Goal: Contribute content: Contribute content

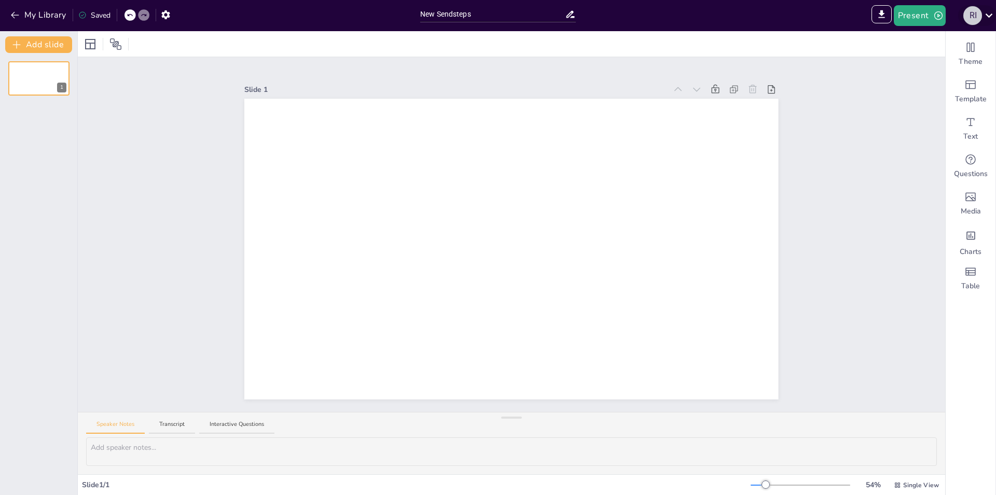
click at [979, 19] on div "R I" at bounding box center [973, 15] width 19 height 19
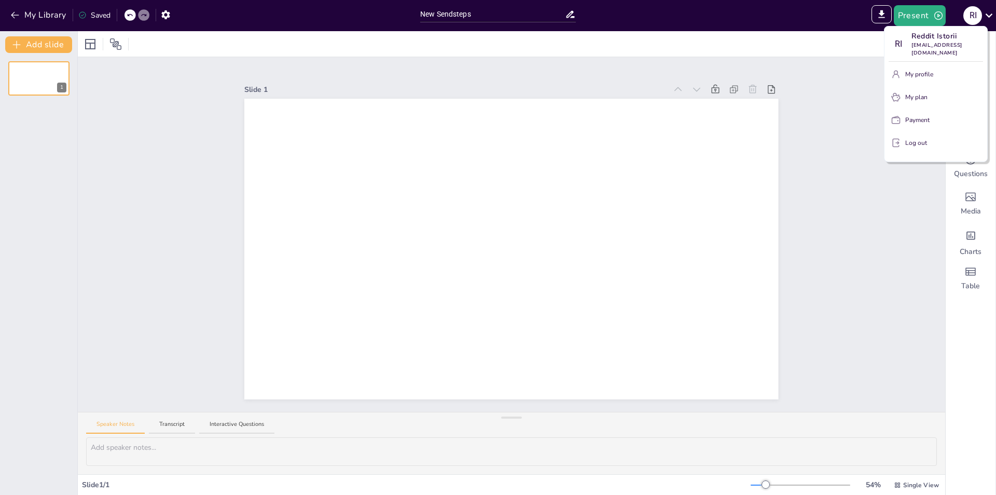
click at [975, 15] on div at bounding box center [498, 247] width 996 height 495
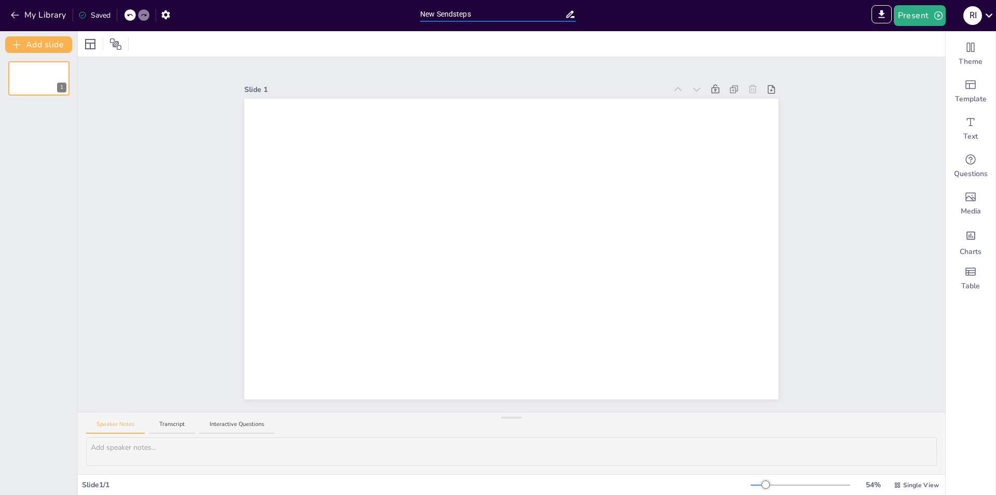
drag, startPoint x: 479, startPoint y: 15, endPoint x: 394, endPoint y: 12, distance: 85.1
click at [394, 11] on div "My Library Saved New Sendsteps IMPORT EXPORT Import Theme Export Theme Master P…" at bounding box center [498, 15] width 996 height 31
paste input "Вплив штучного інтелекту на освіту" або"
click at [491, 57] on div at bounding box center [512, 44] width 868 height 26
click at [556, 13] on input "Вплив штучного інтелекту на освіту" або" at bounding box center [492, 14] width 145 height 15
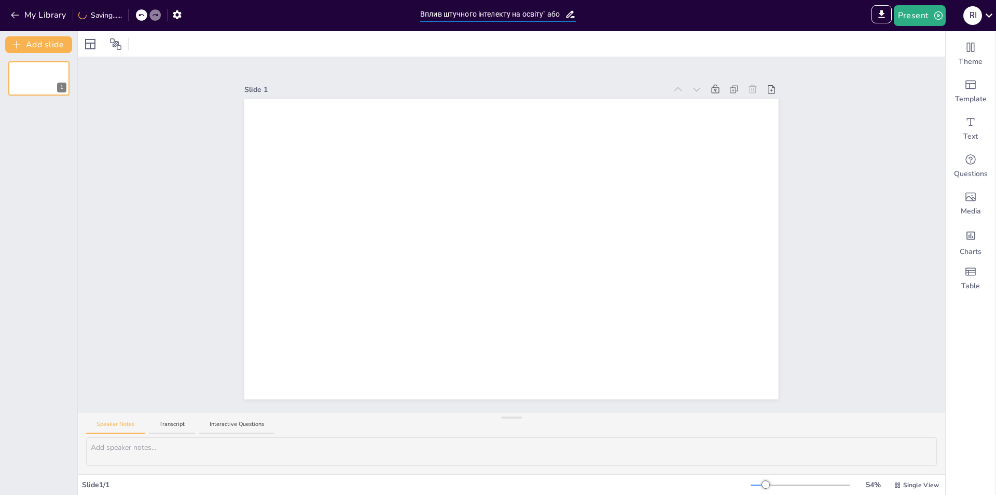
drag, startPoint x: 556, startPoint y: 13, endPoint x: 551, endPoint y: 17, distance: 6.3
click at [561, 16] on input "Вплив штучного інтелекту на освіту" або" at bounding box center [492, 14] width 145 height 15
type input "Вплив штучного інтелекту на освіту""
click at [499, 45] on div at bounding box center [512, 43] width 868 height 25
click at [92, 44] on icon at bounding box center [90, 44] width 12 height 12
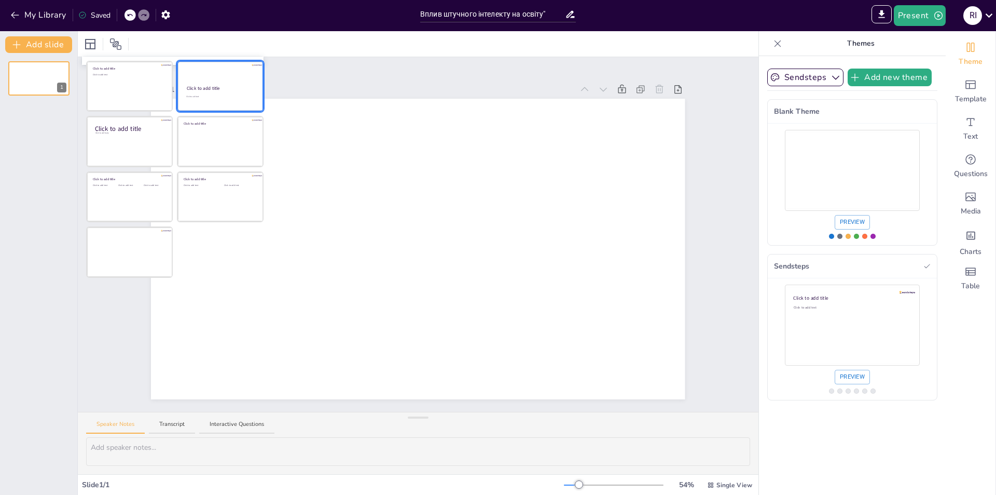
click at [228, 88] on div at bounding box center [220, 86] width 85 height 49
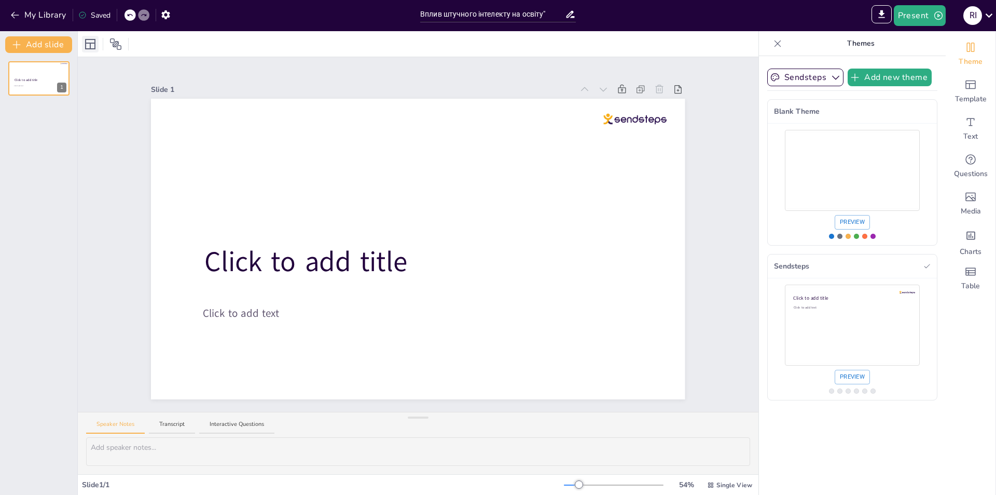
click at [98, 45] on div at bounding box center [90, 44] width 17 height 17
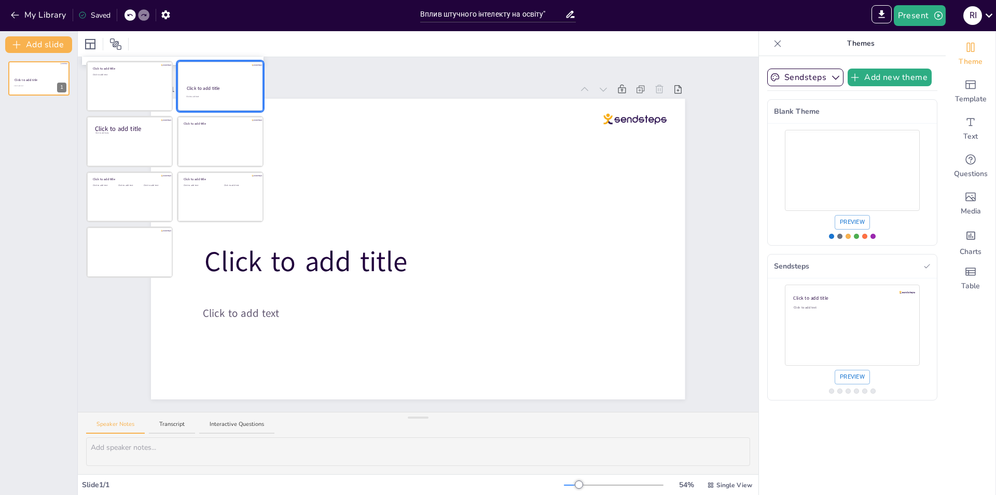
click at [218, 93] on div at bounding box center [220, 86] width 85 height 49
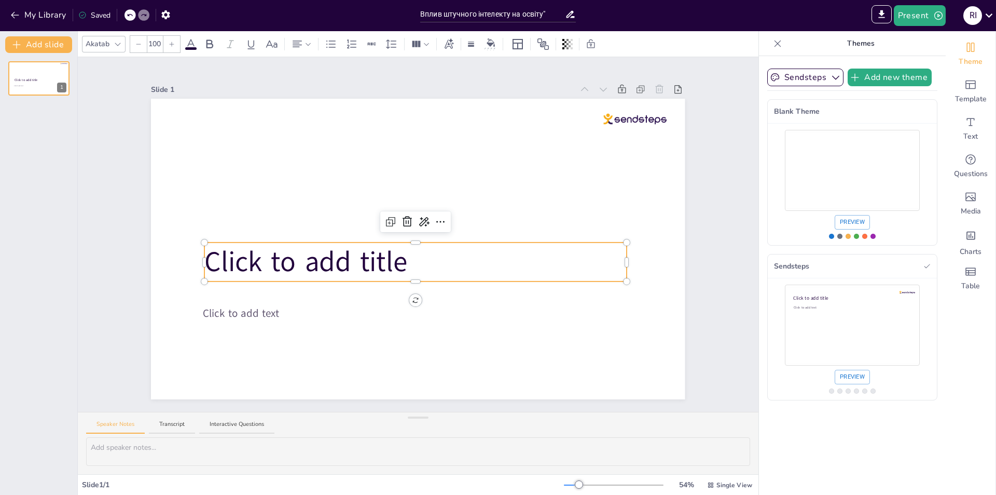
drag, startPoint x: 388, startPoint y: 279, endPoint x: 353, endPoint y: 278, distance: 34.8
click at [353, 278] on p "Click to add title" at bounding box center [415, 261] width 422 height 39
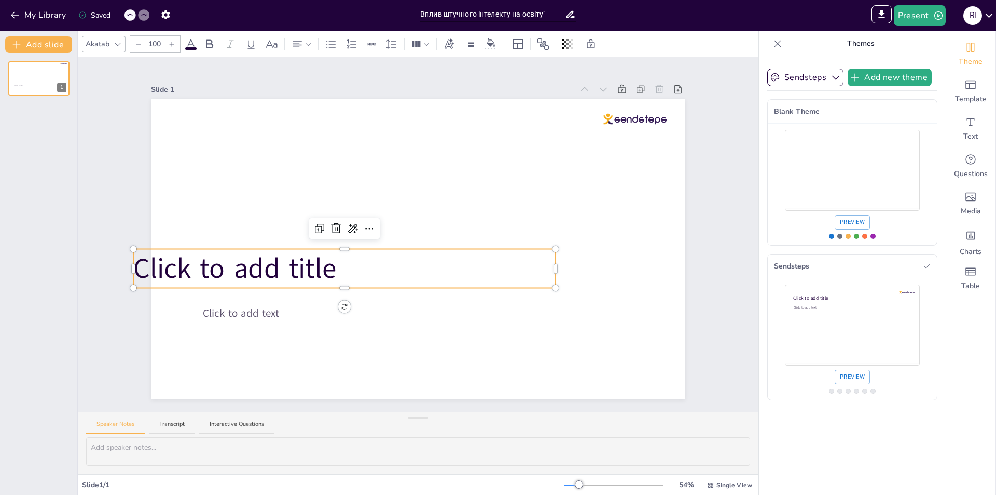
click at [406, 264] on p "Click to add title" at bounding box center [344, 268] width 422 height 39
drag, startPoint x: 361, startPoint y: 263, endPoint x: 391, endPoint y: 252, distance: 32.2
click at [389, 253] on p "Click to add title" at bounding box center [344, 268] width 422 height 39
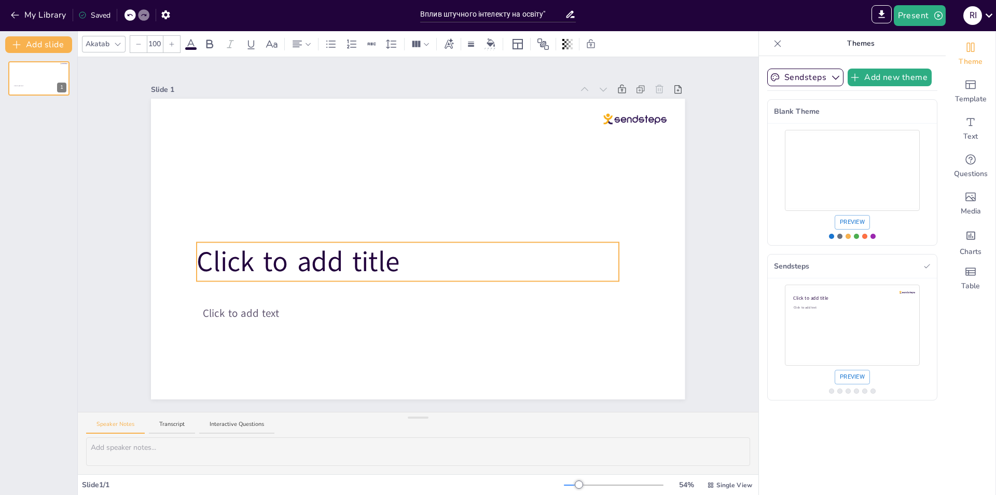
drag, startPoint x: 393, startPoint y: 245, endPoint x: 457, endPoint y: 239, distance: 64.2
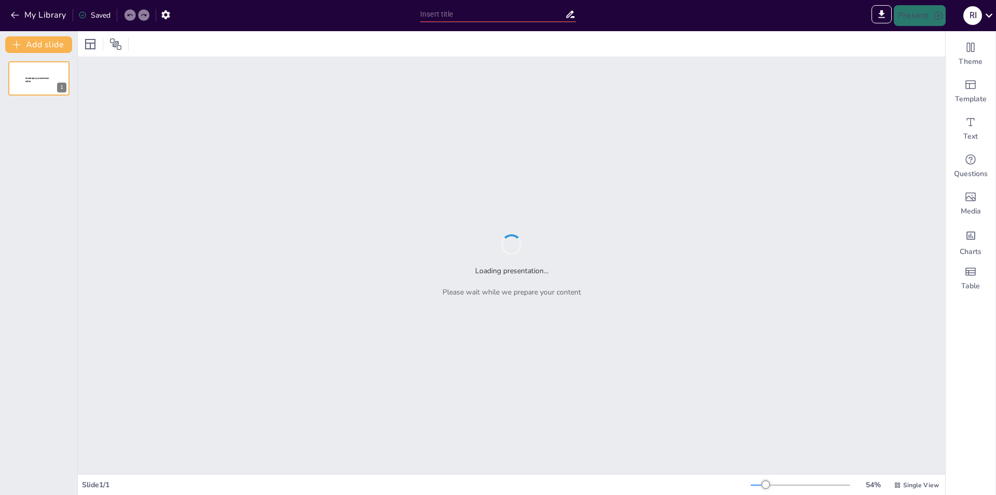
type input "Вплив штучного інтелекту на сучасну освіту"
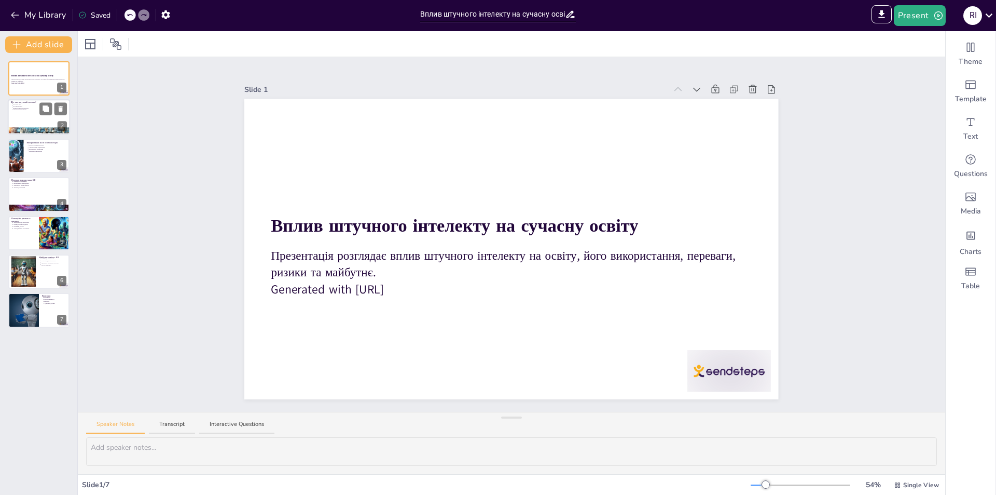
click at [30, 110] on p "Перспективи розвитку" at bounding box center [40, 110] width 54 height 2
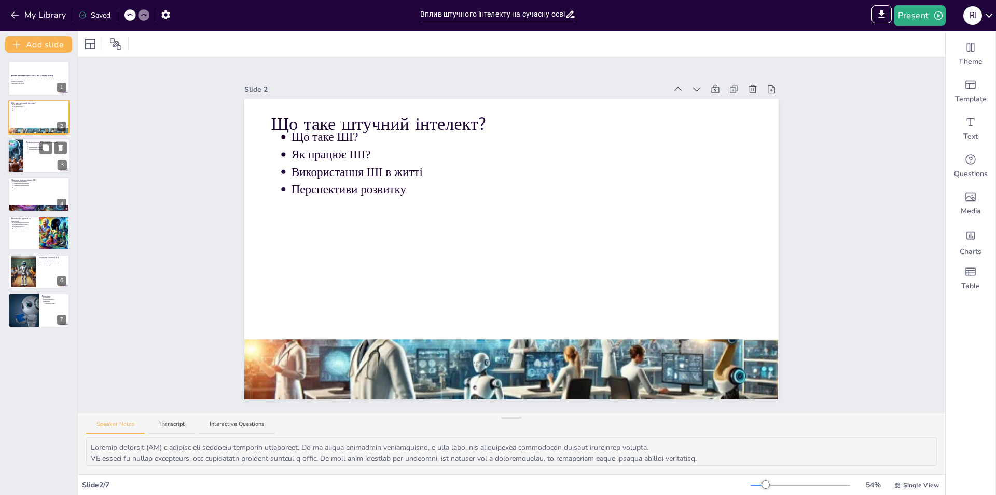
click at [25, 156] on div at bounding box center [39, 155] width 62 height 35
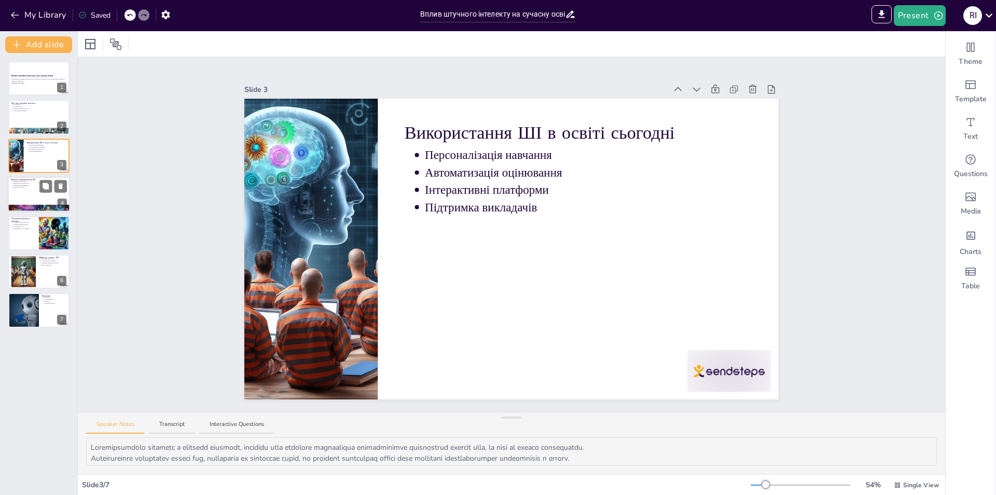
click at [25, 196] on div at bounding box center [39, 193] width 62 height 35
type textarea "Індивідуальний підхід до навчання є ключовим фактором, який впливає на успішніс…"
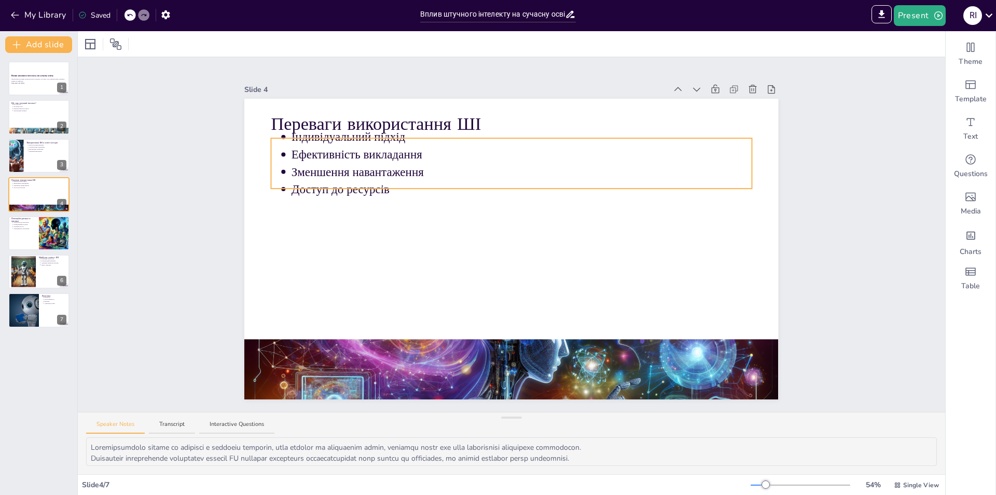
click at [400, 139] on p "Індивідуальний підхід" at bounding box center [522, 137] width 460 height 17
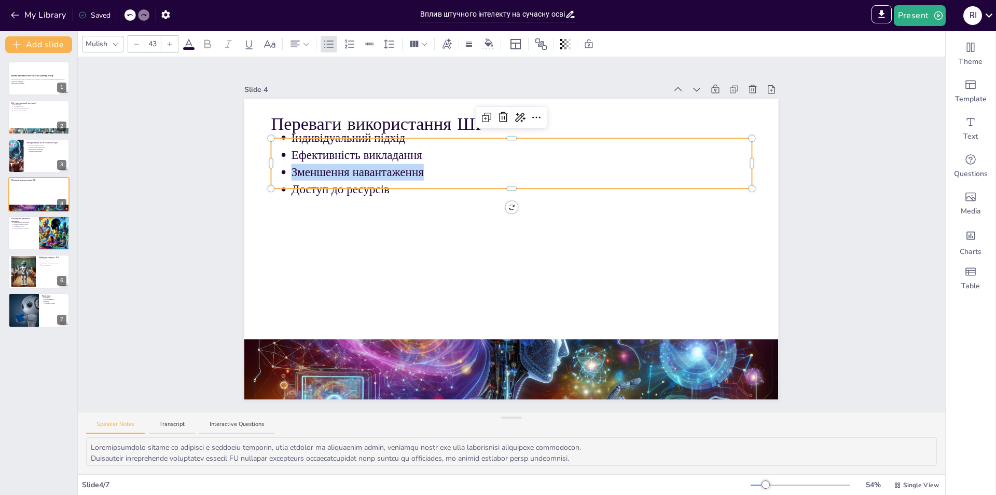
drag, startPoint x: 510, startPoint y: 156, endPoint x: 514, endPoint y: 170, distance: 15.1
click at [514, 170] on ul "Індивідуальний підхід Ефективність викладання Зменшення навантаження Доступ до …" at bounding box center [511, 163] width 480 height 69
drag, startPoint x: 519, startPoint y: 133, endPoint x: 523, endPoint y: 146, distance: 13.0
click at [523, 146] on ul "Індивідуальний підхід Ефективність викладання Зменшення навантаження Доступ до …" at bounding box center [511, 163] width 480 height 69
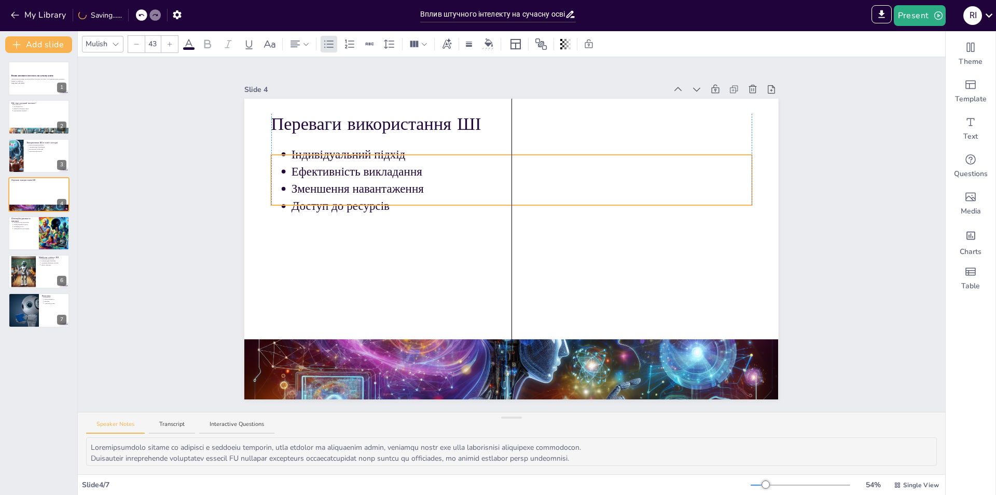
drag, startPoint x: 524, startPoint y: 135, endPoint x: 522, endPoint y: 152, distance: 16.7
drag, startPoint x: 40, startPoint y: 74, endPoint x: 321, endPoint y: 121, distance: 285.2
click at [39, 74] on button at bounding box center [45, 70] width 12 height 12
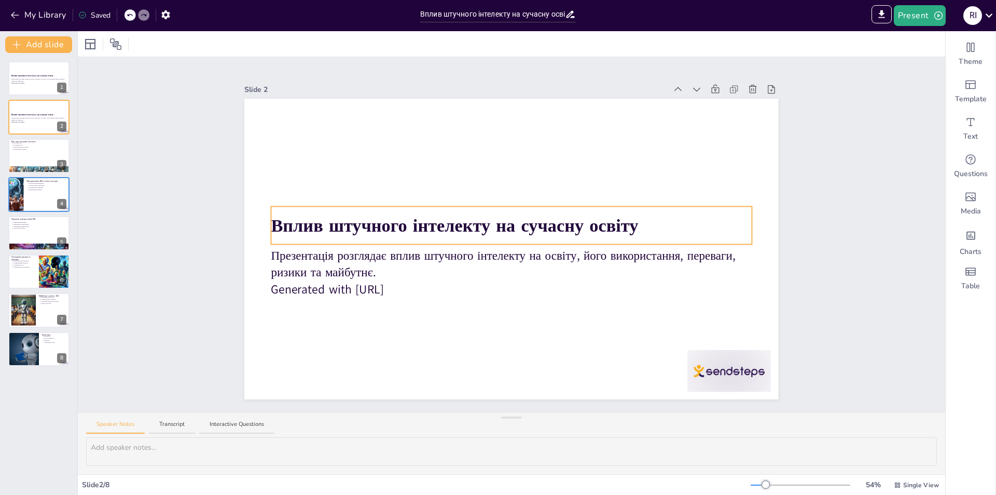
click at [428, 213] on strong "Вплив штучного інтелекту на сучасну освіту" at bounding box center [454, 225] width 367 height 24
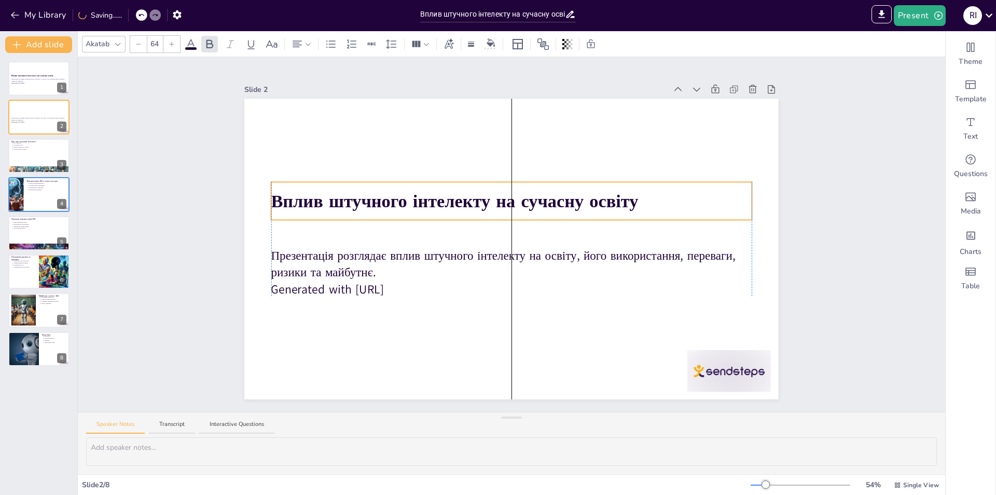
drag, startPoint x: 556, startPoint y: 203, endPoint x: 553, endPoint y: 178, distance: 24.7
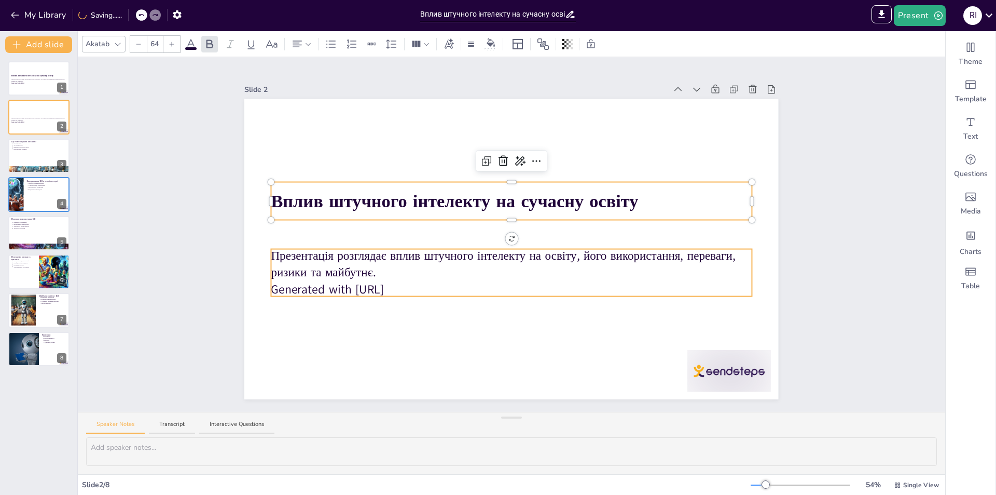
click at [465, 256] on p "Презентація розглядає вплив штучного інтелекту на освіту, його використання, пе…" at bounding box center [511, 264] width 480 height 34
type input "43"
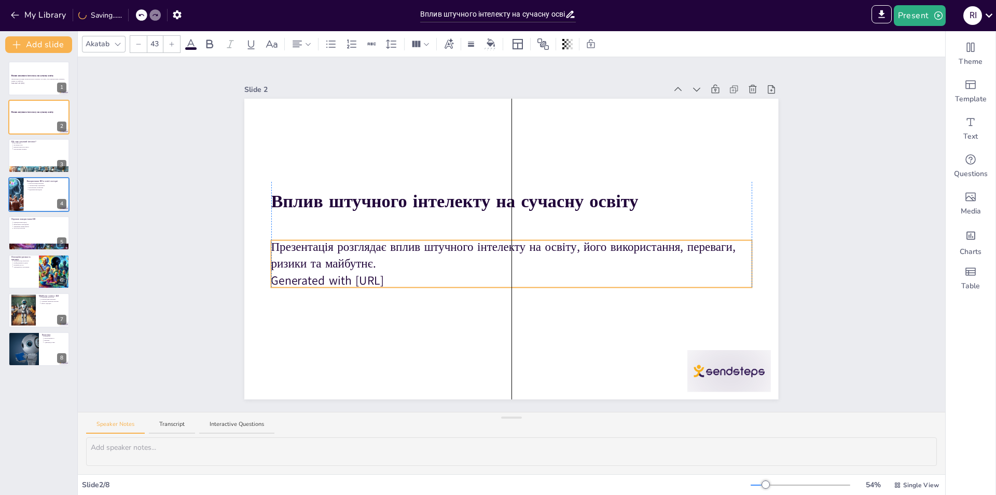
drag, startPoint x: 519, startPoint y: 245, endPoint x: 523, endPoint y: 237, distance: 9.5
click at [710, 364] on div at bounding box center [730, 371] width 84 height 42
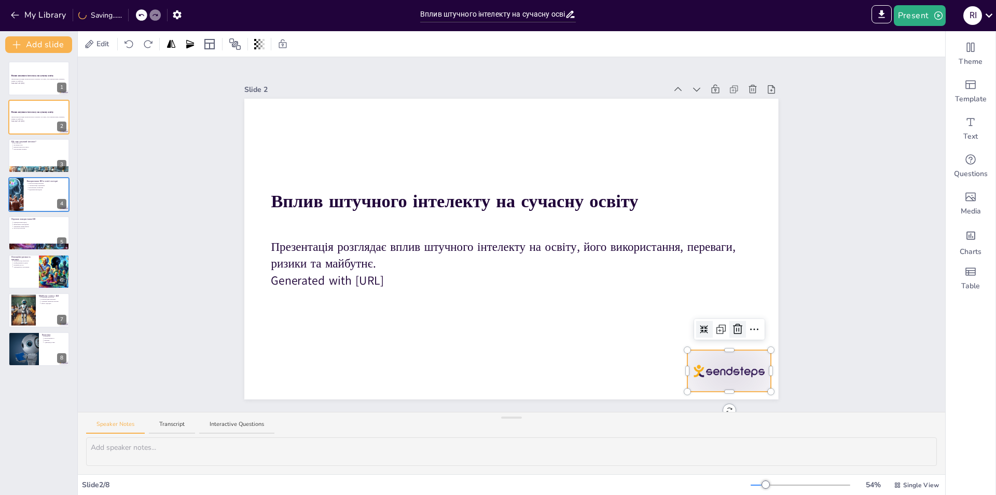
click at [732, 327] on icon at bounding box center [738, 329] width 12 height 12
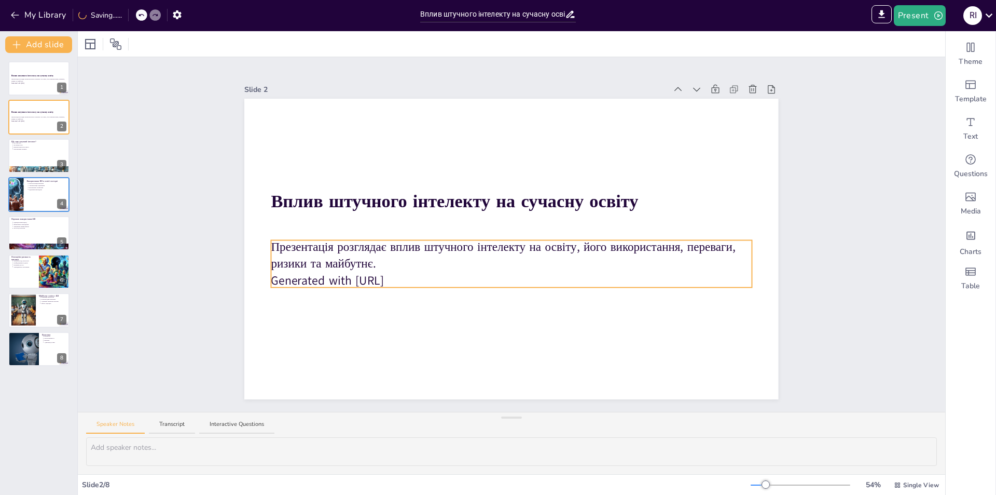
click at [545, 239] on p "Презентація розглядає вплив штучного інтелекту на освіту, його використання, пе…" at bounding box center [511, 255] width 480 height 34
click at [793, 295] on div "Slide 1 Вплив штучного інтелекту на сучасну освіту Презентація розглядає вплив …" at bounding box center [511, 234] width 592 height 329
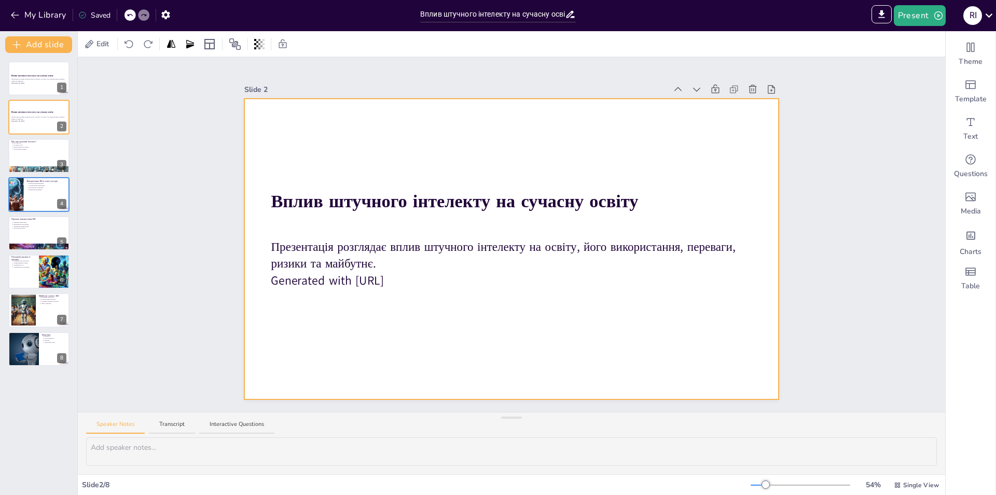
click at [718, 318] on div at bounding box center [511, 249] width 534 height 300
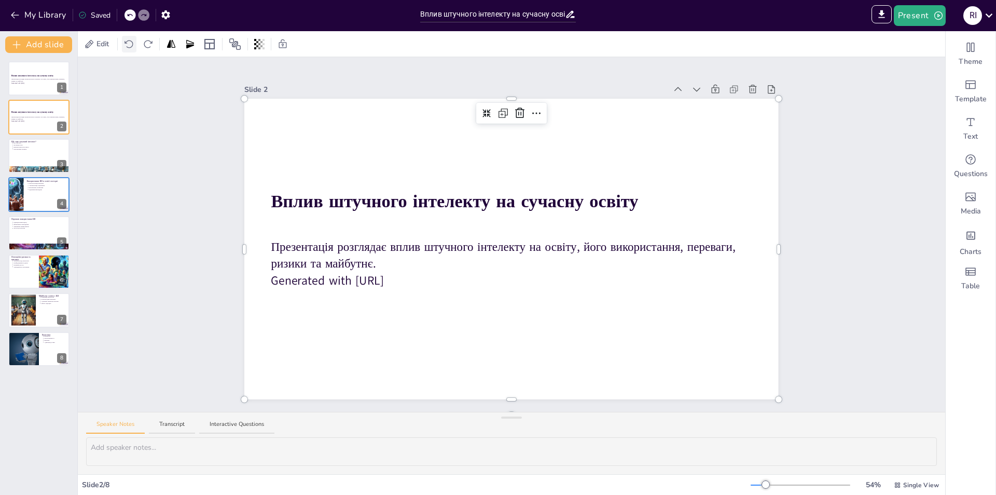
click at [124, 43] on icon at bounding box center [129, 44] width 10 height 10
click at [128, 44] on icon at bounding box center [129, 44] width 10 height 10
click at [128, 18] on div "My Library Saved" at bounding box center [87, 14] width 175 height 19
click at [135, 17] on div at bounding box center [130, 14] width 11 height 11
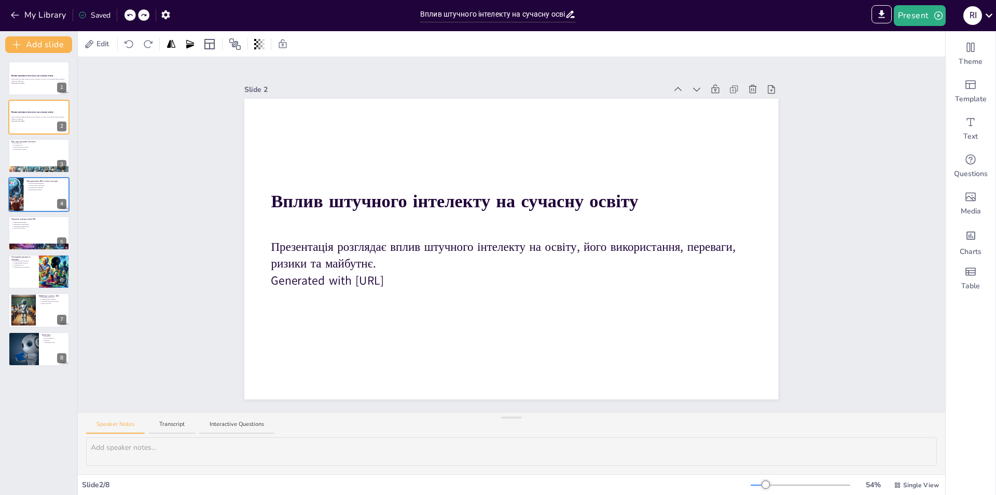
click at [135, 17] on div at bounding box center [130, 14] width 11 height 11
click at [135, 17] on div "My Library Saved" at bounding box center [87, 14] width 175 height 19
click at [135, 17] on div "My Library Saving......" at bounding box center [93, 14] width 187 height 19
click at [132, 53] on div "Edit" at bounding box center [512, 43] width 868 height 25
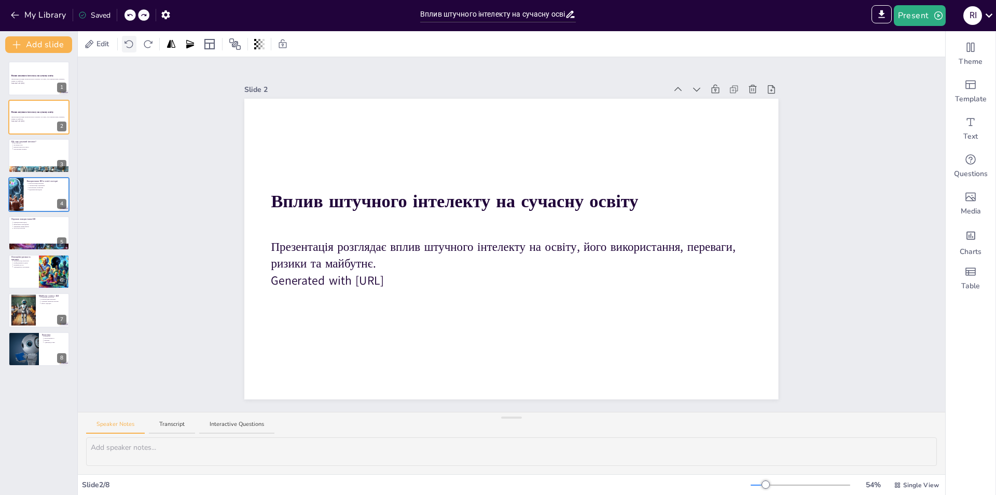
click at [131, 45] on icon at bounding box center [129, 44] width 10 height 10
click at [24, 82] on p "Generated with Sendsteps.ai" at bounding box center [39, 83] width 56 height 2
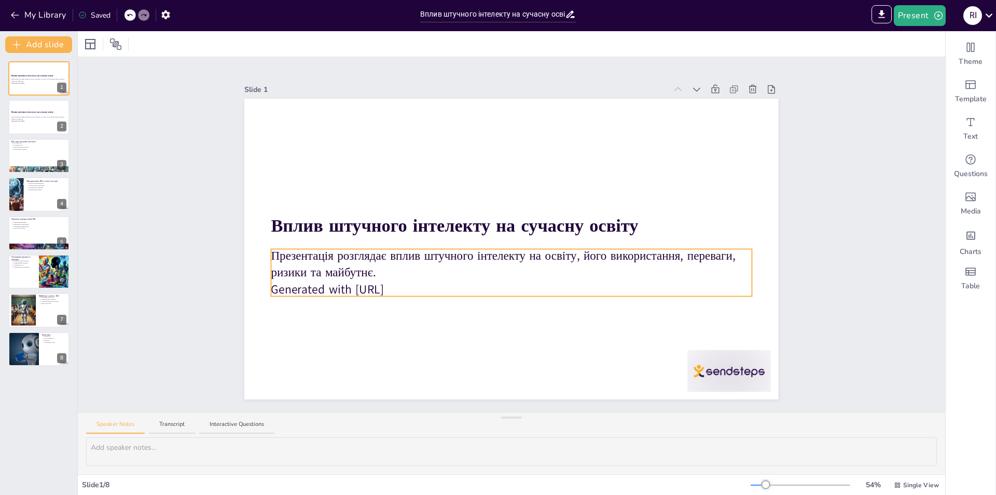
click at [385, 223] on strong "Вплив штучного інтелекту на сучасну освіту" at bounding box center [454, 225] width 367 height 24
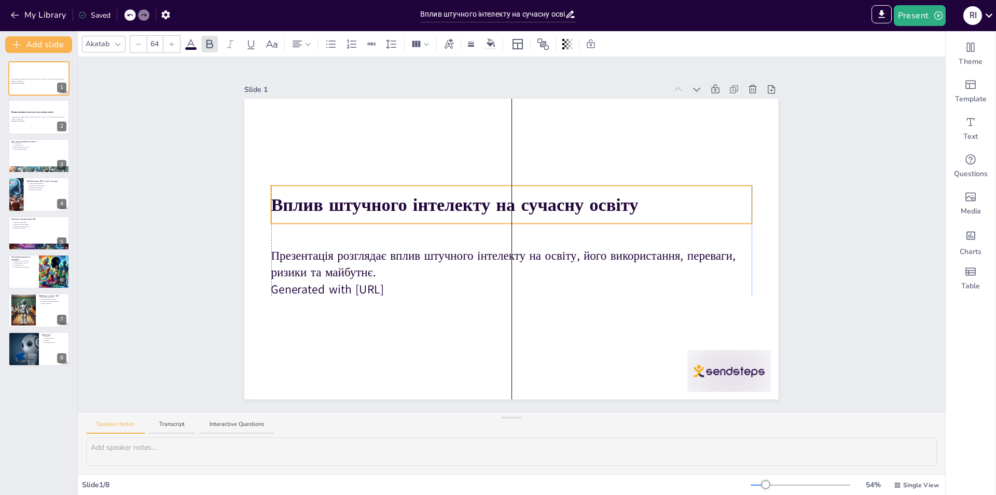
drag, startPoint x: 413, startPoint y: 203, endPoint x: 415, endPoint y: 181, distance: 21.8
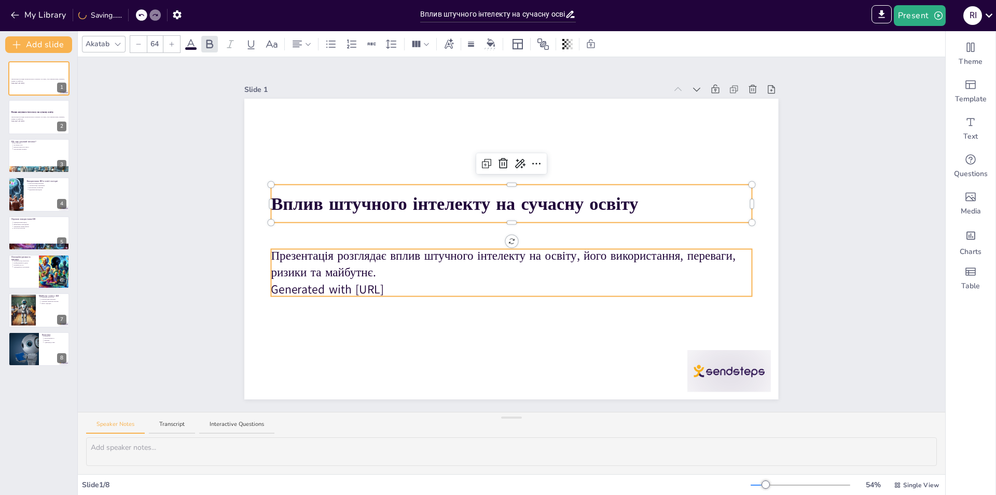
click at [413, 257] on p "Презентація розглядає вплив штучного інтелекту на освіту, його використання, пе…" at bounding box center [511, 264] width 480 height 34
type input "43"
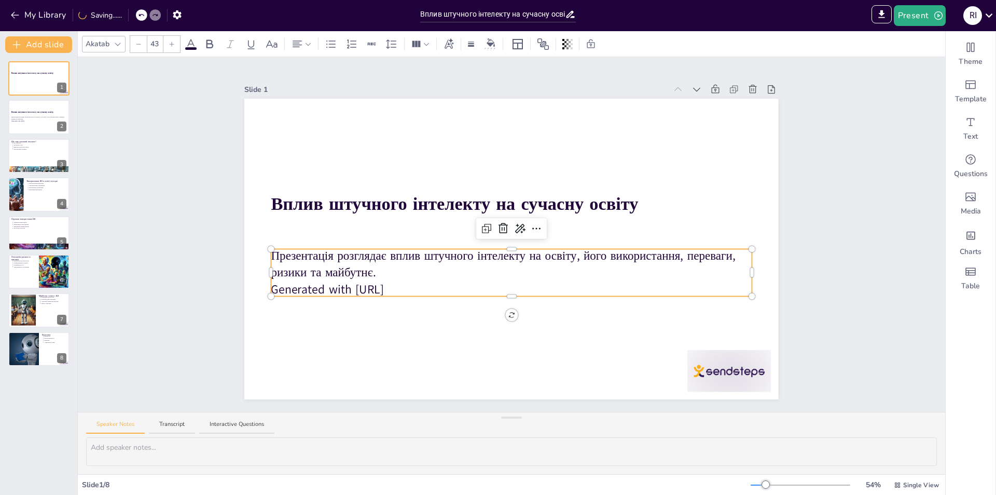
click at [437, 247] on span "Презентація розглядає вплив штучного інтелекту на освіту, його використання, пе…" at bounding box center [505, 263] width 469 height 33
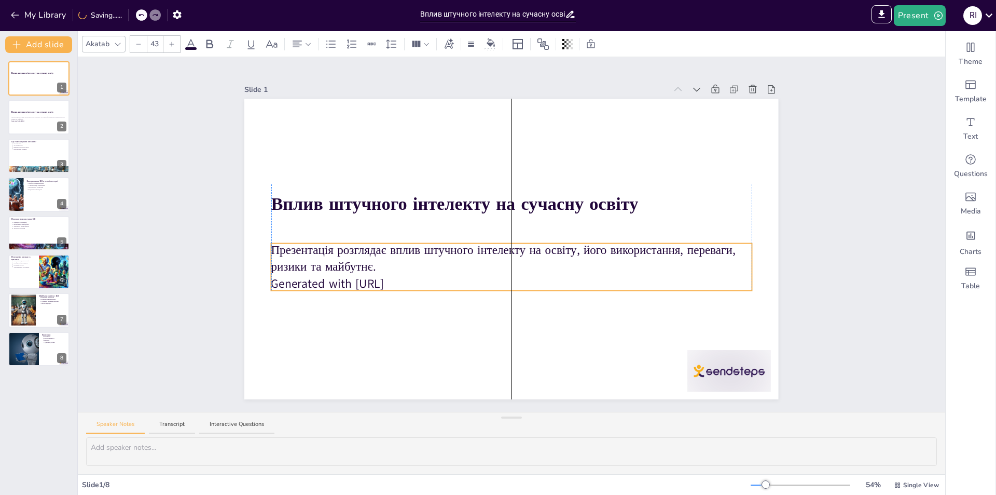
drag, startPoint x: 543, startPoint y: 247, endPoint x: 546, endPoint y: 241, distance: 6.5
click at [741, 379] on div at bounding box center [730, 371] width 84 height 42
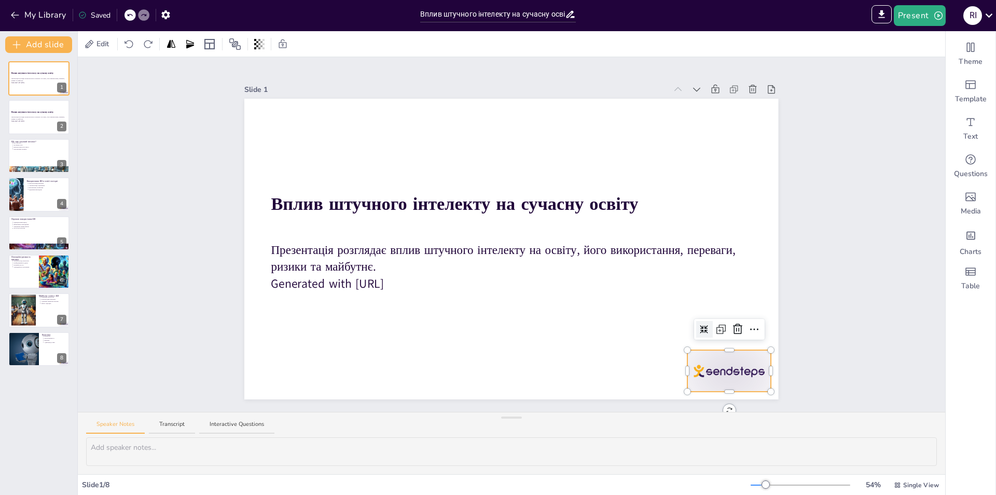
click at [797, 308] on div "Slide 1 Вплив штучного інтелекту на сучасну освіту Презентація розглядає вплив …" at bounding box center [511, 234] width 592 height 329
click at [32, 127] on div at bounding box center [39, 117] width 62 height 35
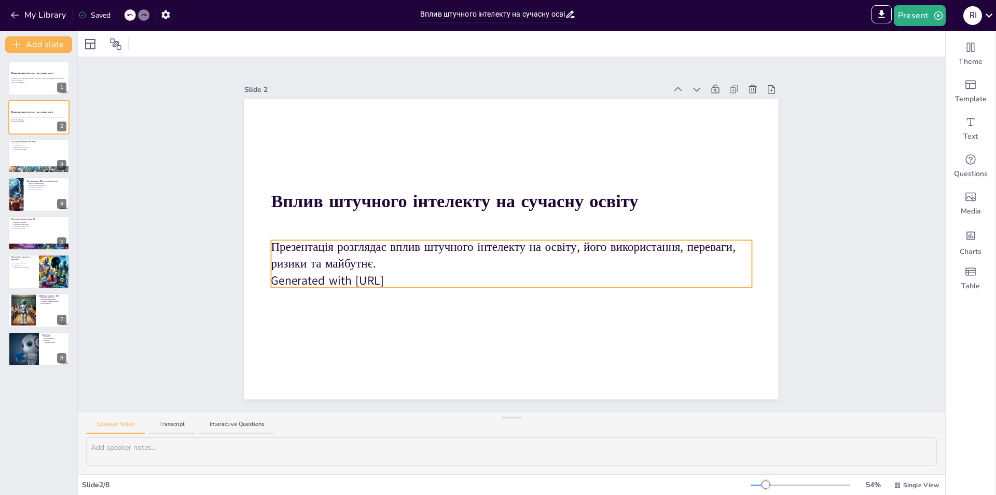
click at [422, 242] on p "Презентація розглядає вплив штучного інтелекту на освіту, його використання, пе…" at bounding box center [511, 255] width 480 height 34
click at [29, 80] on p "Презентація розглядає вплив штучного інтелекту на освіту, його використання, пе…" at bounding box center [39, 80] width 56 height 4
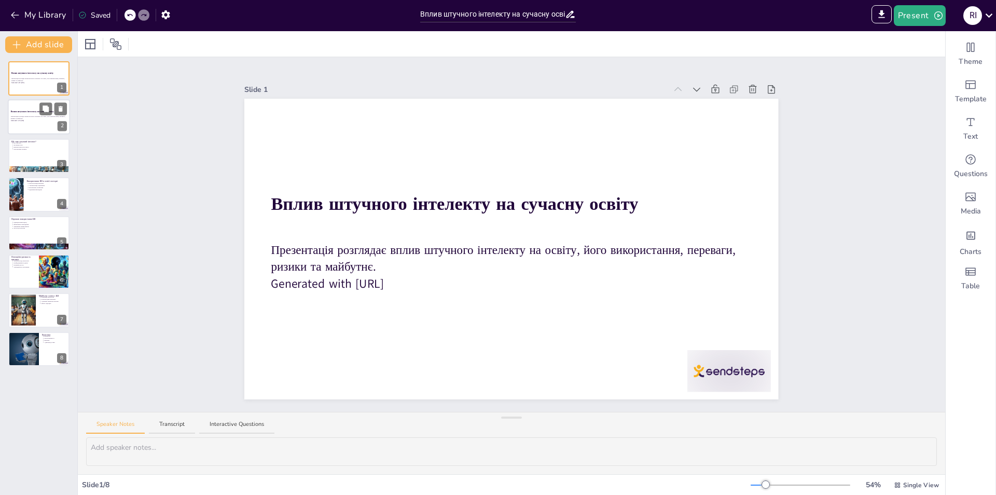
click at [25, 120] on p "Generated with Sendsteps.ai" at bounding box center [39, 121] width 56 height 2
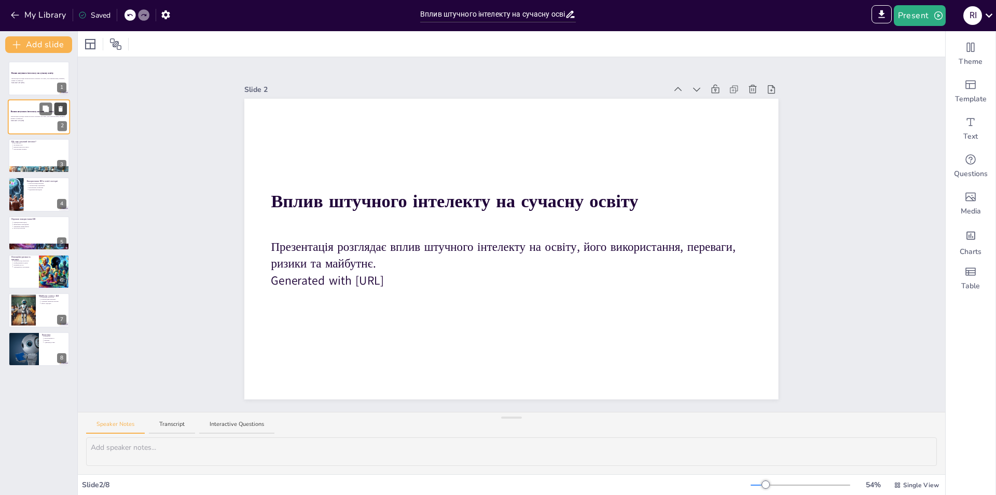
click at [65, 110] on button at bounding box center [60, 109] width 12 height 12
type textarea "Loremip dolorsit (AM) c adipisc eli seddoeiu temporin utlaboreet. Do ma aliqua …"
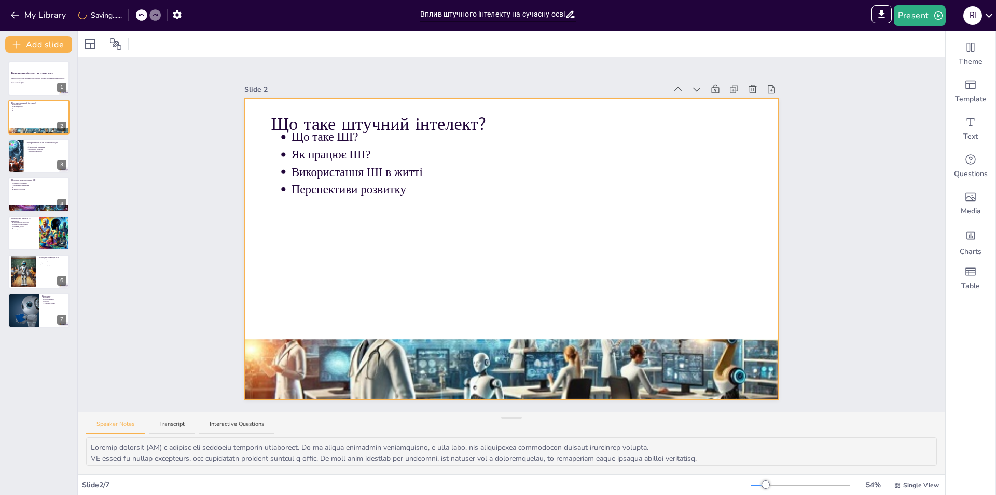
click at [432, 375] on div at bounding box center [511, 369] width 534 height 305
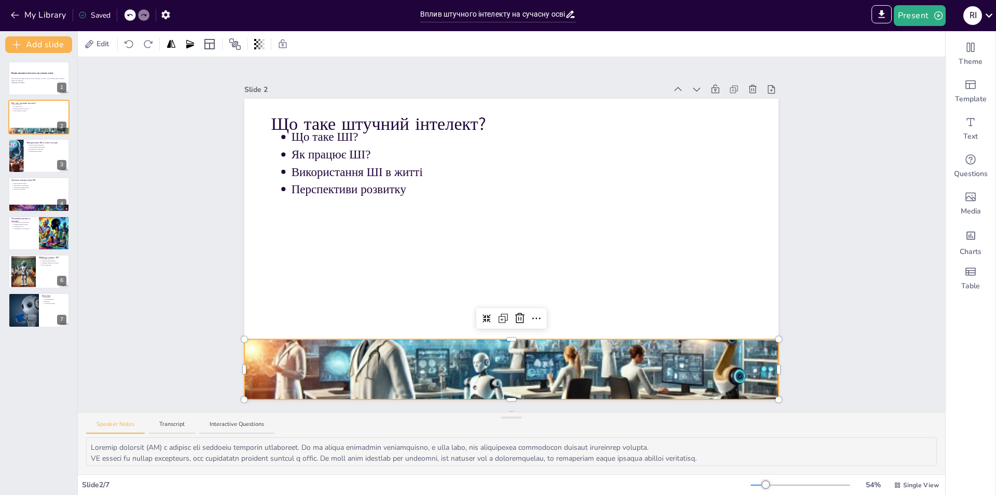
click at [503, 339] on div at bounding box center [511, 341] width 534 height 4
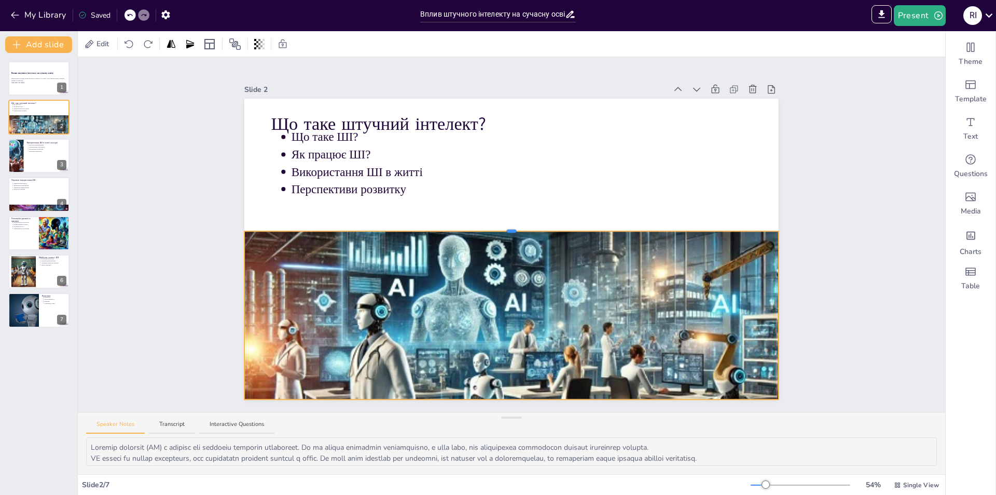
drag, startPoint x: 503, startPoint y: 334, endPoint x: 482, endPoint y: 226, distance: 110.1
click at [482, 226] on div "Що таке штучний інтелект? Що таке ШІ? Як працює ШІ? Використання ШІ в житті Пер…" at bounding box center [511, 249] width 534 height 300
click at [170, 215] on div "Slide 1 Вплив штучного інтелекту на сучасну освіту Презентація розглядає вплив …" at bounding box center [512, 234] width 868 height 354
click at [452, 236] on div at bounding box center [511, 369] width 534 height 305
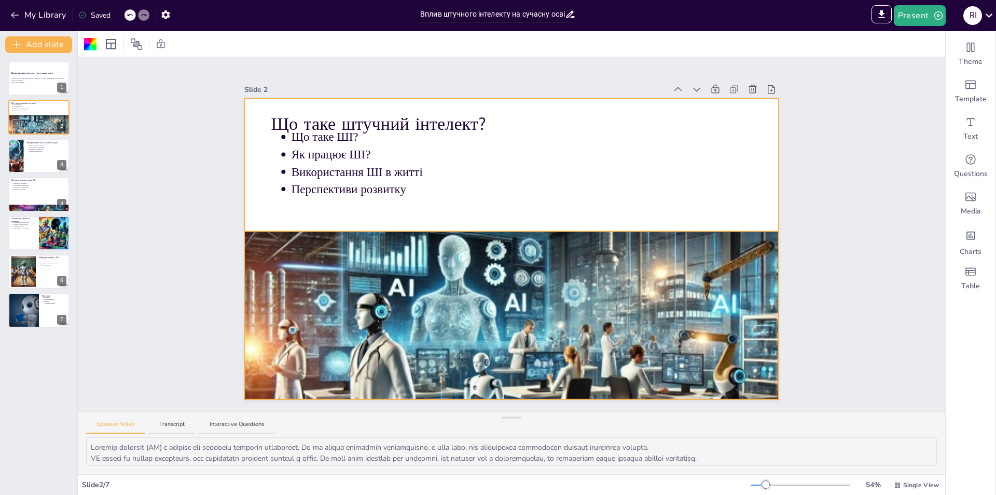
click at [505, 234] on div at bounding box center [511, 369] width 534 height 305
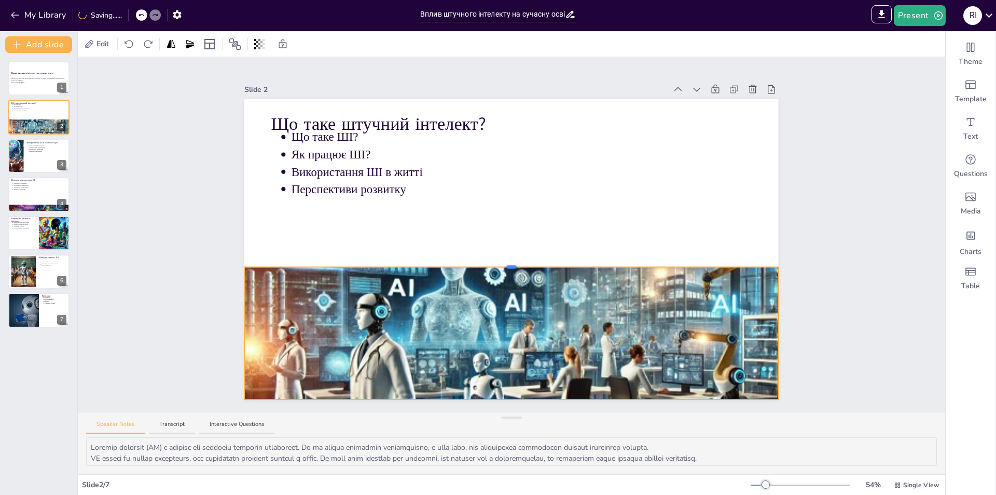
drag, startPoint x: 505, startPoint y: 226, endPoint x: 388, endPoint y: 194, distance: 122.0
click at [494, 266] on div "Що таке штучний інтелект? Що таке ШІ? Як працює ШІ? Використання ШІ в житті Пер…" at bounding box center [511, 249] width 534 height 300
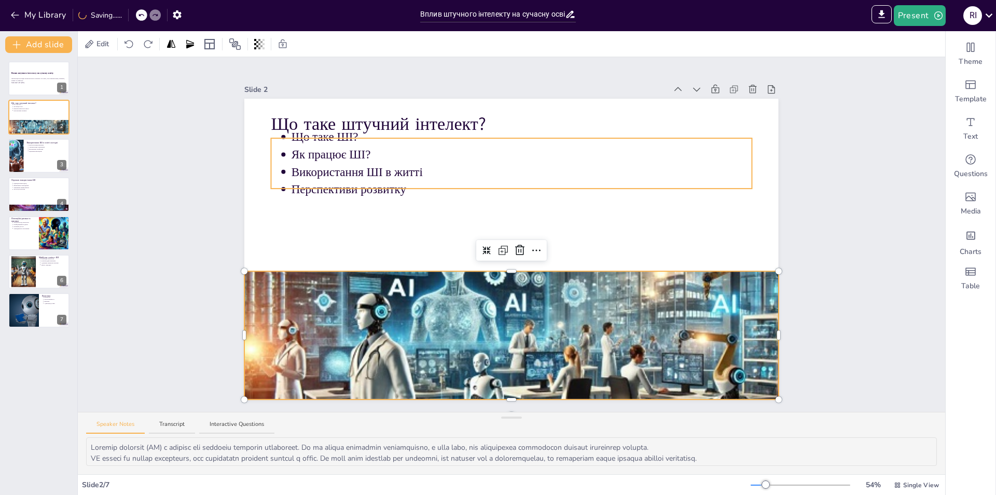
click at [379, 182] on div "Що таке штучний інтелект? Що таке ШІ? Як працює ШІ? Використання ШІ в житті Пер…" at bounding box center [511, 249] width 534 height 300
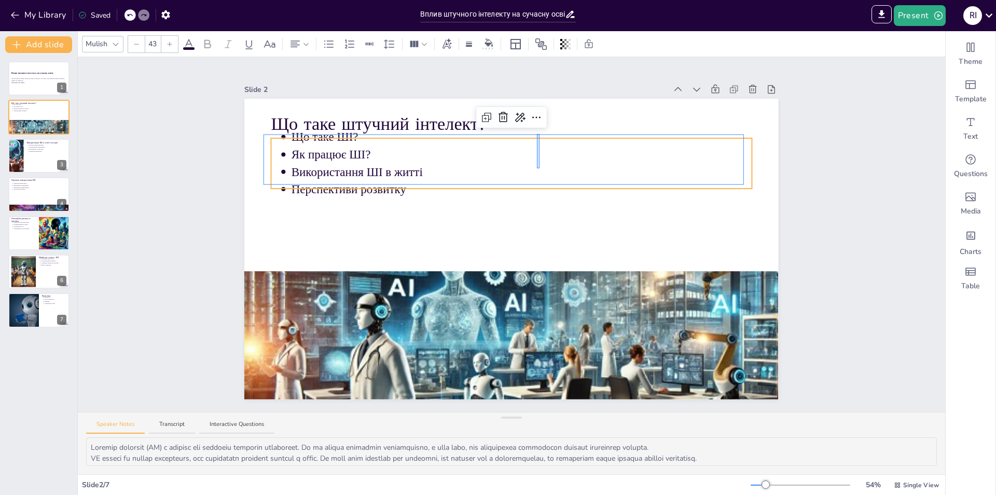
drag, startPoint x: 538, startPoint y: 143, endPoint x: 546, endPoint y: 147, distance: 9.7
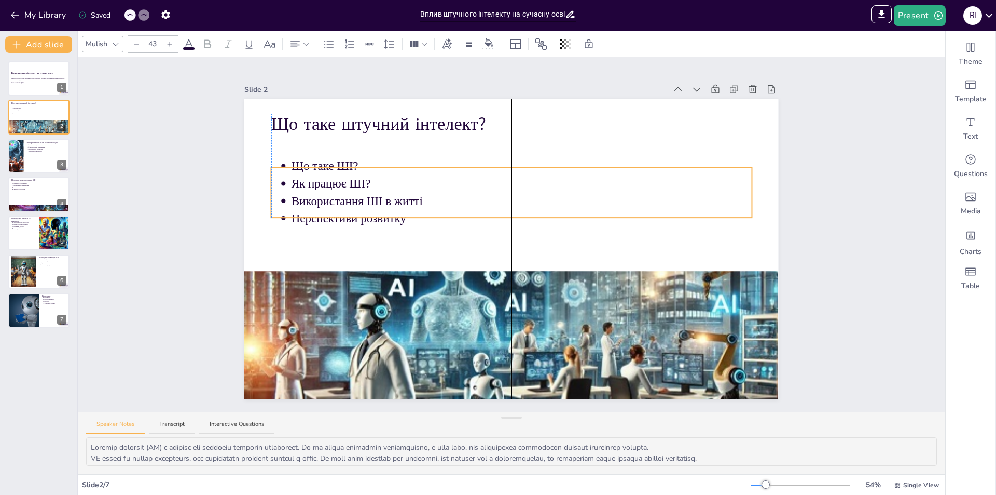
drag, startPoint x: 551, startPoint y: 135, endPoint x: 551, endPoint y: 159, distance: 23.9
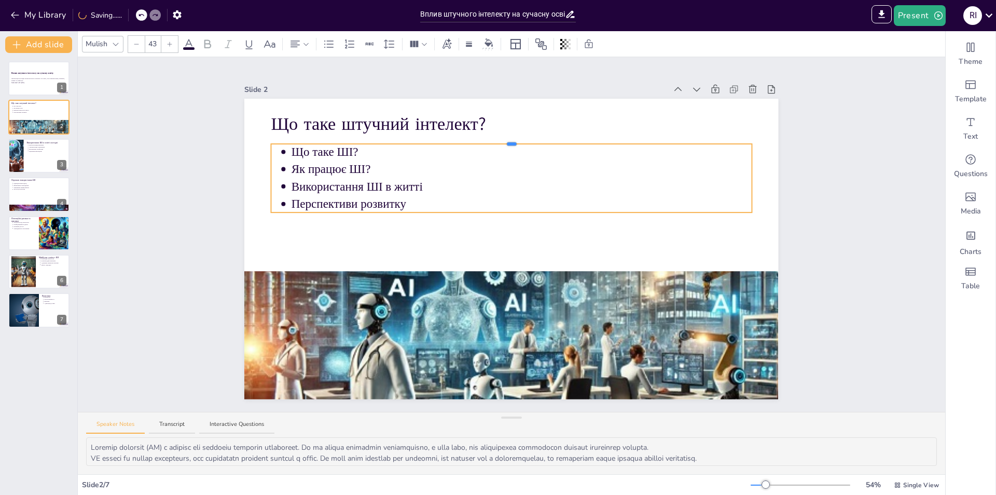
drag, startPoint x: 507, startPoint y: 157, endPoint x: 509, endPoint y: 139, distance: 18.2
click at [509, 139] on div "Що таке штучний інтелект? Що таке ШІ? Як працює ШІ? Використання ШІ в житті Пер…" at bounding box center [511, 249] width 534 height 300
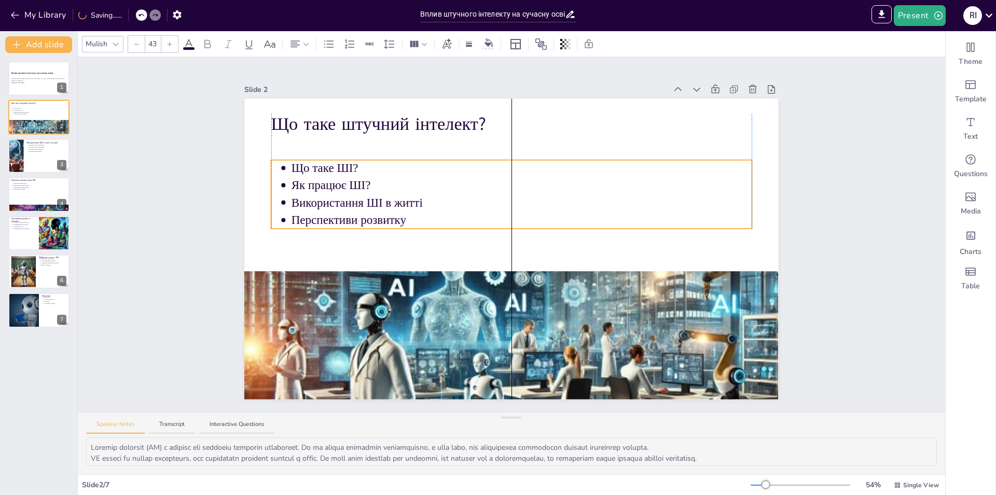
drag, startPoint x: 531, startPoint y: 140, endPoint x: 531, endPoint y: 156, distance: 16.1
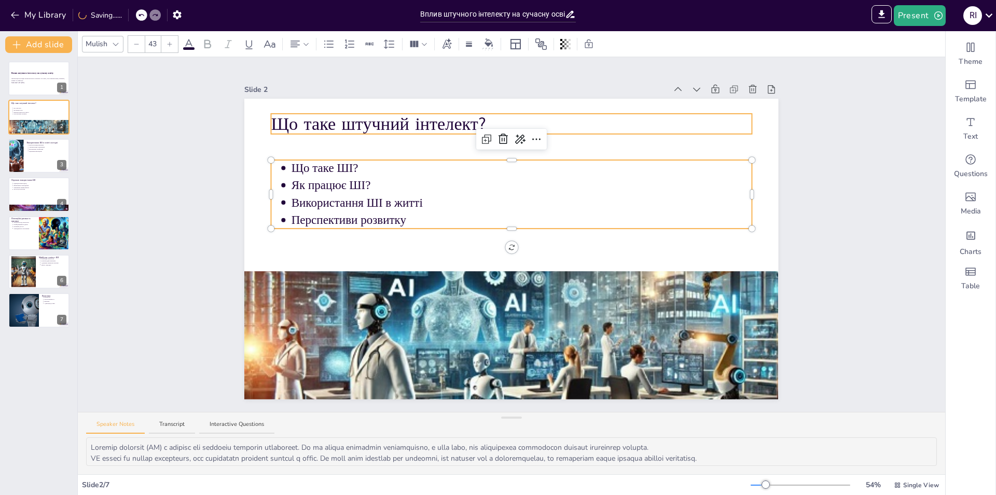
click at [336, 118] on p "Що таке штучний інтелект?" at bounding box center [511, 123] width 480 height 25
type input "64"
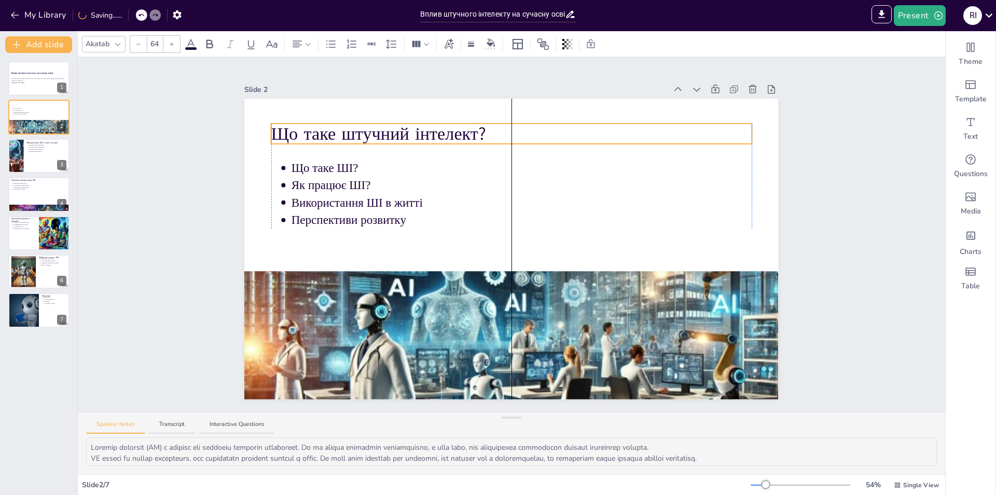
drag, startPoint x: 567, startPoint y: 111, endPoint x: 567, endPoint y: 121, distance: 9.9
click at [26, 153] on div at bounding box center [39, 155] width 62 height 35
type textarea "Персоналізація навчання є важливим аспектом, оскільки вона дозволяє враховувати…"
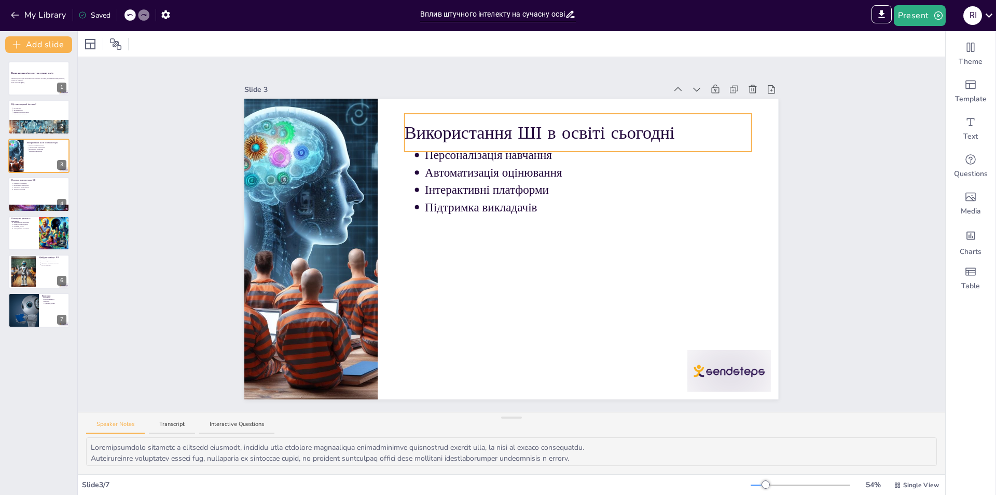
click at [497, 122] on p "Використання ШІ в освіті сьогодні" at bounding box center [578, 132] width 347 height 25
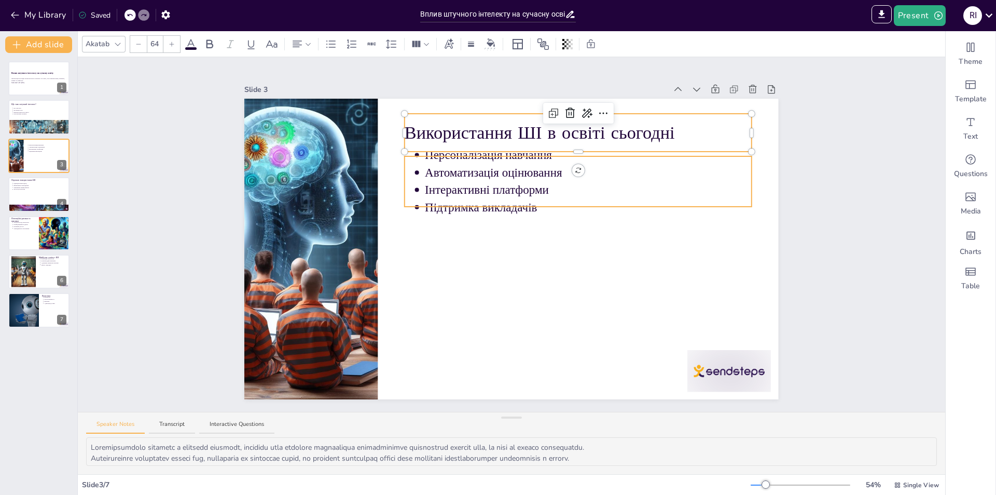
click at [503, 156] on div "Персоналізація навчання Автоматизація оцінювання Інтерактивні платформи Підтрим…" at bounding box center [511, 249] width 534 height 300
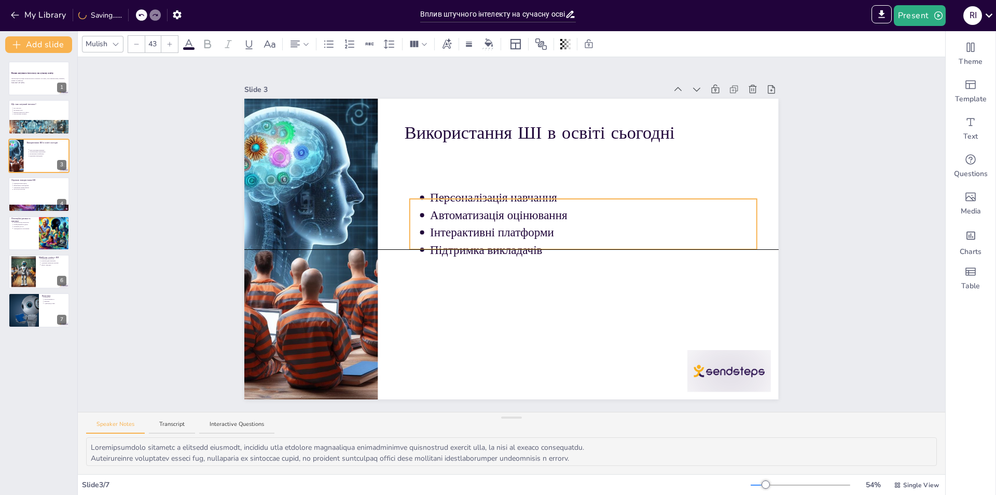
drag, startPoint x: 587, startPoint y: 168, endPoint x: 591, endPoint y: 200, distance: 32.4
drag, startPoint x: 596, startPoint y: 196, endPoint x: 589, endPoint y: 195, distance: 6.8
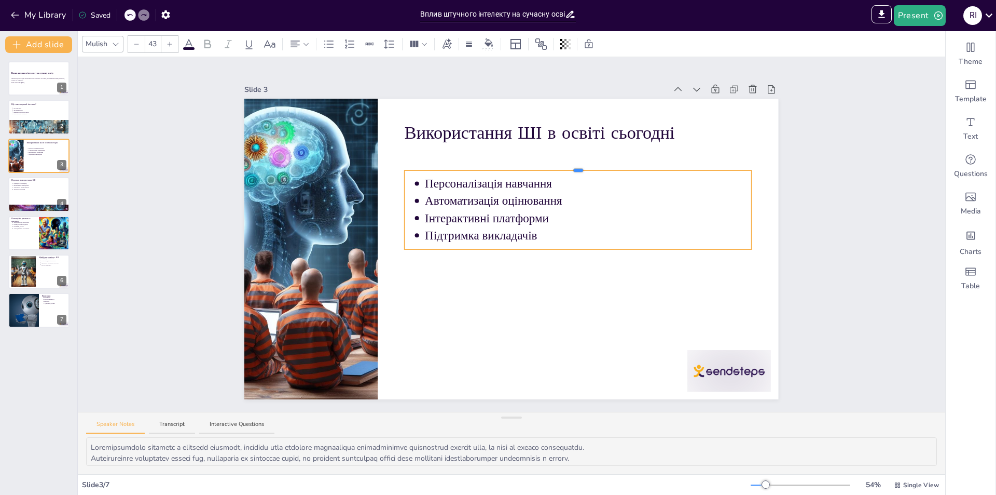
drag, startPoint x: 570, startPoint y: 193, endPoint x: 561, endPoint y: 164, distance: 29.9
click at [561, 164] on div "Використання ШІ в освіті сьогодні Персоналізація навчання Автоматизація оцінюва…" at bounding box center [511, 249] width 534 height 300
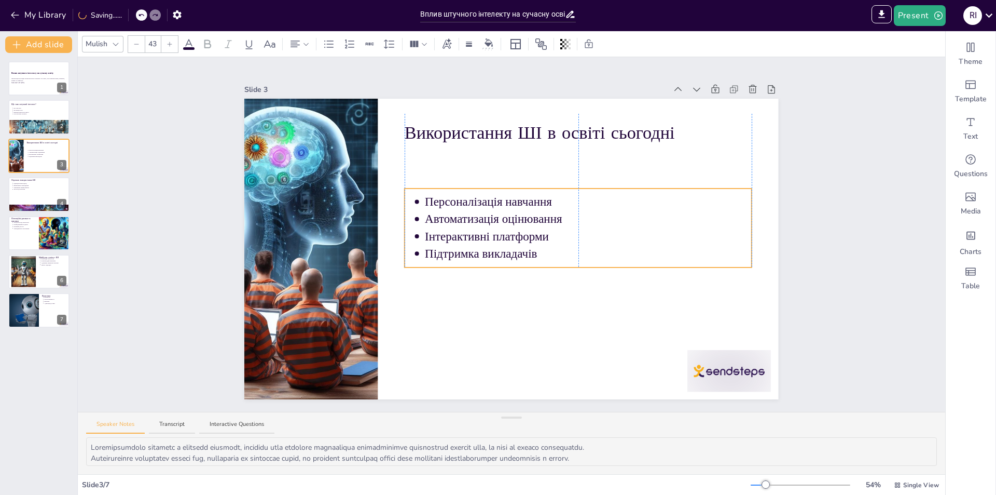
drag, startPoint x: 588, startPoint y: 176, endPoint x: 587, endPoint y: 185, distance: 9.4
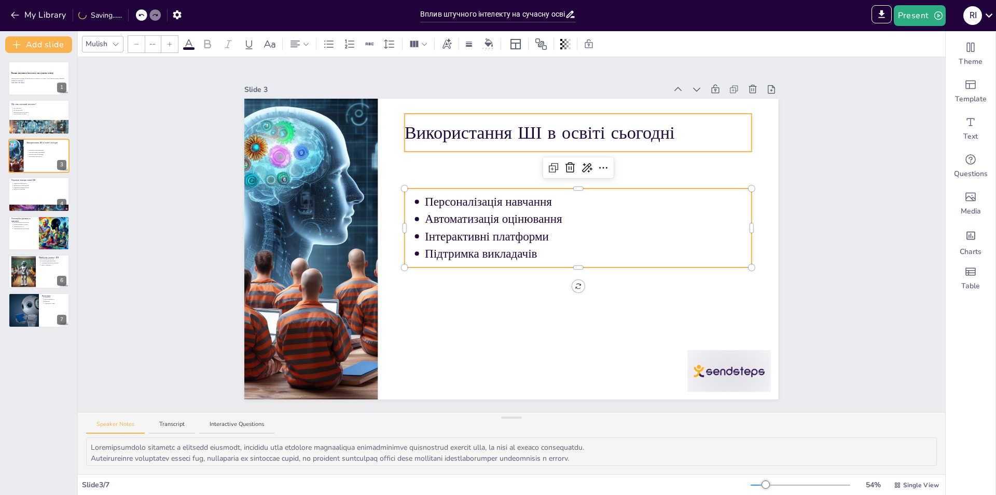
type input "64"
click at [553, 131] on p "Використання ШІ в освіті сьогодні" at bounding box center [578, 132] width 347 height 25
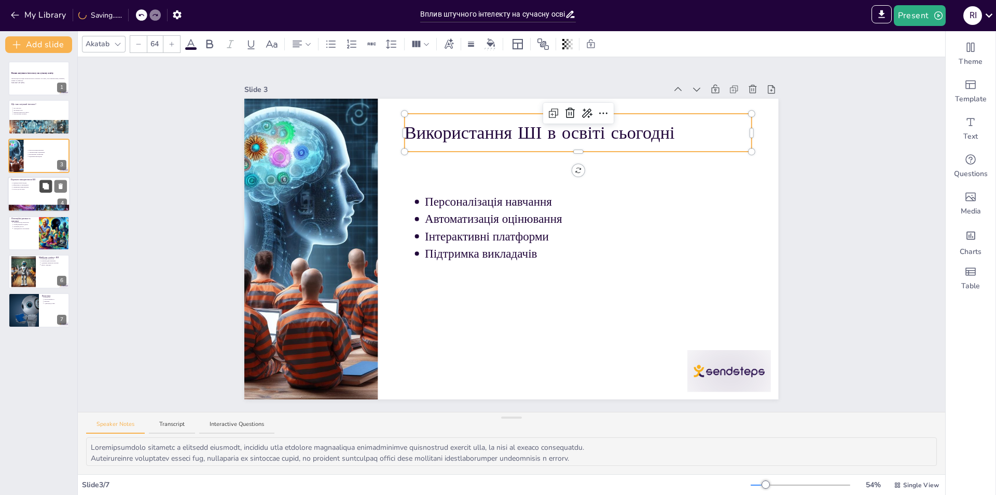
click at [39, 185] on button at bounding box center [45, 186] width 12 height 12
type textarea "Індивідуальний підхід до навчання є ключовим фактором, який впливає на успішніс…"
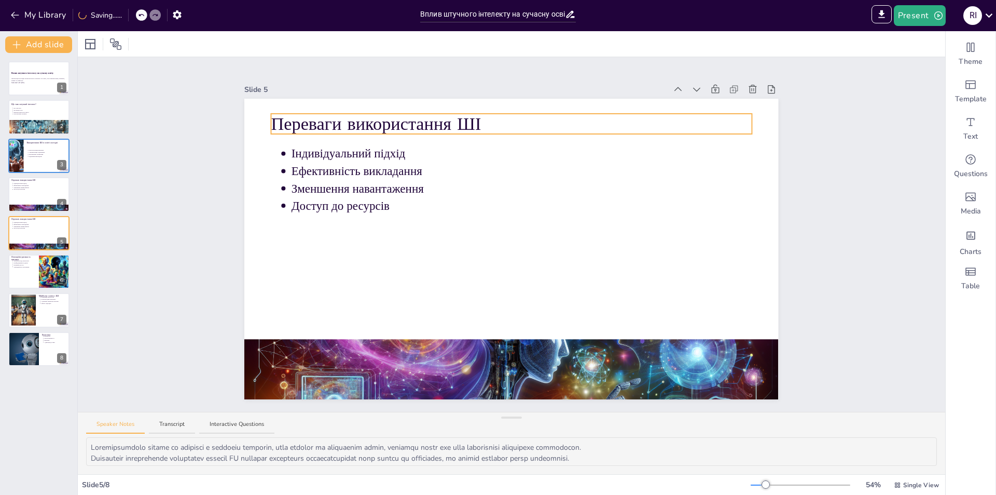
click at [347, 128] on div "Переваги використання ШІ Індивідуальний підхід Ефективність викладання Зменшенн…" at bounding box center [511, 249] width 534 height 300
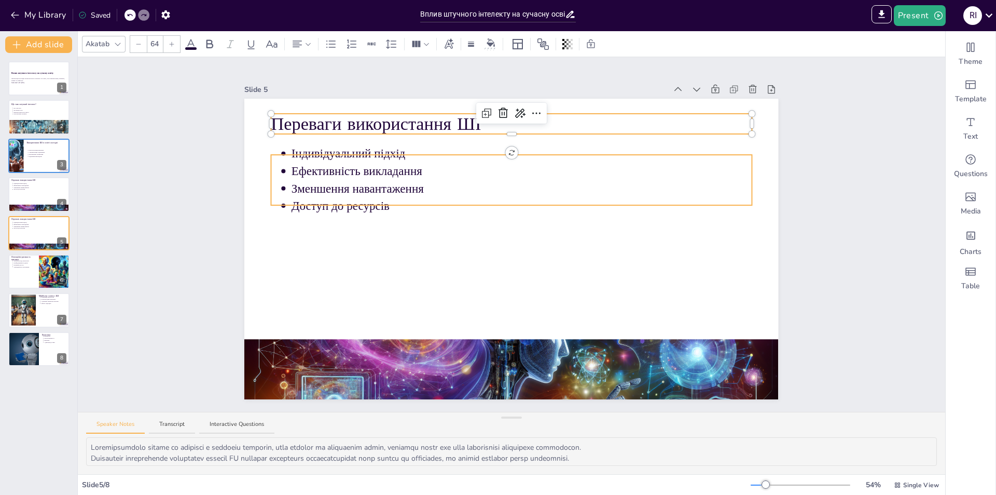
click at [369, 175] on p "Ефективність викладання" at bounding box center [522, 170] width 460 height 17
type input "43"
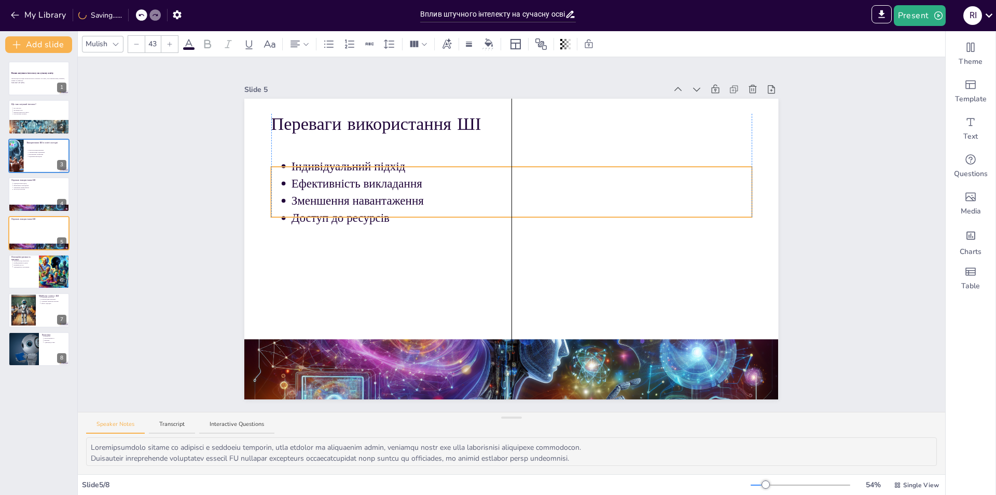
drag, startPoint x: 528, startPoint y: 201, endPoint x: 523, endPoint y: 212, distance: 12.3
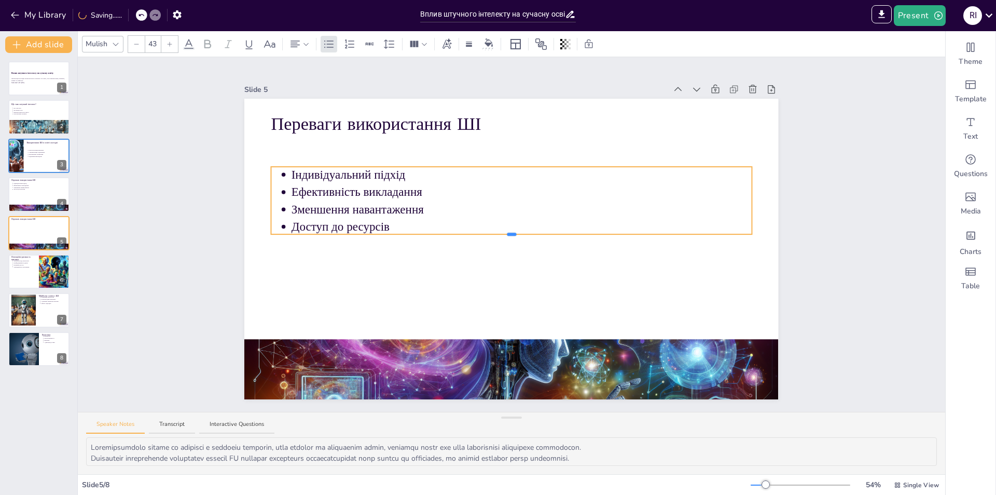
drag, startPoint x: 504, startPoint y: 214, endPoint x: 504, endPoint y: 231, distance: 17.1
click at [507, 232] on div at bounding box center [511, 233] width 9 height 3
drag, startPoint x: 526, startPoint y: 163, endPoint x: 506, endPoint y: 241, distance: 80.3
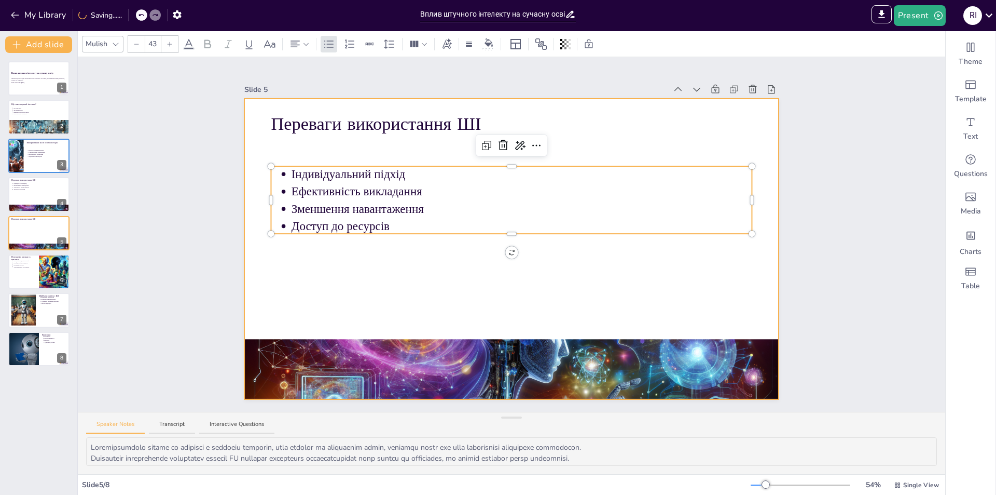
click at [470, 341] on div at bounding box center [511, 368] width 534 height 305
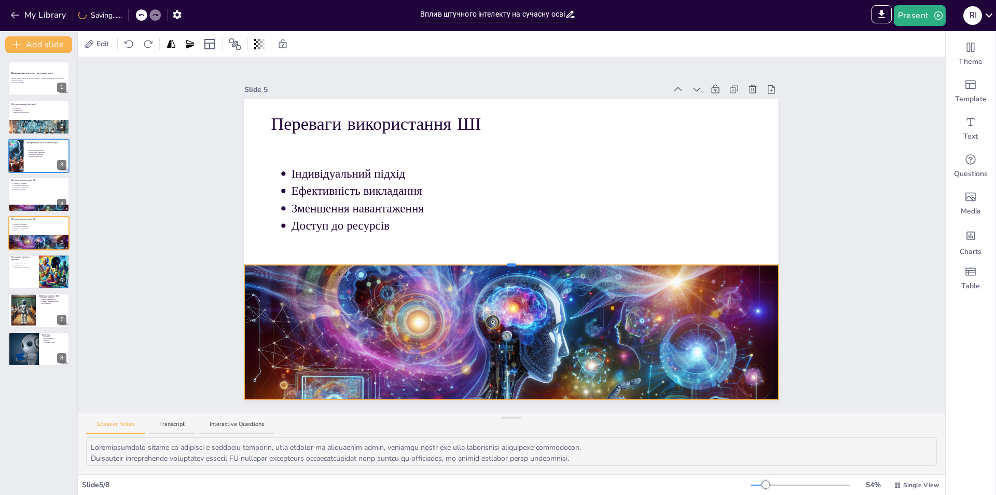
click at [507, 263] on div at bounding box center [511, 264] width 9 height 3
click at [181, 224] on div "Slide 1 Вплив штучного інтелекту на сучасну освіту Презентація розглядає вплив …" at bounding box center [512, 234] width 868 height 354
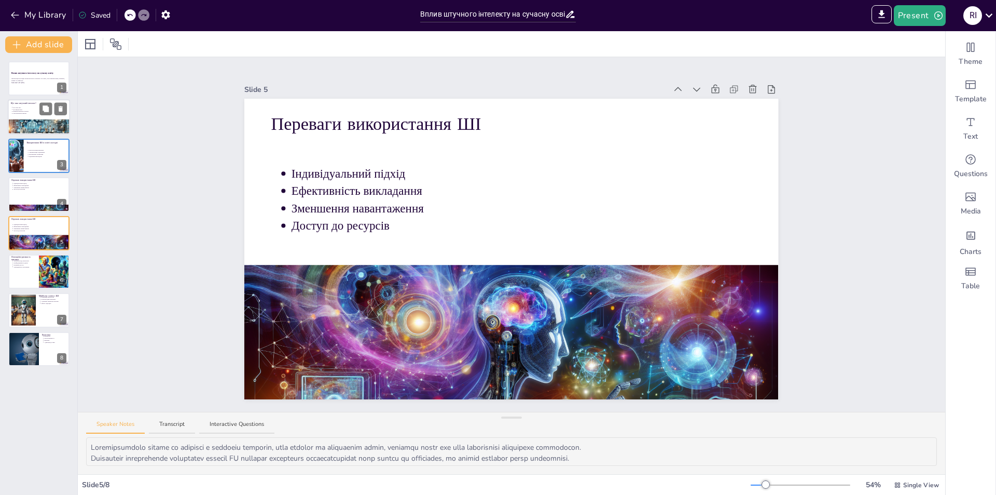
click at [24, 111] on p "Використання ШІ в житті" at bounding box center [40, 112] width 54 height 2
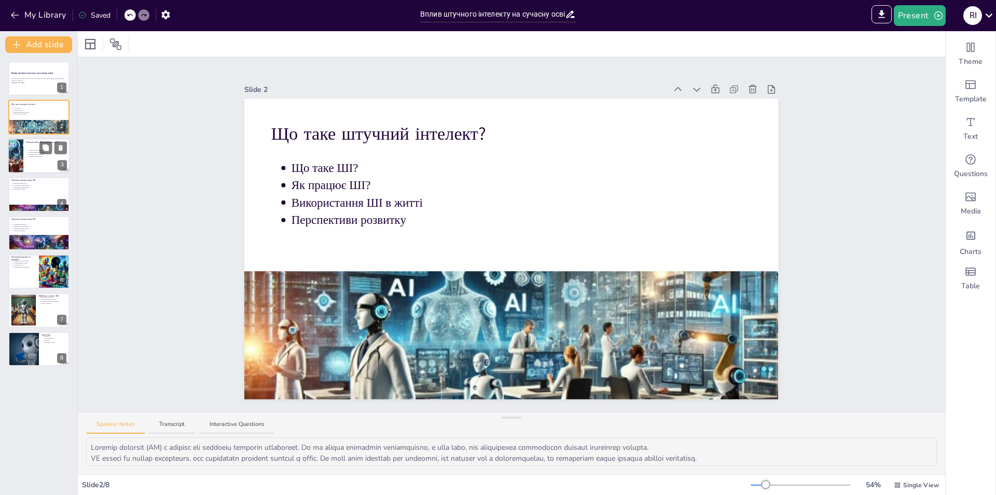
click at [33, 160] on div at bounding box center [39, 155] width 62 height 35
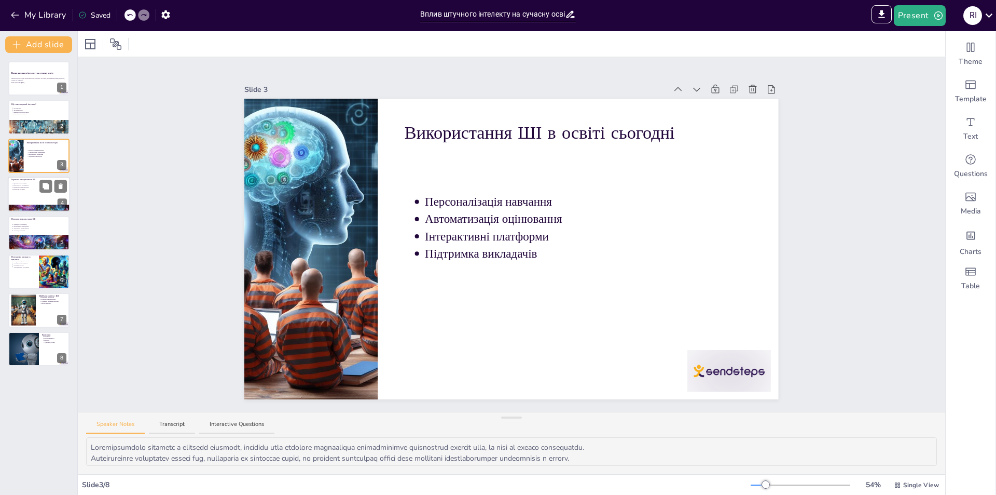
click at [37, 200] on div at bounding box center [39, 193] width 62 height 35
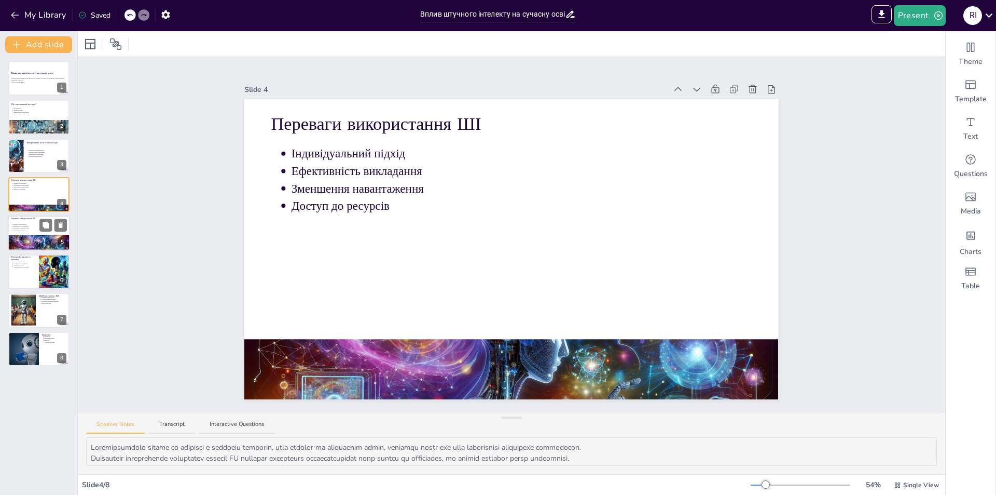
click at [26, 238] on div at bounding box center [39, 247] width 62 height 36
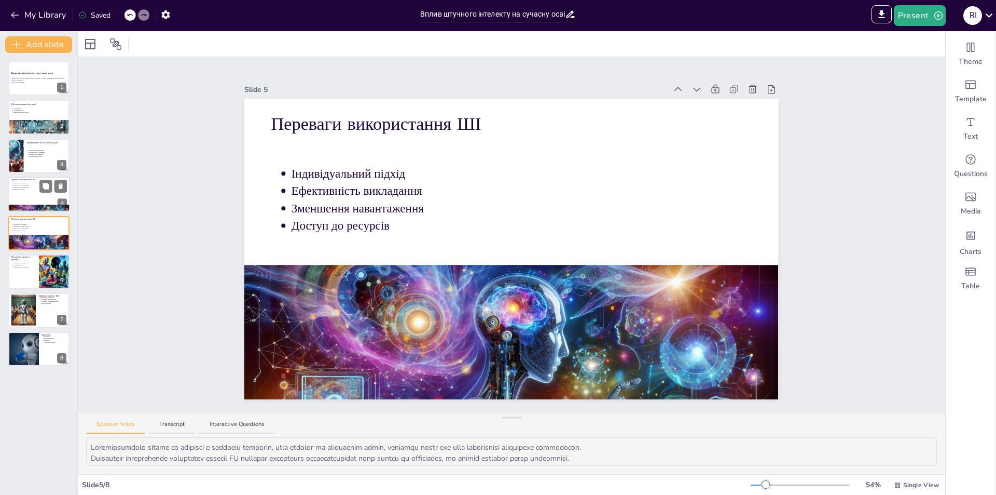
click at [25, 183] on p "Індивідуальний підхід" at bounding box center [40, 183] width 54 height 2
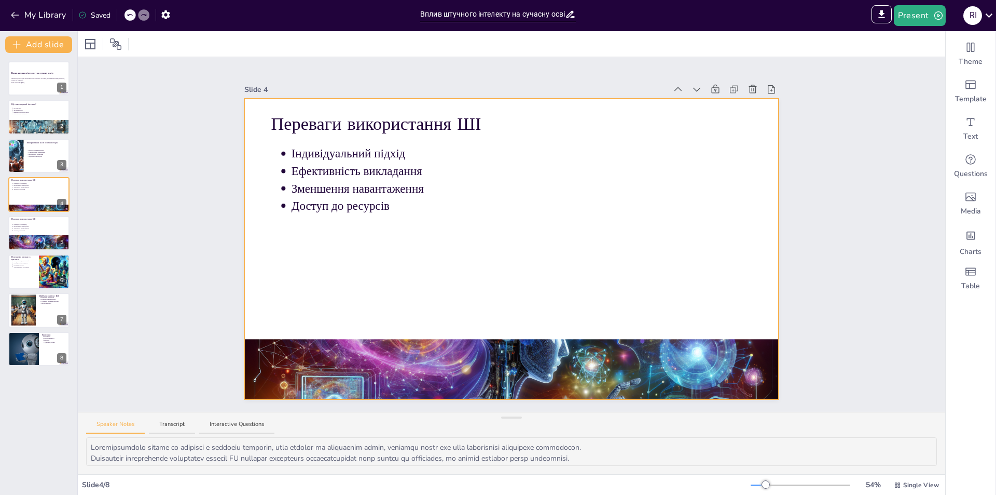
click at [387, 335] on div at bounding box center [511, 249] width 534 height 300
click at [7, 252] on div "Вплив штучного інтелекту на сучасну освіту Презентація розглядає вплив штучного…" at bounding box center [38, 213] width 77 height 305
click at [23, 235] on div at bounding box center [39, 247] width 62 height 36
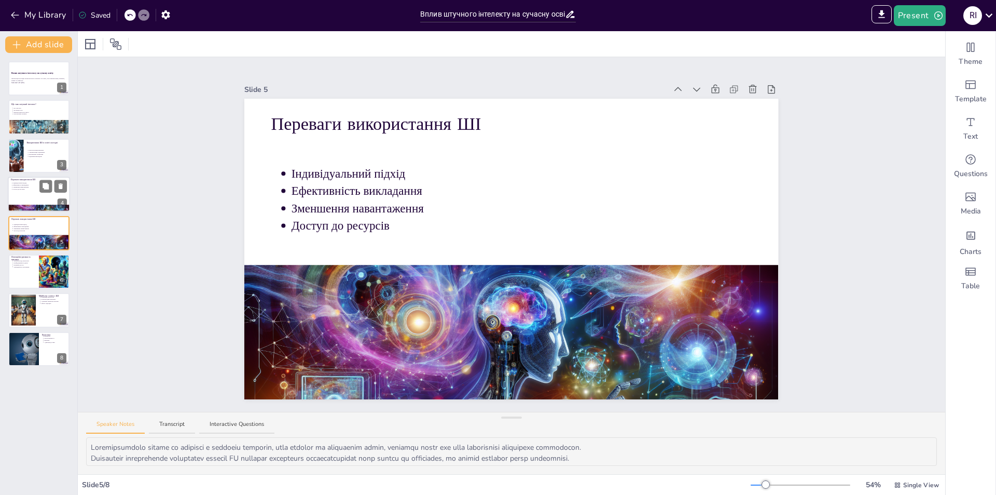
click at [18, 198] on div at bounding box center [39, 193] width 62 height 35
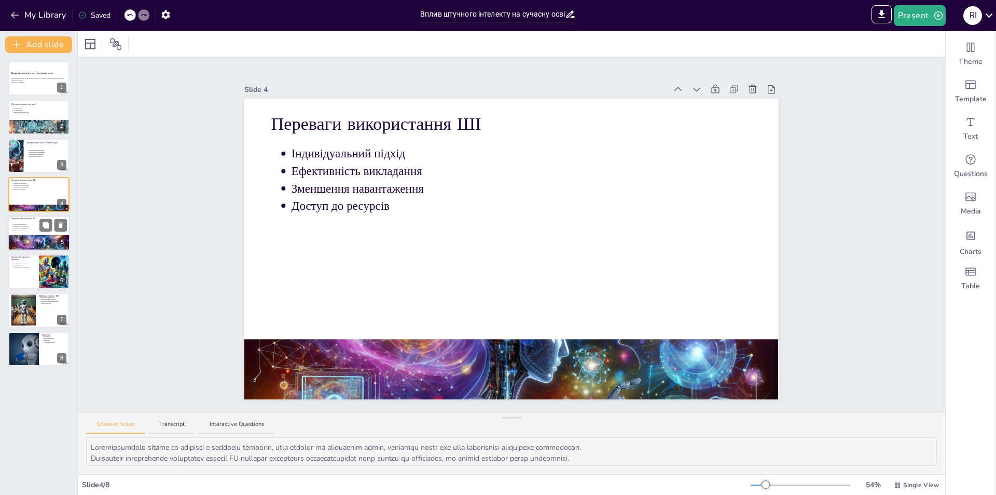
click at [28, 228] on p "Зменшення навантаження" at bounding box center [40, 228] width 54 height 2
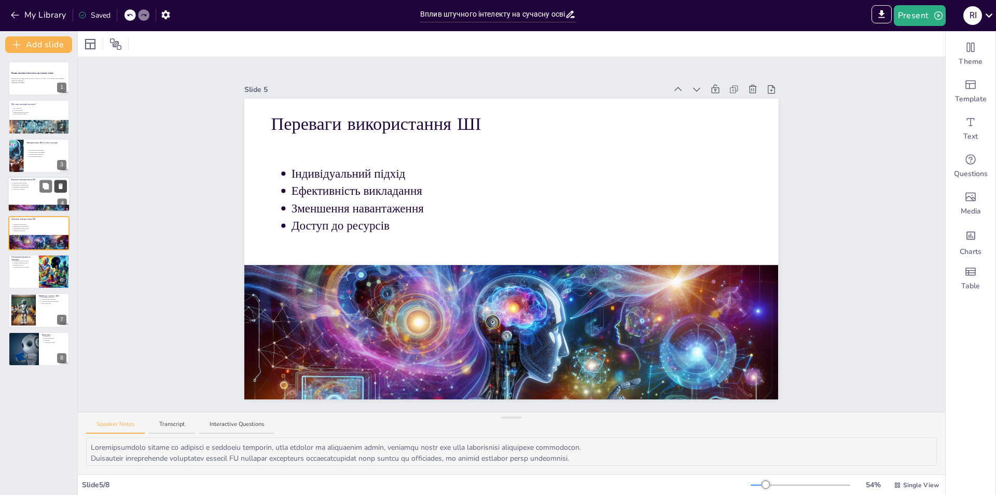
click at [63, 187] on icon at bounding box center [60, 186] width 7 height 7
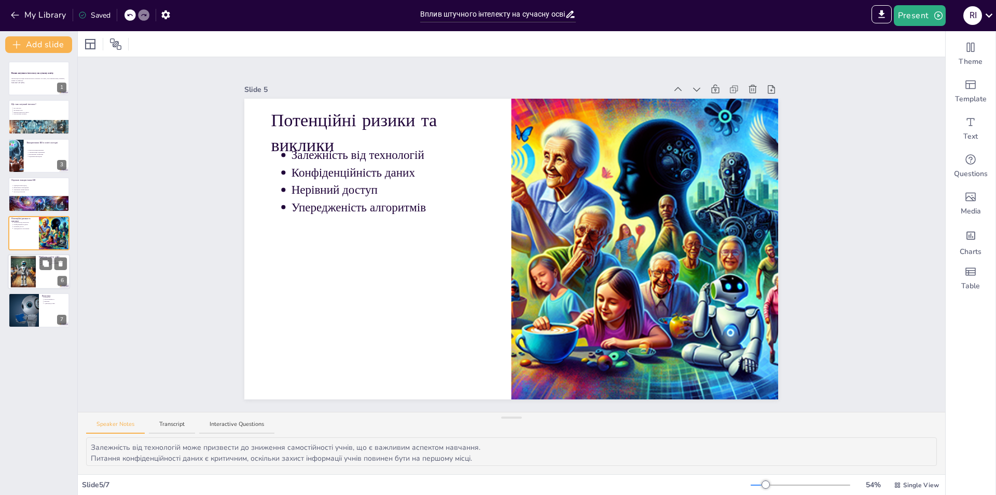
click at [33, 271] on div at bounding box center [23, 272] width 32 height 32
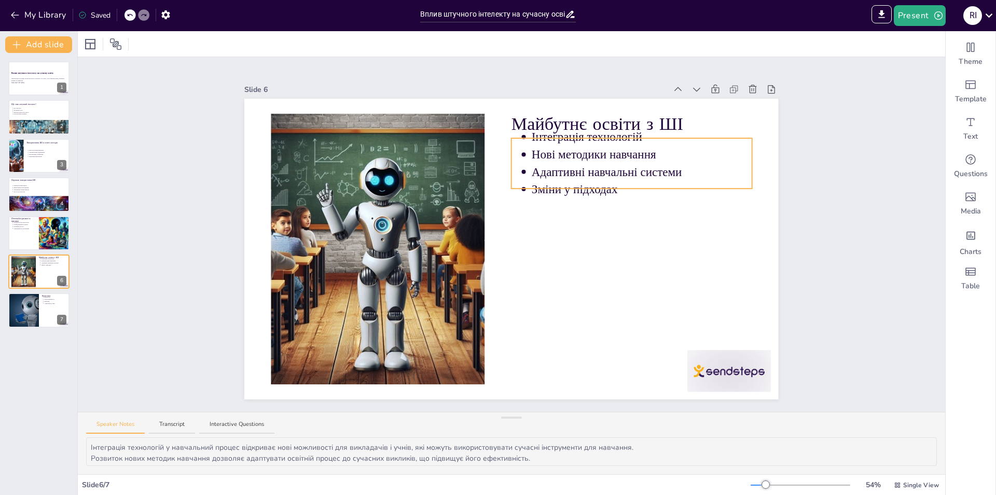
click at [625, 164] on p "Адаптивні навчальні системи" at bounding box center [642, 171] width 220 height 17
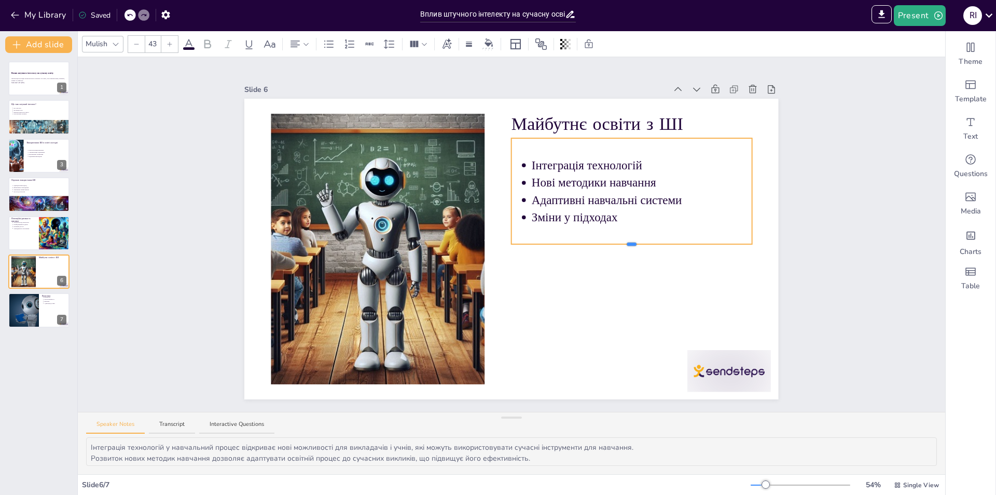
drag, startPoint x: 624, startPoint y: 185, endPoint x: 133, endPoint y: 225, distance: 493.0
click at [633, 241] on div "Майбутнє освіти з ШІ Інтеграція технологій Нові методики навчання Адаптивні нав…" at bounding box center [511, 249] width 534 height 300
click at [33, 309] on div at bounding box center [23, 310] width 53 height 35
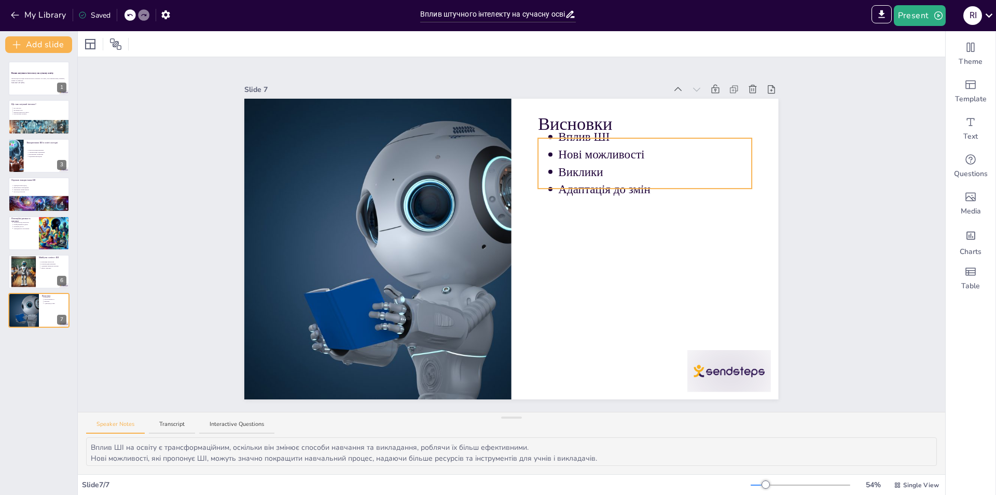
click at [609, 166] on p "Виклики" at bounding box center [656, 171] width 194 height 17
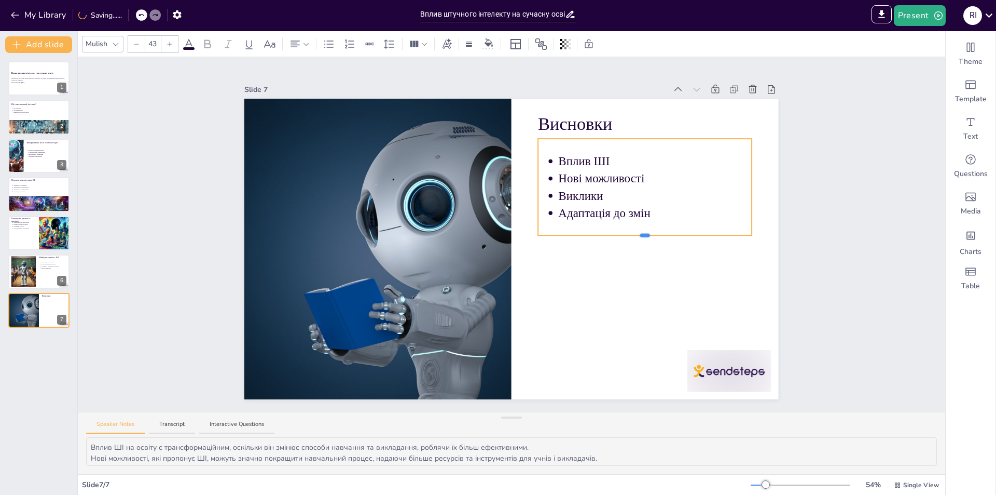
drag, startPoint x: 638, startPoint y: 185, endPoint x: 630, endPoint y: 181, distance: 9.1
click at [641, 227] on div at bounding box center [645, 187] width 214 height 97
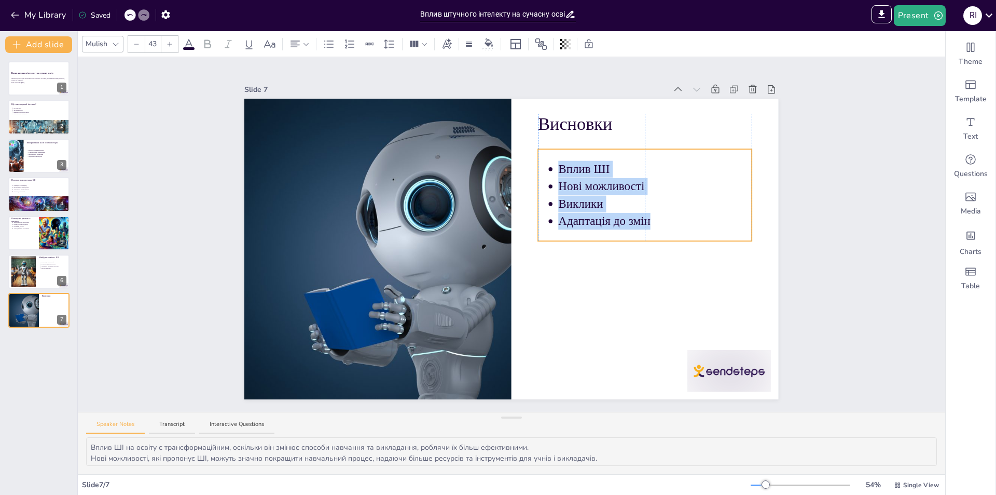
drag, startPoint x: 670, startPoint y: 136, endPoint x: 670, endPoint y: 146, distance: 10.4
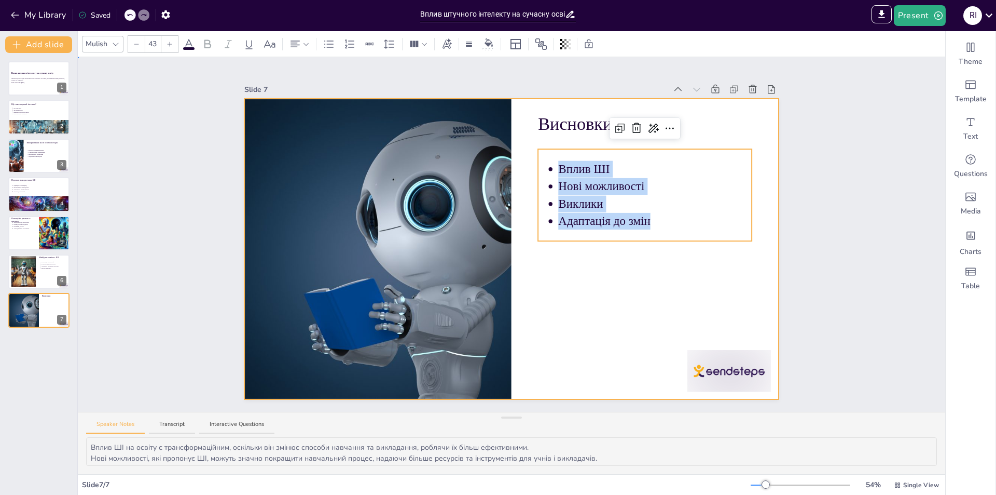
click at [650, 293] on div at bounding box center [511, 249] width 534 height 300
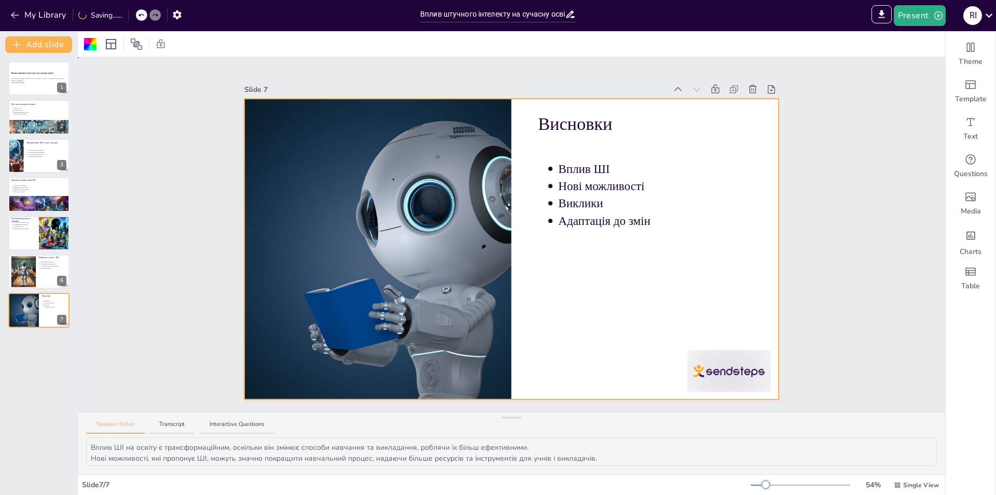
click at [167, 209] on div "Slide 1 Вплив штучного інтелекту на сучасну освіту Презентація розглядає вплив …" at bounding box center [512, 234] width 868 height 354
click at [302, 219] on div at bounding box center [378, 249] width 450 height 300
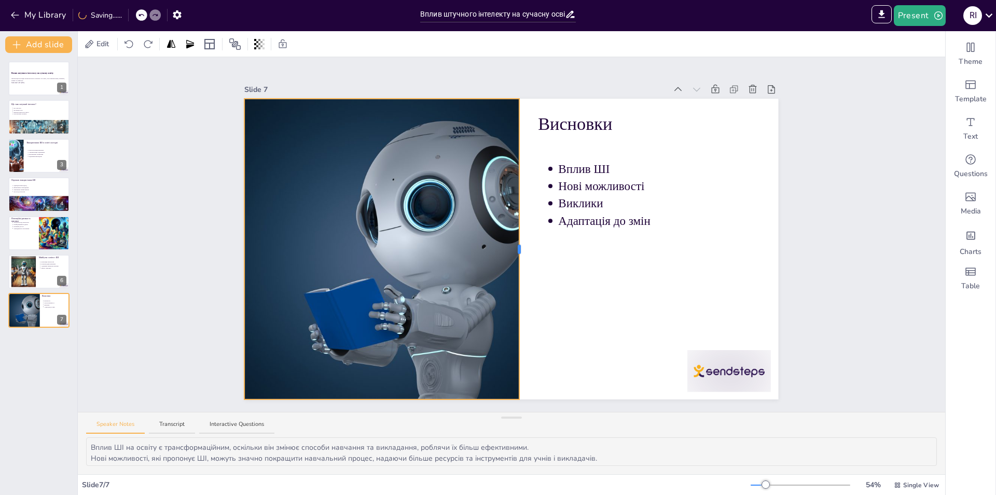
drag, startPoint x: 504, startPoint y: 245, endPoint x: 512, endPoint y: 249, distance: 8.1
click at [518, 249] on div at bounding box center [519, 248] width 3 height 9
click at [17, 272] on div at bounding box center [23, 272] width 32 height 32
type textarea "Інтеграція технологій у навчальний процес відкриває нові можливості для виклада…"
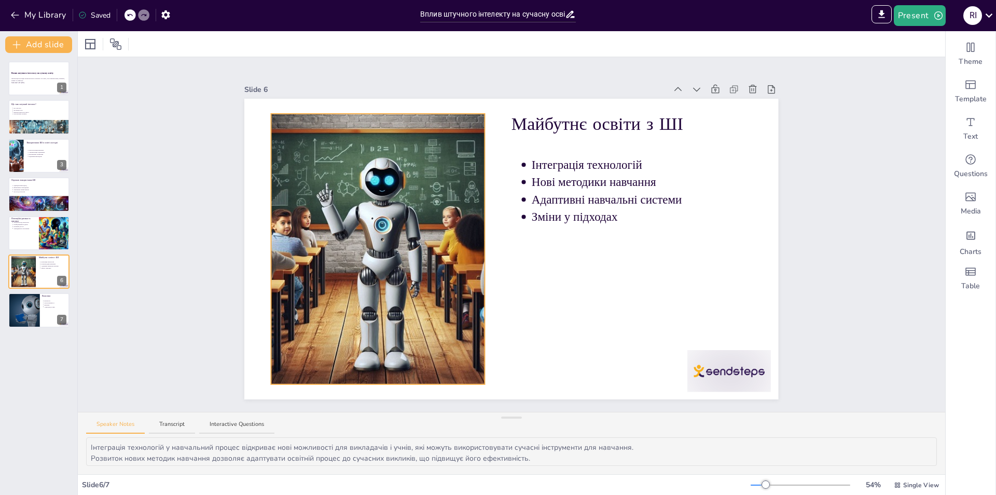
click at [387, 228] on div at bounding box center [378, 249] width 270 height 270
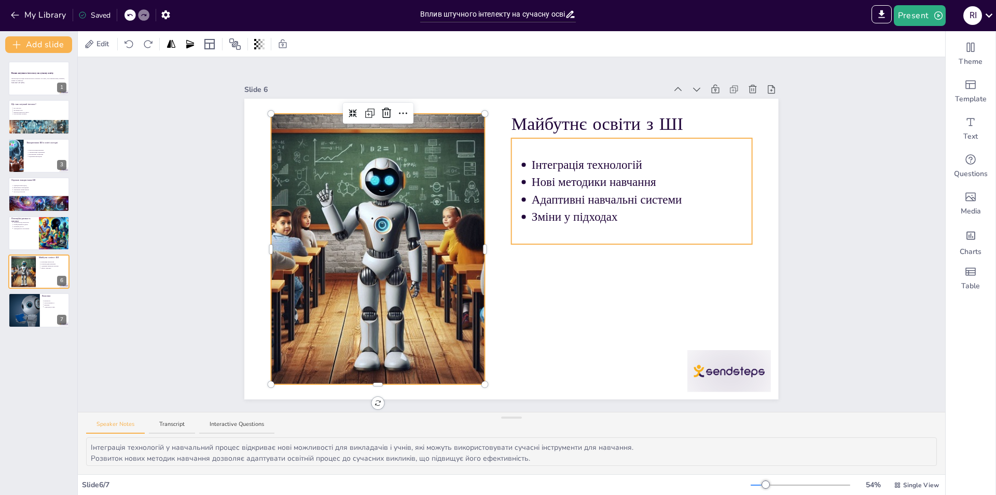
click at [573, 202] on p "Адаптивні навчальні системи" at bounding box center [642, 199] width 220 height 17
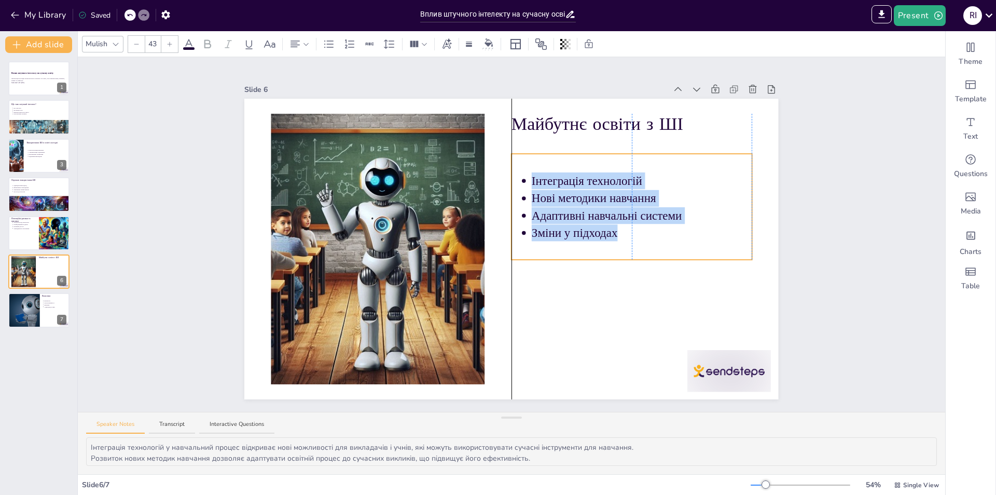
drag, startPoint x: 677, startPoint y: 135, endPoint x: 677, endPoint y: 152, distance: 17.1
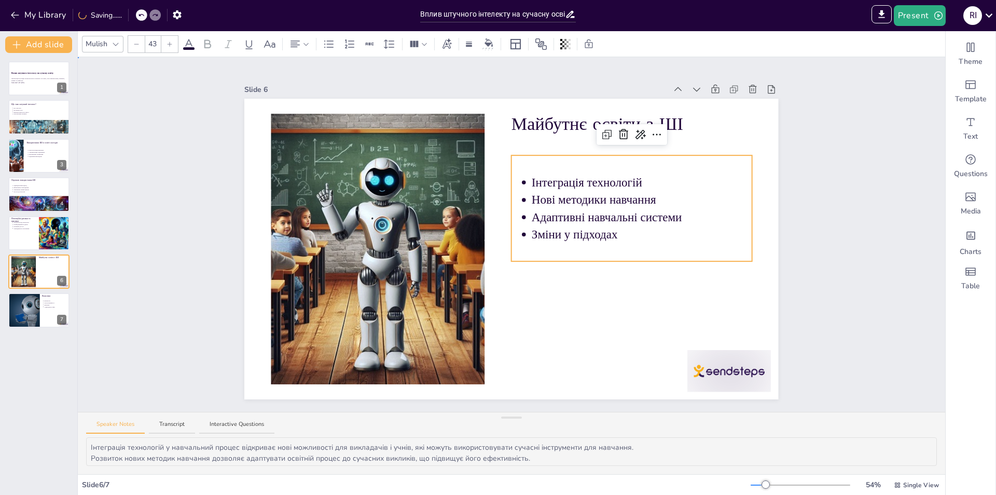
click at [200, 216] on div "Slide 1 Вплив штучного інтелекту на сучасну освіту Презентація розглядає вплив …" at bounding box center [512, 234] width 868 height 354
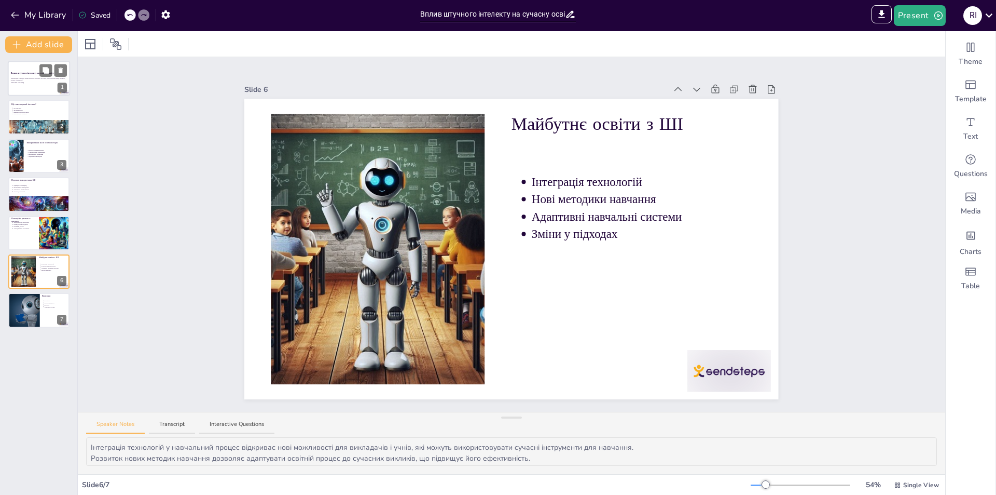
click at [16, 80] on span "Презентація розглядає вплив штучного інтелекту на освіту, його використання, пе…" at bounding box center [38, 80] width 54 height 4
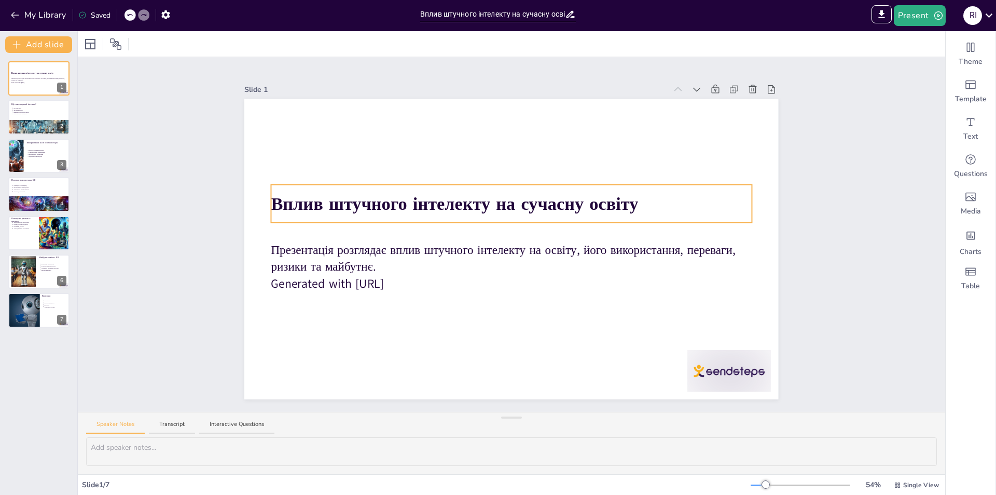
click at [340, 207] on span "Вплив штучного інтелекту на сучасну освіту" at bounding box center [454, 203] width 367 height 24
click at [19, 111] on p "Використання ШІ в житті" at bounding box center [40, 112] width 54 height 2
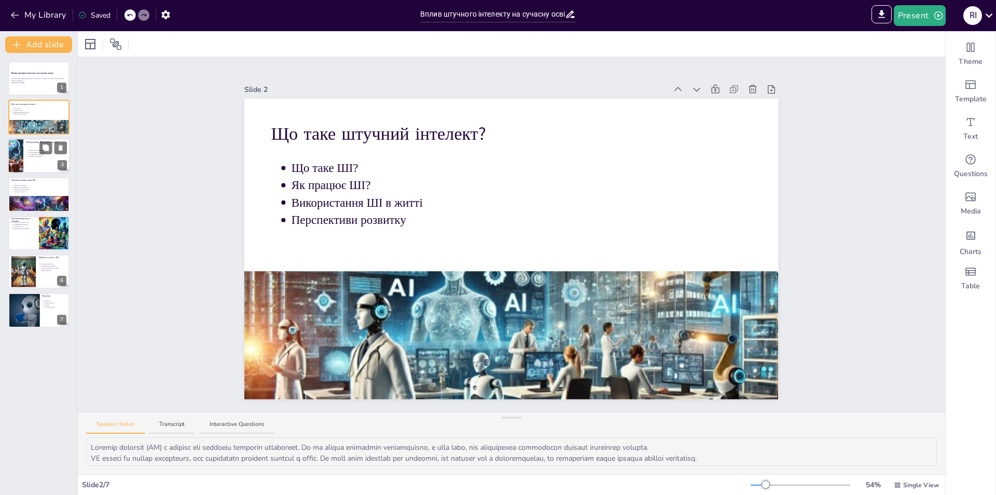
click at [17, 151] on div at bounding box center [15, 155] width 35 height 35
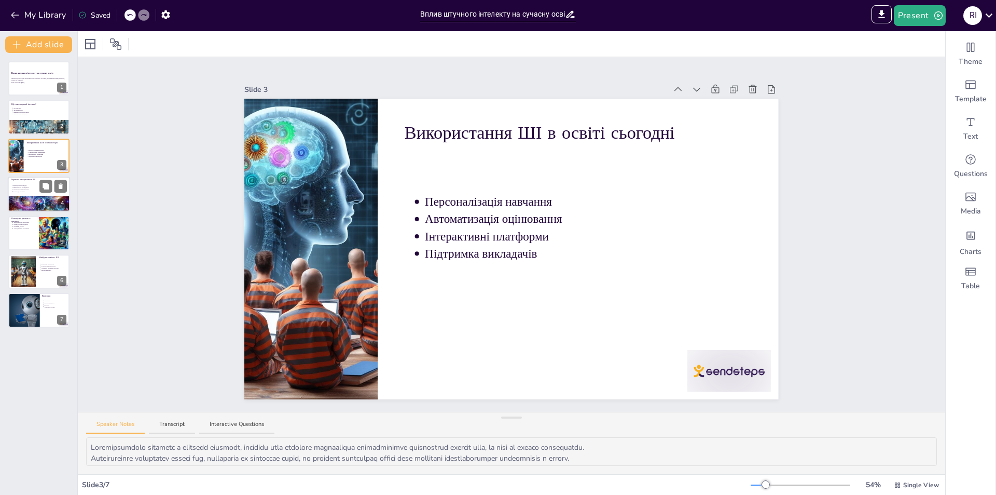
click at [22, 176] on div "Переваги використання ШІ Індивідуальний підхід Ефективність викладання Зменшенн…" at bounding box center [39, 176] width 62 height 0
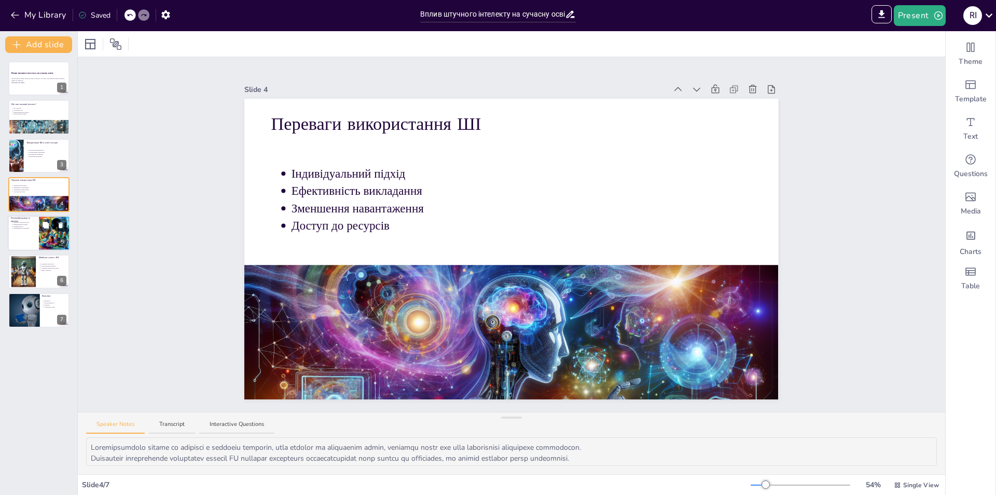
click at [19, 243] on div at bounding box center [39, 232] width 62 height 35
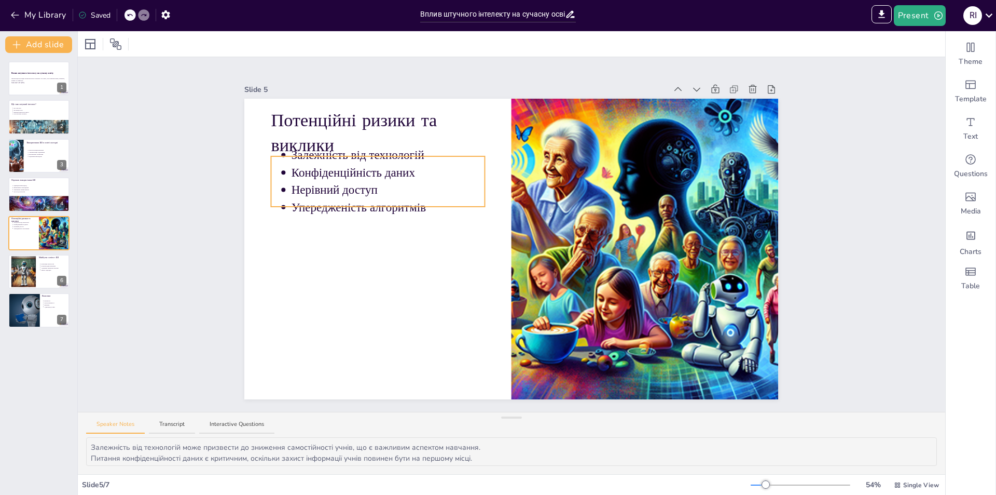
click at [338, 182] on p "Нерівний доступ" at bounding box center [389, 190] width 194 height 17
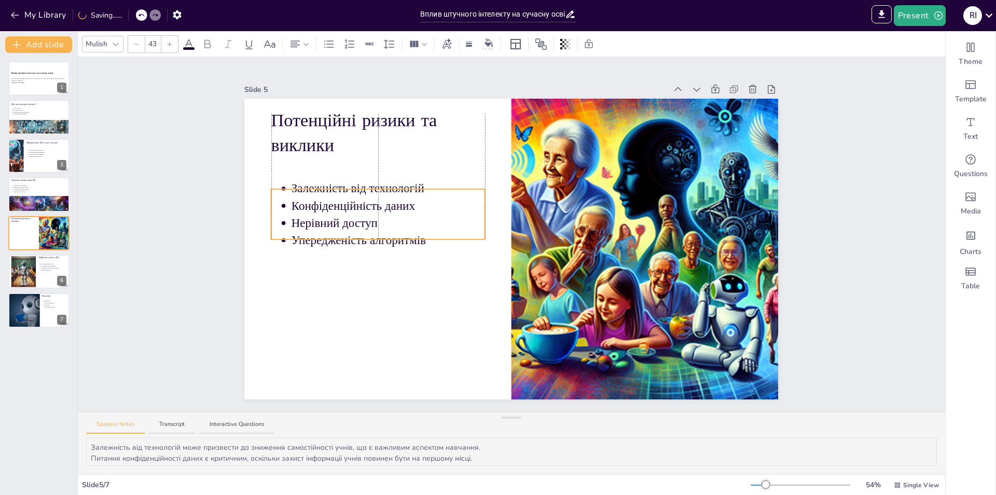
drag, startPoint x: 433, startPoint y: 153, endPoint x: 430, endPoint y: 186, distance: 32.8
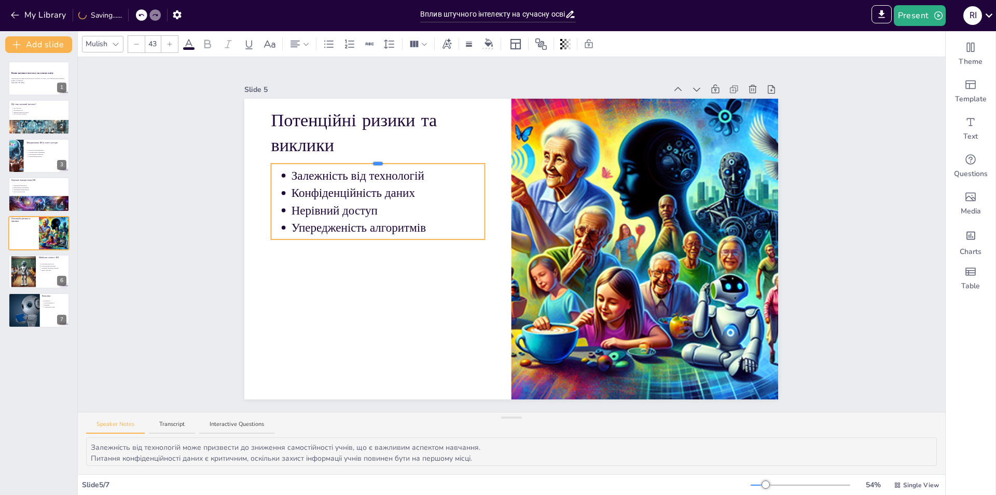
click at [417, 159] on div at bounding box center [511, 249] width 534 height 300
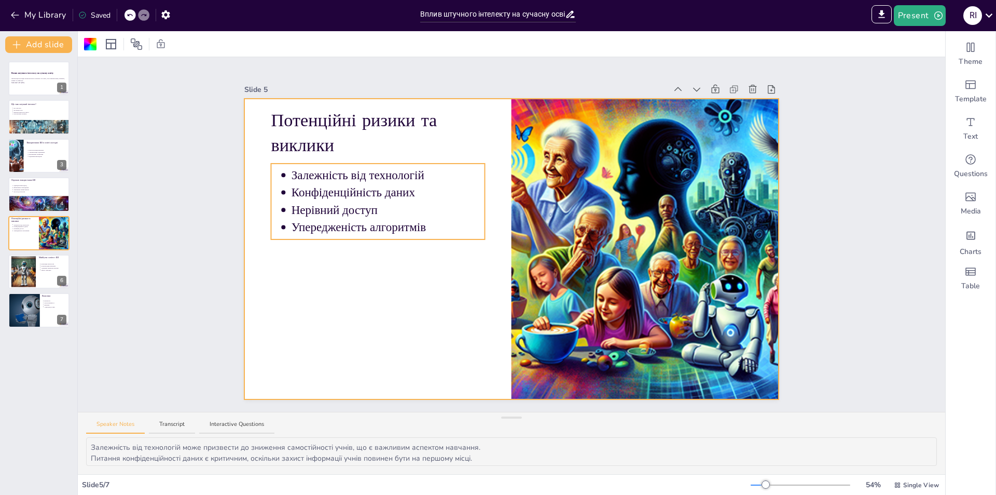
click at [428, 173] on p "Залежність від технологій" at bounding box center [389, 175] width 194 height 17
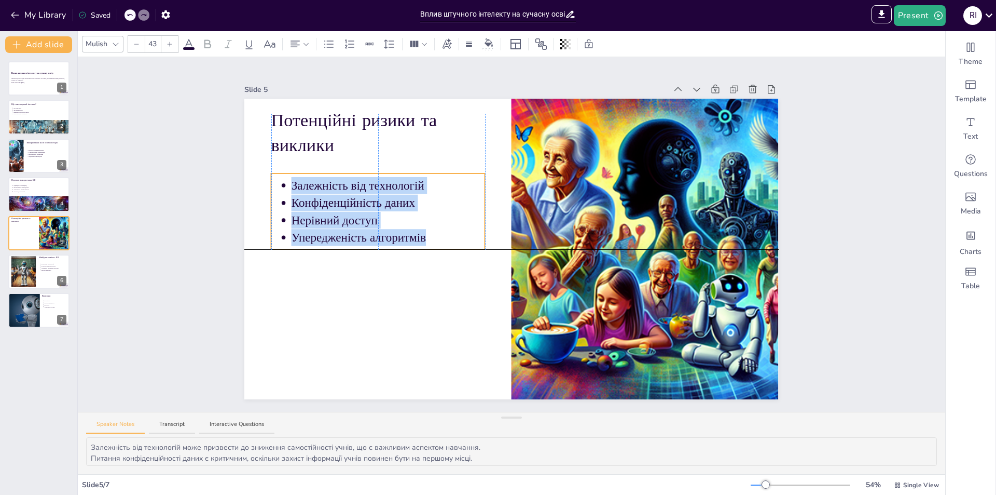
drag, startPoint x: 434, startPoint y: 161, endPoint x: 434, endPoint y: 172, distance: 10.9
click at [429, 230] on p "Упередженість алгоритмів" at bounding box center [389, 237] width 194 height 17
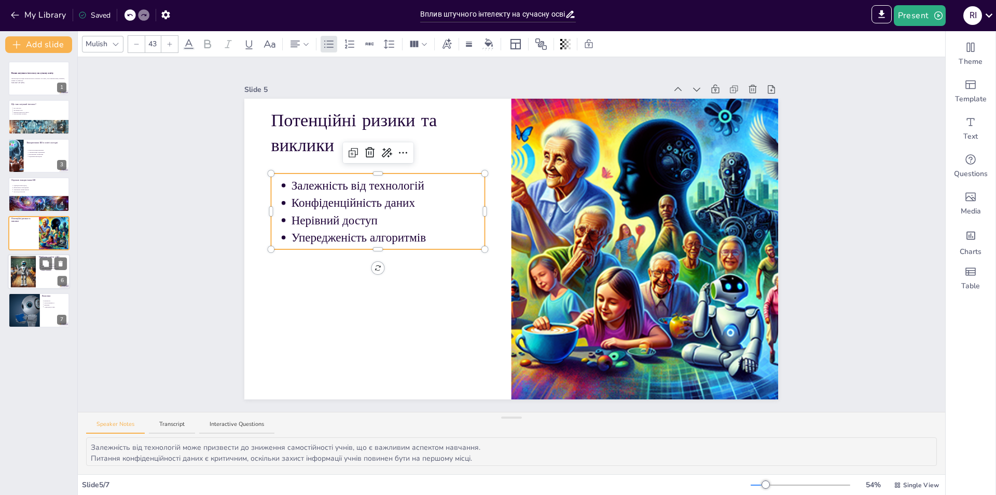
click at [28, 260] on div at bounding box center [23, 272] width 32 height 32
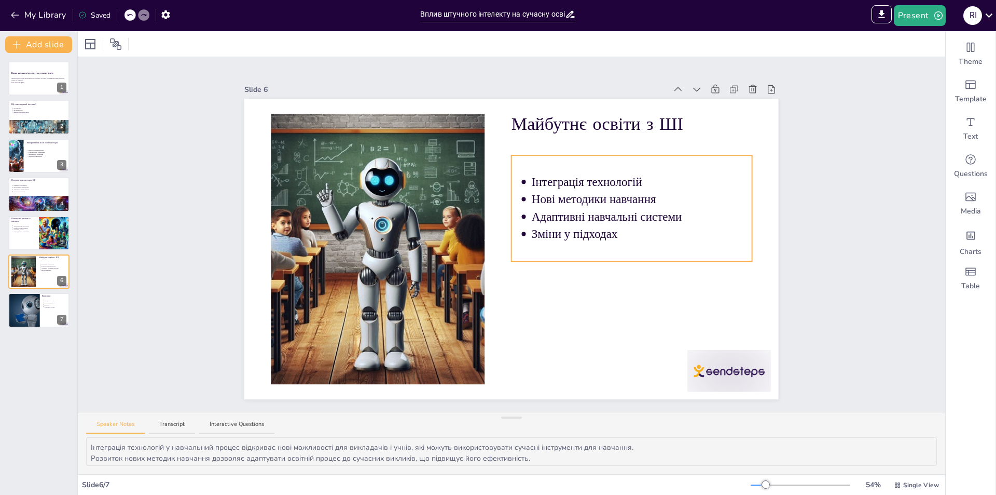
click at [554, 215] on p "Адаптивні навчальні системи" at bounding box center [642, 216] width 220 height 17
click at [26, 306] on div at bounding box center [23, 310] width 53 height 35
type textarea "Вплив ШІ на освіту є трансформаційним, оскільки він змінює способи навчання та …"
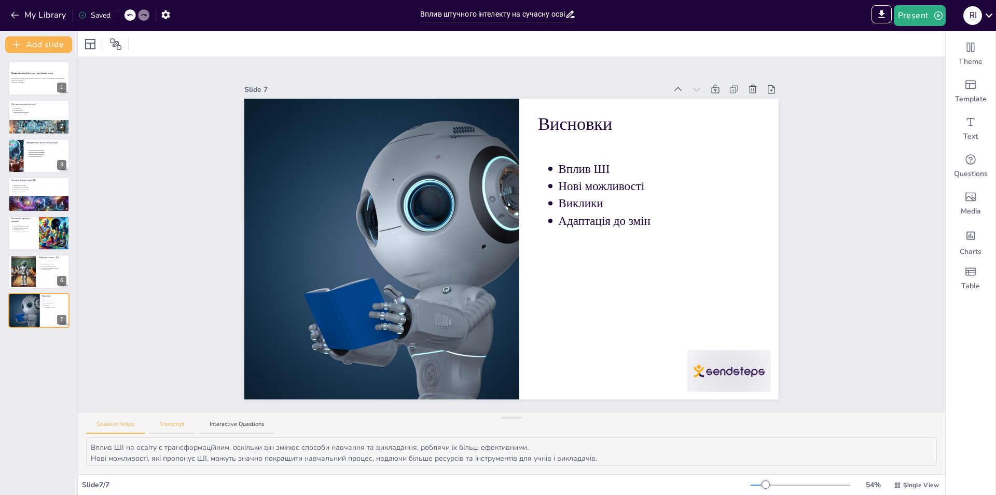
click at [170, 425] on button "Transcript" at bounding box center [172, 427] width 46 height 14
click at [122, 425] on button "Speaker Notes" at bounding box center [115, 427] width 59 height 14
drag, startPoint x: 90, startPoint y: 445, endPoint x: 533, endPoint y: 455, distance: 443.2
click at [534, 455] on textarea "Вплив ШІ на освіту є трансформаційним, оскільки він змінює способи навчання та …" at bounding box center [511, 451] width 851 height 29
click at [23, 85] on div at bounding box center [39, 78] width 62 height 35
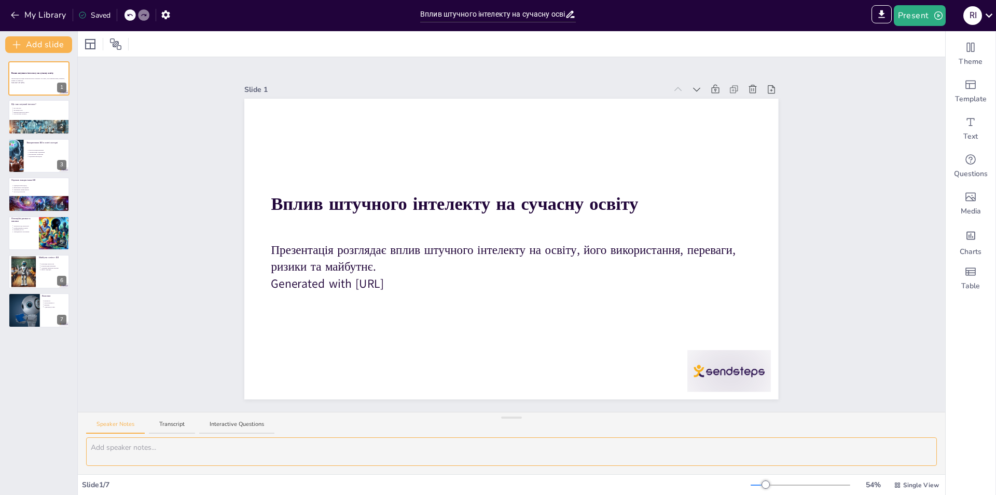
click at [149, 449] on textarea at bounding box center [511, 451] width 851 height 29
click at [173, 425] on button "Transcript" at bounding box center [172, 427] width 46 height 14
click at [114, 420] on button "Speaker Notes" at bounding box center [115, 427] width 59 height 14
click at [240, 420] on button "Interactive Questions" at bounding box center [236, 427] width 75 height 14
drag, startPoint x: 122, startPoint y: 416, endPoint x: 118, endPoint y: 424, distance: 10.0
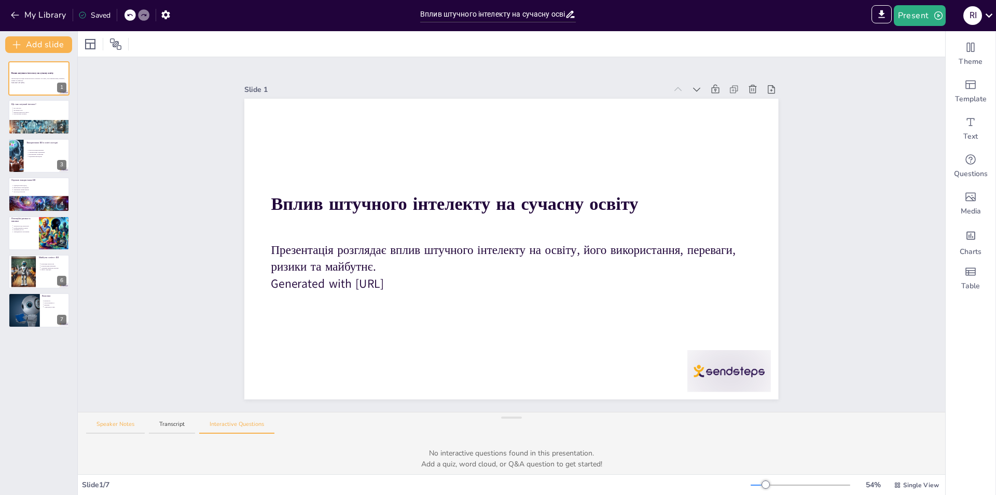
click at [122, 417] on div "Speaker Notes Transcript Interactive Questions" at bounding box center [512, 424] width 868 height 25
click at [117, 425] on button "Speaker Notes" at bounding box center [115, 427] width 59 height 14
click at [17, 117] on div at bounding box center [39, 117] width 62 height 35
type textarea "Loremip dolorsit (AM) c adipisc eli seddoeiu temporin utlaboreet. Do ma aliqua …"
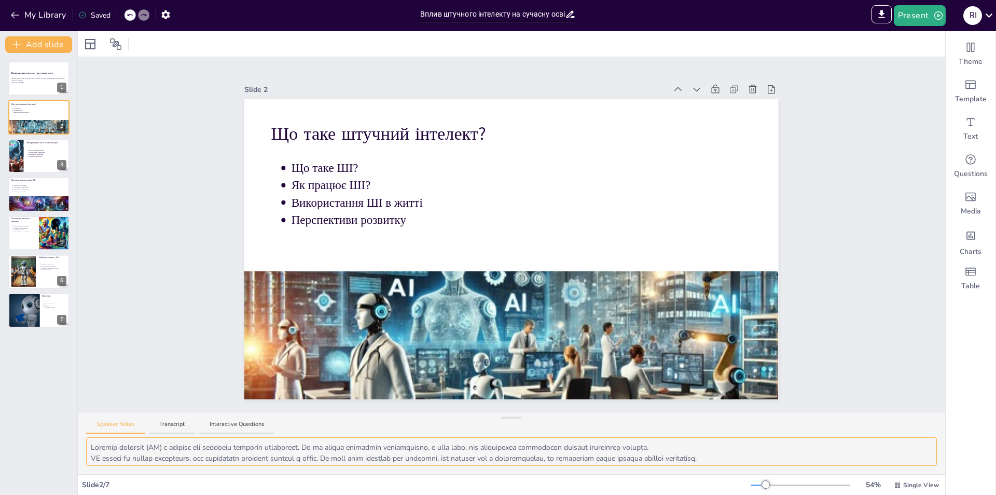
scroll to position [24, 0]
drag, startPoint x: 779, startPoint y: 464, endPoint x: 815, endPoint y: 456, distance: 36.2
click at [820, 457] on textarea at bounding box center [511, 451] width 851 height 29
click at [696, 470] on div at bounding box center [512, 455] width 868 height 37
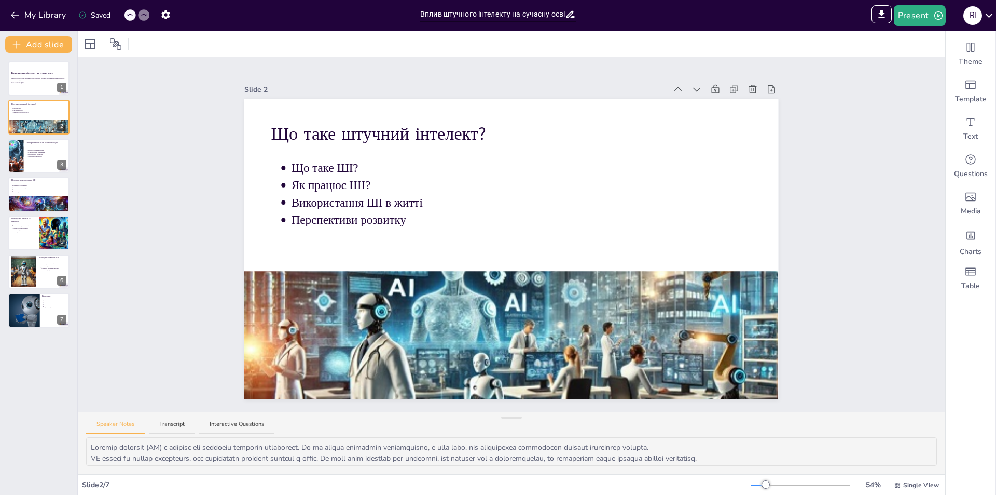
drag, startPoint x: 627, startPoint y: 460, endPoint x: 414, endPoint y: 441, distance: 214.1
click at [131, 452] on textarea at bounding box center [511, 451] width 851 height 29
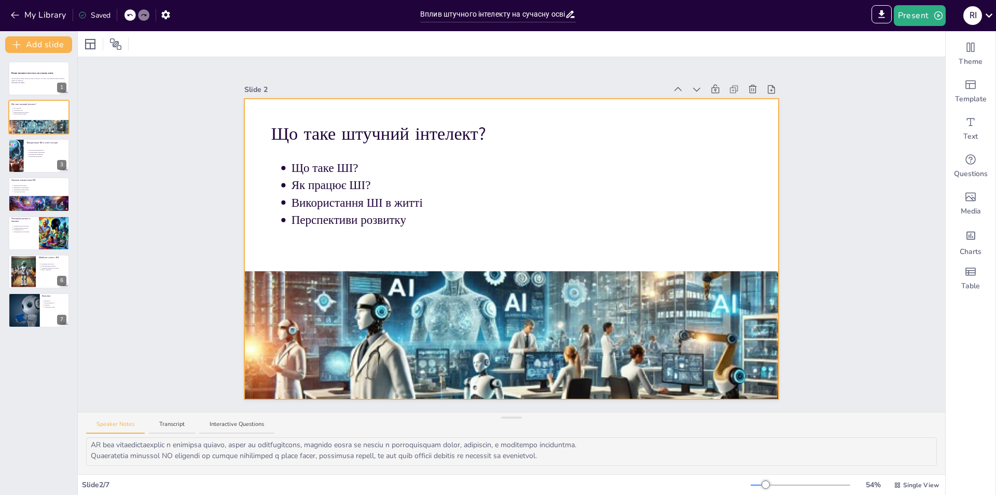
click at [327, 253] on div at bounding box center [511, 249] width 534 height 300
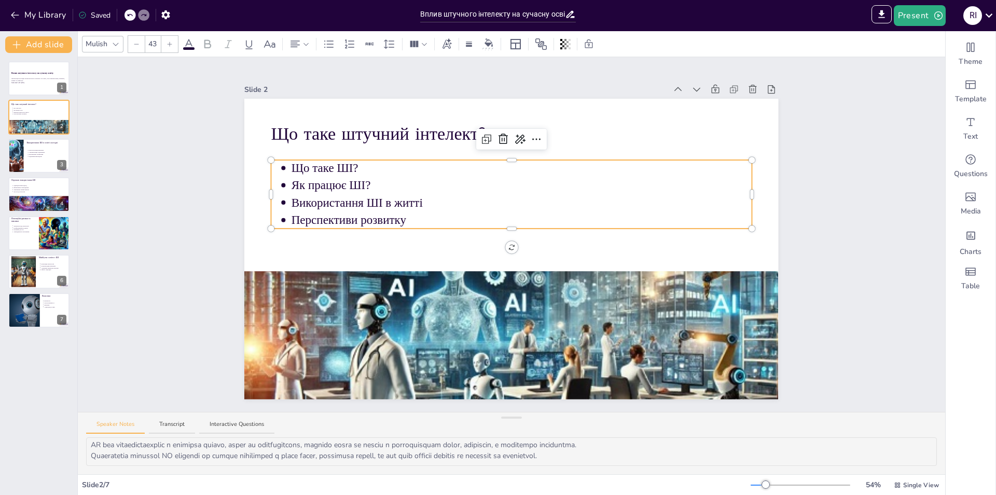
click at [416, 216] on p "Перспективи розвитку" at bounding box center [522, 220] width 460 height 17
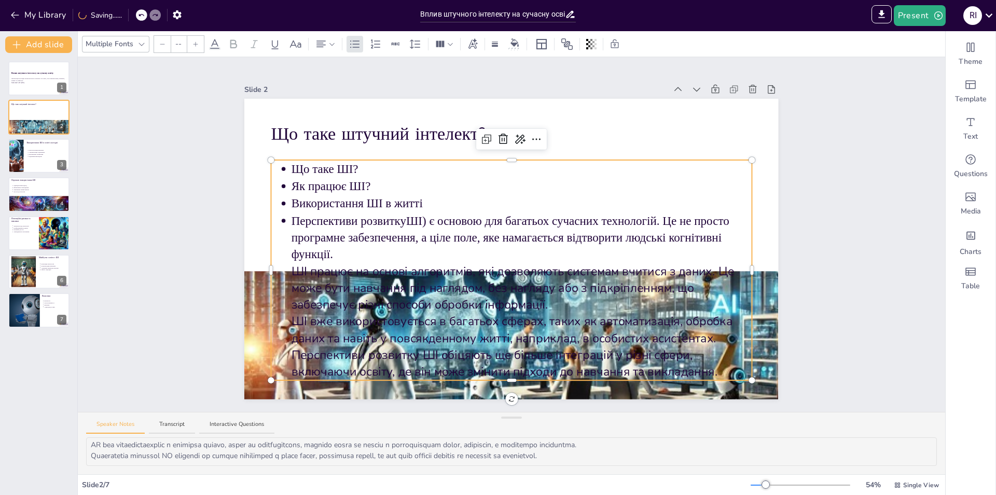
type input "43"
click at [479, 195] on p "Використання ШІ в житті" at bounding box center [522, 203] width 460 height 17
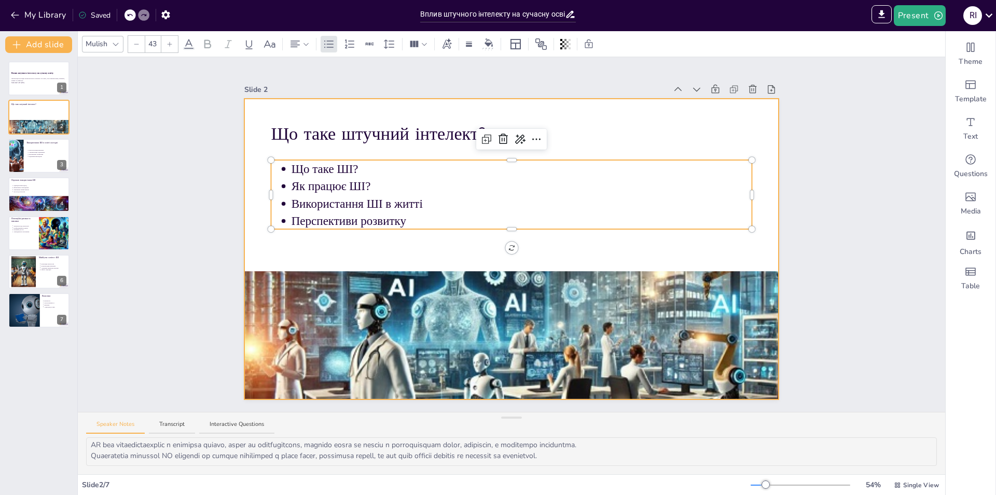
click at [346, 244] on div at bounding box center [511, 249] width 534 height 300
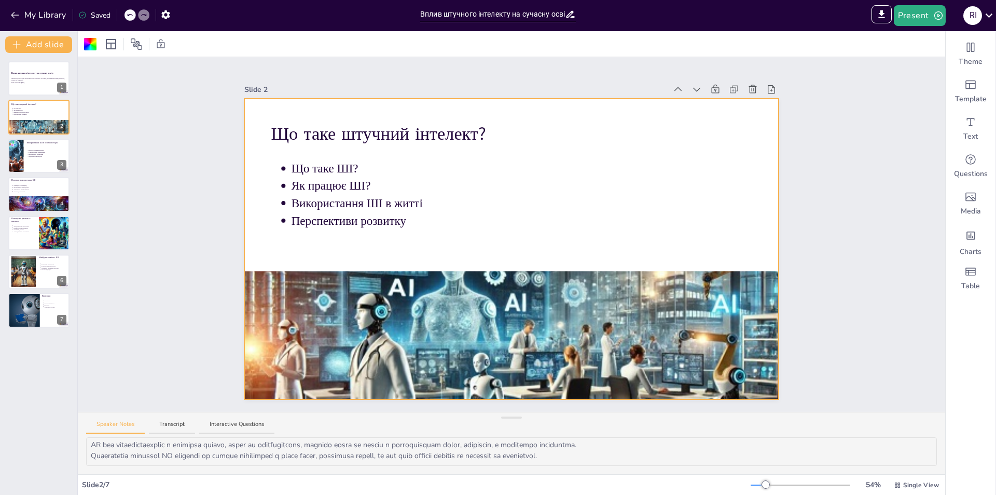
click at [400, 271] on div at bounding box center [511, 369] width 534 height 305
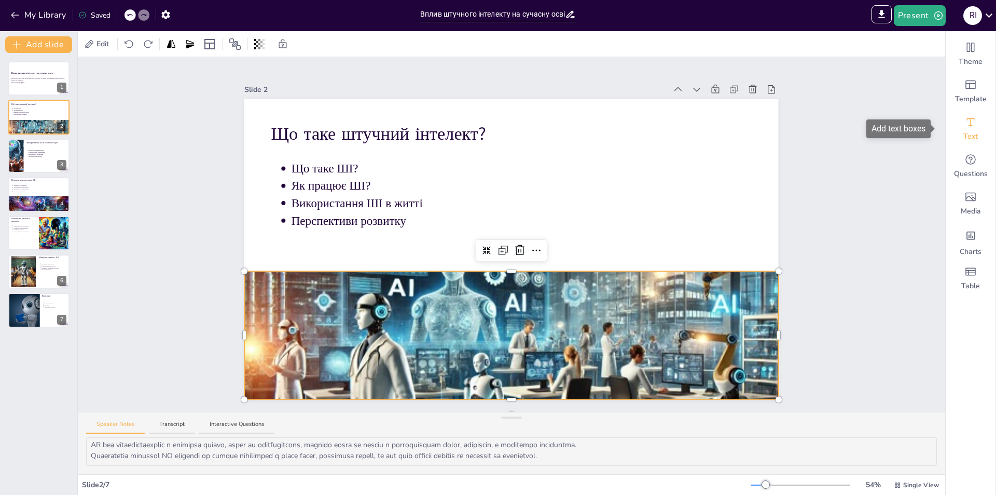
click at [965, 122] on icon "Add text boxes" at bounding box center [971, 122] width 12 height 12
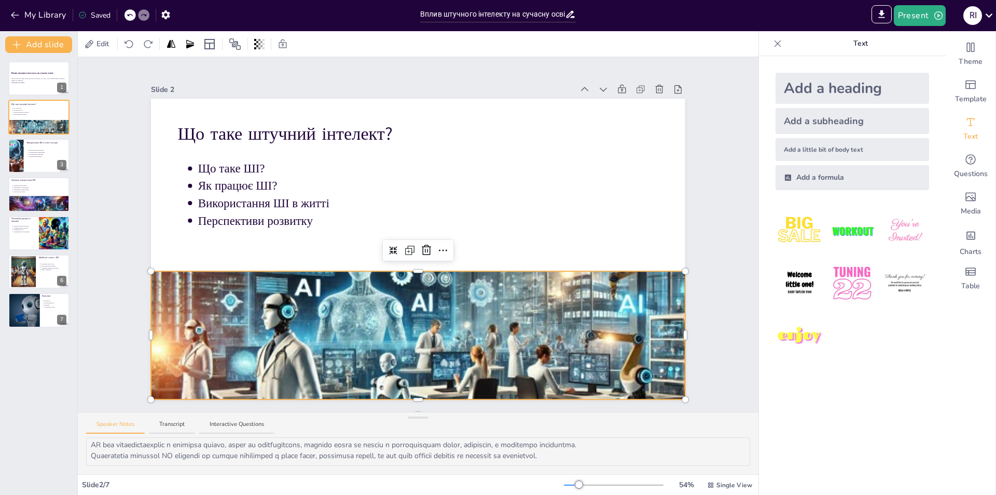
click at [853, 85] on div "Add a heading" at bounding box center [853, 88] width 154 height 31
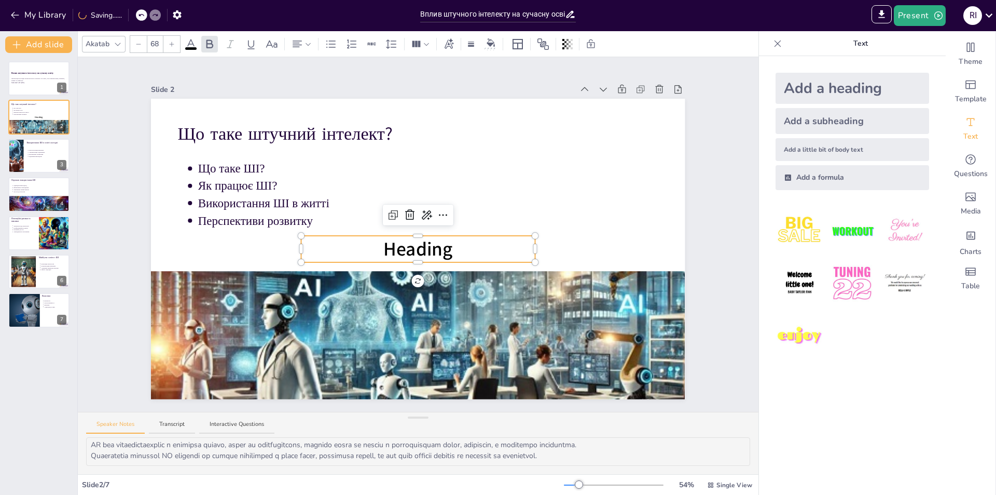
drag, startPoint x: 461, startPoint y: 239, endPoint x: 455, endPoint y: 242, distance: 7.0
click at [455, 242] on p "Heading" at bounding box center [418, 249] width 234 height 26
drag, startPoint x: 399, startPoint y: 257, endPoint x: 233, endPoint y: 270, distance: 166.6
click at [237, 270] on div "Що таке штучний інтелект? Що таке ШІ? Як працює ШІ? Використання ШІ в житті Пер…" at bounding box center [418, 249] width 534 height 300
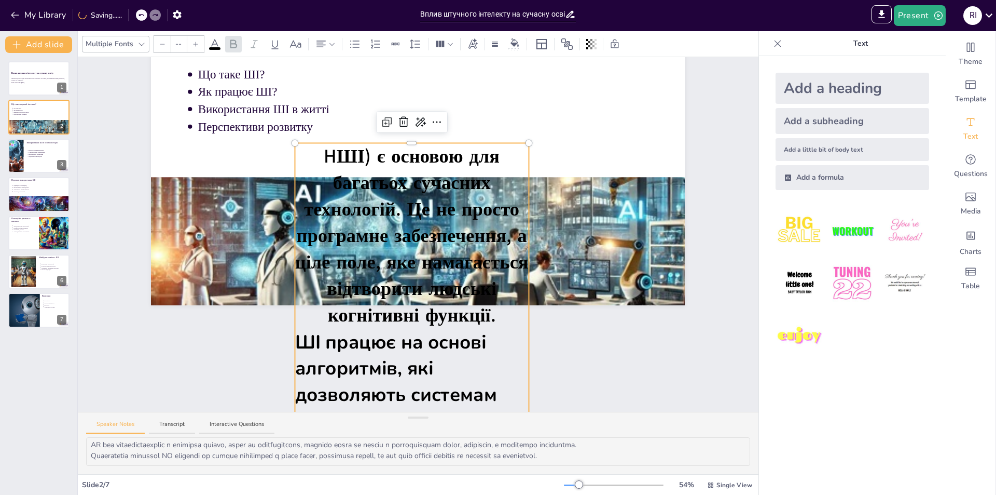
scroll to position [84, 0]
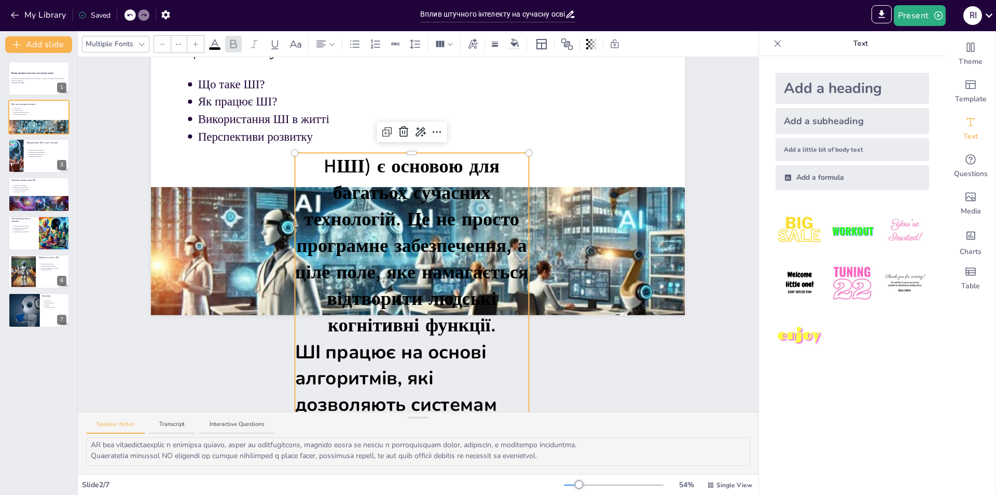
type input "68"
click at [360, 169] on span "HШІ) є основою для багатьох сучасних технологій. Це не просто програмне забезпе…" at bounding box center [415, 245] width 240 height 185
click at [333, 165] on span "HШІ) є основою для багатьох сучасних технологій. Це не просто програмне забезпе…" at bounding box center [415, 245] width 240 height 185
click at [362, 166] on span "ШІ) є основою для багатьох сучасних технологій. Це не просто програмне забезпеч…" at bounding box center [415, 245] width 240 height 185
drag, startPoint x: 157, startPoint y: 45, endPoint x: 135, endPoint y: 46, distance: 21.8
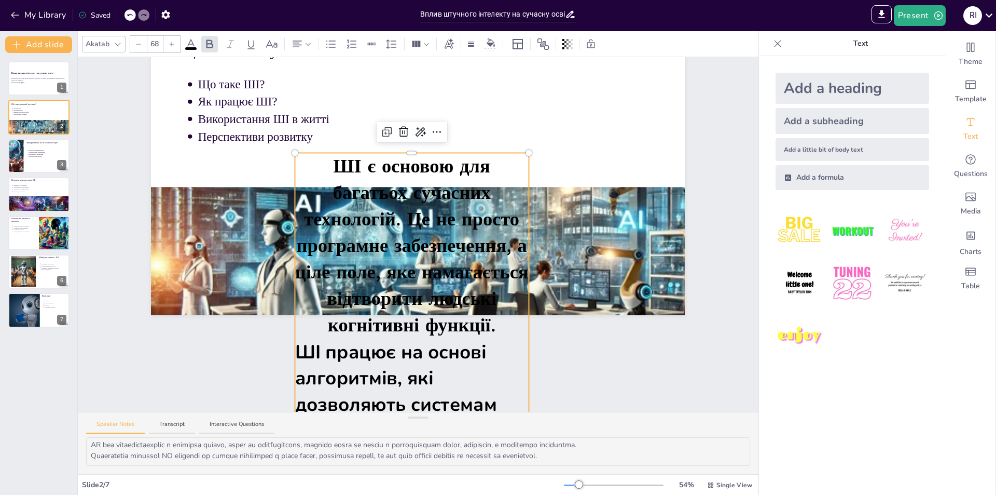
click at [135, 46] on div "68" at bounding box center [155, 44] width 51 height 18
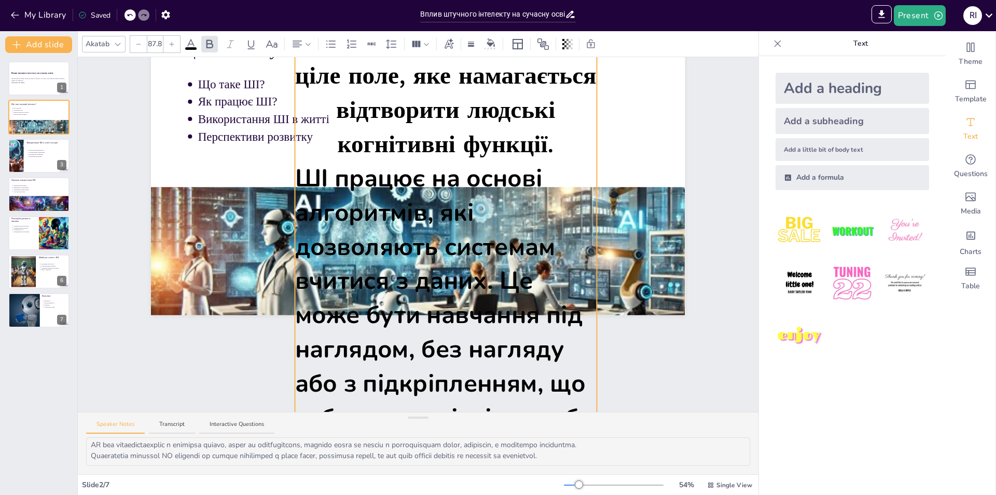
drag, startPoint x: 523, startPoint y: 149, endPoint x: 591, endPoint y: 169, distance: 70.9
click at [591, 169] on div "Що таке штучний інтелект? Що таке ШІ? Як працює ШІ? Використання ШІ в житті Пер…" at bounding box center [418, 165] width 534 height 300
click at [140, 43] on icon at bounding box center [138, 44] width 6 height 6
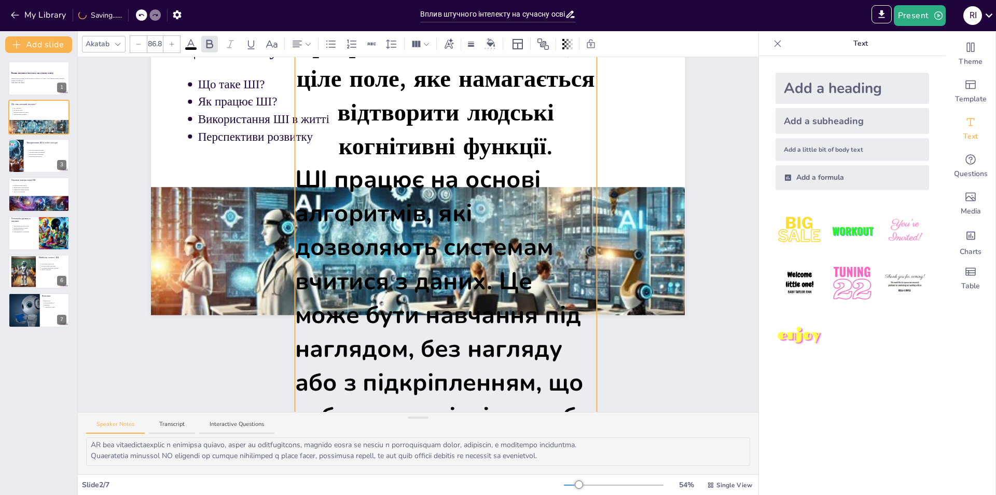
click at [140, 43] on icon at bounding box center [138, 44] width 6 height 6
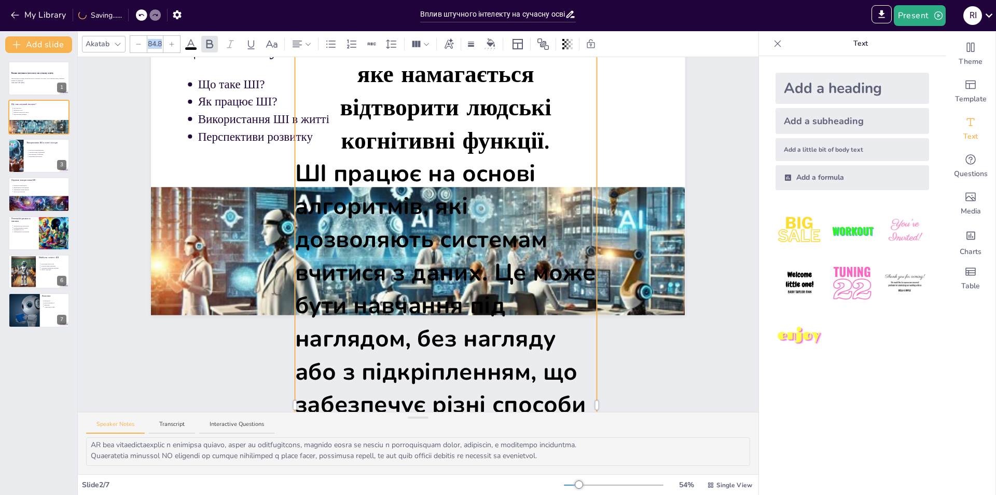
click at [140, 43] on icon at bounding box center [138, 44] width 6 height 6
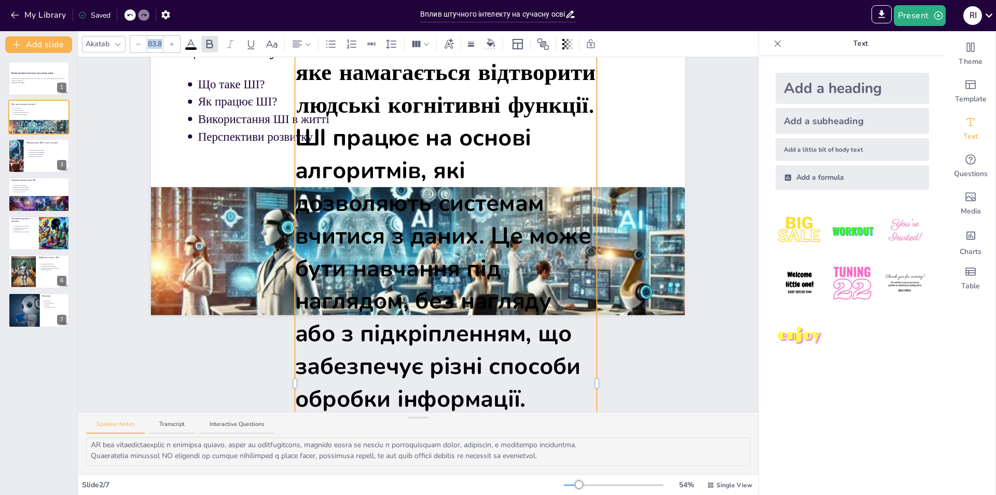
click at [140, 43] on icon at bounding box center [138, 44] width 6 height 6
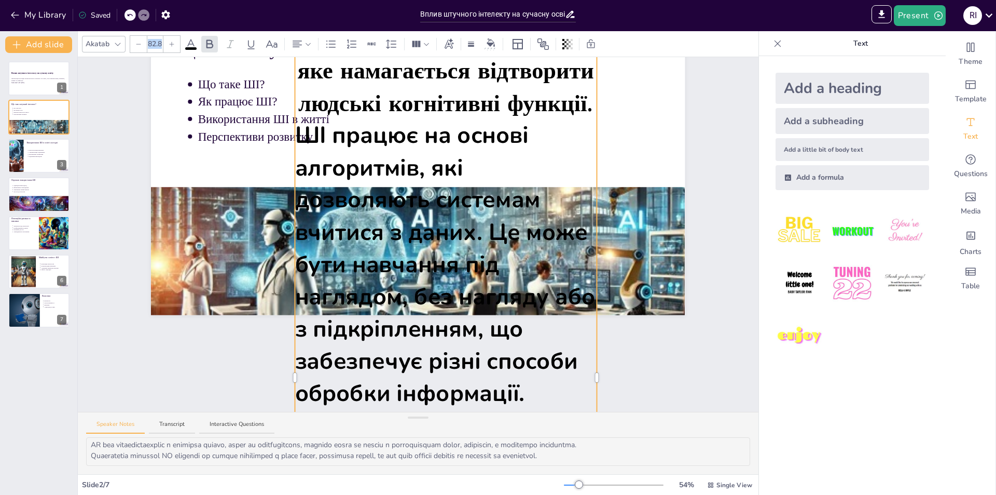
click at [140, 43] on icon at bounding box center [138, 44] width 6 height 6
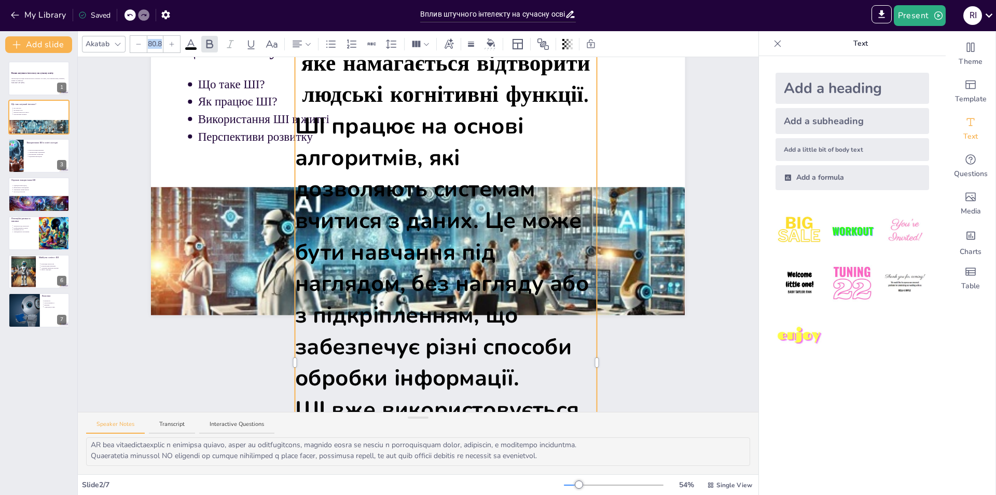
click at [140, 43] on icon at bounding box center [138, 44] width 6 height 6
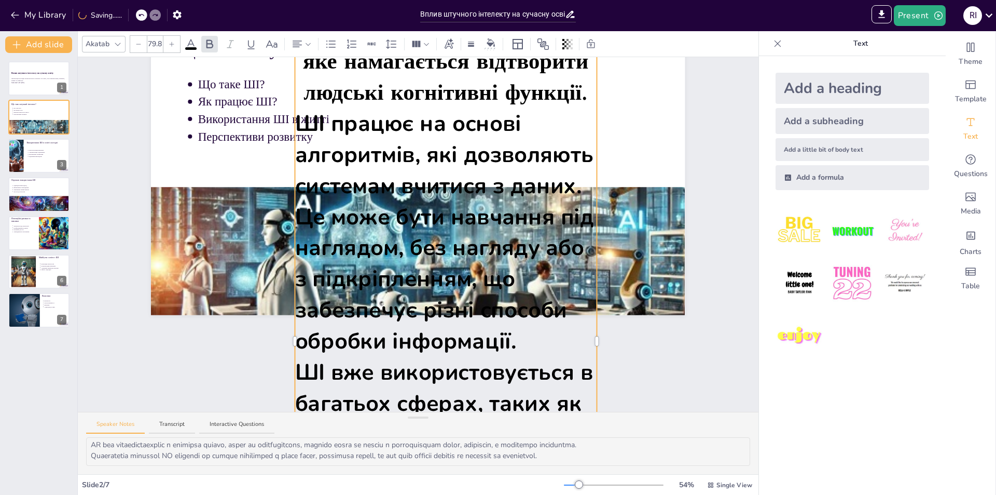
click at [152, 44] on input "79.8" at bounding box center [154, 44] width 15 height 17
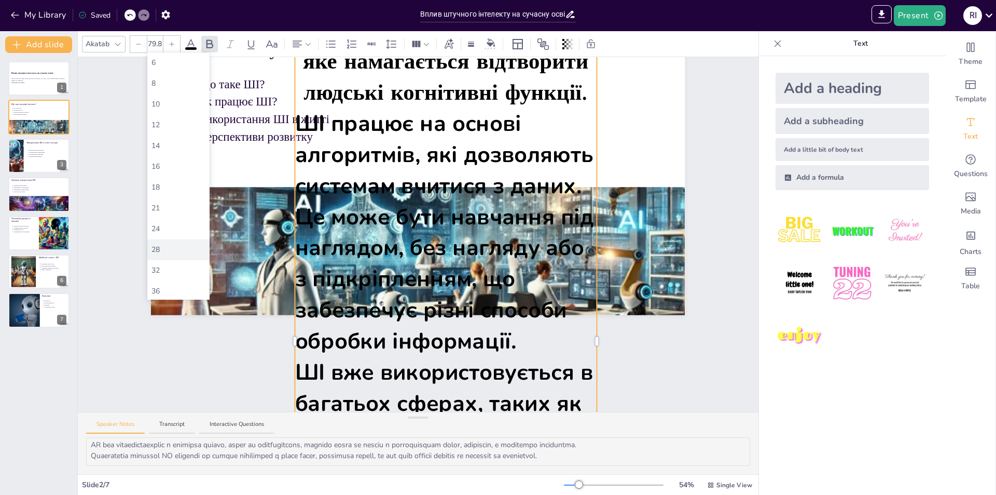
click at [162, 239] on div "28" at bounding box center [178, 249] width 62 height 21
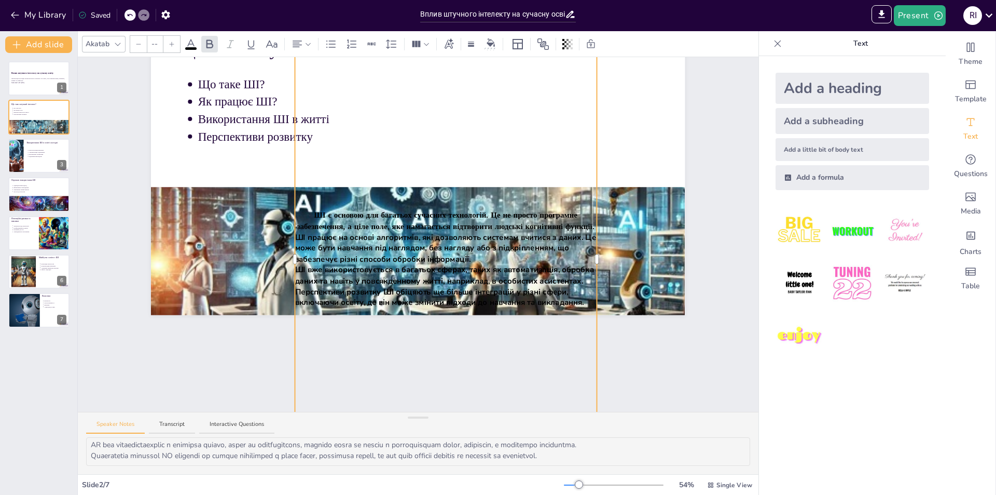
click at [439, 234] on span "ШІ працює на основі алгоритмів, які дозволяють системам вчитися з даних. Це мож…" at bounding box center [447, 247] width 304 height 33
click at [479, 304] on span "Перспективи розвитку ШІ обіцяють ще більше інтеграцій у різні сфери, включаючи …" at bounding box center [439, 297] width 289 height 22
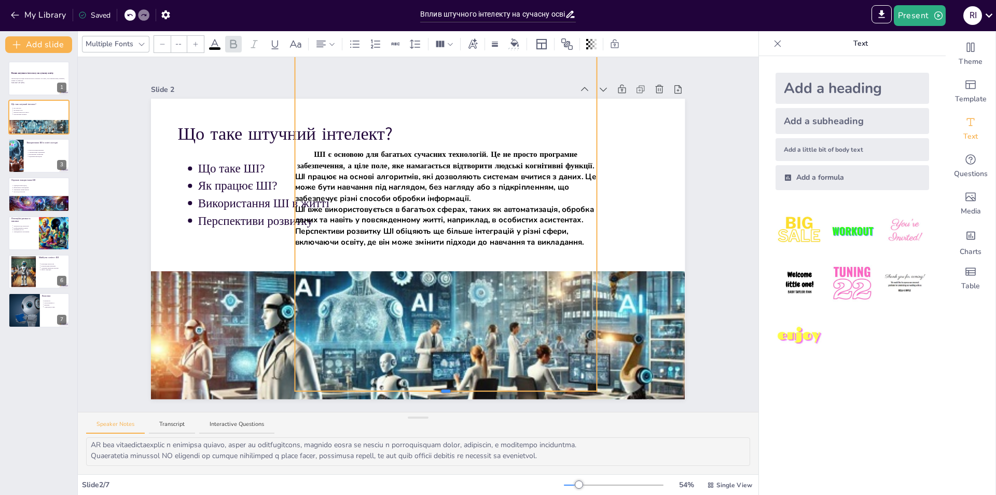
scroll to position [0, 0]
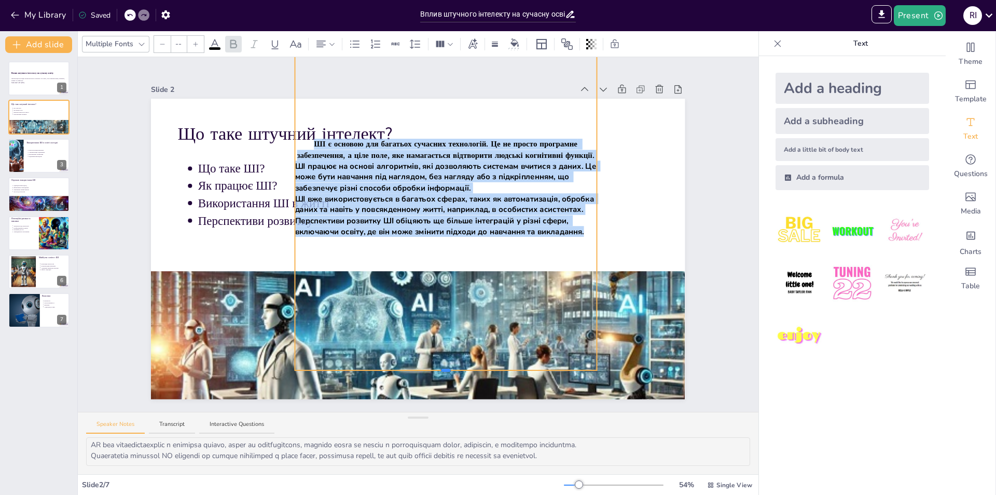
drag, startPoint x: 437, startPoint y: 380, endPoint x: 439, endPoint y: 88, distance: 292.1
click at [439, 99] on div "Що таке штучний інтелект? Що таке ШІ? Як працює ШІ? Використання ШІ в житті Пер…" at bounding box center [418, 249] width 534 height 300
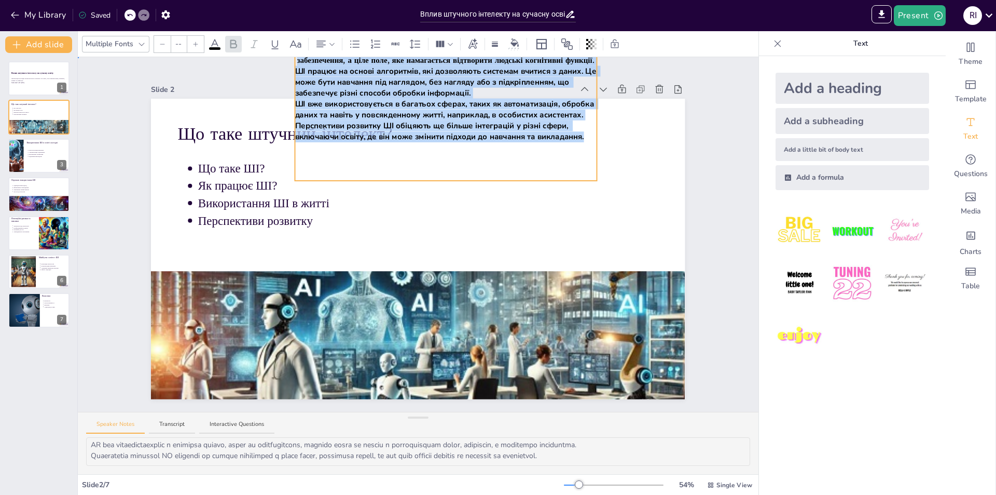
click at [575, 177] on p "Як працює ШІ?" at bounding box center [428, 185] width 460 height 17
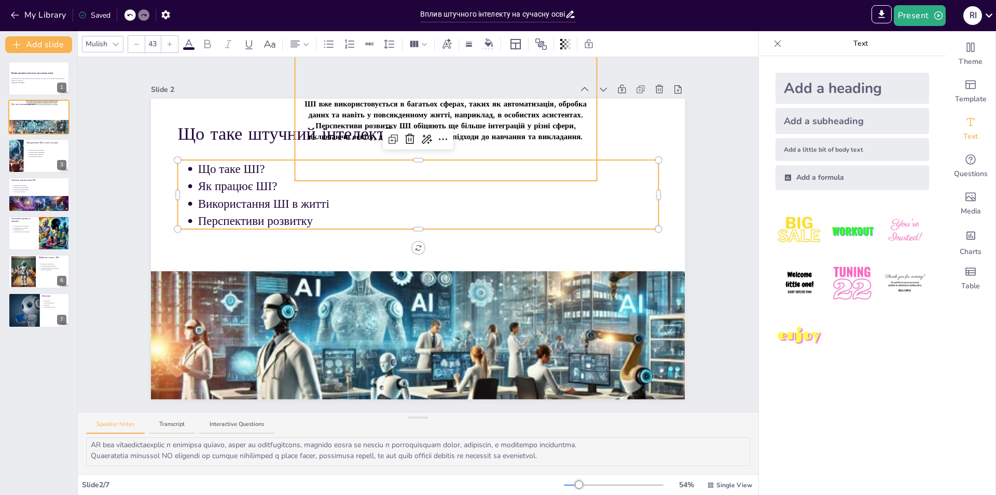
click at [516, 120] on span "Перспективи розвитку ШІ обіцяють ще більше інтеграцій у різні сфери, включаючи …" at bounding box center [446, 131] width 274 height 22
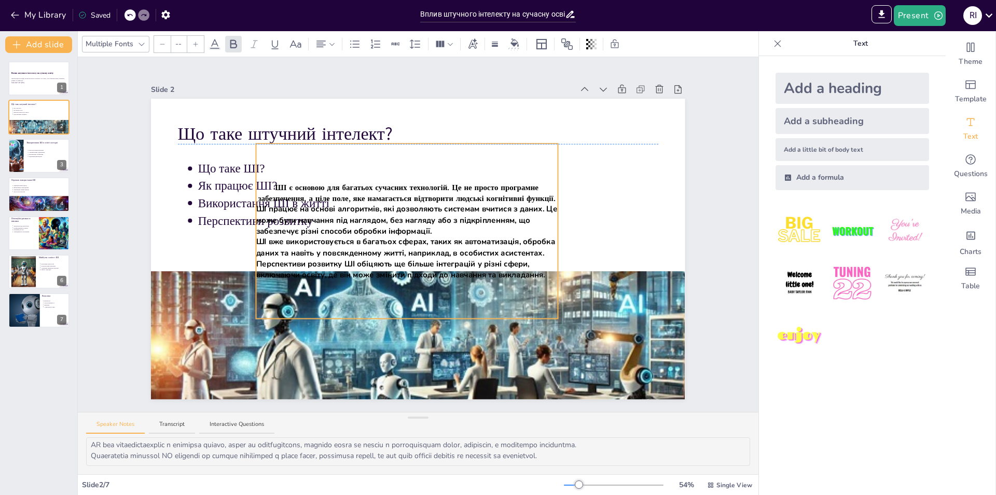
drag, startPoint x: 588, startPoint y: 111, endPoint x: 456, endPoint y: 154, distance: 139.8
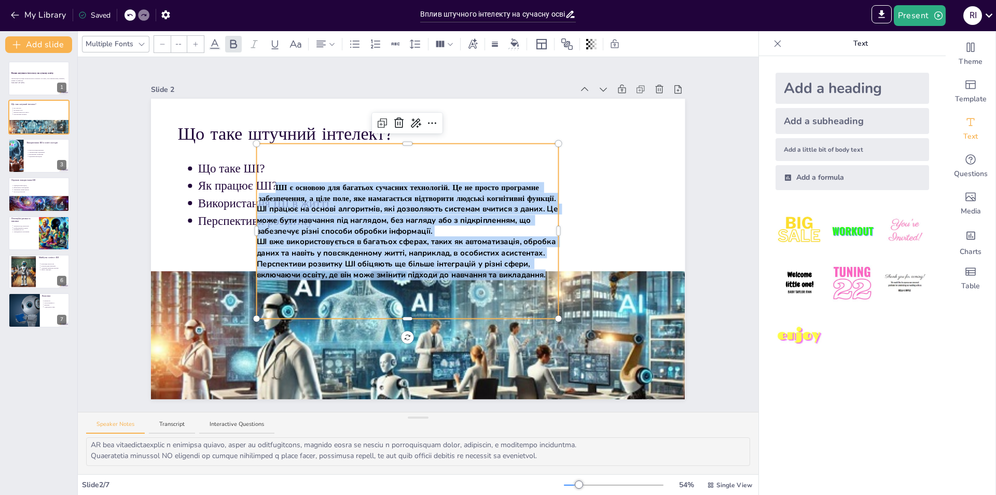
click at [401, 144] on div at bounding box center [407, 146] width 301 height 4
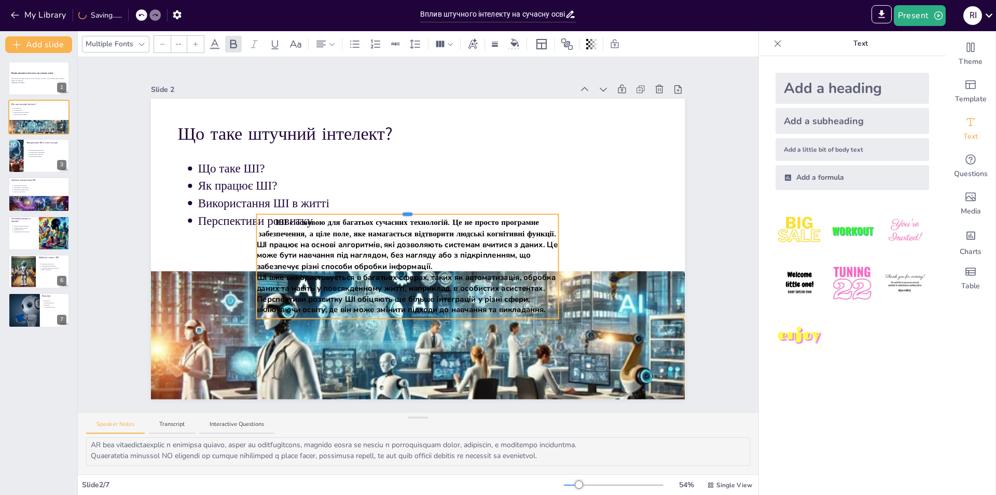
drag, startPoint x: 401, startPoint y: 139, endPoint x: 387, endPoint y: 210, distance: 72.0
click at [387, 210] on div "Що таке штучний інтелект? Що таке ШІ? Як працює ШІ? Використання ШІ в житті Пер…" at bounding box center [418, 249] width 534 height 300
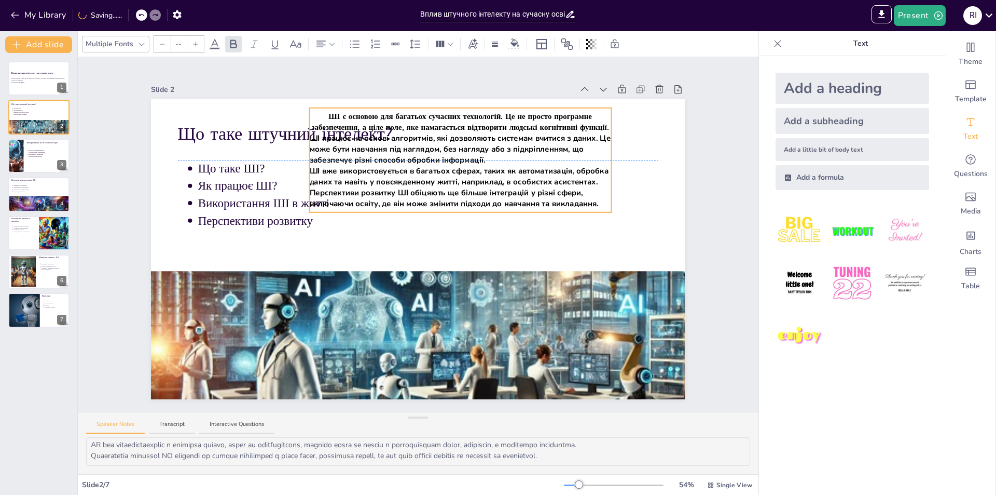
drag, startPoint x: 458, startPoint y: 212, endPoint x: 511, endPoint y: 102, distance: 122.1
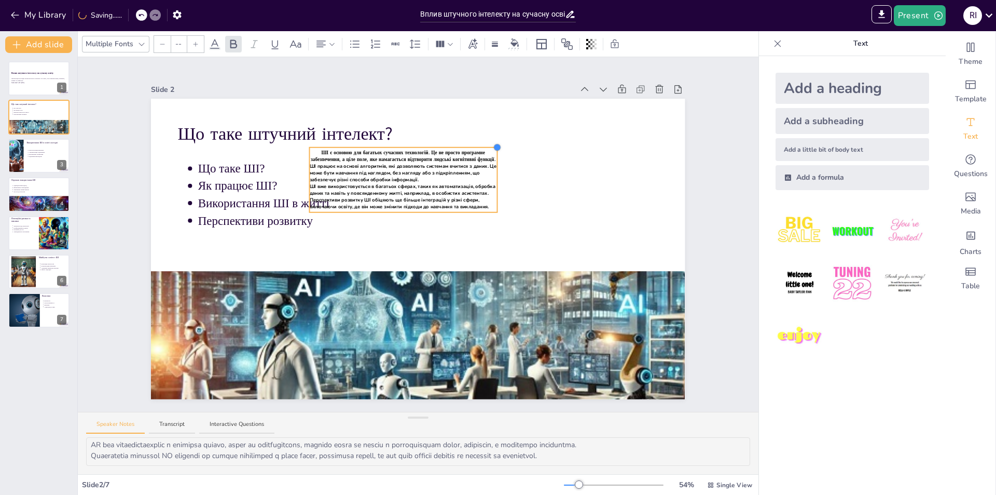
drag, startPoint x: 605, startPoint y: 103, endPoint x: 485, endPoint y: 143, distance: 126.2
click at [485, 143] on div "Що таке штучний інтелект? Що таке ШІ? Як працює ШІ? Використання ШІ в житті Пер…" at bounding box center [418, 249] width 534 height 300
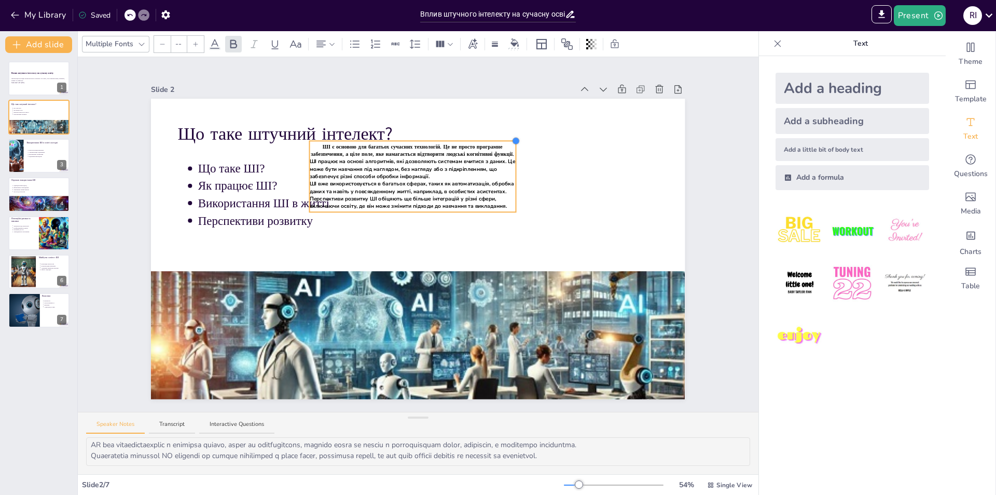
click at [510, 171] on p "Що таке ШІ?" at bounding box center [428, 168] width 460 height 17
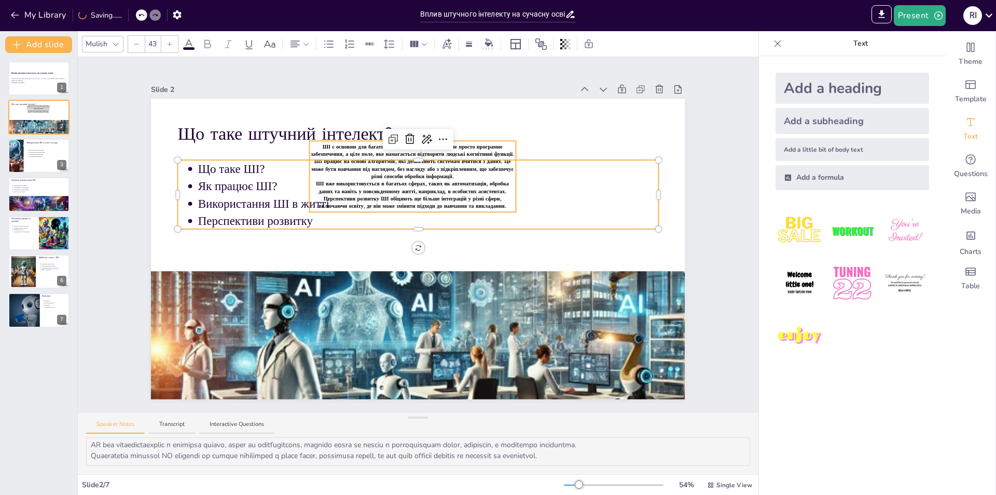
click at [499, 145] on p "ШІ є основою для багатьох сучасних технологій. Це не просто програмне забезпече…" at bounding box center [413, 150] width 206 height 15
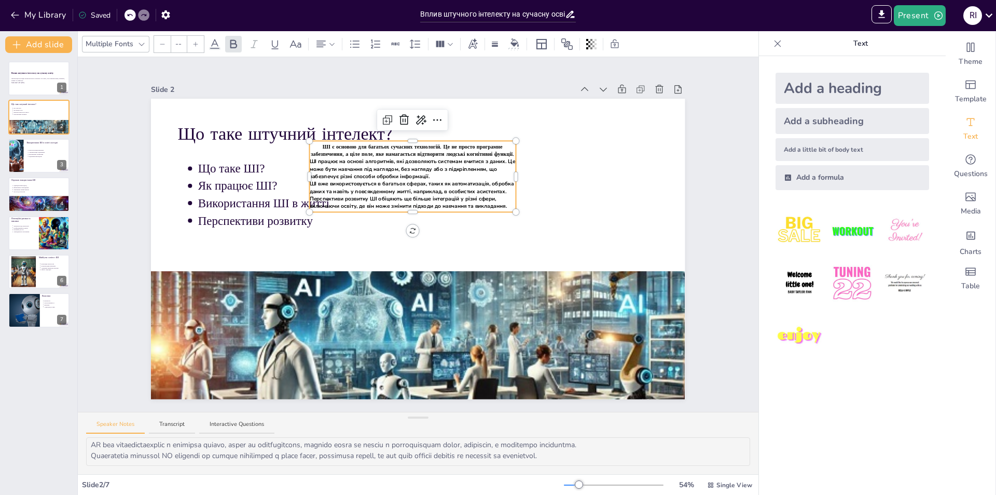
click at [512, 171] on div at bounding box center [514, 176] width 4 height 71
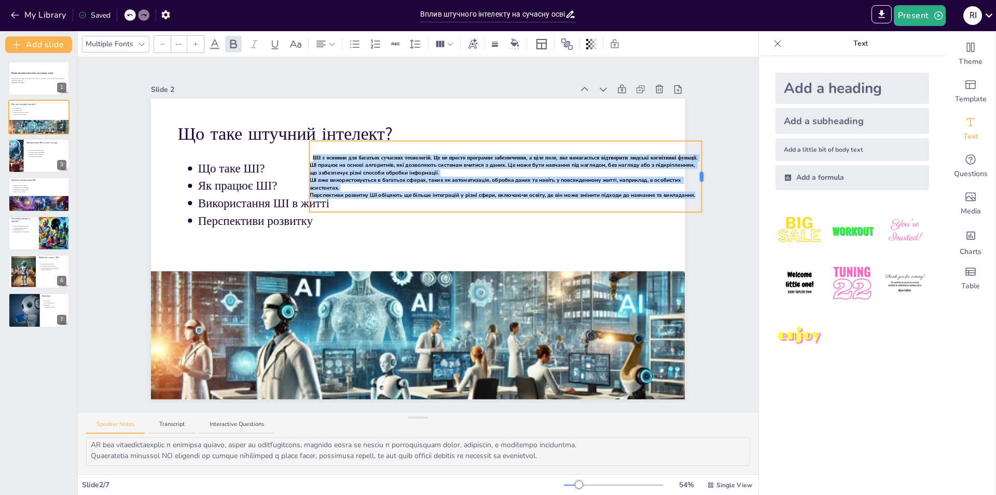
drag, startPoint x: 509, startPoint y: 171, endPoint x: 694, endPoint y: 181, distance: 186.0
click at [694, 181] on div "Slide 1 Вплив штучного інтелекту на сучасну освіту Презентація розглядає вплив …" at bounding box center [418, 234] width 592 height 329
click at [624, 199] on div "ШІ є основою для багатьох сучасних технологій. Це не просто програмне забезпече…" at bounding box center [506, 176] width 392 height 71
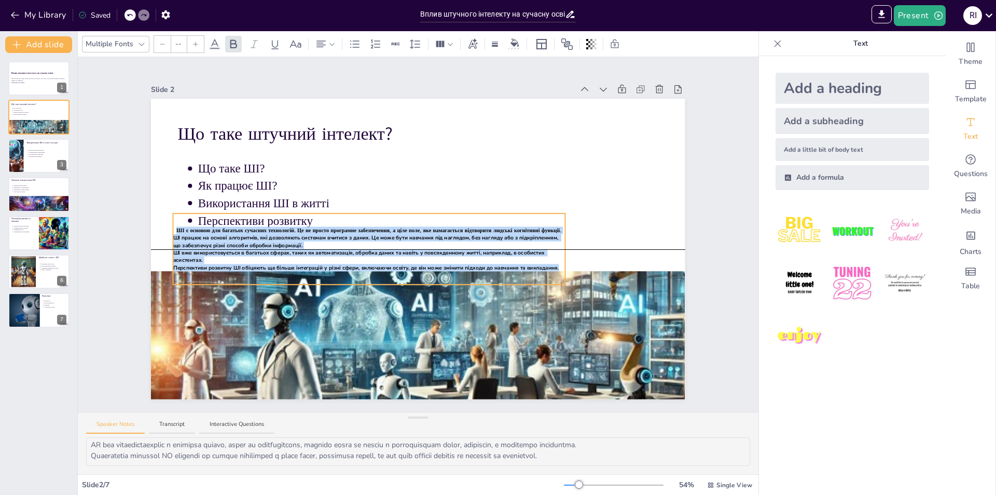
drag, startPoint x: 581, startPoint y: 139, endPoint x: 445, endPoint y: 211, distance: 154.1
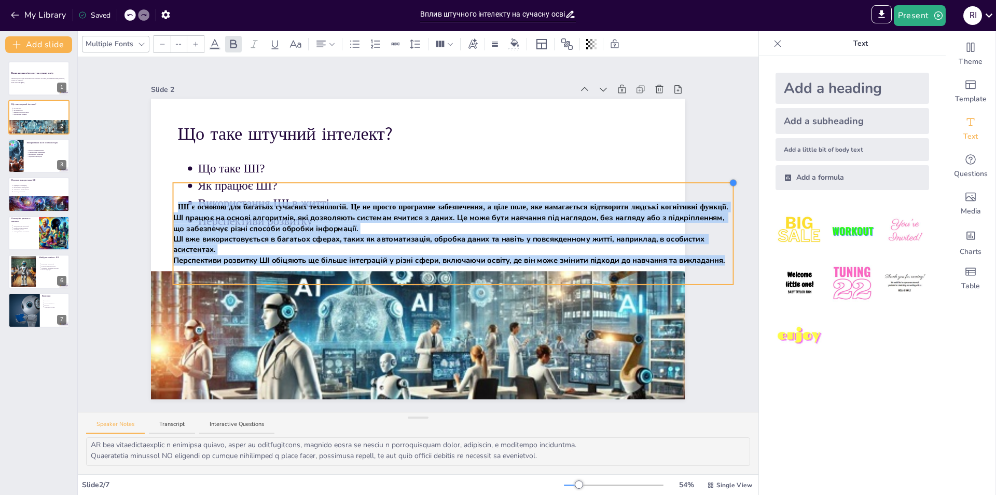
click at [575, 183] on div at bounding box center [453, 185] width 560 height 4
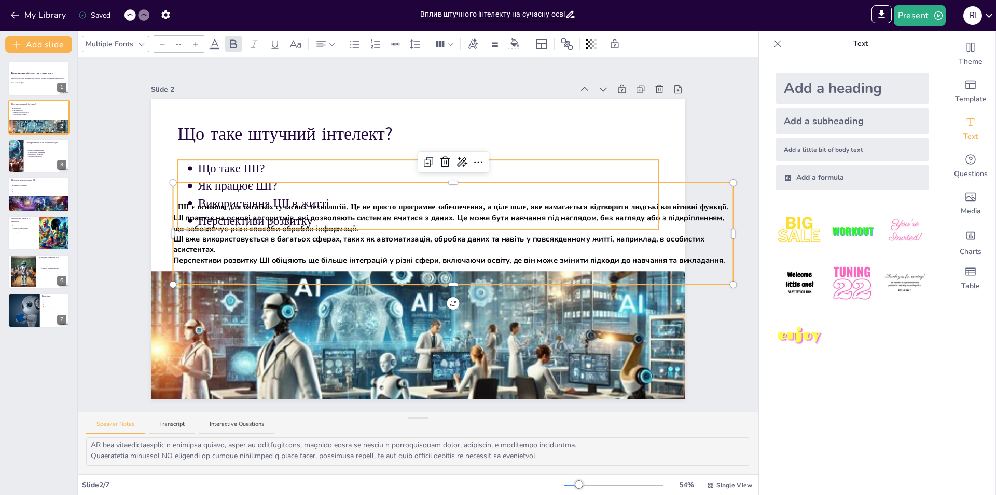
click at [301, 164] on p "Що таке ШІ?" at bounding box center [428, 168] width 460 height 17
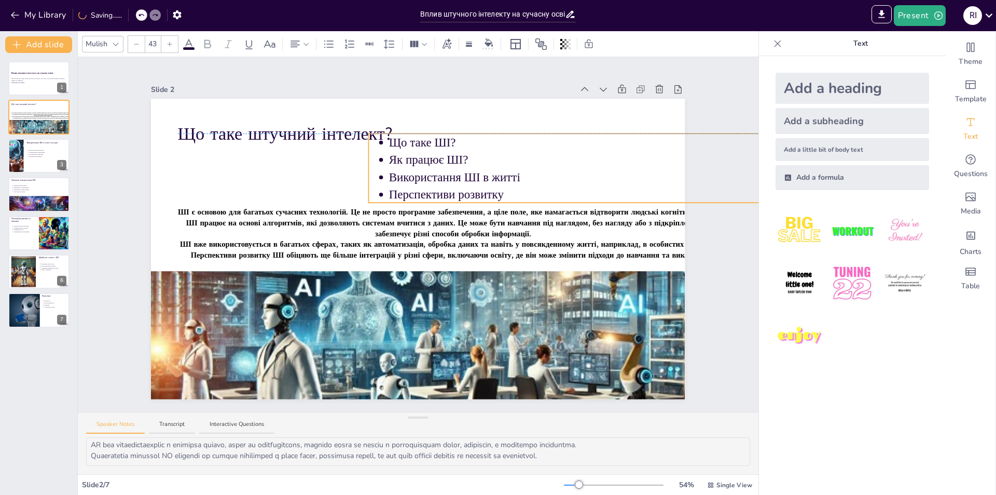
drag, startPoint x: 320, startPoint y: 156, endPoint x: 511, endPoint y: 130, distance: 192.7
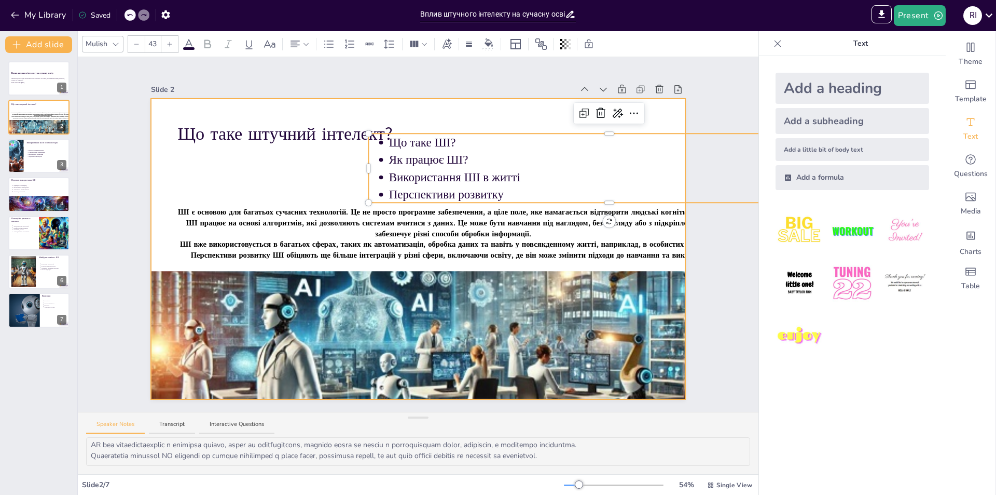
click at [217, 187] on div "ШІ є основою для багатьох сучасних технологій. Це не просто програмне забезпече…" at bounding box center [453, 234] width 560 height 102
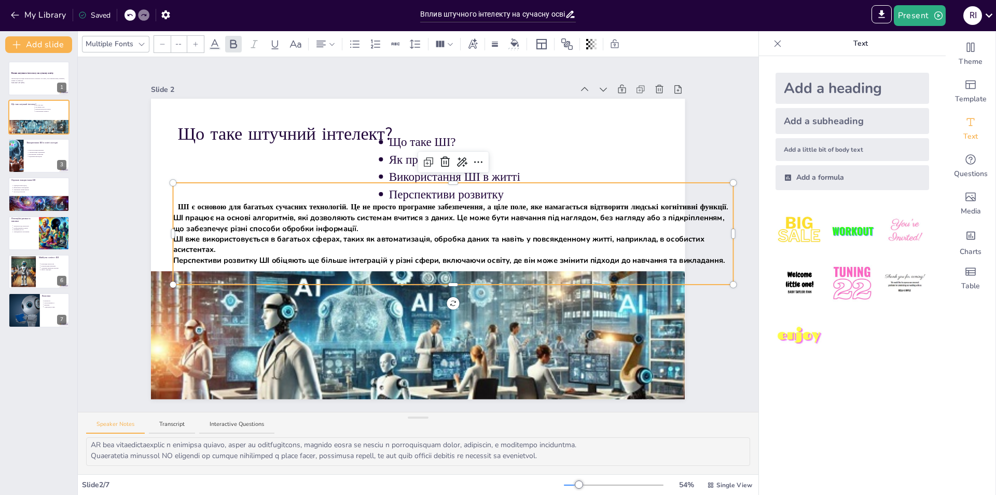
click at [131, 17] on icon at bounding box center [130, 15] width 6 height 6
type input "27.4"
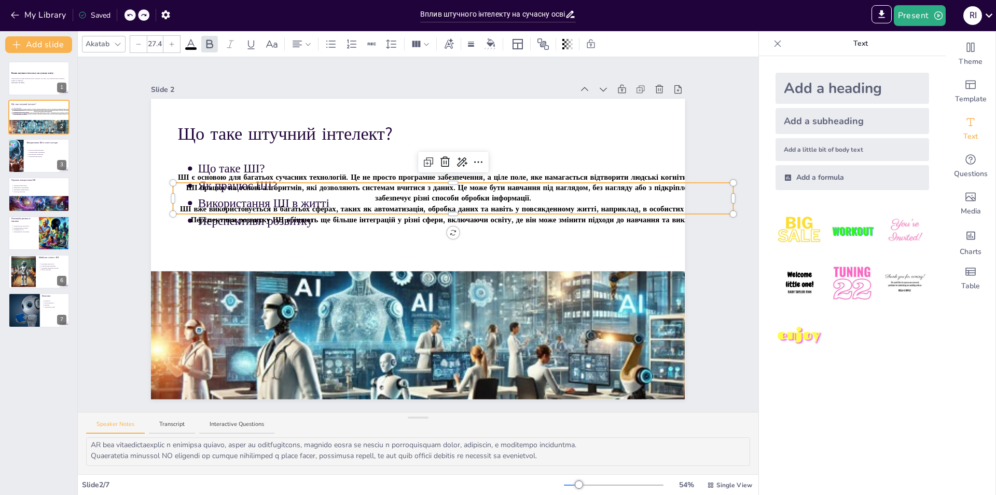
click at [131, 17] on icon at bounding box center [130, 15] width 6 height 6
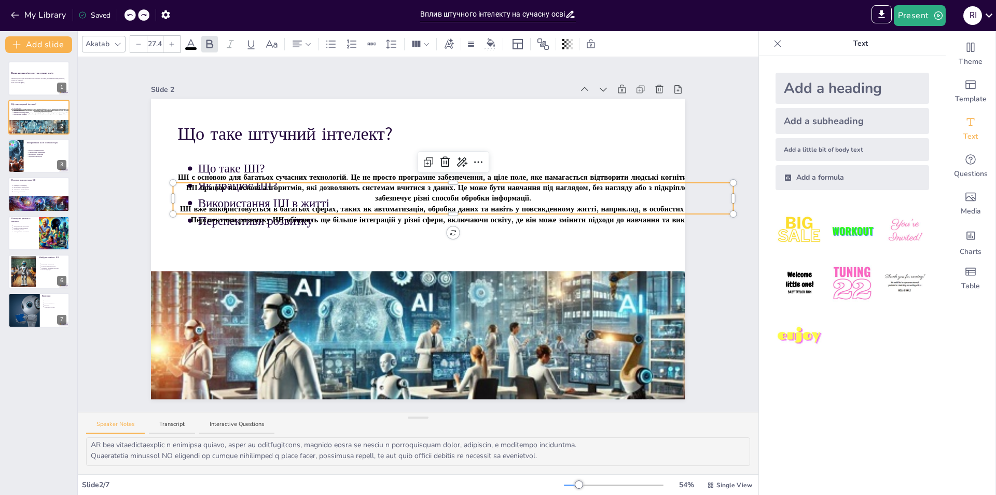
click at [131, 17] on icon at bounding box center [130, 15] width 6 height 6
click at [131, 17] on div "My Library Saved" at bounding box center [87, 14] width 175 height 19
click at [439, 157] on icon at bounding box center [445, 162] width 12 height 12
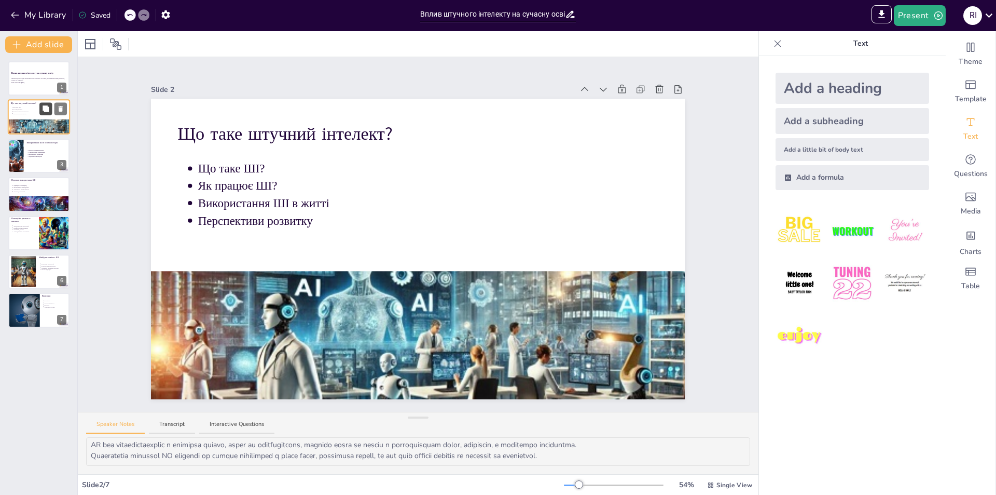
click at [50, 110] on button at bounding box center [45, 109] width 12 height 12
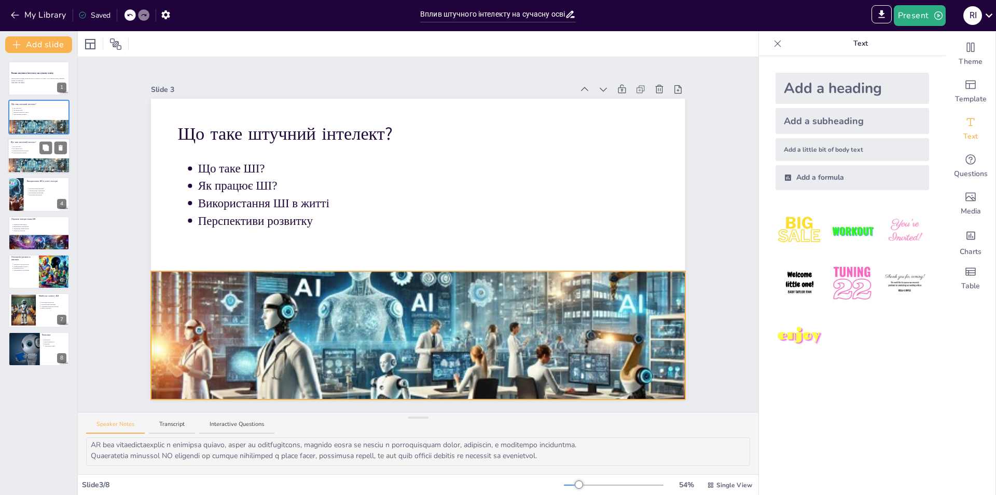
click at [28, 163] on div at bounding box center [39, 170] width 62 height 36
click at [18, 158] on div at bounding box center [39, 170] width 62 height 36
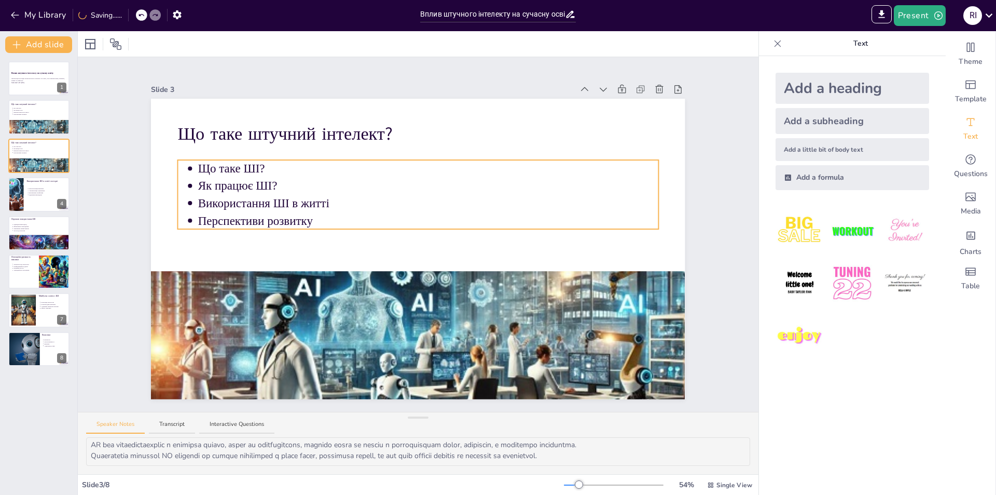
click at [346, 214] on p "Перспективи розвитку" at bounding box center [428, 220] width 460 height 17
drag, startPoint x: 402, startPoint y: 134, endPoint x: 334, endPoint y: 172, distance: 77.1
click at [404, 134] on icon at bounding box center [410, 139] width 12 height 12
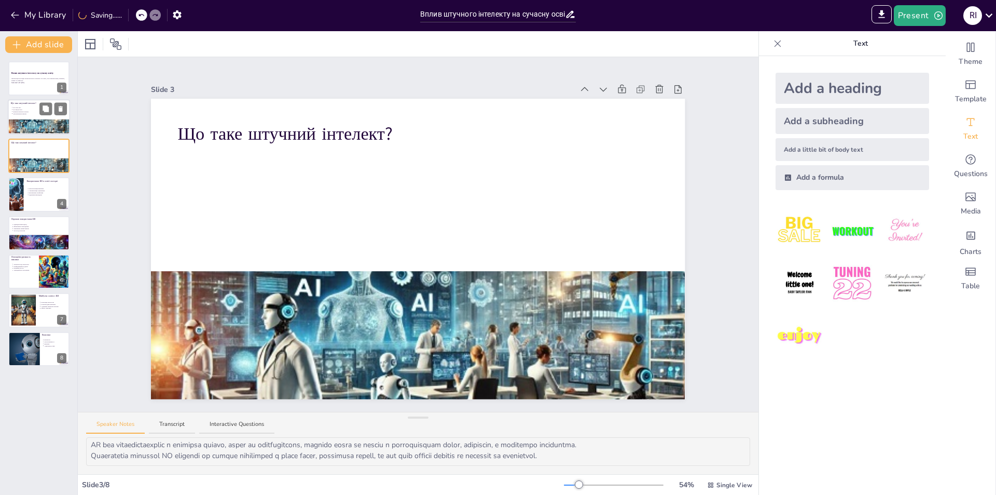
click at [21, 115] on div at bounding box center [39, 117] width 62 height 35
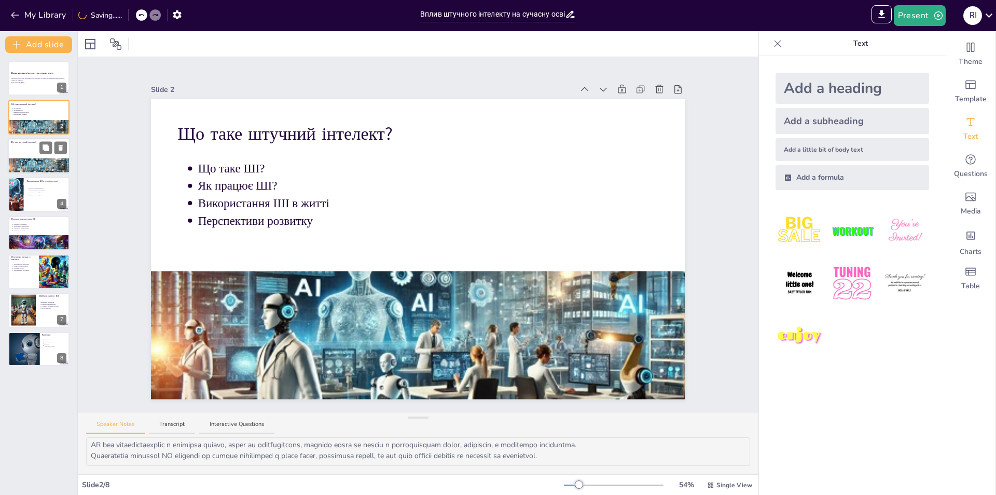
click at [25, 146] on div at bounding box center [39, 155] width 62 height 35
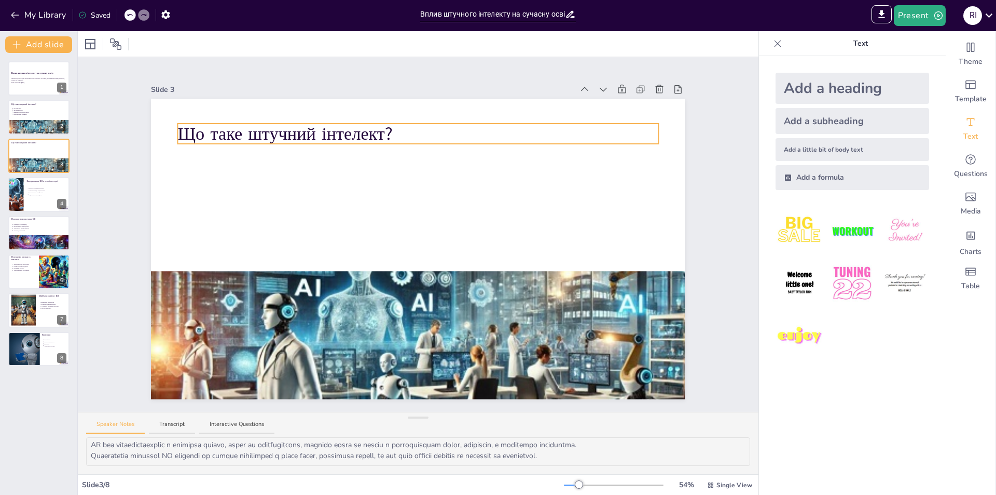
click at [366, 122] on p "Що таке штучний інтелект?" at bounding box center [418, 133] width 480 height 25
click at [393, 108] on div at bounding box center [393, 113] width 17 height 17
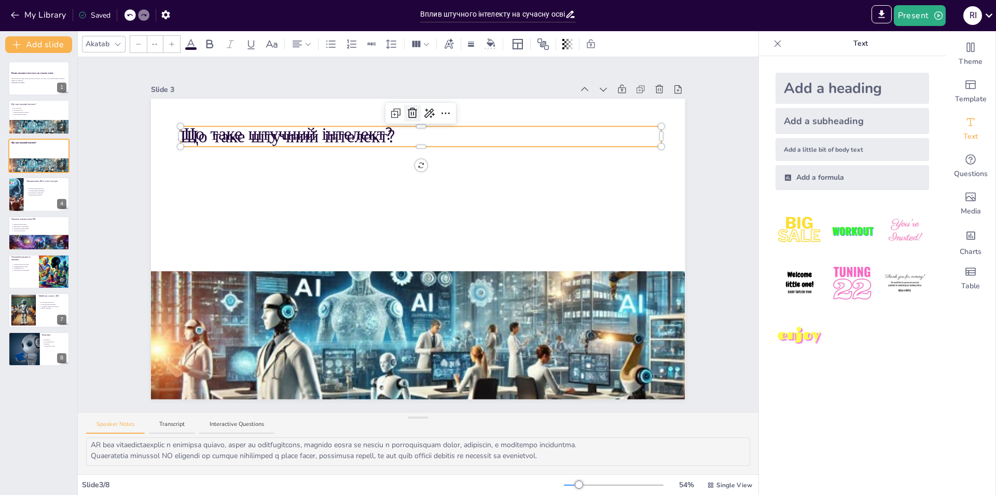
type input "64"
click at [409, 109] on icon at bounding box center [412, 113] width 12 height 12
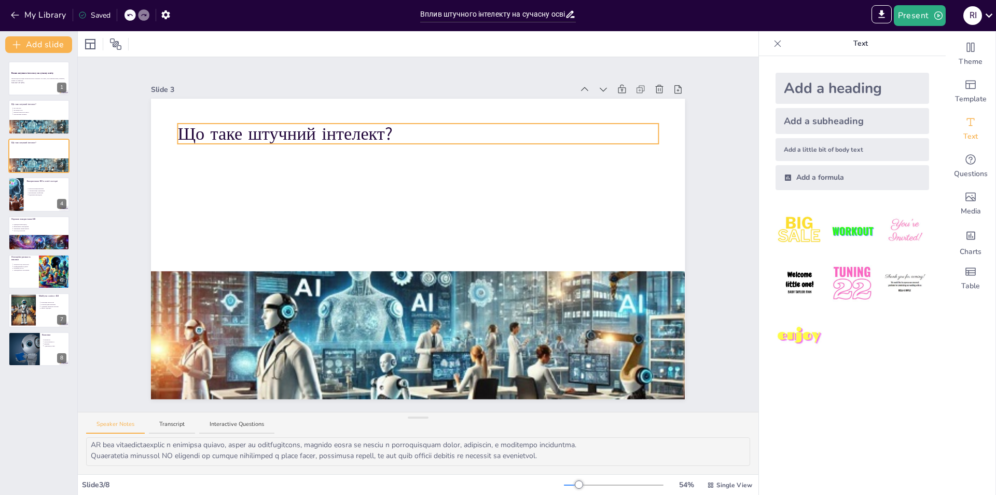
click at [406, 123] on div "Що таке штучний інтелект?" at bounding box center [418, 249] width 534 height 300
drag, startPoint x: 403, startPoint y: 108, endPoint x: 403, endPoint y: 168, distance: 59.2
click at [405, 108] on icon at bounding box center [409, 113] width 9 height 10
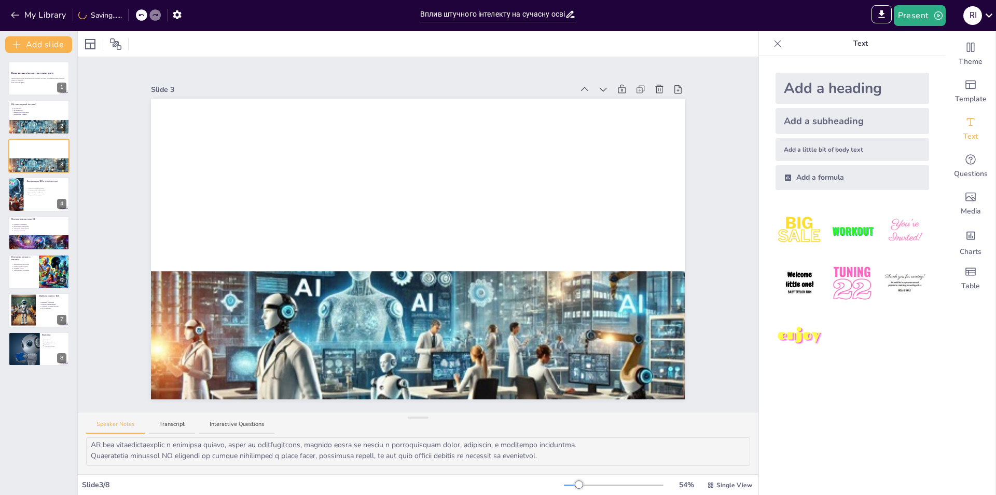
click at [828, 88] on div "Add a heading" at bounding box center [853, 88] width 154 height 31
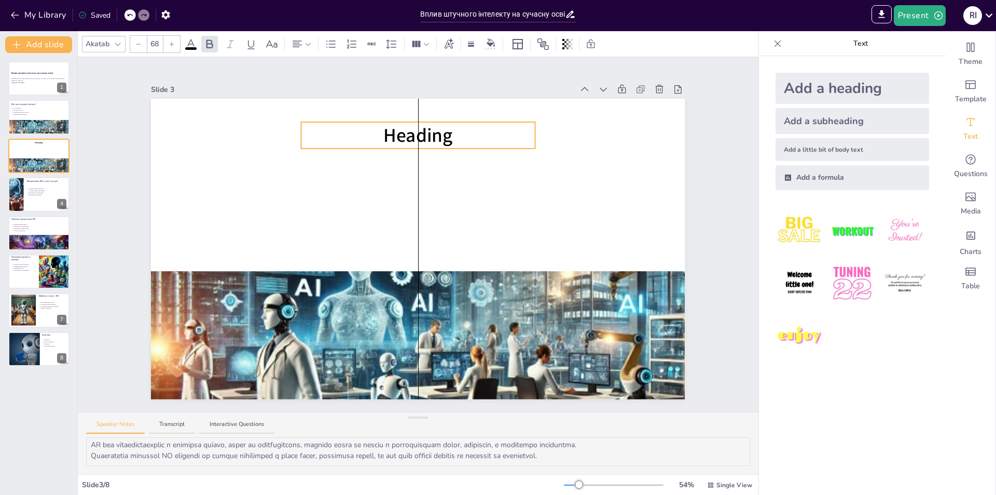
drag, startPoint x: 449, startPoint y: 232, endPoint x: 335, endPoint y: 162, distance: 134.4
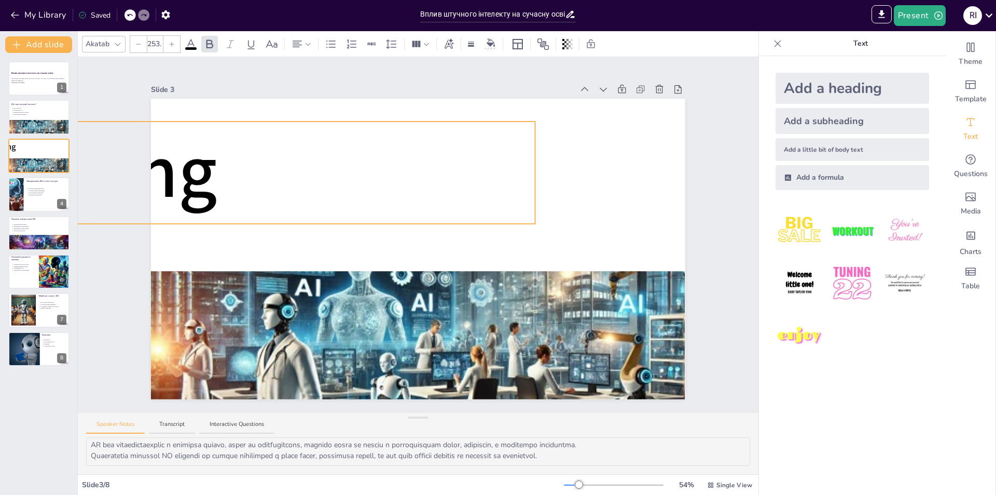
drag, startPoint x: 214, startPoint y: 164, endPoint x: 288, endPoint y: 117, distance: 87.5
click at [131, 214] on div at bounding box center [83, 172] width 903 height 102
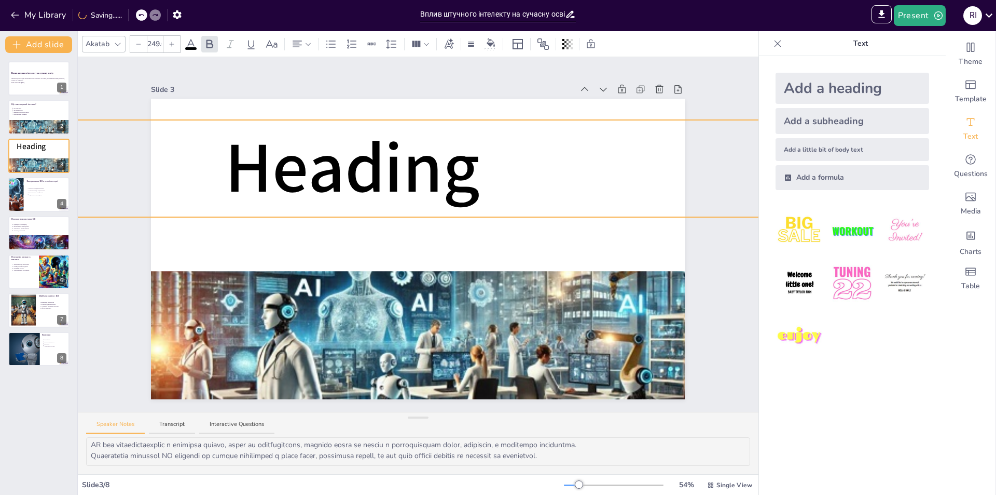
drag, startPoint x: 455, startPoint y: 117, endPoint x: 558, endPoint y: 117, distance: 103.3
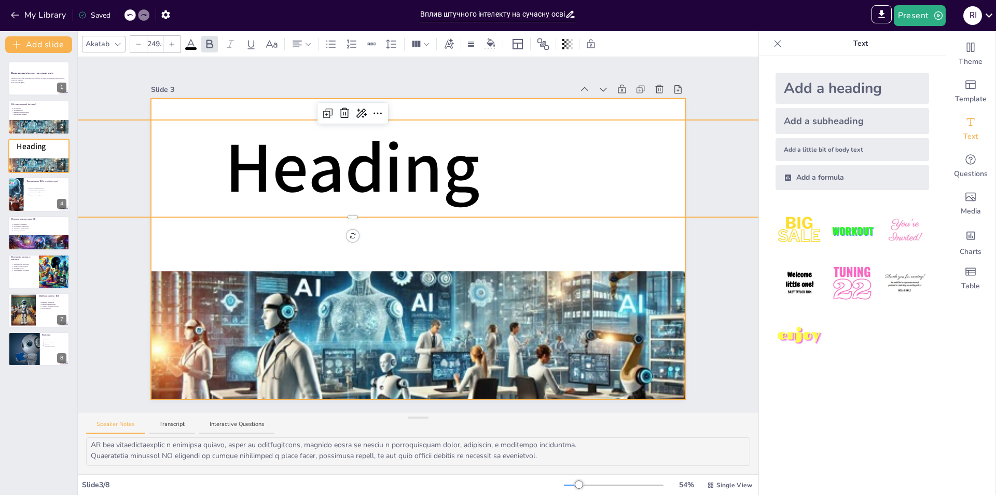
click at [576, 99] on div "Heading" at bounding box center [418, 99] width 534 height 0
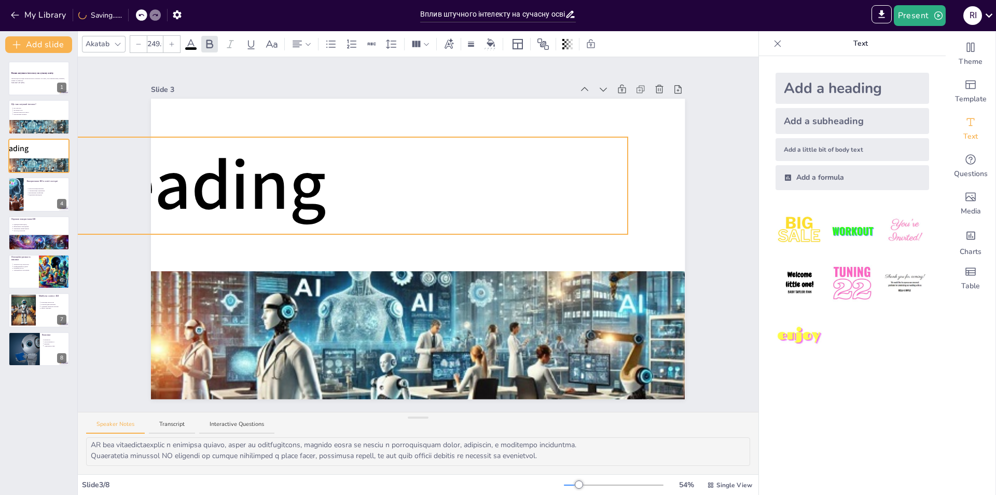
drag, startPoint x: 576, startPoint y: 116, endPoint x: 422, endPoint y: 134, distance: 155.1
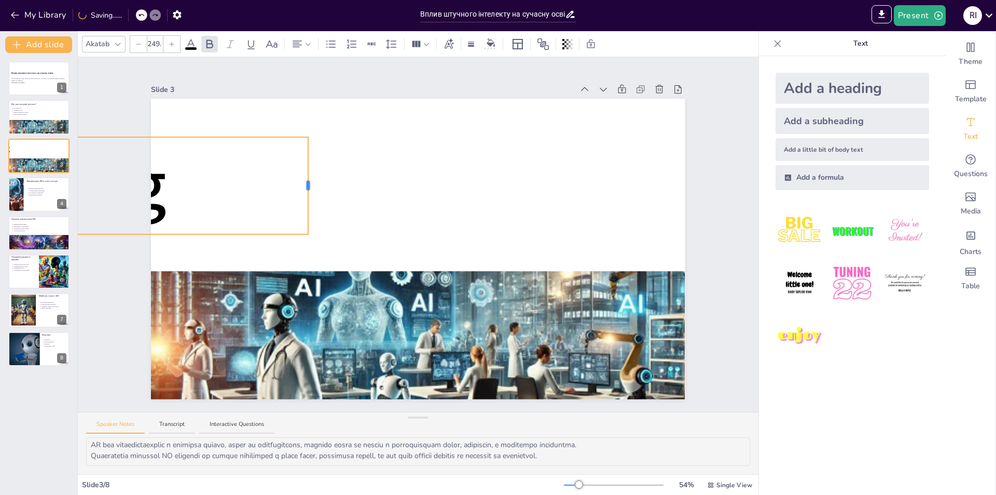
drag, startPoint x: 622, startPoint y: 182, endPoint x: 278, endPoint y: 159, distance: 344.3
click at [266, 175] on div at bounding box center [39, 185] width 538 height 97
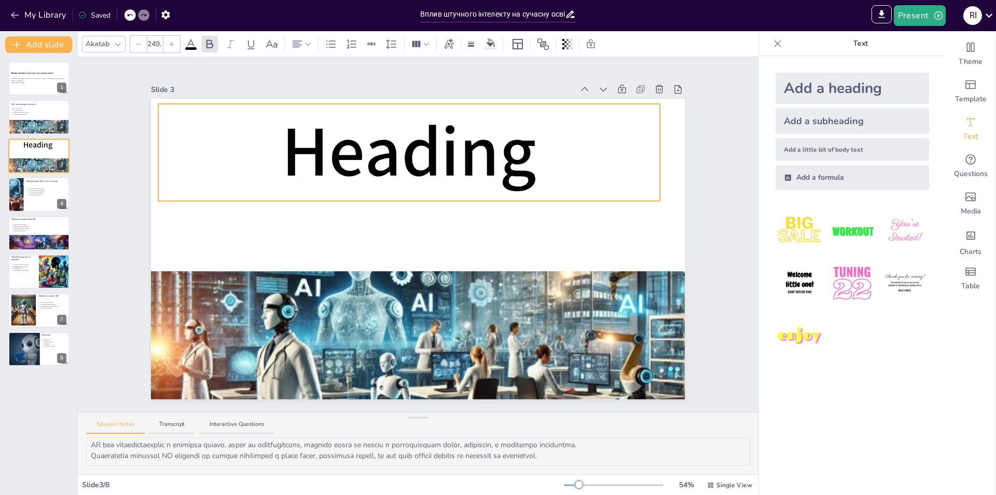
drag, startPoint x: 237, startPoint y: 134, endPoint x: 625, endPoint y: 101, distance: 389.6
drag, startPoint x: 158, startPoint y: 43, endPoint x: 150, endPoint y: 45, distance: 8.4
click at [150, 45] on input "249.6" at bounding box center [154, 44] width 15 height 17
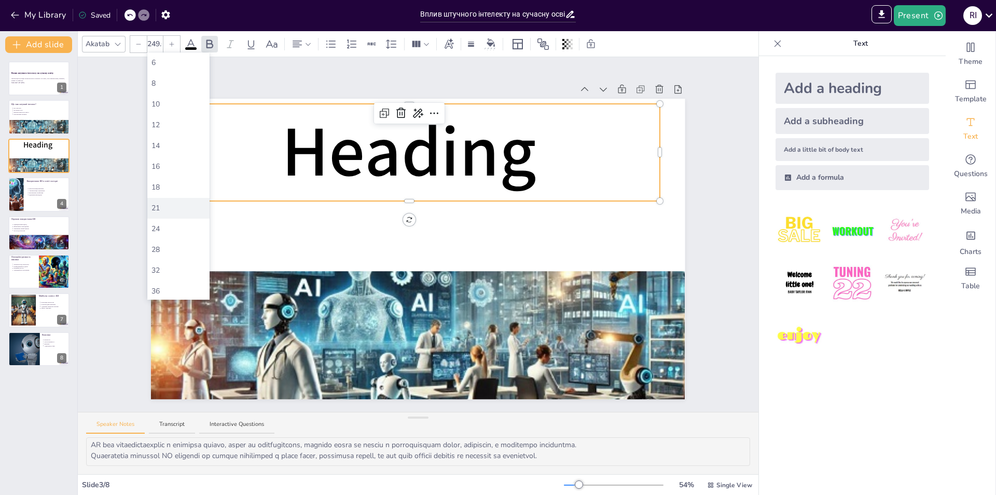
click at [167, 207] on div "21" at bounding box center [179, 207] width 54 height 11
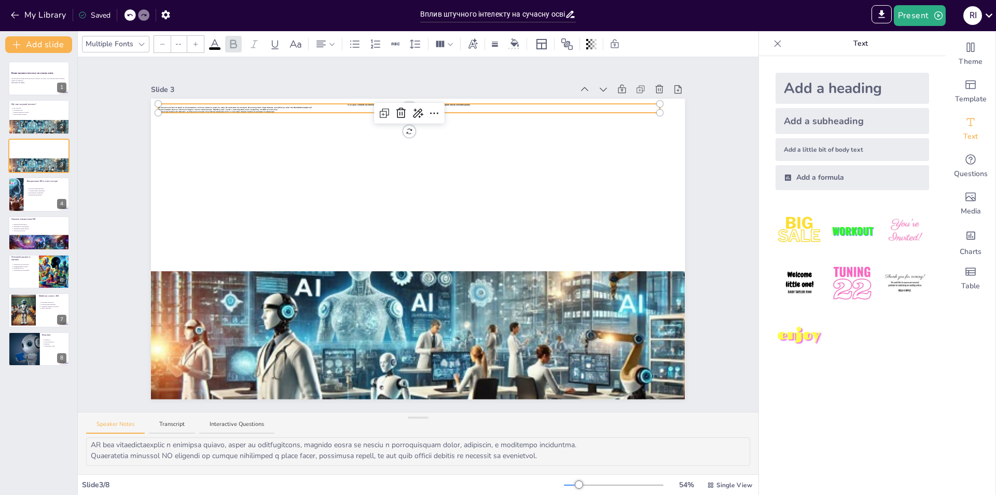
click at [279, 108] on div at bounding box center [409, 110] width 502 height 4
click at [291, 111] on p "Перспективи розвитку ШІ обіцяють ще більше інтеграцій у різні сфери, включаючи …" at bounding box center [409, 112] width 502 height 2
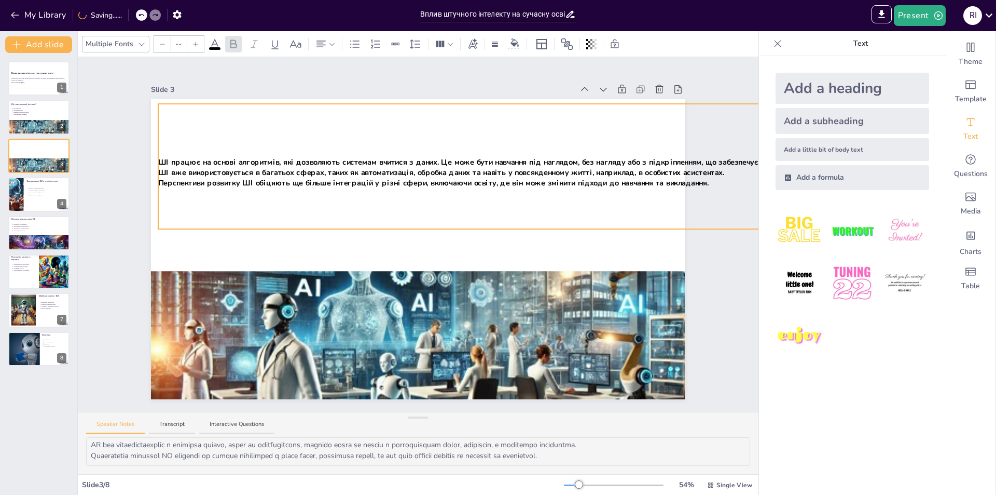
drag, startPoint x: 652, startPoint y: 111, endPoint x: 677, endPoint y: 144, distance: 41.5
click at [677, 144] on div "HeadingШІ) є основою для багатьох сучасних технологій. Це не просто програмне з…" at bounding box center [418, 249] width 534 height 300
click at [692, 177] on span "Перспективи розвитку ШІ обіцяють ще більше інтеграцій у різні сфери, включаючи …" at bounding box center [433, 182] width 550 height 10
click at [179, 44] on input "--" at bounding box center [178, 44] width 15 height 17
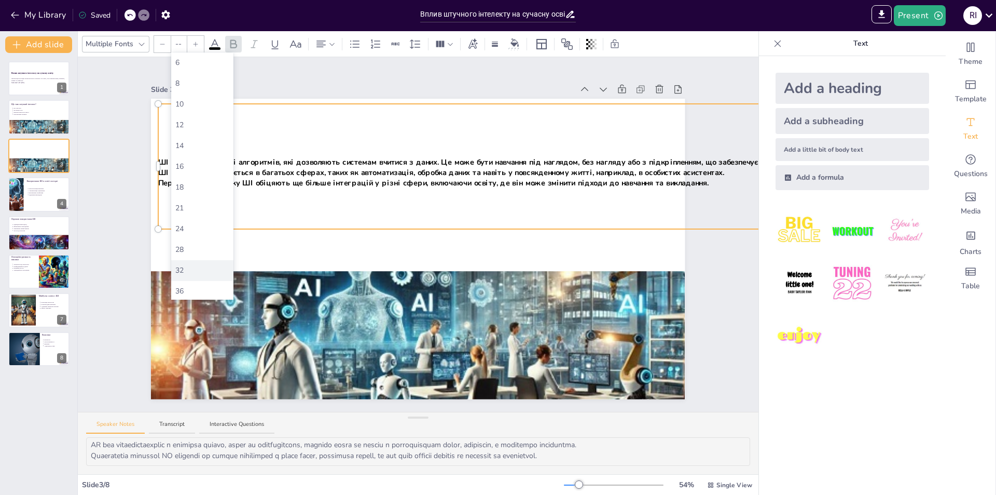
click at [186, 265] on div "32" at bounding box center [202, 270] width 54 height 11
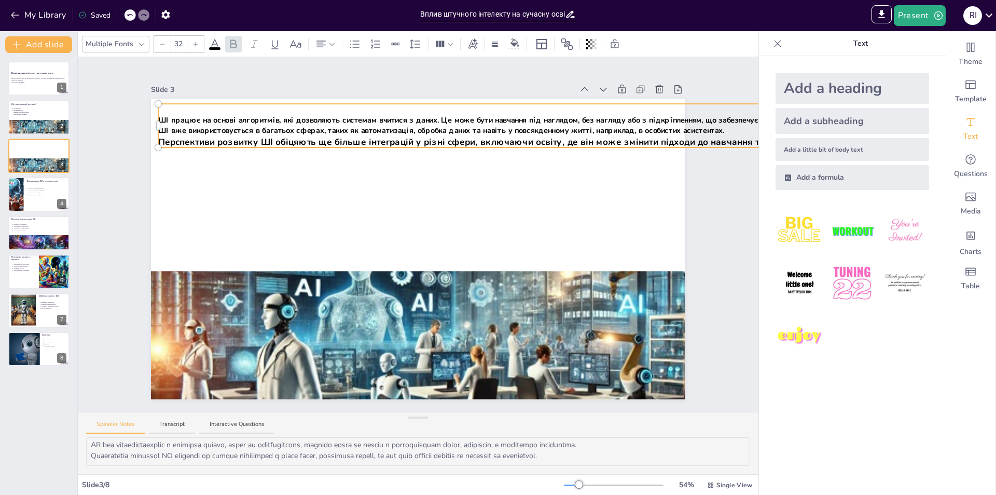
click at [200, 45] on div at bounding box center [195, 44] width 17 height 17
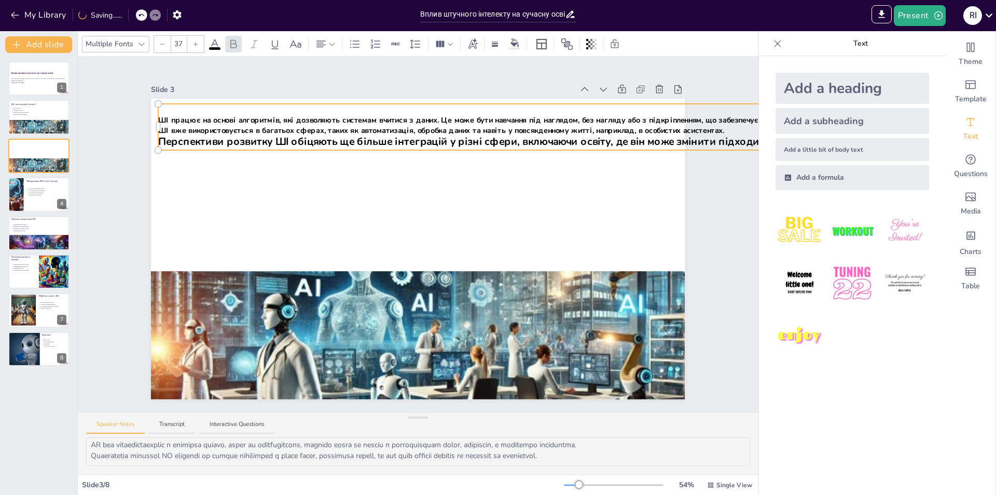
click at [200, 45] on div at bounding box center [195, 44] width 17 height 17
click at [167, 44] on div at bounding box center [162, 44] width 17 height 17
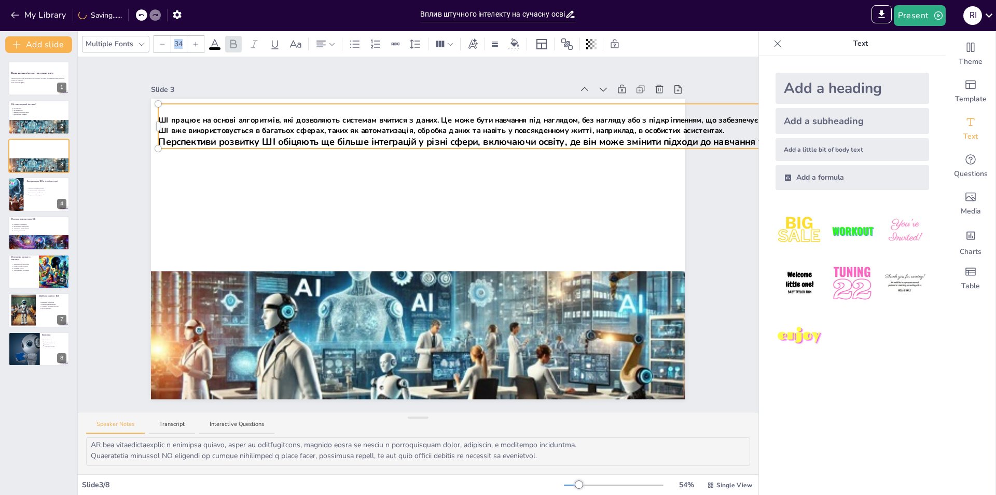
click at [167, 44] on div at bounding box center [162, 44] width 17 height 17
drag, startPoint x: 163, startPoint y: 50, endPoint x: 228, endPoint y: 112, distance: 89.6
click at [163, 51] on div at bounding box center [162, 44] width 17 height 17
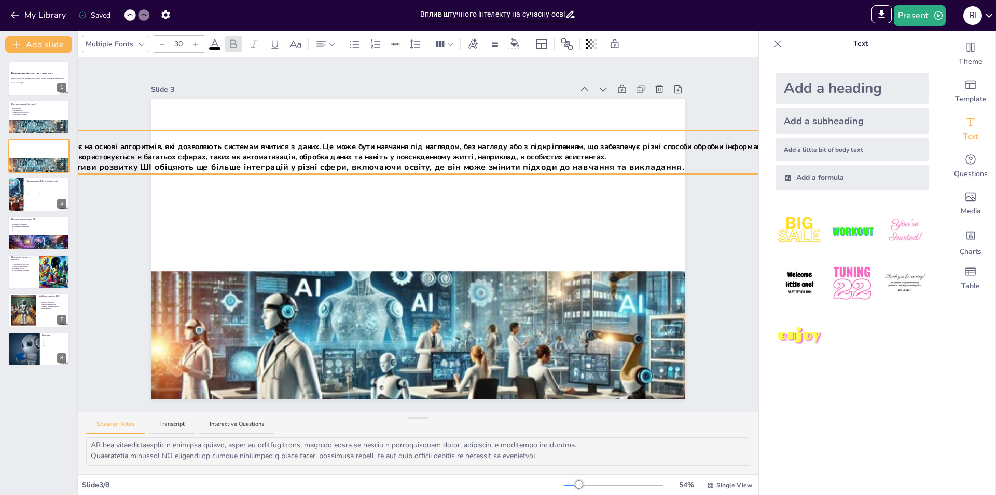
drag, startPoint x: 594, startPoint y: 101, endPoint x: 476, endPoint y: 128, distance: 121.2
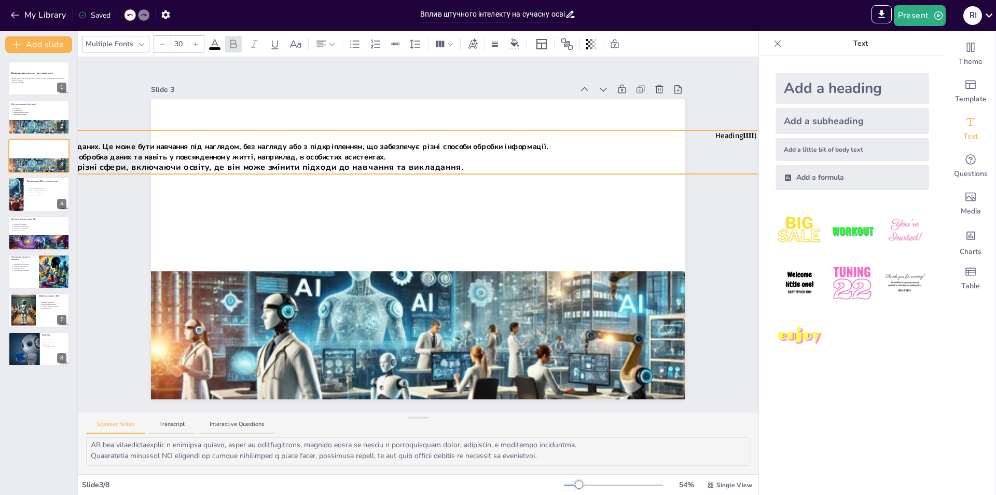
click at [216, 130] on p "HeadingШІ) є основою для багатьох сучасних технологій. Це не просто програмне з…" at bounding box center [1005, 135] width 2373 height 10
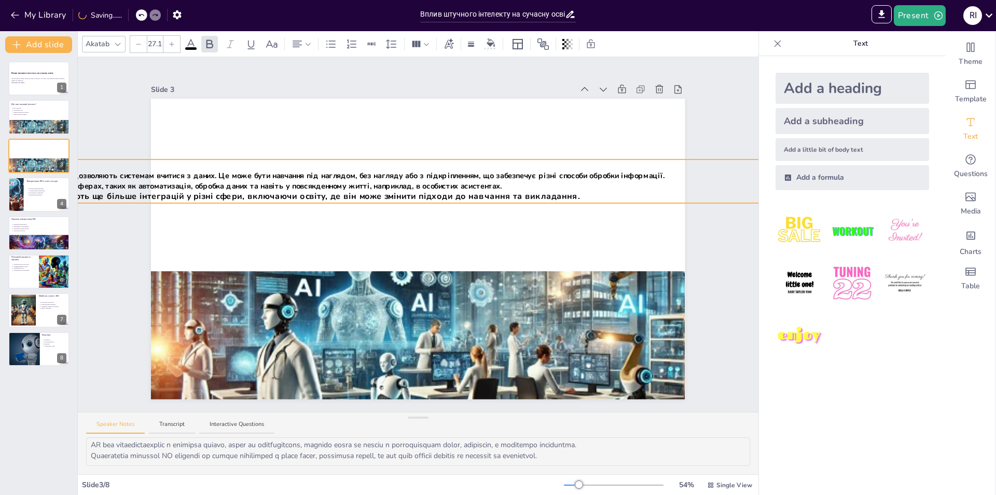
drag, startPoint x: 441, startPoint y: 170, endPoint x: 337, endPoint y: 127, distance: 112.4
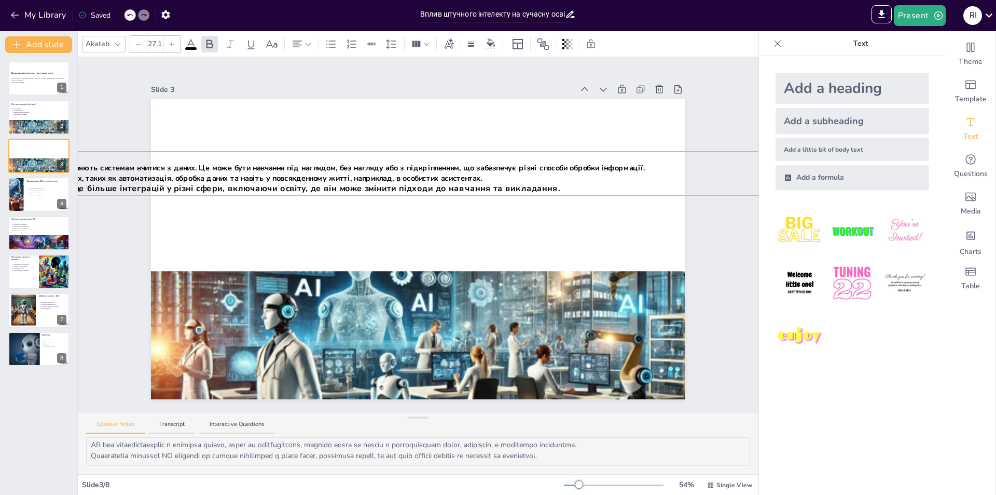
click at [139, 48] on div at bounding box center [138, 44] width 17 height 17
click at [140, 48] on div at bounding box center [138, 44] width 17 height 17
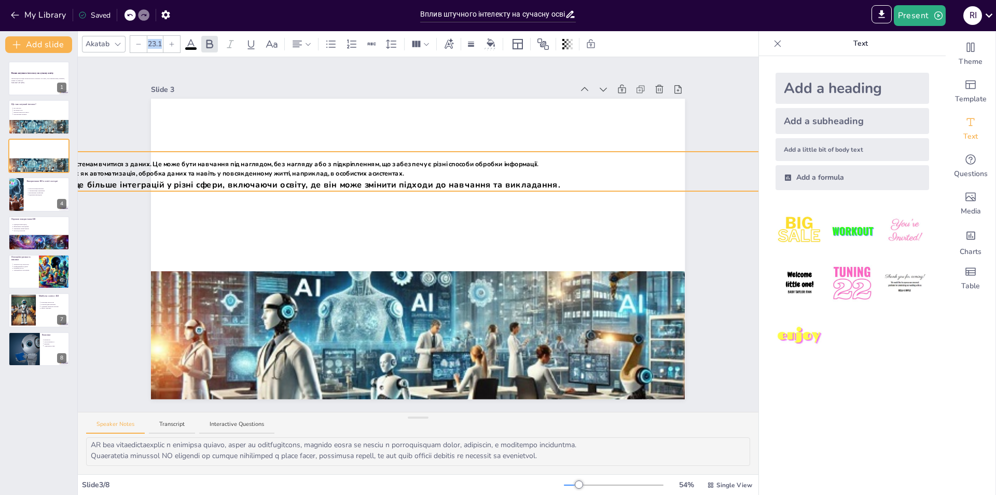
click at [140, 48] on div at bounding box center [138, 44] width 17 height 17
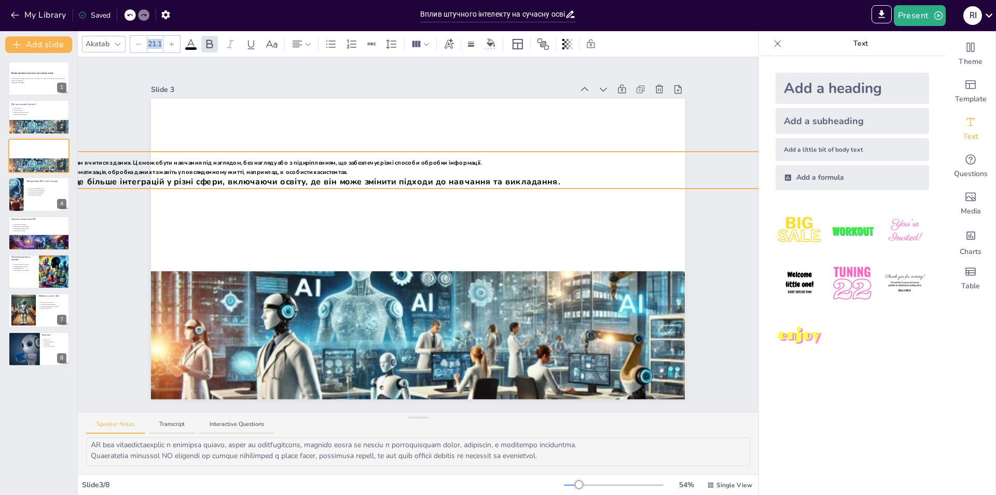
click at [140, 48] on div at bounding box center [138, 44] width 17 height 17
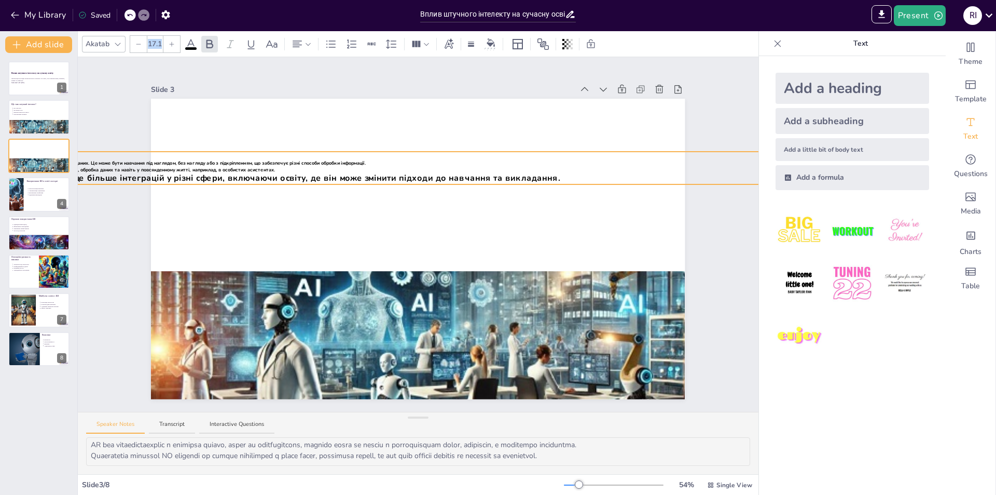
drag, startPoint x: 140, startPoint y: 49, endPoint x: 450, endPoint y: 149, distance: 325.6
click at [140, 50] on div at bounding box center [138, 44] width 17 height 17
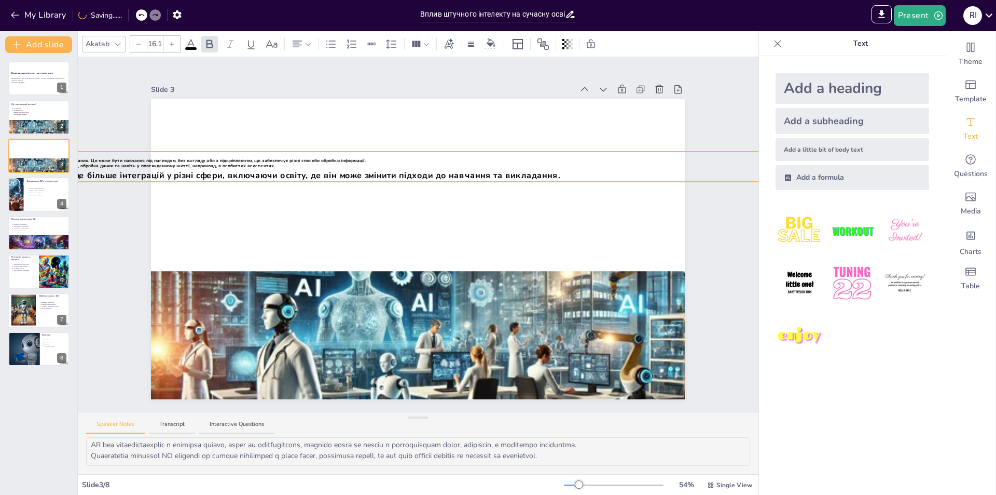
type input "--"
drag, startPoint x: 504, startPoint y: 161, endPoint x: 513, endPoint y: 157, distance: 9.7
click at [654, 85] on icon at bounding box center [659, 89] width 10 height 10
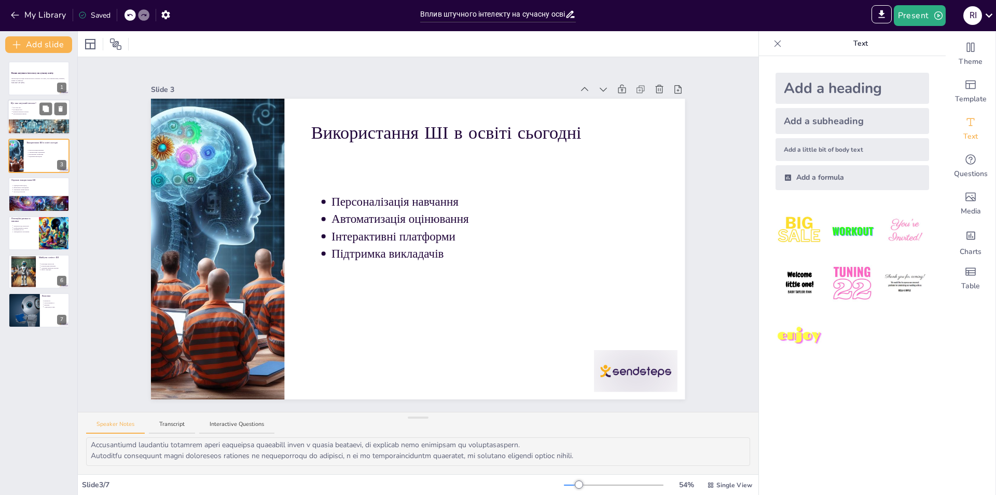
click at [38, 122] on div at bounding box center [39, 131] width 62 height 36
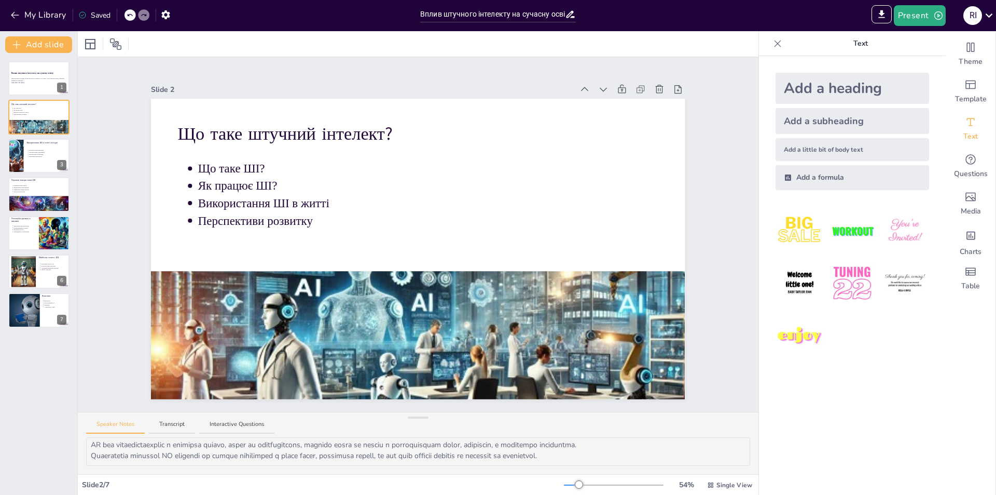
click at [45, 108] on icon at bounding box center [46, 109] width 6 height 6
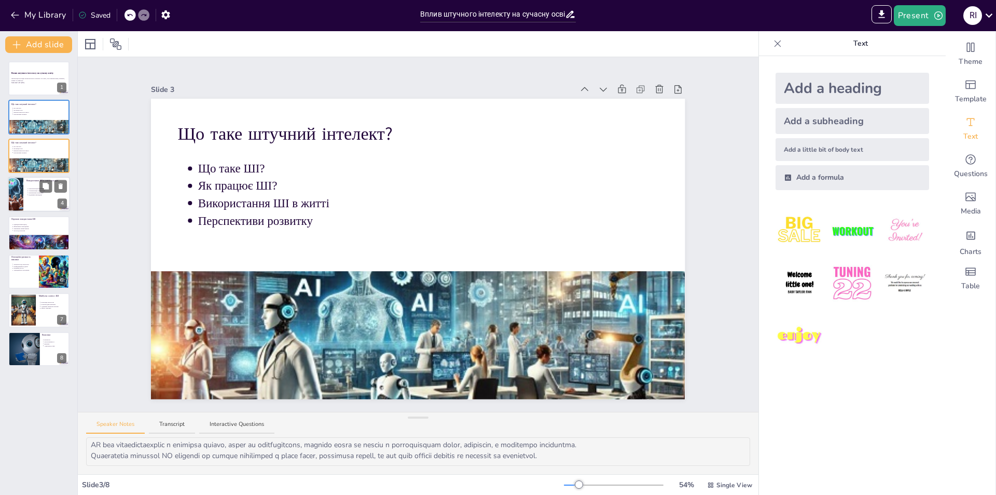
click at [21, 188] on div at bounding box center [15, 193] width 35 height 35
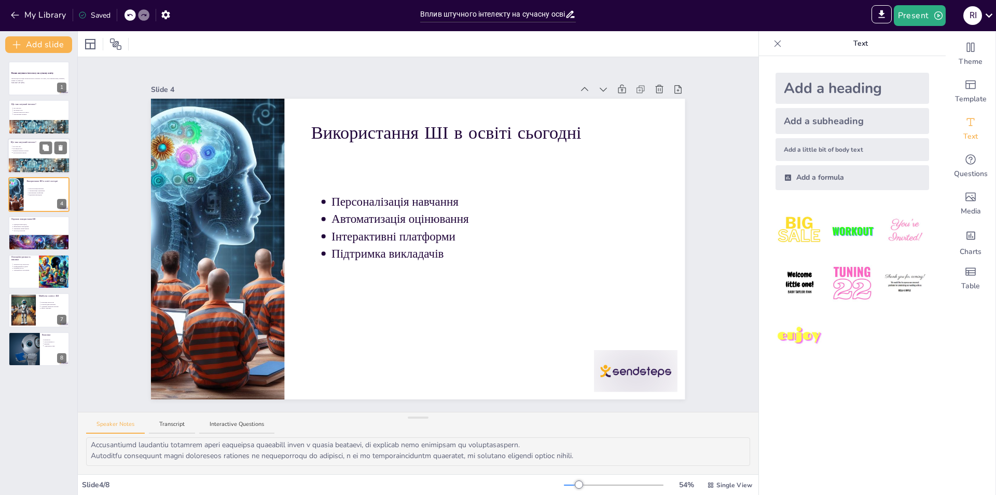
click at [20, 149] on p "Використання ШІ в житті" at bounding box center [40, 150] width 54 height 2
type textarea "Loremip dolorsit (AM) c adipisc eli seddoeiu temporin utlaboreet. Do ma aliqua …"
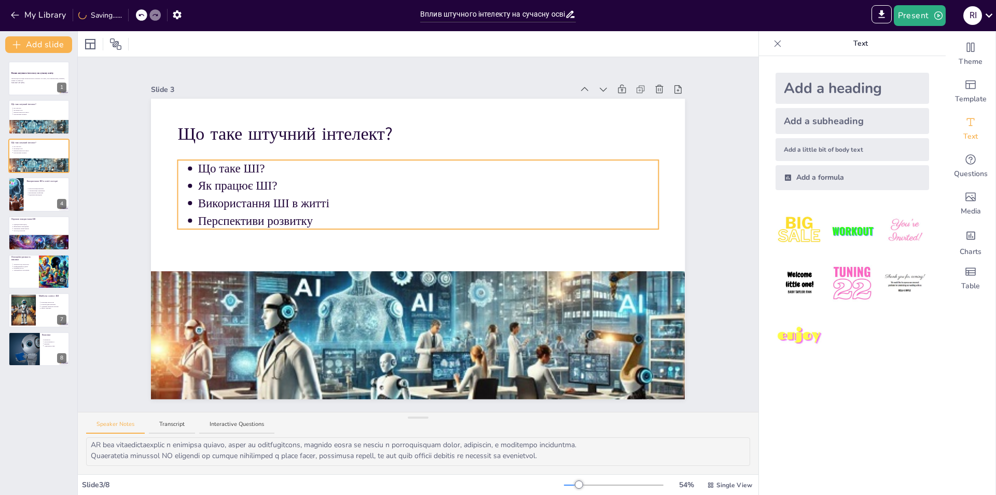
click at [307, 201] on p "Використання ШІ в житті" at bounding box center [428, 203] width 460 height 17
click at [404, 133] on icon at bounding box center [410, 139] width 12 height 12
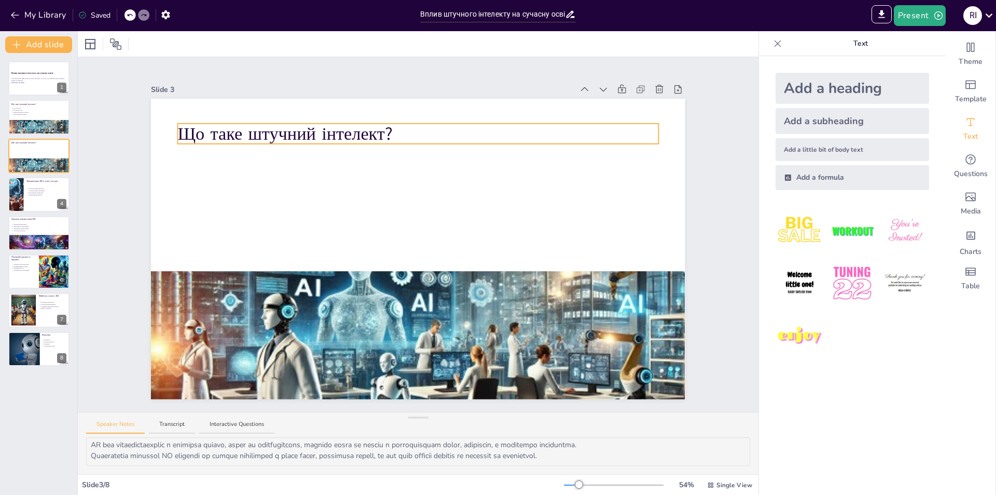
click at [393, 133] on p "Що таке штучний інтелект?" at bounding box center [418, 133] width 480 height 25
click at [407, 115] on icon at bounding box center [410, 113] width 12 height 12
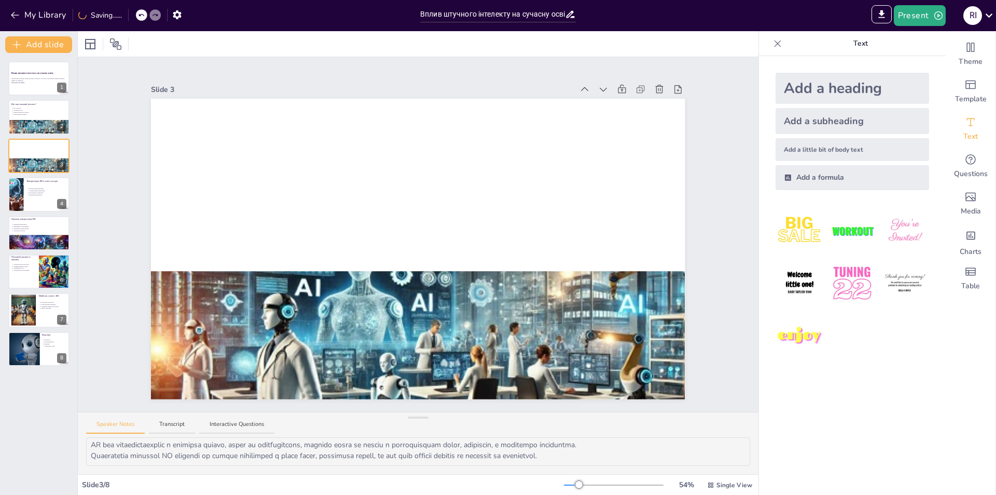
click at [893, 86] on div "Add a heading" at bounding box center [853, 88] width 154 height 31
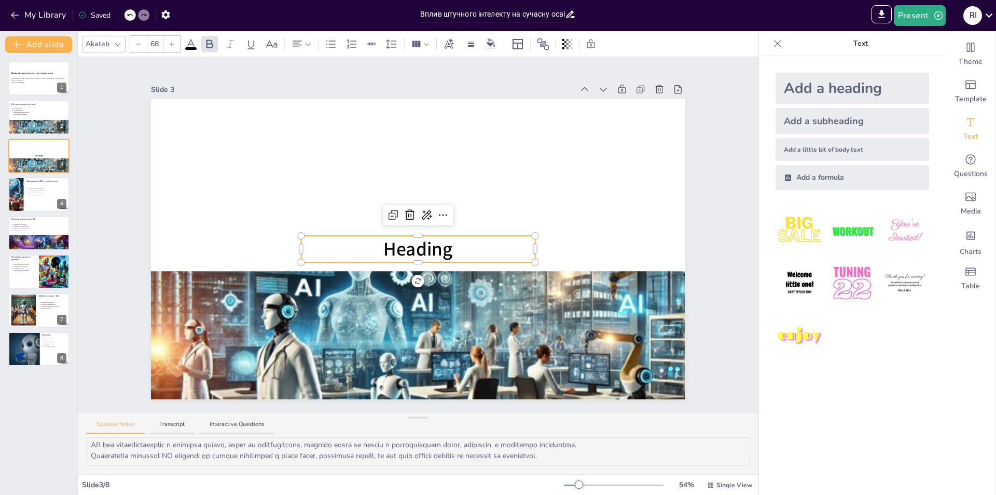
click at [467, 242] on p "Heading" at bounding box center [418, 249] width 234 height 26
click at [461, 242] on p "Heading" at bounding box center [418, 249] width 234 height 26
drag, startPoint x: 461, startPoint y: 242, endPoint x: 320, endPoint y: 251, distance: 141.4
click at [320, 251] on p "Heading" at bounding box center [418, 249] width 234 height 26
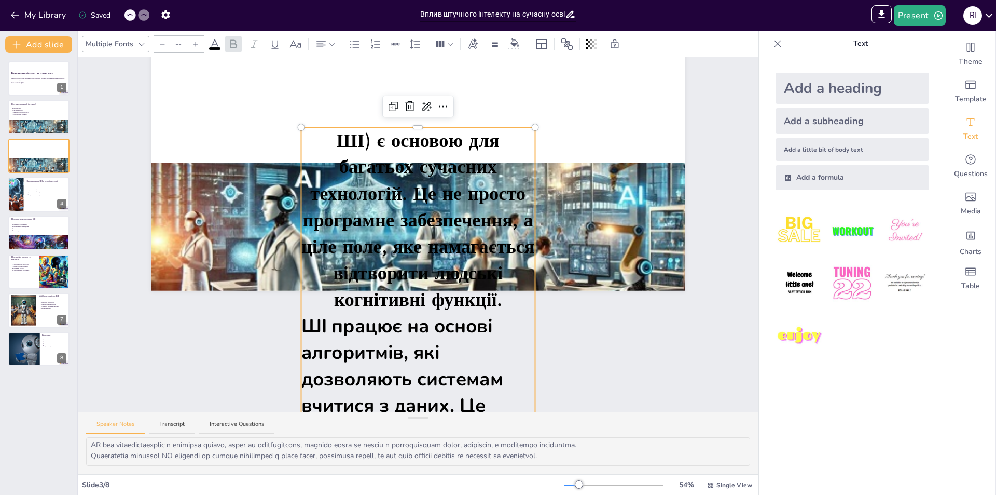
scroll to position [83, 0]
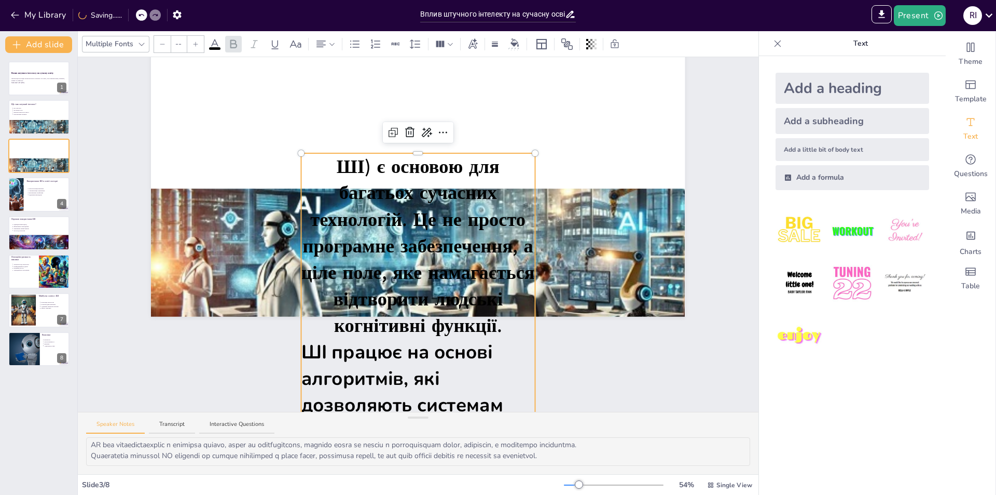
type input "68"
click at [368, 165] on span "ШІ) є основою для багатьох сучасних технологій. Це не просто програмне забезпеч…" at bounding box center [421, 246] width 240 height 185
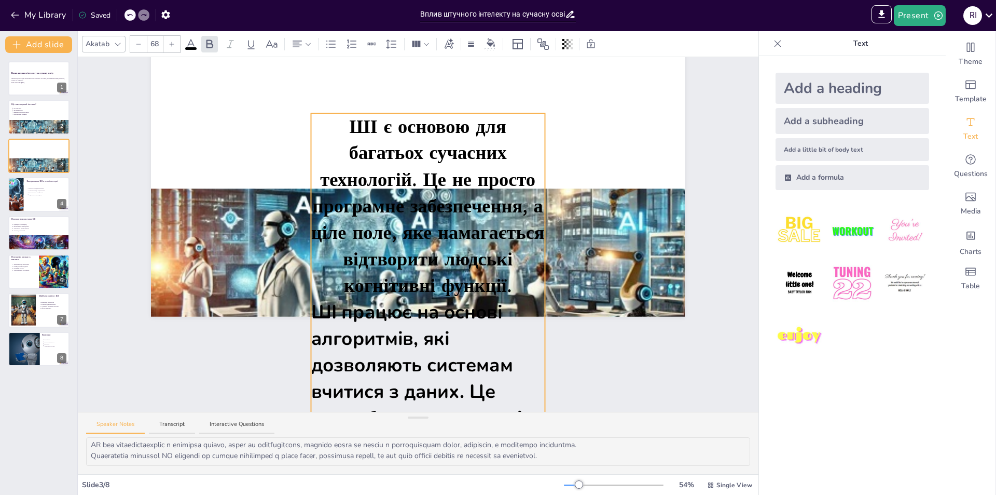
drag, startPoint x: 448, startPoint y: 150, endPoint x: 456, endPoint y: 99, distance: 52.4
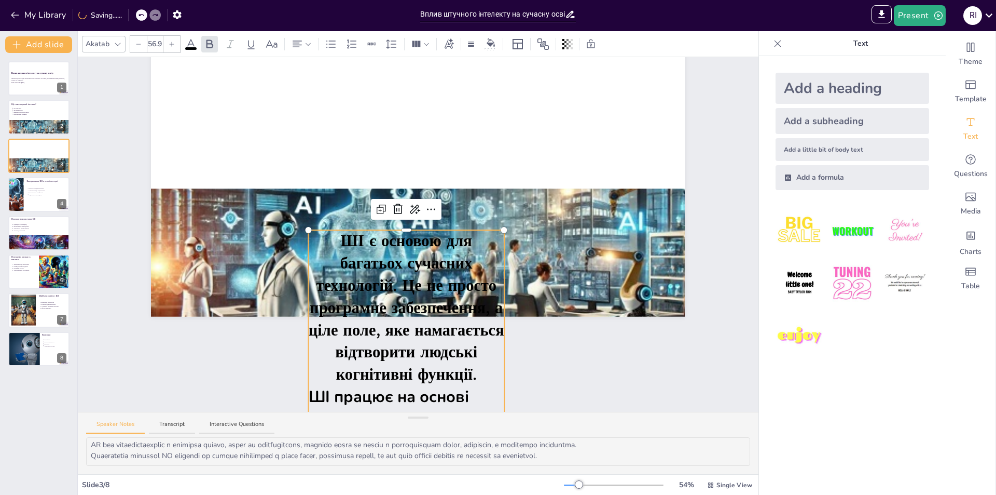
type input "57"
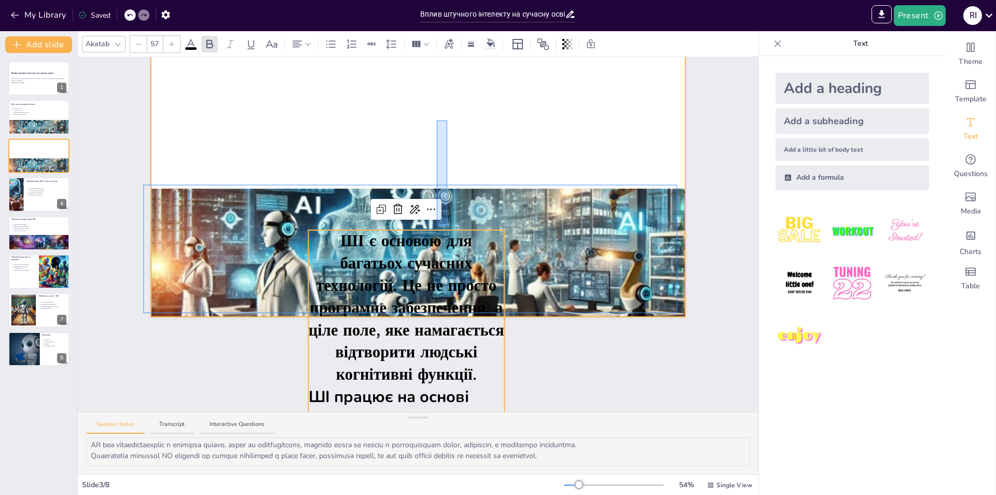
click at [448, 118] on div at bounding box center [418, 166] width 534 height 300
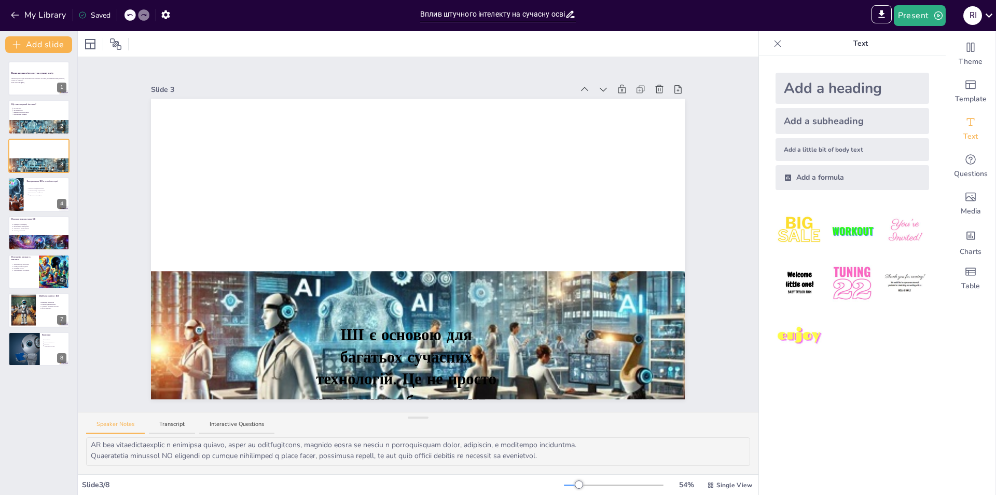
scroll to position [0, 0]
click at [417, 332] on span "ШІ є основою для багатьох сучасних технологій. Це не просто програмне забезпече…" at bounding box center [407, 401] width 196 height 155
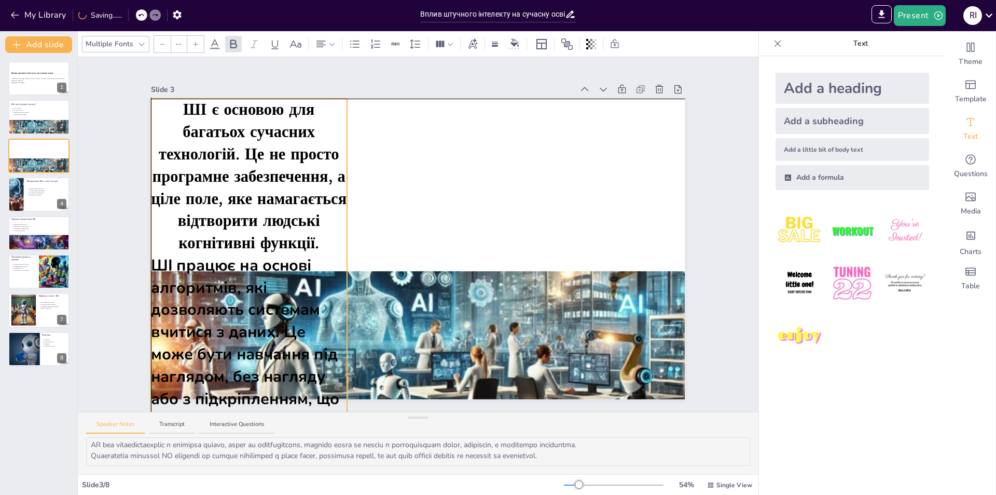
drag, startPoint x: 448, startPoint y: 309, endPoint x: 346, endPoint y: 291, distance: 103.7
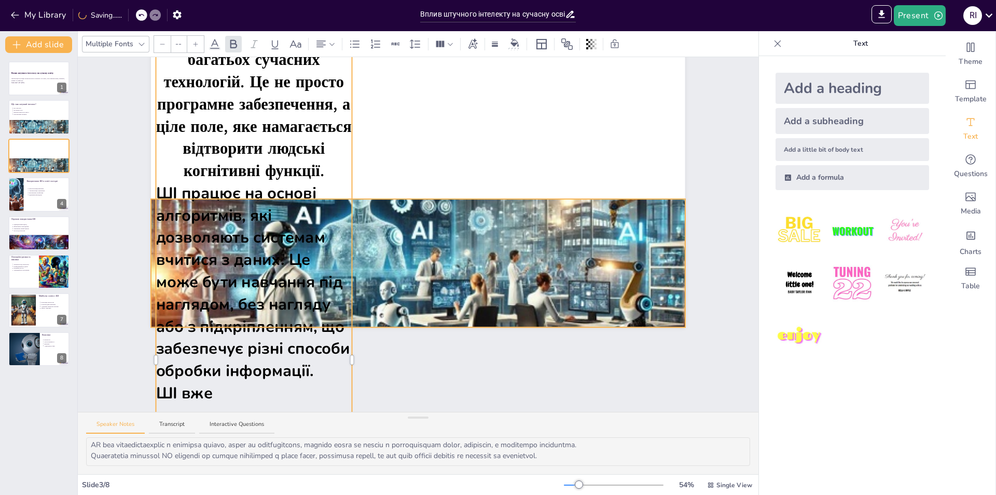
scroll to position [104, 0]
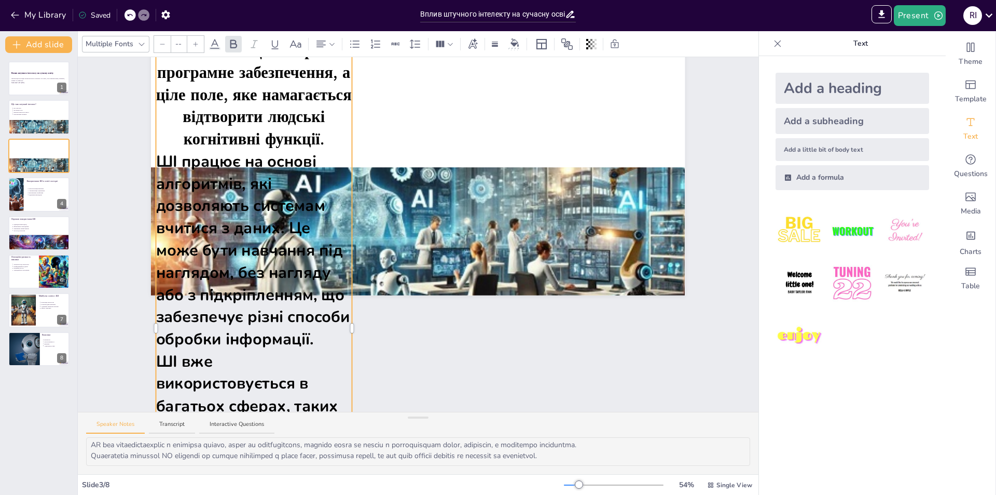
click at [346, 324] on span "ШІ працює на основі алгоритмів, які дозволяють системам вчитися з даних. Це мож…" at bounding box center [255, 249] width 198 height 199
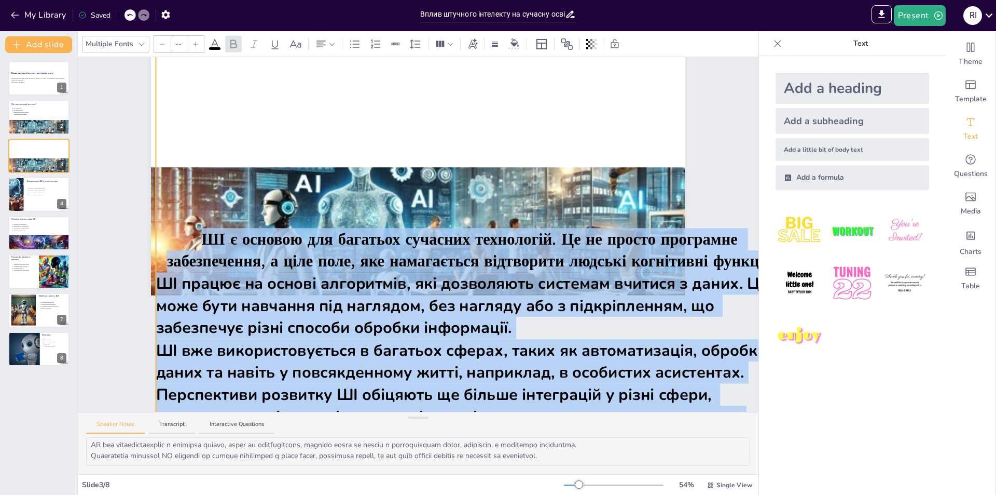
scroll to position [104, 43]
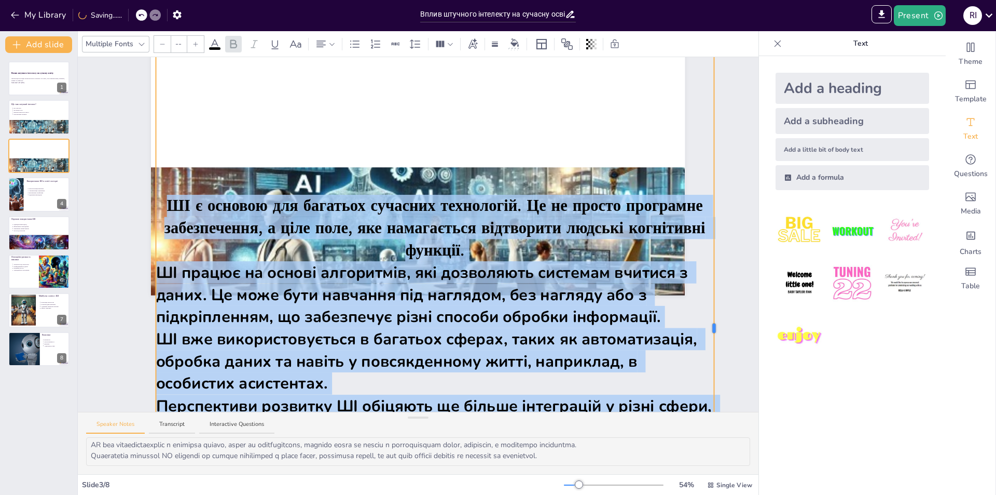
drag, startPoint x: 345, startPoint y: 324, endPoint x: 707, endPoint y: 310, distance: 362.5
click at [707, 310] on div "Slide 1 Вплив штучного інтелекту на сучасну освіту Презентація розглядає вплив …" at bounding box center [418, 234] width 681 height 354
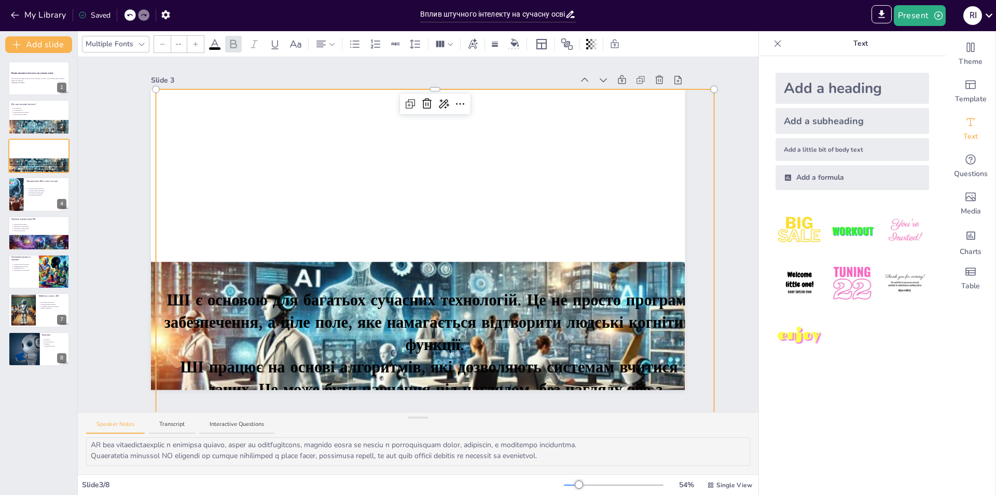
scroll to position [0, 0]
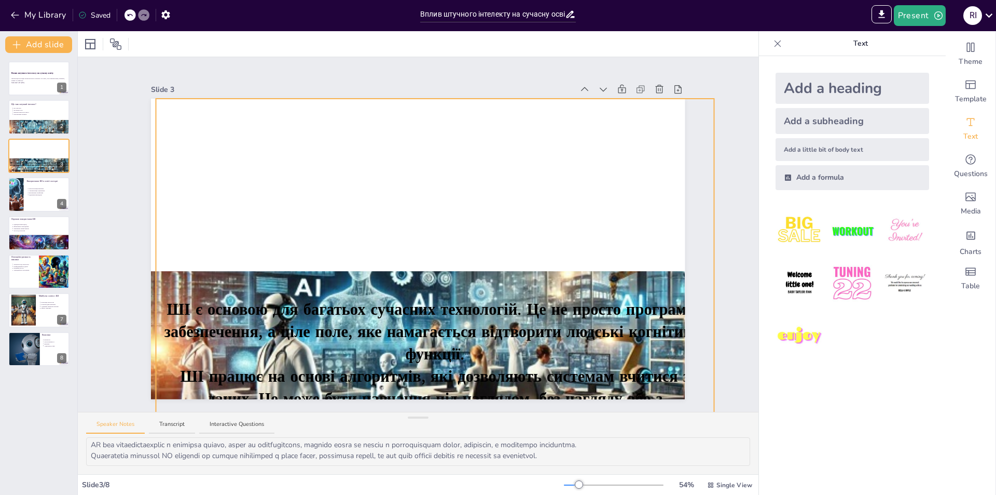
click at [446, 201] on div "ШІ є основою для багатьох сучасних технологій. Це не просто програмне забезпече…" at bounding box center [435, 432] width 558 height 666
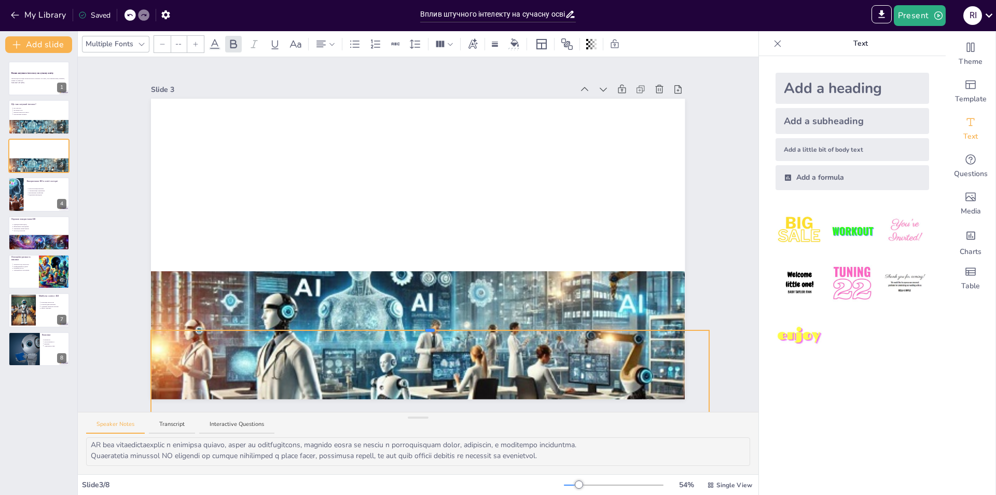
drag, startPoint x: 421, startPoint y: 93, endPoint x: 451, endPoint y: 323, distance: 231.4
click at [425, 328] on div at bounding box center [429, 329] width 9 height 3
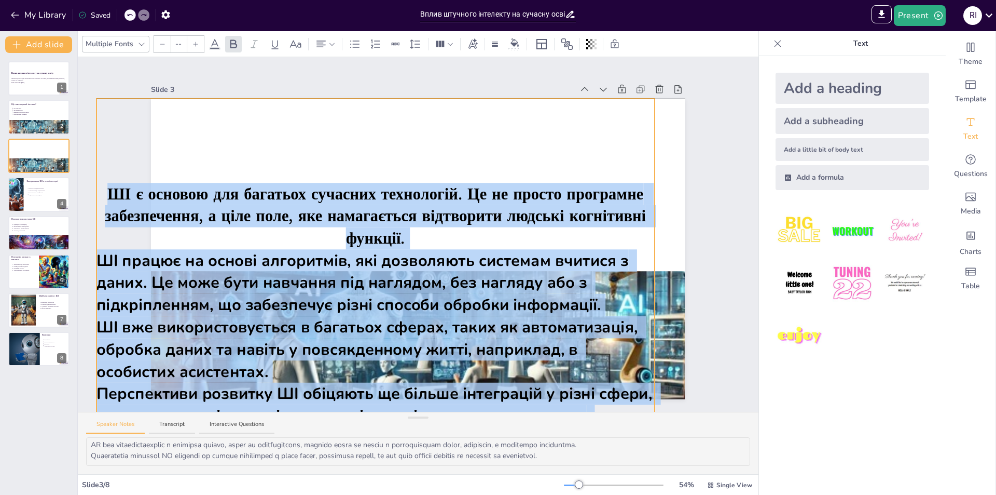
drag, startPoint x: 456, startPoint y: 327, endPoint x: 402, endPoint y: 100, distance: 234.2
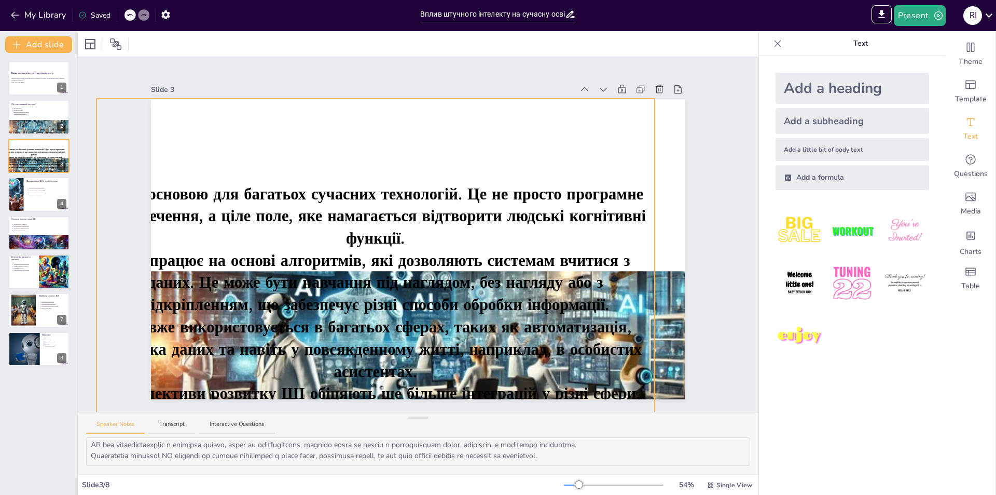
click at [396, 197] on span "ШІ є основою для багатьох сучасних технологій. Це не просто програмне забезпече…" at bounding box center [375, 216] width 541 height 66
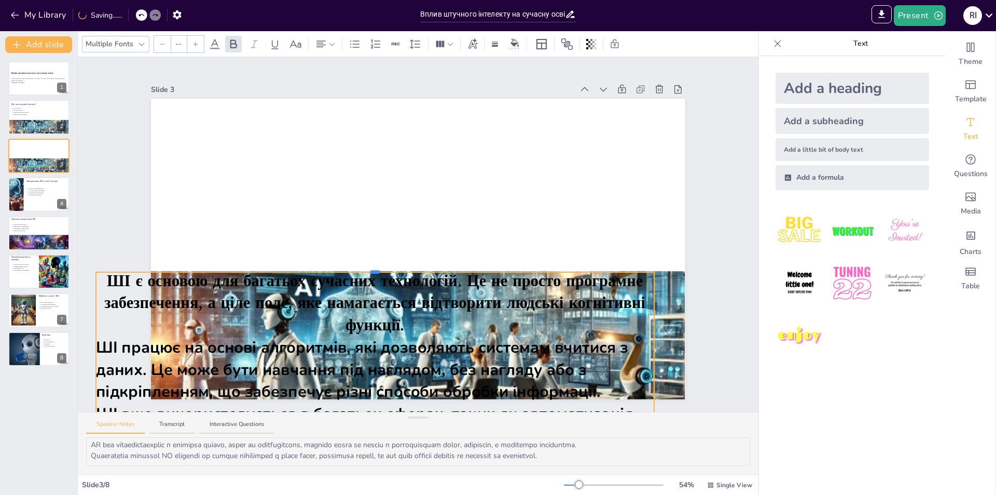
drag, startPoint x: 369, startPoint y: 93, endPoint x: 368, endPoint y: 267, distance: 173.3
click at [370, 270] on div at bounding box center [374, 271] width 9 height 3
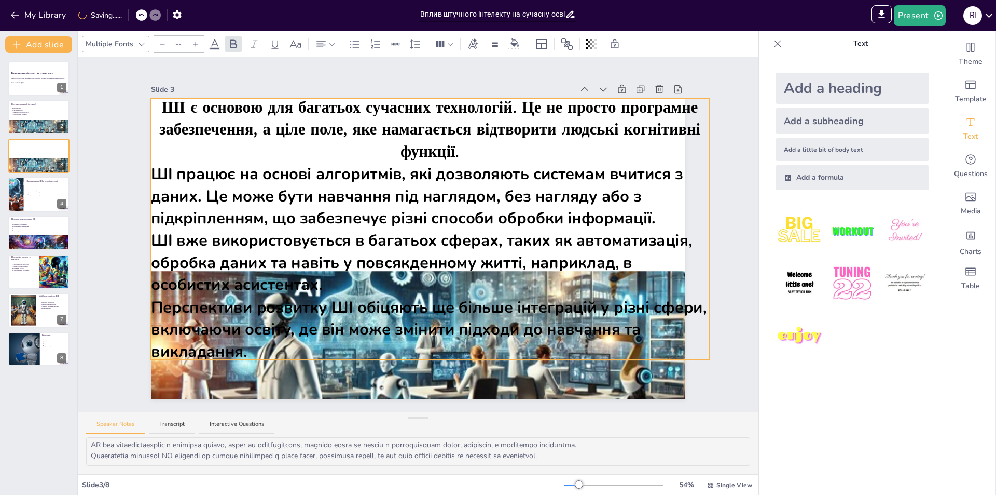
drag, startPoint x: 443, startPoint y: 268, endPoint x: 497, endPoint y: 95, distance: 181.0
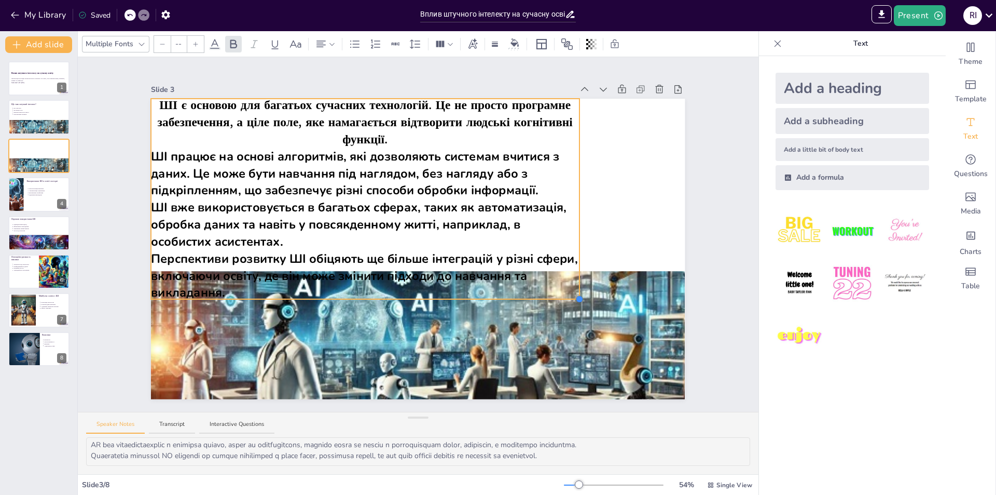
click at [572, 252] on span "Перспективи розвитку ШІ обіцяють ще більше інтеграцій у різні сфери, включаючи …" at bounding box center [366, 275] width 430 height 51
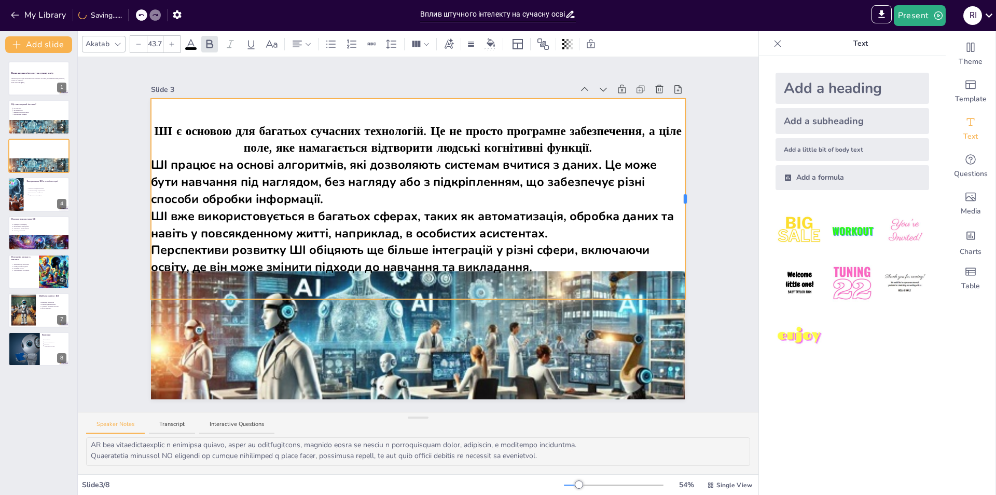
drag, startPoint x: 572, startPoint y: 194, endPoint x: 678, endPoint y: 196, distance: 105.9
click at [684, 196] on div at bounding box center [685, 198] width 3 height 9
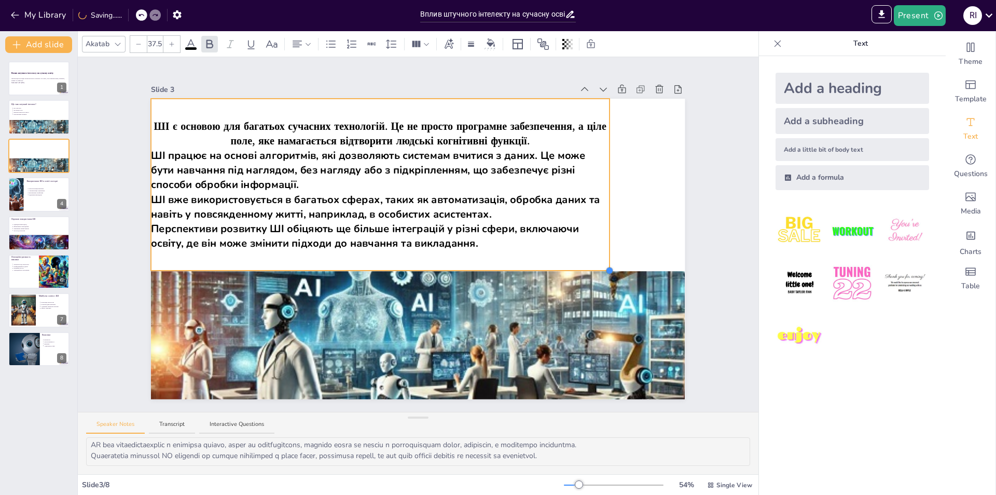
drag, startPoint x: 681, startPoint y: 295, endPoint x: 605, endPoint y: 228, distance: 101.4
click at [605, 228] on div "ШІ є основою для багатьох сучасних технологій. Це не просто програмне забезпече…" at bounding box center [418, 249] width 534 height 300
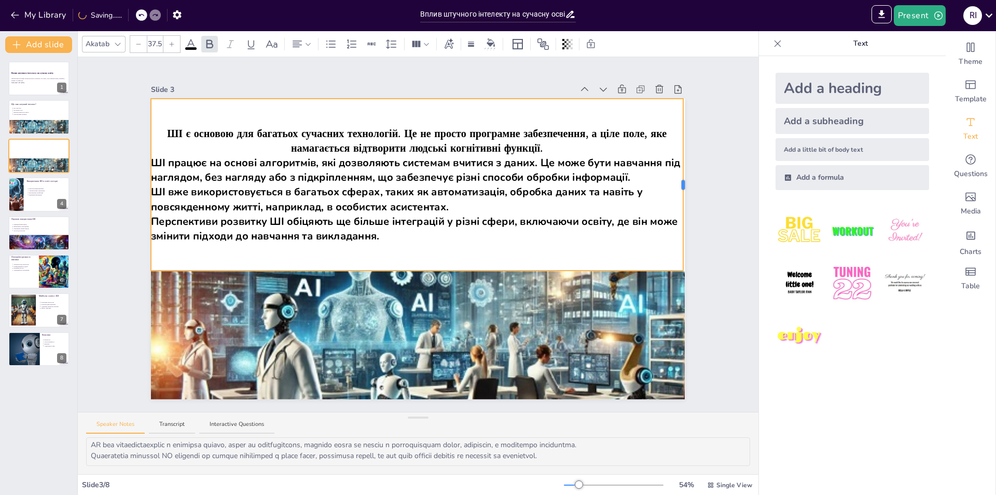
drag, startPoint x: 603, startPoint y: 182, endPoint x: 677, endPoint y: 186, distance: 73.8
click at [677, 186] on div "ШІ є основою для багатьох сучасних технологій. Це не просто програмне забезпече…" at bounding box center [418, 249] width 534 height 300
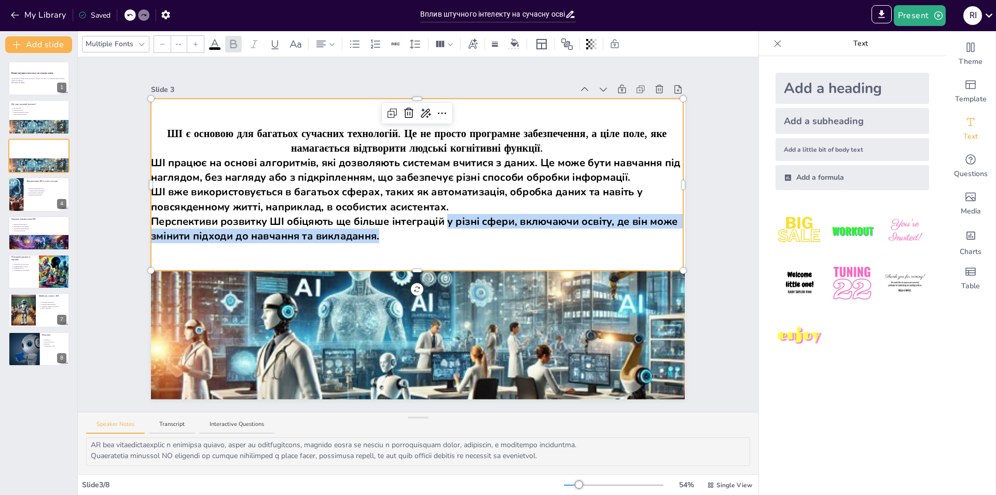
drag, startPoint x: 437, startPoint y: 237, endPoint x: 441, endPoint y: 221, distance: 16.9
click at [441, 221] on p "Перспективи розвитку ШІ обіцяють ще більше інтеграцій у різні сфери, включаючи …" at bounding box center [417, 228] width 532 height 29
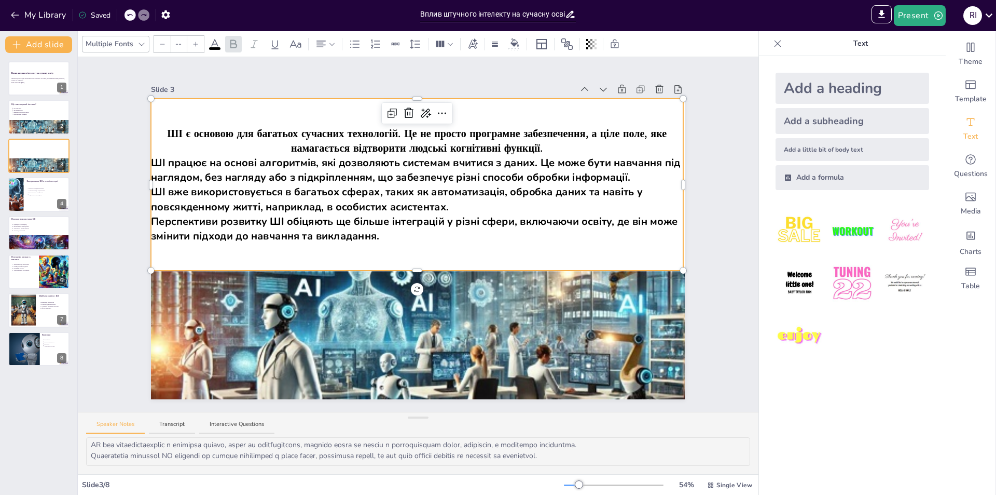
click at [514, 158] on span "ШІ працює на основі алгоритмів, які дозволяють системам вчитися з даних. Це мож…" at bounding box center [417, 170] width 532 height 29
drag, startPoint x: 585, startPoint y: 149, endPoint x: 566, endPoint y: 167, distance: 26.1
click at [574, 149] on p "ШІ є основою для багатьох сучасних технологій. Це не просто програмне забезпече…" at bounding box center [417, 140] width 532 height 29
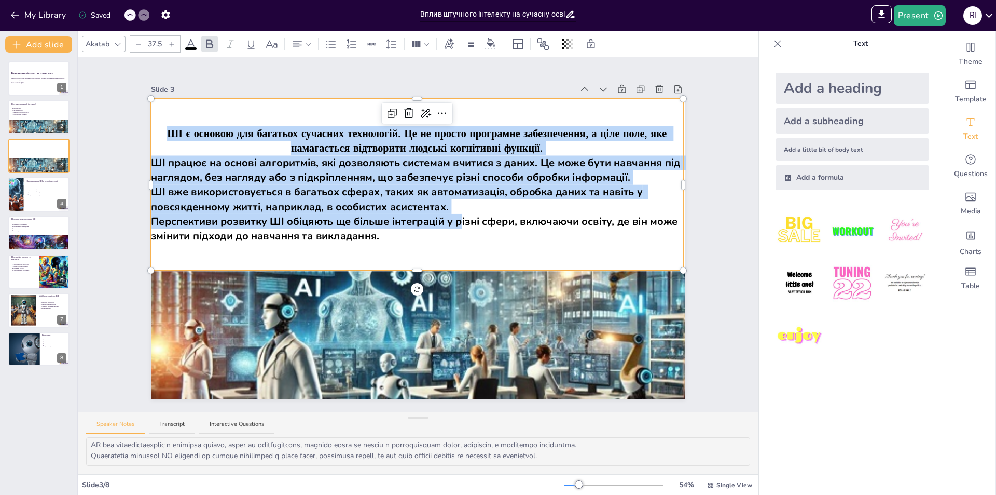
drag, startPoint x: 454, startPoint y: 225, endPoint x: 329, endPoint y: 180, distance: 132.3
click at [151, 110] on div "ШІ є основою для багатьох сучасних технологій. Це не просто програмне забезпече…" at bounding box center [417, 185] width 532 height 172
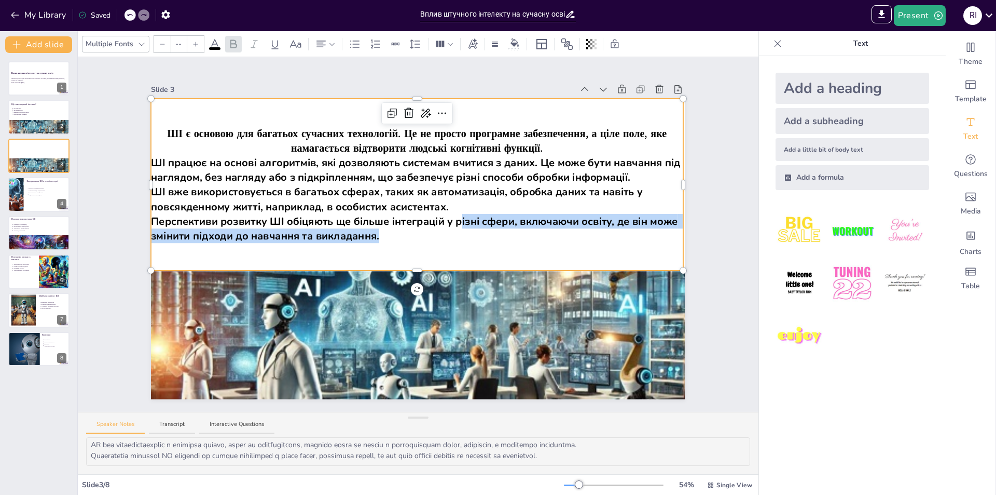
click at [381, 225] on div "ШІ є основою для багатьох сучасних технологій. Це не просто програмне забезпече…" at bounding box center [417, 185] width 532 height 172
click at [400, 233] on p "Перспективи розвитку ШІ обіцяють ще більше інтеграцій у різні сфери, включаючи …" at bounding box center [417, 228] width 532 height 29
click at [420, 235] on p "Перспективи розвитку ШІ обіцяють ще більше інтеграцій у різні сфери, включаючи …" at bounding box center [417, 228] width 532 height 29
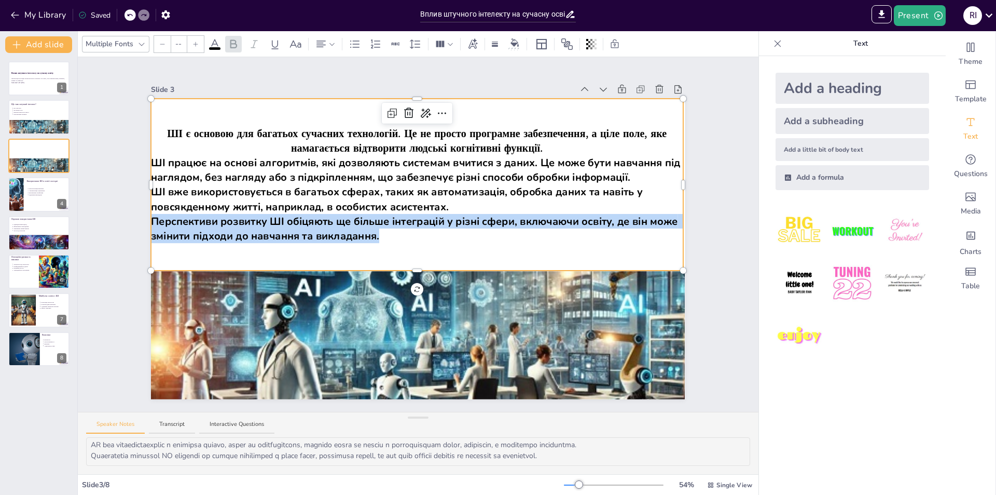
click at [420, 235] on p "Перспективи розвитку ШІ обіцяють ще більше інтеграцій у різні сфери, включаючи …" at bounding box center [417, 228] width 532 height 29
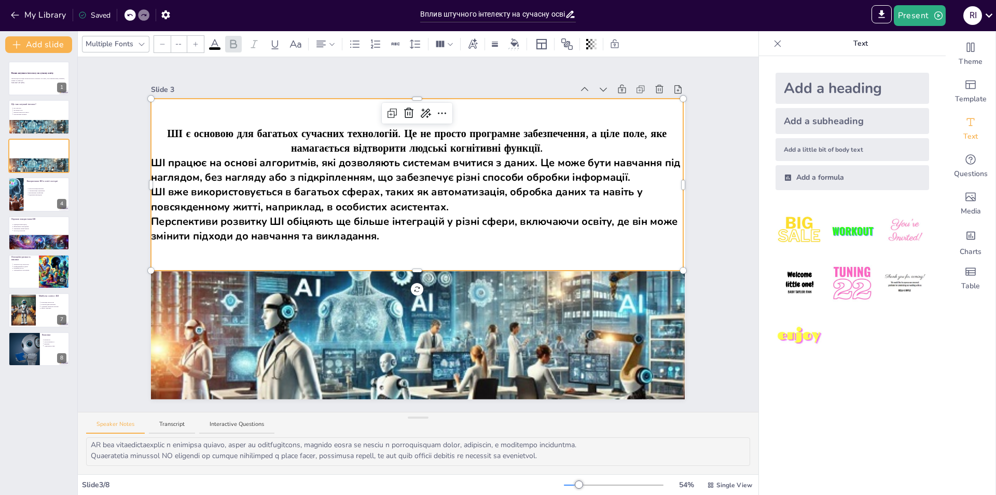
click at [360, 210] on span "ШІ вже використовується в багатьох сферах, таких як автоматизація, обробка дани…" at bounding box center [398, 199] width 495 height 29
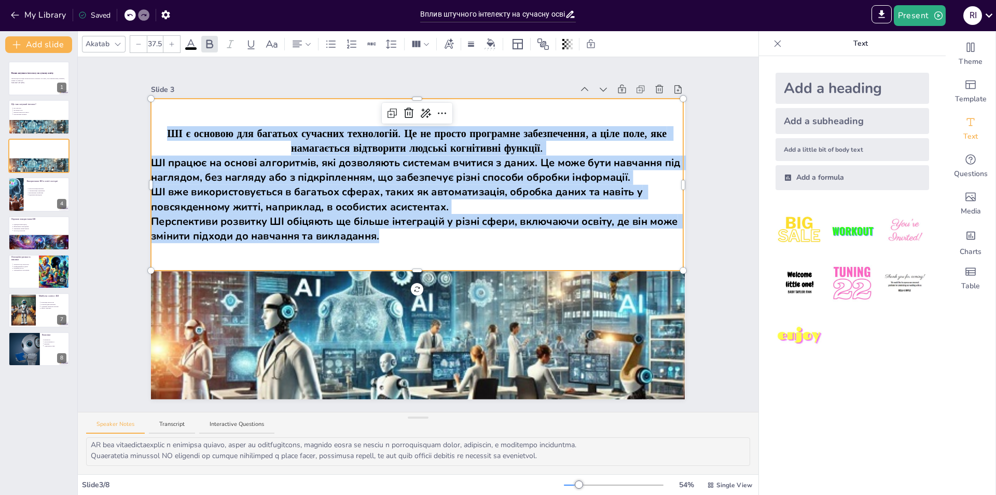
drag, startPoint x: 402, startPoint y: 230, endPoint x: 166, endPoint y: 109, distance: 265.3
click at [162, 115] on div "ШІ є основою для багатьох сучасних технологій. Це не просто програмне забезпече…" at bounding box center [417, 185] width 532 height 172
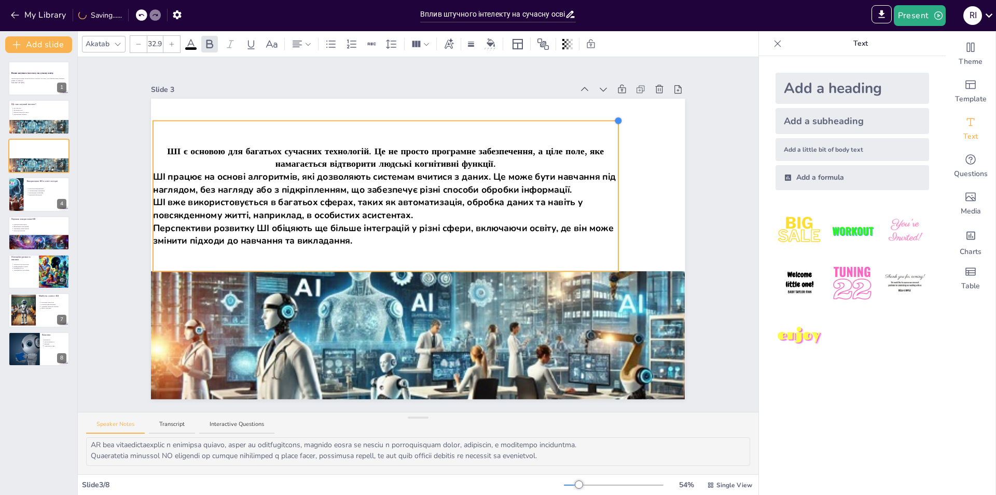
type input "32.8"
click at [613, 166] on div at bounding box center [418, 249] width 534 height 300
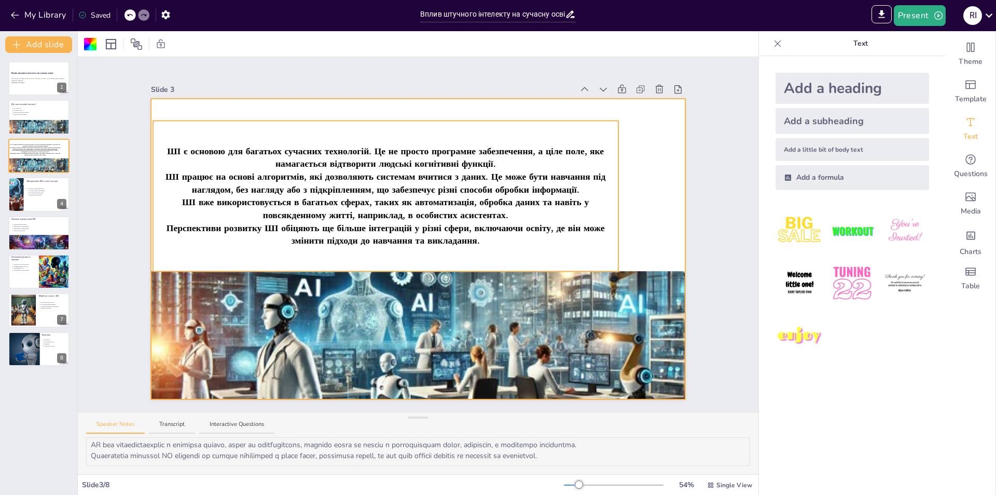
click at [584, 150] on span "ШІ є основою для багатьох сучасних технологій. Це не просто програмне забезпече…" at bounding box center [385, 157] width 437 height 25
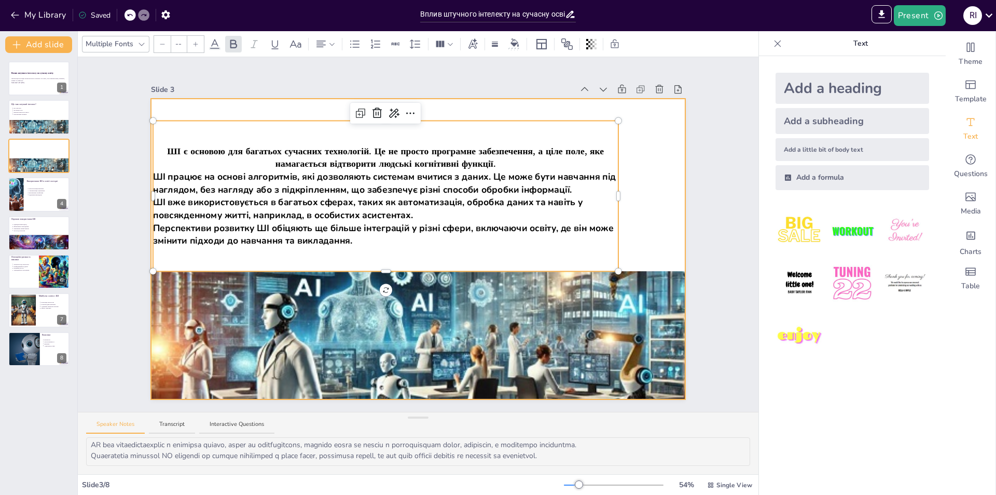
click at [633, 145] on div at bounding box center [418, 249] width 534 height 300
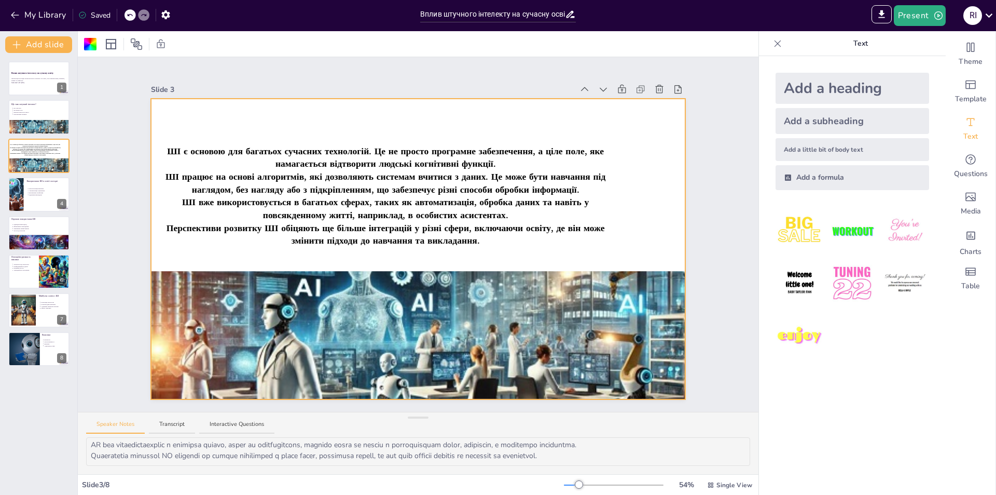
click at [642, 216] on div at bounding box center [418, 249] width 534 height 300
click at [641, 214] on div at bounding box center [418, 249] width 534 height 300
click at [628, 311] on div at bounding box center [418, 369] width 534 height 305
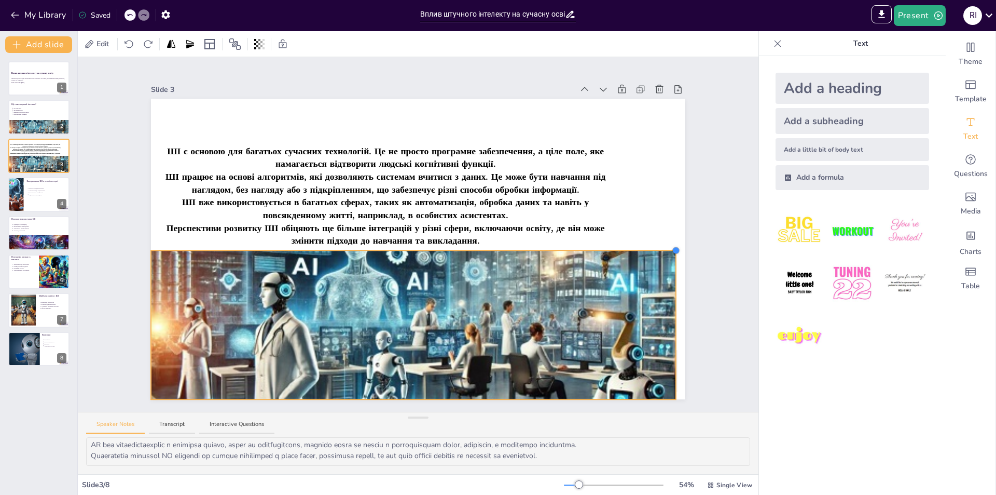
drag, startPoint x: 679, startPoint y: 269, endPoint x: 669, endPoint y: 248, distance: 22.8
click at [672, 248] on div at bounding box center [676, 250] width 8 height 8
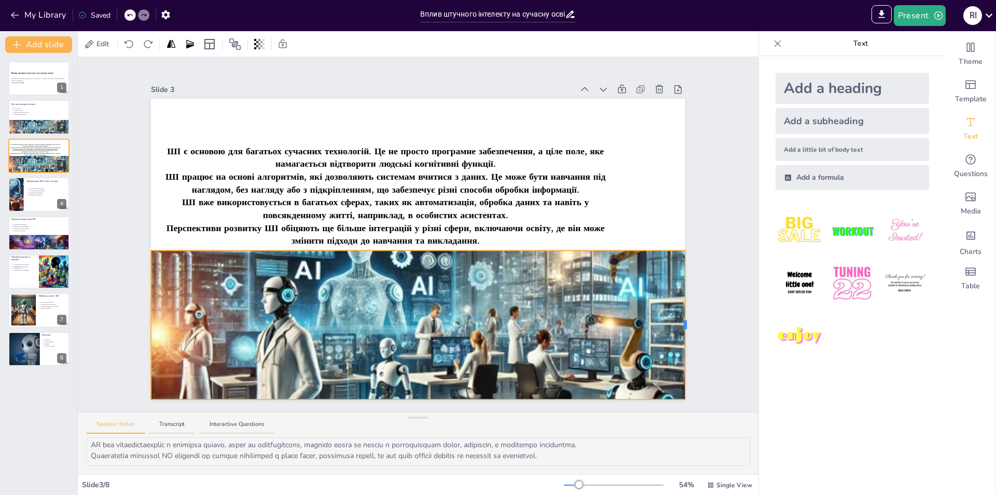
drag, startPoint x: 668, startPoint y: 320, endPoint x: 678, endPoint y: 320, distance: 9.3
click at [684, 320] on div at bounding box center [685, 324] width 3 height 9
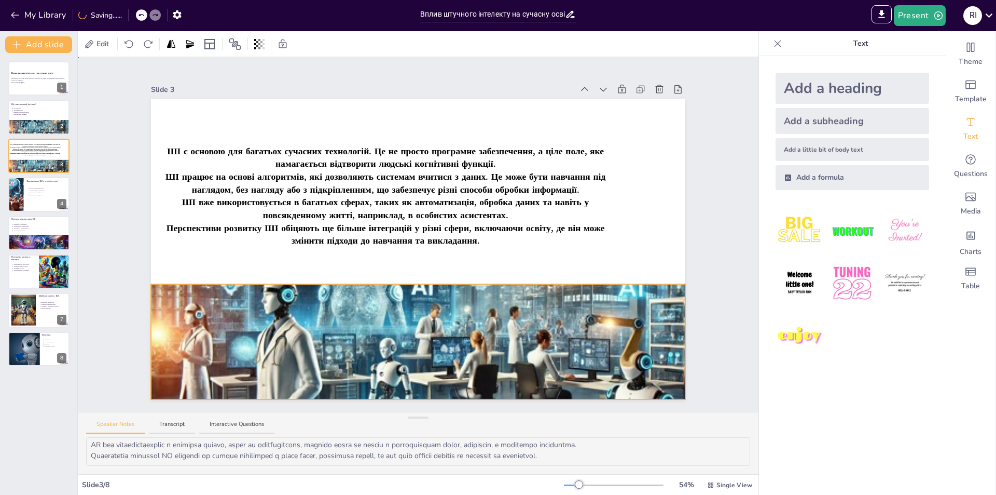
click at [437, 279] on div at bounding box center [418, 249] width 534 height 300
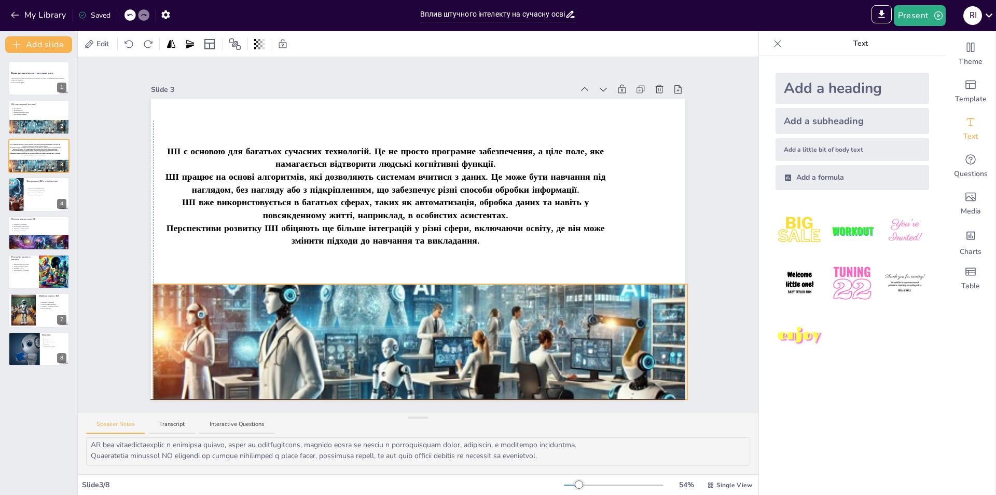
click at [449, 313] on div at bounding box center [420, 354] width 534 height 315
click at [150, 338] on div at bounding box center [151, 341] width 3 height 9
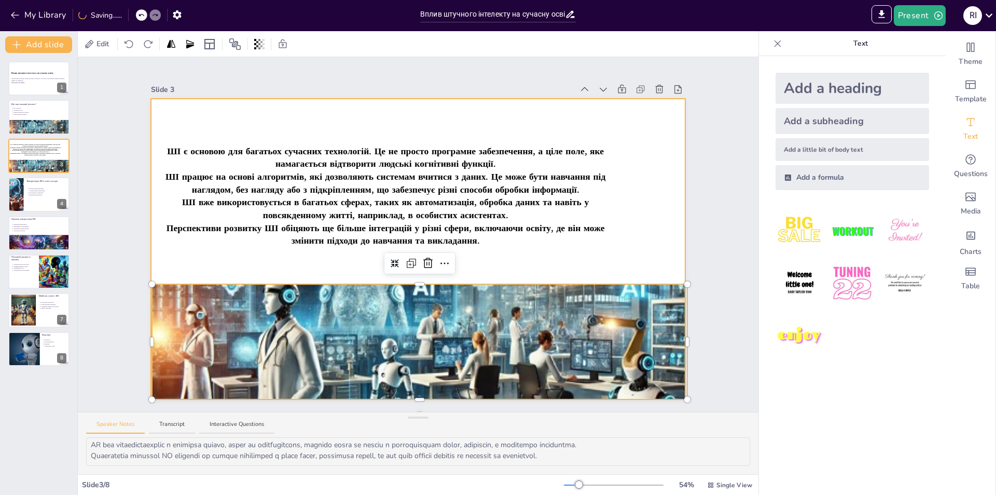
click at [260, 262] on div "ШІ є основою для багатьох сучасних технологій. Це не просто програмне забезпече…" at bounding box center [385, 195] width 465 height 150
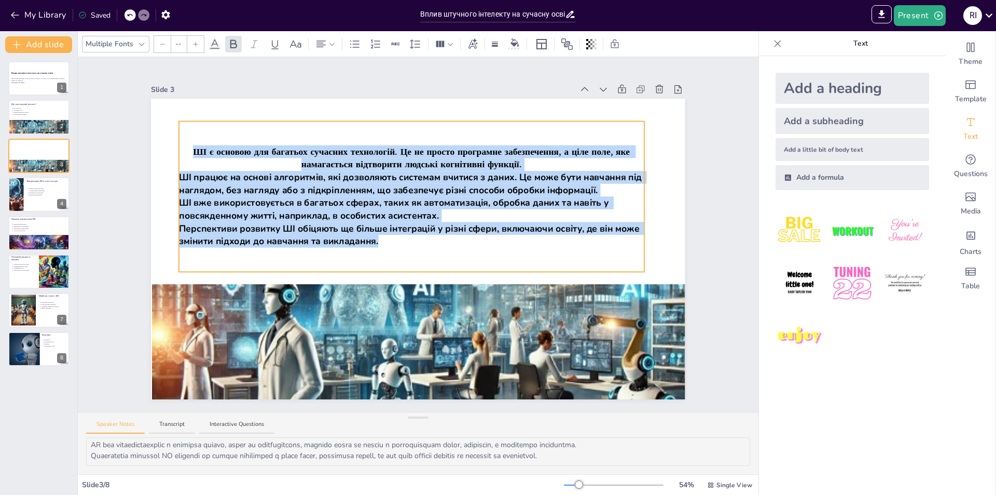
drag, startPoint x: 437, startPoint y: 120, endPoint x: 452, endPoint y: 146, distance: 30.0
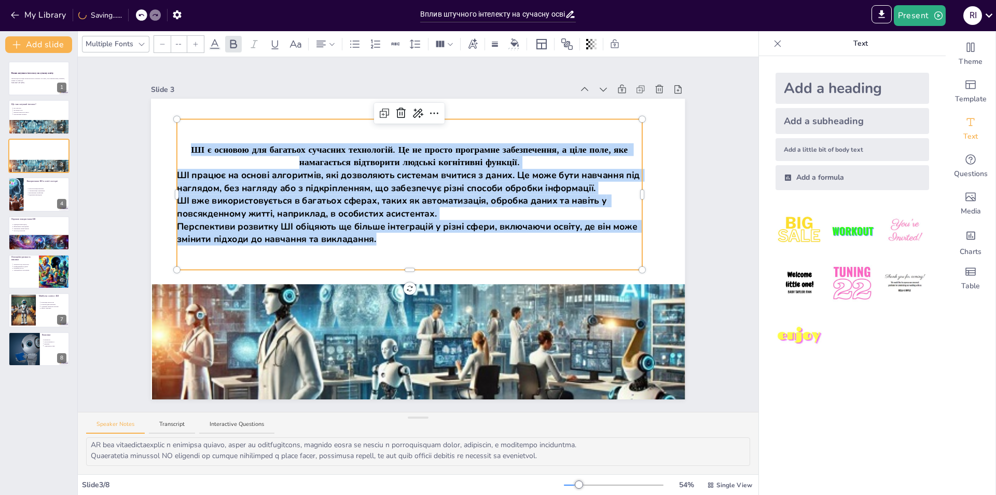
click at [440, 245] on div "ШІ є основою для багатьох сучасних технологій. Це не просто програмне забезпече…" at bounding box center [409, 194] width 465 height 150
drag, startPoint x: 387, startPoint y: 235, endPoint x: 185, endPoint y: 129, distance: 227.9
click at [185, 129] on div "ШІ є основою для багатьох сучасних технологій. Це не просто програмне забезпече…" at bounding box center [409, 194] width 465 height 150
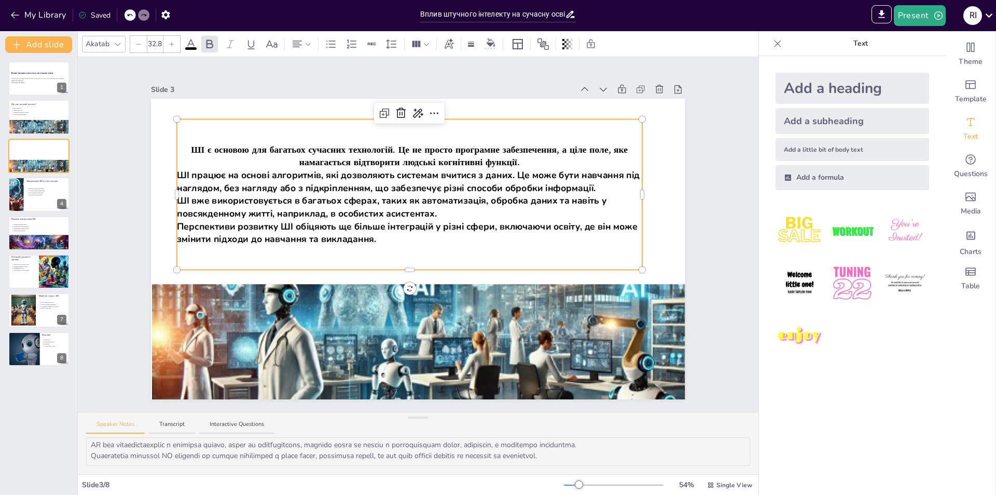
click at [173, 42] on icon at bounding box center [172, 44] width 6 height 6
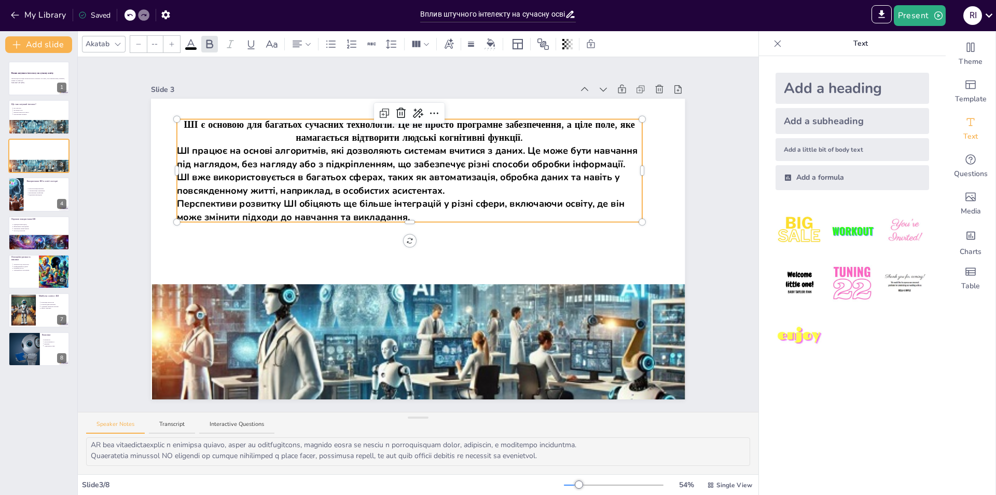
click at [134, 37] on div at bounding box center [138, 44] width 17 height 17
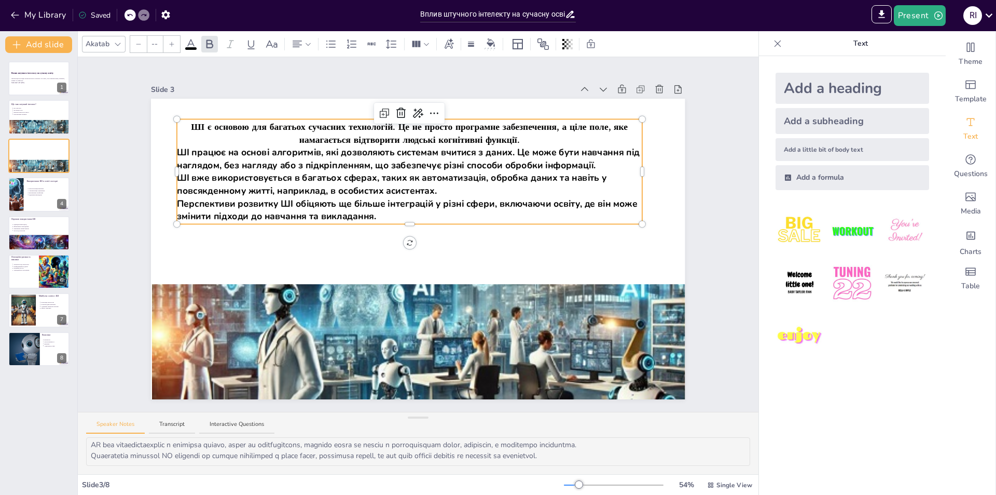
drag, startPoint x: 154, startPoint y: 42, endPoint x: 158, endPoint y: 47, distance: 7.0
click at [154, 41] on input "--" at bounding box center [154, 44] width 15 height 17
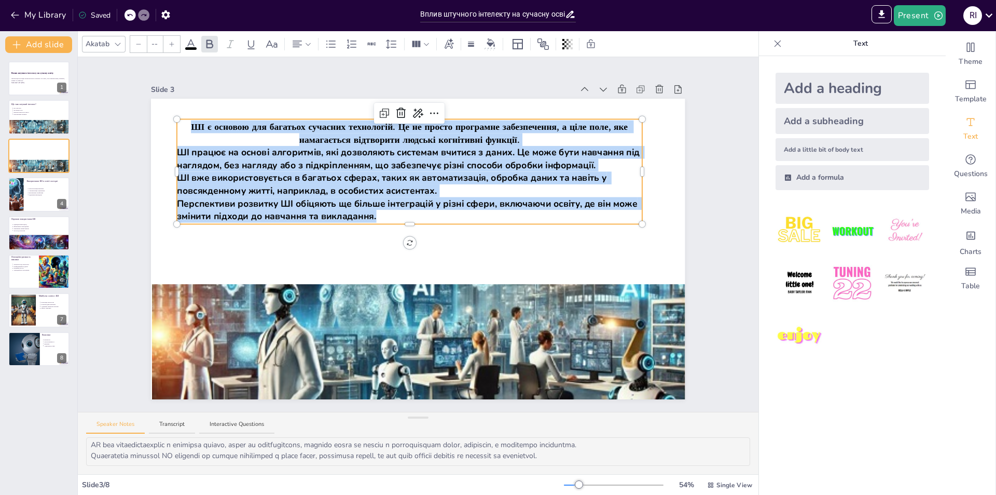
drag, startPoint x: 399, startPoint y: 209, endPoint x: 162, endPoint y: 91, distance: 264.5
click at [162, 91] on div "Slide 3 ШІ є основою для багатьох сучасних технологій. Це не просто програмне з…" at bounding box center [418, 240] width 534 height 317
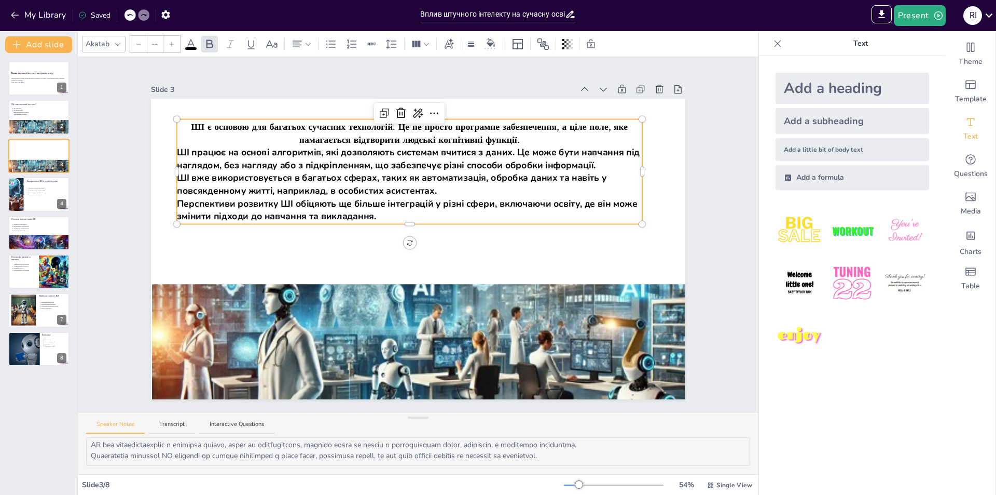
click at [176, 43] on div at bounding box center [171, 44] width 17 height 17
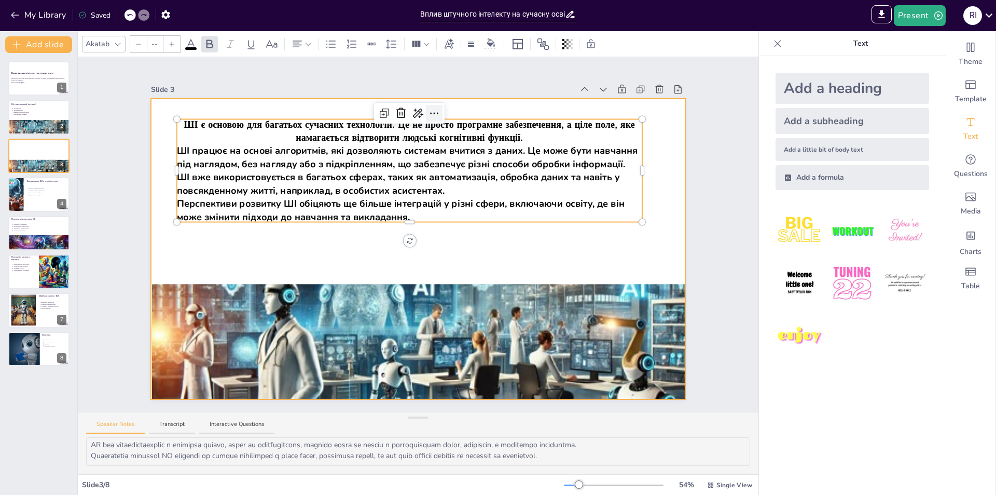
click at [428, 107] on icon at bounding box center [434, 113] width 12 height 12
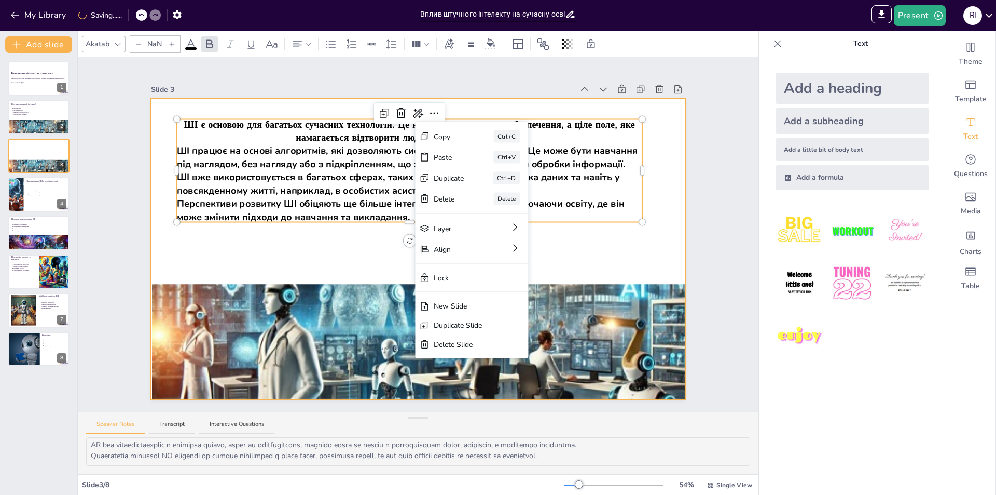
click at [335, 200] on span "Перспективи розвитку ШІ обіцяють ще більше інтеграцій у різні сфери, включаючи …" at bounding box center [402, 210] width 450 height 26
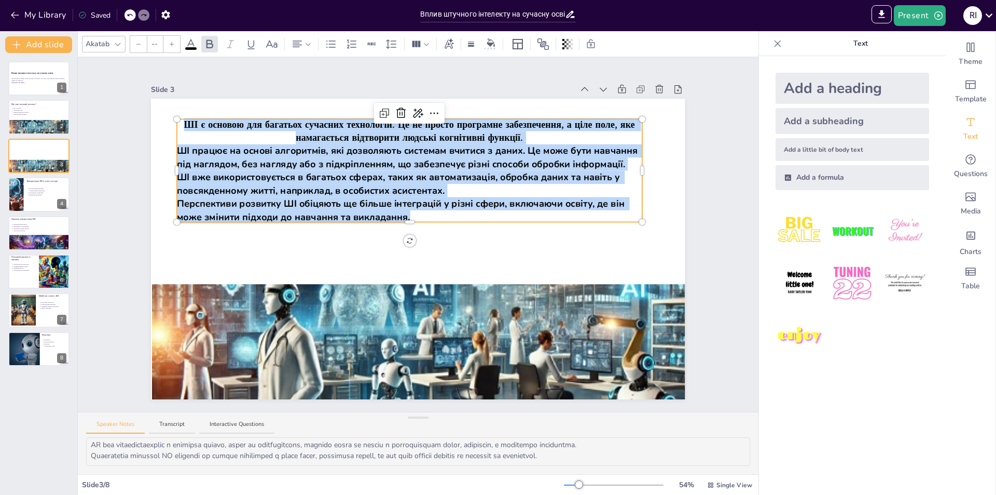
drag, startPoint x: 410, startPoint y: 211, endPoint x: 173, endPoint y: 90, distance: 266.2
click at [174, 90] on div "Slide 3 ШІ є основою для багатьох сучасних технологій. Це не просто програмне з…" at bounding box center [418, 240] width 534 height 317
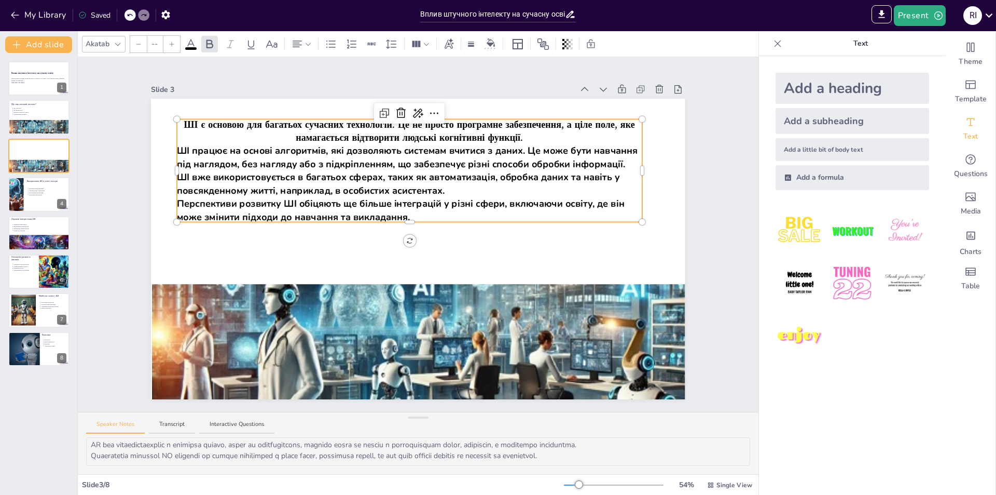
click at [152, 44] on input "--" at bounding box center [154, 44] width 15 height 17
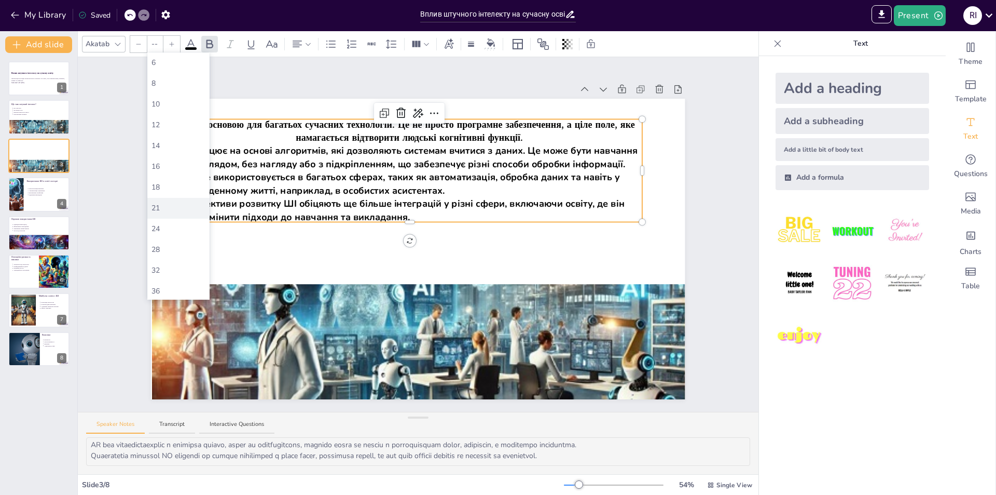
click at [167, 211] on div "21" at bounding box center [179, 207] width 54 height 11
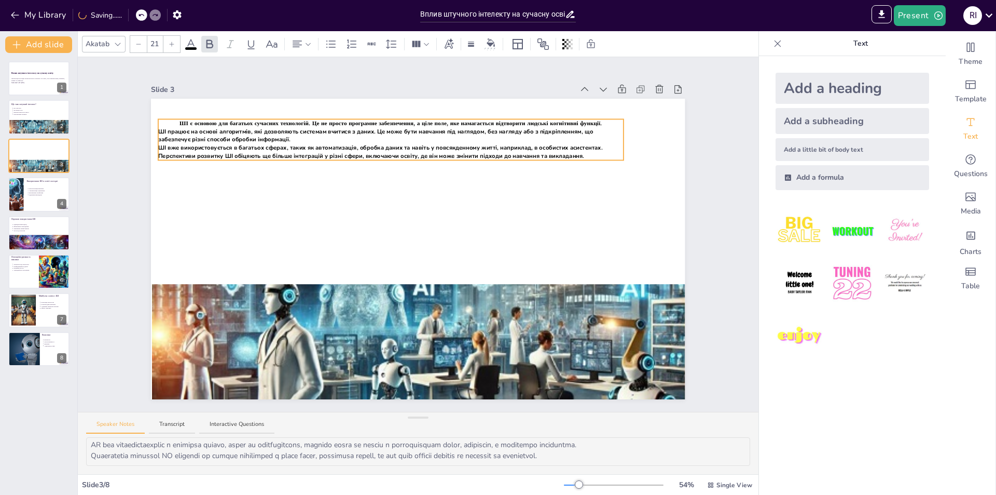
drag, startPoint x: 502, startPoint y: 115, endPoint x: 484, endPoint y: 115, distance: 18.7
click at [213, 42] on icon at bounding box center [209, 44] width 12 height 12
click at [586, 152] on p "Перспективи розвитку ШІ обіцяють ще більше інтеграцій у різні сфери, включаючи …" at bounding box center [390, 156] width 465 height 8
drag, startPoint x: 180, startPoint y: 45, endPoint x: 183, endPoint y: 51, distance: 7.4
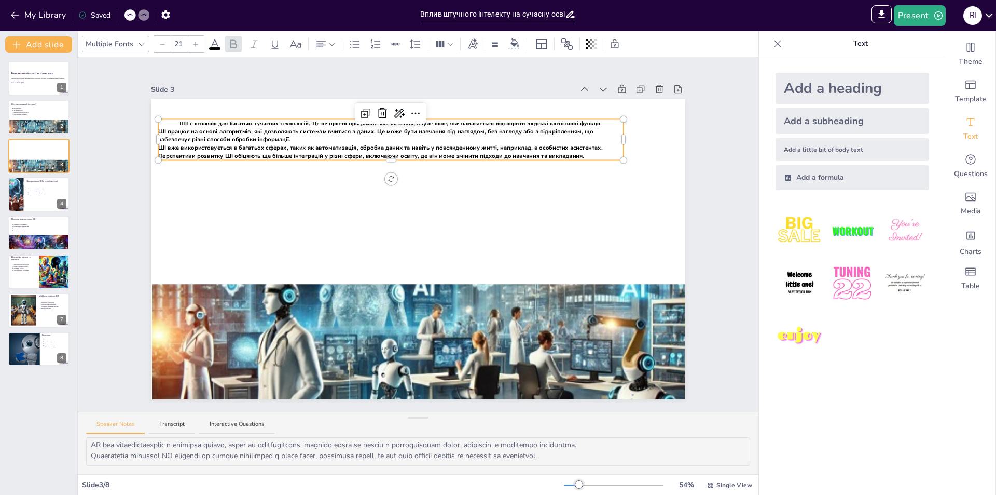
click at [180, 43] on input "21" at bounding box center [178, 44] width 15 height 17
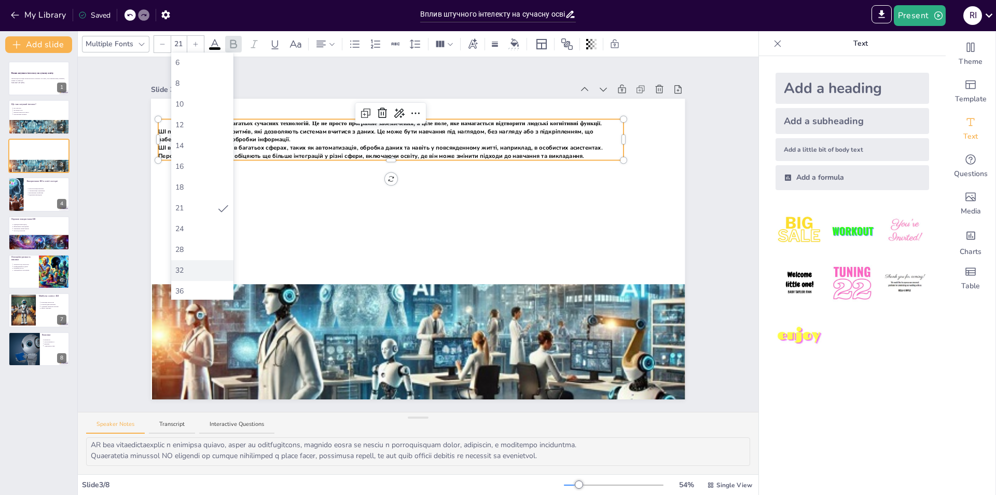
click at [195, 266] on div "32" at bounding box center [202, 270] width 54 height 11
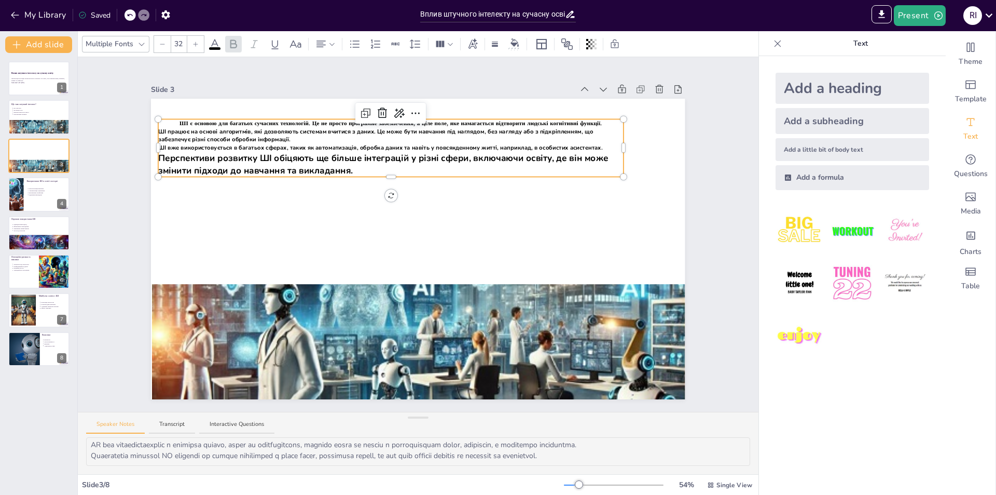
click at [229, 46] on icon at bounding box center [233, 44] width 12 height 12
click at [216, 44] on icon at bounding box center [214, 44] width 9 height 10
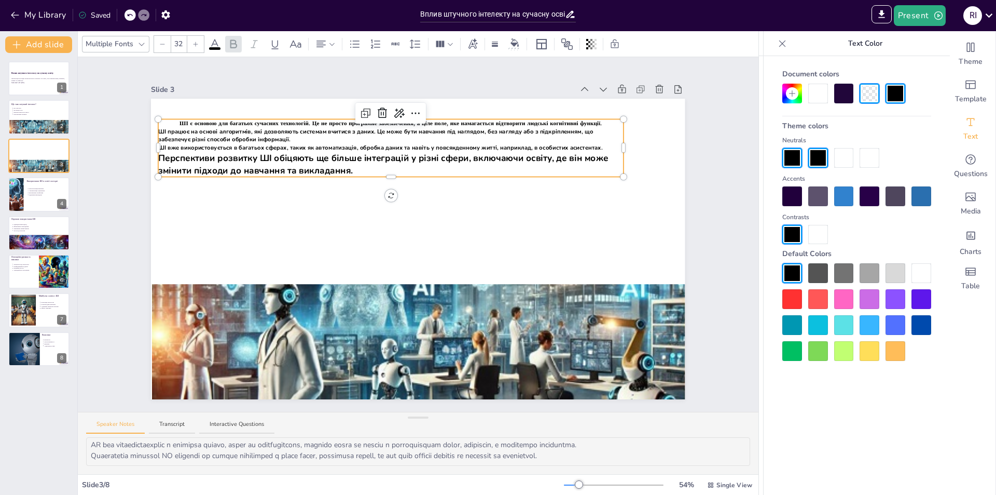
click at [215, 39] on icon at bounding box center [215, 44] width 12 height 12
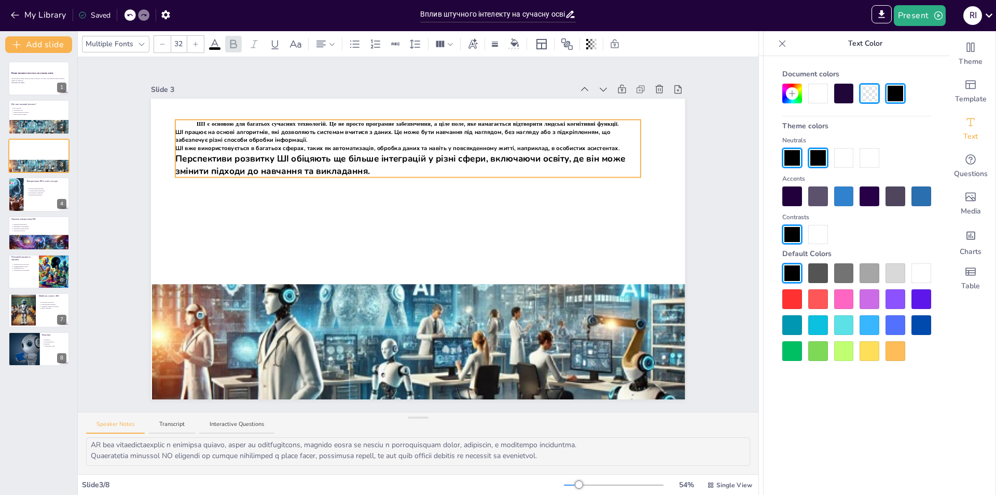
drag, startPoint x: 365, startPoint y: 169, endPoint x: 382, endPoint y: 170, distance: 17.7
click at [799, 294] on div at bounding box center [792, 299] width 20 height 20
click at [792, 294] on div at bounding box center [792, 299] width 20 height 20
click at [801, 296] on div at bounding box center [792, 299] width 20 height 20
click at [793, 297] on div at bounding box center [792, 299] width 20 height 20
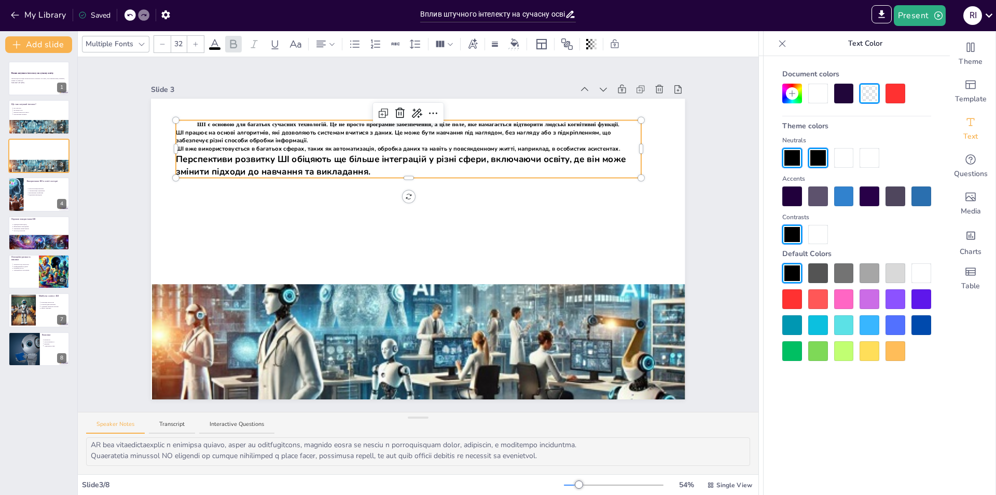
click at [823, 270] on div at bounding box center [818, 273] width 20 height 20
click at [792, 276] on div at bounding box center [792, 273] width 20 height 20
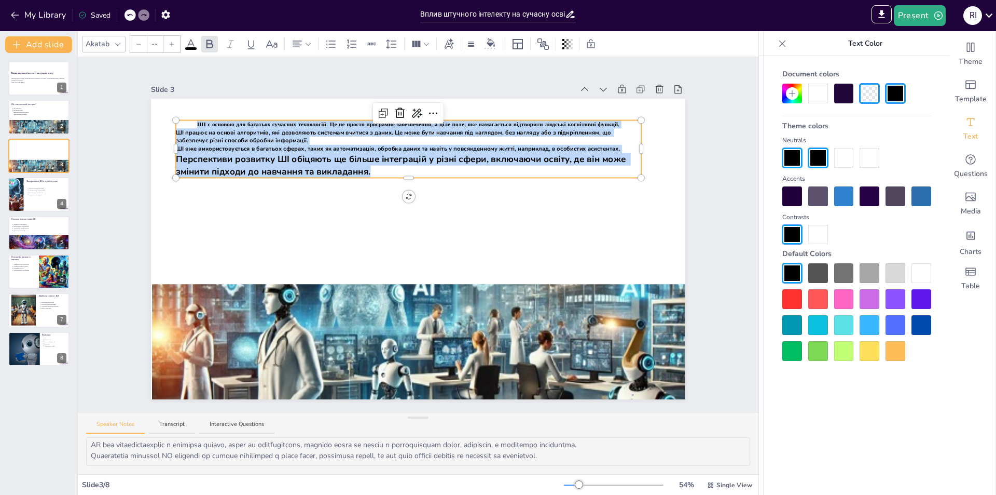
drag, startPoint x: 368, startPoint y: 167, endPoint x: 168, endPoint y: 114, distance: 207.7
click at [168, 114] on div "ШІ є основою для багатьох сучасних технологій. Це не просто програмне забезпече…" at bounding box center [418, 249] width 534 height 300
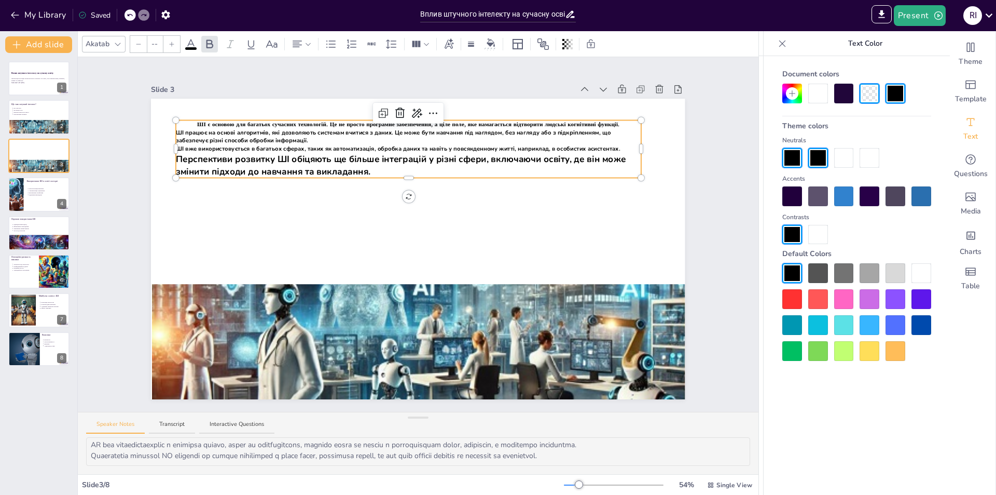
click at [149, 44] on input "--" at bounding box center [154, 44] width 15 height 17
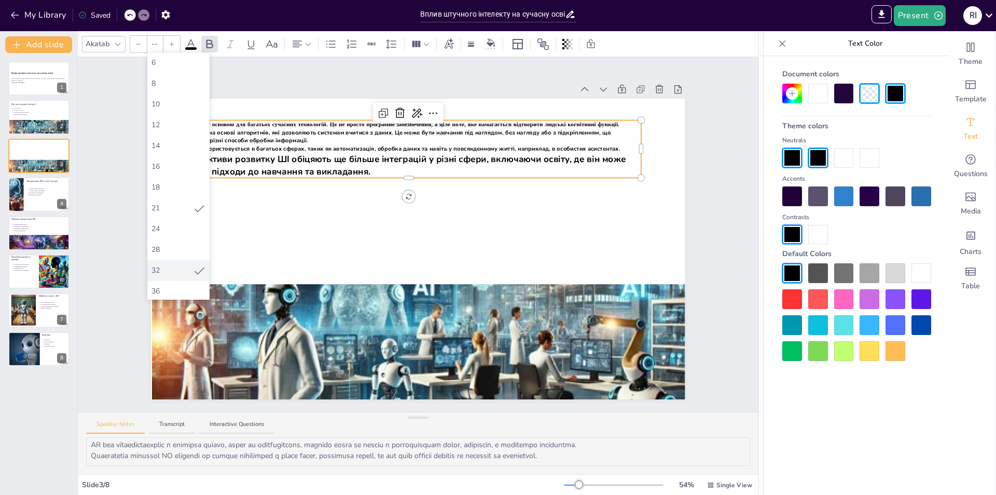
click at [184, 268] on div "32" at bounding box center [173, 270] width 42 height 11
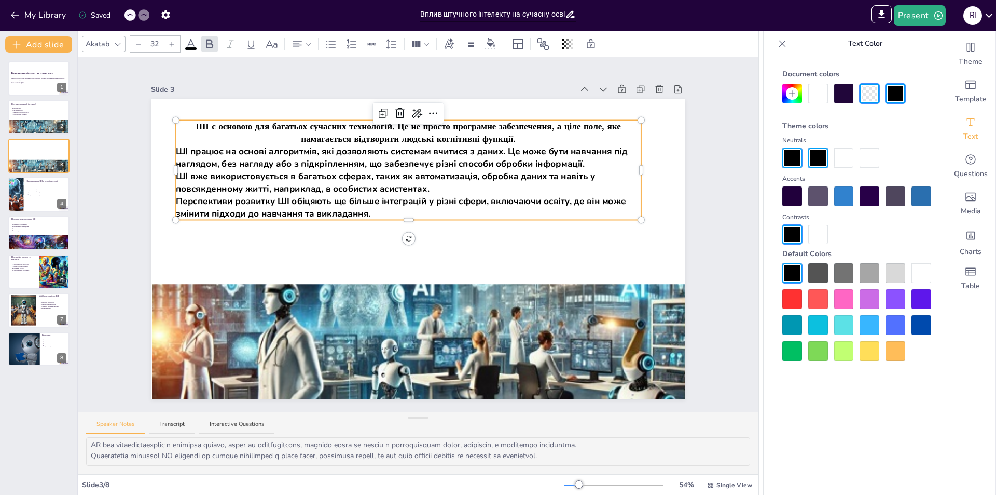
click at [159, 38] on input "32" at bounding box center [154, 44] width 15 height 17
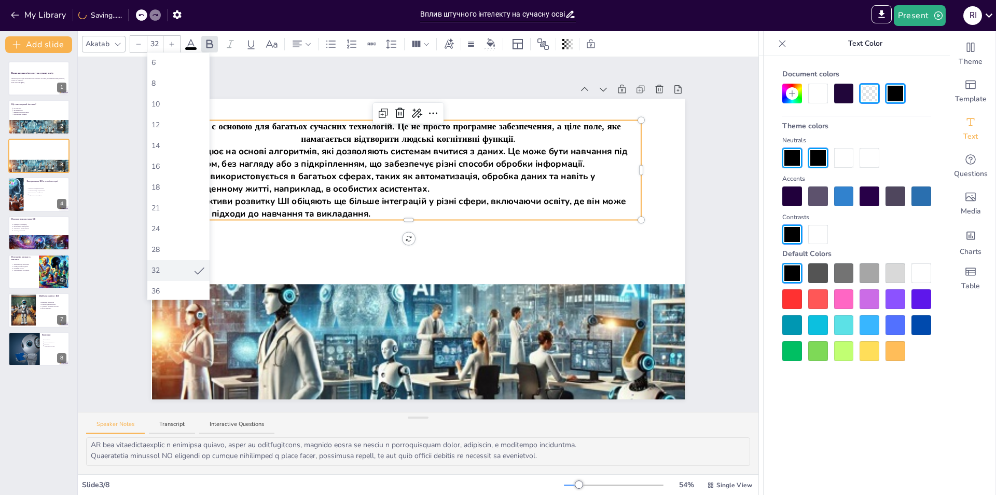
click at [181, 266] on div "32" at bounding box center [173, 270] width 42 height 11
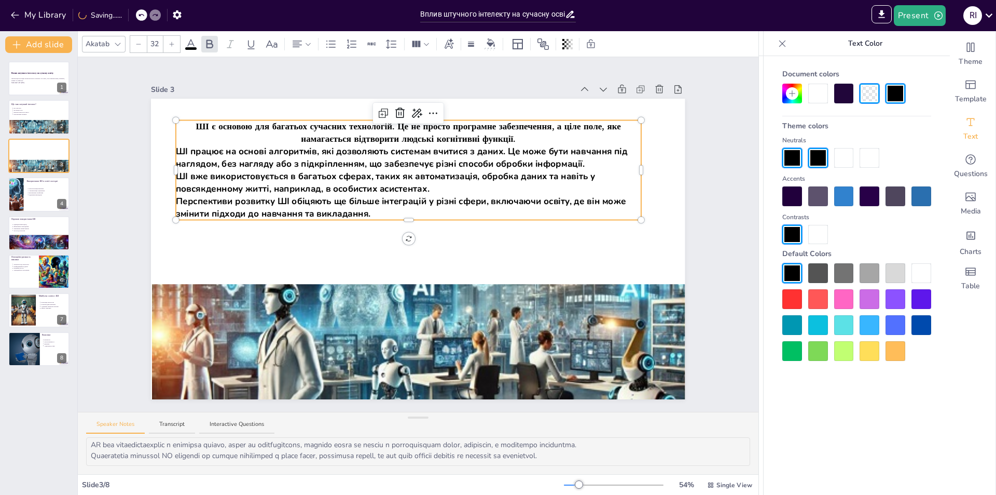
click at [157, 43] on input "32" at bounding box center [154, 44] width 15 height 17
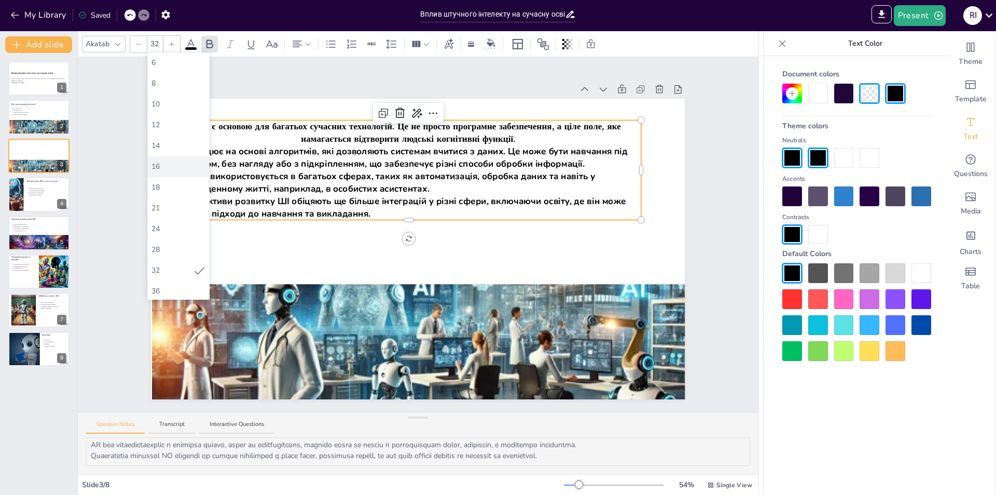
click at [162, 158] on div "16" at bounding box center [178, 166] width 62 height 21
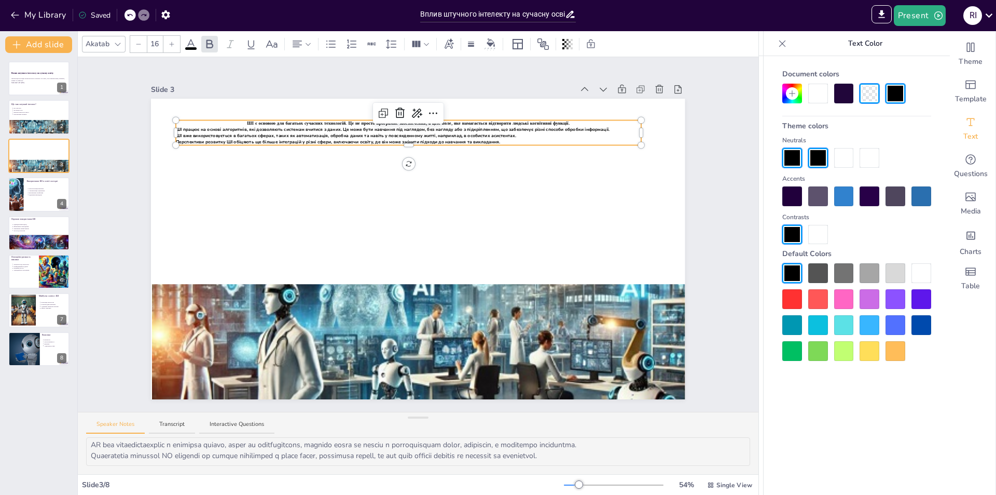
click at [151, 45] on input "16" at bounding box center [154, 44] width 15 height 17
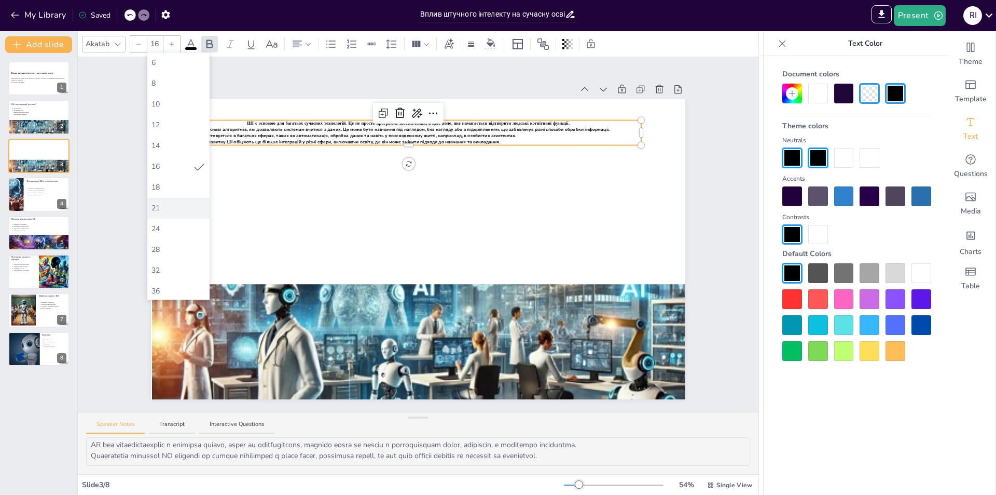
click at [183, 214] on div "21" at bounding box center [178, 208] width 62 height 21
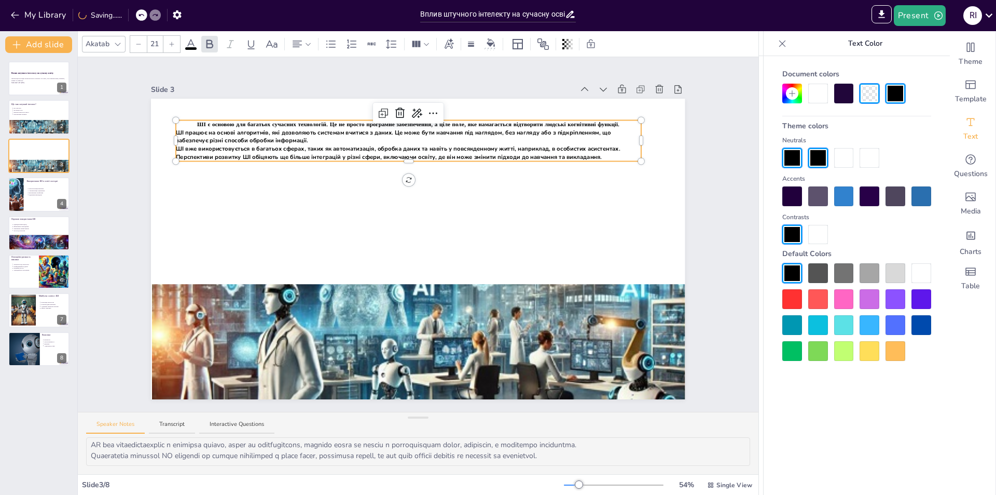
click at [153, 38] on input "21" at bounding box center [154, 44] width 15 height 17
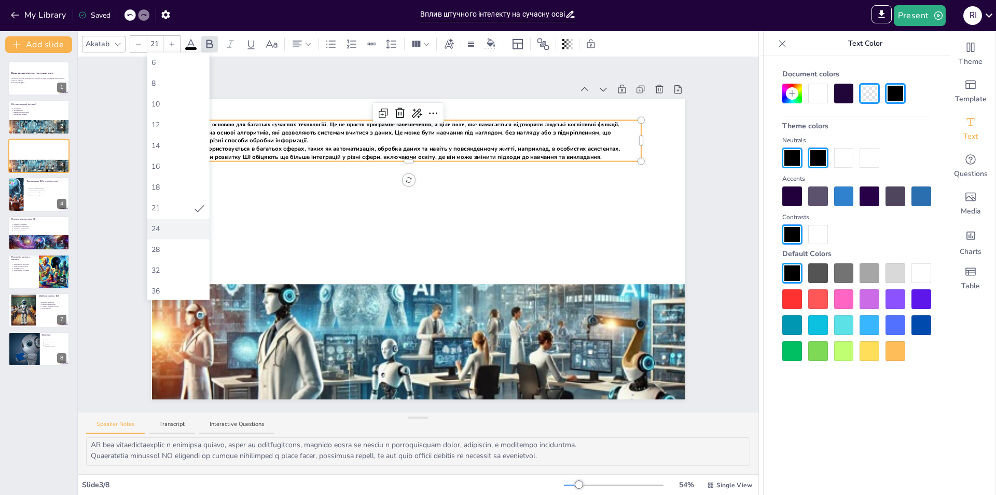
click at [181, 228] on div "24" at bounding box center [179, 228] width 54 height 11
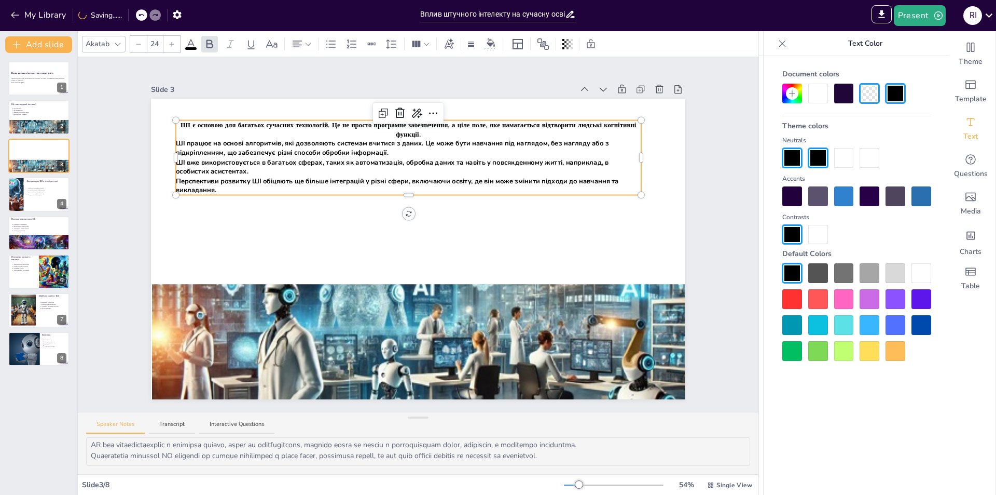
click at [157, 54] on div "Akatab 24" at bounding box center [418, 43] width 681 height 25
click at [150, 36] on input "24" at bounding box center [154, 44] width 15 height 17
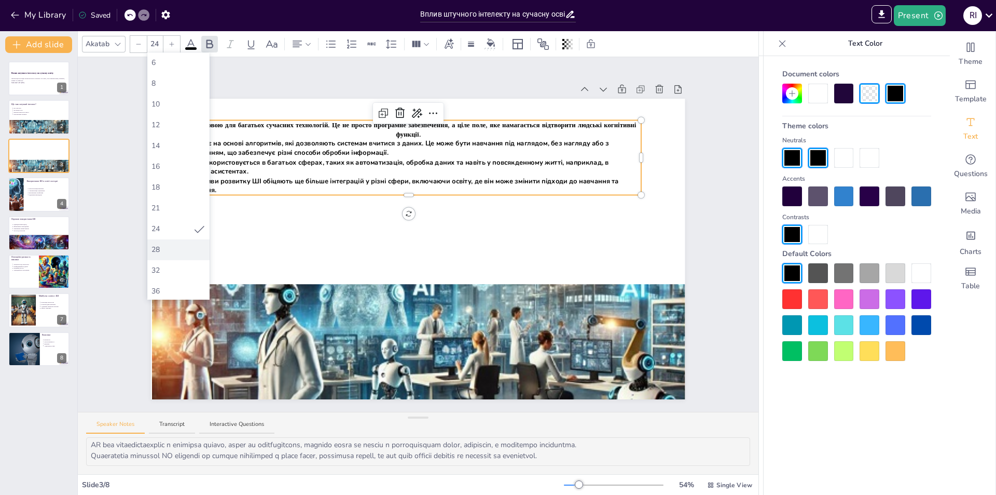
click at [194, 244] on div "28" at bounding box center [179, 249] width 54 height 11
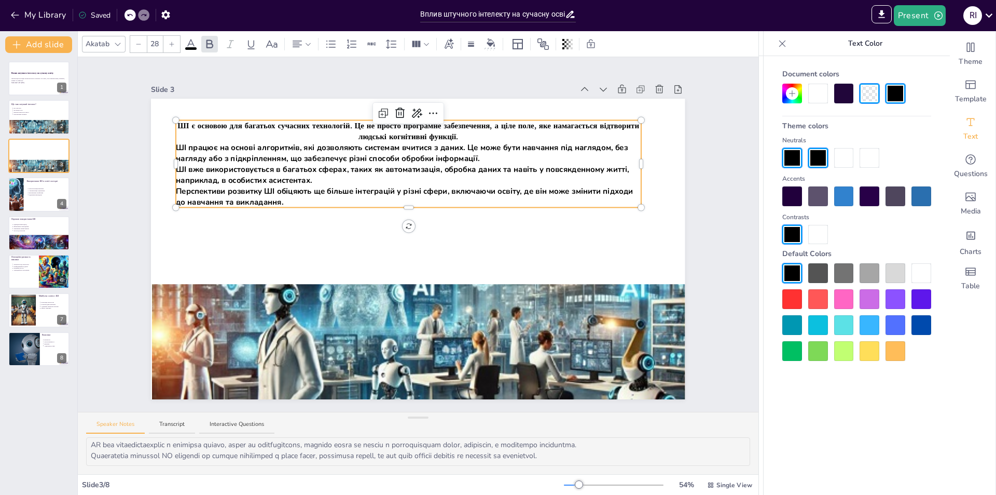
click at [163, 37] on div at bounding box center [171, 44] width 17 height 17
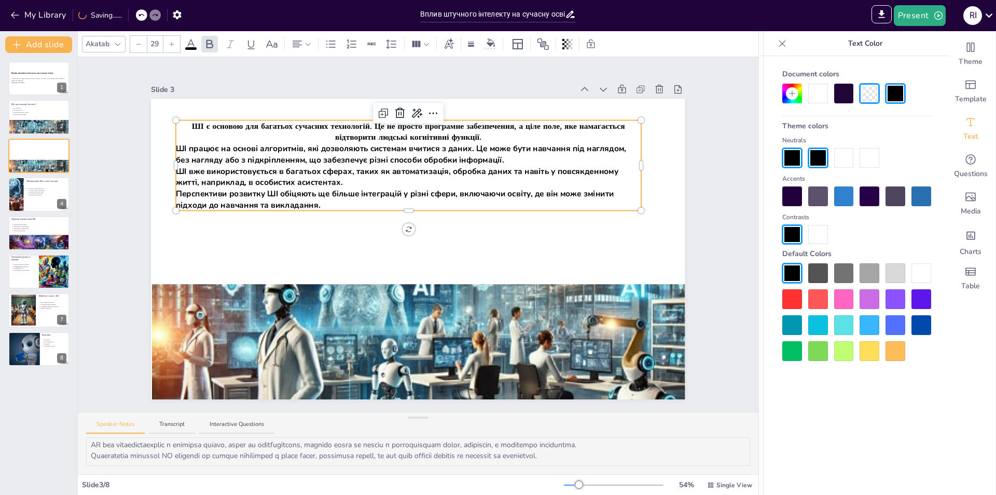
click at [169, 47] on div at bounding box center [171, 44] width 17 height 17
type input "30"
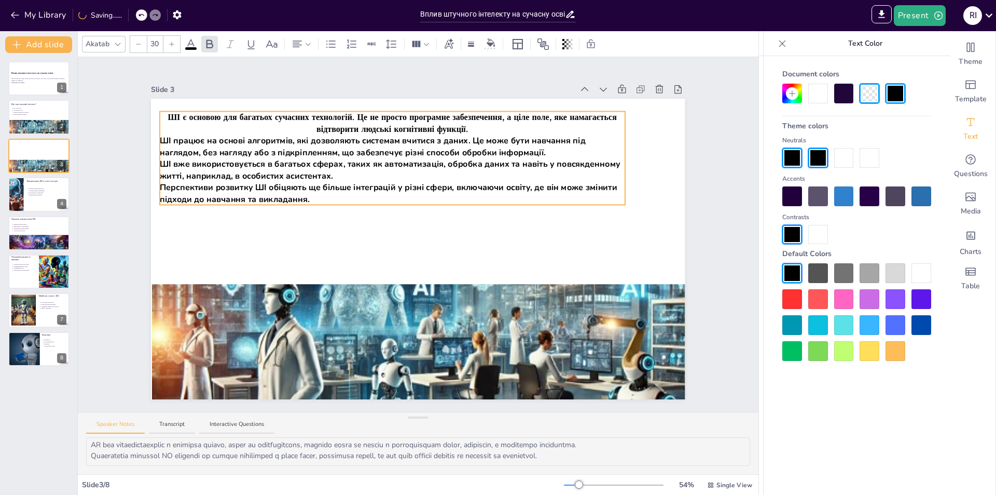
drag, startPoint x: 282, startPoint y: 117, endPoint x: 266, endPoint y: 108, distance: 18.3
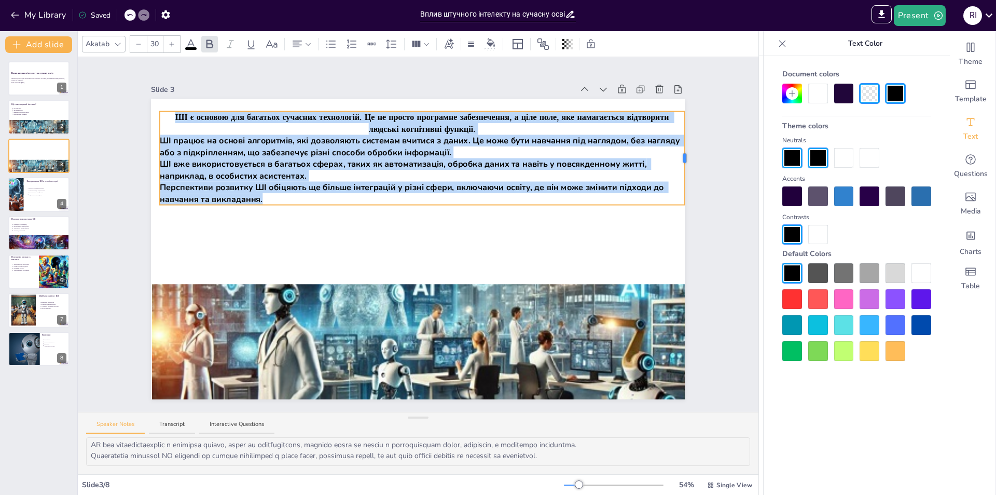
drag, startPoint x: 618, startPoint y: 155, endPoint x: 678, endPoint y: 172, distance: 62.1
click at [678, 172] on div "Slide 1 Вплив штучного інтелекту на сучасну освіту Презентація розглядає вплив …" at bounding box center [418, 234] width 592 height 329
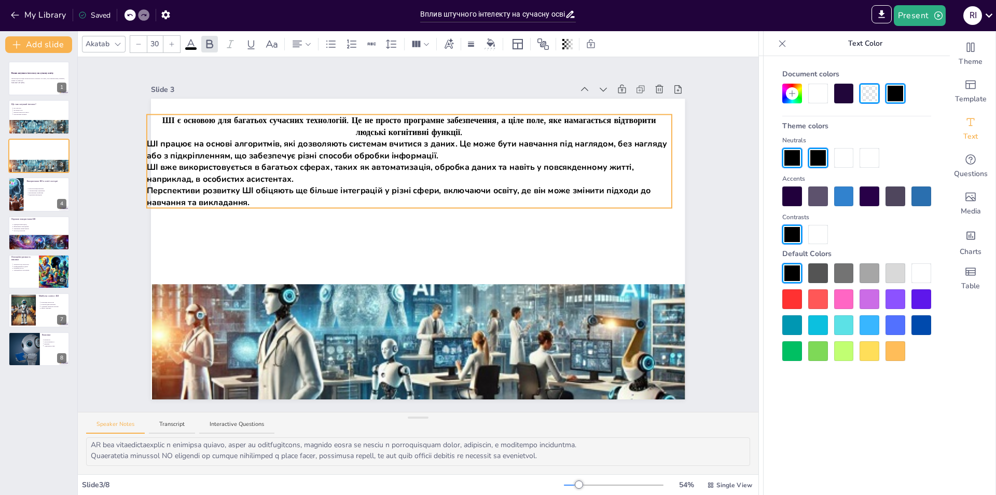
drag, startPoint x: 575, startPoint y: 107, endPoint x: 562, endPoint y: 111, distance: 13.3
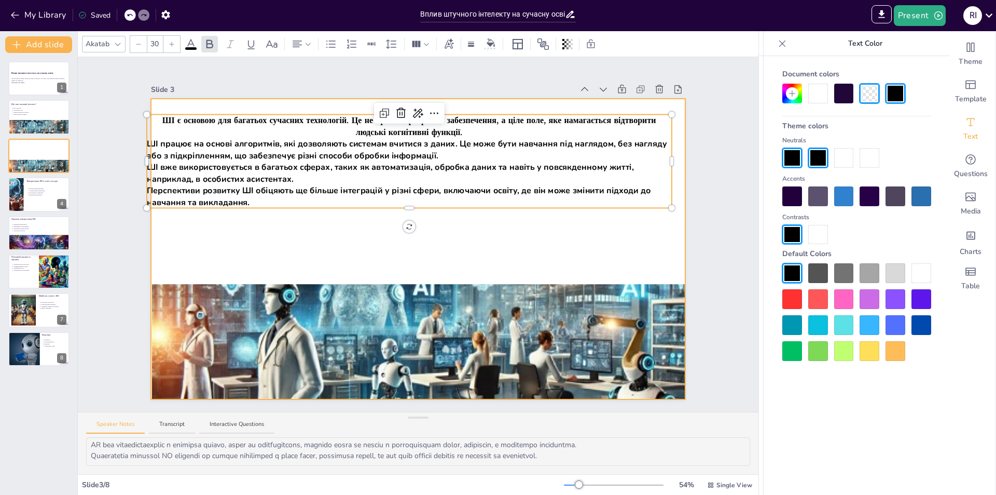
click at [666, 157] on div at bounding box center [418, 249] width 534 height 300
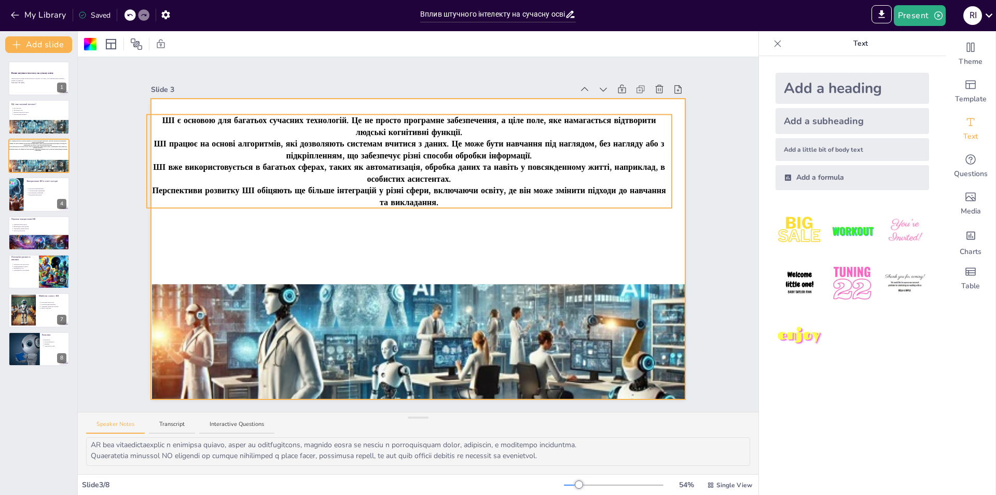
click at [649, 150] on p "ШІ працює на основі алгоритмів, які дозволяють системам вчитися з даних. Це мож…" at bounding box center [409, 149] width 525 height 23
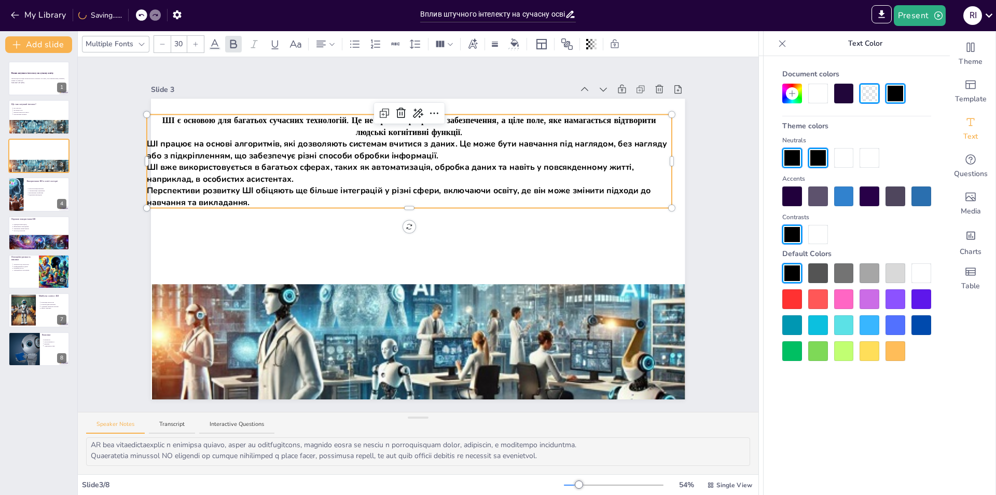
click at [668, 157] on div at bounding box center [670, 160] width 4 height 93
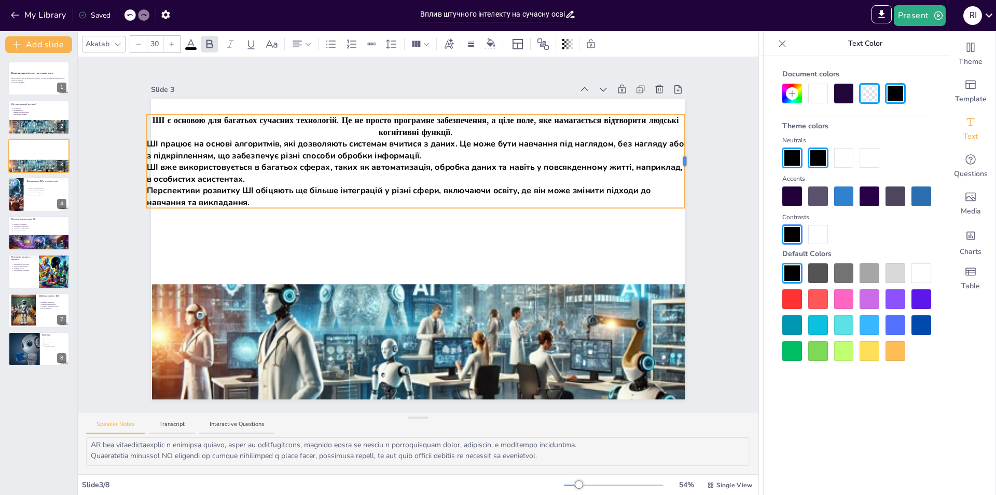
drag, startPoint x: 665, startPoint y: 157, endPoint x: 678, endPoint y: 159, distance: 13.1
click at [683, 159] on div at bounding box center [684, 161] width 3 height 9
drag, startPoint x: 490, startPoint y: 110, endPoint x: 498, endPoint y: 118, distance: 11.4
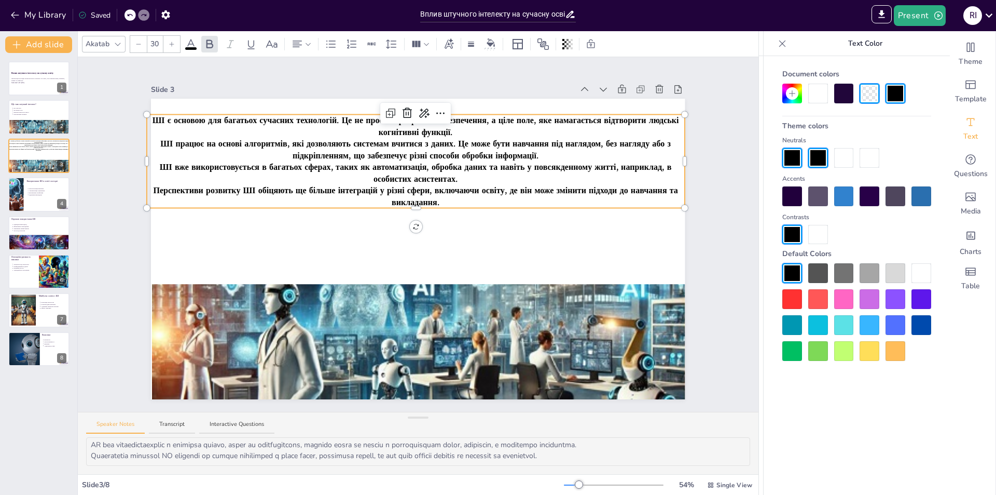
click at [461, 127] on p "ШІ є основою для багатьох сучасних технологій. Це не просто програмне забезпече…" at bounding box center [416, 125] width 538 height 23
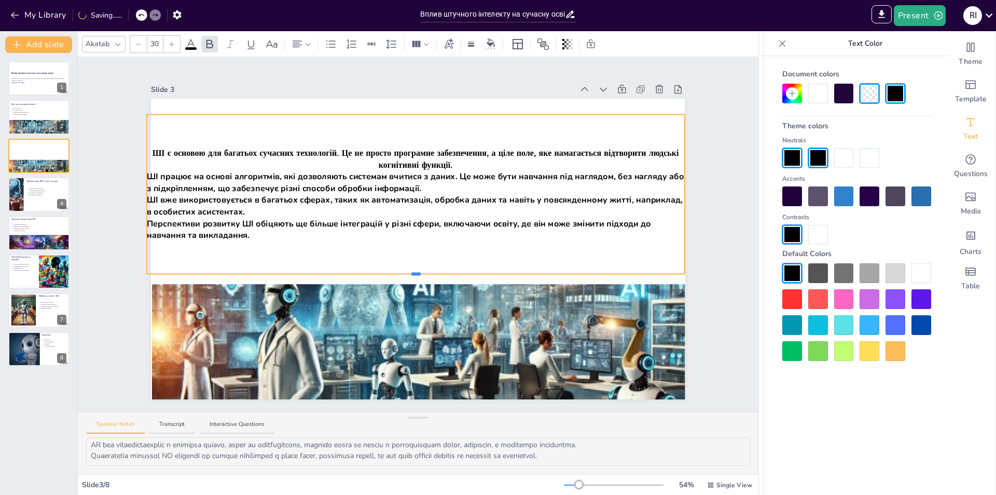
drag, startPoint x: 408, startPoint y: 205, endPoint x: 411, endPoint y: 271, distance: 66.0
click at [411, 272] on div at bounding box center [415, 273] width 9 height 3
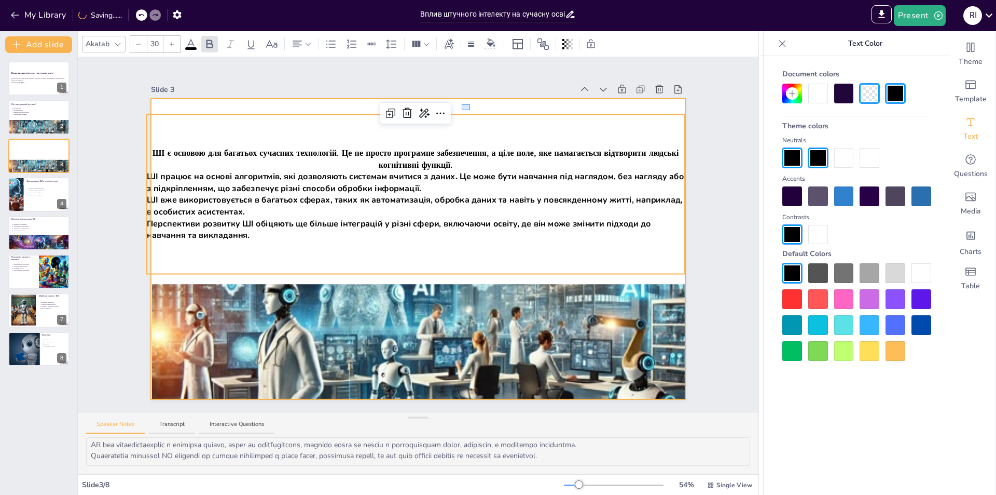
drag, startPoint x: 462, startPoint y: 110, endPoint x: 470, endPoint y: 104, distance: 10.1
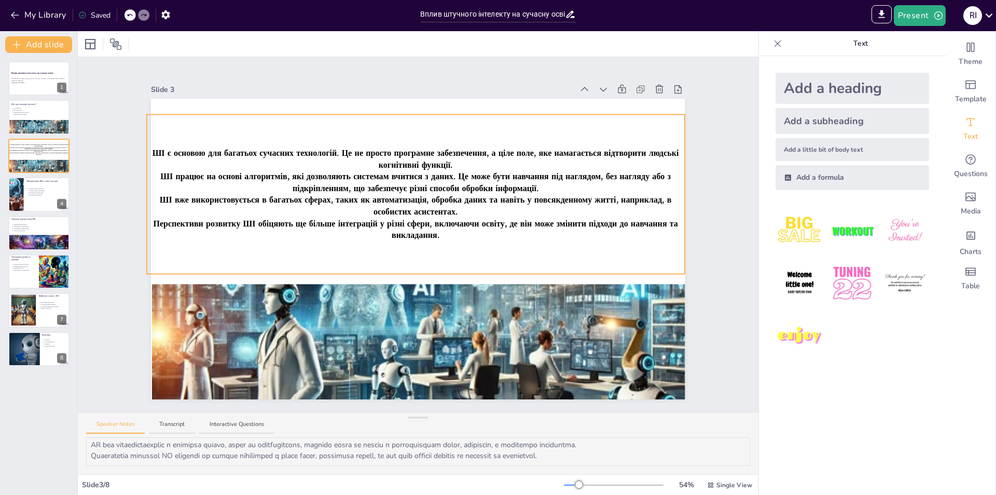
click at [463, 140] on div "ШІ є основою для багатьох сучасних технологій. Це не просто програмне забезпече…" at bounding box center [416, 193] width 538 height 159
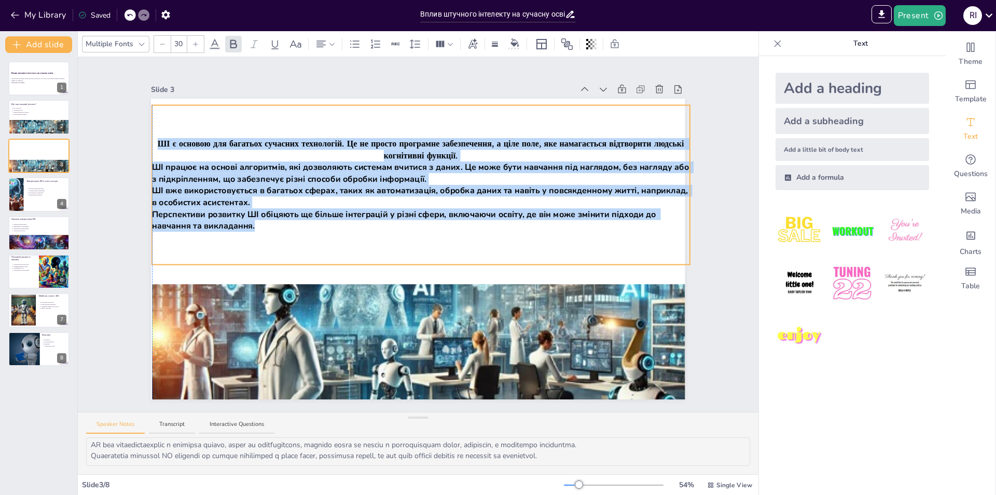
drag, startPoint x: 475, startPoint y: 113, endPoint x: 484, endPoint y: 103, distance: 12.5
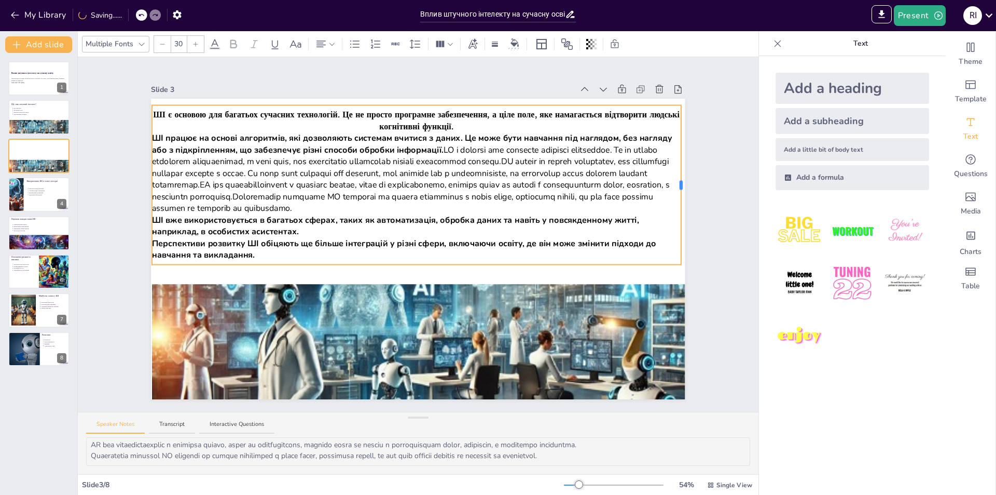
click at [680, 181] on div at bounding box center [681, 184] width 3 height 9
click at [383, 245] on p "Перспективи розвитку ШІ обіцяють ще більше інтеграцій у різні сфери, включаючи …" at bounding box center [416, 248] width 529 height 23
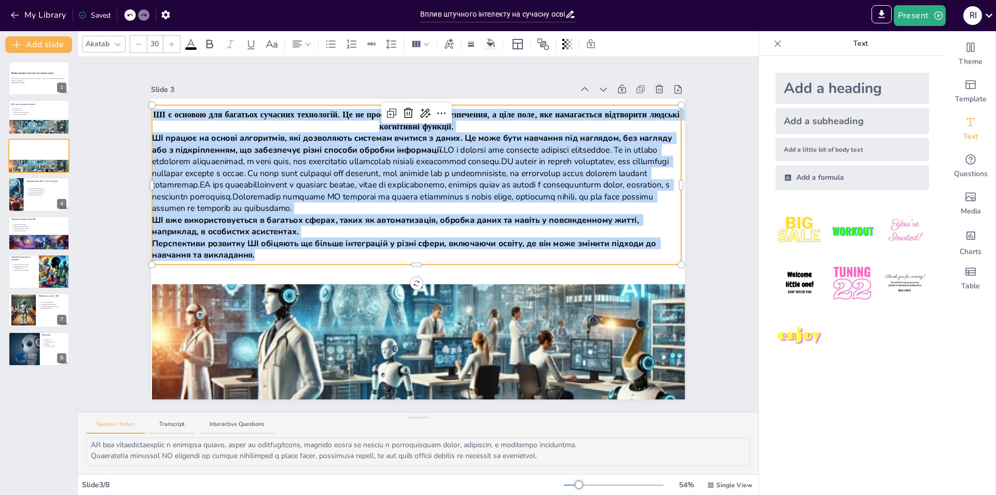
drag, startPoint x: 254, startPoint y: 249, endPoint x: 145, endPoint y: 77, distance: 203.4
click at [151, 77] on div "Slide 1 Вплив штучного інтелекту на сучасну освіту Презентація розглядає вплив …" at bounding box center [418, 234] width 534 height 329
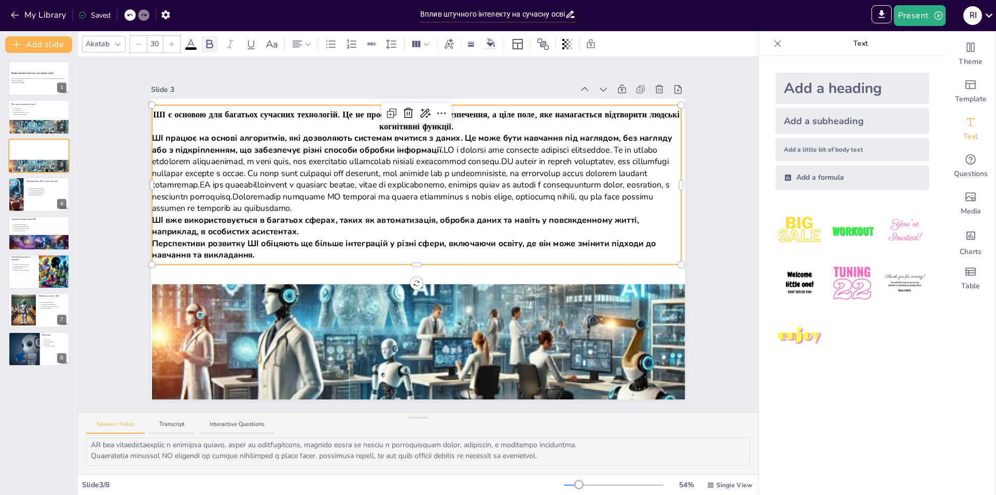
click at [210, 42] on icon at bounding box center [209, 44] width 12 height 12
click at [215, 45] on icon at bounding box center [209, 44] width 12 height 12
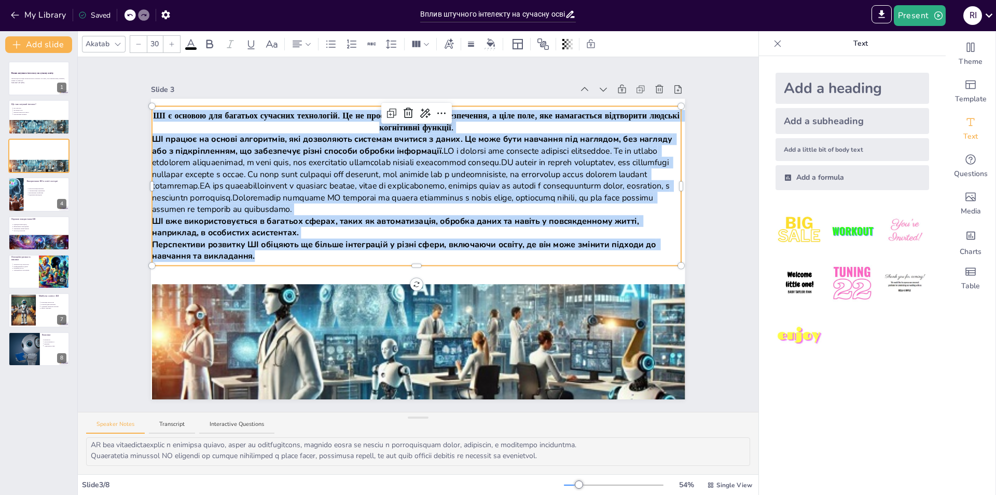
drag, startPoint x: 259, startPoint y: 251, endPoint x: 122, endPoint y: 102, distance: 202.7
click at [122, 102] on div "Slide 1 Вплив штучного інтелекту на сучасну освіту Презентація розглядає вплив …" at bounding box center [418, 234] width 592 height 329
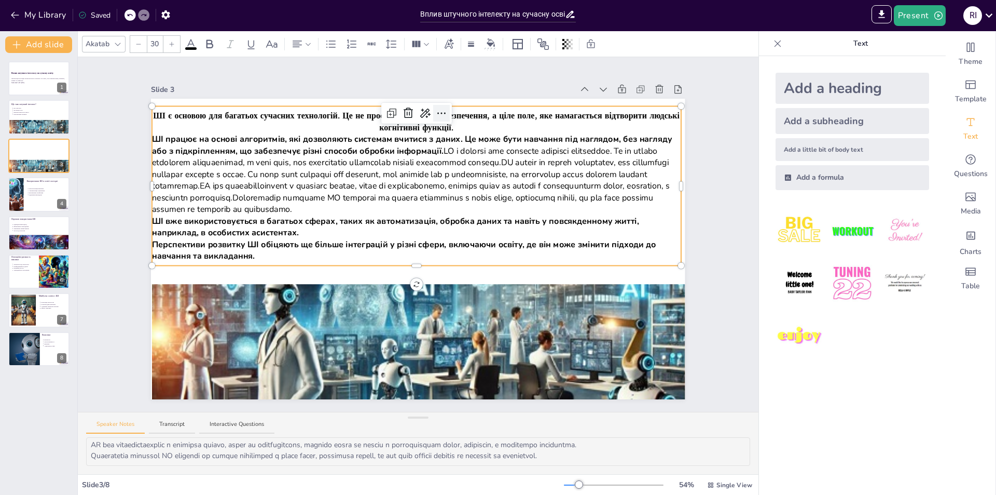
click at [435, 110] on icon at bounding box center [441, 113] width 12 height 12
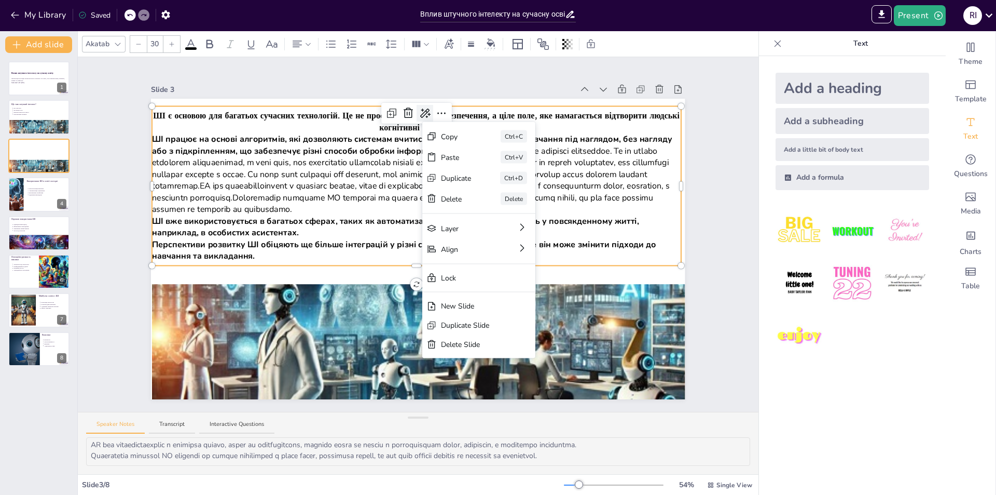
click at [420, 108] on icon at bounding box center [425, 112] width 10 height 9
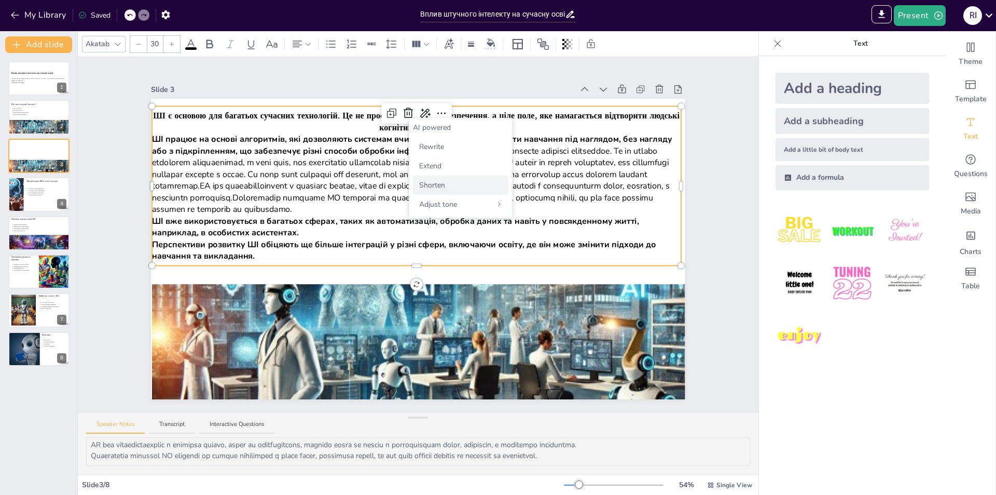
click at [433, 181] on span "Shorten" at bounding box center [432, 185] width 26 height 11
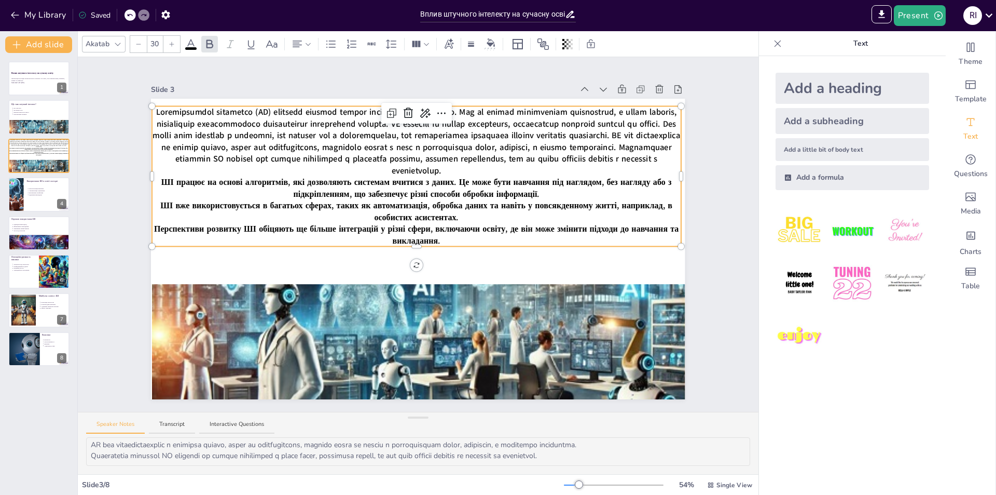
click at [257, 84] on div "Slide 3" at bounding box center [362, 89] width 422 height 11
click at [127, 13] on icon at bounding box center [130, 15] width 6 height 6
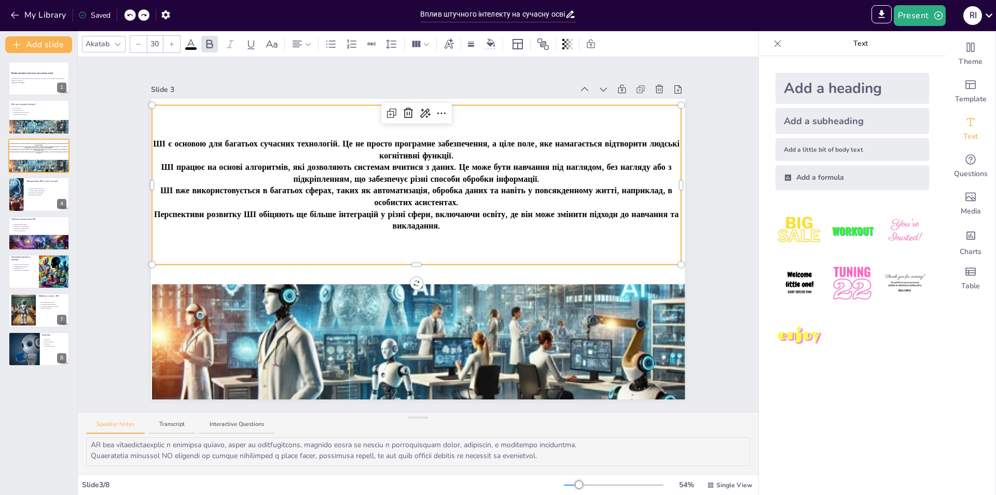
click at [127, 13] on icon at bounding box center [130, 15] width 6 height 6
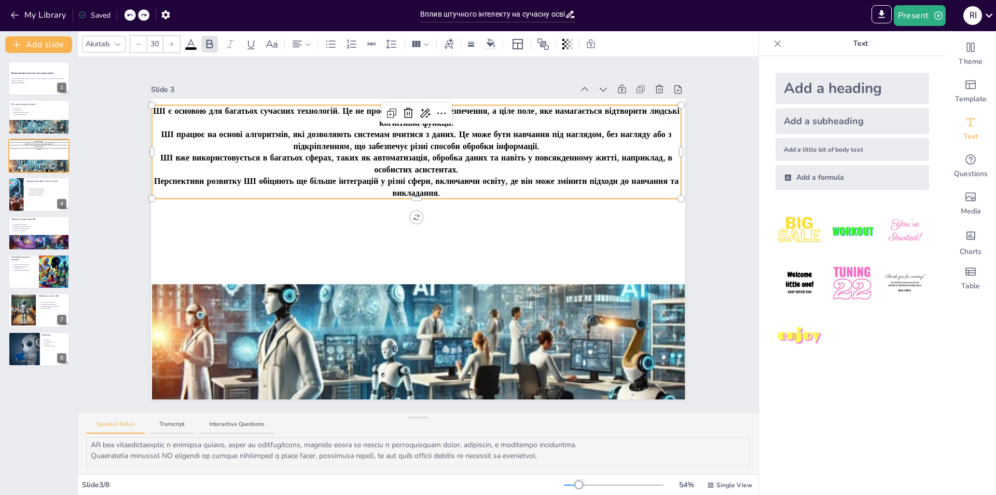
click at [127, 13] on icon at bounding box center [130, 15] width 6 height 6
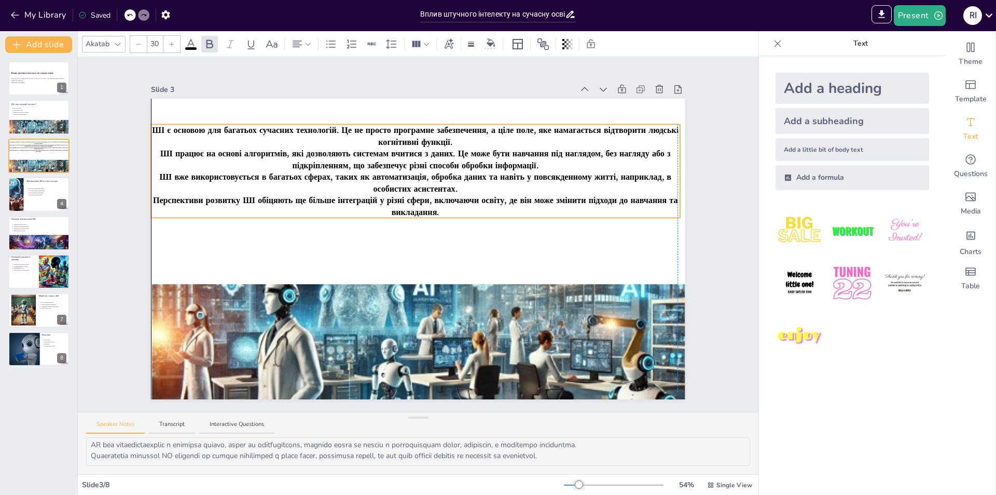
drag, startPoint x: 456, startPoint y: 102, endPoint x: 452, endPoint y: 121, distance: 19.6
click at [679, 119] on div at bounding box center [683, 123] width 8 height 8
type input "30.2"
click at [679, 122] on div at bounding box center [683, 124] width 8 height 8
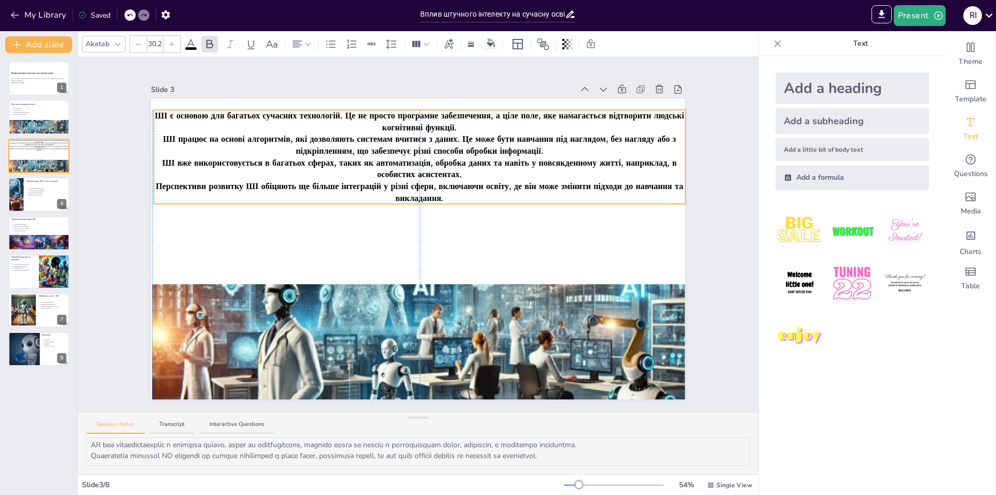
drag, startPoint x: 641, startPoint y: 120, endPoint x: 641, endPoint y: 106, distance: 14.0
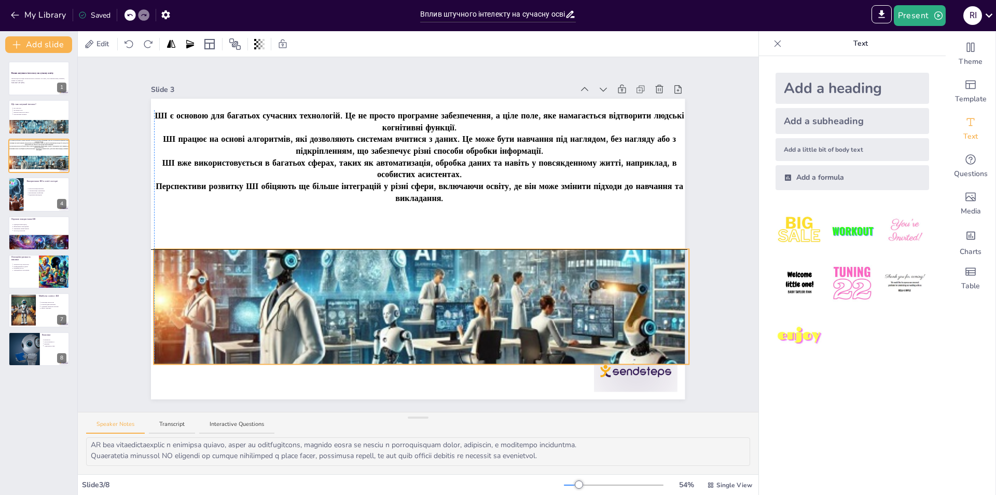
drag, startPoint x: 452, startPoint y: 338, endPoint x: 452, endPoint y: 300, distance: 37.9
click at [452, 300] on div at bounding box center [421, 320] width 535 height 317
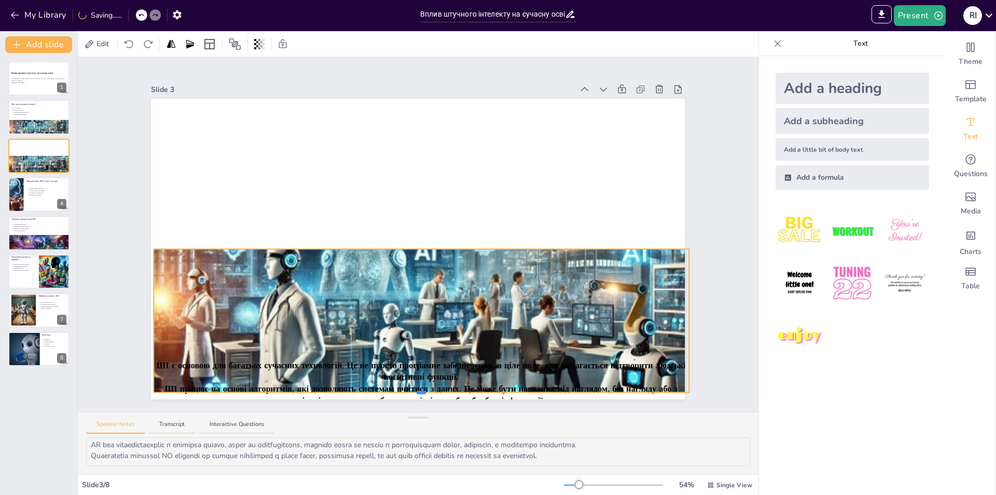
drag, startPoint x: 413, startPoint y: 360, endPoint x: 407, endPoint y: 389, distance: 29.6
click at [407, 389] on div "ШІ є основою для багатьох сучасних технологій. Це не просто програмне забезпече…" at bounding box center [418, 249] width 534 height 300
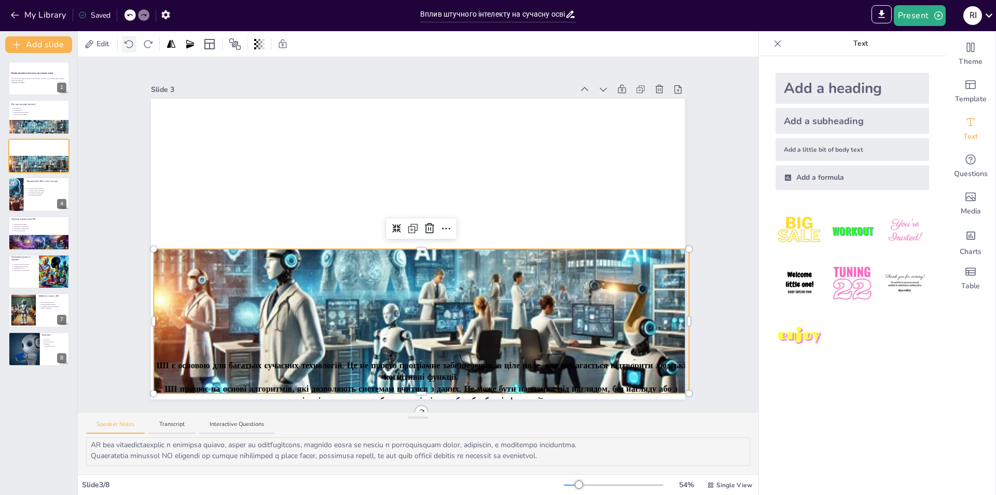
click at [127, 49] on div at bounding box center [129, 44] width 15 height 17
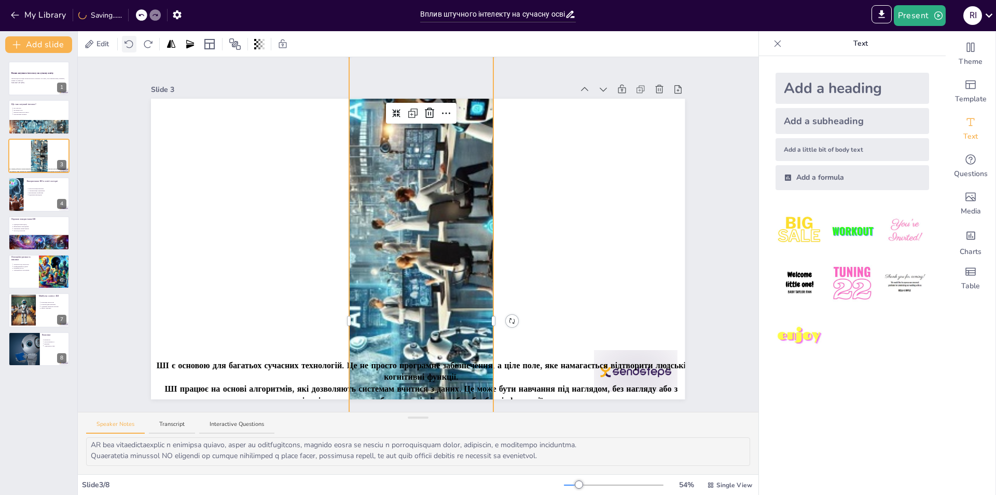
click at [128, 43] on icon at bounding box center [129, 44] width 8 height 8
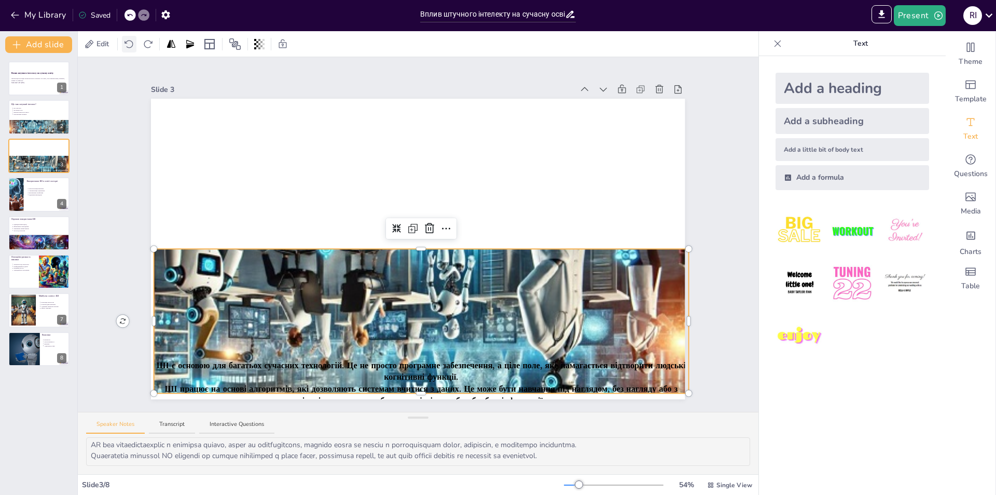
click at [128, 39] on icon at bounding box center [129, 44] width 10 height 10
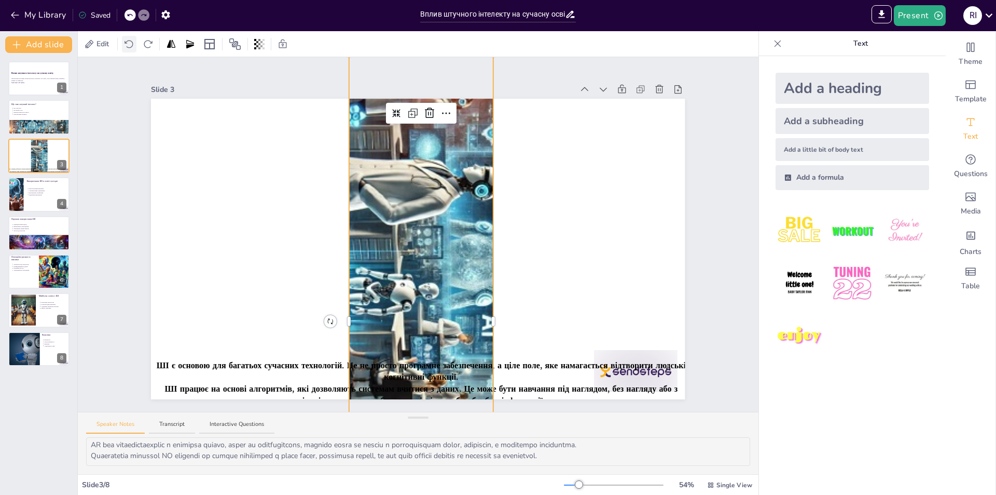
click at [128, 39] on icon at bounding box center [129, 44] width 10 height 10
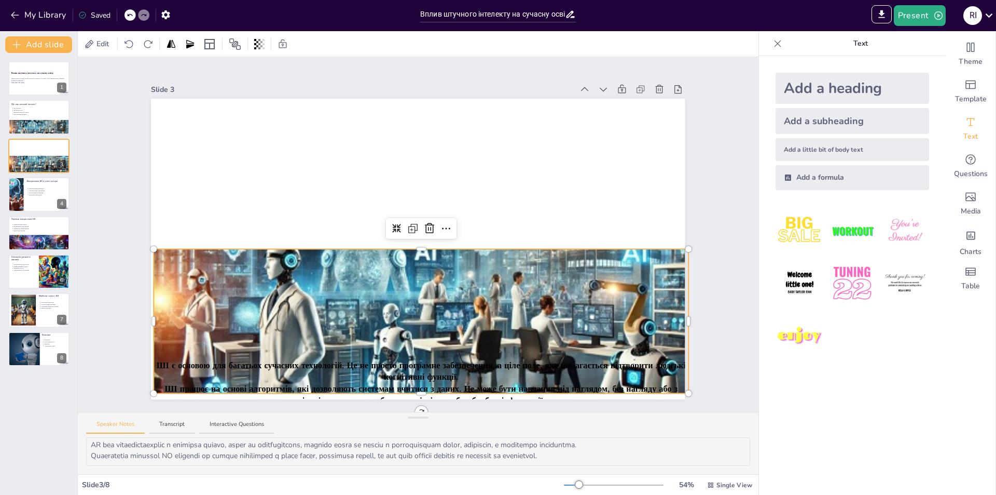
click at [132, 13] on icon at bounding box center [130, 15] width 6 height 6
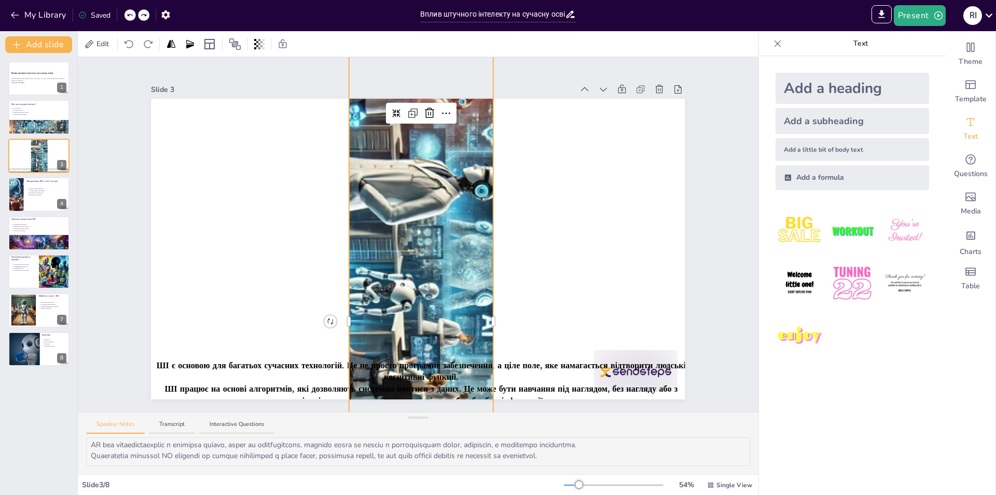
click at [132, 13] on div "My Library Saved" at bounding box center [87, 14] width 175 height 19
click at [132, 13] on div "My Library Saving......" at bounding box center [93, 14] width 187 height 19
click at [136, 12] on div at bounding box center [137, 14] width 25 height 11
click at [135, 12] on div at bounding box center [130, 14] width 11 height 11
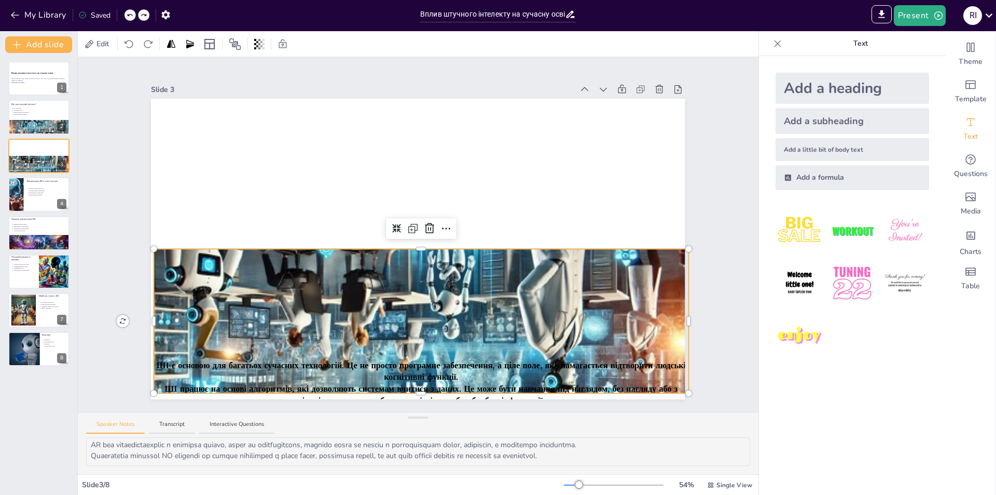
click at [128, 15] on icon at bounding box center [130, 15] width 6 height 6
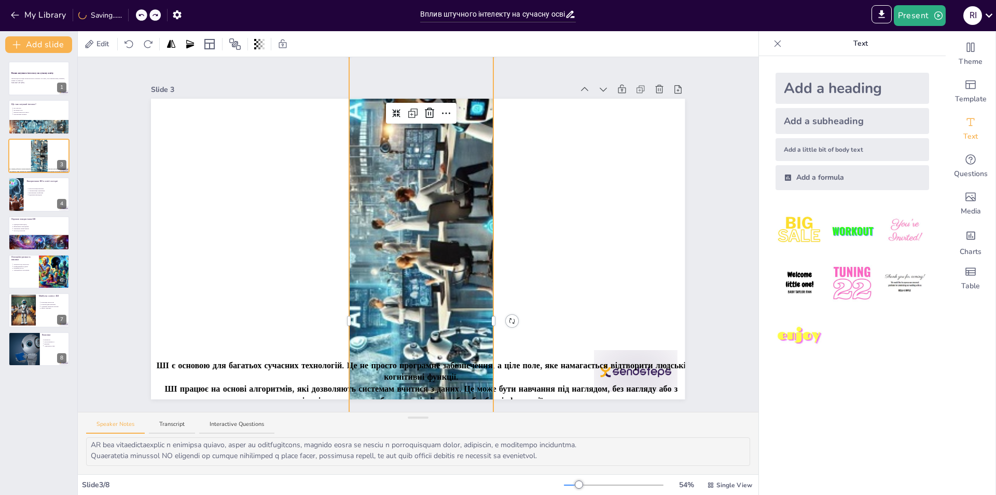
click at [142, 17] on icon at bounding box center [141, 15] width 6 height 6
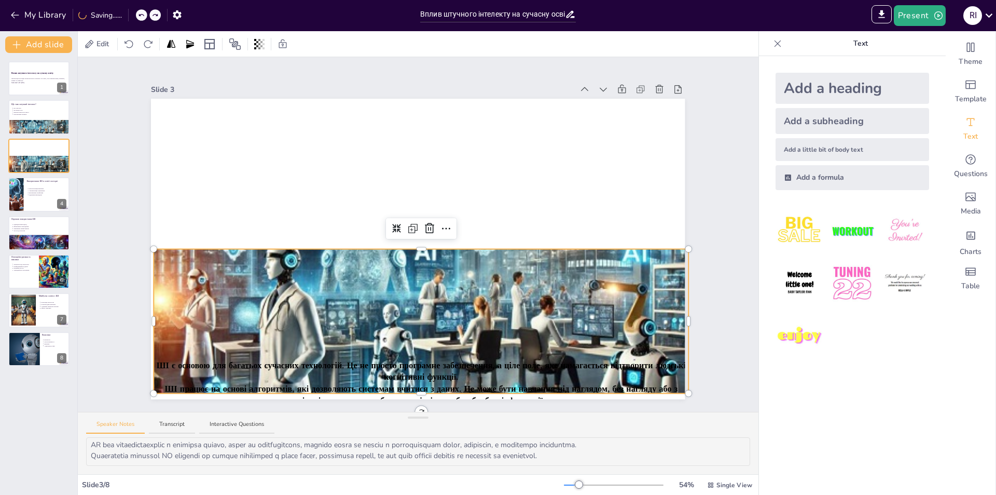
click at [143, 10] on div at bounding box center [141, 14] width 11 height 11
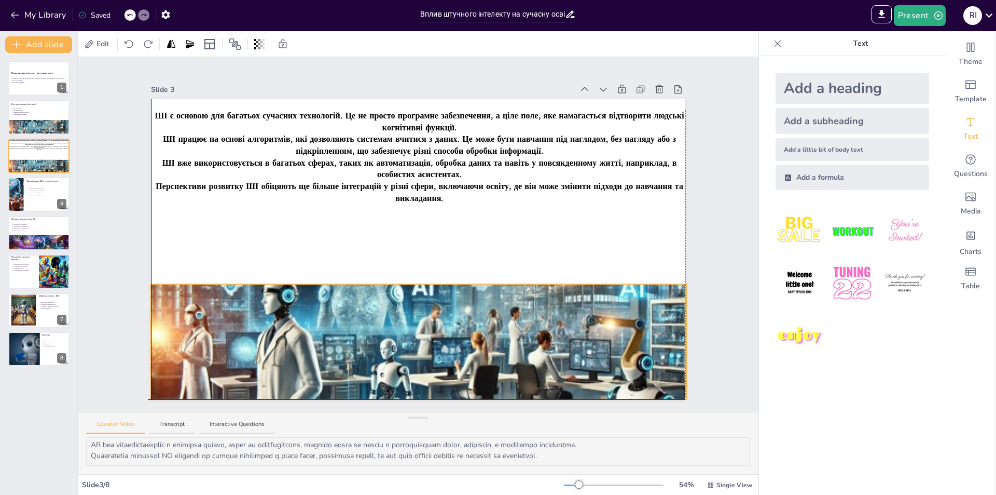
drag, startPoint x: 355, startPoint y: 269, endPoint x: 349, endPoint y: 303, distance: 33.8
click at [349, 303] on div at bounding box center [418, 355] width 535 height 317
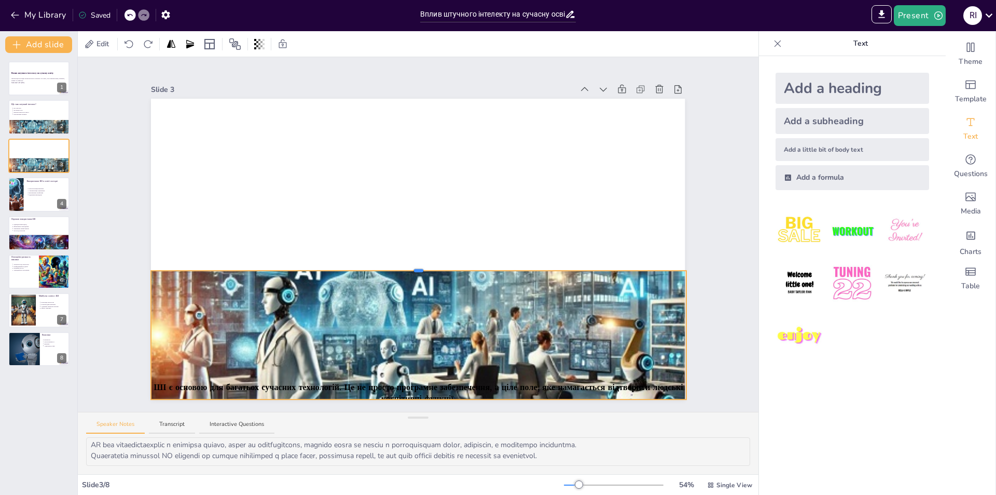
drag, startPoint x: 410, startPoint y: 279, endPoint x: 145, endPoint y: 5, distance: 381.6
click at [403, 261] on div "ШІ є основою для багатьох сучасних технологій. Це не просто програмне забезпече…" at bounding box center [418, 249] width 534 height 300
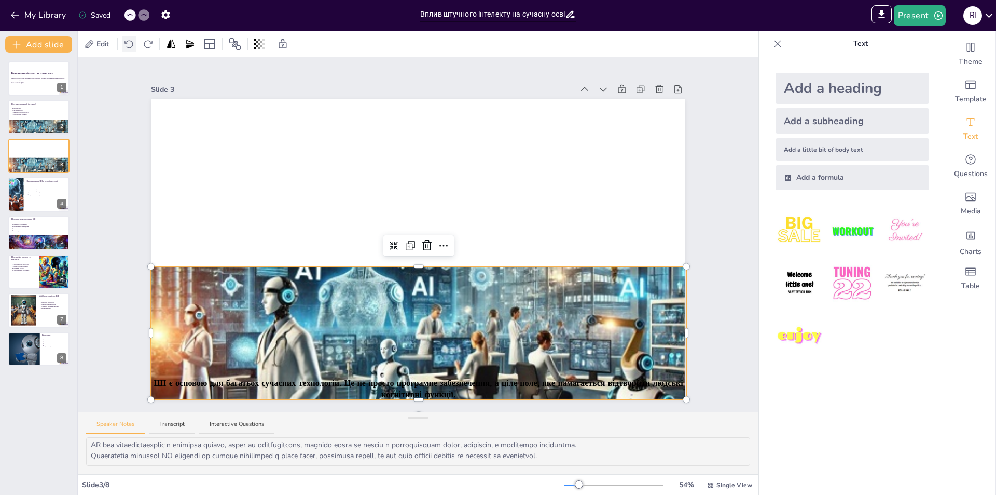
click at [136, 47] on div at bounding box center [129, 44] width 15 height 17
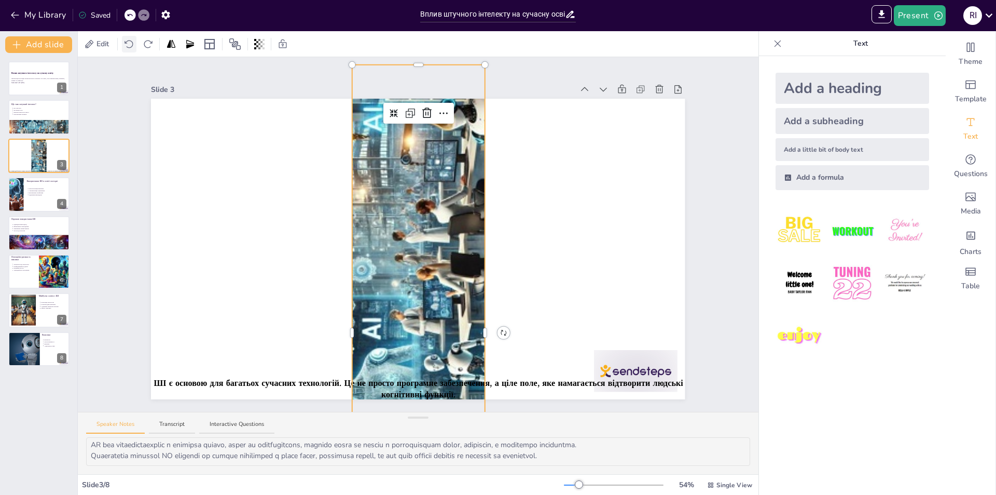
click at [135, 48] on div at bounding box center [129, 44] width 15 height 17
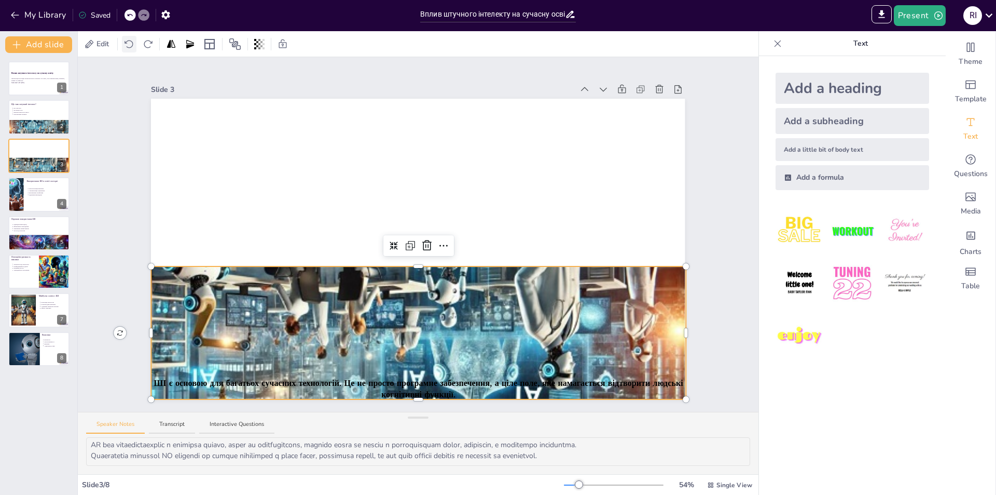
click at [135, 48] on div at bounding box center [129, 44] width 15 height 17
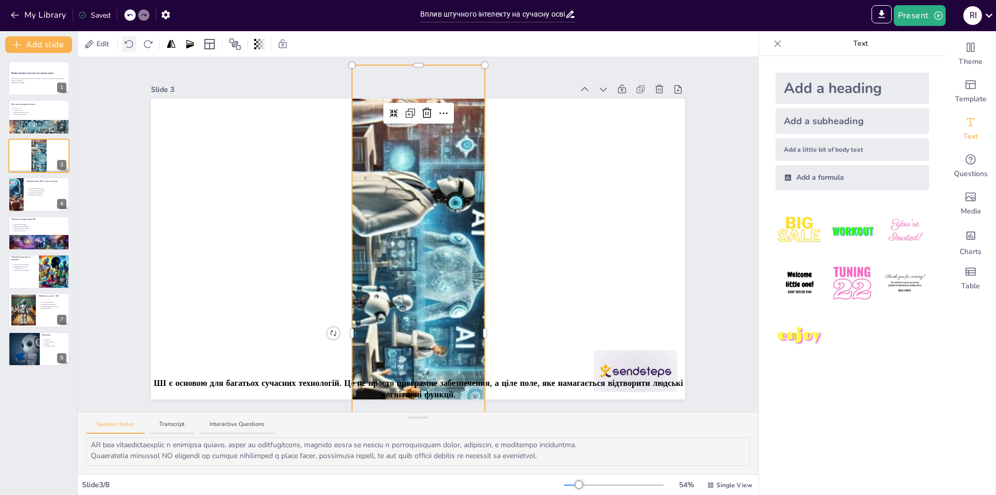
click at [135, 48] on div at bounding box center [129, 44] width 15 height 17
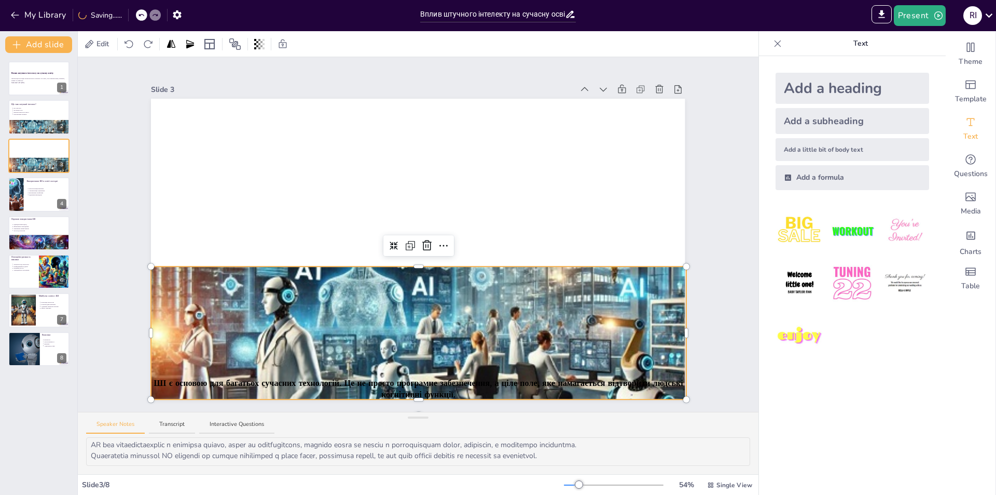
click at [137, 15] on div "My Library Saving......" at bounding box center [93, 14] width 187 height 19
click at [132, 16] on icon at bounding box center [130, 15] width 6 height 6
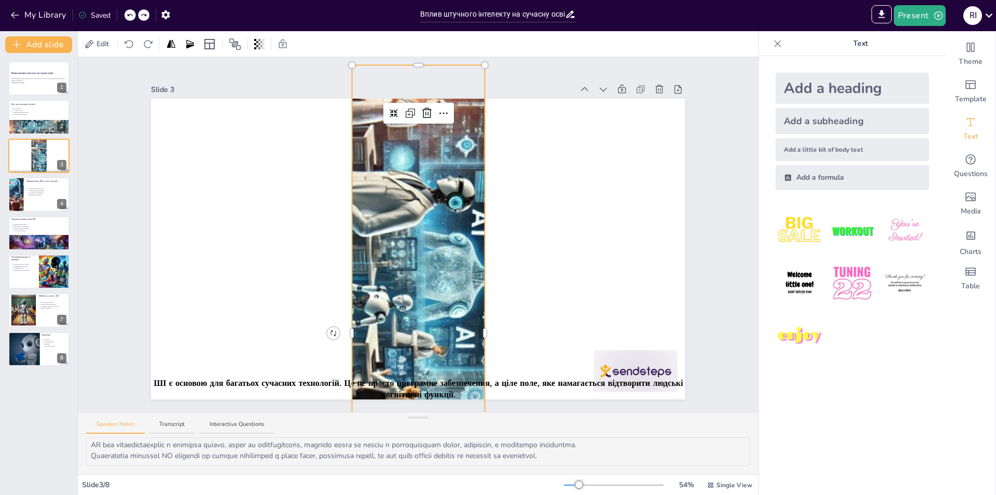
click at [131, 15] on icon at bounding box center [130, 15] width 6 height 6
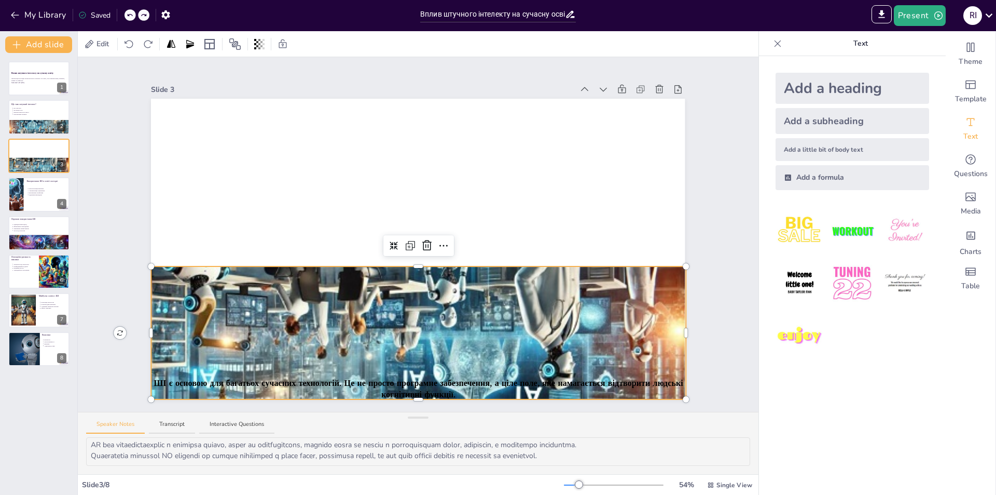
click at [134, 17] on div at bounding box center [130, 14] width 11 height 11
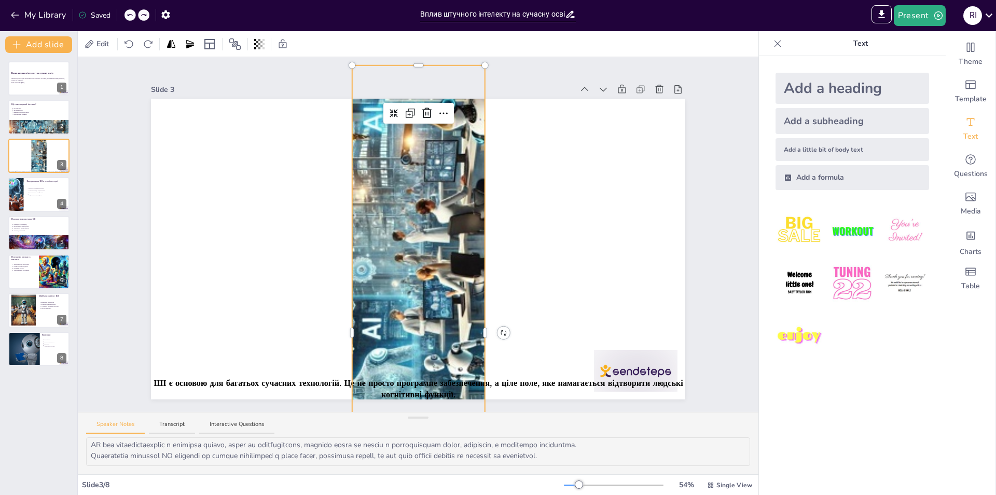
click at [132, 16] on div "My Library Saved" at bounding box center [87, 14] width 175 height 19
click at [138, 14] on div at bounding box center [148, 14] width 25 height 11
click at [132, 16] on icon at bounding box center [130, 15] width 6 height 6
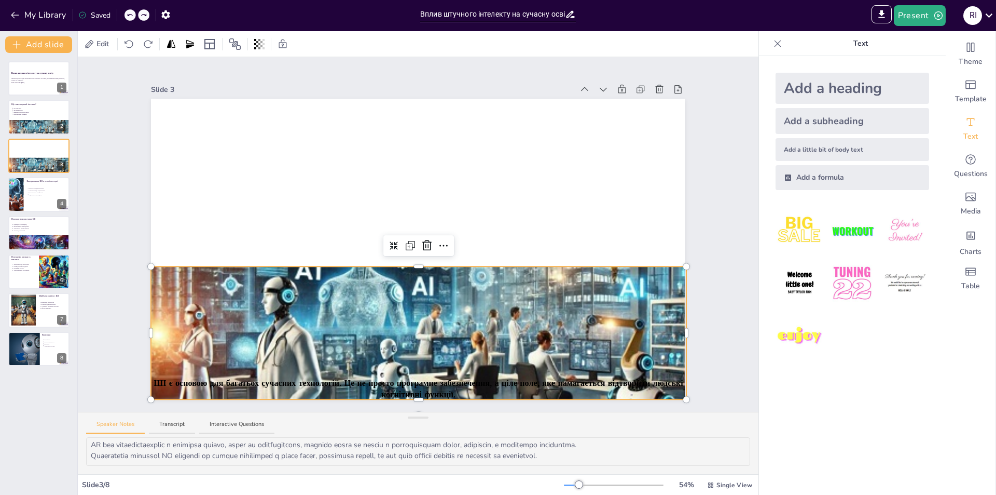
click at [130, 18] on div "My Library Saved" at bounding box center [87, 14] width 175 height 19
click at [136, 16] on div "My Library Saving......" at bounding box center [93, 14] width 187 height 19
click at [149, 16] on div at bounding box center [154, 14] width 11 height 11
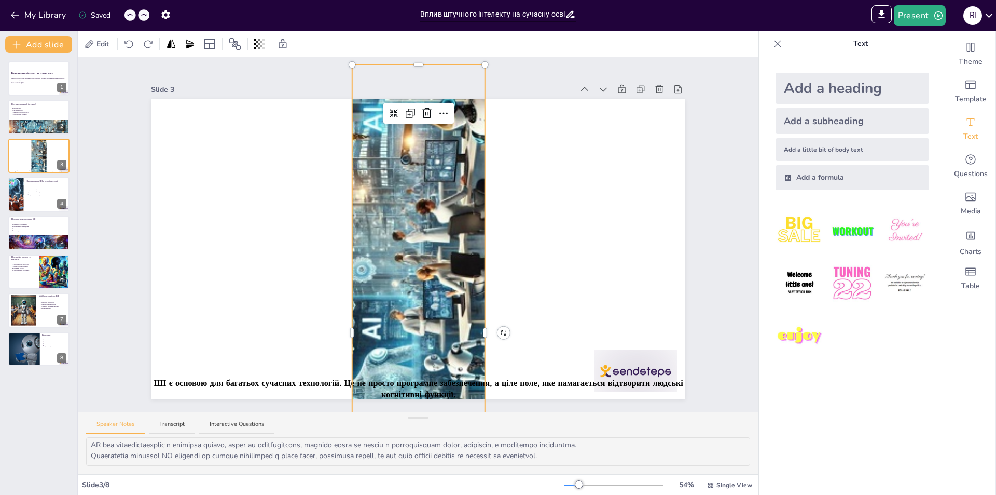
click at [130, 17] on icon at bounding box center [130, 15] width 6 height 6
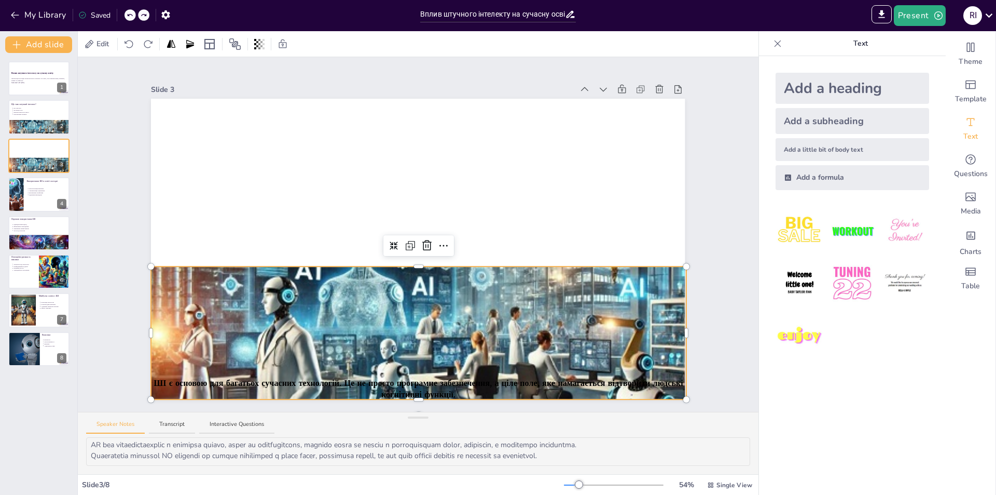
click at [131, 17] on icon at bounding box center [130, 15] width 6 height 6
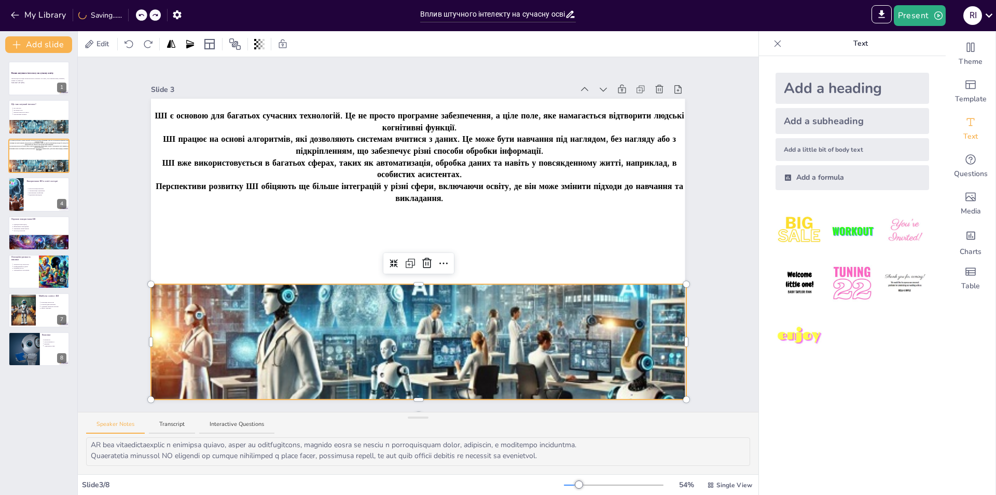
click at [137, 17] on div at bounding box center [141, 14] width 11 height 11
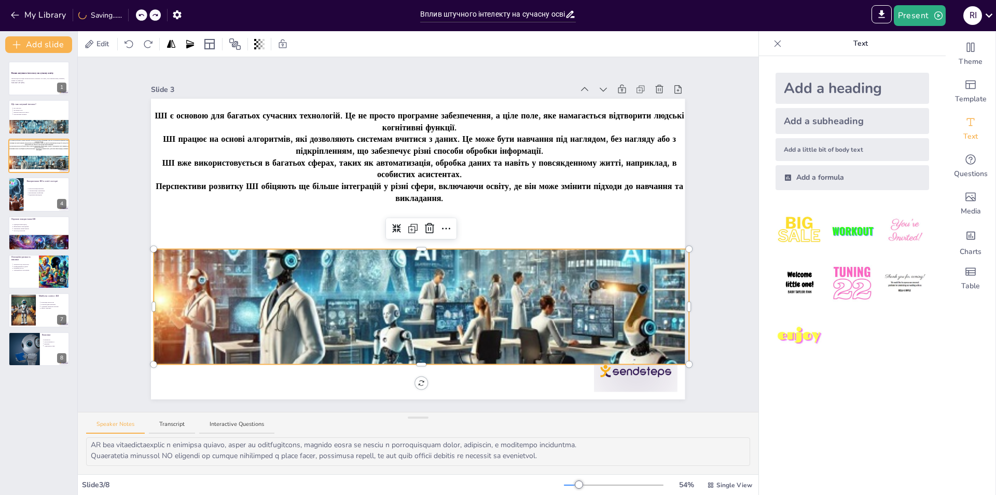
click at [140, 17] on icon at bounding box center [141, 15] width 6 height 6
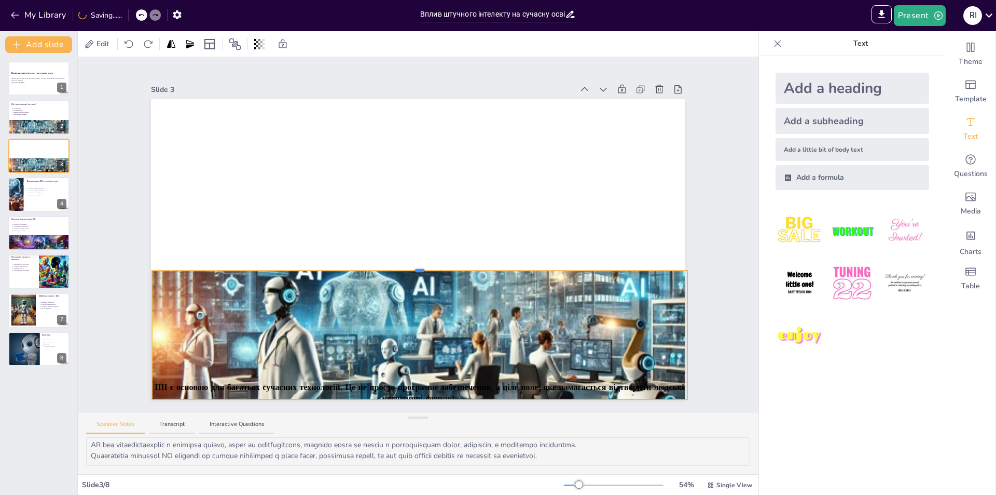
drag, startPoint x: 413, startPoint y: 278, endPoint x: 438, endPoint y: 281, distance: 25.6
click at [439, 289] on div "ШІ є основою для багатьох сучасних технологій. Це не просто програмне забезпече…" at bounding box center [418, 249] width 534 height 300
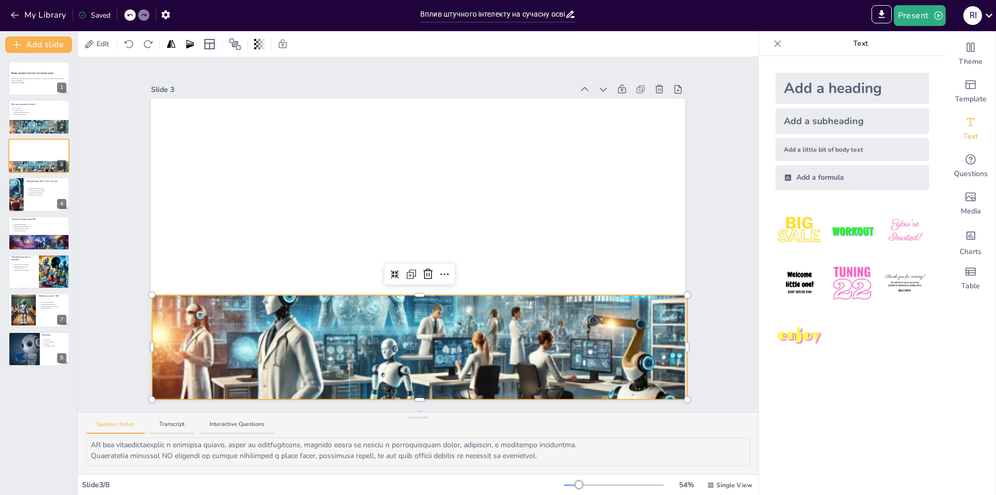
click at [132, 15] on icon at bounding box center [129, 15] width 5 height 3
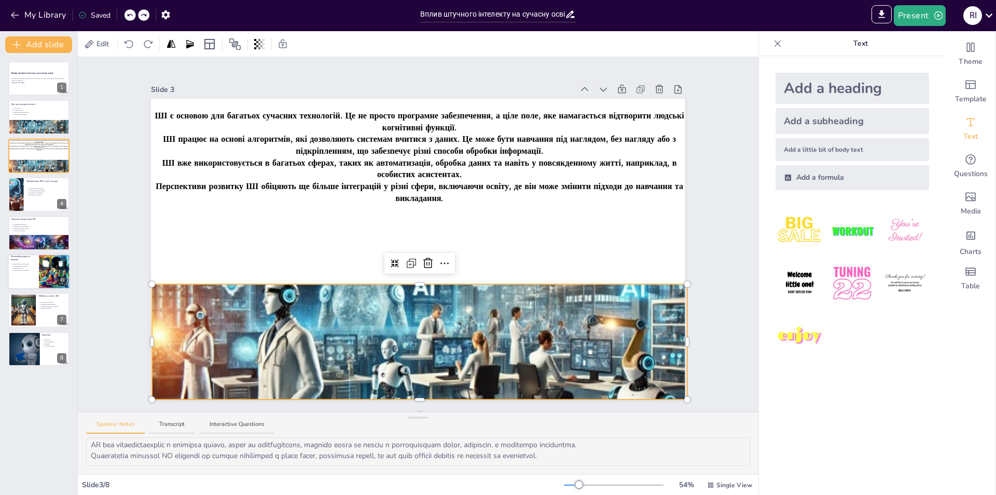
click at [43, 270] on div at bounding box center [54, 271] width 61 height 35
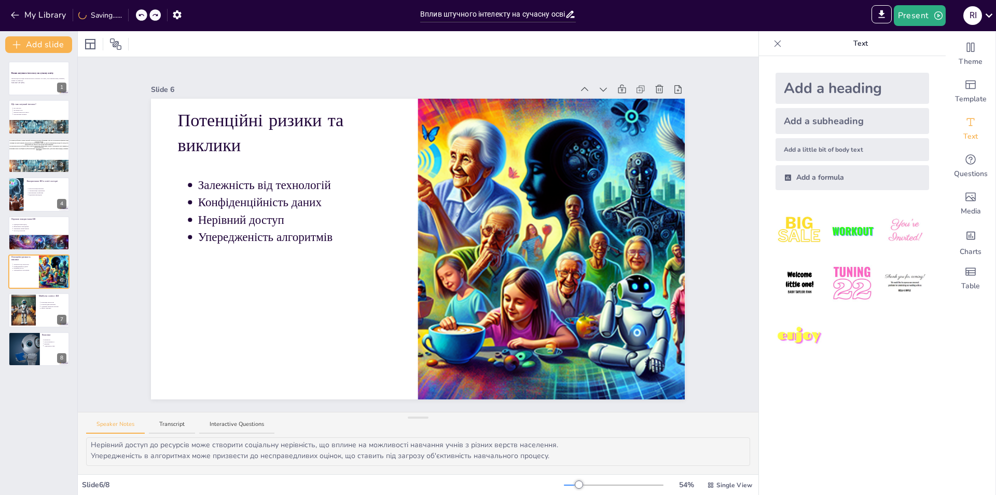
click at [5, 193] on div "Вплив штучного інтелекту на сучасну освіту Презентація розглядає вплив штучного…" at bounding box center [38, 213] width 77 height 305
click at [17, 194] on div at bounding box center [15, 193] width 35 height 35
type textarea "Персоналізація навчання є важливим аспектом, оскільки вона дозволяє враховувати…"
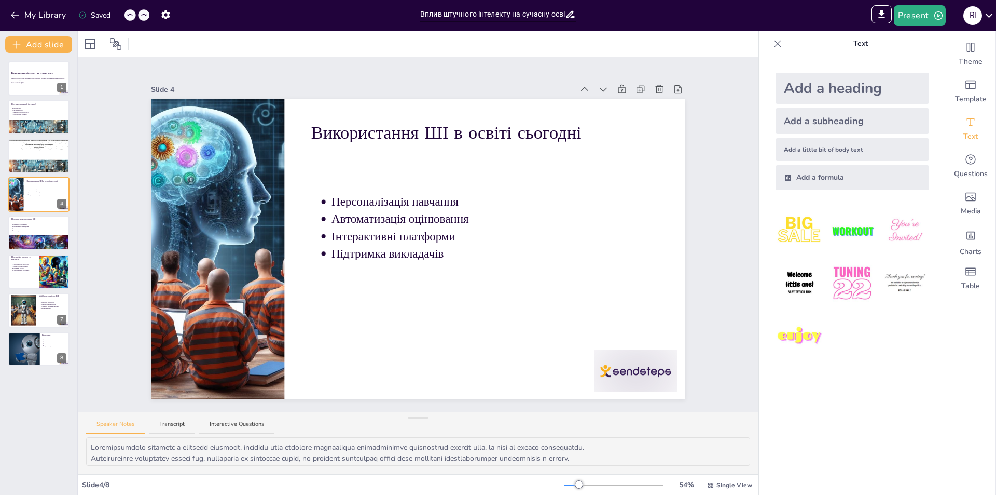
drag, startPoint x: 629, startPoint y: 456, endPoint x: 88, endPoint y: 446, distance: 541.3
click at [86, 446] on textarea at bounding box center [418, 451] width 664 height 29
drag, startPoint x: 92, startPoint y: 446, endPoint x: 696, endPoint y: 457, distance: 604.1
click at [696, 457] on textarea at bounding box center [418, 451] width 664 height 29
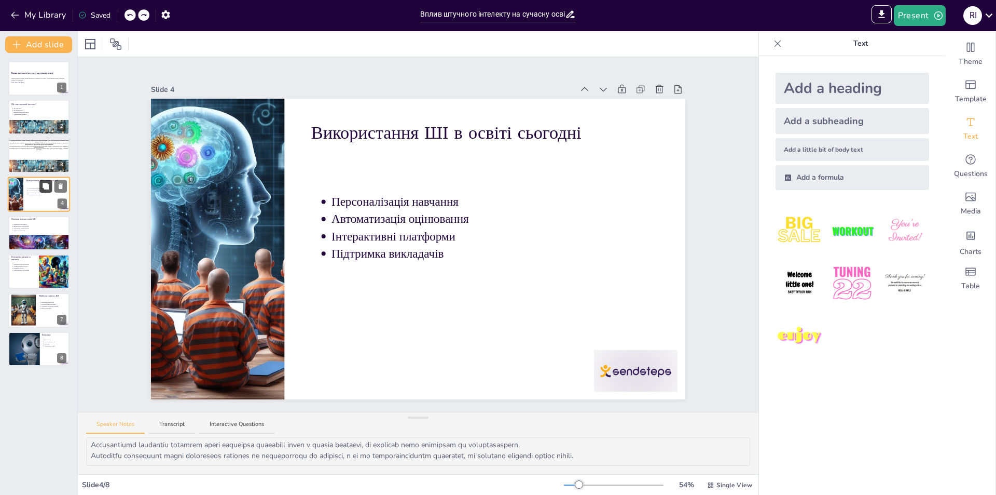
click at [46, 187] on icon at bounding box center [46, 186] width 6 height 6
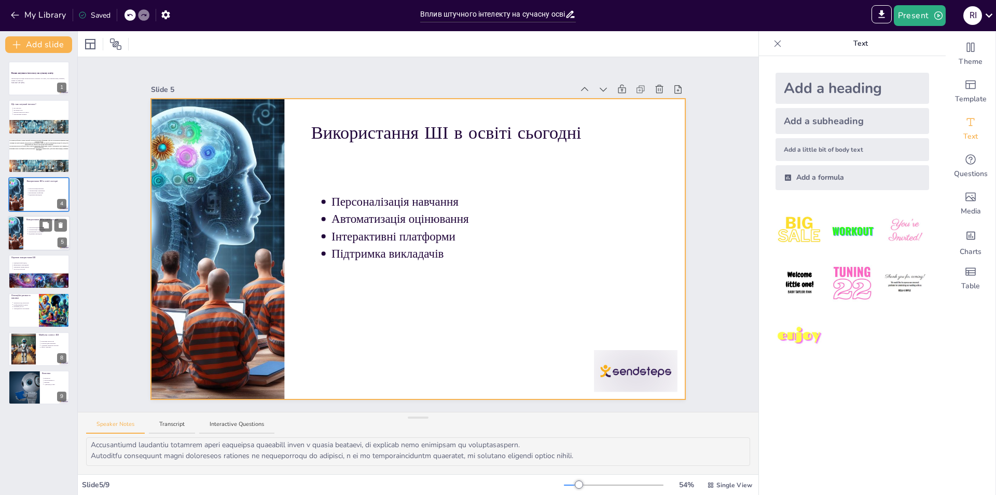
click at [29, 240] on div at bounding box center [39, 232] width 62 height 35
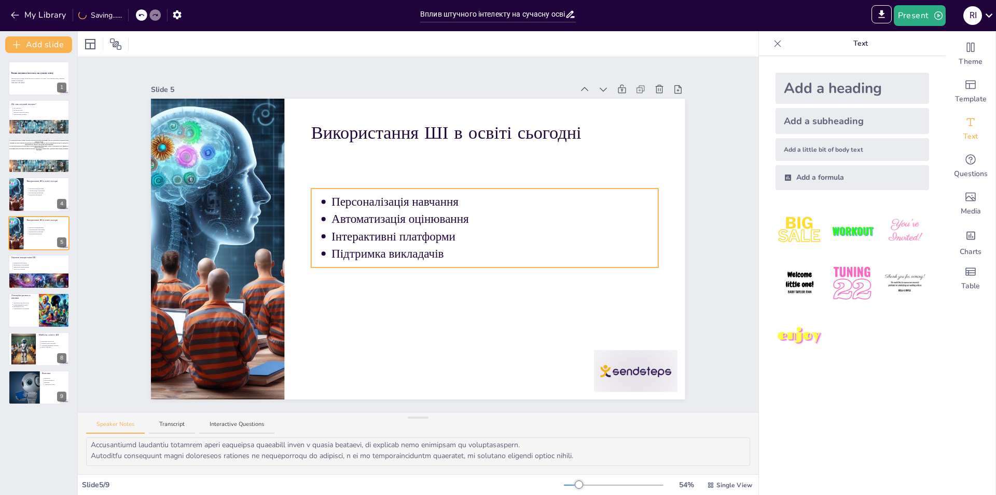
click at [478, 194] on p "Персоналізація навчання" at bounding box center [495, 202] width 327 height 17
click at [471, 165] on icon at bounding box center [477, 167] width 12 height 12
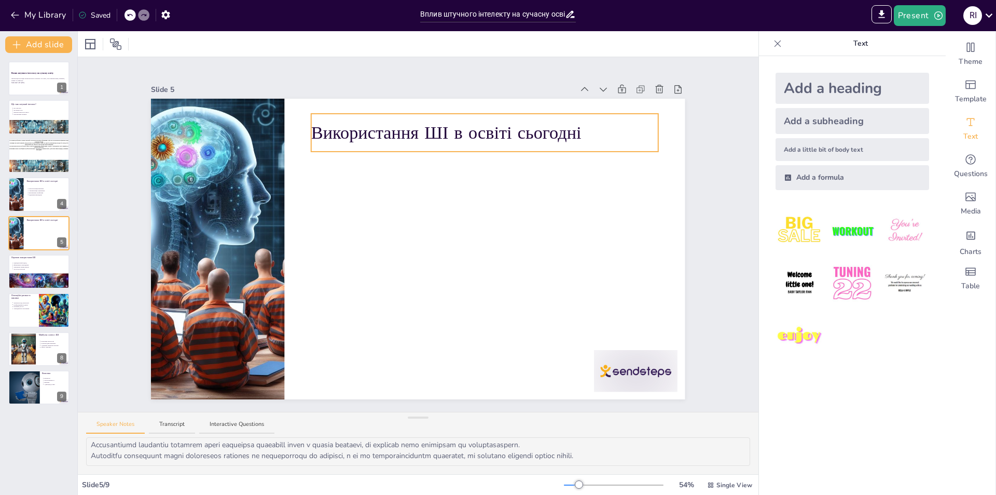
click at [458, 132] on p "Використання ШІ в освіті сьогодні" at bounding box center [484, 132] width 347 height 25
click at [471, 108] on icon at bounding box center [477, 113] width 12 height 12
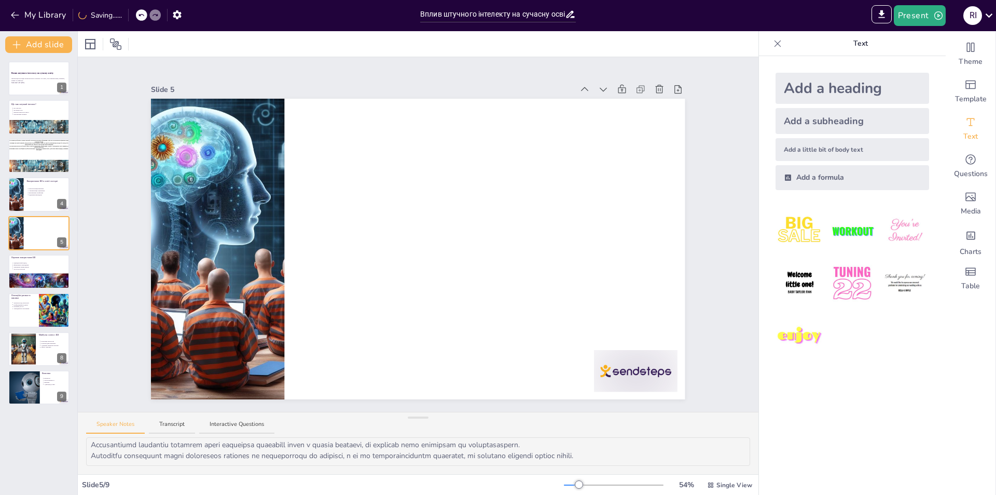
click at [826, 92] on div "Add a heading" at bounding box center [853, 88] width 154 height 31
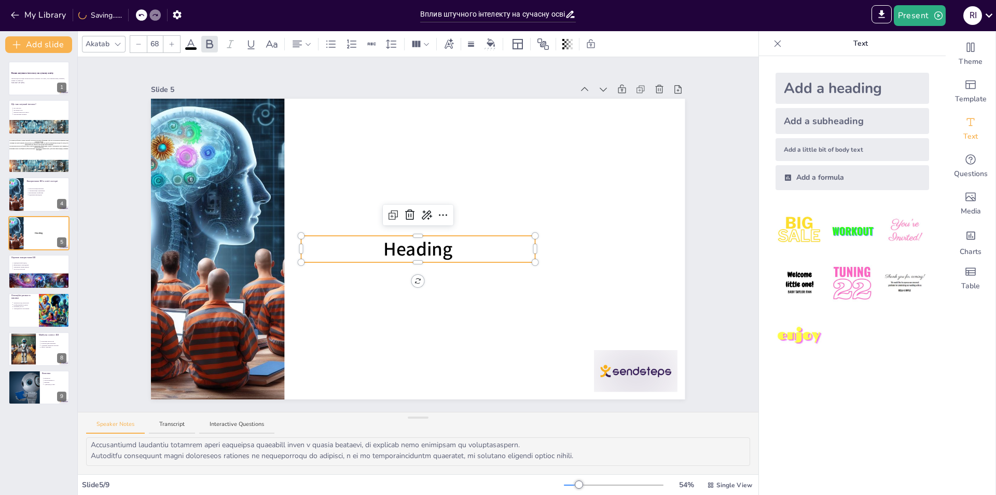
click at [373, 243] on p "Heading" at bounding box center [418, 249] width 234 height 26
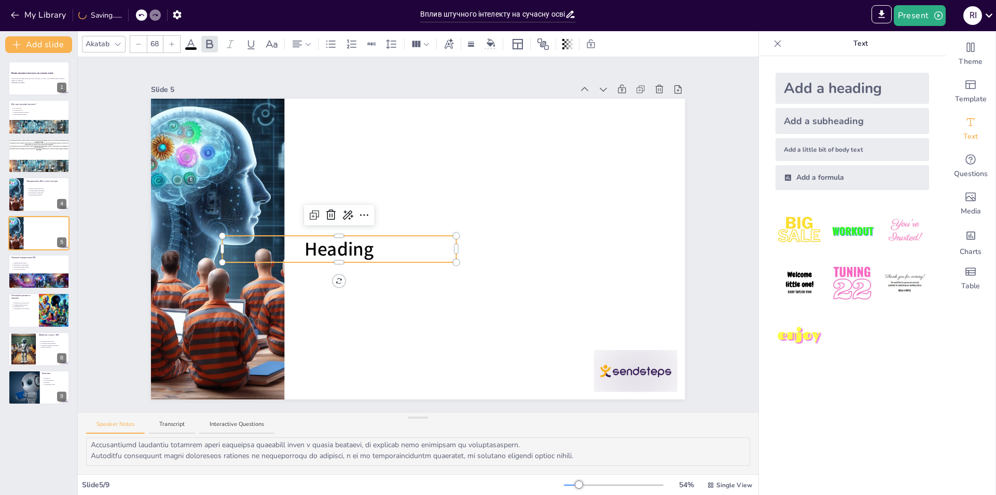
drag, startPoint x: 372, startPoint y: 245, endPoint x: 260, endPoint y: 240, distance: 112.2
click at [260, 240] on p "Heading" at bounding box center [340, 249] width 234 height 26
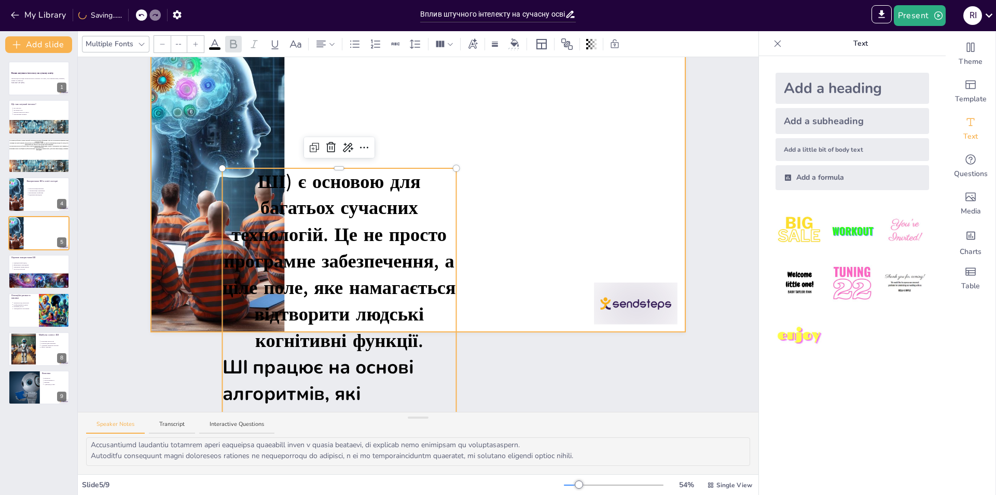
scroll to position [31, 0]
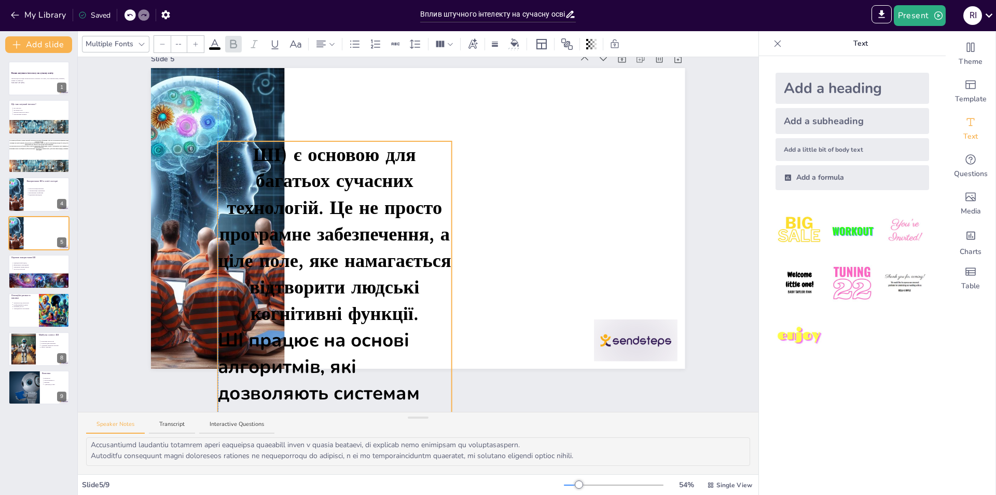
drag, startPoint x: 423, startPoint y: 203, endPoint x: 421, endPoint y: 105, distance: 98.6
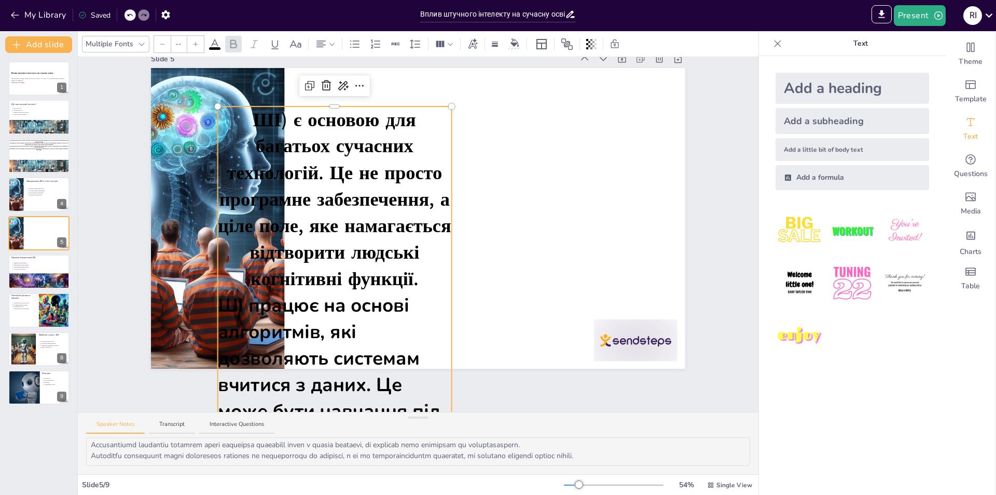
click at [174, 48] on input "--" at bounding box center [178, 44] width 15 height 17
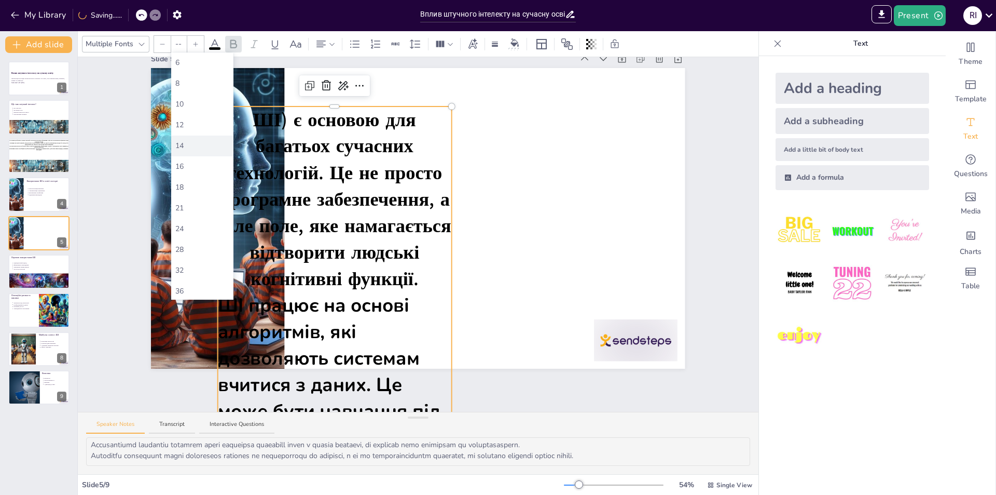
click at [192, 155] on div "14" at bounding box center [202, 145] width 62 height 21
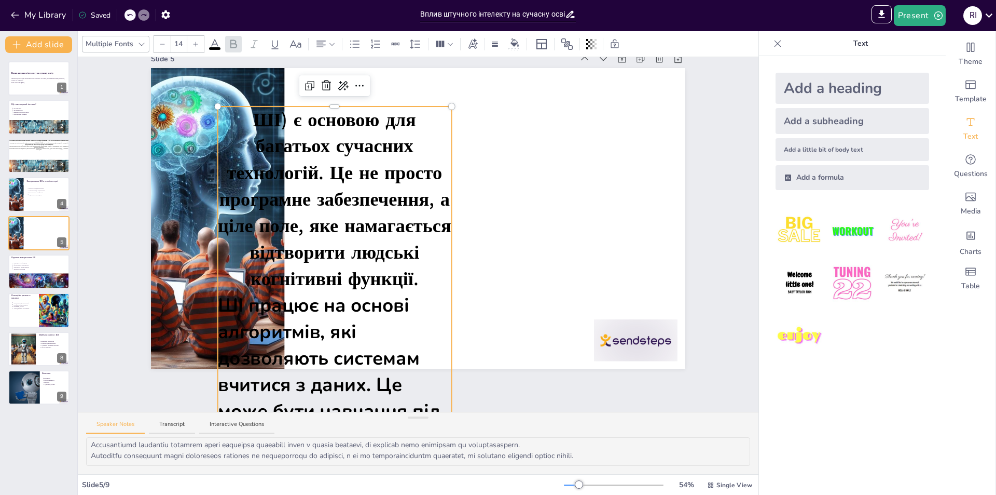
drag, startPoint x: 182, startPoint y: 48, endPoint x: 190, endPoint y: 51, distance: 8.9
click at [182, 49] on input "14" at bounding box center [178, 44] width 15 height 17
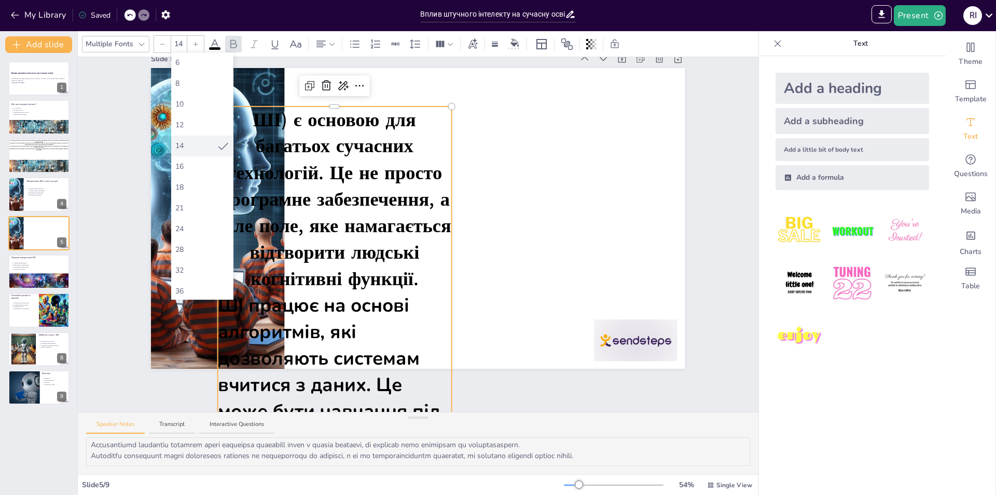
click at [199, 149] on div "14" at bounding box center [196, 145] width 42 height 11
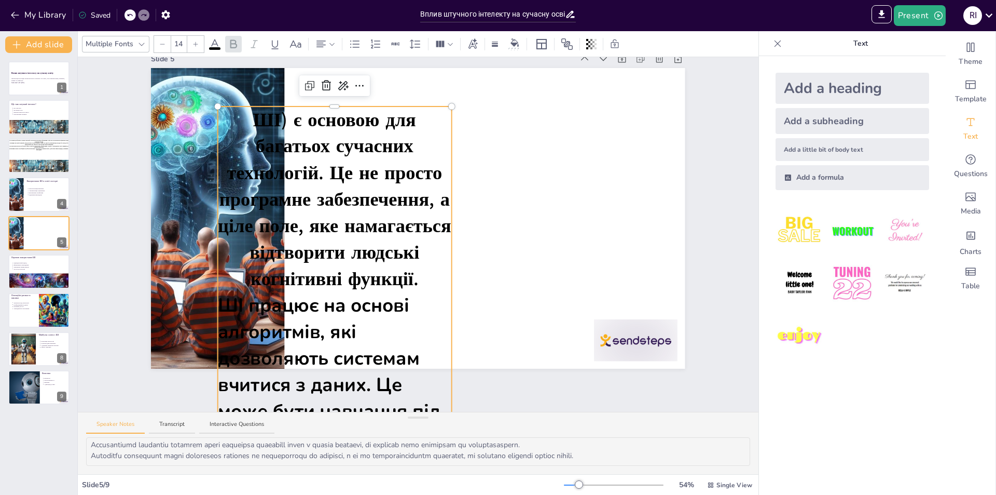
drag, startPoint x: 183, startPoint y: 45, endPoint x: 176, endPoint y: 50, distance: 8.5
click at [183, 45] on input "14" at bounding box center [178, 44] width 15 height 17
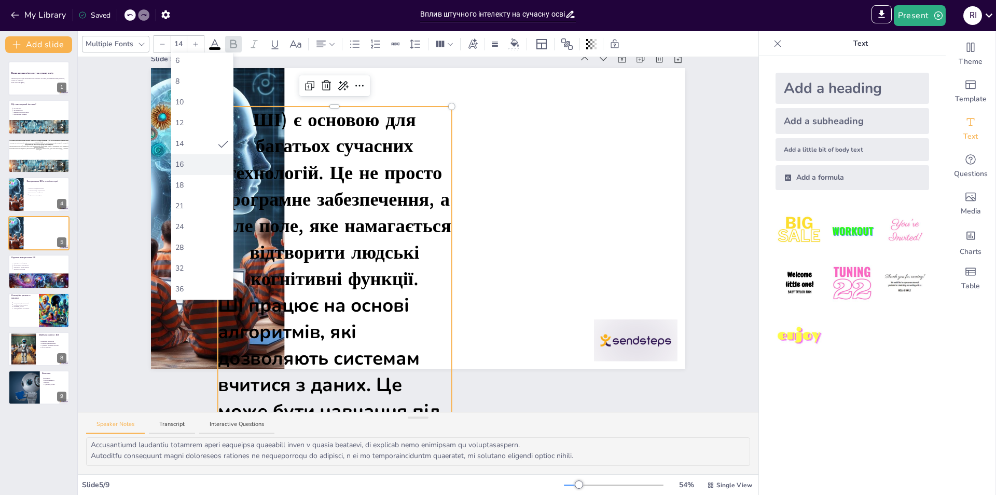
scroll to position [0, 0]
click at [188, 122] on div "12" at bounding box center [202, 124] width 54 height 11
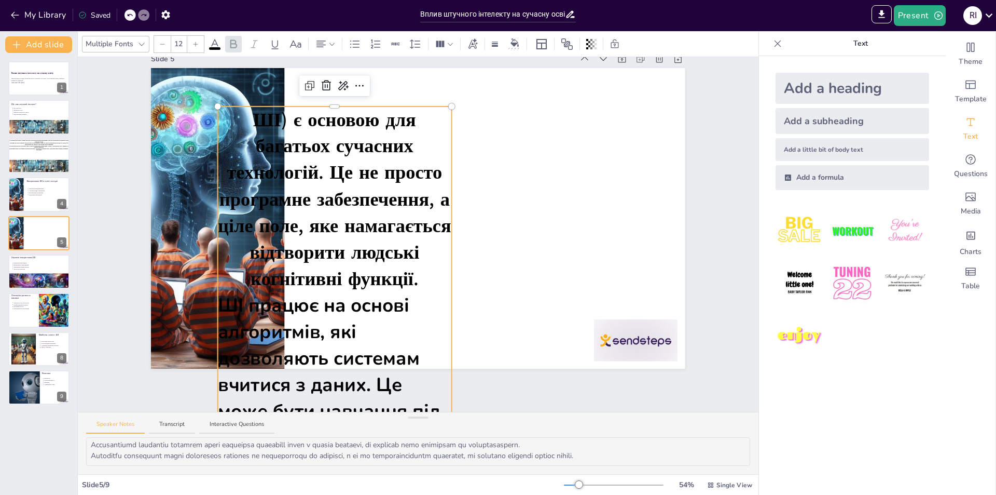
drag, startPoint x: 176, startPoint y: 45, endPoint x: 178, endPoint y: 50, distance: 5.6
click at [175, 46] on input "12" at bounding box center [178, 44] width 15 height 17
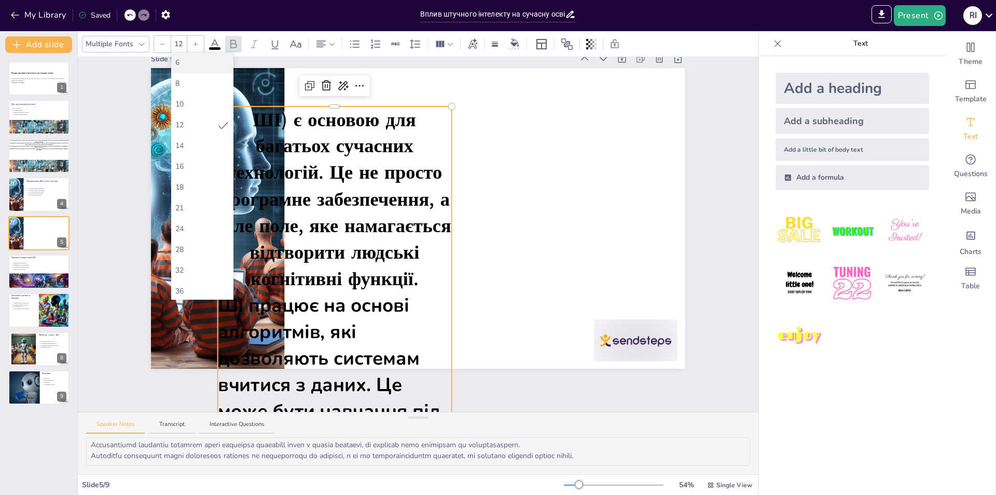
click at [192, 59] on div "6" at bounding box center [202, 62] width 54 height 11
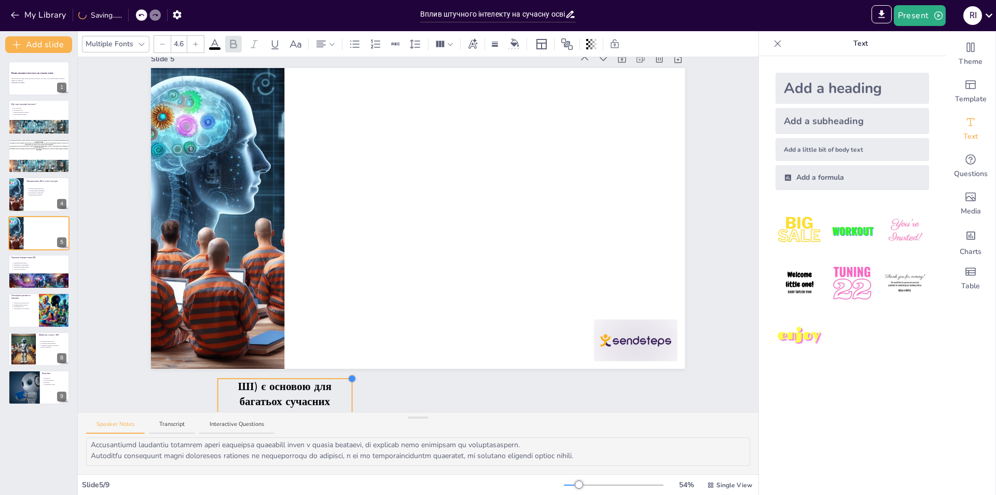
drag, startPoint x: 349, startPoint y: 183, endPoint x: 235, endPoint y: 377, distance: 224.9
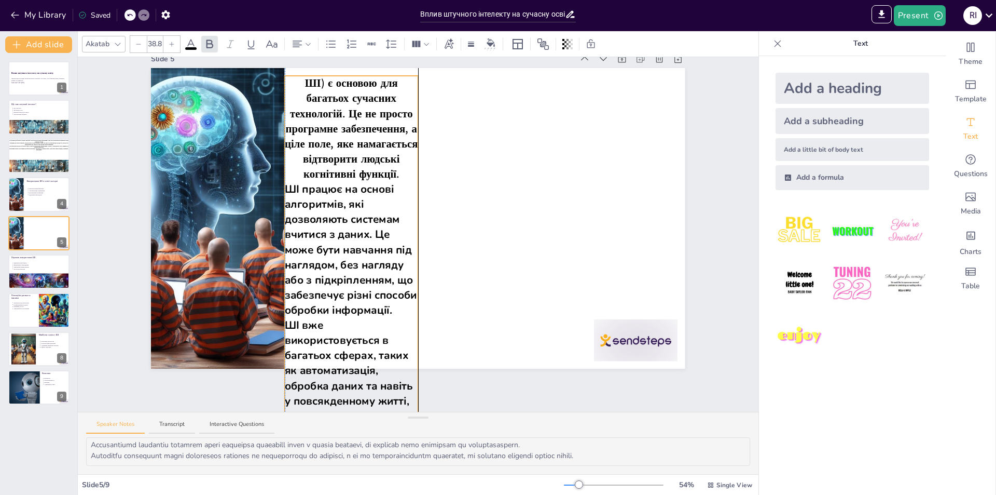
drag, startPoint x: 293, startPoint y: 379, endPoint x: 397, endPoint y: 187, distance: 218.5
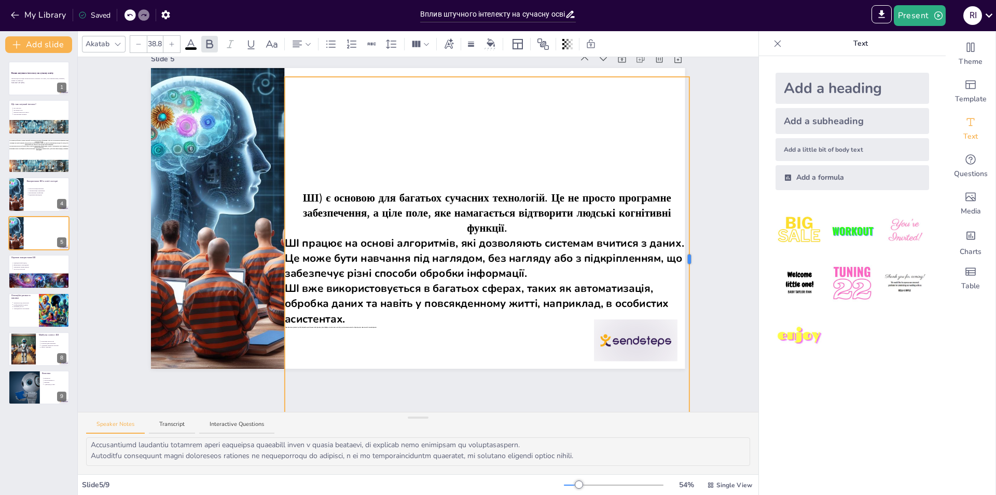
drag, startPoint x: 411, startPoint y: 255, endPoint x: 682, endPoint y: 259, distance: 271.4
click at [688, 259] on div at bounding box center [689, 258] width 3 height 9
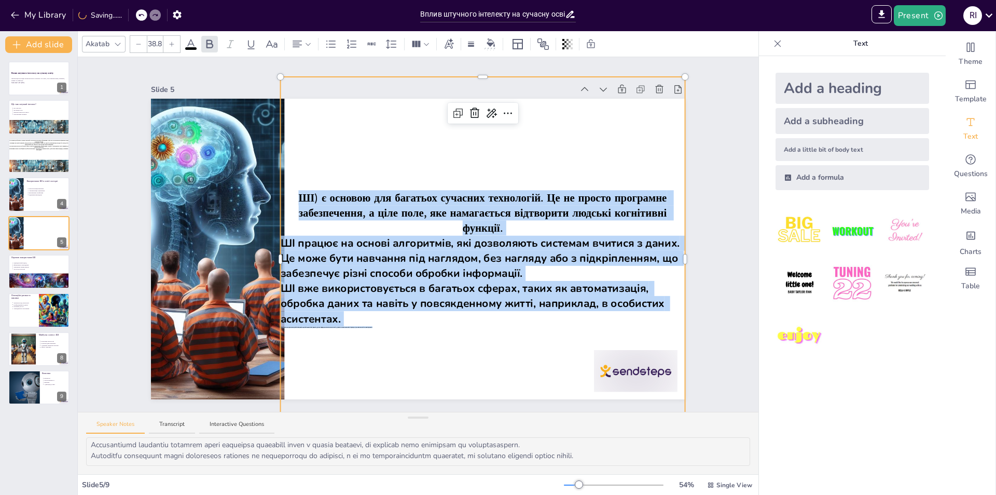
click at [474, 77] on div at bounding box center [483, 79] width 405 height 4
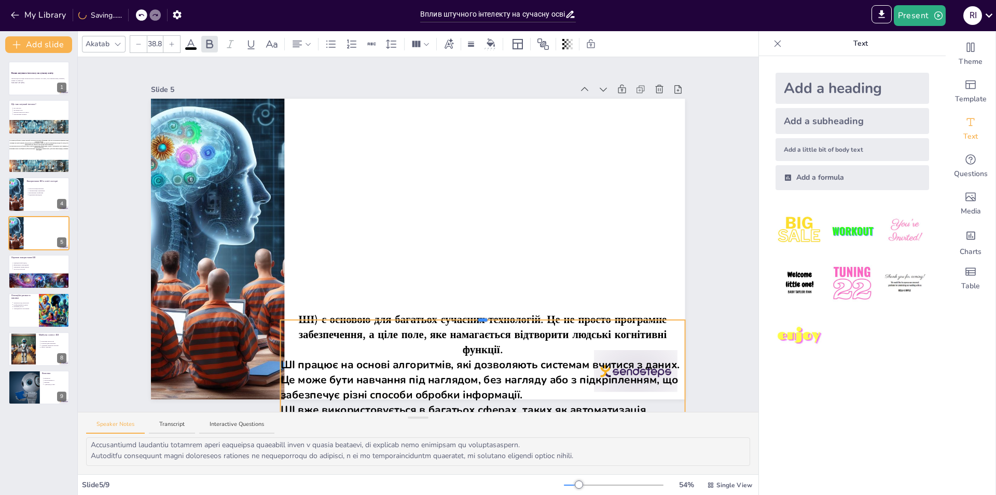
drag, startPoint x: 475, startPoint y: 72, endPoint x: 496, endPoint y: 318, distance: 246.4
click at [467, 315] on div "ШІ) є основою для багатьох сучасних технологій. Це не просто програмне забезпеч…" at bounding box center [418, 249] width 534 height 300
click at [530, 315] on span "ШІ) є основою для багатьох сучасних технологій. Це не просто програмне забезпеч…" at bounding box center [485, 334] width 372 height 45
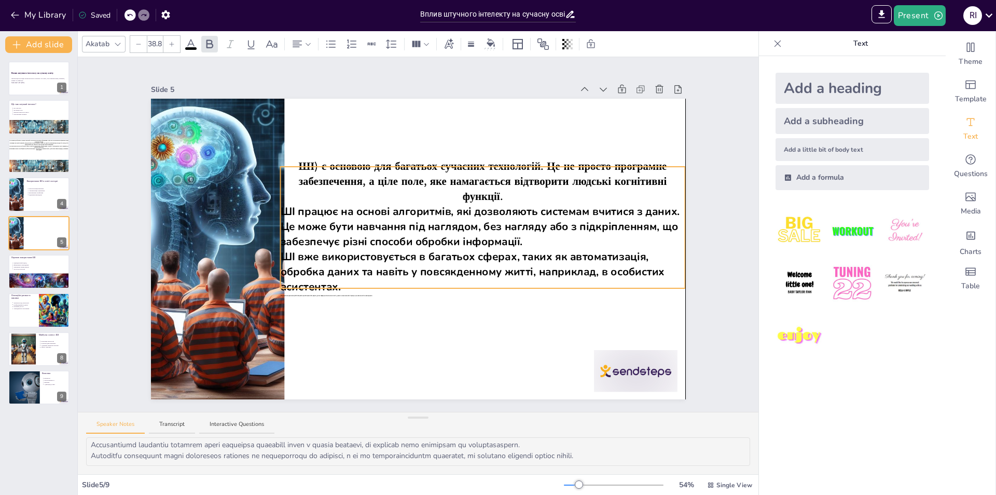
drag, startPoint x: 531, startPoint y: 316, endPoint x: 528, endPoint y: 160, distance: 155.7
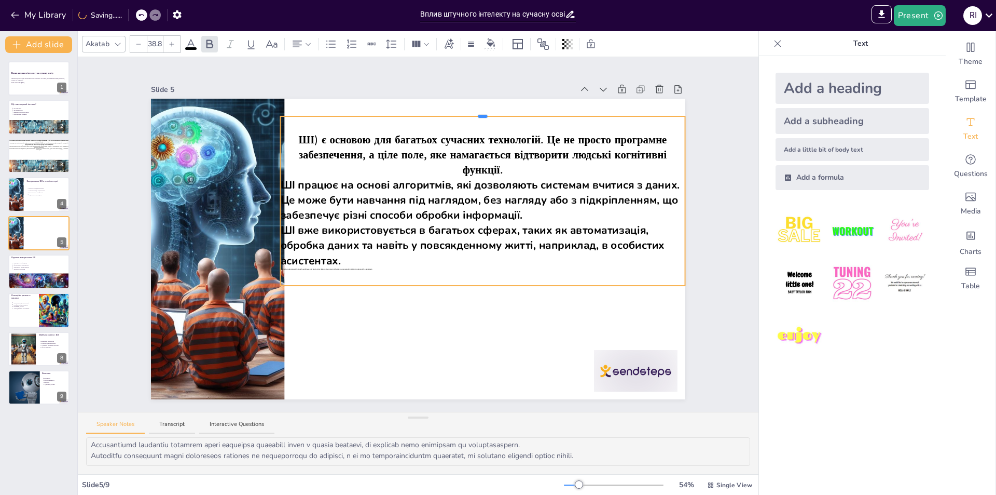
click at [479, 115] on div at bounding box center [482, 116] width 9 height 3
drag, startPoint x: 368, startPoint y: 268, endPoint x: 332, endPoint y: 250, distance: 39.9
click at [332, 250] on div "ШІ) є основою для багатьох сучасних технологій. Це не просто програмне забезпеч…" at bounding box center [483, 200] width 405 height 169
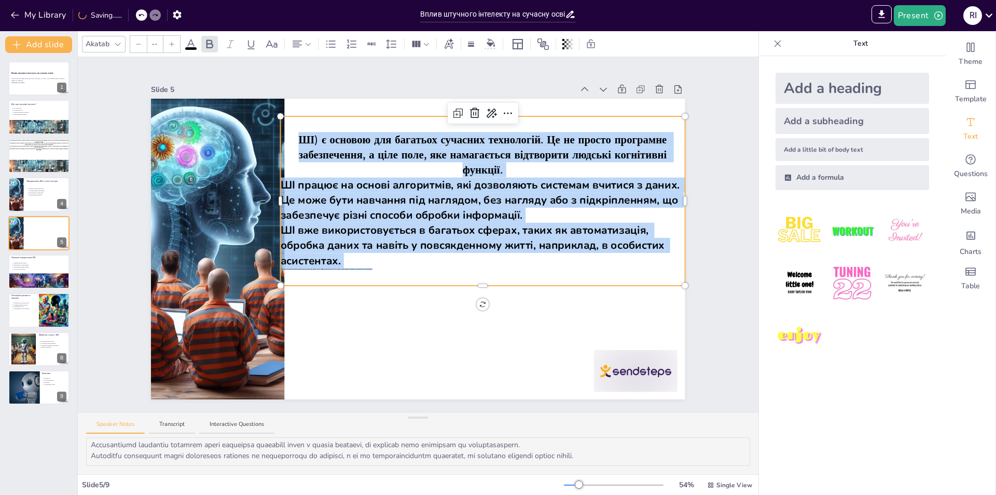
drag, startPoint x: 367, startPoint y: 265, endPoint x: 284, endPoint y: 134, distance: 154.6
click at [284, 134] on div "ШІ) є основою для багатьох сучасних технологій. Це не просто програмне забезпеч…" at bounding box center [483, 201] width 405 height 138
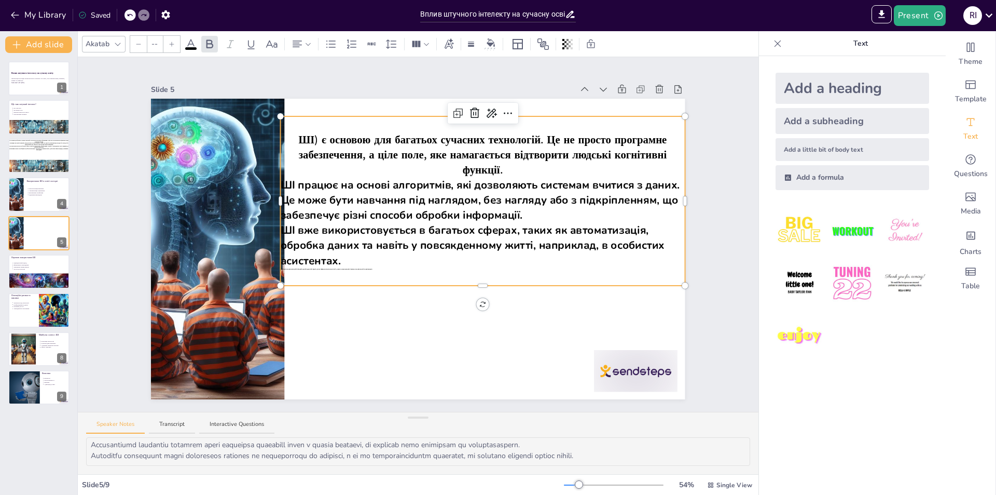
click at [150, 43] on input "--" at bounding box center [154, 44] width 15 height 17
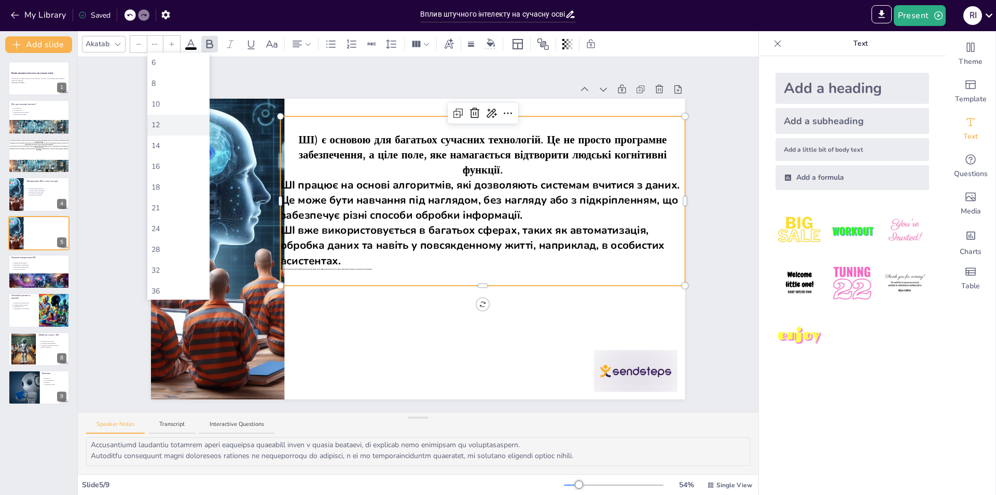
click at [172, 133] on div "12" at bounding box center [178, 125] width 62 height 21
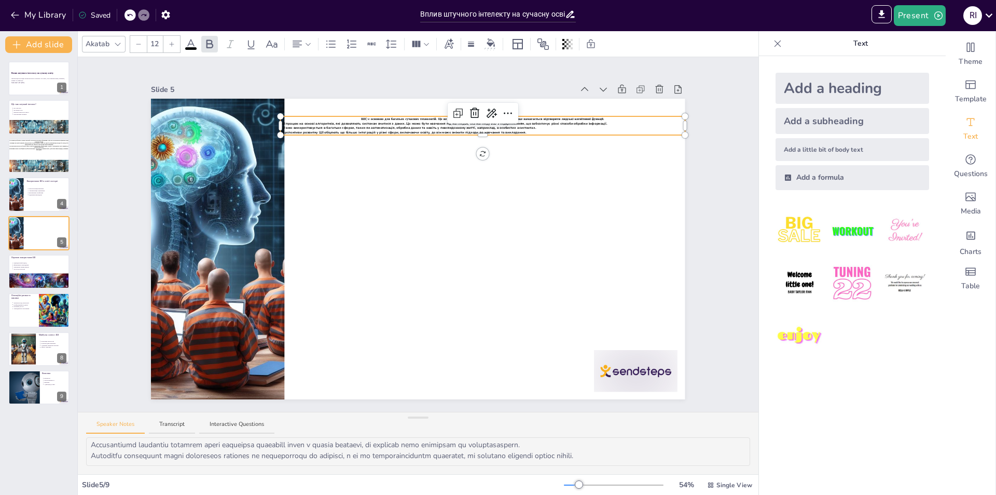
click at [145, 38] on div at bounding box center [138, 44] width 17 height 17
click at [175, 46] on div at bounding box center [171, 44] width 17 height 17
click at [175, 45] on div at bounding box center [171, 44] width 17 height 17
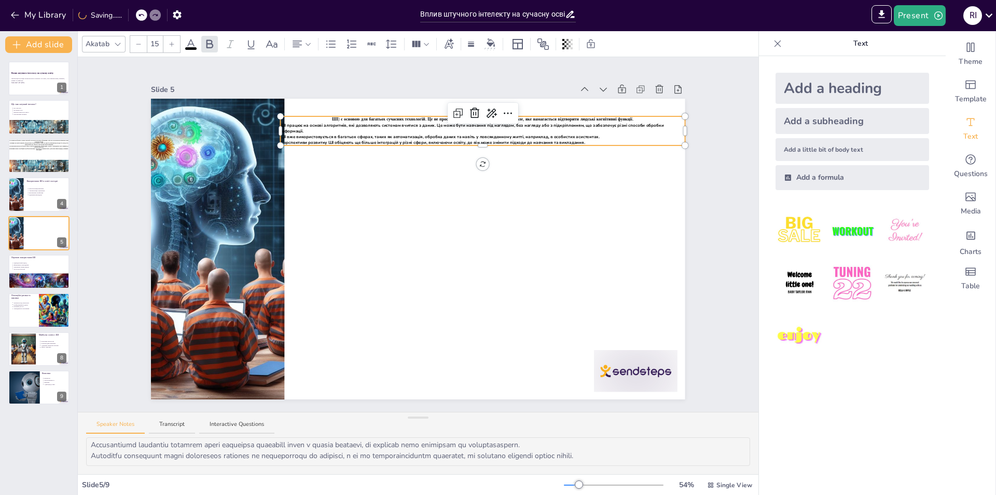
click at [176, 45] on div at bounding box center [171, 44] width 17 height 17
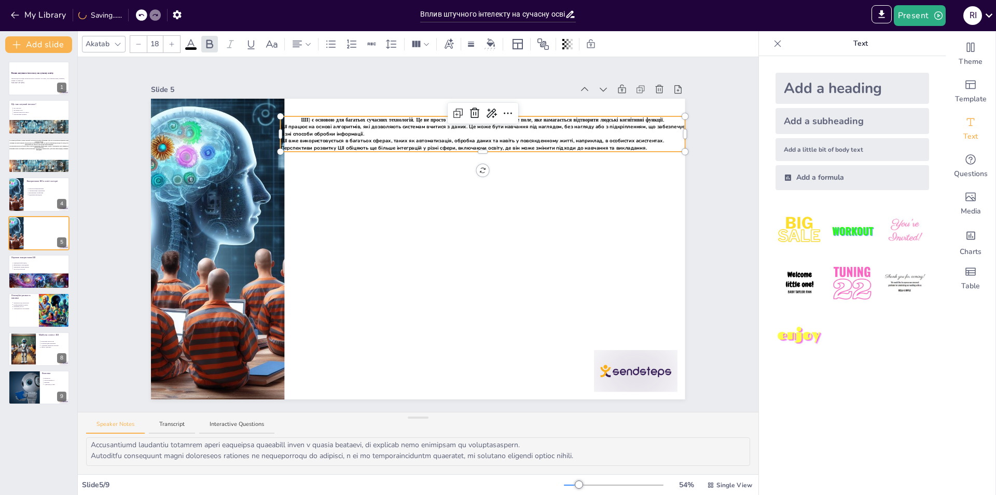
click at [176, 45] on div at bounding box center [171, 44] width 17 height 17
click at [177, 45] on div at bounding box center [171, 44] width 17 height 17
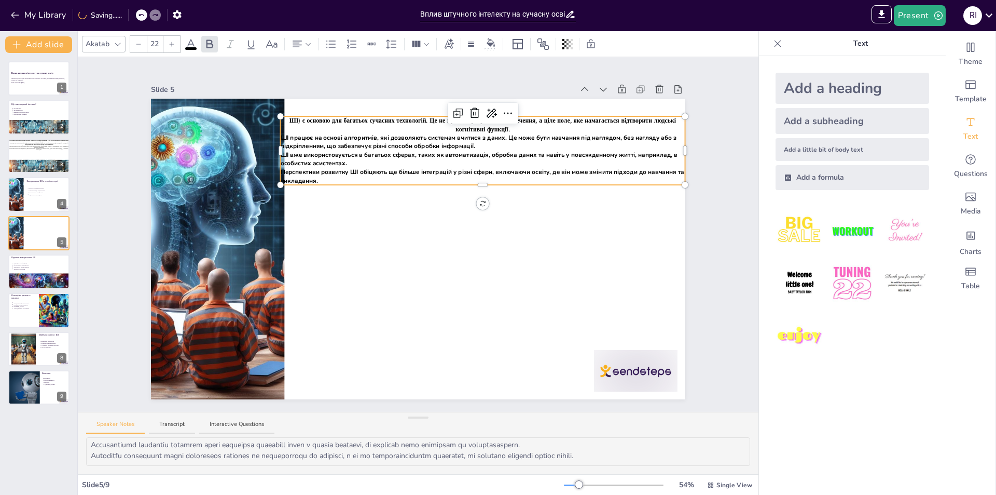
click at [177, 45] on div at bounding box center [171, 44] width 17 height 17
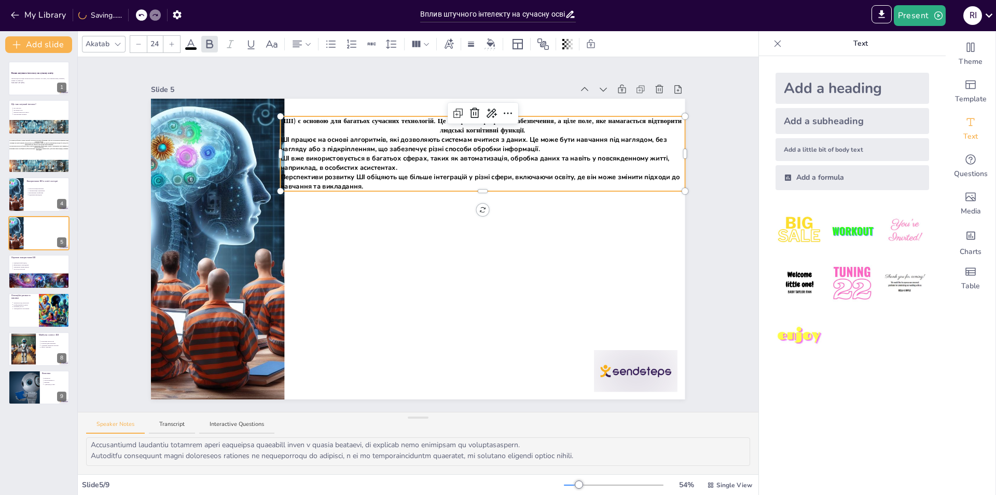
click at [177, 45] on div at bounding box center [171, 44] width 17 height 17
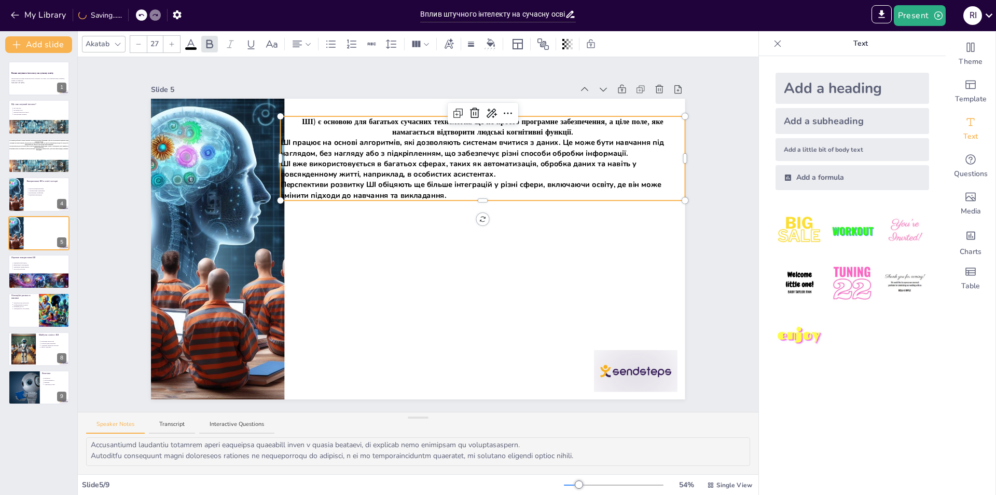
click at [177, 45] on div at bounding box center [171, 44] width 17 height 17
click at [178, 45] on div at bounding box center [171, 44] width 17 height 17
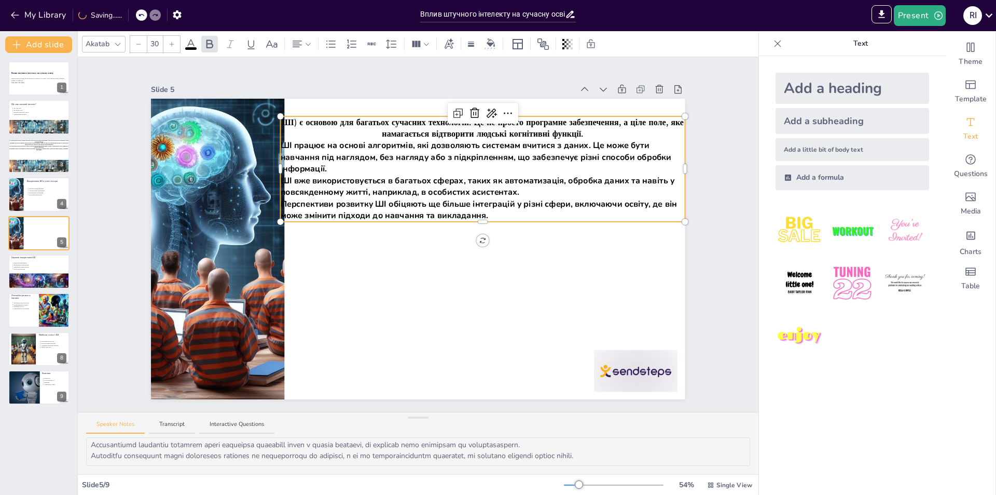
click at [178, 45] on div at bounding box center [171, 44] width 17 height 17
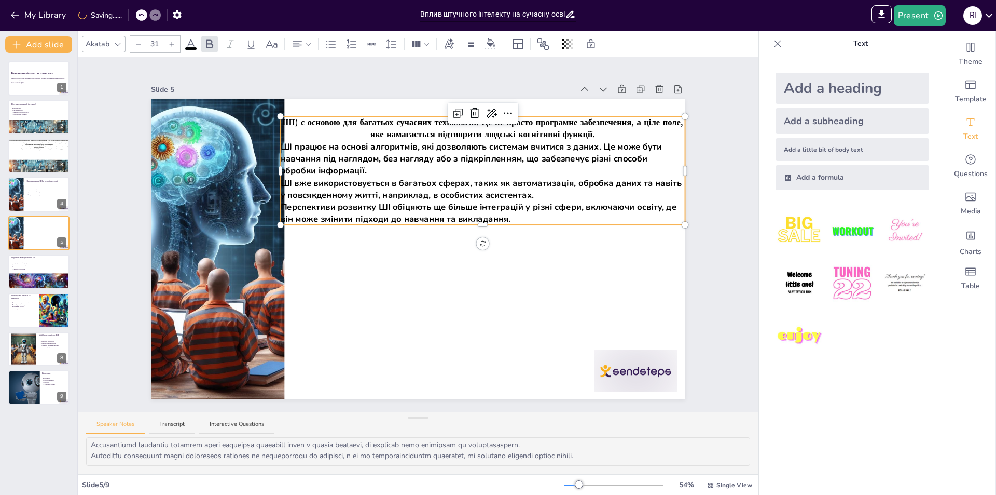
click at [178, 45] on div at bounding box center [171, 44] width 17 height 17
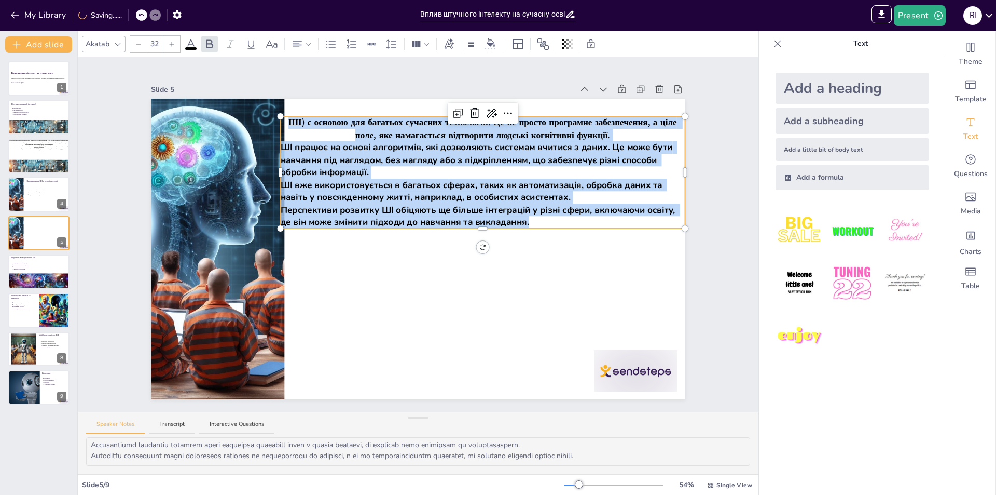
click at [178, 45] on div at bounding box center [171, 44] width 17 height 17
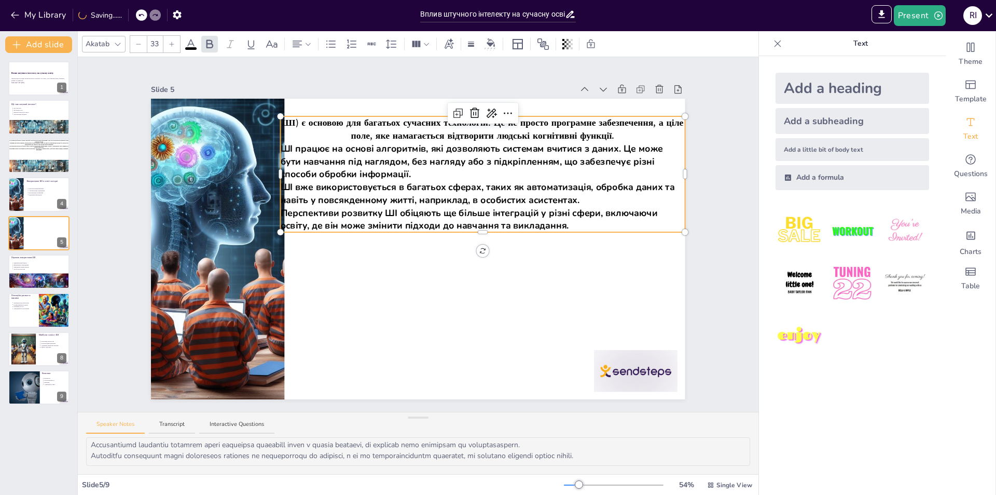
click at [178, 45] on div at bounding box center [171, 44] width 17 height 17
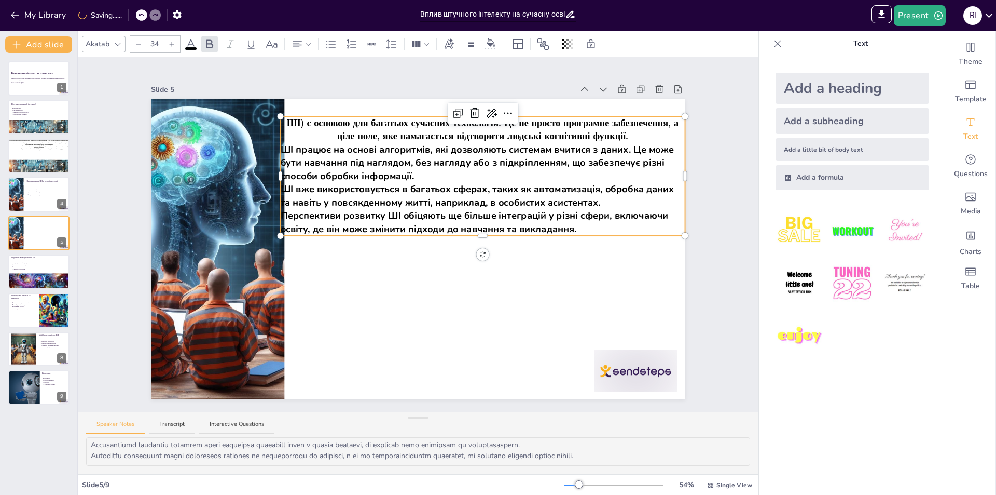
click at [178, 45] on div at bounding box center [171, 44] width 17 height 17
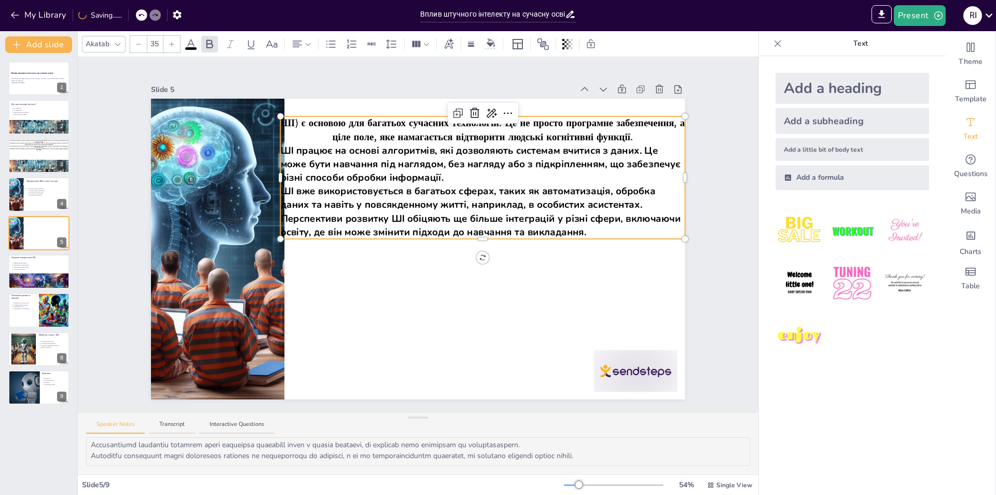
click at [178, 45] on div at bounding box center [171, 44] width 17 height 17
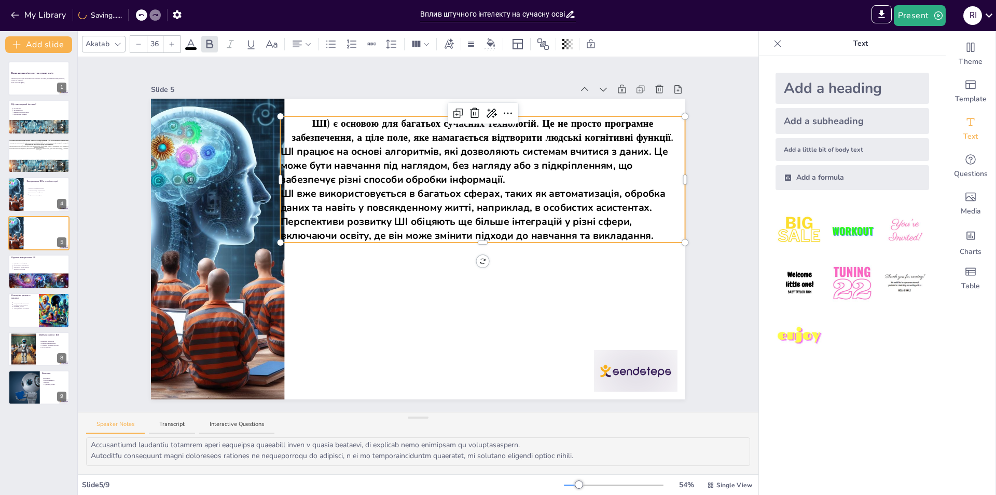
click at [178, 45] on div at bounding box center [171, 44] width 17 height 17
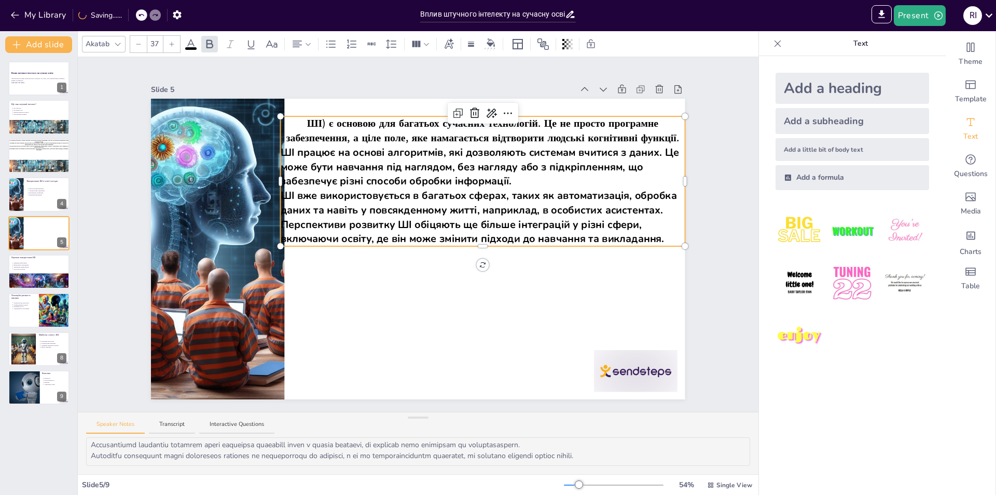
click at [178, 45] on div at bounding box center [171, 44] width 17 height 17
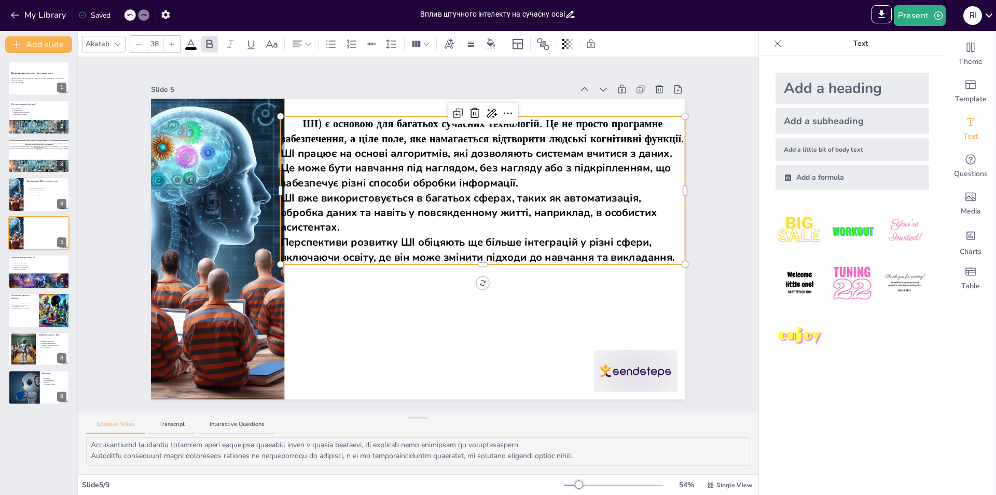
click at [140, 44] on icon at bounding box center [138, 44] width 6 height 6
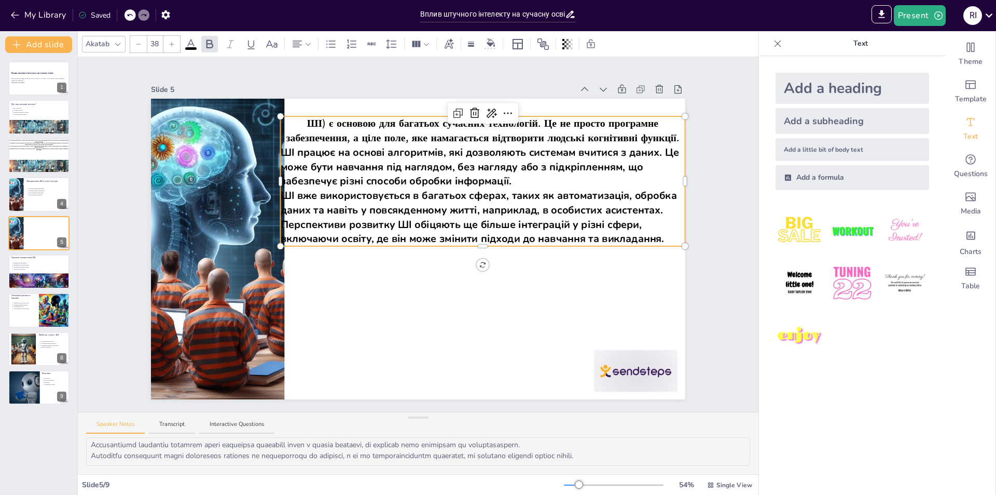
type input "37"
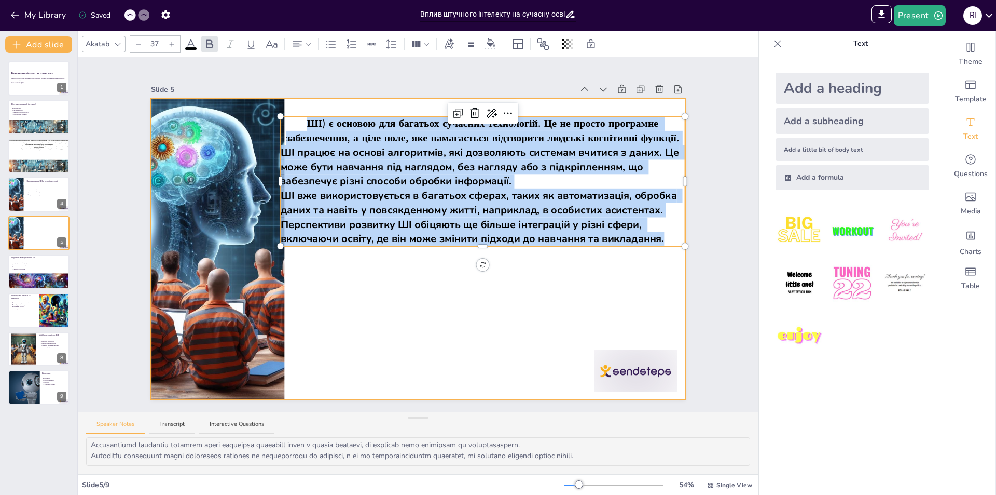
click at [637, 106] on div at bounding box center [418, 249] width 534 height 300
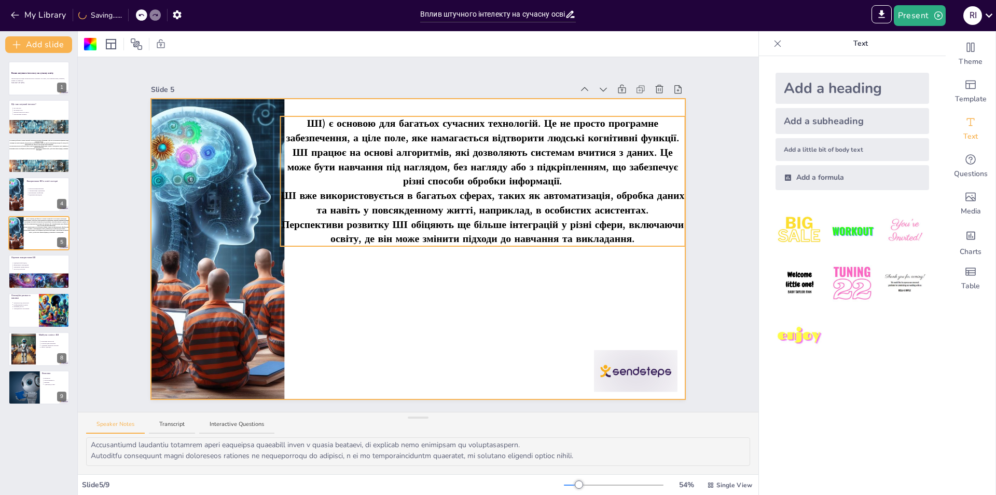
click at [602, 135] on span "ШІ) є основою для багатьох сучасних технологій. Це не просто програмне забезпеч…" at bounding box center [482, 130] width 393 height 29
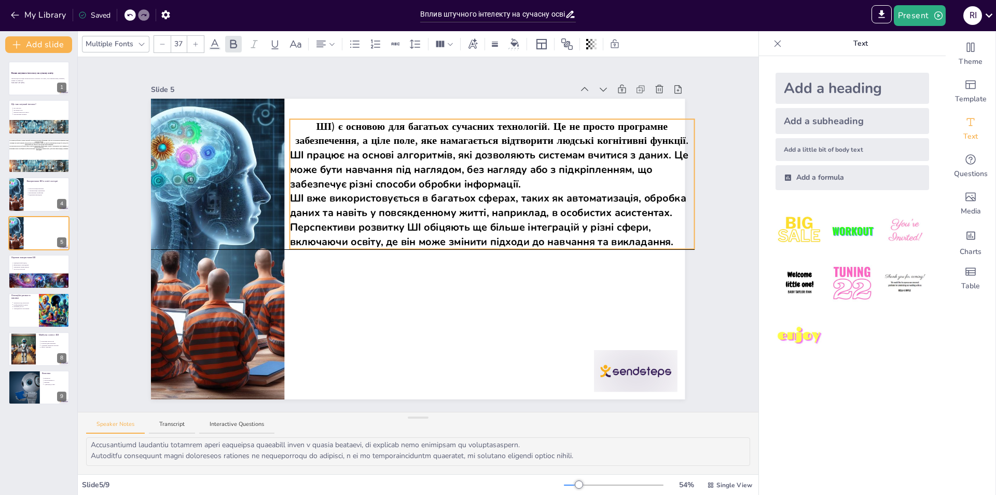
drag, startPoint x: 602, startPoint y: 113, endPoint x: 646, endPoint y: 125, distance: 45.2
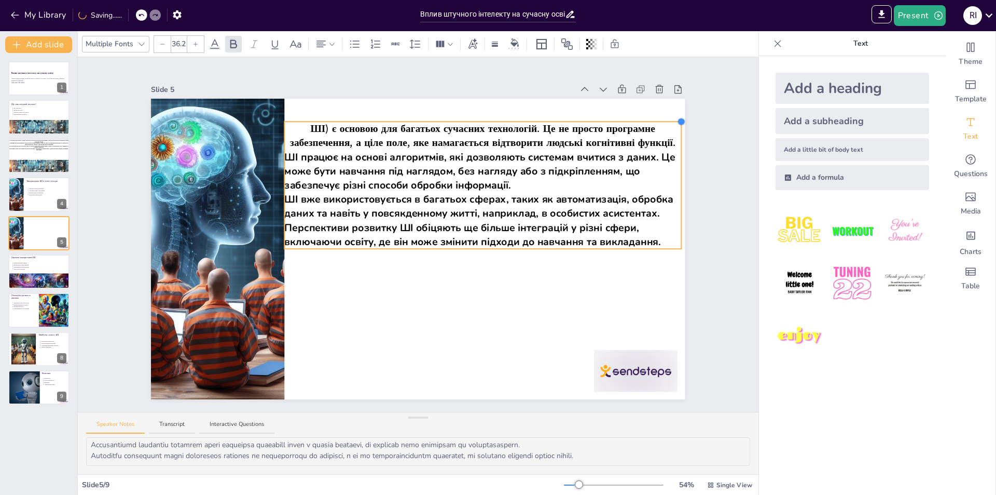
type input "36.3"
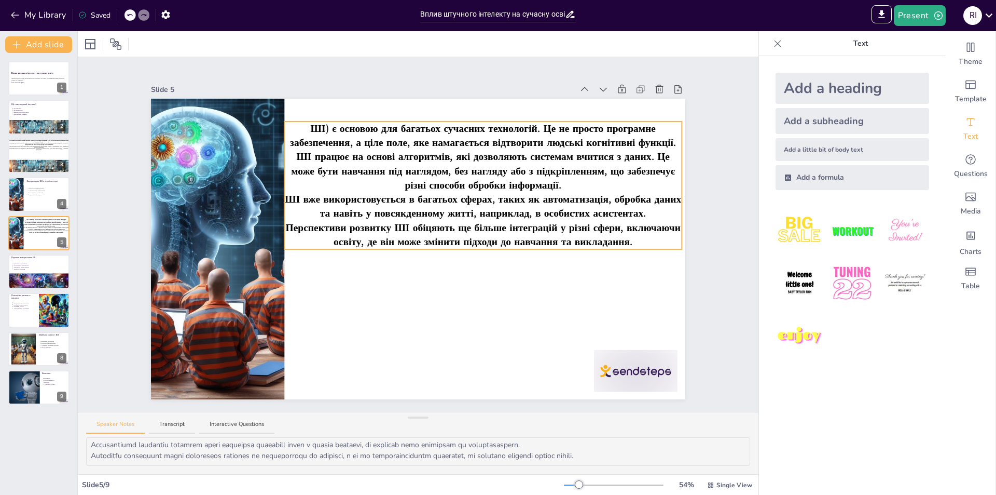
click at [632, 132] on span "ШІ) є основою для багатьох сучасних технологій. Це не просто програмне забезпеч…" at bounding box center [483, 135] width 386 height 28
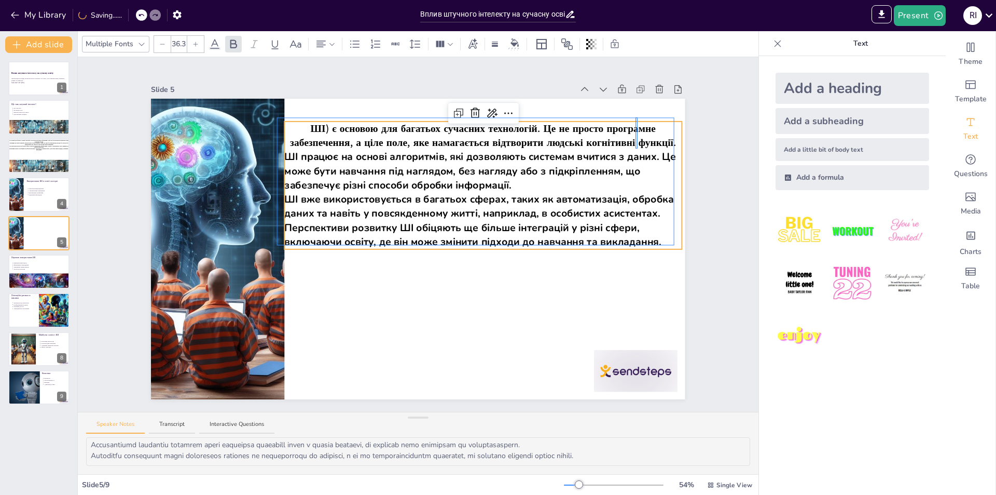
drag, startPoint x: 636, startPoint y: 119, endPoint x: 640, endPoint y: 138, distance: 19.1
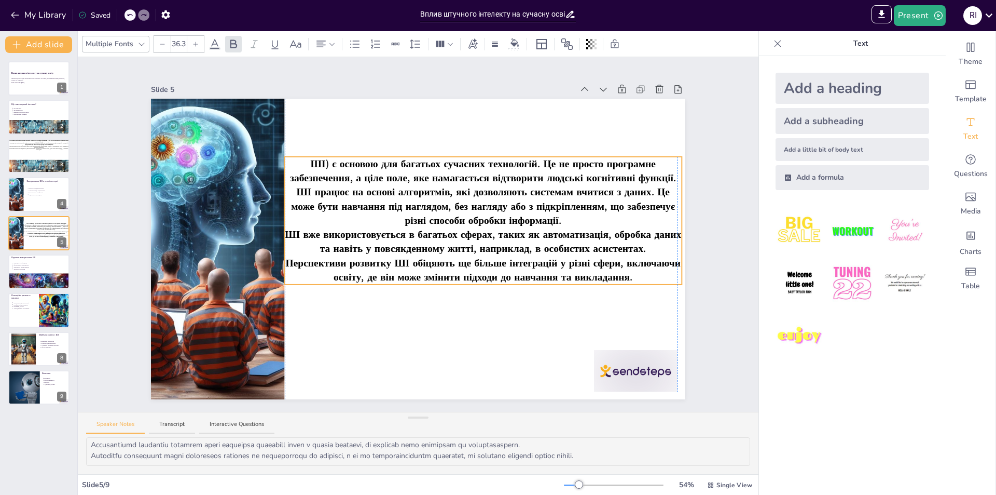
drag, startPoint x: 637, startPoint y: 119, endPoint x: 509, endPoint y: 182, distance: 143.4
click at [32, 192] on p "Інтерактивні платформи" at bounding box center [48, 193] width 38 height 2
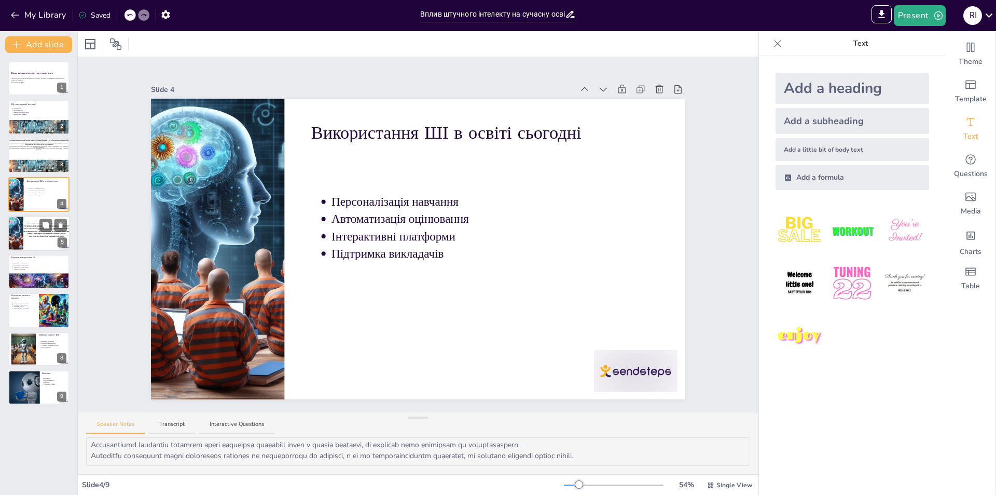
click at [39, 244] on div at bounding box center [39, 232] width 62 height 35
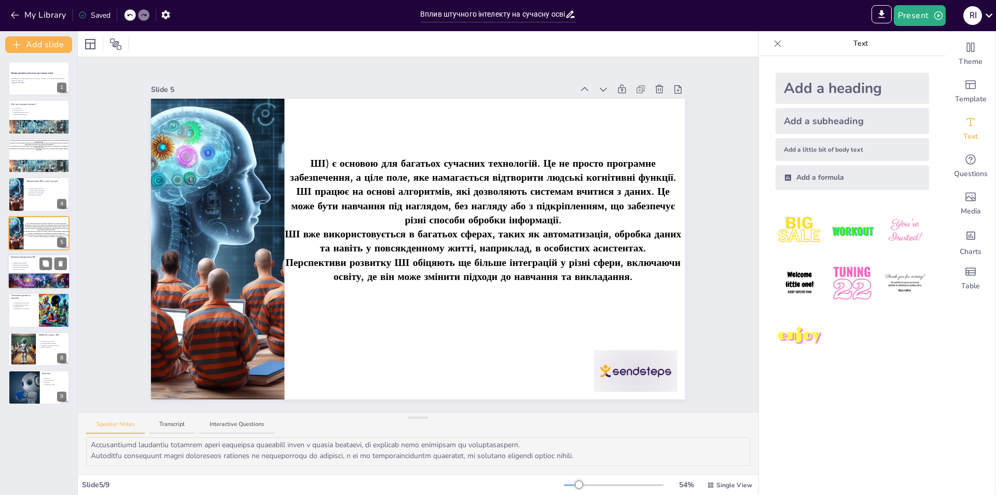
click at [31, 274] on div at bounding box center [39, 286] width 62 height 36
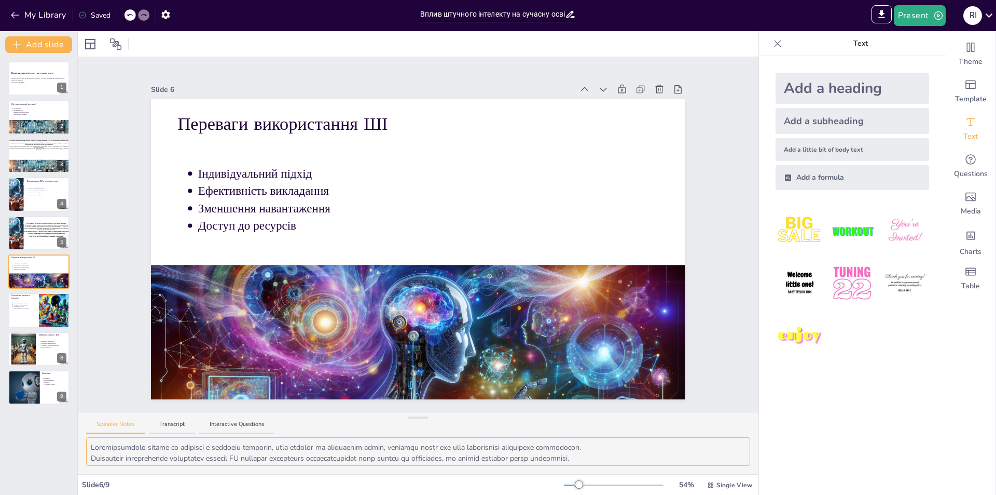
drag, startPoint x: 92, startPoint y: 445, endPoint x: 321, endPoint y: 428, distance: 229.5
click at [321, 428] on div "Speaker Notes Transcript Interactive Questions" at bounding box center [418, 442] width 681 height 62
click at [114, 444] on textarea at bounding box center [418, 451] width 664 height 29
drag, startPoint x: 89, startPoint y: 443, endPoint x: 657, endPoint y: 462, distance: 568.5
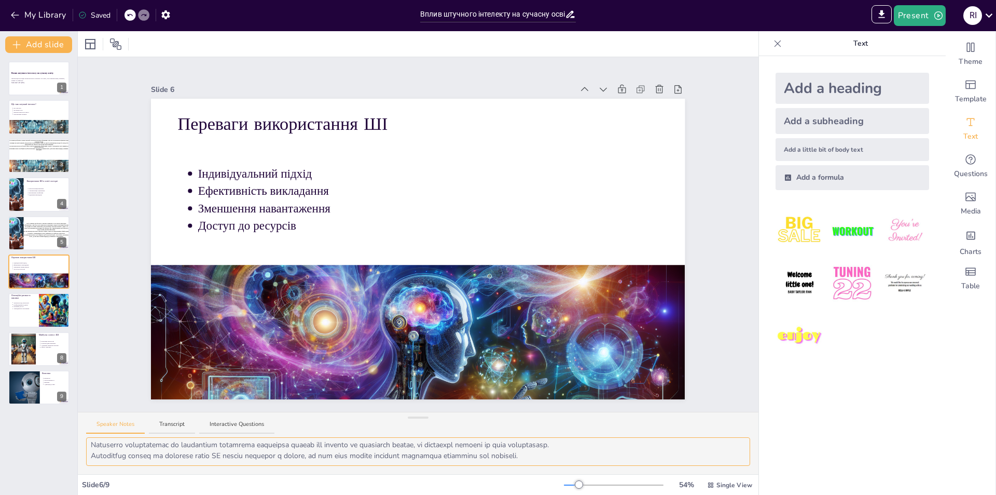
click at [661, 462] on textarea at bounding box center [418, 451] width 664 height 29
click at [33, 237] on div at bounding box center [39, 232] width 62 height 35
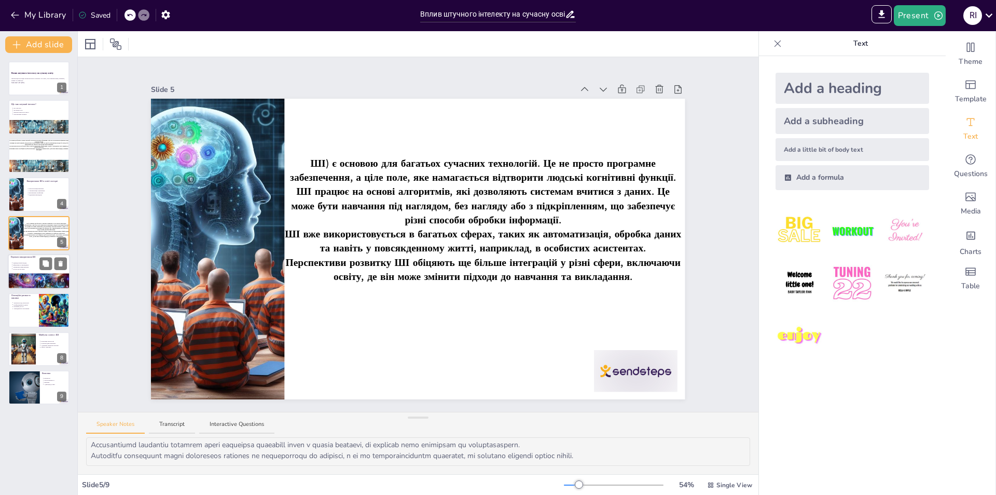
click at [35, 269] on p "Доступ до ресурсів" at bounding box center [40, 269] width 54 height 2
type textarea "Індивідуальний підхід до навчання є ключовим фактором, який впливає на успішніс…"
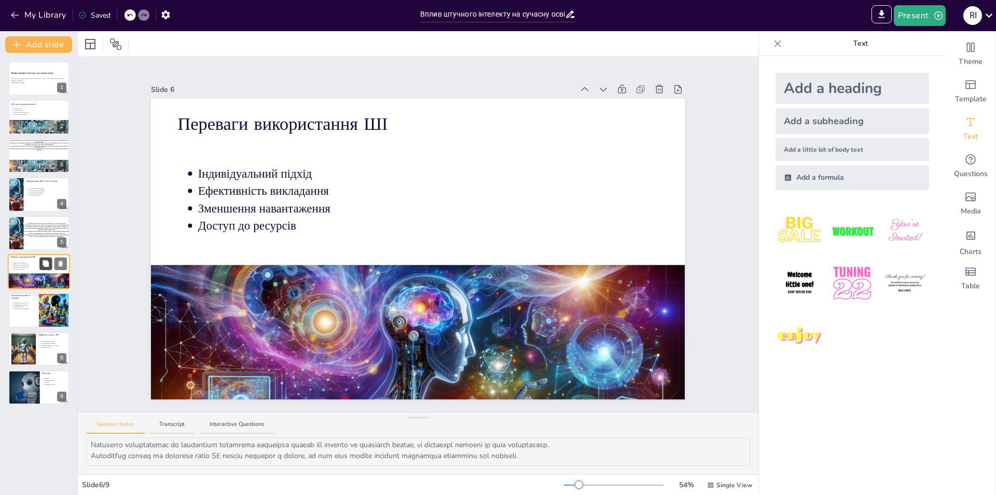
click at [49, 264] on icon at bounding box center [46, 263] width 6 height 6
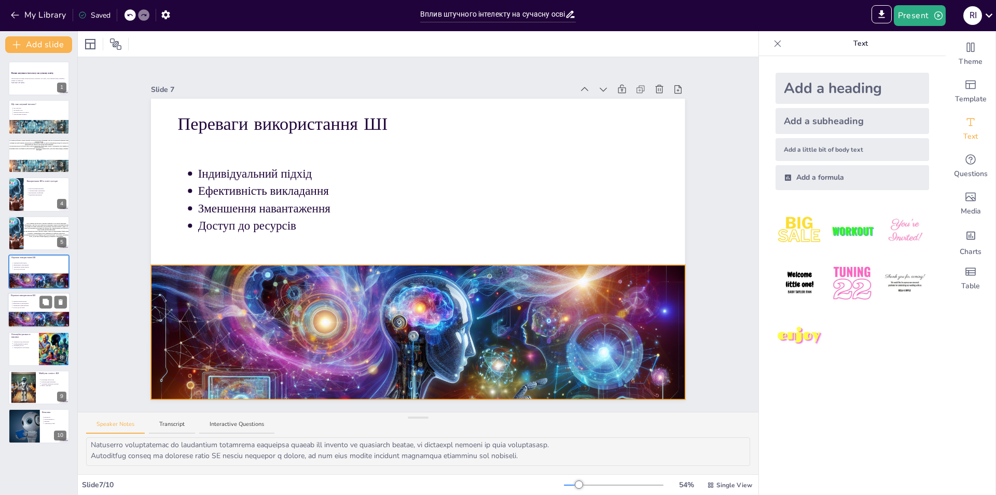
click at [31, 318] on div at bounding box center [39, 324] width 62 height 36
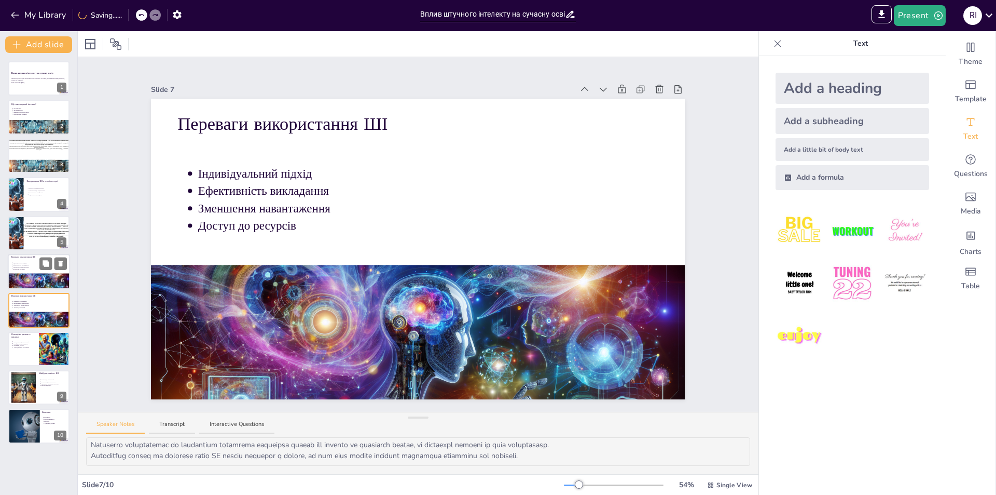
click at [27, 278] on div at bounding box center [39, 286] width 62 height 36
click at [25, 301] on p "Індивідуальний підхід" at bounding box center [40, 301] width 54 height 2
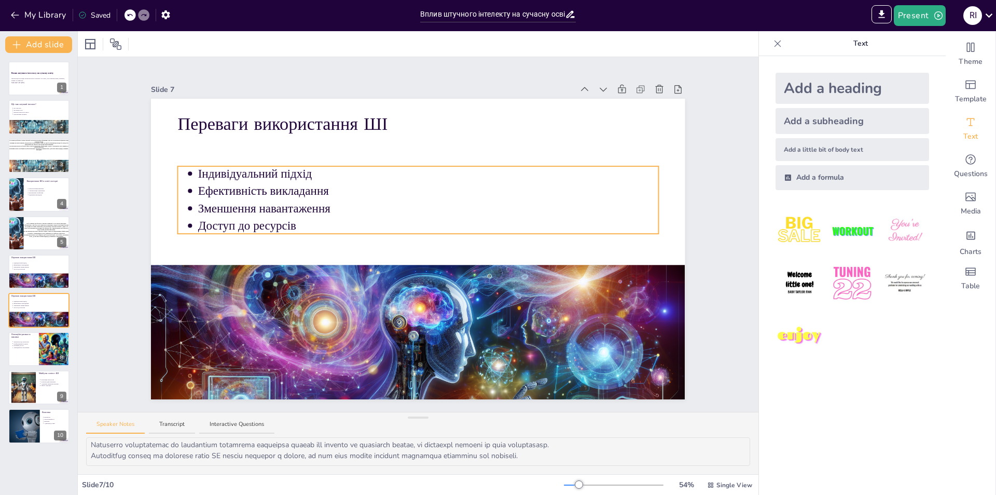
click at [255, 217] on p "Доступ до ресурсів" at bounding box center [428, 225] width 460 height 17
click at [406, 143] on icon at bounding box center [409, 145] width 9 height 10
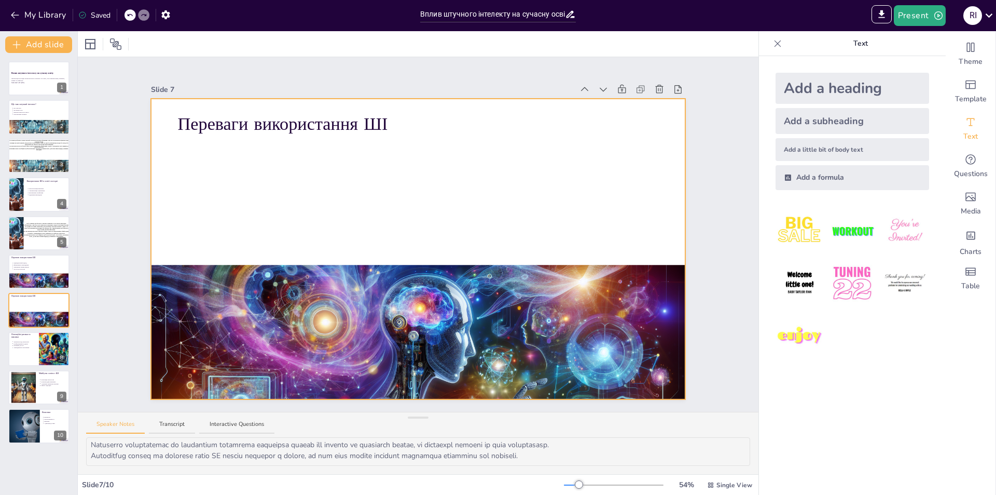
click at [335, 118] on p "Переваги використання ШІ" at bounding box center [418, 123] width 480 height 25
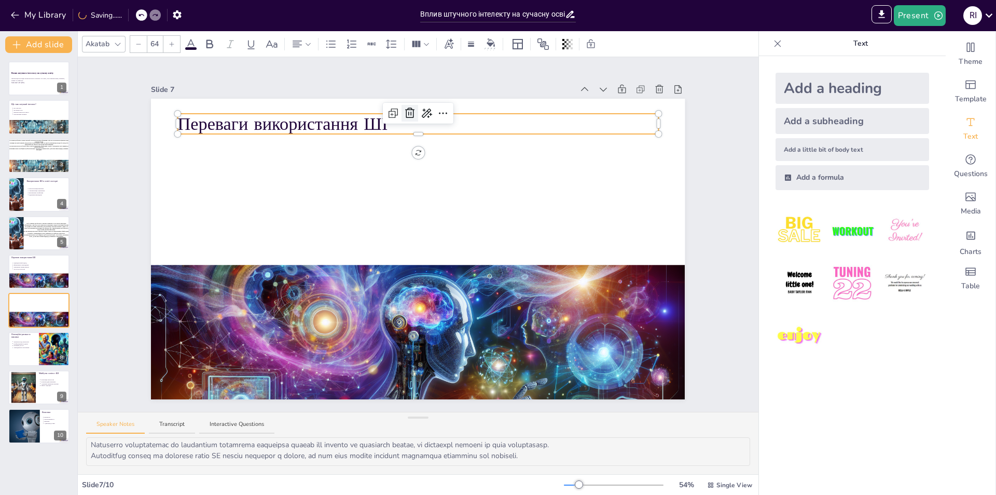
click at [405, 113] on icon at bounding box center [409, 113] width 9 height 10
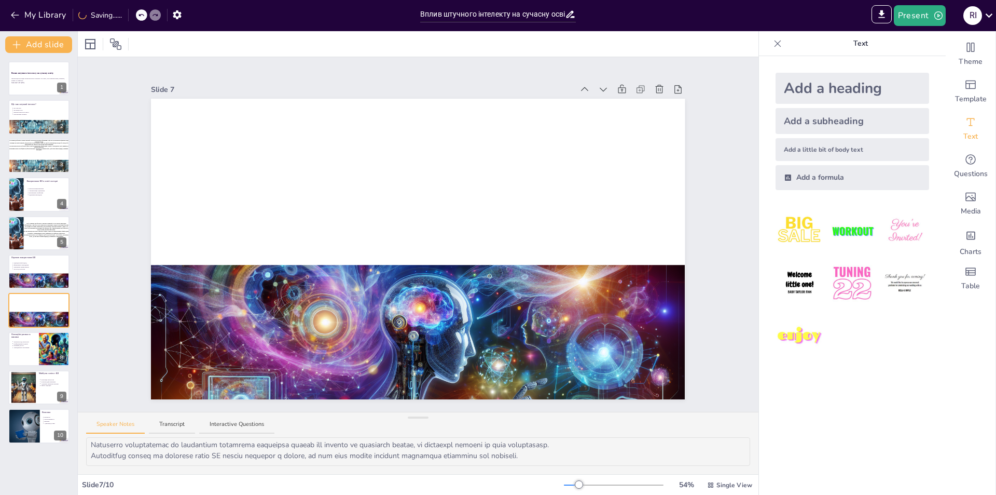
click at [144, 17] on icon at bounding box center [141, 15] width 6 height 6
click at [839, 82] on div "Add a heading" at bounding box center [853, 88] width 154 height 31
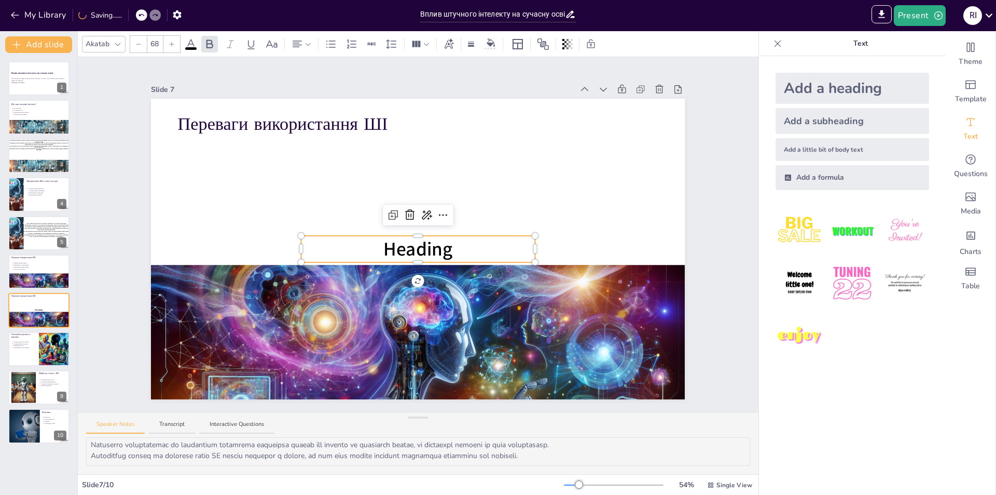
click at [361, 252] on p "Heading" at bounding box center [418, 249] width 234 height 26
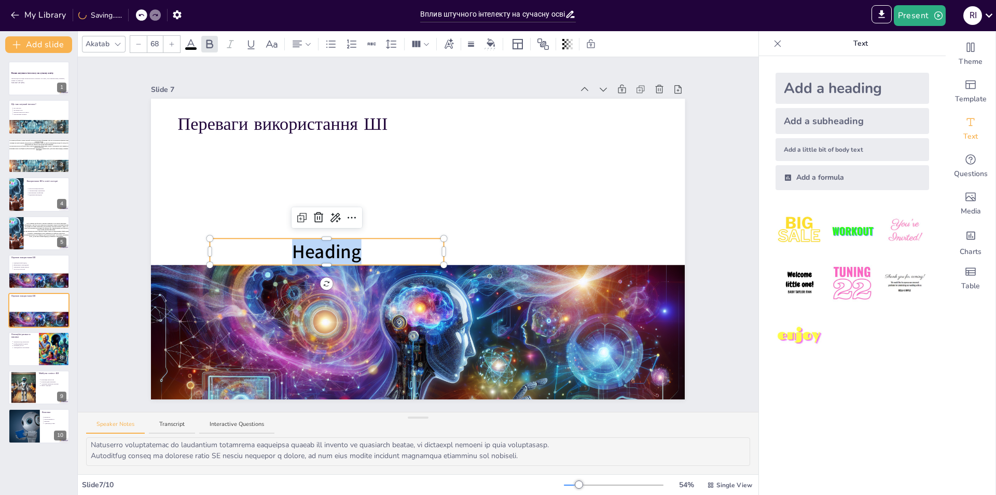
drag, startPoint x: 356, startPoint y: 250, endPoint x: 234, endPoint y: 247, distance: 123.0
click at [234, 247] on p "Heading" at bounding box center [327, 251] width 234 height 26
type input "--"
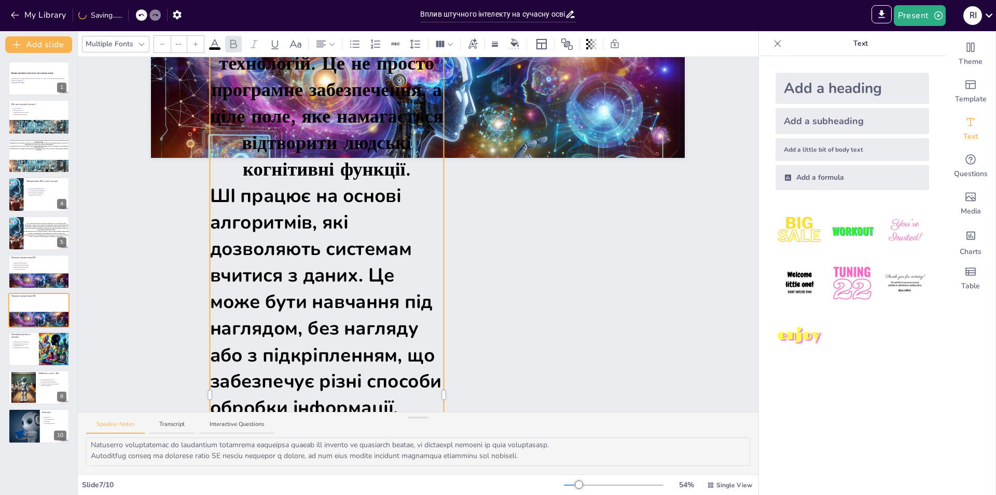
scroll to position [138, 0]
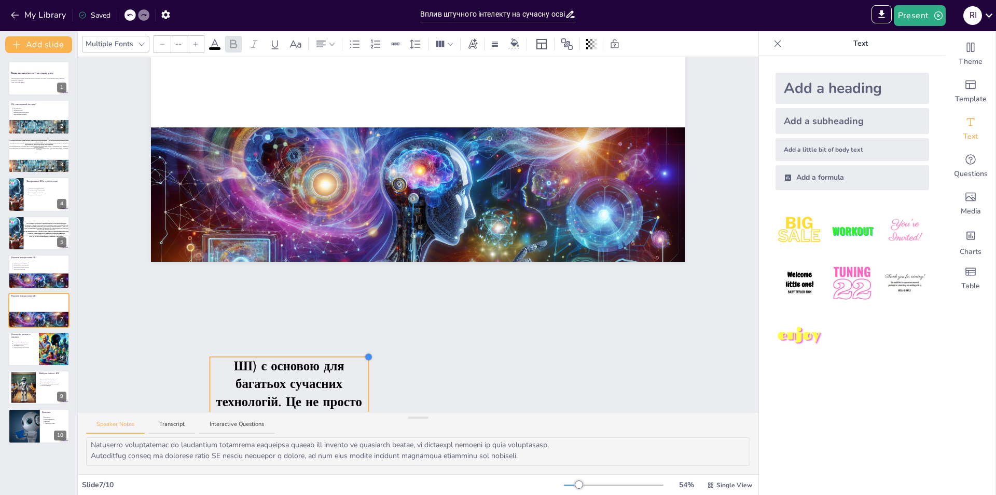
drag, startPoint x: 437, startPoint y: 94, endPoint x: 266, endPoint y: 350, distance: 307.7
click at [245, 350] on div "Slide 1 Вплив штучного інтелекту на сучасну освіту Презентація розглядає вплив …" at bounding box center [418, 234] width 681 height 354
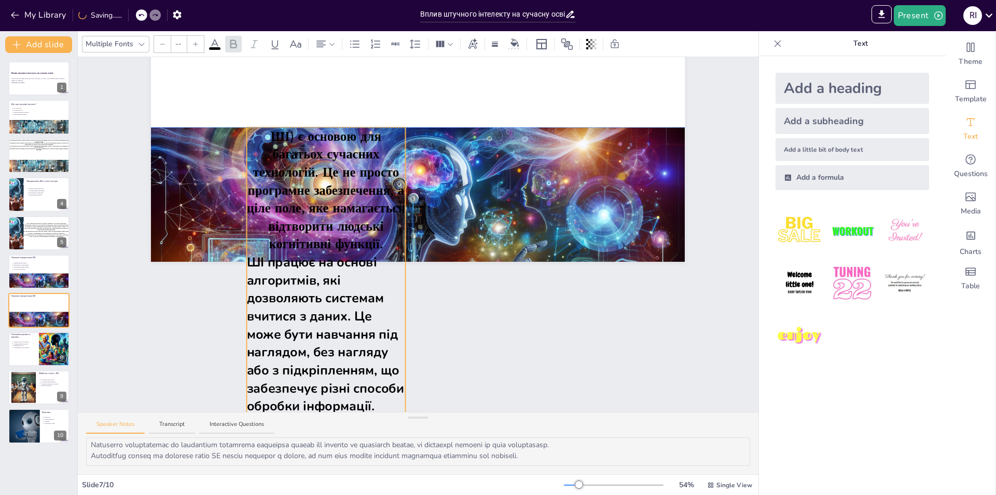
drag, startPoint x: 307, startPoint y: 354, endPoint x: 436, endPoint y: 232, distance: 178.0
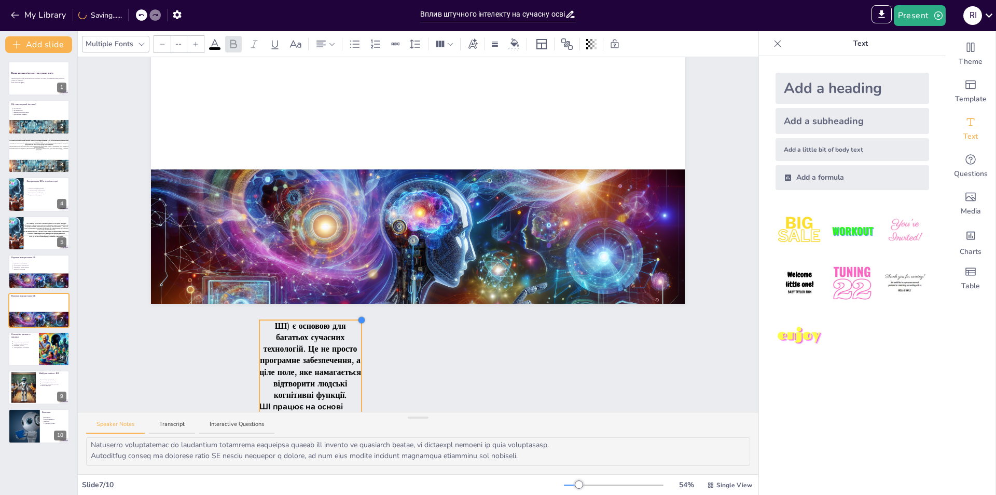
scroll to position [130, 0]
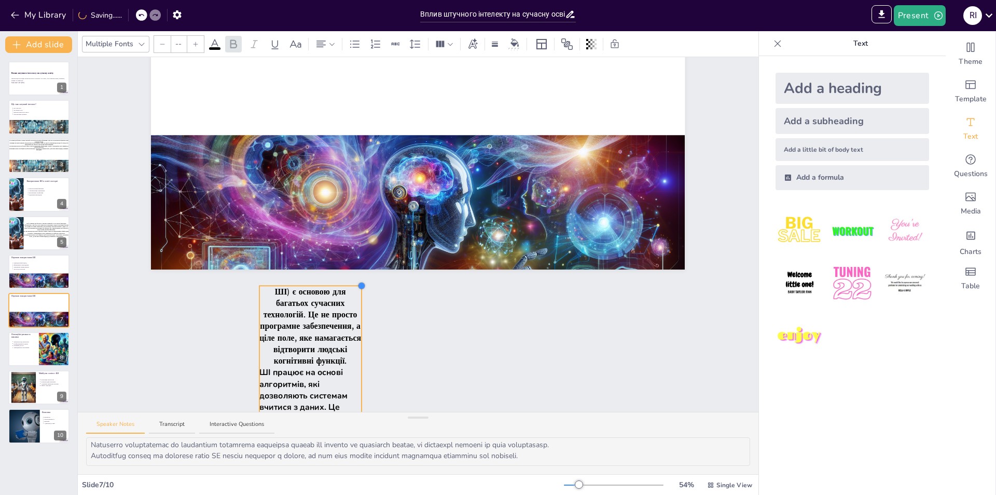
drag, startPoint x: 409, startPoint y: 183, endPoint x: 317, endPoint y: 328, distance: 172.0
click at [317, 269] on div "Переваги використання ШІ ШІ) є основою для багатьох сучасних технологій. Це не …" at bounding box center [418, 119] width 534 height 300
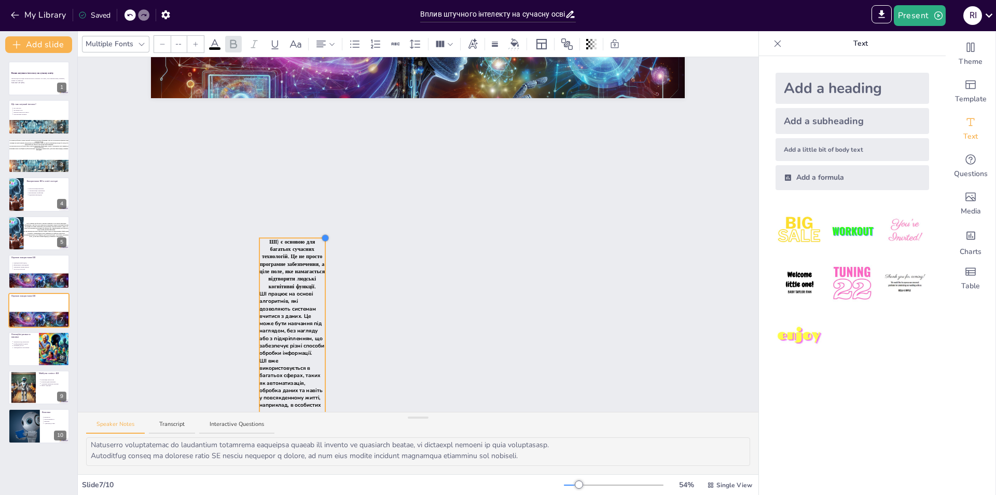
scroll to position [354, 0]
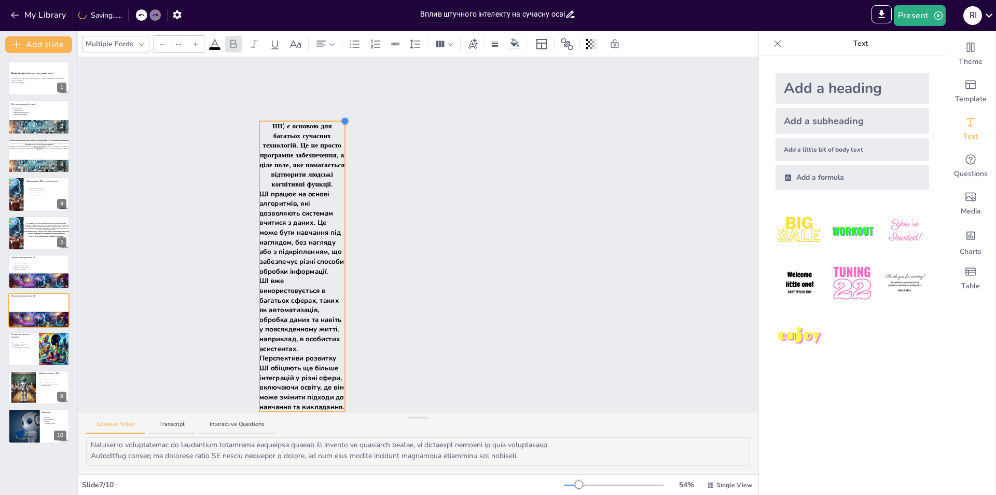
drag, startPoint x: 368, startPoint y: 234, endPoint x: 279, endPoint y: 338, distance: 137.6
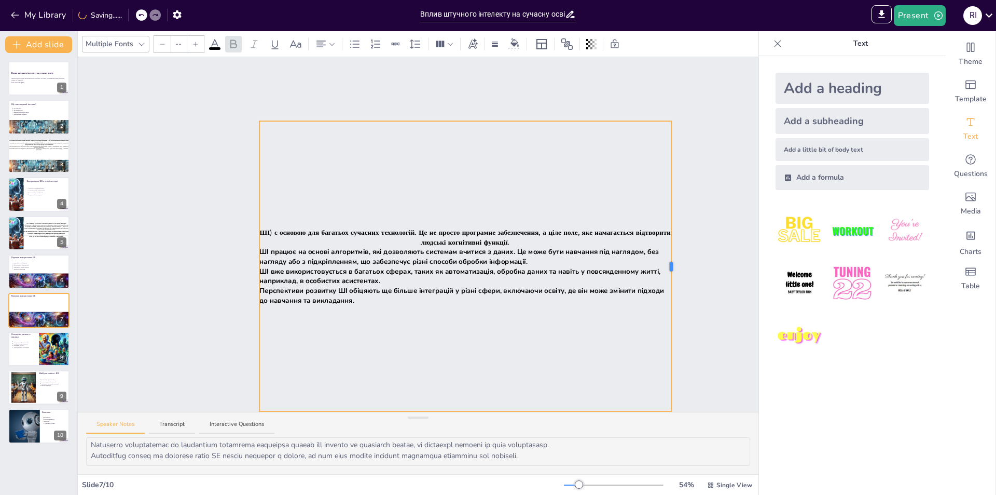
click at [664, 274] on div "Slide 1 Вплив штучного інтелекту на сучасну освіту Презентація розглядає вплив …" at bounding box center [418, 234] width 681 height 354
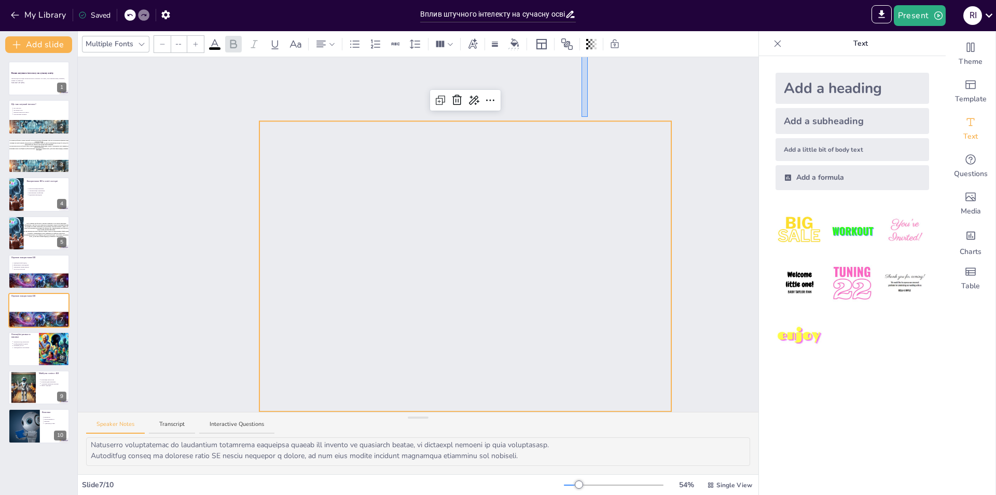
drag, startPoint x: 588, startPoint y: 113, endPoint x: 582, endPoint y: 31, distance: 81.7
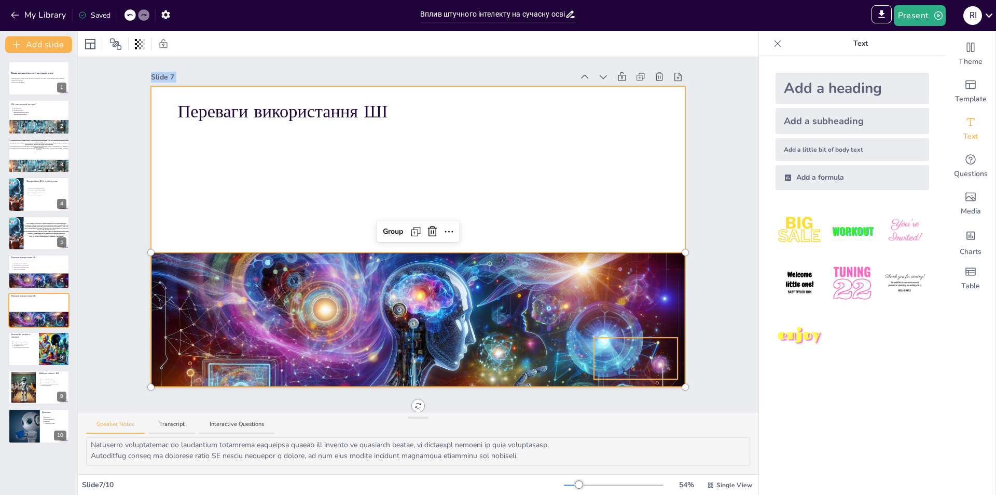
scroll to position [17, 0]
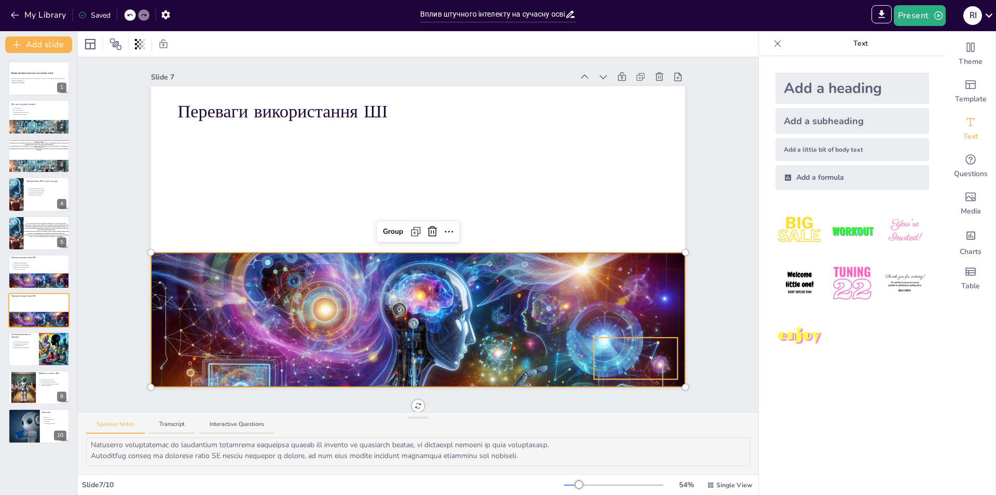
click at [135, 16] on div at bounding box center [130, 14] width 11 height 11
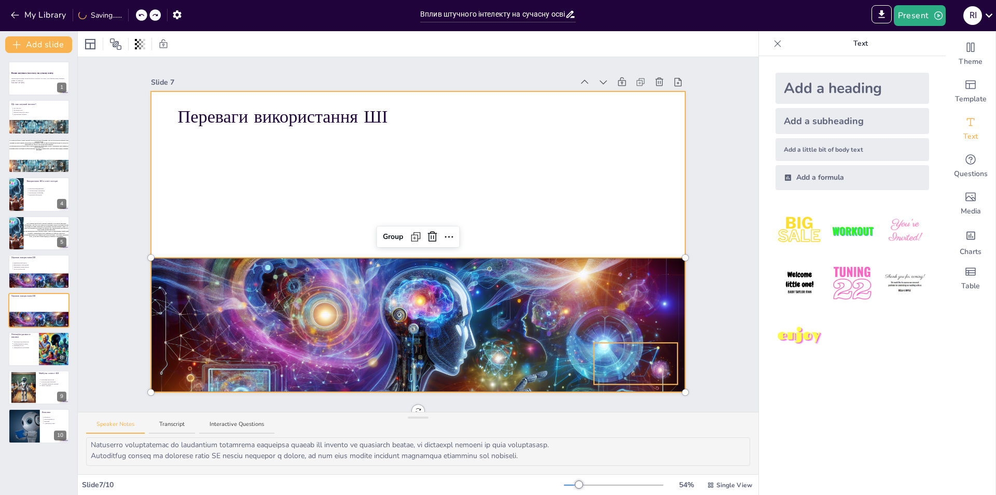
scroll to position [0, 0]
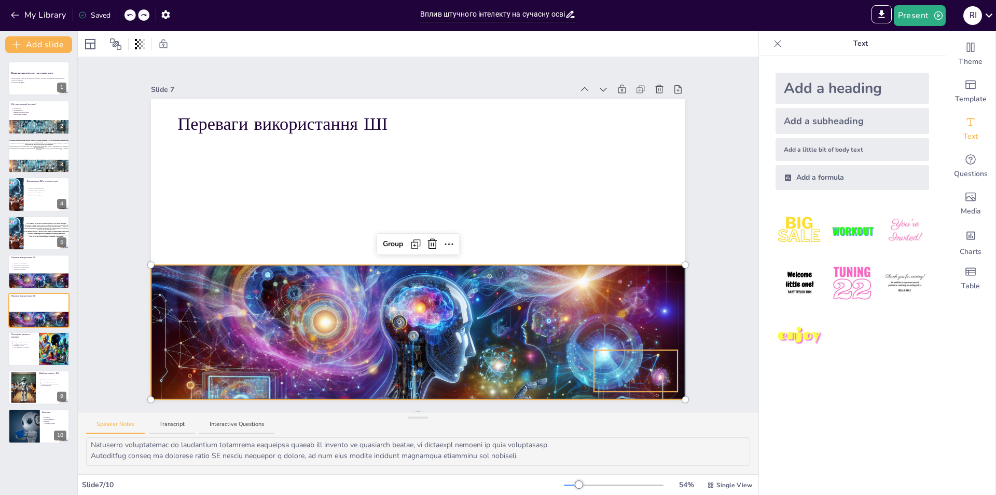
click at [646, 346] on div at bounding box center [418, 368] width 534 height 305
click at [643, 363] on div at bounding box center [418, 368] width 534 height 305
click at [129, 15] on icon at bounding box center [129, 15] width 5 height 3
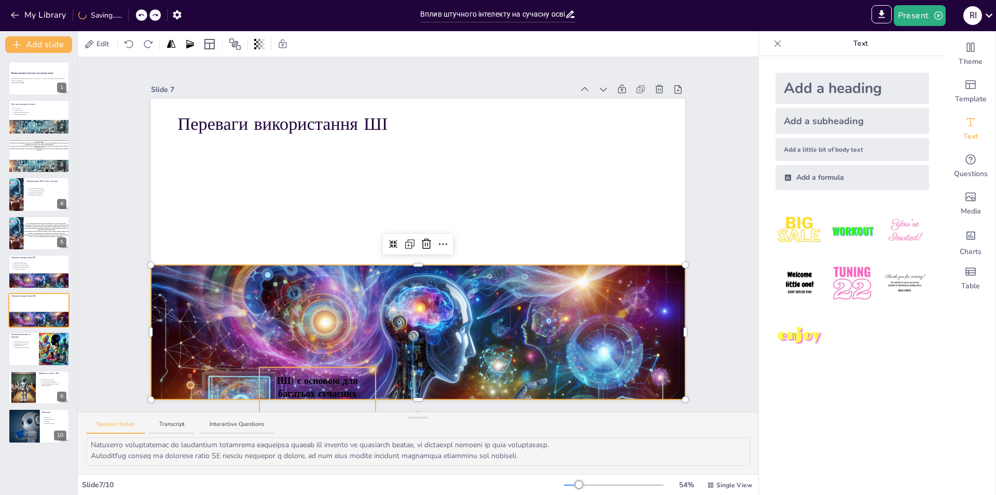
click at [287, 382] on span "ШІ) є основою для багатьох сучасних технологій. Це не просто програмне забезпеч…" at bounding box center [317, 420] width 116 height 92
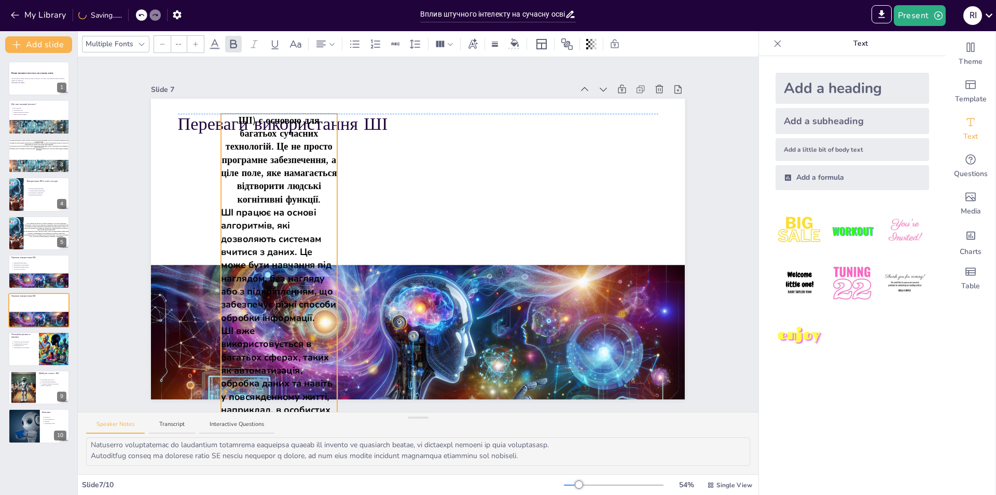
drag, startPoint x: 329, startPoint y: 363, endPoint x: 286, endPoint y: 101, distance: 266.0
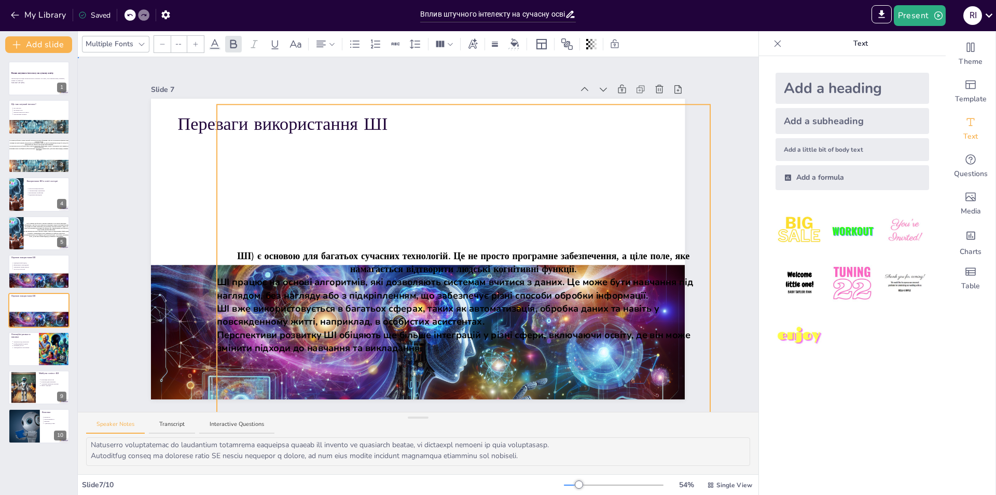
click at [703, 278] on div "Slide 1 Вплив штучного інтелекту на сучасну освіту Презентація розглядає вплив …" at bounding box center [418, 234] width 592 height 329
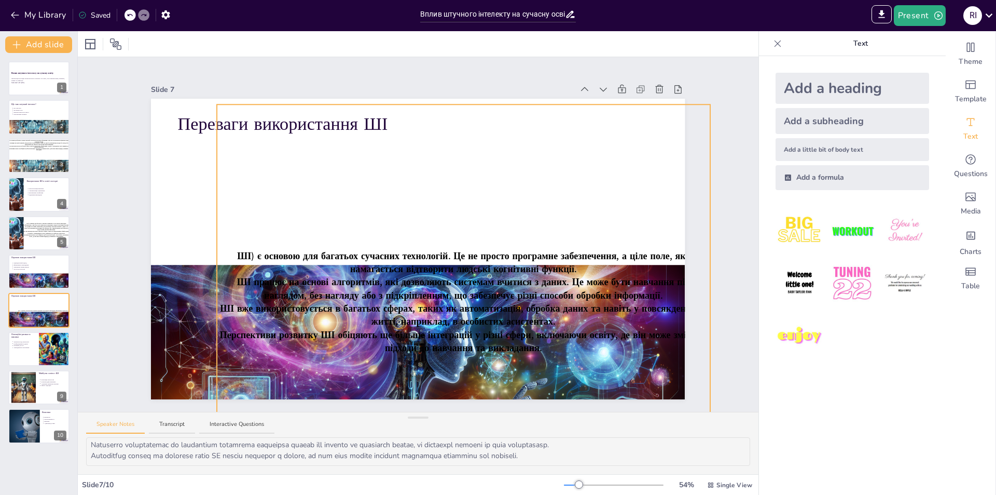
click at [587, 276] on span "ШІ працює на основі алгоритмів, які дозволяють системам вчитися з даних. Це мож…" at bounding box center [463, 289] width 453 height 26
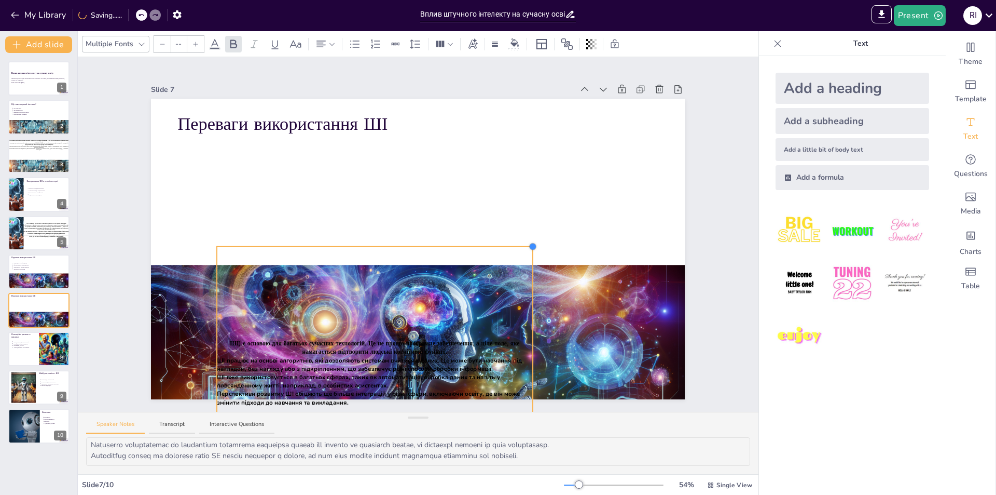
drag, startPoint x: 702, startPoint y: 99, endPoint x: 524, endPoint y: 313, distance: 278.2
click at [524, 313] on div at bounding box center [375, 372] width 316 height 253
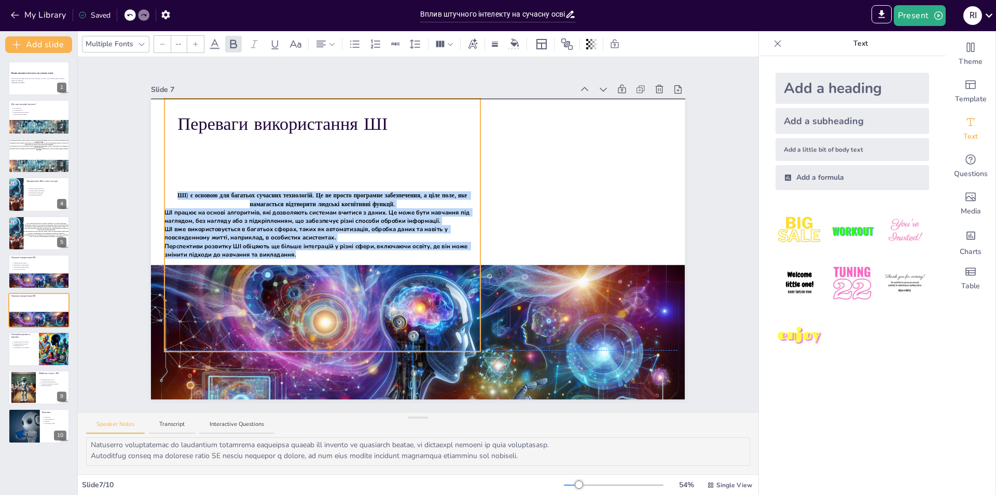
drag, startPoint x: 480, startPoint y: 243, endPoint x: 425, endPoint y: 87, distance: 165.6
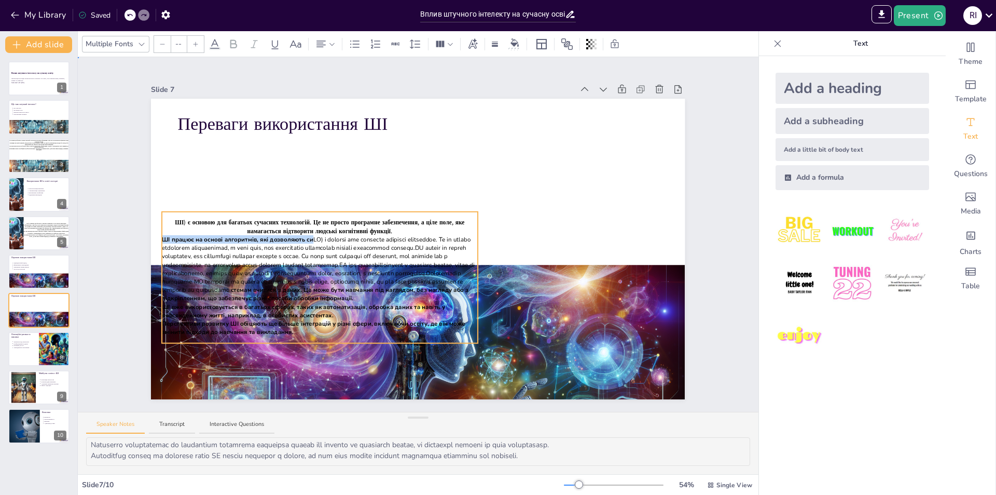
click at [319, 207] on div at bounding box center [418, 249] width 534 height 300
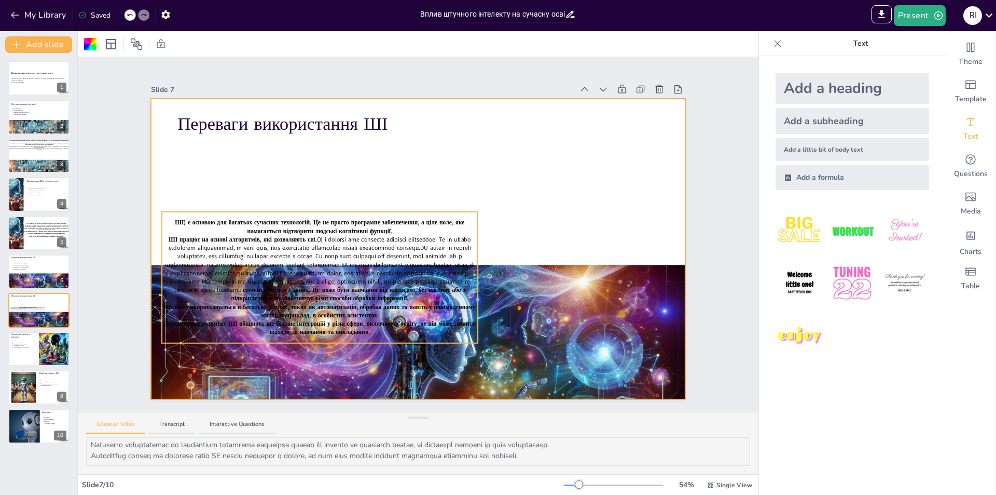
click at [416, 218] on span "ШІ) є основою для багатьох сучасних технологій. Це не просто програмне забезпеч…" at bounding box center [320, 226] width 290 height 17
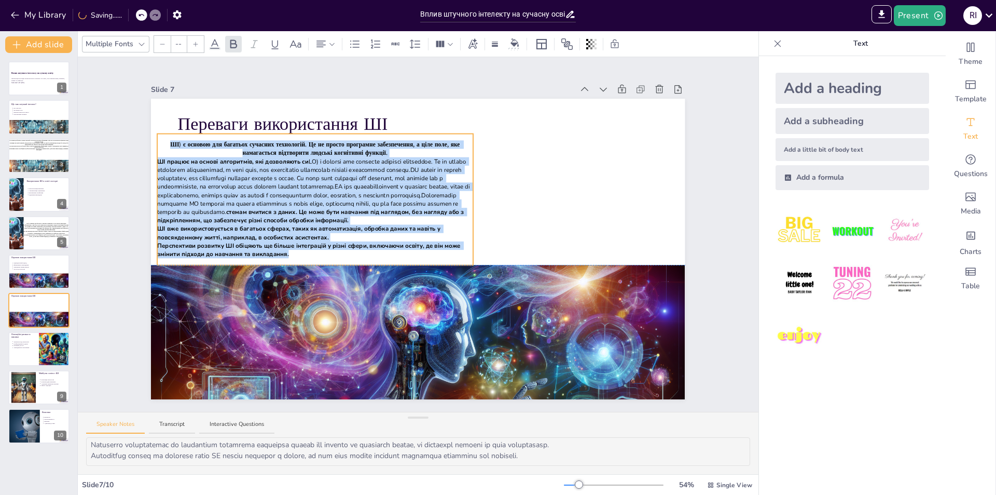
drag, startPoint x: 423, startPoint y: 209, endPoint x: 419, endPoint y: 130, distance: 78.5
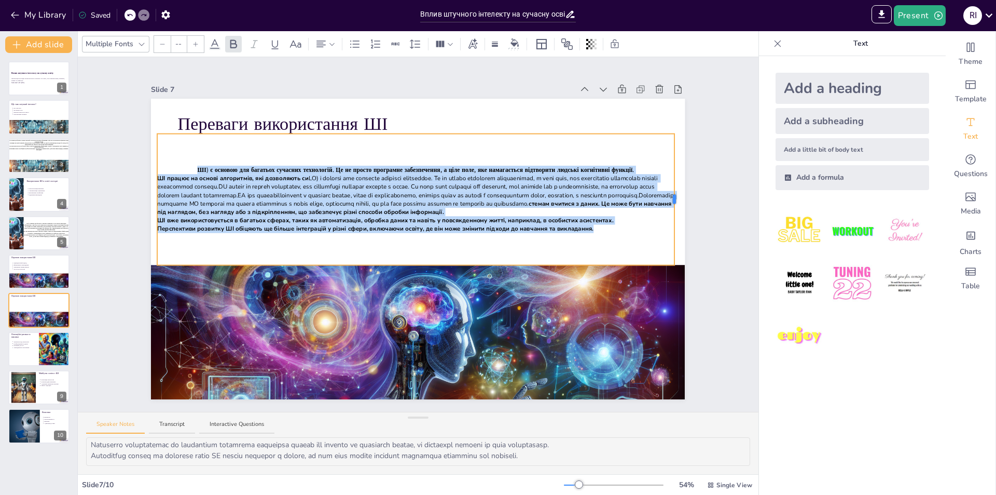
click at [673, 195] on div at bounding box center [674, 199] width 3 height 9
drag, startPoint x: 597, startPoint y: 223, endPoint x: 183, endPoint y: 155, distance: 419.2
click at [183, 155] on div "ШІ) є основою для багатьох сучасних технологій. Це не просто програмне забезпеч…" at bounding box center [415, 199] width 517 height 131
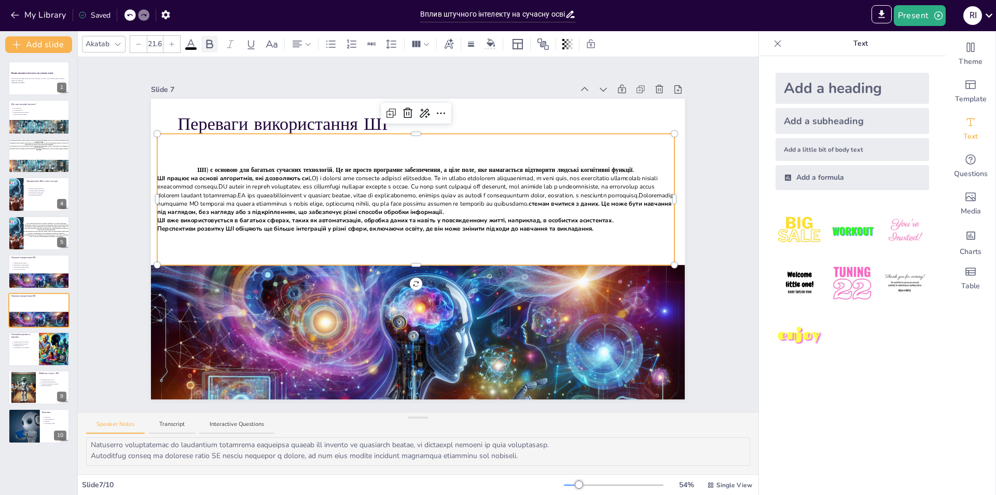
click at [210, 47] on icon at bounding box center [209, 44] width 12 height 12
click at [207, 44] on icon at bounding box center [210, 43] width 7 height 9
click at [959, 130] on div "Text" at bounding box center [971, 128] width 50 height 37
click at [773, 43] on icon at bounding box center [778, 43] width 10 height 10
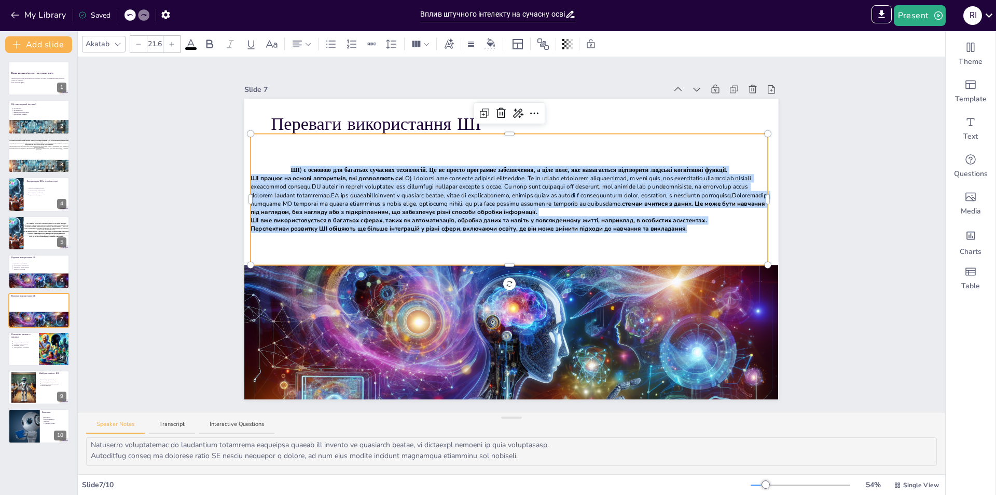
drag, startPoint x: 713, startPoint y: 224, endPoint x: 256, endPoint y: 152, distance: 462.7
click at [256, 152] on div "ШІ) є основою для багатьох сучасних технологій. Це не просто програмне забезпеч…" at bounding box center [509, 199] width 517 height 131
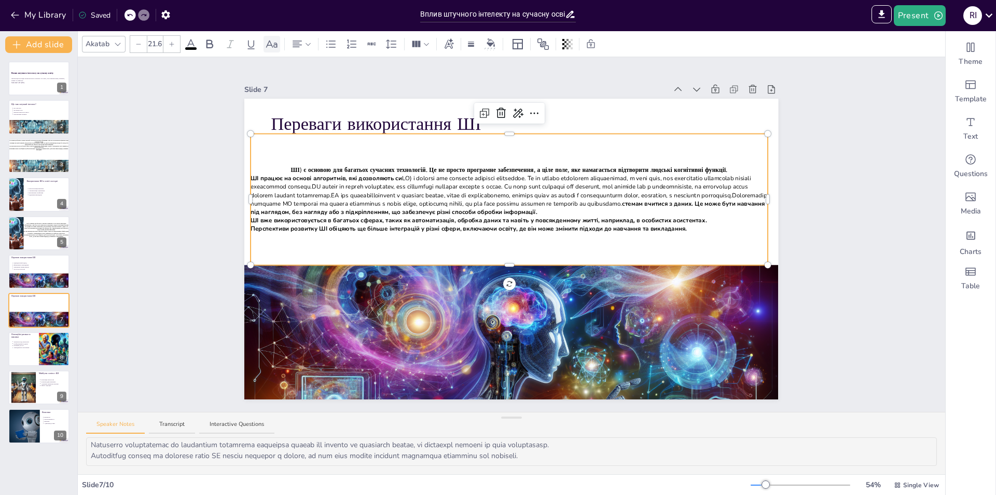
click at [278, 47] on div at bounding box center [272, 44] width 17 height 17
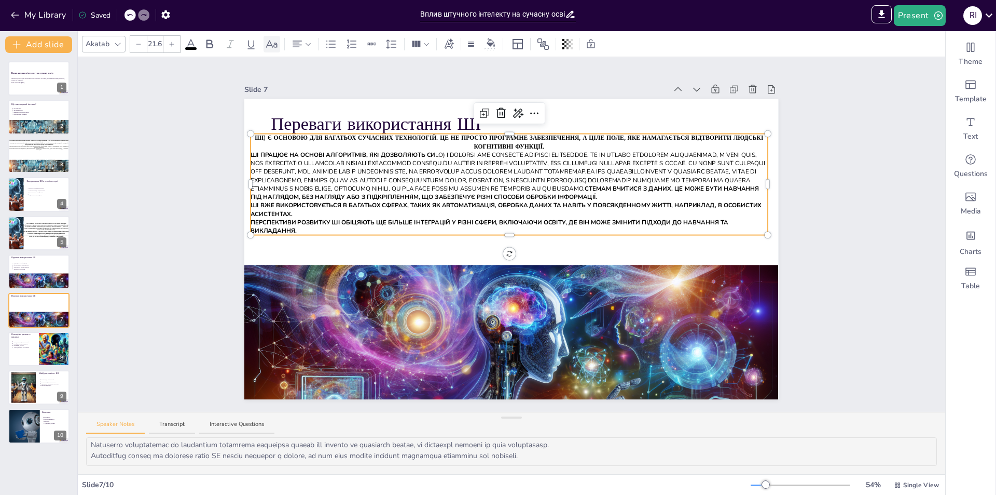
click at [270, 40] on icon at bounding box center [272, 44] width 12 height 12
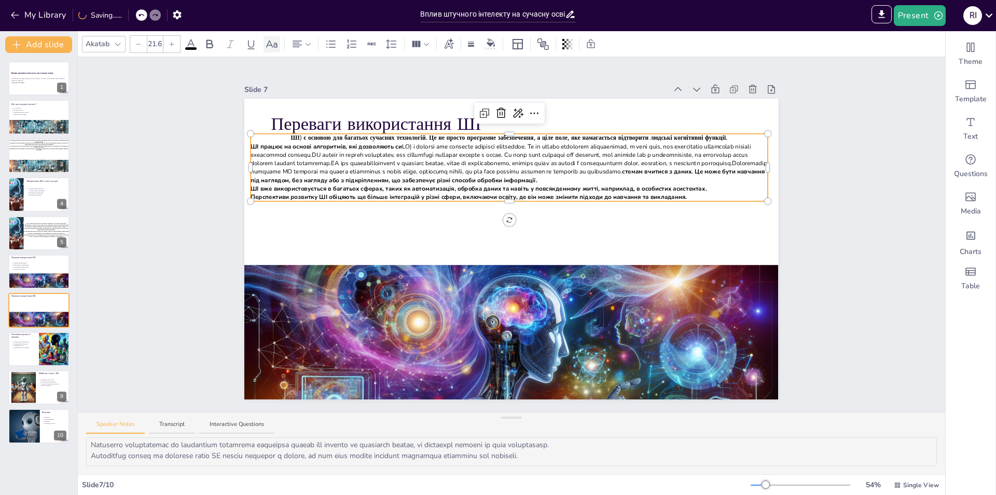
click at [271, 46] on icon at bounding box center [272, 44] width 12 height 12
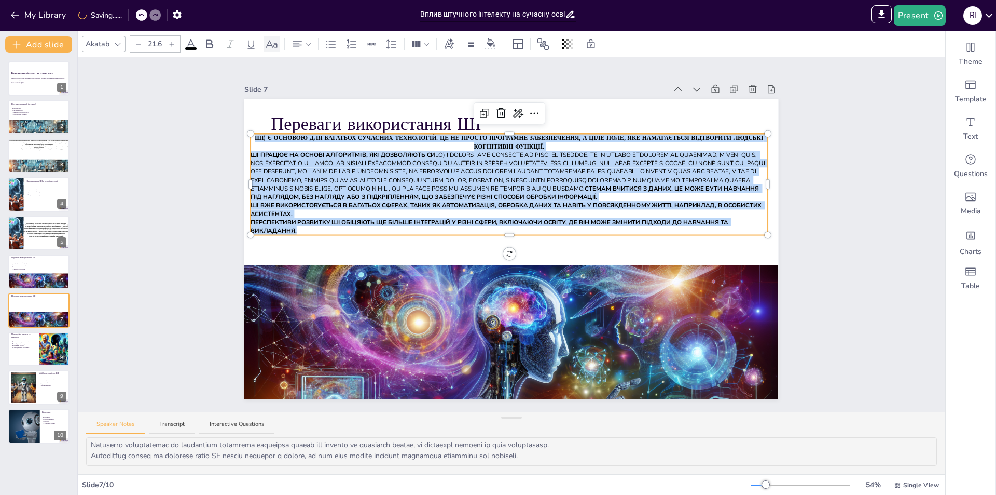
click at [271, 46] on icon at bounding box center [272, 44] width 12 height 12
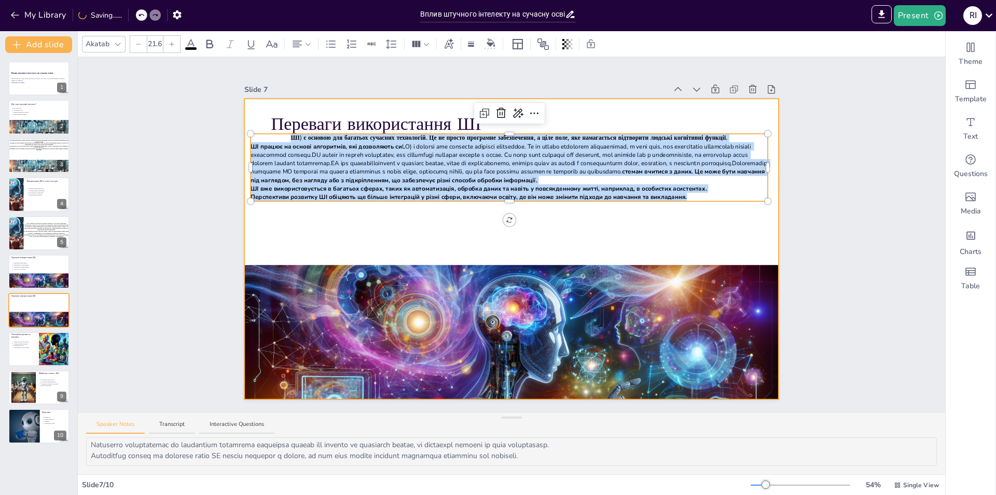
click at [689, 193] on p "Перспективи розвитку ШІ обіцяють ще більше інтеграцій у різні сфери, включаючи …" at bounding box center [509, 197] width 517 height 8
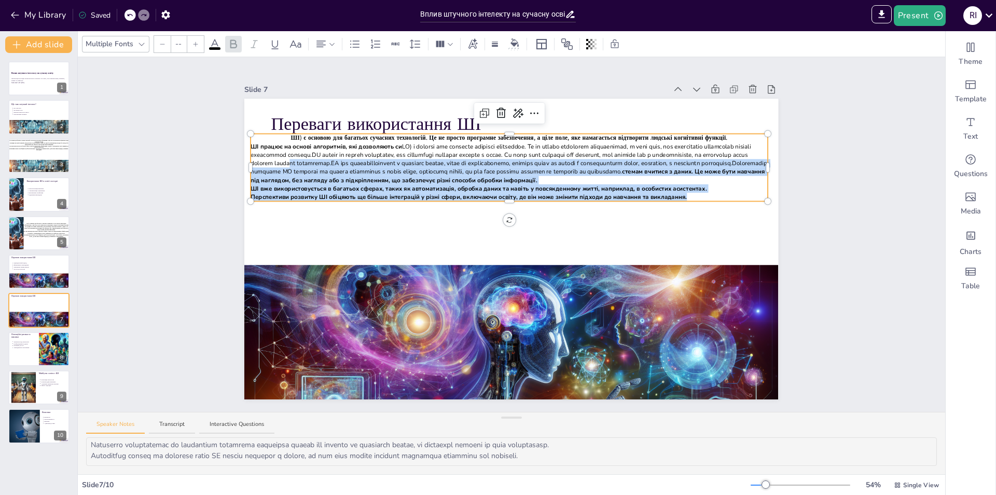
type input "21.6"
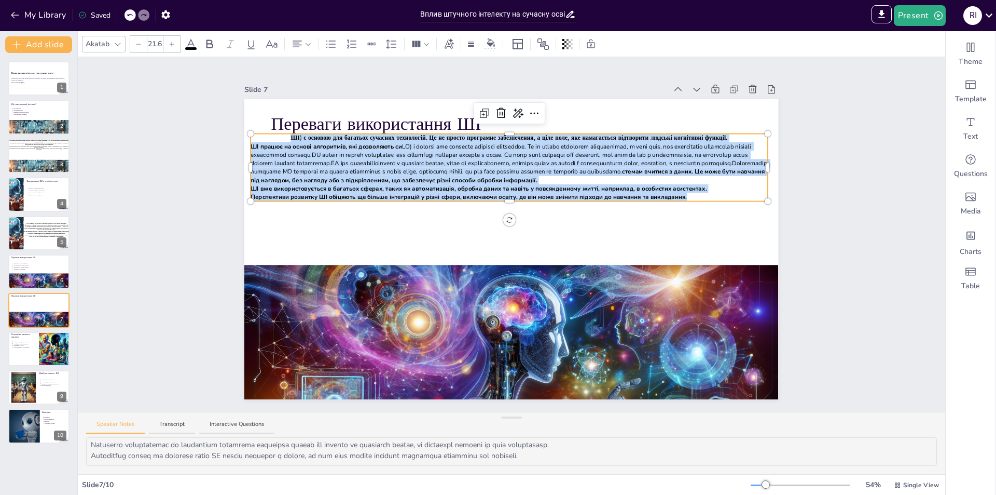
drag, startPoint x: 693, startPoint y: 190, endPoint x: 245, endPoint y: 121, distance: 453.1
click at [223, 128] on div "Slide 1 Вплив штучного інтелекту на сучасну освіту Презентація розглядає вплив …" at bounding box center [511, 234] width 592 height 329
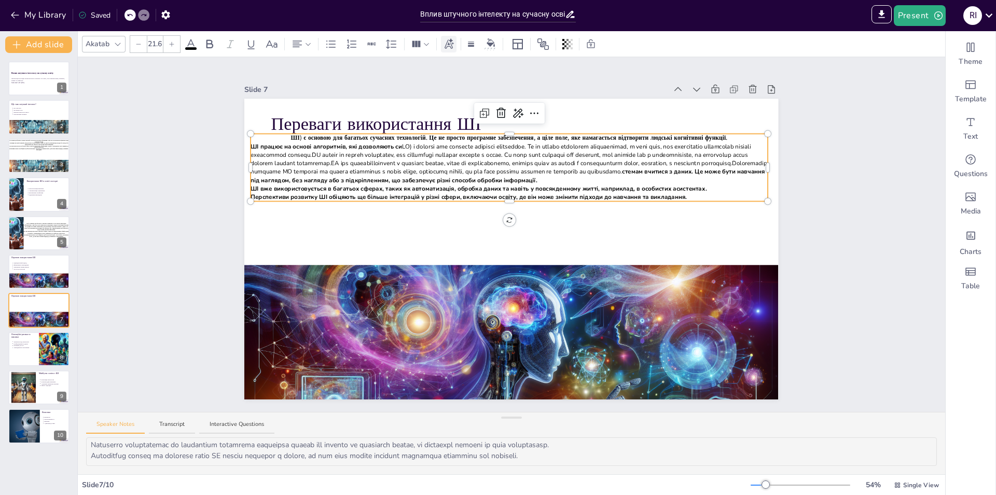
click at [454, 45] on icon at bounding box center [448, 43] width 11 height 11
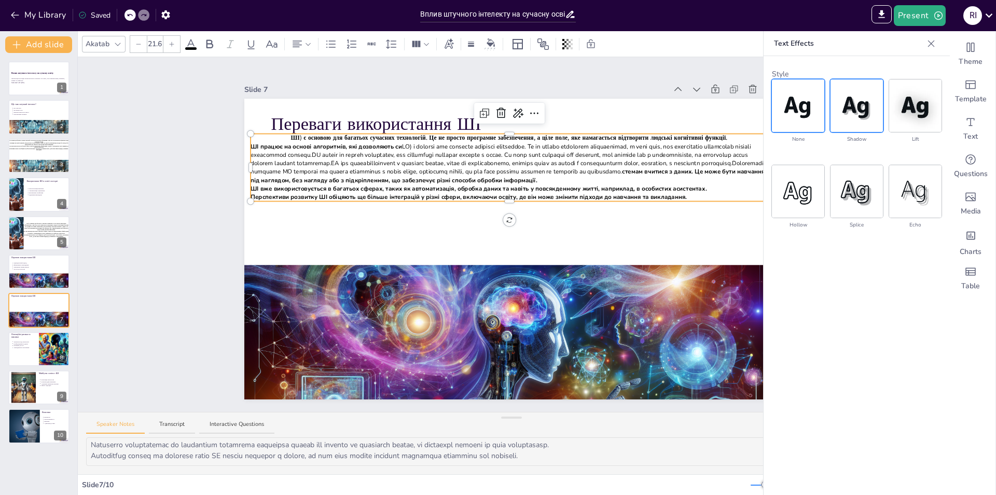
click at [843, 98] on img at bounding box center [857, 105] width 52 height 52
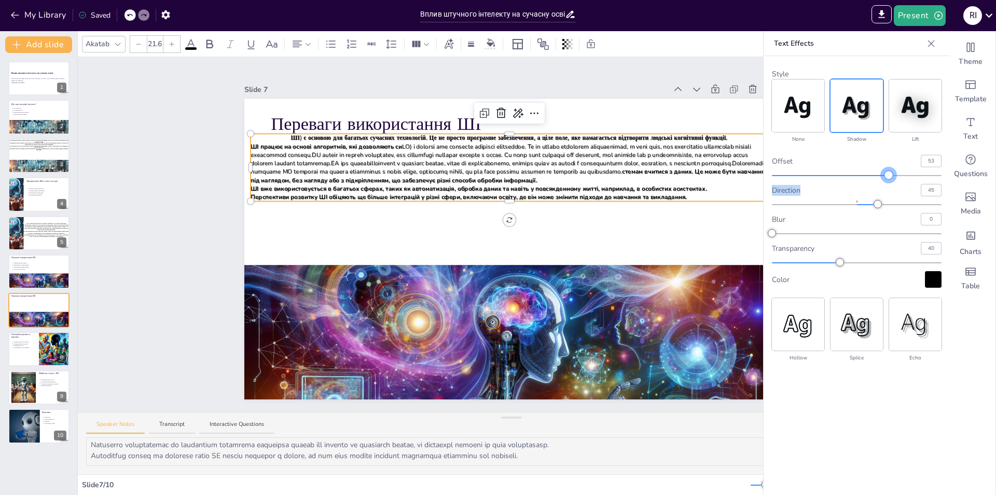
type input "52"
drag, startPoint x: 896, startPoint y: 175, endPoint x: 860, endPoint y: 182, distance: 36.4
click at [860, 182] on div "offset 52 direction 45 blur 0 transparency 40 Color" at bounding box center [857, 221] width 170 height 133
click at [143, 13] on icon at bounding box center [144, 15] width 6 height 6
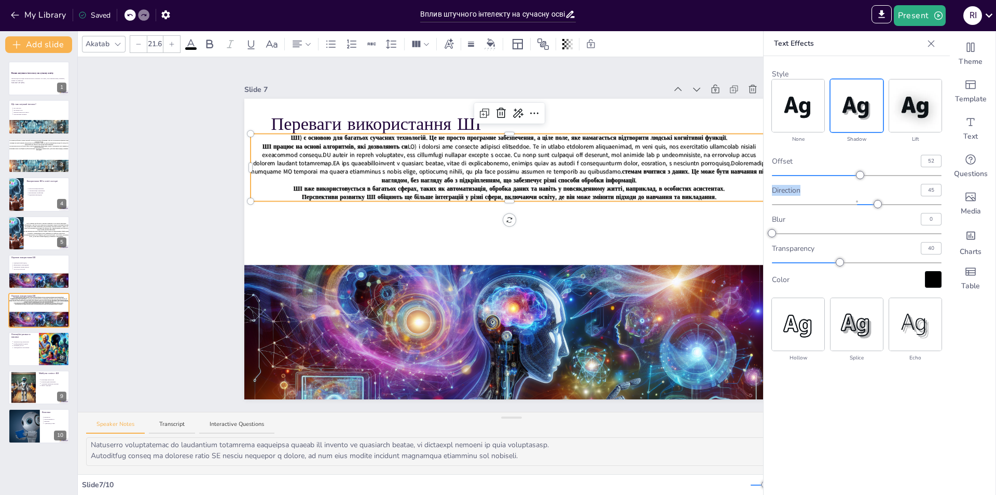
click at [132, 15] on icon at bounding box center [129, 15] width 5 height 3
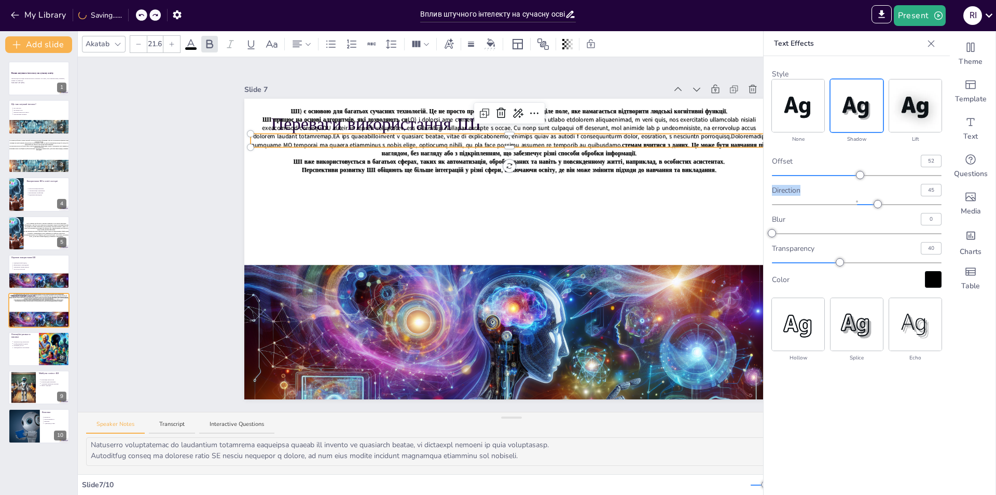
click at [142, 15] on icon at bounding box center [141, 15] width 6 height 6
click at [144, 16] on icon at bounding box center [141, 15] width 6 height 6
click at [157, 18] on div "My Library Saving......" at bounding box center [93, 14] width 187 height 19
click at [157, 18] on icon at bounding box center [155, 15] width 6 height 6
click at [147, 18] on div at bounding box center [141, 14] width 11 height 11
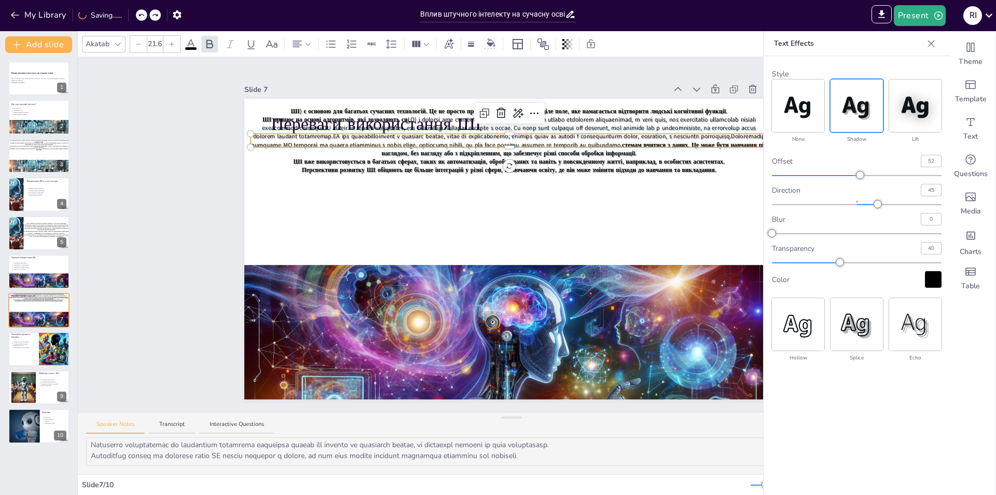
click at [147, 18] on div at bounding box center [141, 14] width 11 height 11
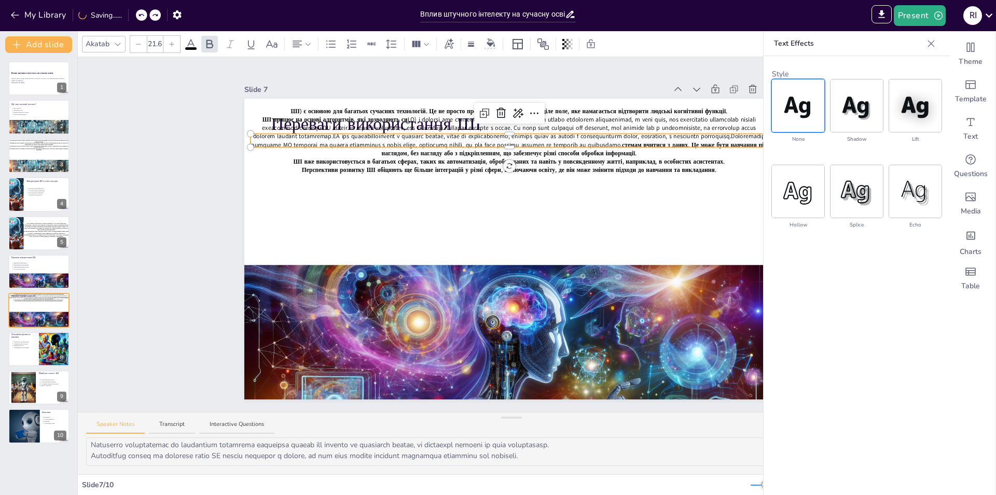
click at [147, 18] on div at bounding box center [141, 14] width 11 height 11
click at [142, 19] on div at bounding box center [141, 14] width 11 height 11
click at [139, 18] on div at bounding box center [137, 14] width 25 height 11
click at [130, 14] on icon at bounding box center [130, 15] width 6 height 6
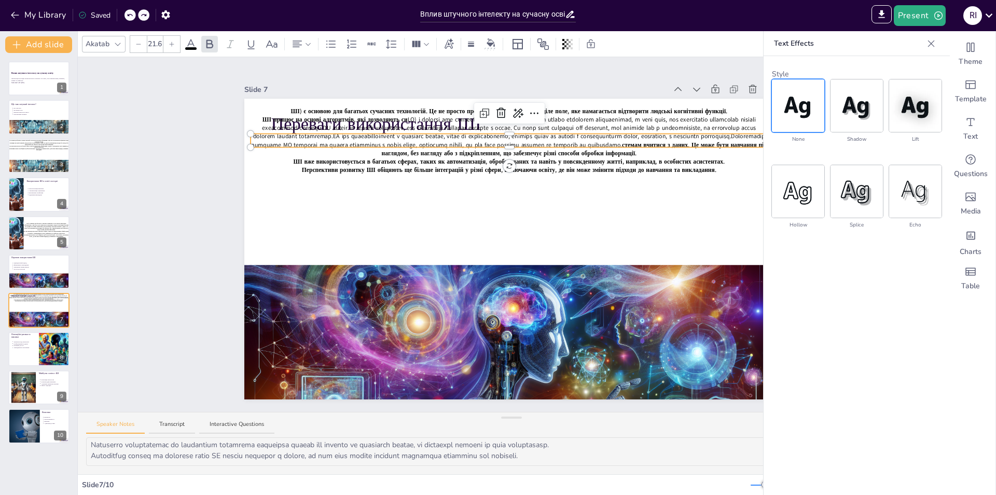
click at [130, 14] on icon at bounding box center [130, 15] width 6 height 6
click at [405, 157] on span "ШІ вже використовується в багатьох сферах, таких як автоматизація, обробка дани…" at bounding box center [510, 161] width 432 height 8
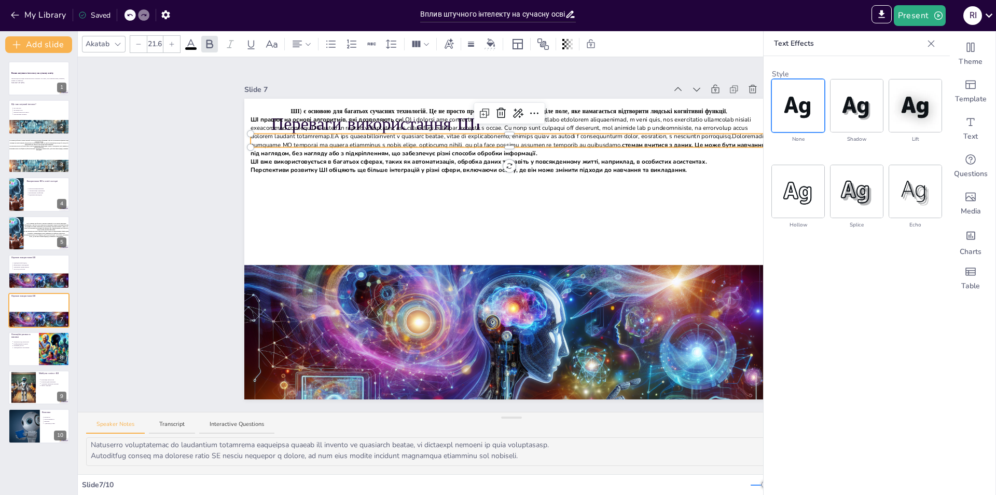
type input "--"
click at [695, 169] on p "Перспективи розвитку ШІ обіцяють ще більше інтеграцій у різні сфери, включаючи …" at bounding box center [509, 170] width 517 height 8
click at [708, 115] on span at bounding box center [510, 132] width 518 height 34
click at [743, 115] on p "ШІ працює на основі алгоритмів, які дозволяють си стемам вчитися з даних. Це мо…" at bounding box center [509, 136] width 517 height 42
click at [935, 45] on icon at bounding box center [931, 43] width 10 height 10
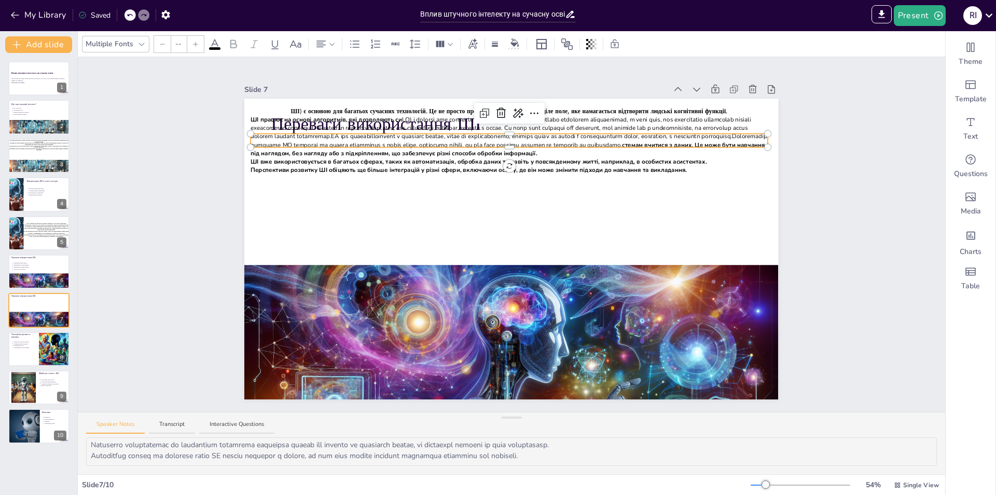
click at [729, 166] on p "Перспективи розвитку ШІ обіцяють ще більше інтеграцій у різні сфери, включаючи …" at bounding box center [509, 170] width 517 height 8
click at [559, 166] on span "Перспективи розвитку ШІ обіцяють ще більше інтеграцій у різні сфери, включаючи …" at bounding box center [469, 170] width 436 height 8
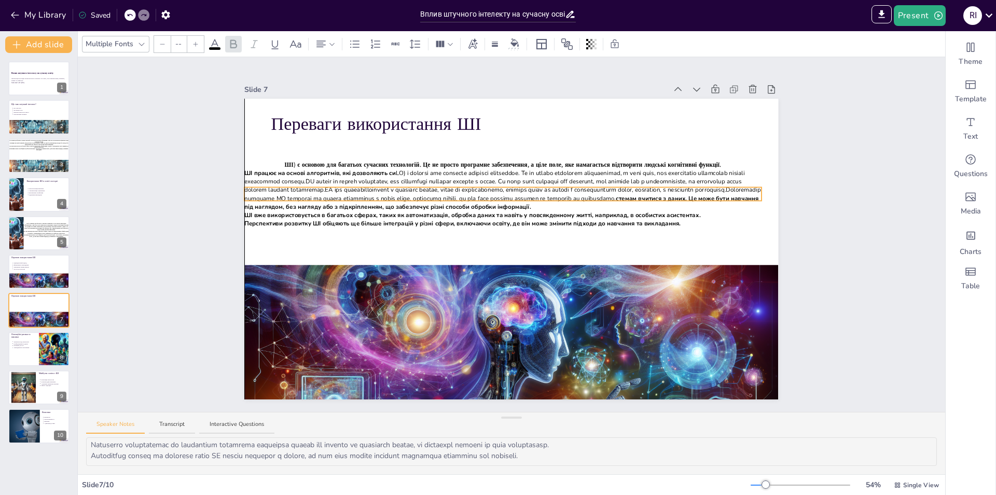
drag, startPoint x: 656, startPoint y: 146, endPoint x: 654, endPoint y: 184, distance: 37.9
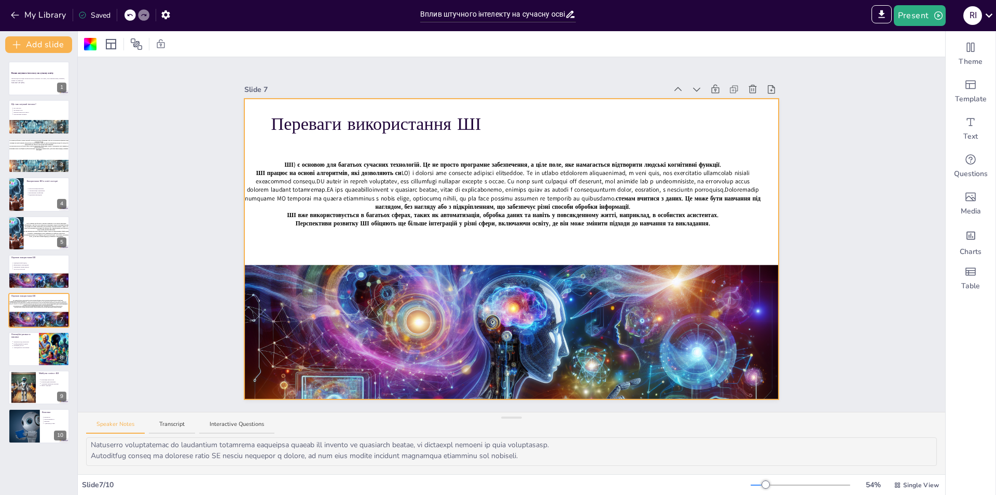
click at [133, 18] on icon at bounding box center [130, 15] width 6 height 6
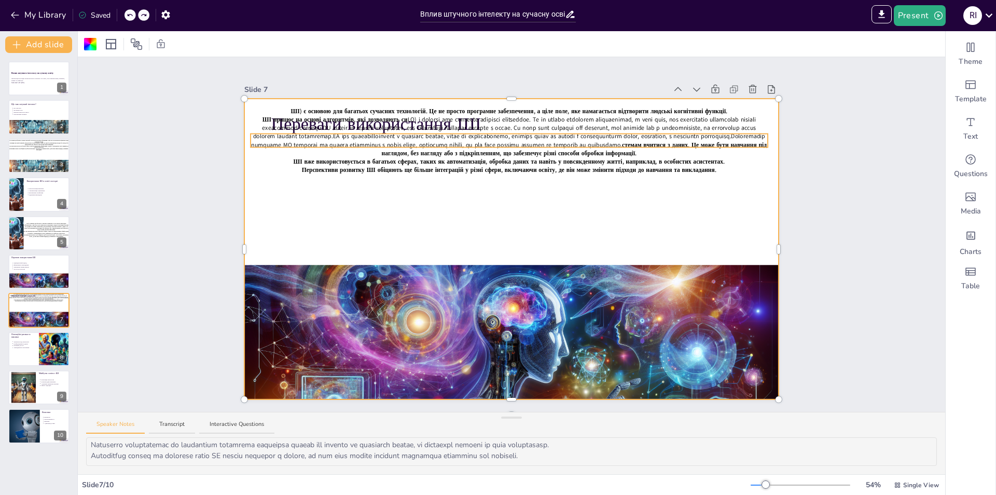
click at [565, 111] on span "ШІ) є основою для багатьох сучасних технологій. Це не просто програмне забезпеч…" at bounding box center [509, 111] width 437 height 8
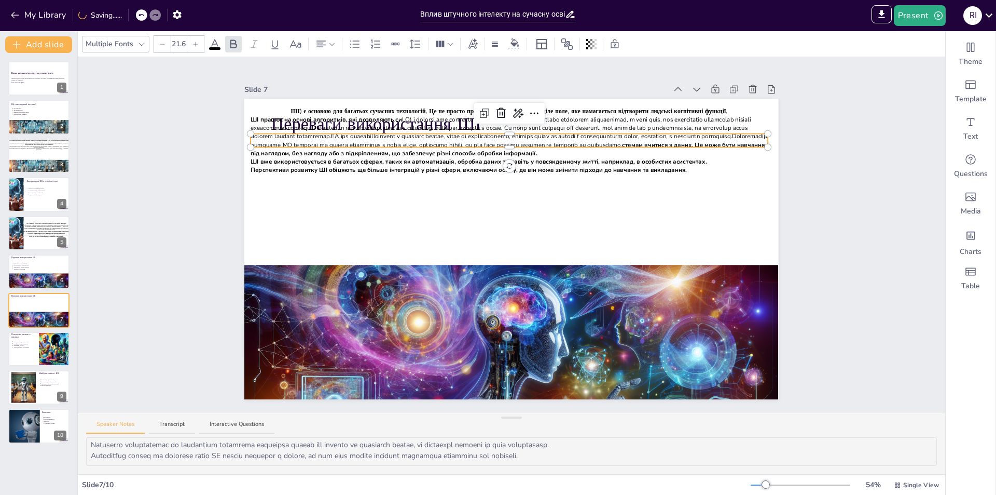
click at [584, 107] on span "ШІ) є основою для багатьох сучасних технологій. Це не просто програмне забезпеч…" at bounding box center [509, 111] width 437 height 8
type input "--"
click at [684, 166] on p "Перспективи розвитку ШІ обіцяють ще більше інтеграцій у різні сфери, включаючи …" at bounding box center [509, 170] width 517 height 8
drag, startPoint x: 620, startPoint y: 130, endPoint x: 620, endPoint y: 138, distance: 8.3
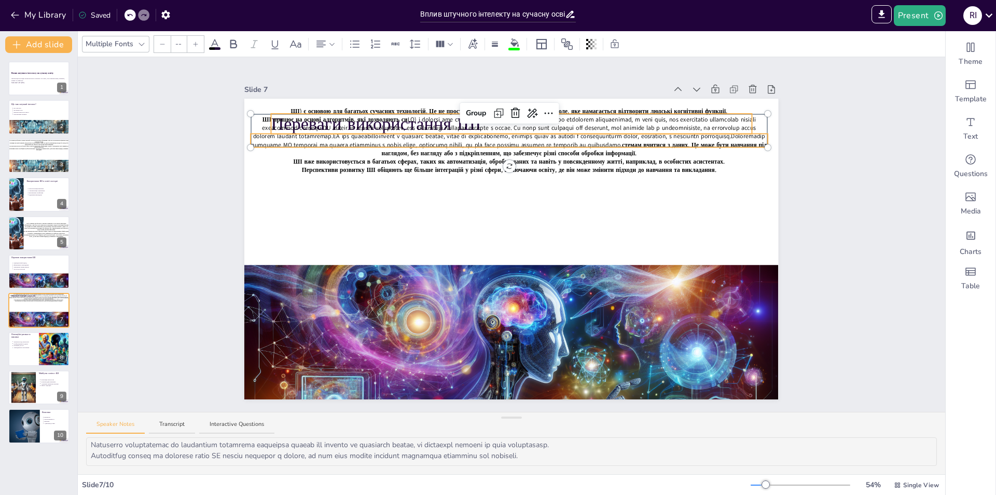
click at [696, 167] on span "Перспективи розвитку ШІ обіцяють ще більше інтеграцій у різні сфери, включаючи …" at bounding box center [509, 170] width 415 height 8
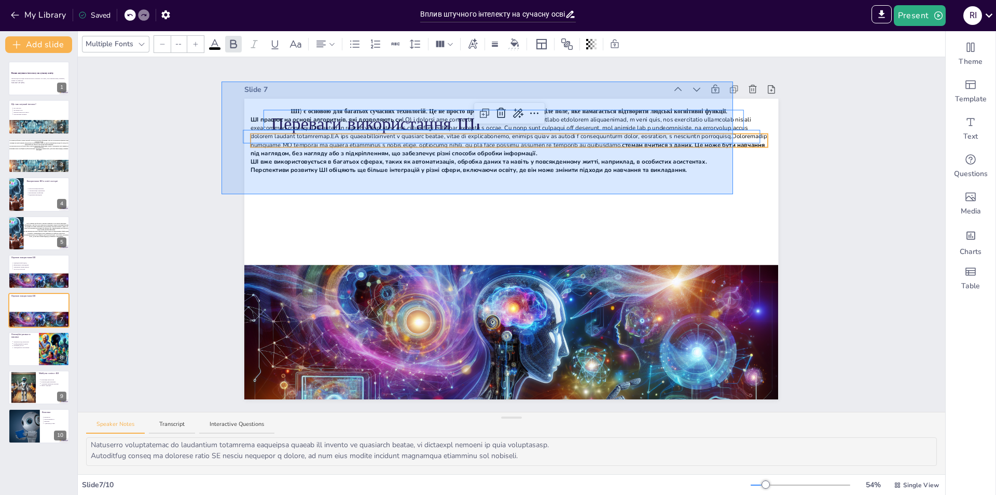
drag, startPoint x: 733, startPoint y: 194, endPoint x: 222, endPoint y: 81, distance: 523.9
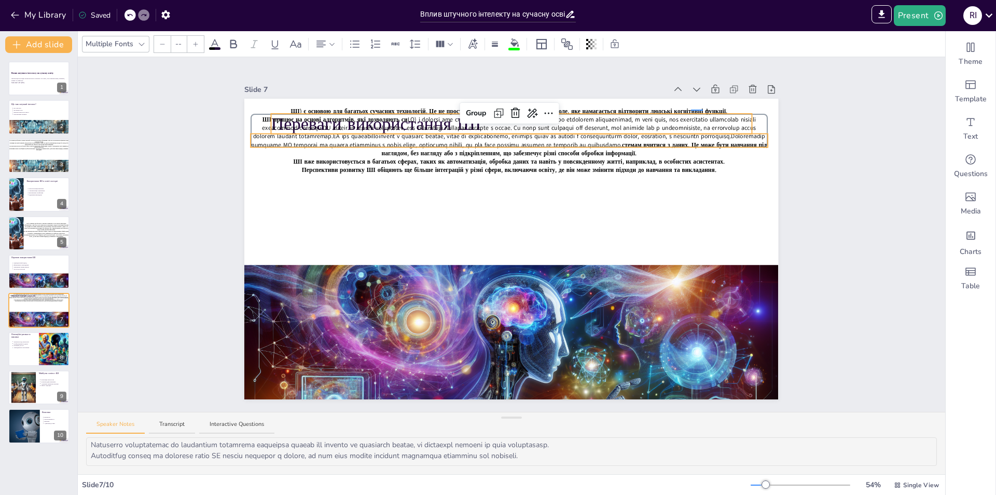
drag, startPoint x: 691, startPoint y: 109, endPoint x: 703, endPoint y: 109, distance: 11.9
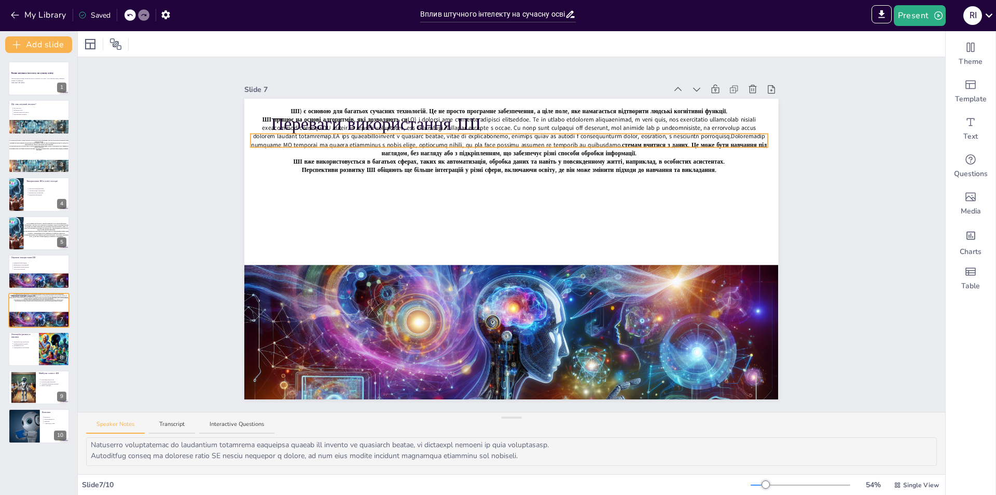
click at [705, 132] on div "Переваги використання ШІ ШІ) є основою для багатьох сучасних технологій. Це не …" at bounding box center [511, 249] width 534 height 300
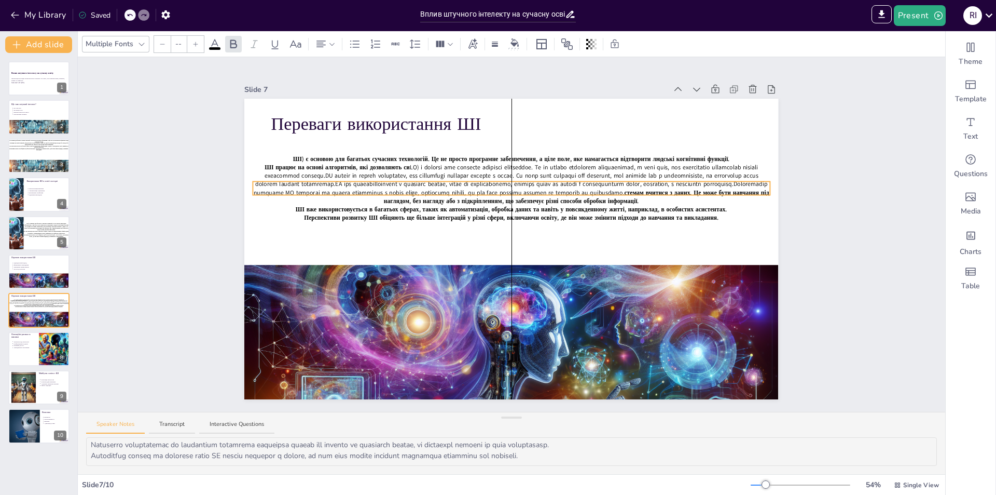
drag, startPoint x: 709, startPoint y: 131, endPoint x: 708, endPoint y: 178, distance: 47.2
click at [719, 214] on p "Перспективи розвитку ШІ обіцяють ще більше інтеграцій у різні сфери, включаючи …" at bounding box center [511, 217] width 517 height 8
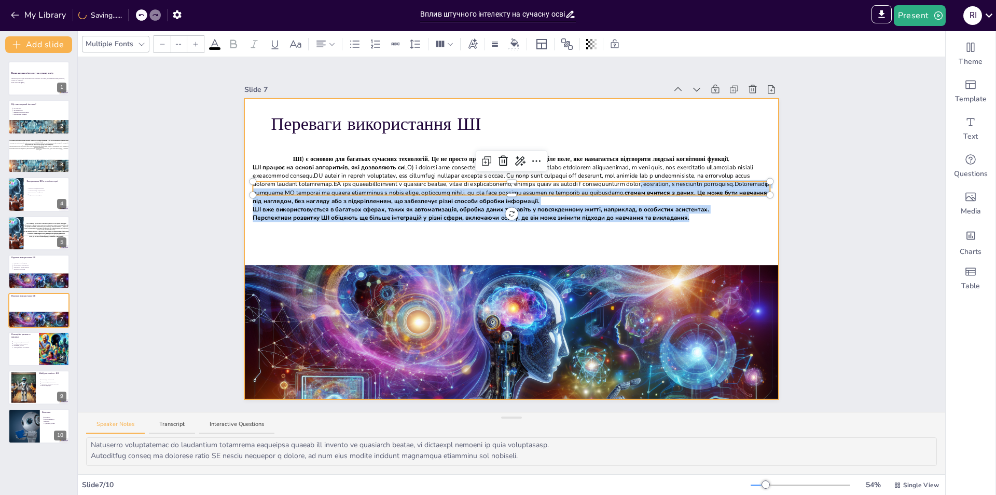
type input "21.6"
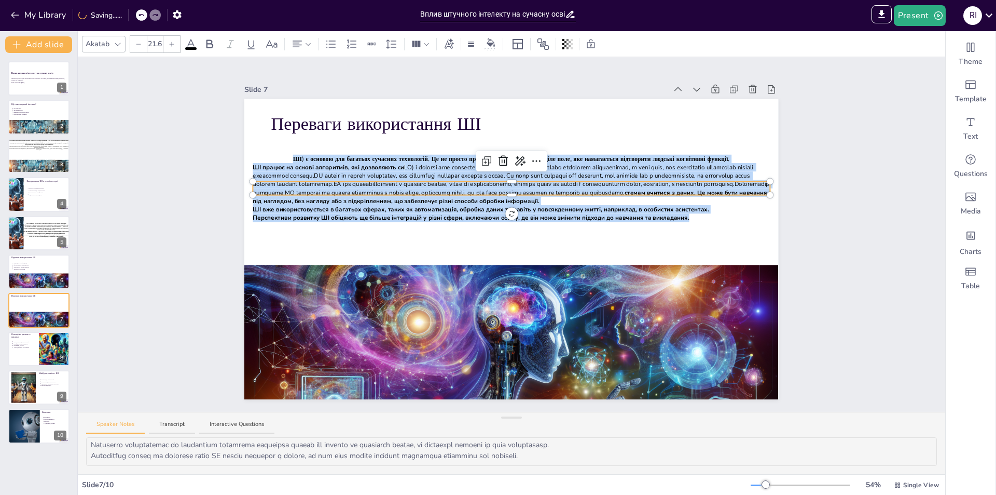
drag, startPoint x: 709, startPoint y: 214, endPoint x: 269, endPoint y: 153, distance: 444.3
click at [269, 155] on div "ШІ) є основою для багатьох сучасних технологій. Це не просто програмне забезпеч…" at bounding box center [511, 188] width 517 height 67
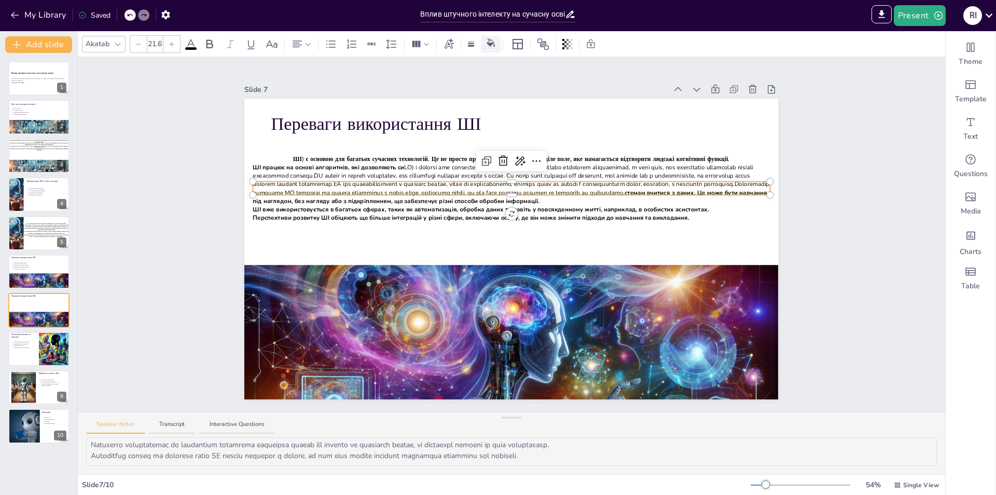
click at [495, 44] on div at bounding box center [491, 43] width 16 height 11
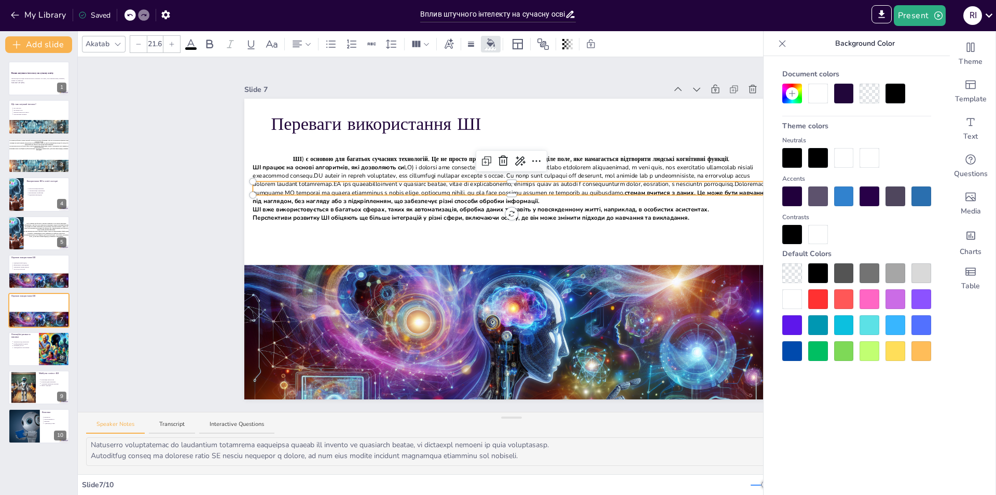
click at [793, 157] on div at bounding box center [792, 158] width 20 height 20
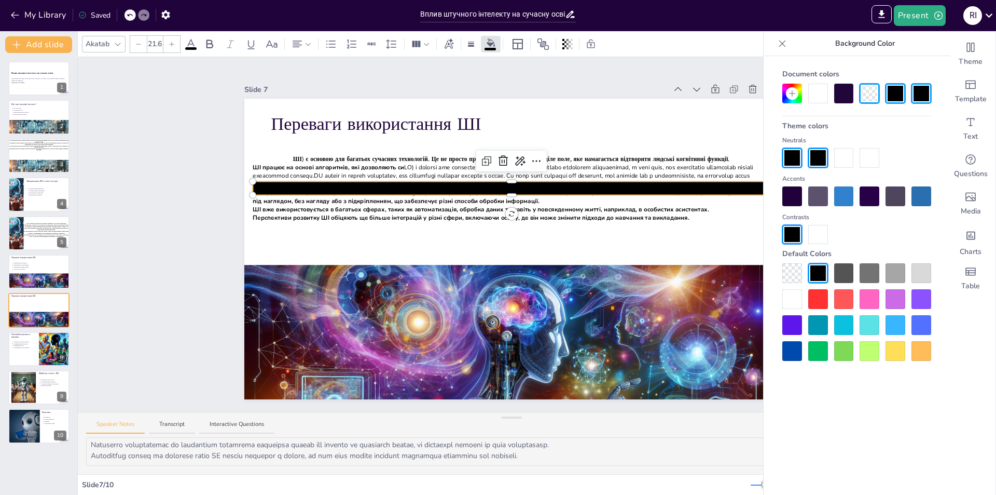
click at [128, 16] on icon at bounding box center [130, 15] width 6 height 6
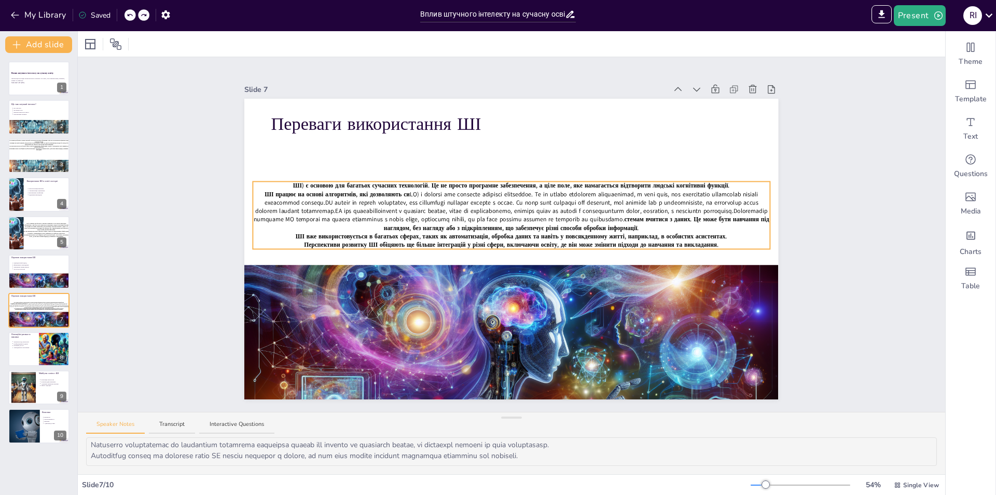
click at [454, 214] on span at bounding box center [511, 207] width 514 height 34
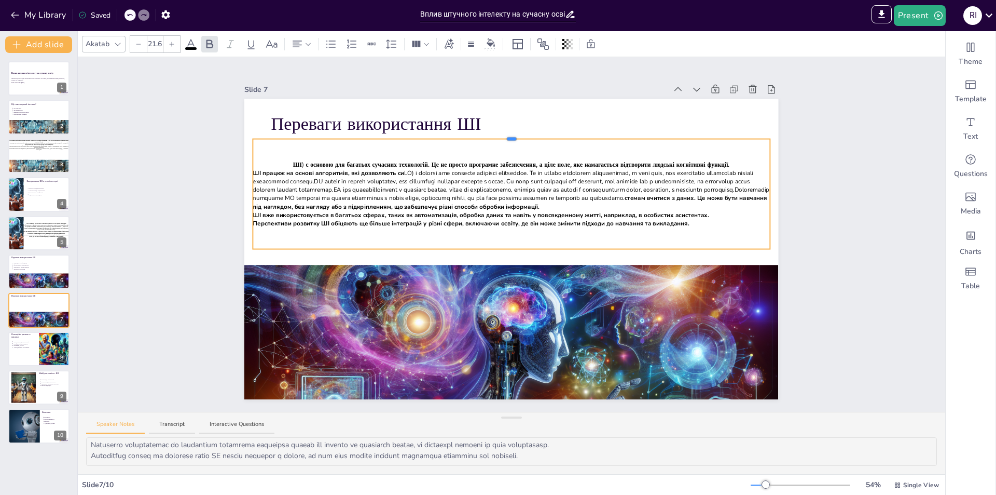
drag, startPoint x: 497, startPoint y: 159, endPoint x: 502, endPoint y: 134, distance: 25.4
click at [507, 138] on div at bounding box center [511, 139] width 9 height 3
drag, startPoint x: 550, startPoint y: 161, endPoint x: 327, endPoint y: 160, distance: 222.1
click at [327, 160] on span "ШІ) є основою для багатьох сучасних технологій. Це не просто програмне забезпеч…" at bounding box center [511, 164] width 437 height 8
click at [490, 42] on icon at bounding box center [491, 42] width 8 height 8
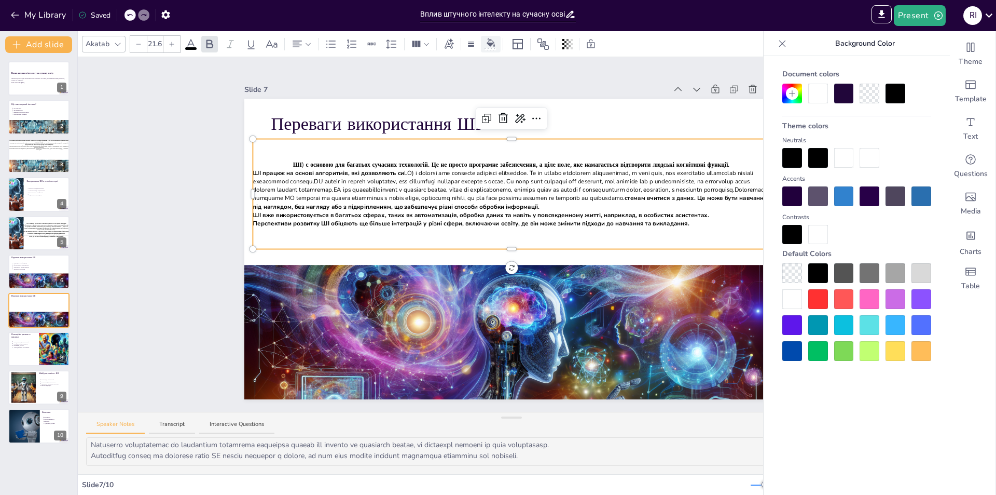
click at [484, 45] on div at bounding box center [491, 43] width 16 height 11
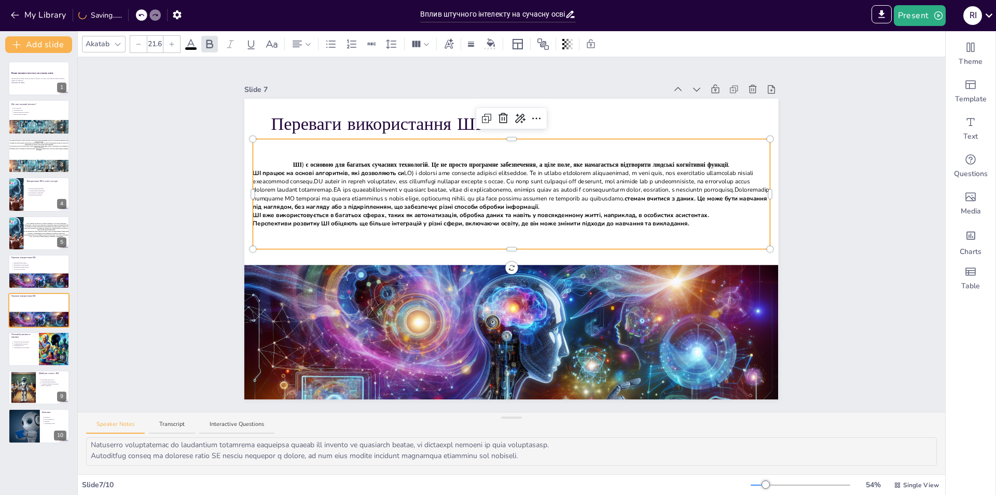
type input "--"
click at [716, 219] on p "Перспективи розвитку ШІ обіцяють ще більше інтеграцій у різні сфери, включаючи …" at bounding box center [511, 223] width 517 height 8
click at [815, 189] on div "Slide 1 Вплив штучного інтелекту на сучасну освіту Презентація розглядає вплив …" at bounding box center [512, 234] width 868 height 354
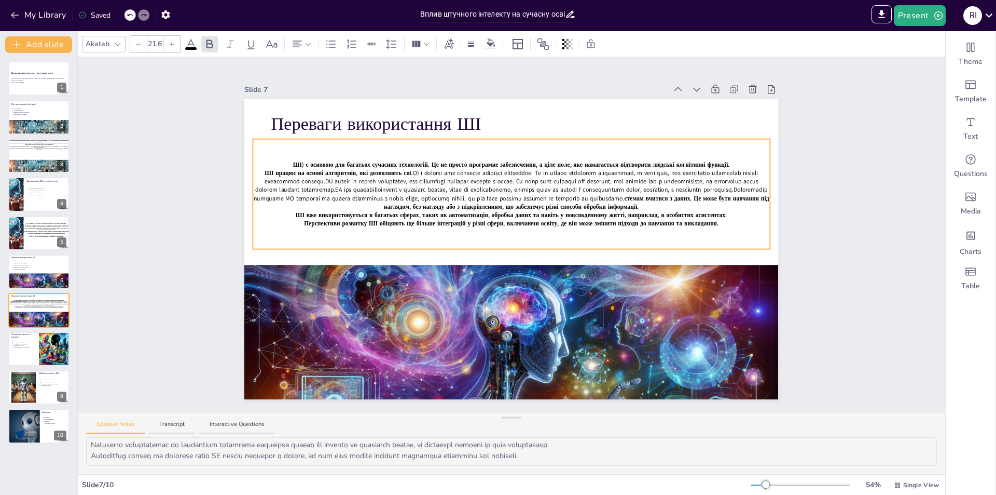
click at [422, 200] on span "стемам вчитися з даних. Це може бути навчання під наглядом, без нагляду або з п…" at bounding box center [577, 202] width 386 height 17
type input "--"
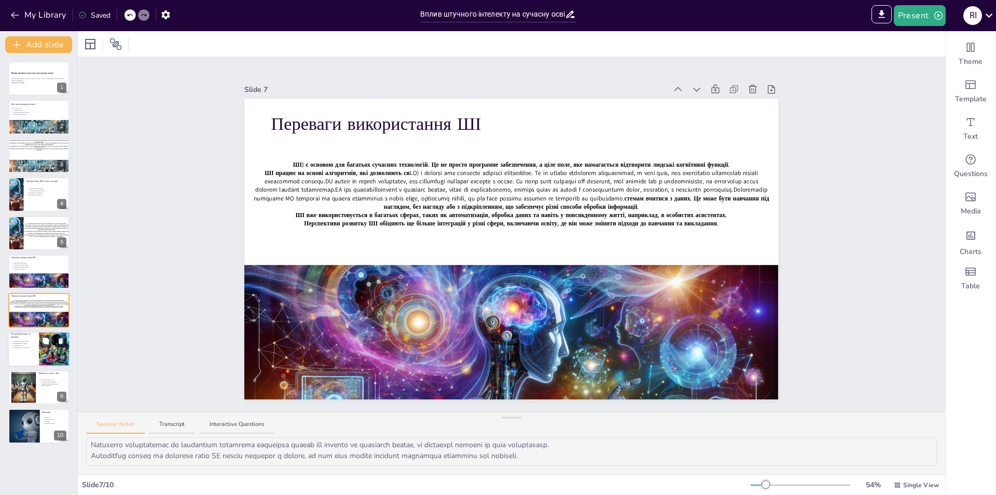
click at [22, 347] on p "Упередженість алгоритмів" at bounding box center [24, 347] width 23 height 2
type textarea "Залежність від технологій може призвести до зниження самостійності учнів, що є …"
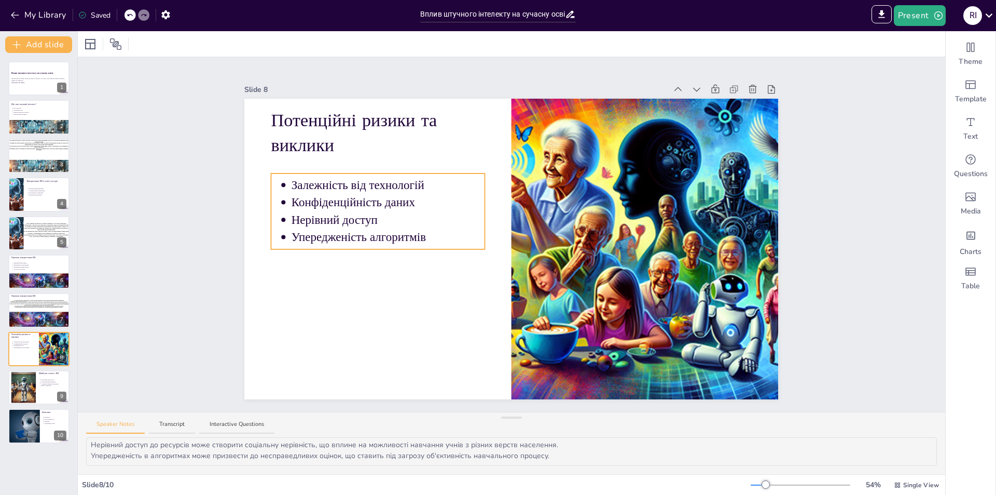
click at [391, 211] on p "Нерівний доступ" at bounding box center [389, 219] width 194 height 17
click at [47, 340] on icon at bounding box center [46, 340] width 6 height 6
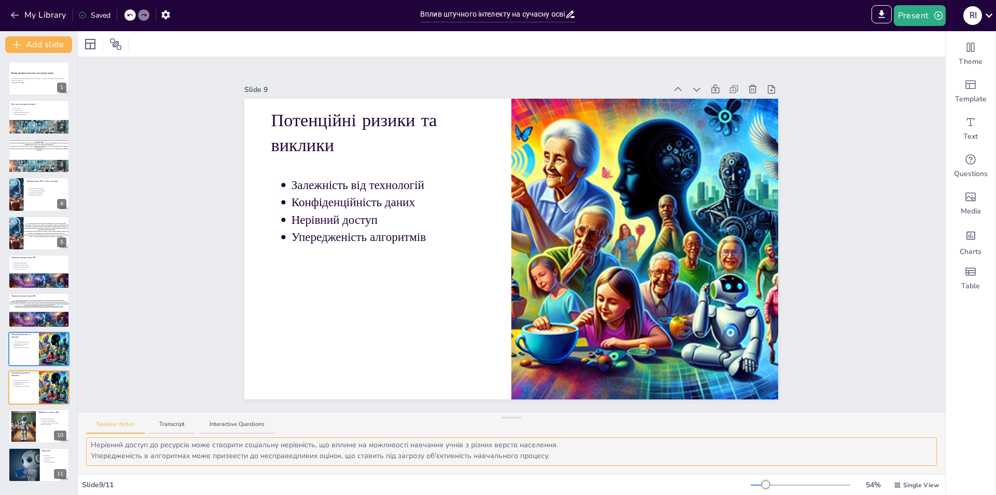
drag, startPoint x: 91, startPoint y: 445, endPoint x: 397, endPoint y: 458, distance: 306.9
click at [397, 458] on textarea "Залежність від технологій може призвести до зниження самостійності учнів, що є …" at bounding box center [511, 451] width 851 height 29
drag, startPoint x: 93, startPoint y: 447, endPoint x: 590, endPoint y: 460, distance: 497.3
click at [590, 460] on textarea "Залежність від технологій може призвести до зниження самостійності учнів, що є …" at bounding box center [511, 451] width 851 height 29
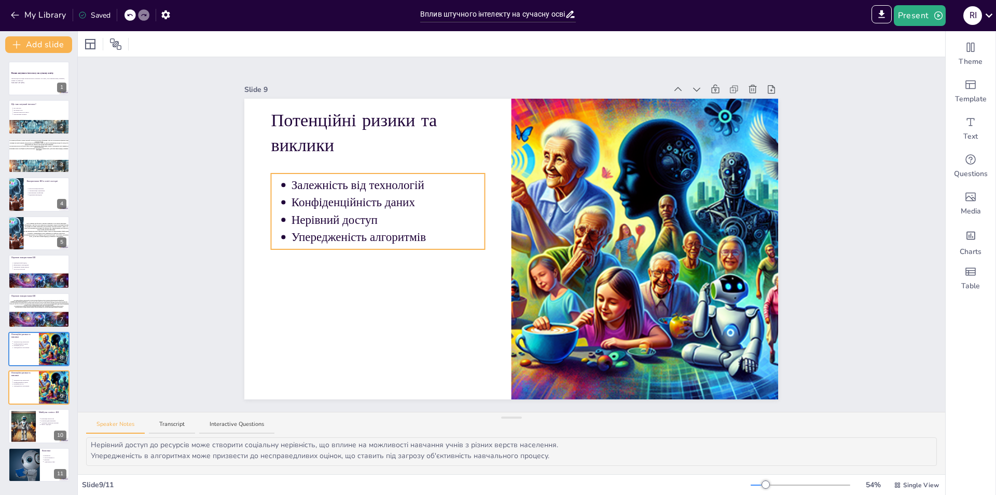
click at [352, 185] on span "Залежність від технологій" at bounding box center [358, 184] width 133 height 13
click at [365, 150] on icon at bounding box center [369, 152] width 9 height 10
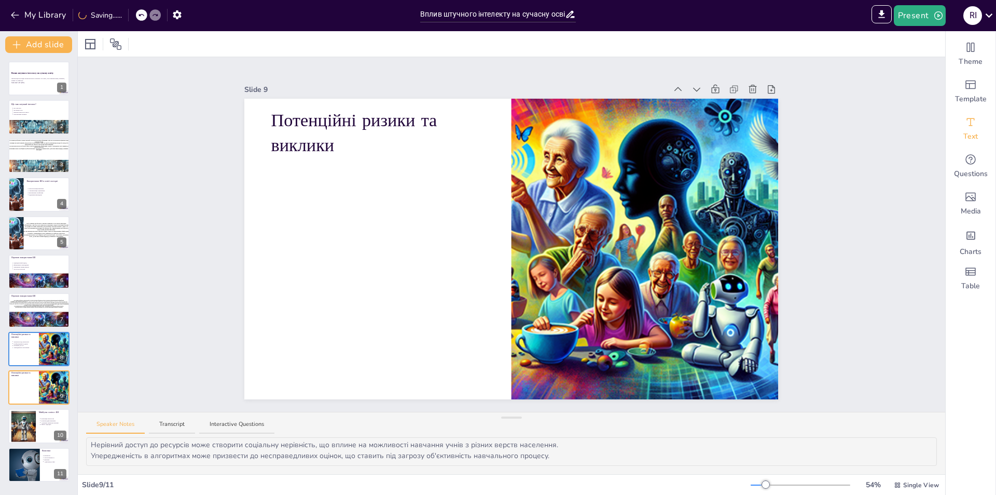
click at [967, 126] on icon "Add text boxes" at bounding box center [971, 122] width 8 height 8
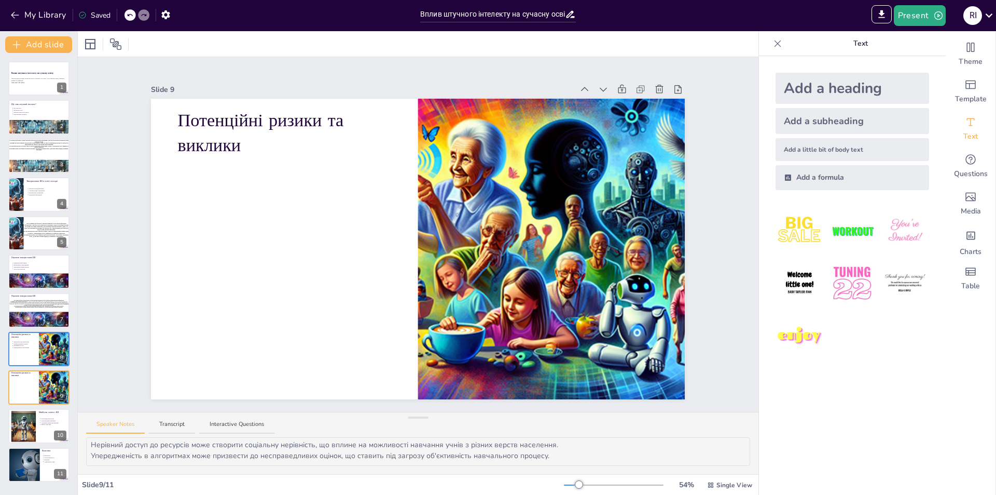
click at [859, 79] on div "Add a heading" at bounding box center [853, 88] width 154 height 31
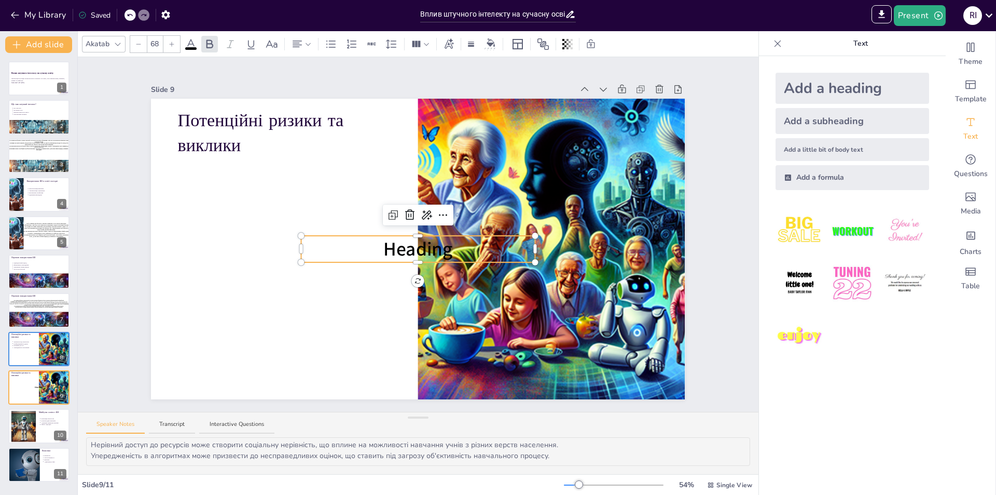
click at [446, 247] on p "Heading" at bounding box center [418, 249] width 234 height 26
drag, startPoint x: 450, startPoint y: 246, endPoint x: 300, endPoint y: 245, distance: 150.5
click at [301, 245] on p "Heading" at bounding box center [418, 249] width 234 height 26
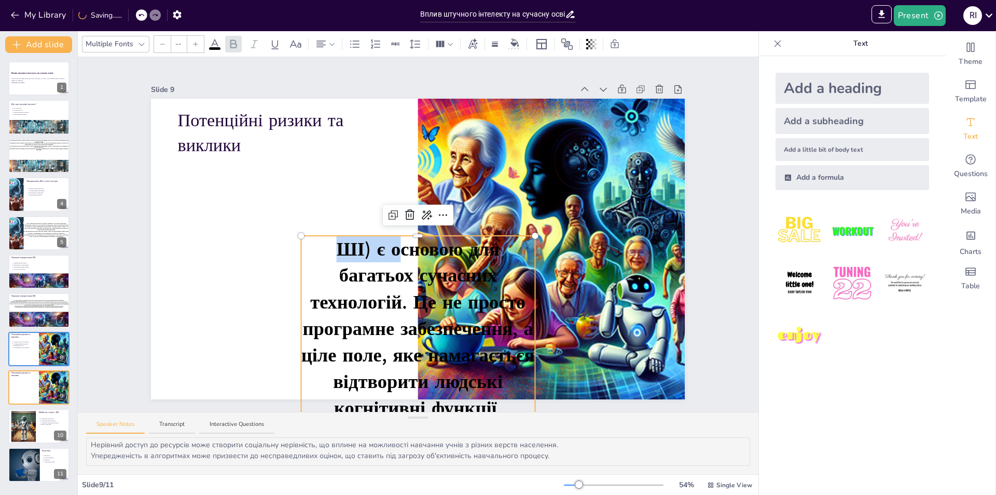
scroll to position [238, 0]
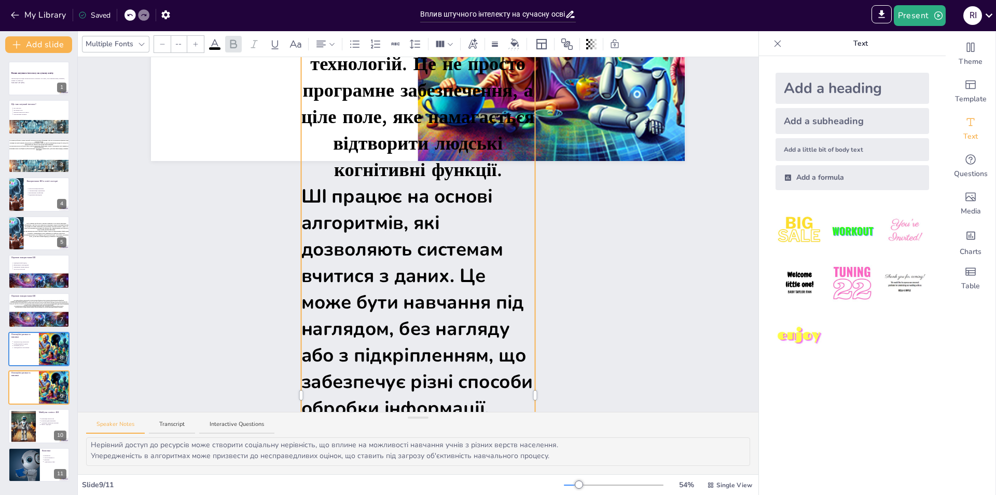
click at [770, 37] on div at bounding box center [778, 43] width 17 height 17
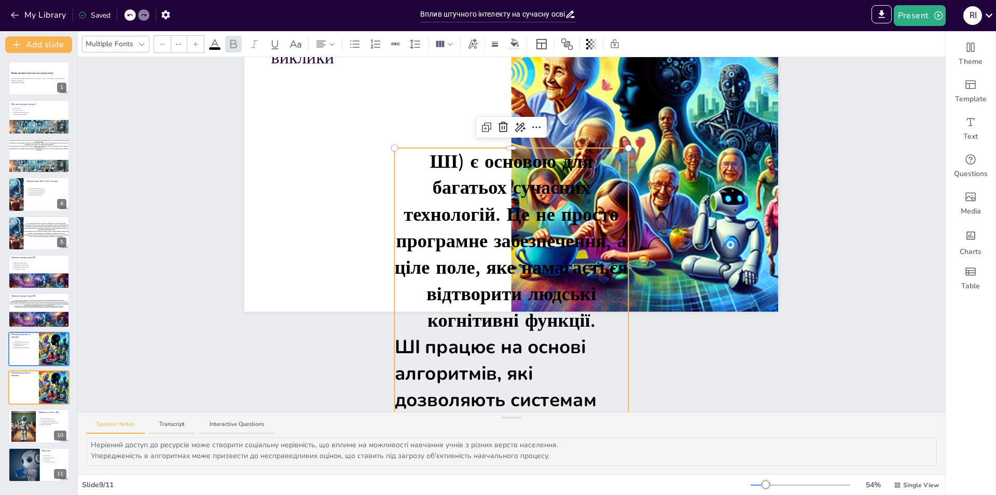
scroll to position [83, 0]
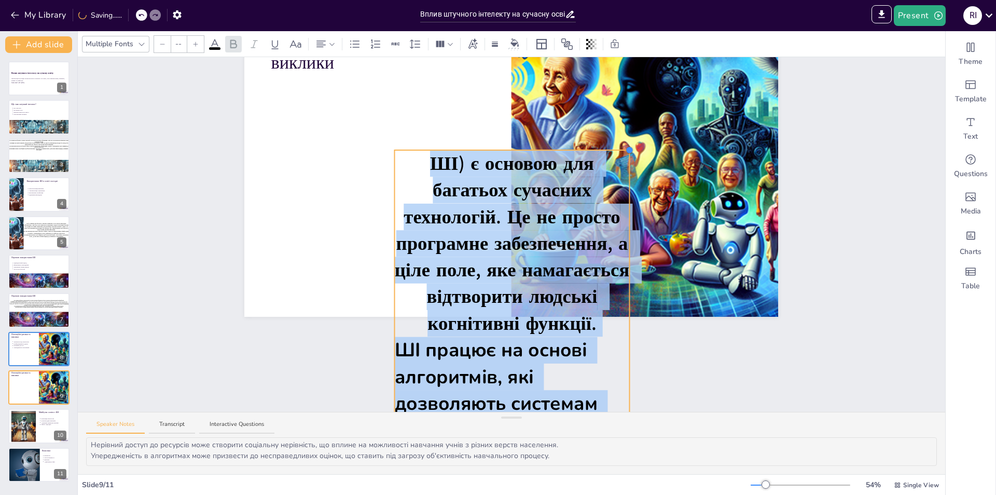
click at [555, 152] on div at bounding box center [512, 152] width 235 height 4
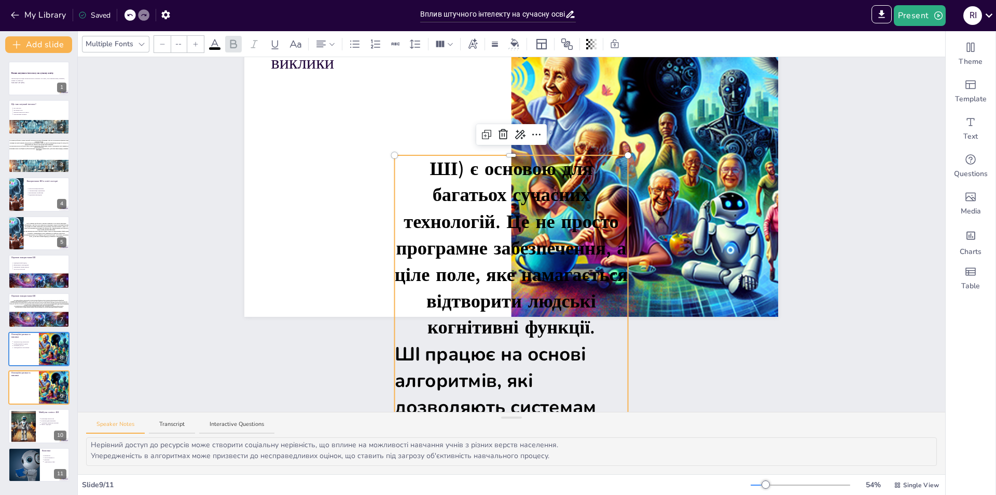
click at [624, 152] on div at bounding box center [628, 155] width 8 height 8
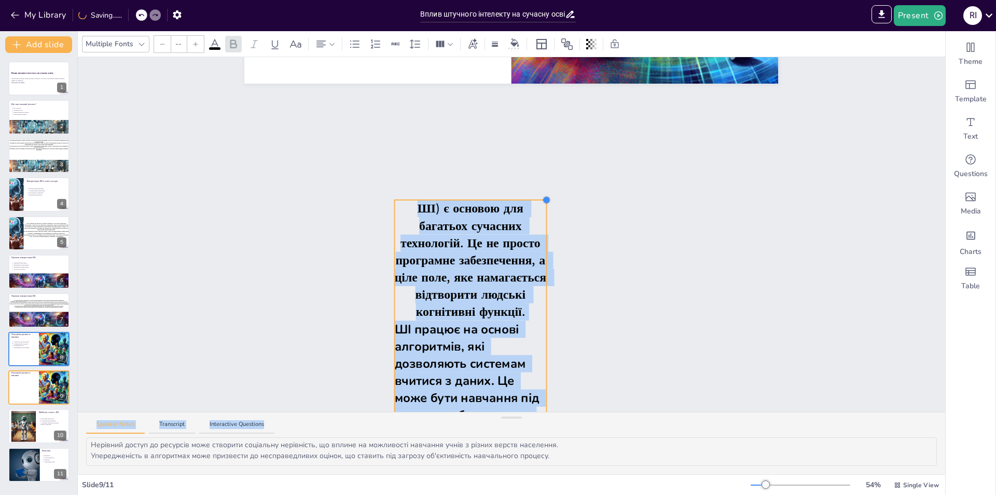
scroll to position [625, 0]
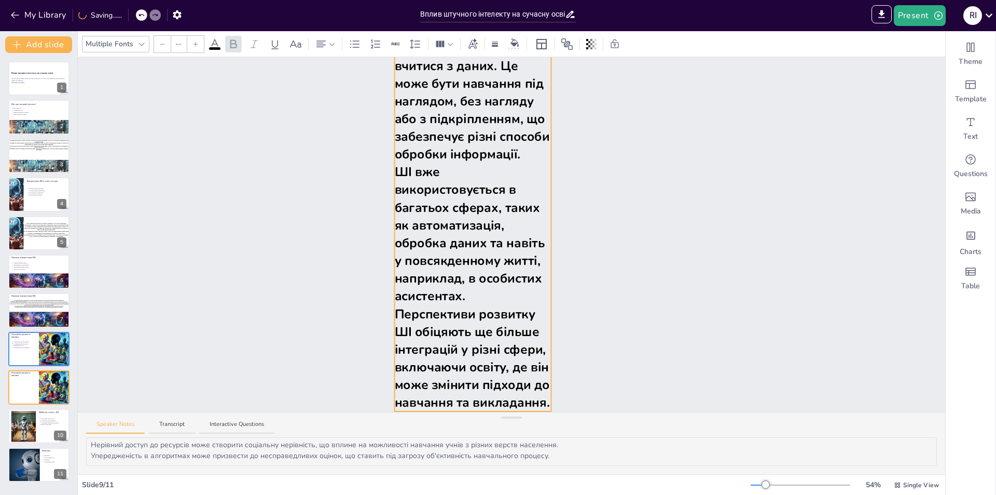
drag, startPoint x: 623, startPoint y: 149, endPoint x: 289, endPoint y: 413, distance: 425.3
click at [289, 413] on div "Slide 1 Вплив штучного інтелекту на сучасну освіту Презентація розглядає вплив …" at bounding box center [512, 265] width 868 height 417
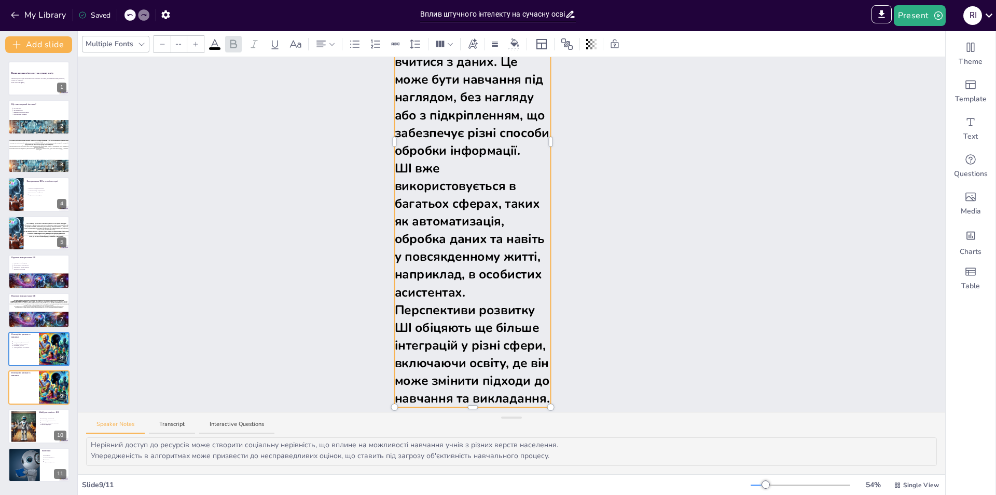
click at [307, 265] on div "Slide 1 Вплив штучного інтелекту на сучасну освіту Презентація розглядає вплив …" at bounding box center [512, 234] width 868 height 354
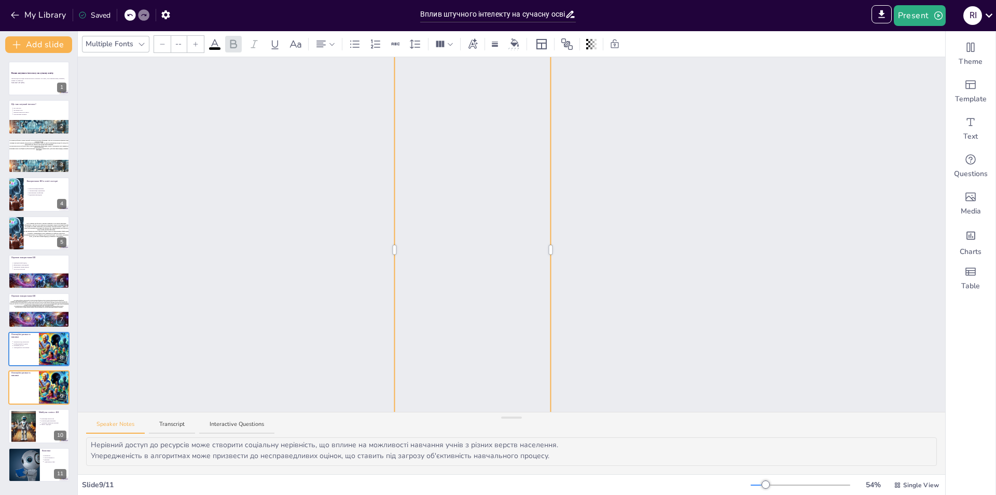
scroll to position [469, 0]
click at [130, 19] on div at bounding box center [130, 14] width 11 height 11
type input "45.4"
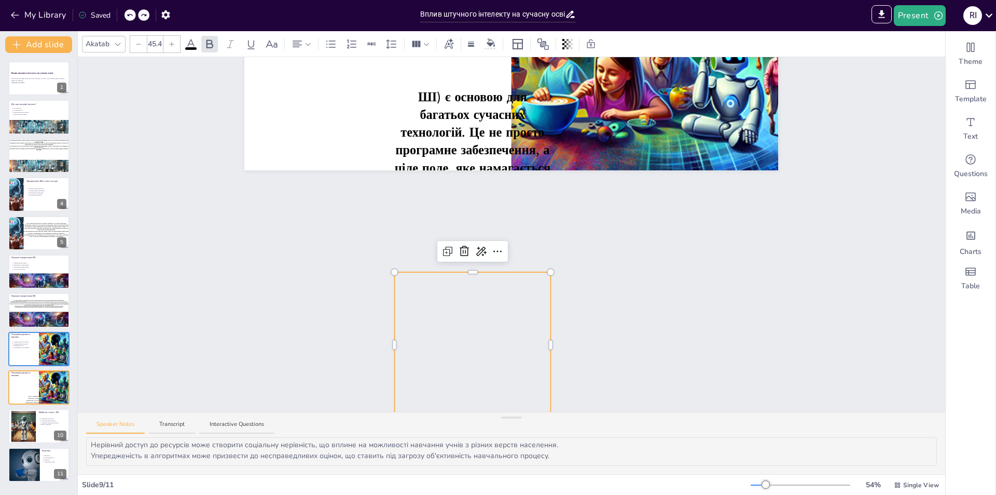
scroll to position [212, 0]
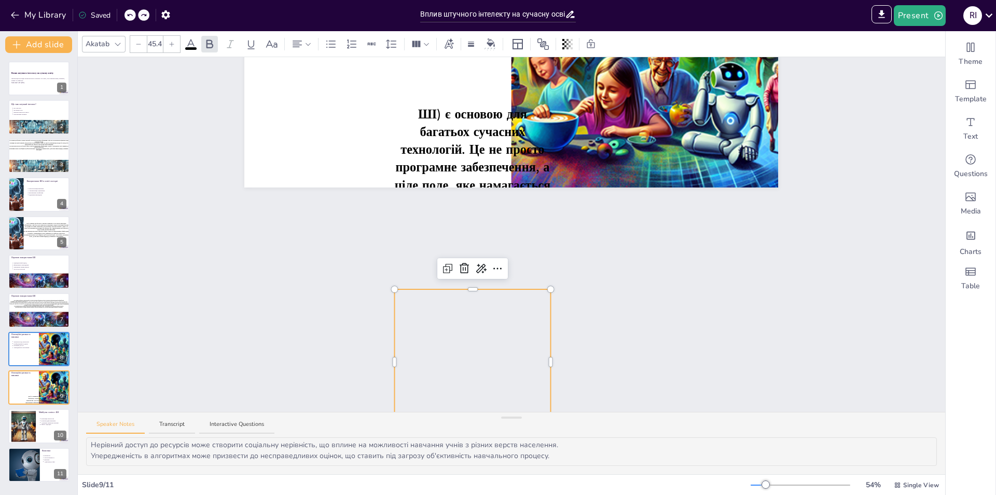
click at [452, 112] on span "ШІ) є основою для багатьох сучасних технологій. Це не просто програмне забезпеч…" at bounding box center [473, 166] width 156 height 123
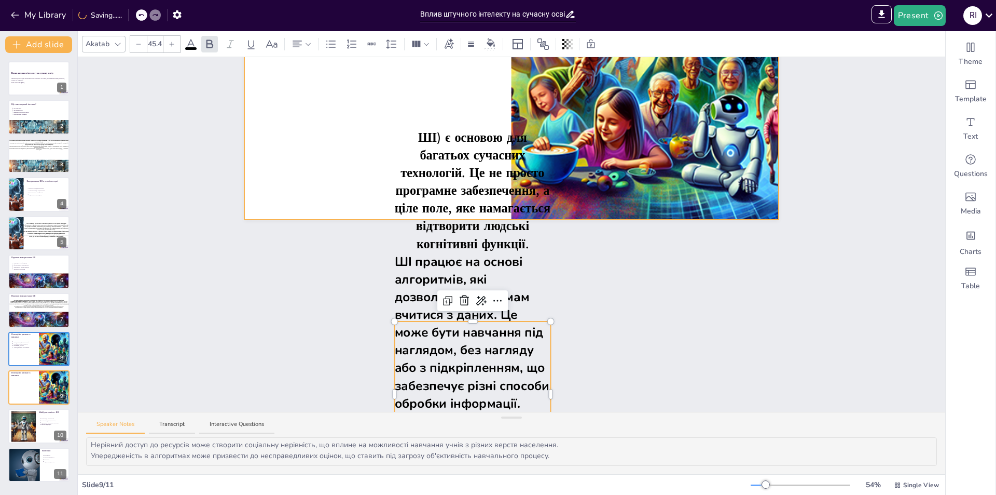
scroll to position [160, 0]
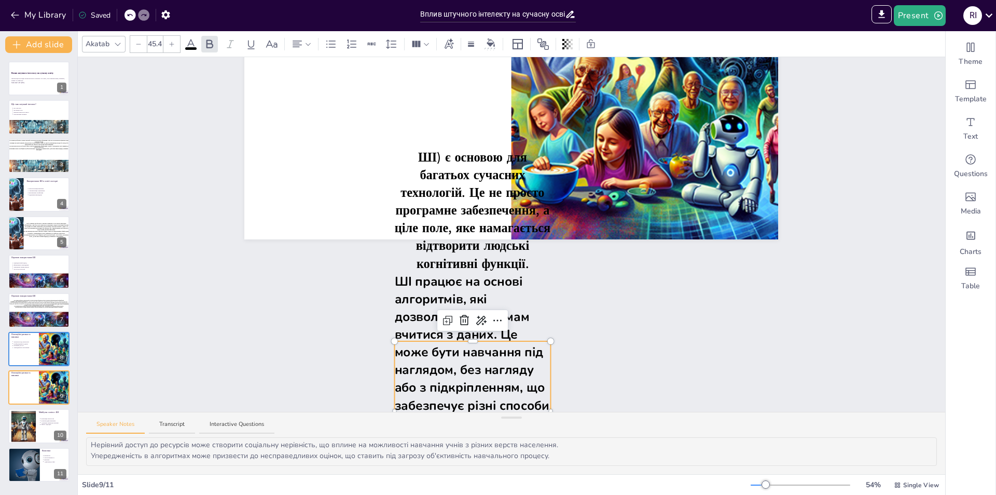
click at [450, 165] on span "ШІ) є основою для багатьох сучасних технологій. Це не просто програмне забезпеч…" at bounding box center [475, 209] width 160 height 123
click at [475, 155] on span "ШІ) є основою для багатьох сучасних технологій. Це не просто програмне забезпеч…" at bounding box center [475, 209] width 160 height 123
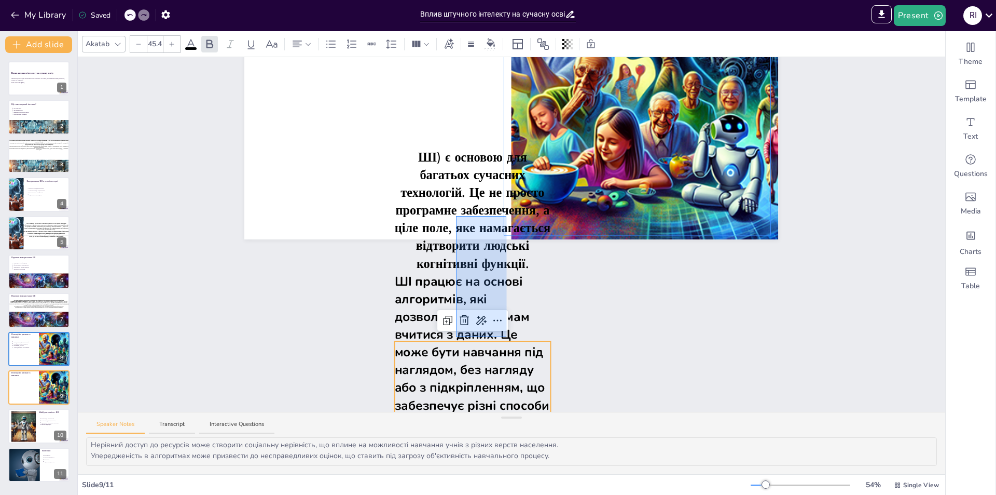
drag, startPoint x: 506, startPoint y: 337, endPoint x: 456, endPoint y: 216, distance: 131.0
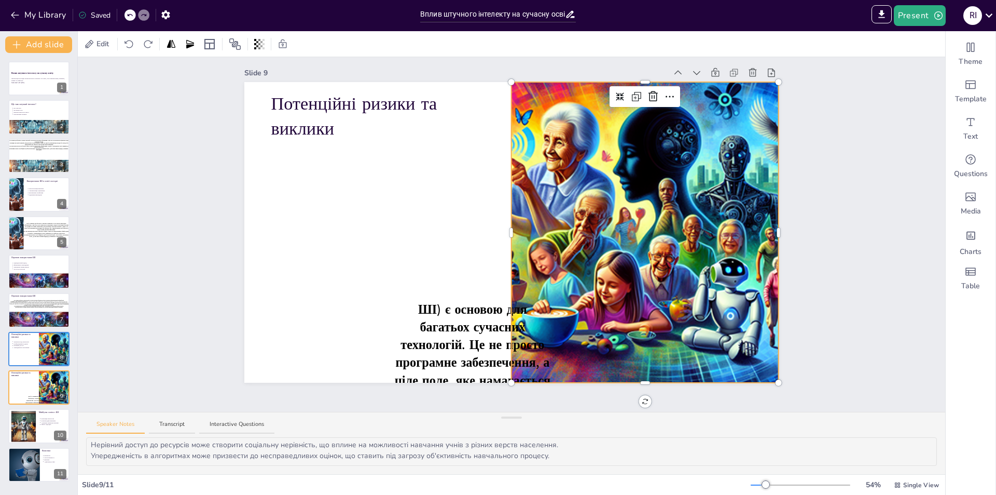
scroll to position [17, 0]
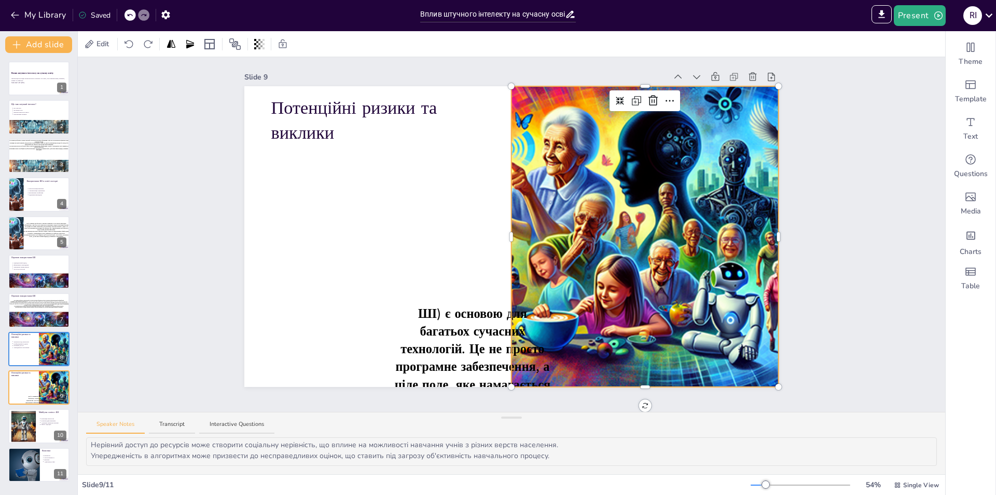
click at [129, 15] on icon at bounding box center [129, 15] width 5 height 3
click at [444, 352] on div "Slide 1 Вплив штучного інтелекту на сучасну освіту Презентація розглядає вплив …" at bounding box center [512, 234] width 868 height 354
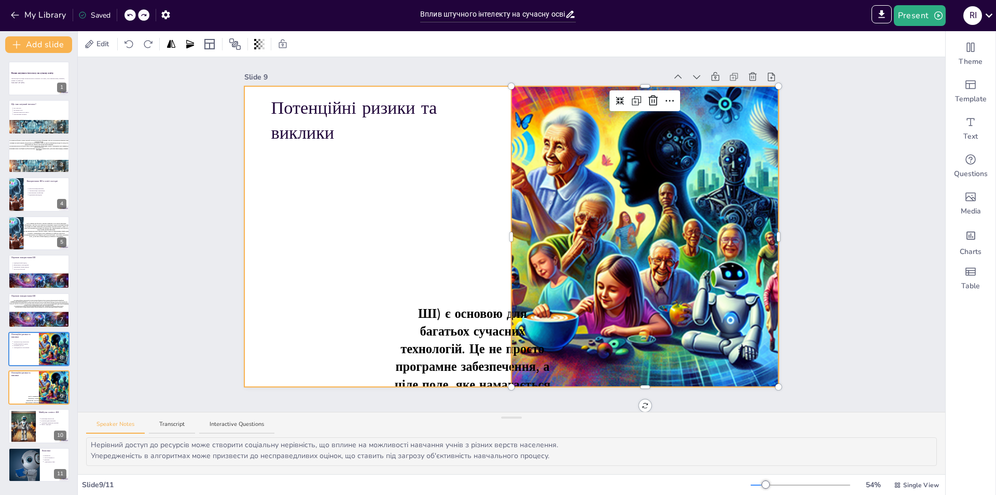
click at [446, 319] on div "Slide 1 Вплив штучного інтелекту на сучасну освіту Презентація розглядає вплив …" at bounding box center [512, 234] width 868 height 354
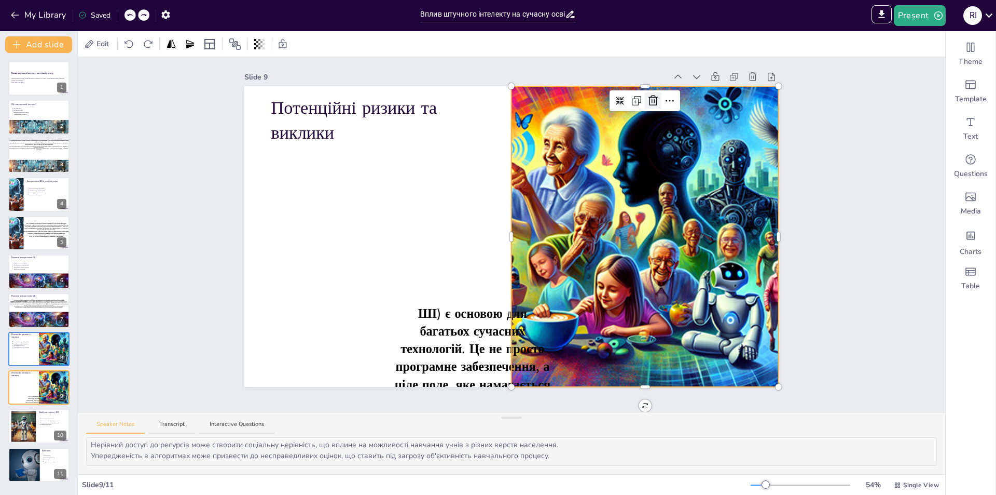
click at [647, 94] on icon at bounding box center [653, 100] width 12 height 12
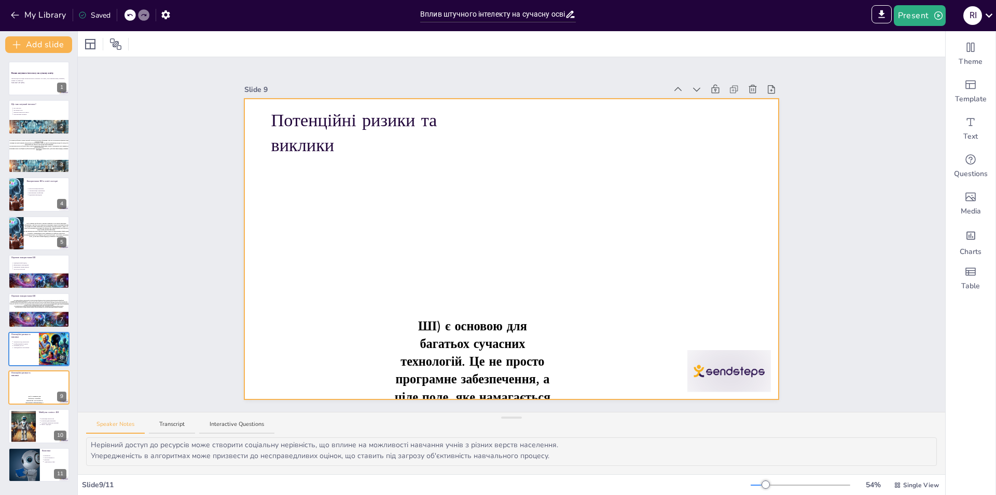
scroll to position [0, 0]
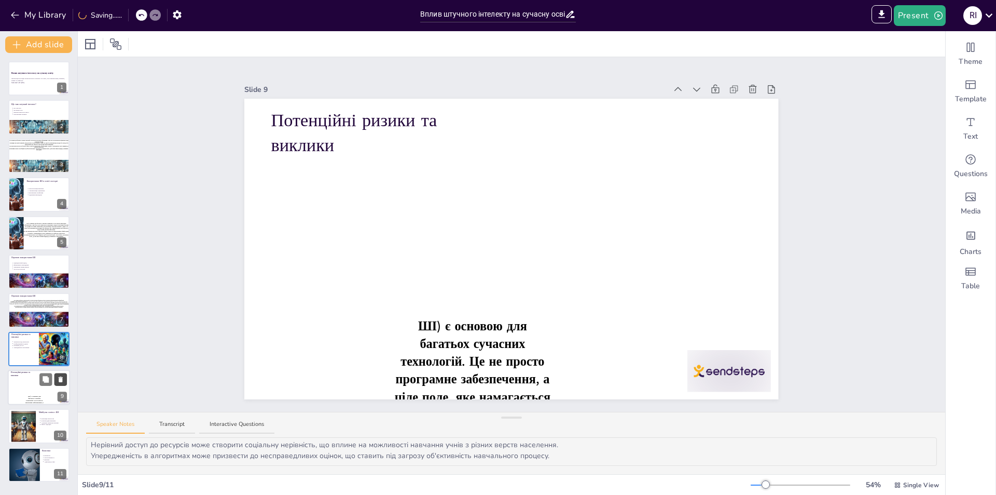
click at [61, 377] on icon at bounding box center [61, 379] width 4 height 6
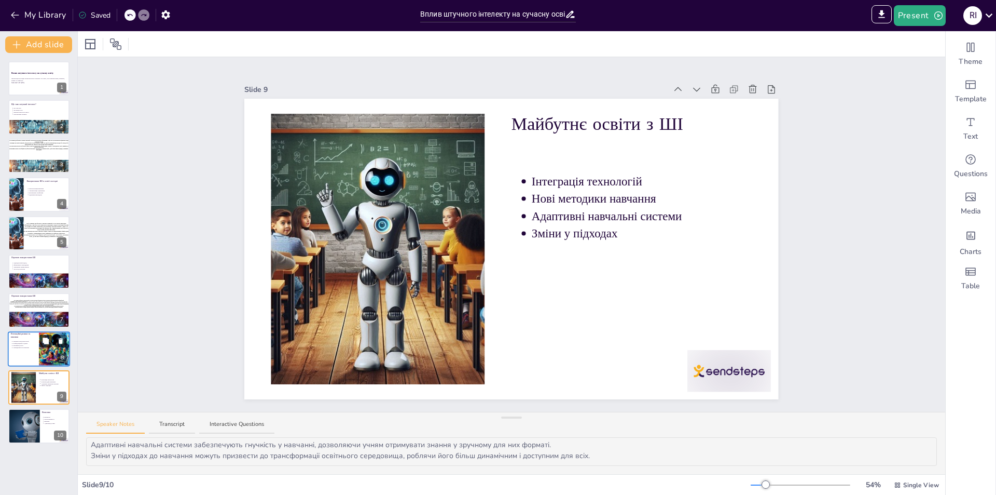
click at [47, 340] on icon at bounding box center [46, 340] width 6 height 6
type textarea "Залежність від технологій може призвести до зниження самостійності учнів, що є …"
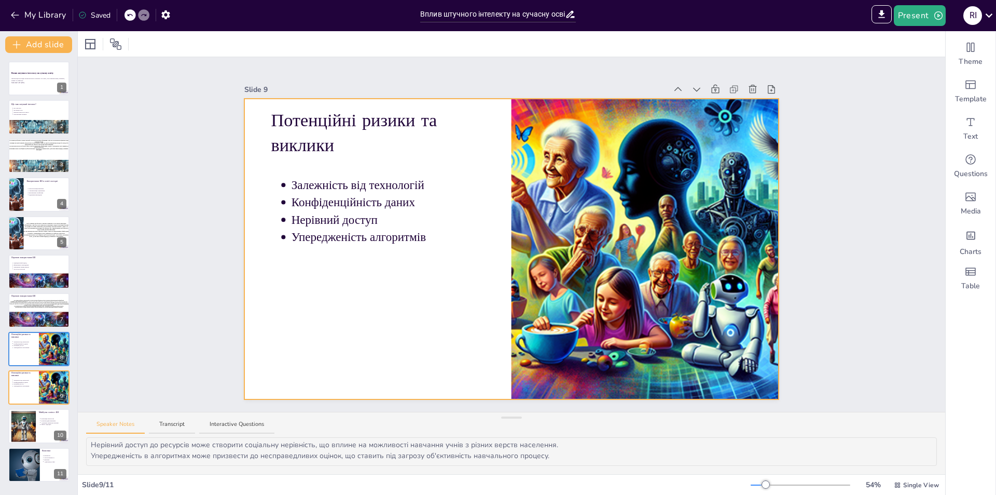
click at [326, 196] on span "Конфіденційність даних" at bounding box center [353, 202] width 123 height 13
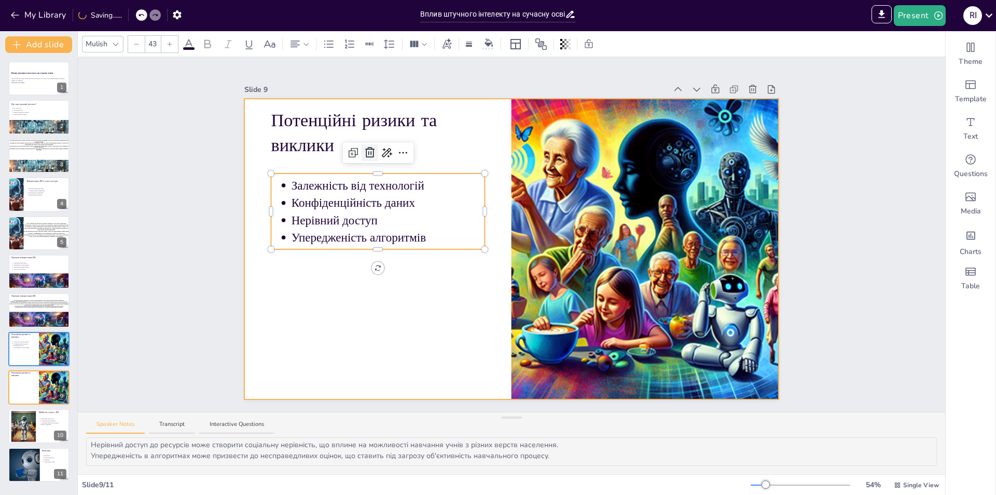
click at [364, 154] on icon at bounding box center [370, 152] width 12 height 12
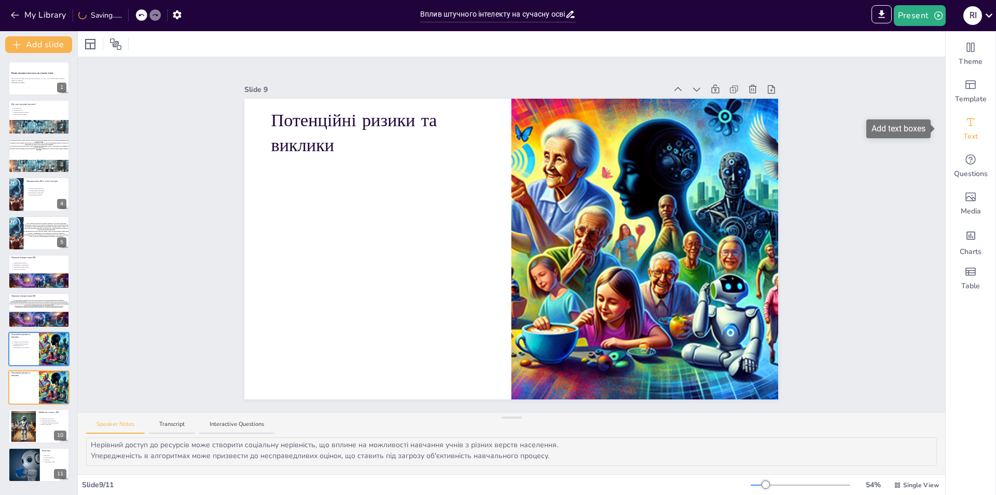
click at [970, 135] on div "Text" at bounding box center [971, 128] width 50 height 37
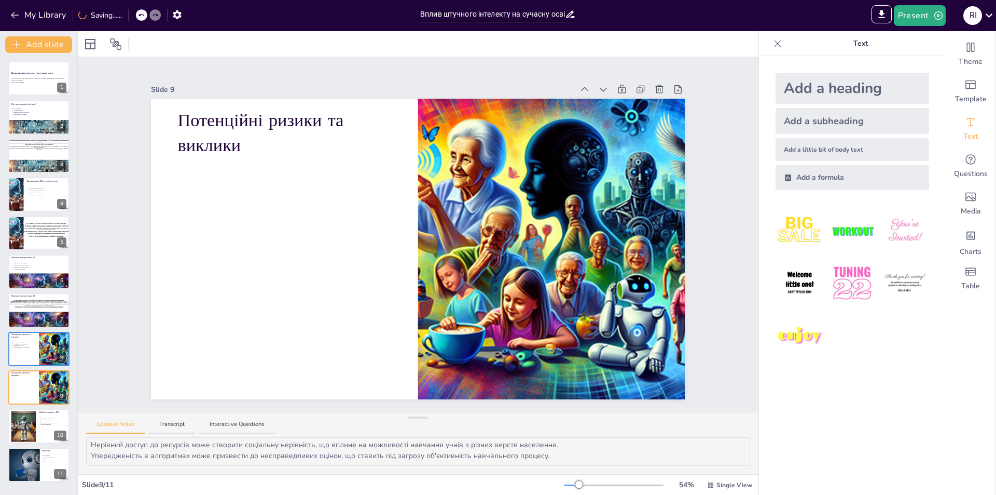
click at [794, 84] on div "Add a heading" at bounding box center [853, 88] width 154 height 31
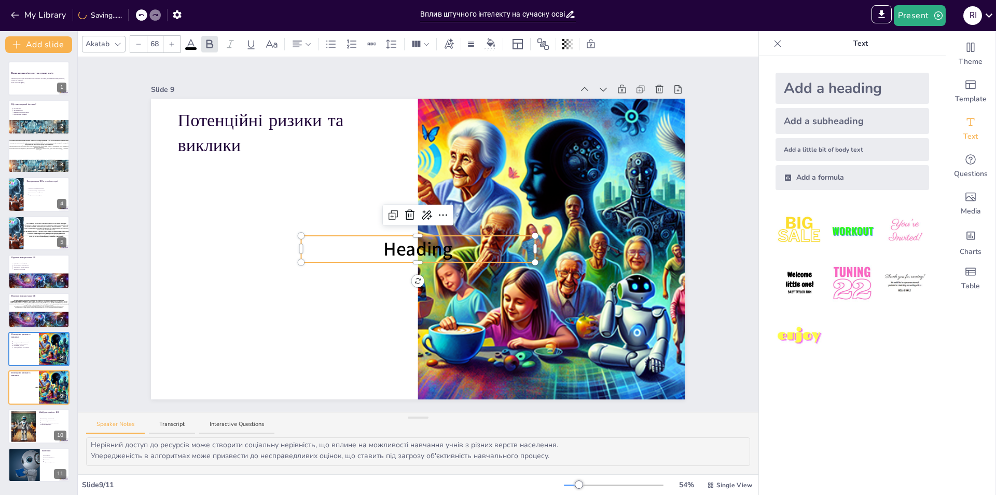
click at [773, 44] on icon at bounding box center [778, 43] width 10 height 10
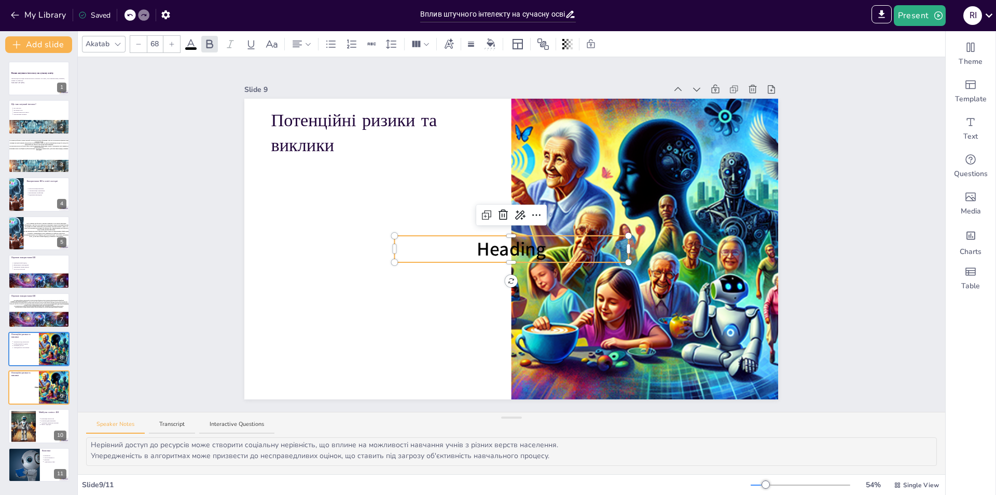
click at [559, 236] on div at bounding box center [512, 238] width 234 height 4
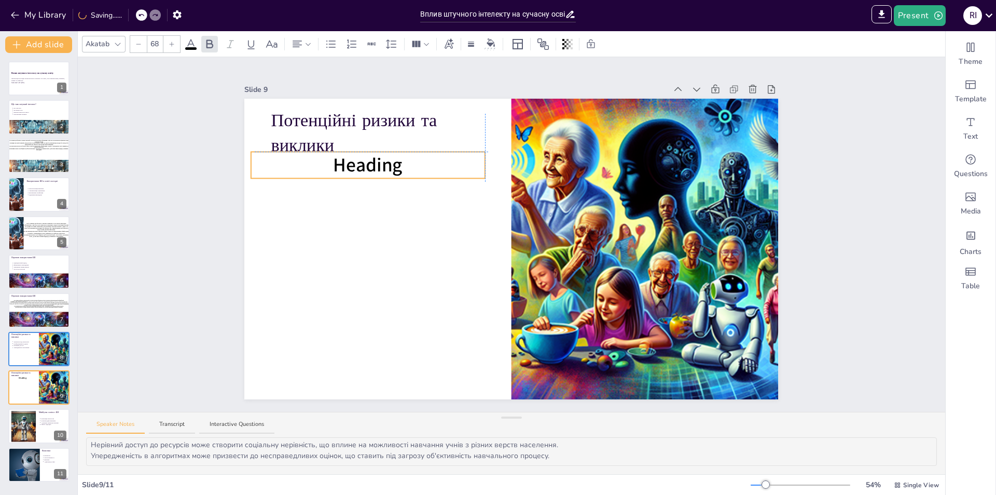
drag, startPoint x: 550, startPoint y: 234, endPoint x: 409, endPoint y: 153, distance: 161.5
click at [395, 163] on p "Heading" at bounding box center [368, 165] width 234 height 26
drag, startPoint x: 402, startPoint y: 159, endPoint x: 271, endPoint y: 162, distance: 130.3
click at [271, 162] on p "Heading" at bounding box center [368, 165] width 234 height 26
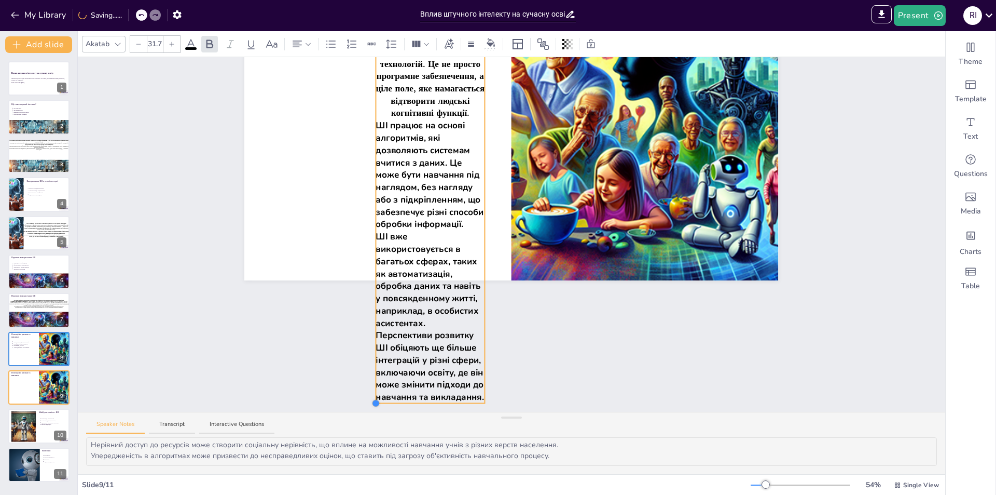
scroll to position [122, 0]
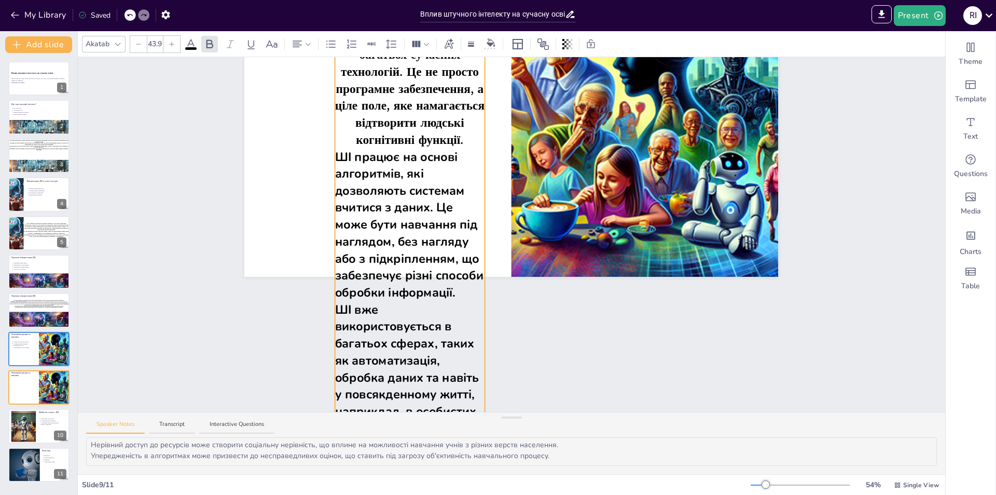
drag, startPoint x: 242, startPoint y: 379, endPoint x: 637, endPoint y: 107, distance: 479.7
click at [651, 98] on div "Потенційні ризики та виклики ШІ) є основою для багатьох сучасних технологій. Це…" at bounding box center [511, 126] width 534 height 300
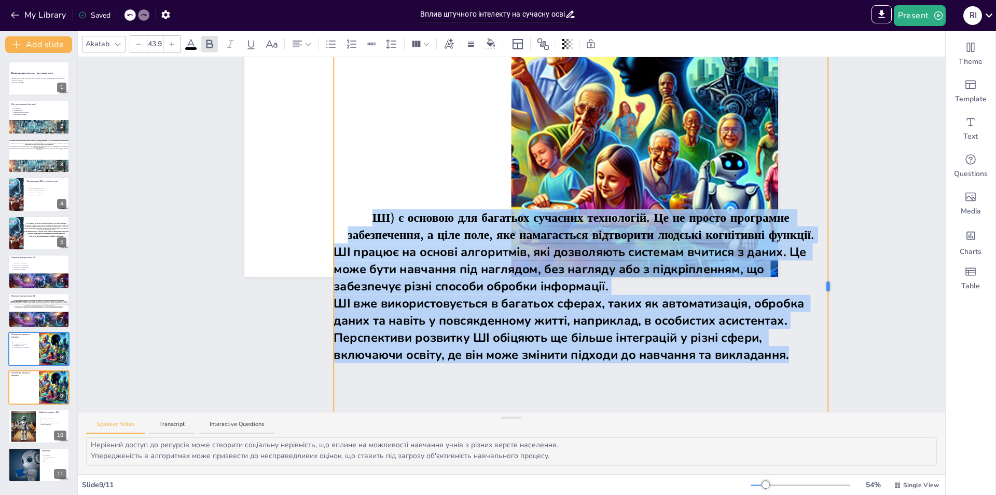
drag, startPoint x: 478, startPoint y: 281, endPoint x: 821, endPoint y: 292, distance: 343.7
click at [821, 292] on div "Slide 1 Вплив штучного інтелекту на сучасну освіту Презентація розглядає вплив …" at bounding box center [512, 234] width 868 height 354
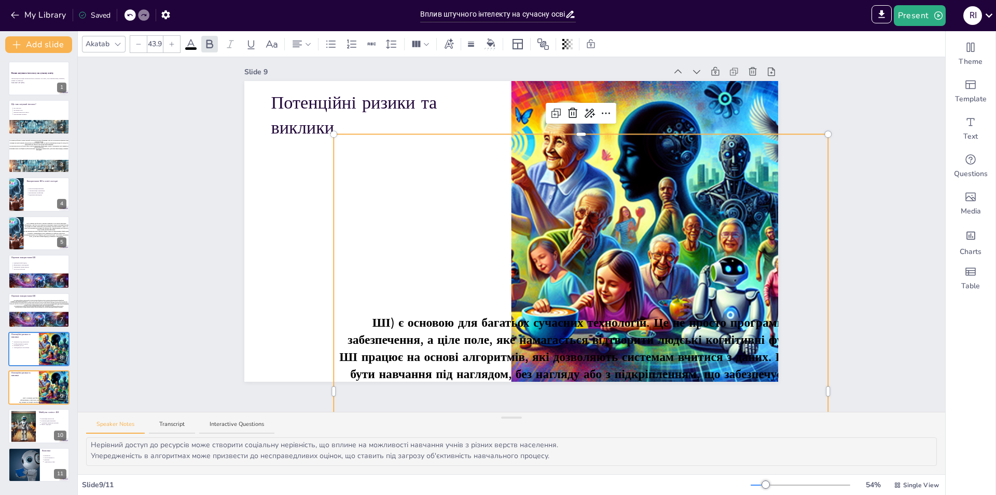
scroll to position [0, 0]
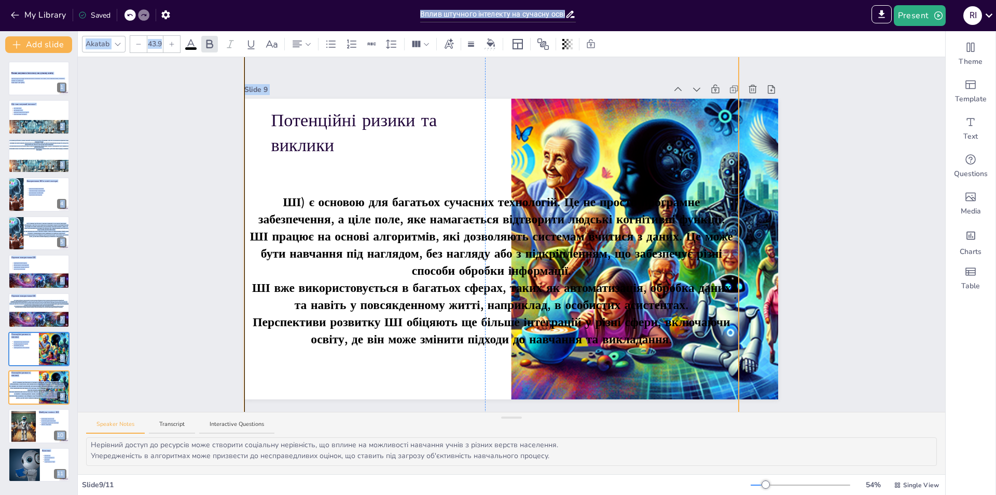
drag, startPoint x: 624, startPoint y: 149, endPoint x: 531, endPoint y: 11, distance: 166.4
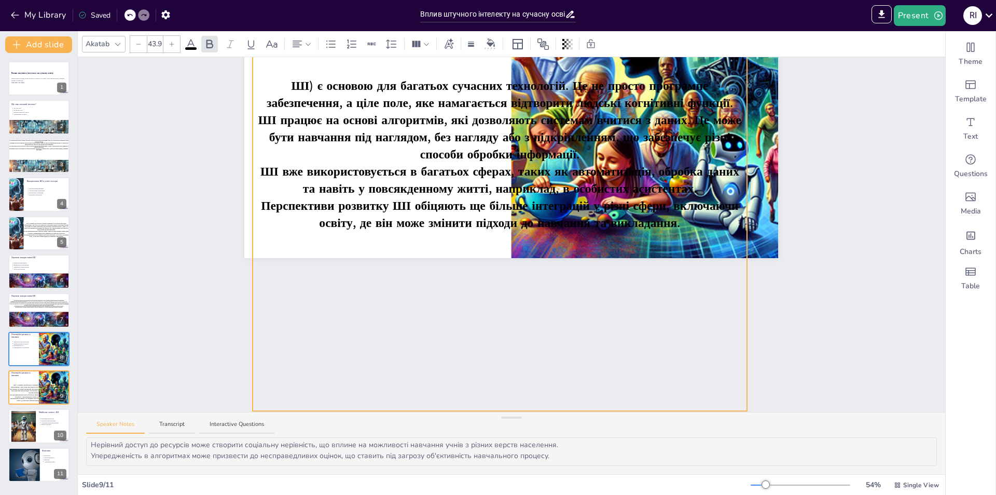
drag, startPoint x: 486, startPoint y: 379, endPoint x: 494, endPoint y: 401, distance: 23.3
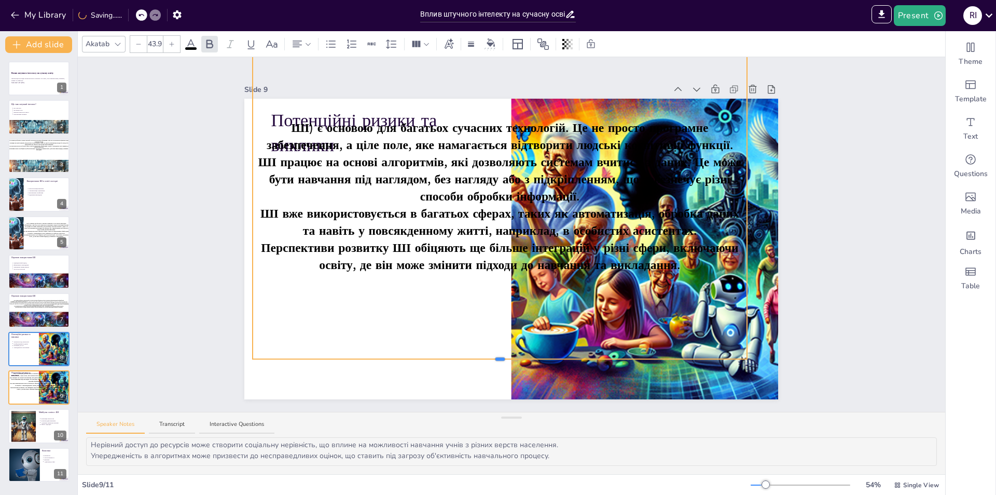
drag, startPoint x: 492, startPoint y: 379, endPoint x: 493, endPoint y: 191, distance: 187.8
click at [493, 191] on div "Потенційні ризики та виклики ШІ) є основою для багатьох сучасних технологій. Це…" at bounding box center [511, 249] width 534 height 300
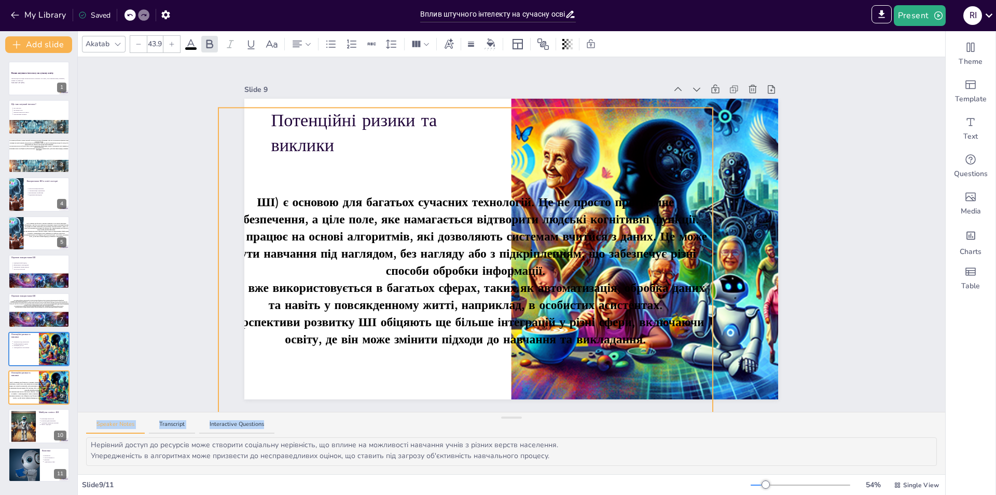
drag, startPoint x: 555, startPoint y: 355, endPoint x: 756, endPoint y: 175, distance: 269.7
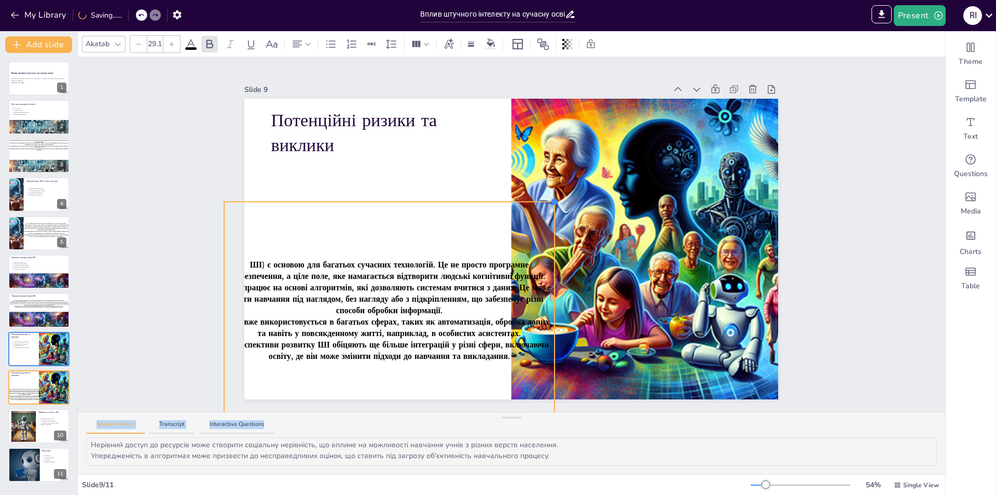
type input "29.4"
click at [535, 201] on div at bounding box center [389, 203] width 331 height 4
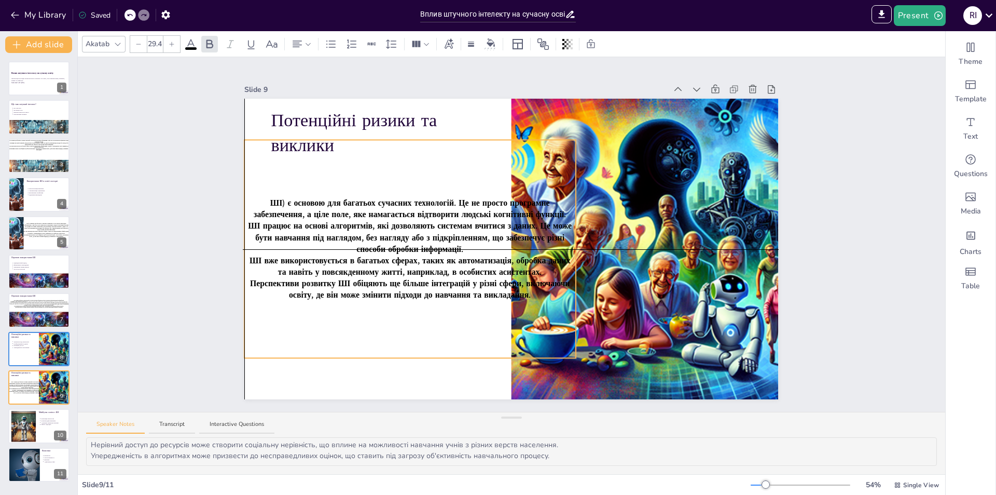
drag, startPoint x: 498, startPoint y: 197, endPoint x: 517, endPoint y: 137, distance: 63.0
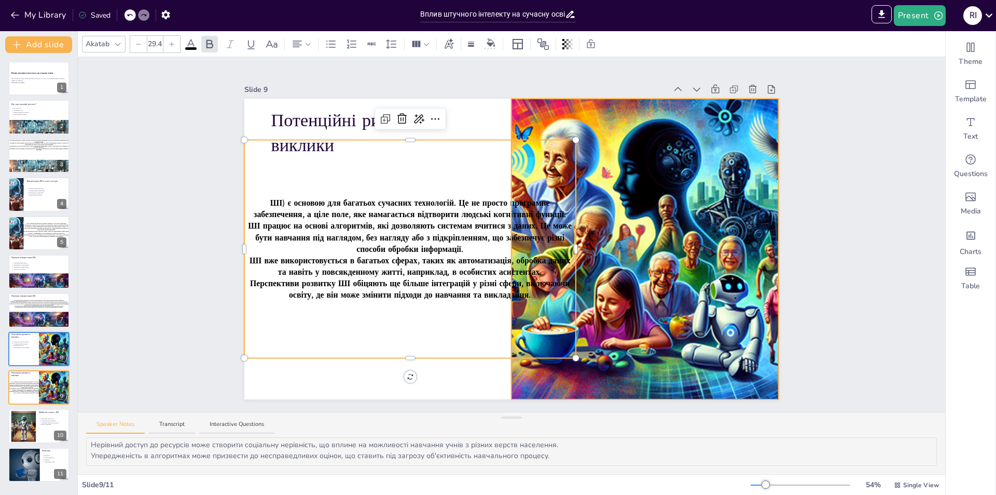
click at [603, 222] on div at bounding box center [645, 249] width 526 height 300
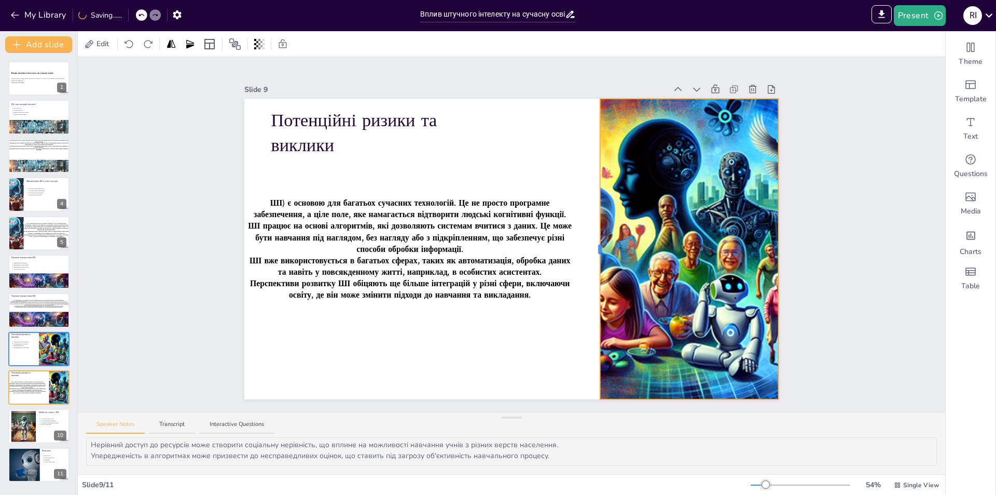
drag, startPoint x: 502, startPoint y: 245, endPoint x: 591, endPoint y: 255, distance: 89.3
click at [591, 255] on div "Потенційні ризики та виклики ШІ) є основою для багатьох сучасних технологій. Це…" at bounding box center [511, 249] width 534 height 300
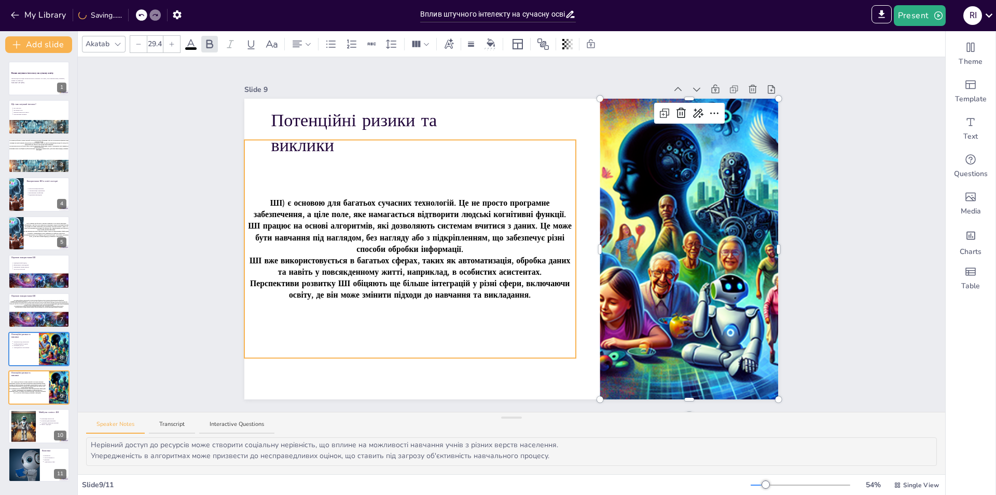
click at [487, 227] on span "ШІ працює на основі алгоритмів, які дозволяють системам вчитися з даних. Це мож…" at bounding box center [411, 238] width 324 height 34
type input "--"
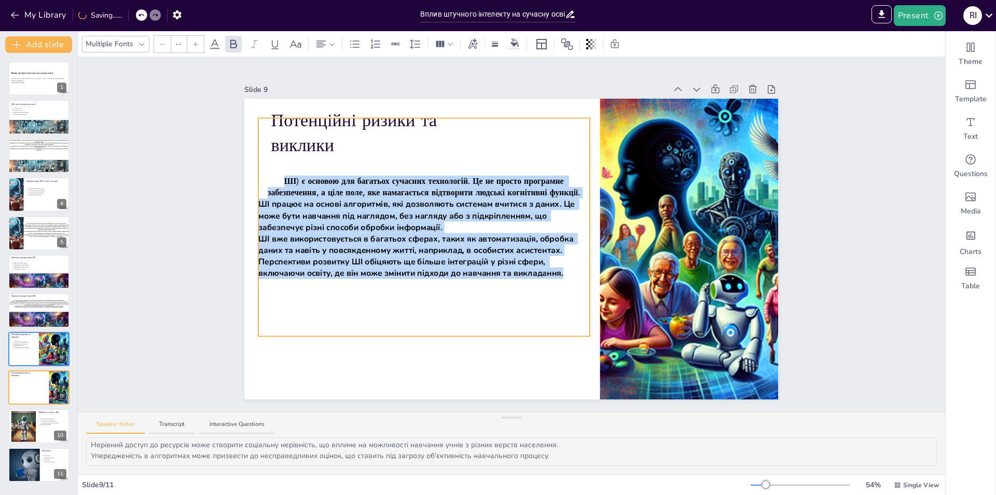
drag, startPoint x: 502, startPoint y: 138, endPoint x: 516, endPoint y: 116, distance: 25.9
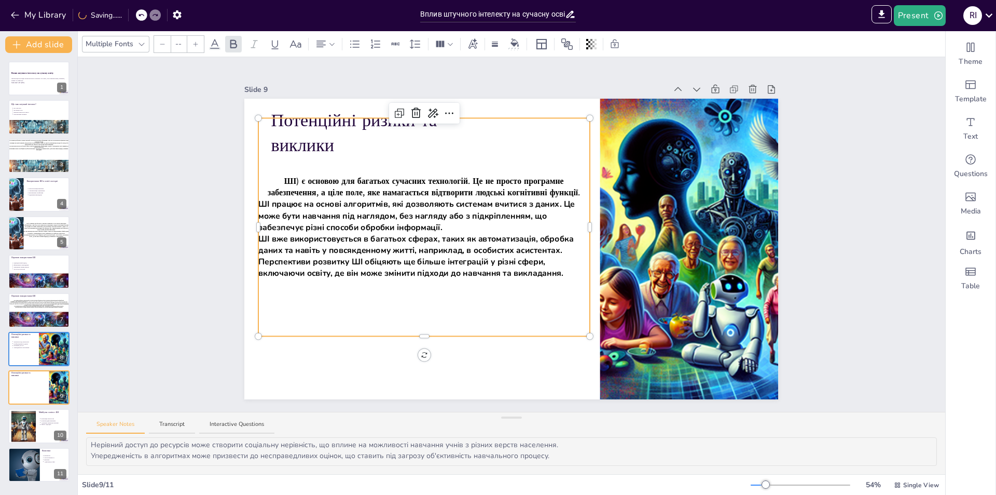
click at [215, 336] on div "Slide 1 Вплив штучного інтелекту на сучасну освіту Презентація розглядає вплив …" at bounding box center [511, 234] width 592 height 329
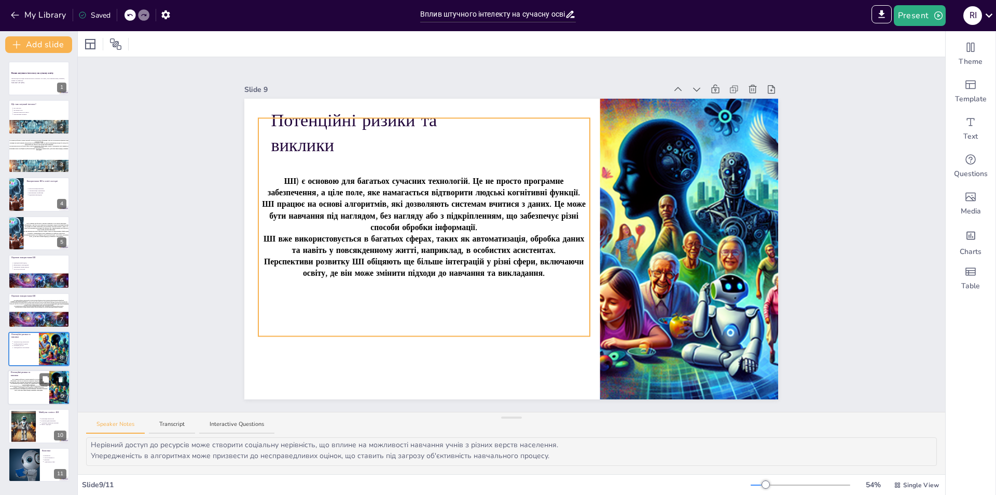
click at [32, 378] on div "ШІ) є основою для багатьох сучасних технологій. Це не просто програмне забезпеч…" at bounding box center [28, 384] width 39 height 25
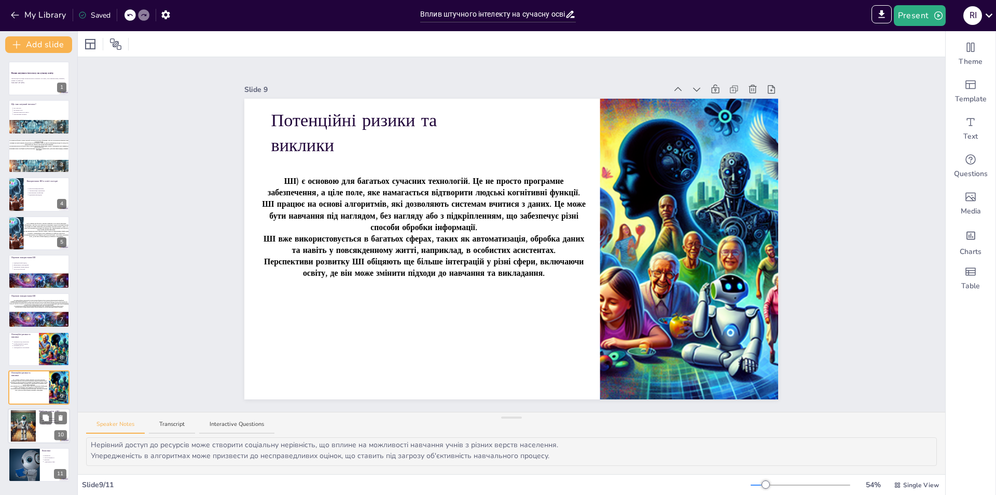
click at [18, 418] on div at bounding box center [23, 426] width 32 height 32
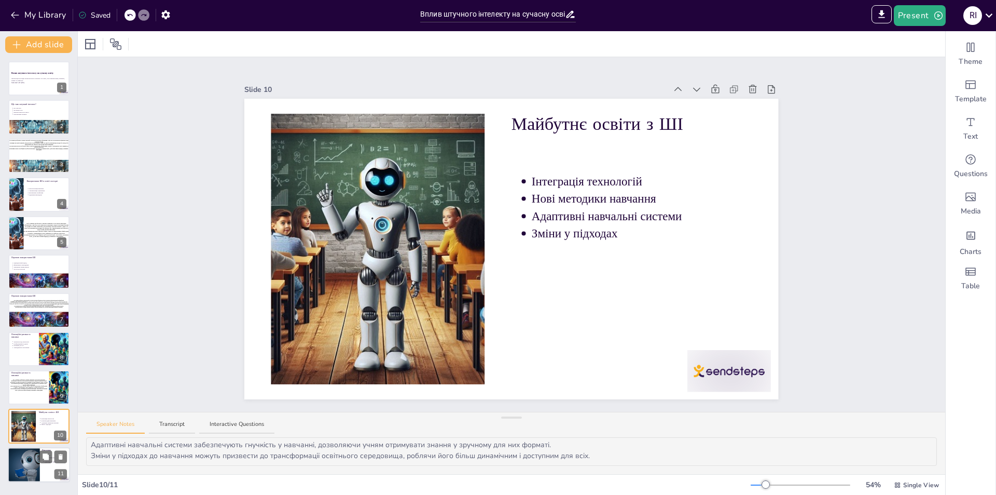
click at [23, 456] on div at bounding box center [23, 464] width 53 height 35
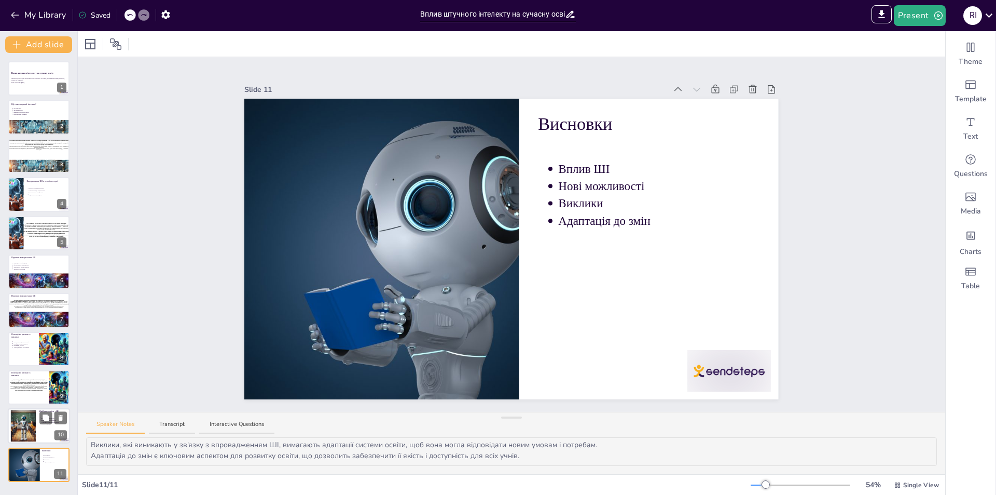
click at [8, 431] on div "Майбутнє освіти з ШІ Інтеграція технологій Нові методики навчання Адаптивні нав…" at bounding box center [39, 425] width 62 height 35
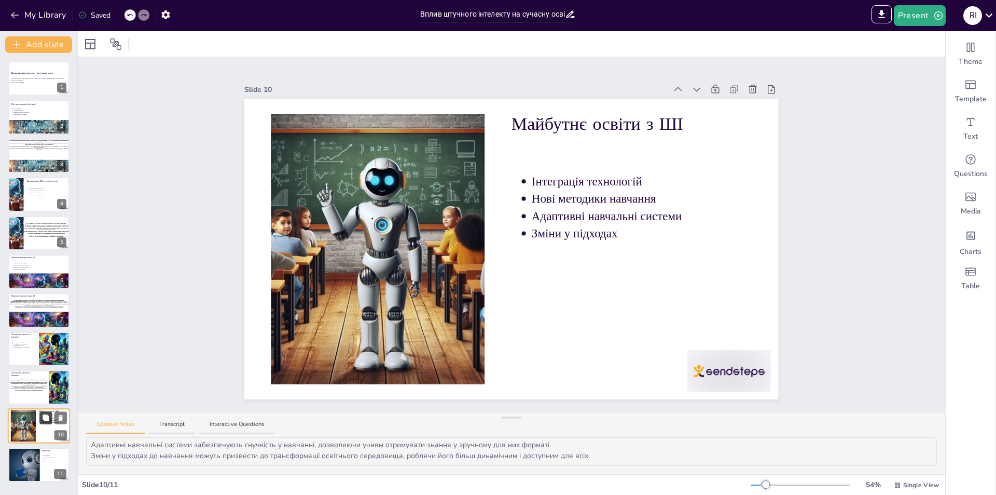
click at [44, 416] on icon at bounding box center [46, 418] width 6 height 6
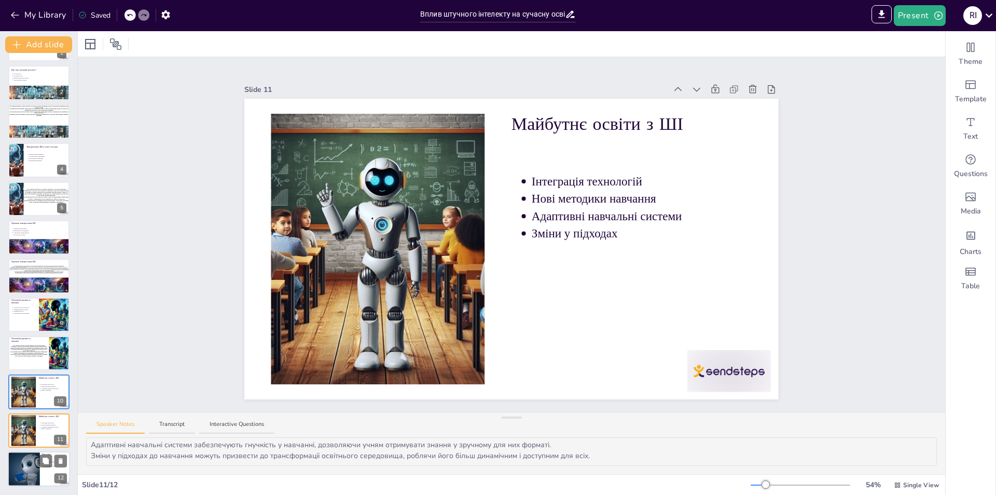
click at [25, 456] on div at bounding box center [23, 468] width 53 height 35
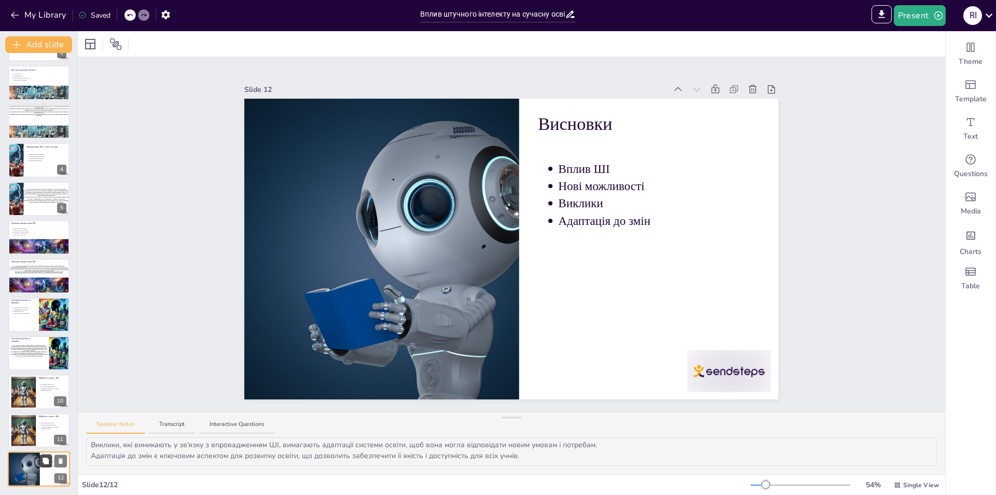
click at [46, 460] on icon at bounding box center [46, 460] width 6 height 6
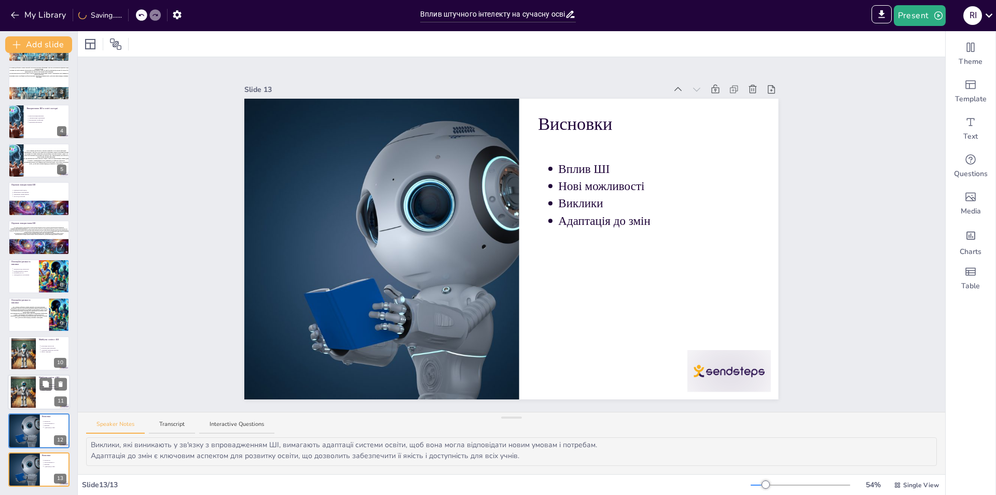
click at [31, 390] on div at bounding box center [23, 392] width 32 height 32
type textarea "Інтеграція технологій у навчальний процес відкриває нові можливості для виклада…"
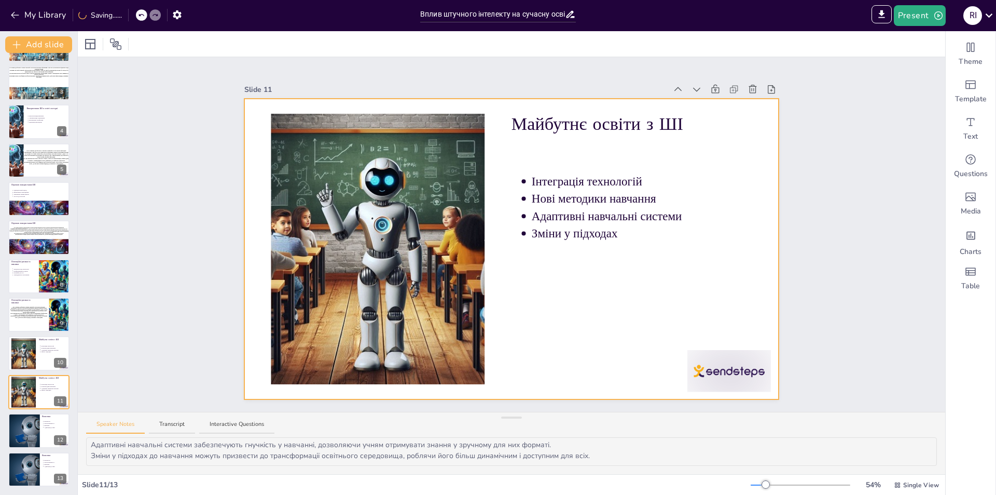
click at [605, 203] on p "Нові методики навчання" at bounding box center [642, 198] width 220 height 17
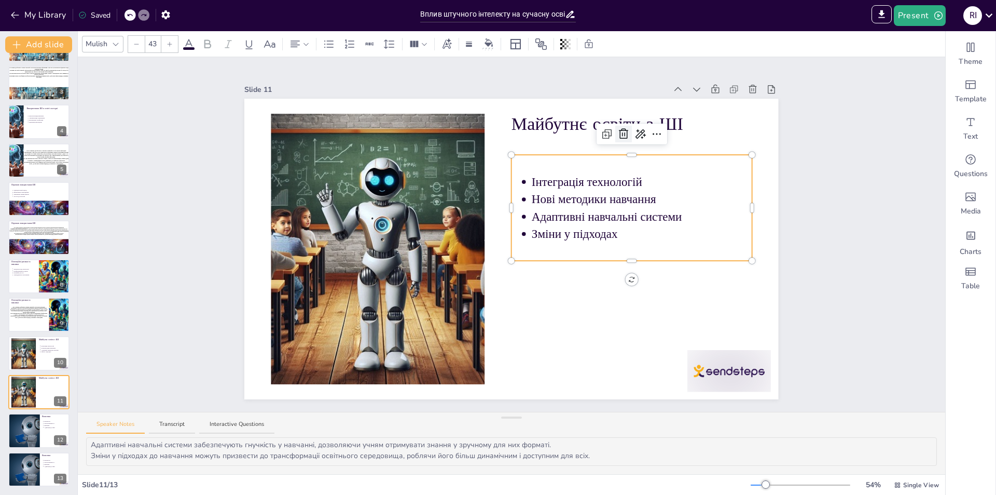
click at [620, 132] on icon at bounding box center [623, 134] width 9 height 10
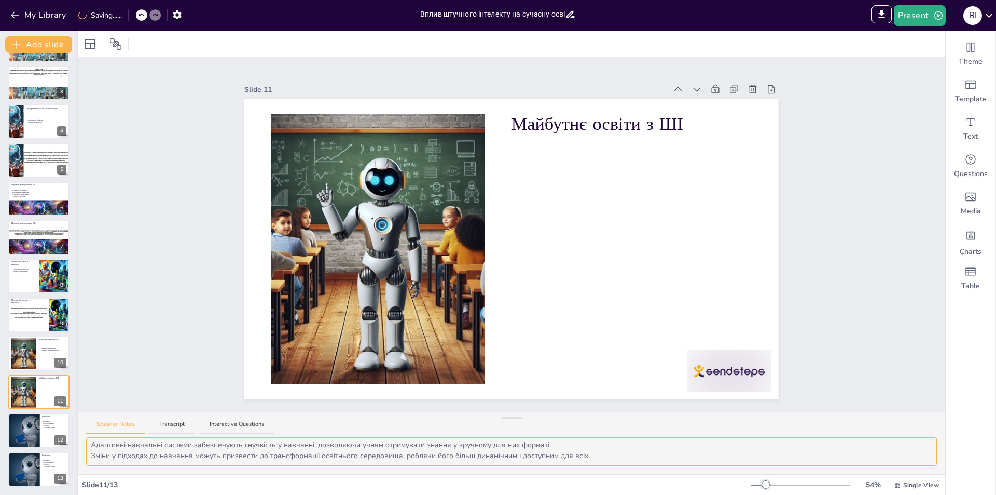
click at [408, 454] on textarea "Інтеграція технологій у навчальний процес відкриває нові можливості для виклада…" at bounding box center [511, 451] width 851 height 29
drag, startPoint x: 90, startPoint y: 444, endPoint x: 516, endPoint y: 456, distance: 426.2
click at [516, 456] on textarea "Інтеграція технологій у навчальний процес відкриває нові можливості для виклада…" at bounding box center [511, 451] width 851 height 29
drag, startPoint x: 88, startPoint y: 446, endPoint x: 662, endPoint y: 466, distance: 574.2
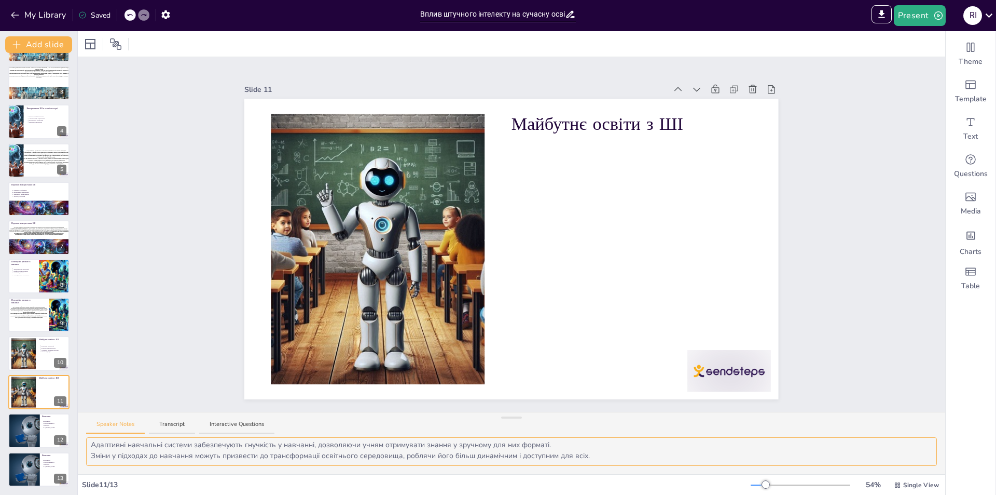
click at [662, 466] on div "Інтеграція технологій у навчальний процес відкриває нові можливості для виклада…" at bounding box center [512, 455] width 868 height 37
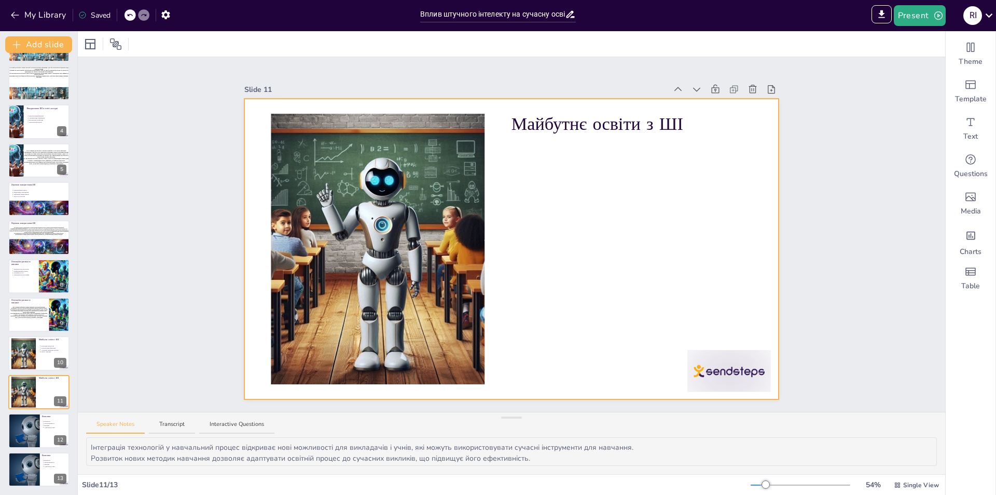
click at [589, 249] on div at bounding box center [511, 249] width 534 height 300
click at [952, 115] on div "Text" at bounding box center [971, 128] width 50 height 37
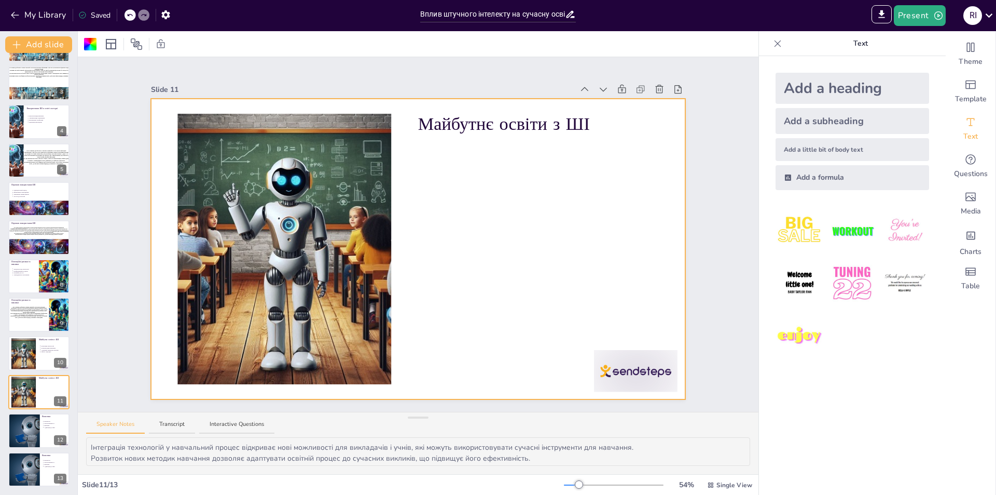
click at [853, 84] on div "Add a heading" at bounding box center [853, 88] width 154 height 31
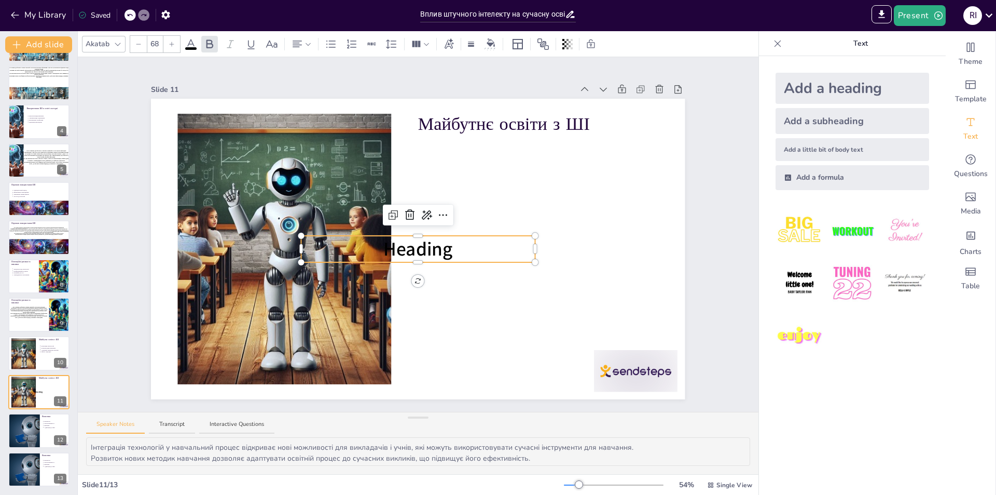
click at [459, 246] on p "Heading" at bounding box center [418, 249] width 234 height 26
drag, startPoint x: 456, startPoint y: 246, endPoint x: 300, endPoint y: 245, distance: 155.7
click at [301, 245] on p "Heading" at bounding box center [418, 249] width 234 height 26
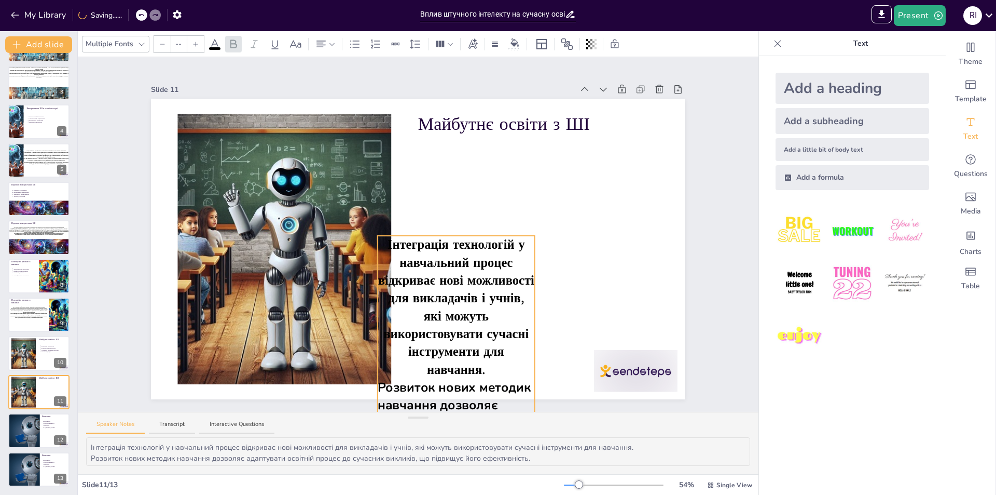
drag, startPoint x: 293, startPoint y: 381, endPoint x: 487, endPoint y: 130, distance: 317.4
click at [487, 130] on div "Майбутнє освіти з ШІ Інтеграція технологій у навчальний процес відкриває нові м…" at bounding box center [418, 249] width 534 height 300
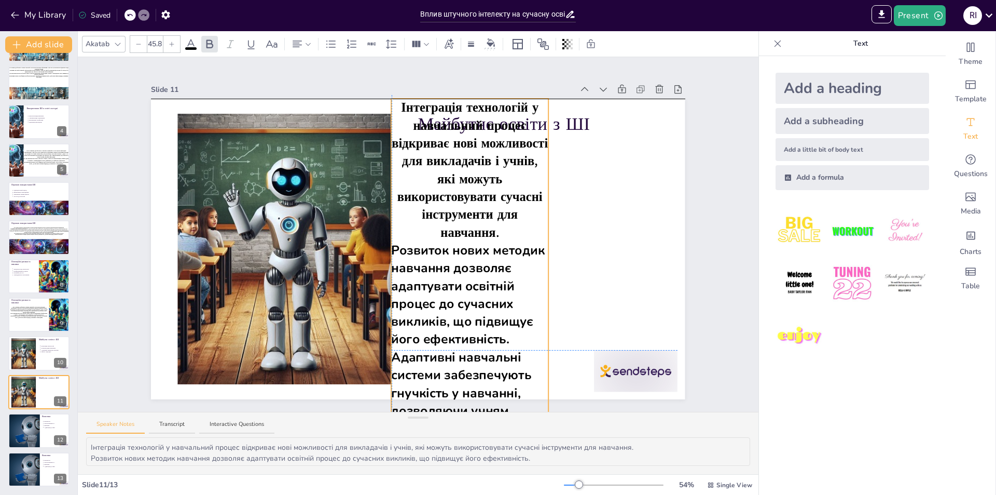
drag, startPoint x: 488, startPoint y: 232, endPoint x: 501, endPoint y: 92, distance: 141.3
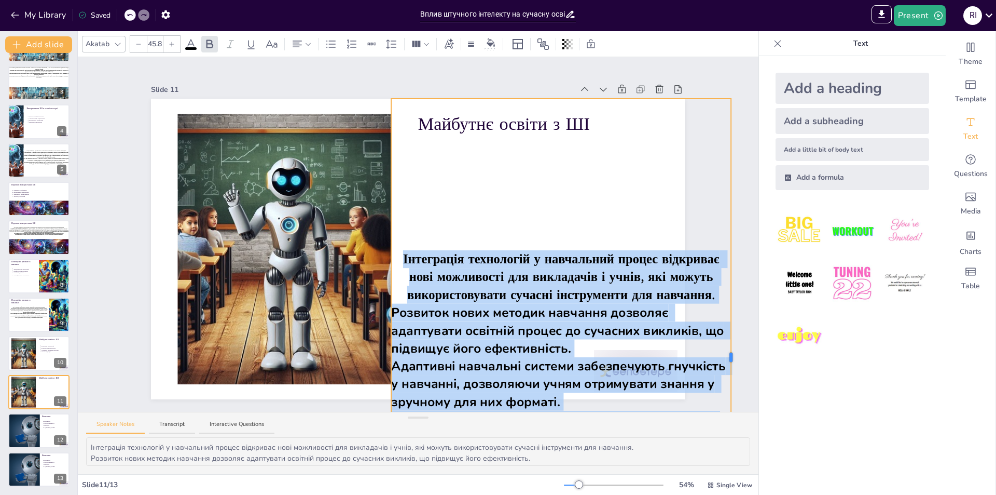
drag, startPoint x: 542, startPoint y: 354, endPoint x: 724, endPoint y: 359, distance: 182.7
click at [724, 359] on div "Slide 1 Вплив штучного інтелекту на сучасну освіту Презентація розглядає вплив …" at bounding box center [418, 234] width 681 height 354
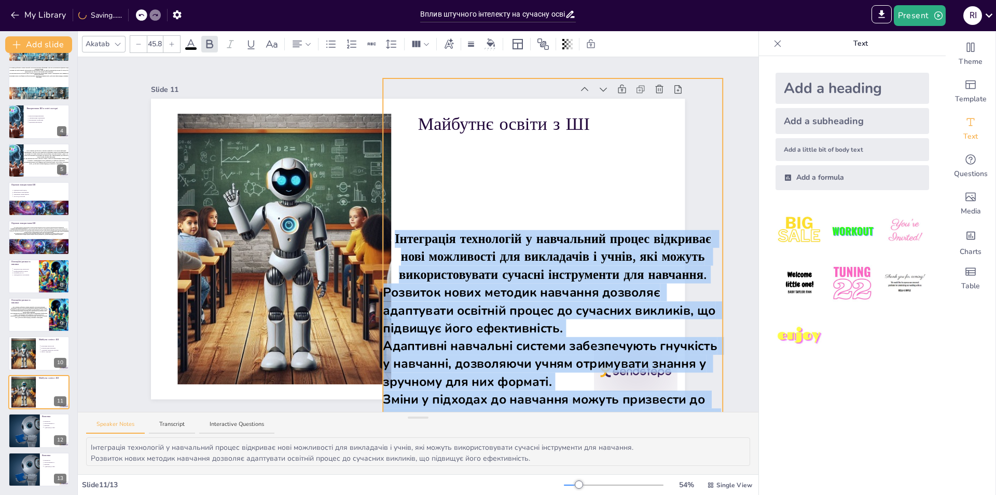
drag, startPoint x: 625, startPoint y: 97, endPoint x: 614, endPoint y: 77, distance: 22.1
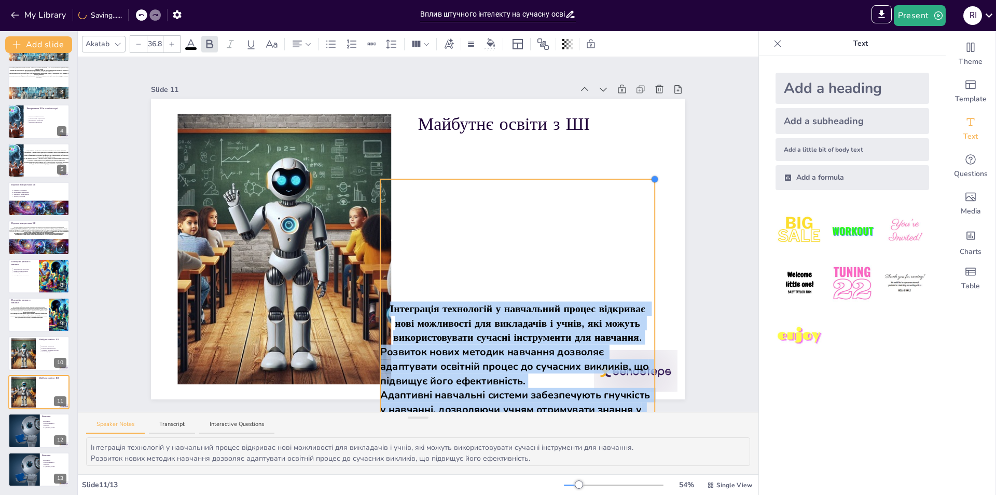
type input "36.9"
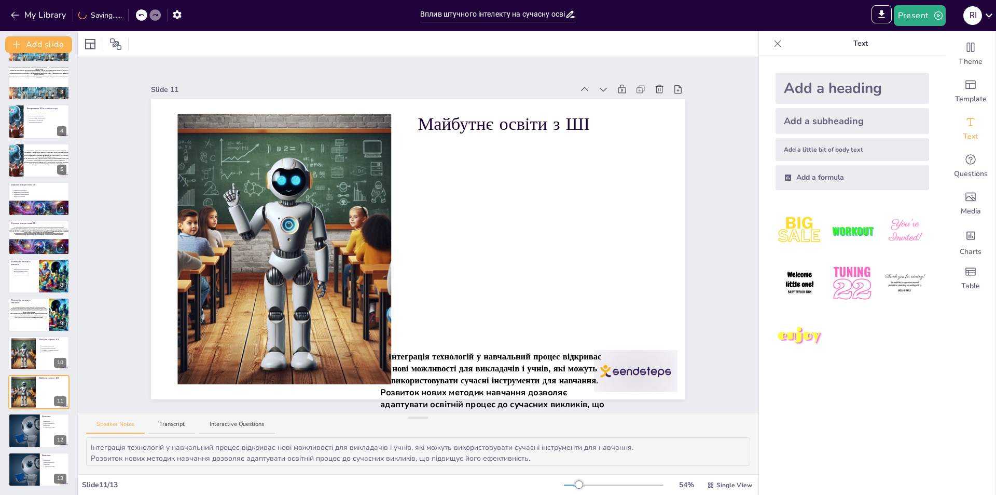
click at [498, 386] on span "Розвиток нових методик навчання дозволяє адаптувати освітній процес до сучасних…" at bounding box center [494, 404] width 226 height 36
click at [500, 360] on span "Інтеграція технологій у навчальний процес відкриває нові можливості для виклада…" at bounding box center [497, 368] width 216 height 36
click at [532, 351] on span "Інтеграція технологій у навчальний процес відкриває нові можливості для виклада…" at bounding box center [497, 368] width 216 height 36
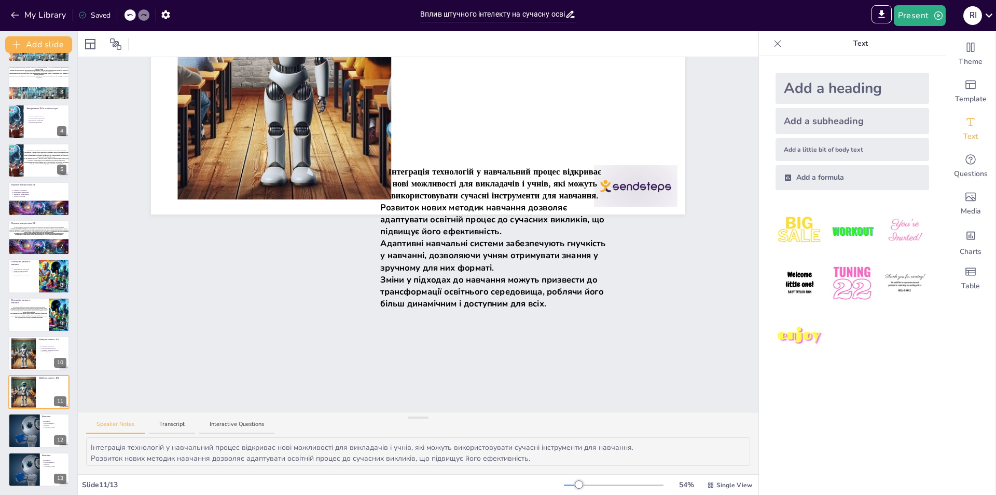
scroll to position [188, 0]
drag, startPoint x: 541, startPoint y: 300, endPoint x: 493, endPoint y: 285, distance: 49.9
click at [493, 285] on p "Зміни у підходах до навчання можуть призвести до трансформації освітнього серед…" at bounding box center [495, 291] width 229 height 36
click at [536, 289] on span "Зміни у підходах до навчання можуть призвести до трансформації освітнього серед…" at bounding box center [494, 291] width 226 height 36
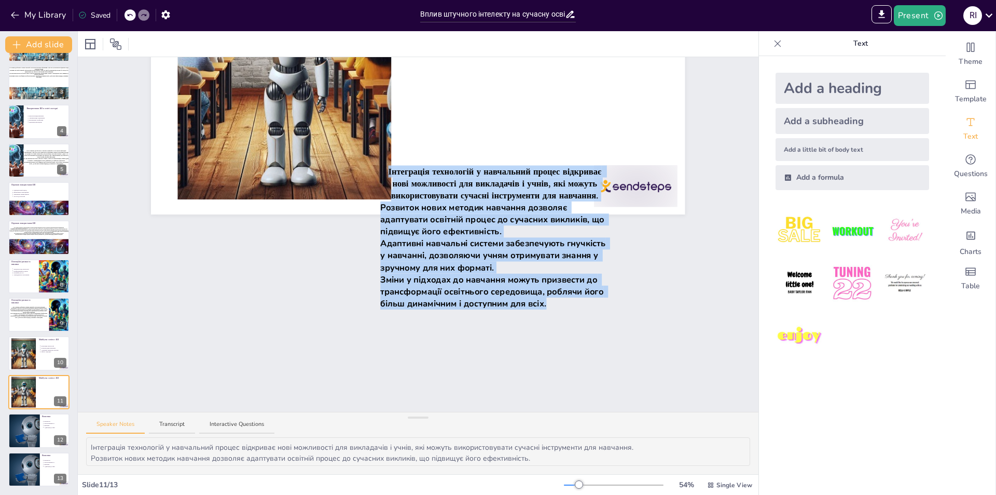
drag, startPoint x: 548, startPoint y: 298, endPoint x: 373, endPoint y: 124, distance: 246.6
click at [381, 124] on div "Інтеграція технологій у навчальний процес відкриває нові можливості для виклада…" at bounding box center [495, 237] width 229 height 348
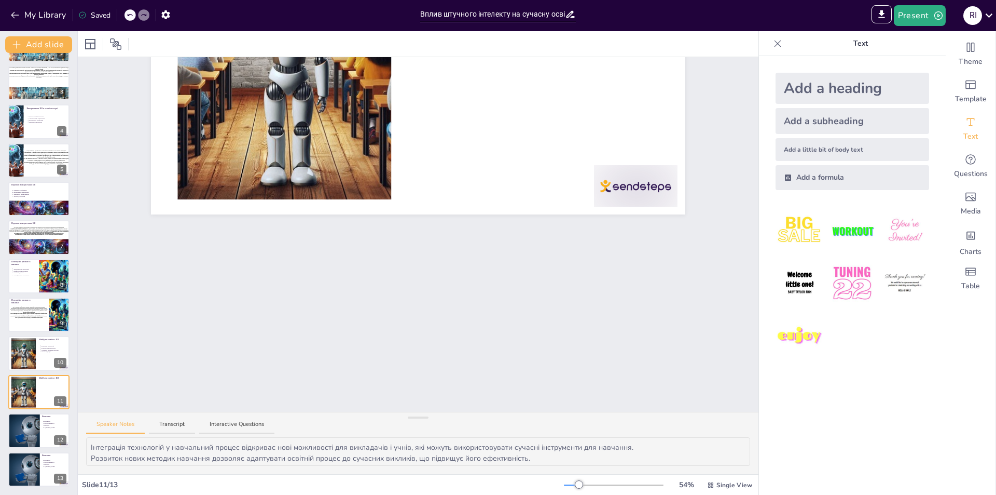
click at [495, 231] on p at bounding box center [495, 237] width 229 height 12
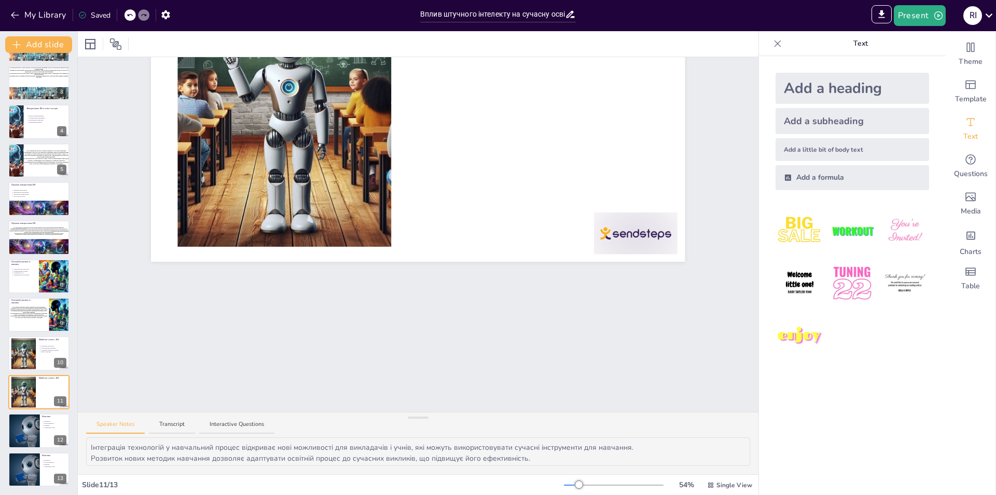
scroll to position [136, 0]
click at [131, 16] on icon at bounding box center [130, 15] width 6 height 6
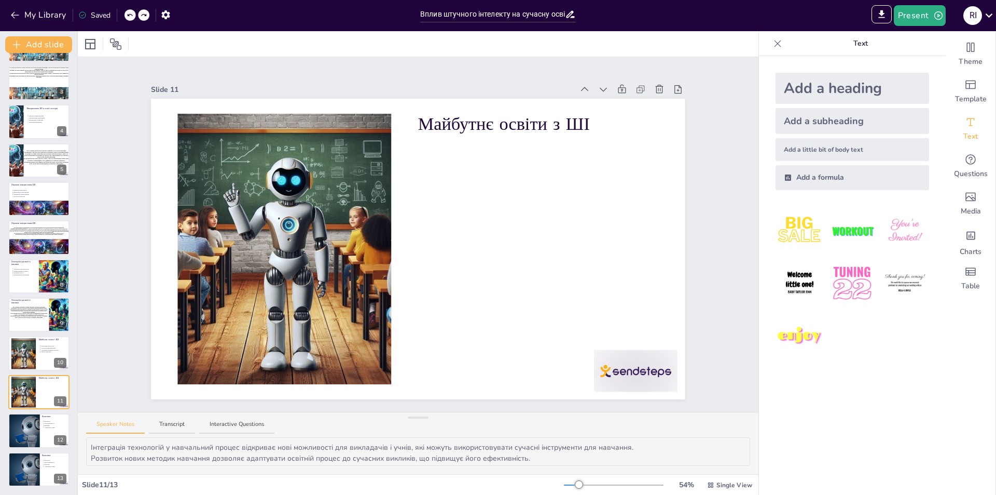
scroll to position [0, 0]
click at [128, 14] on icon at bounding box center [130, 15] width 6 height 6
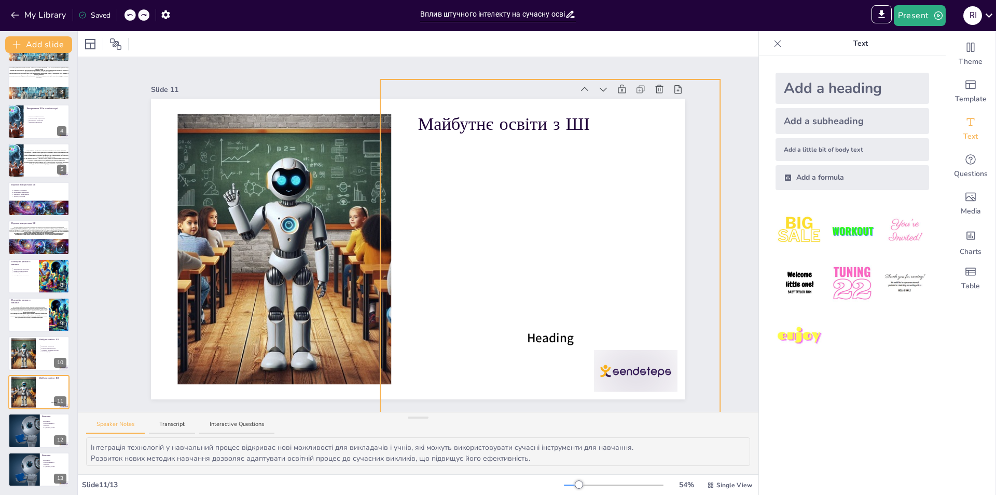
click at [543, 340] on span "Heading" at bounding box center [550, 338] width 47 height 18
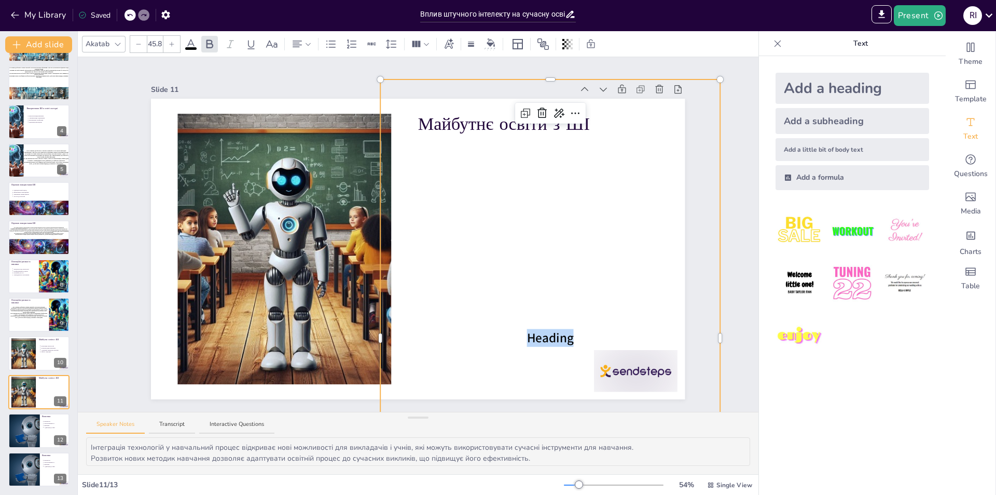
drag, startPoint x: 571, startPoint y: 337, endPoint x: 439, endPoint y: 323, distance: 133.0
click at [439, 323] on div "Heading" at bounding box center [551, 337] width 340 height 517
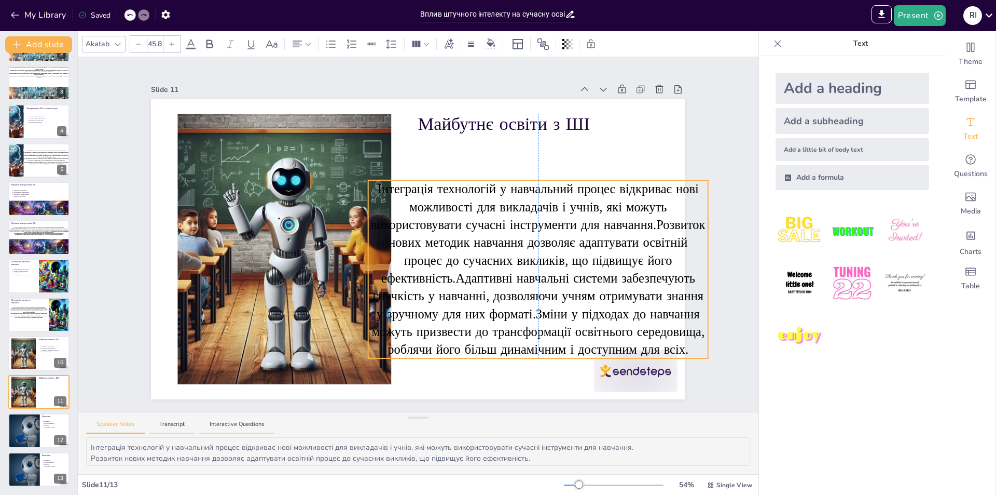
drag, startPoint x: 641, startPoint y: 77, endPoint x: 634, endPoint y: 172, distance: 95.7
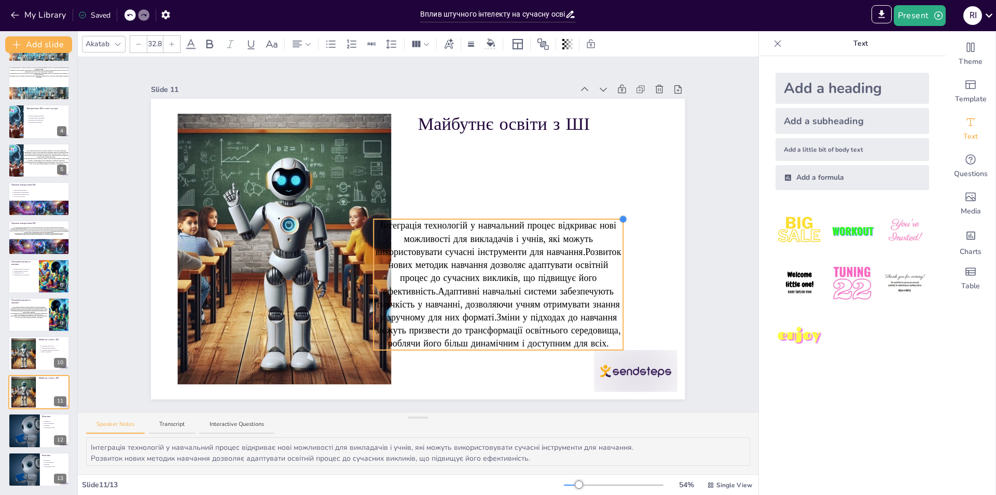
type input "33.7"
click at [620, 218] on div at bounding box center [624, 219] width 8 height 8
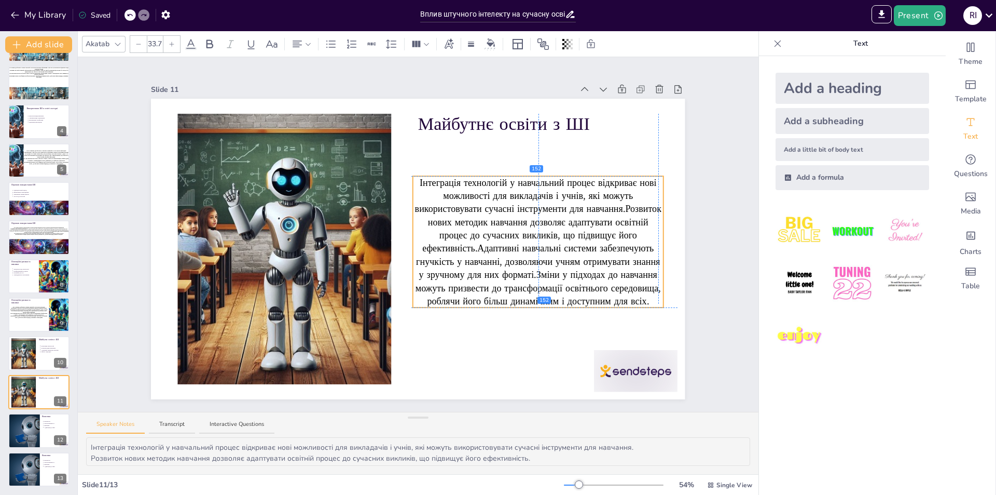
drag, startPoint x: 572, startPoint y: 217, endPoint x: 609, endPoint y: 171, distance: 59.4
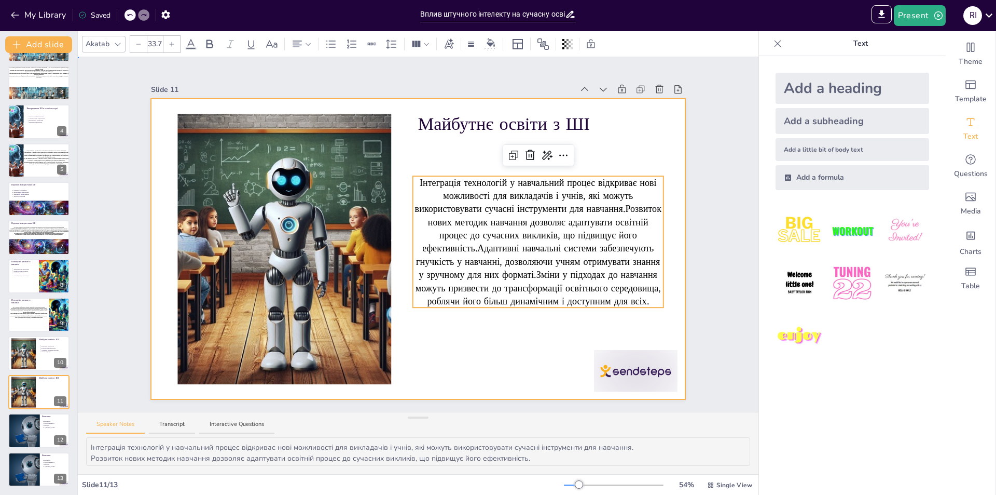
click at [664, 293] on div at bounding box center [418, 249] width 534 height 300
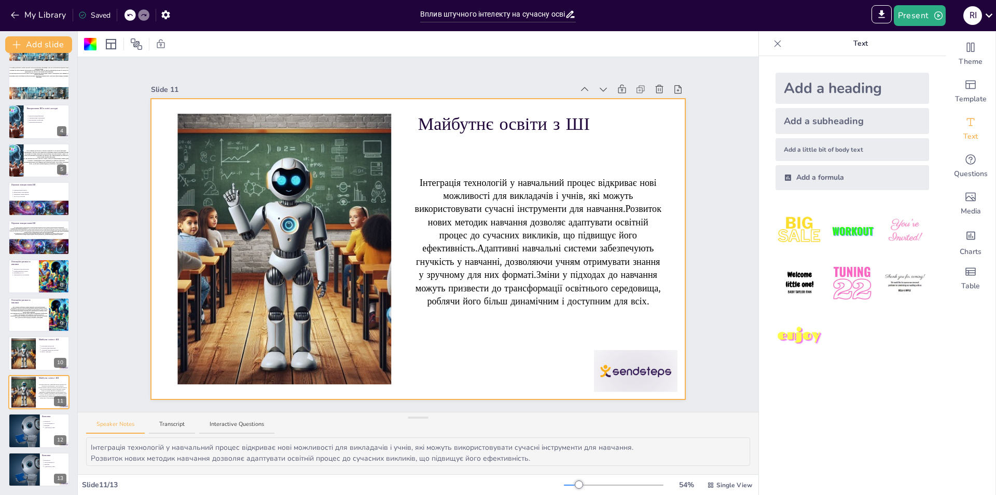
click at [486, 124] on p "Майбутнє освіти з ШІ" at bounding box center [538, 123] width 240 height 25
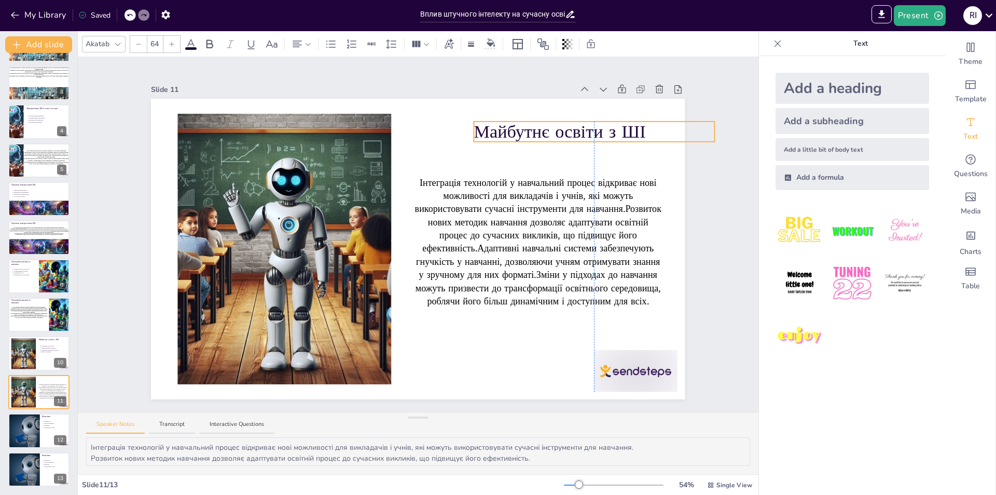
drag, startPoint x: 583, startPoint y: 111, endPoint x: 636, endPoint y: 118, distance: 53.5
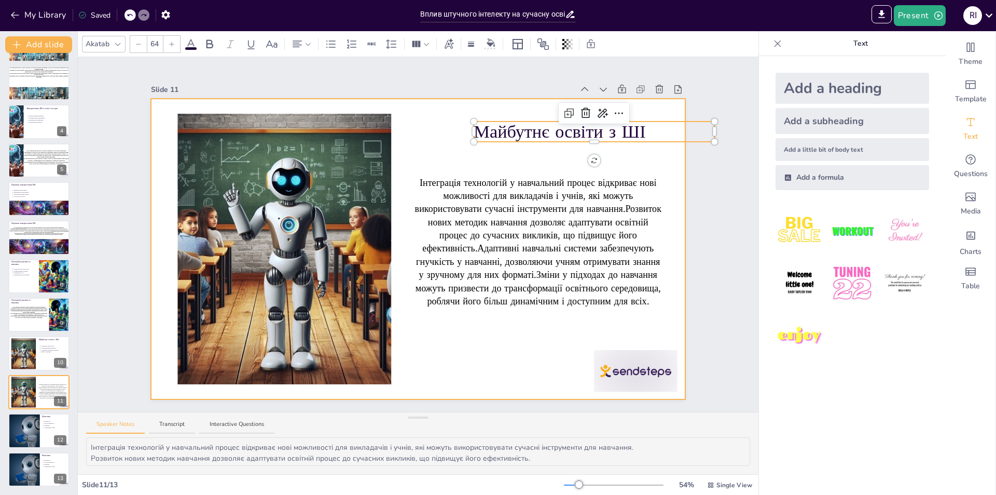
click at [646, 162] on div at bounding box center [418, 249] width 534 height 300
click at [641, 129] on p "Майбутнє освіти з ШІ" at bounding box center [594, 131] width 240 height 25
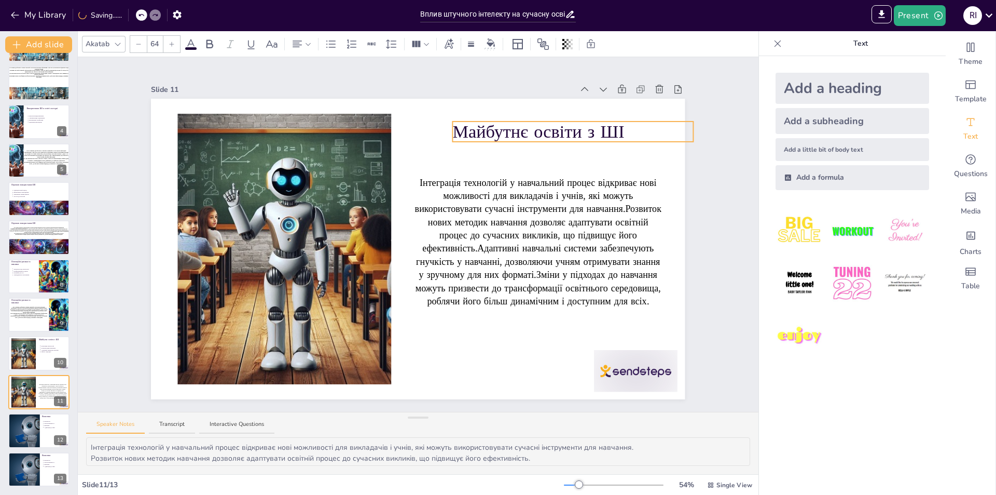
drag, startPoint x: 661, startPoint y: 118, endPoint x: 639, endPoint y: 118, distance: 21.3
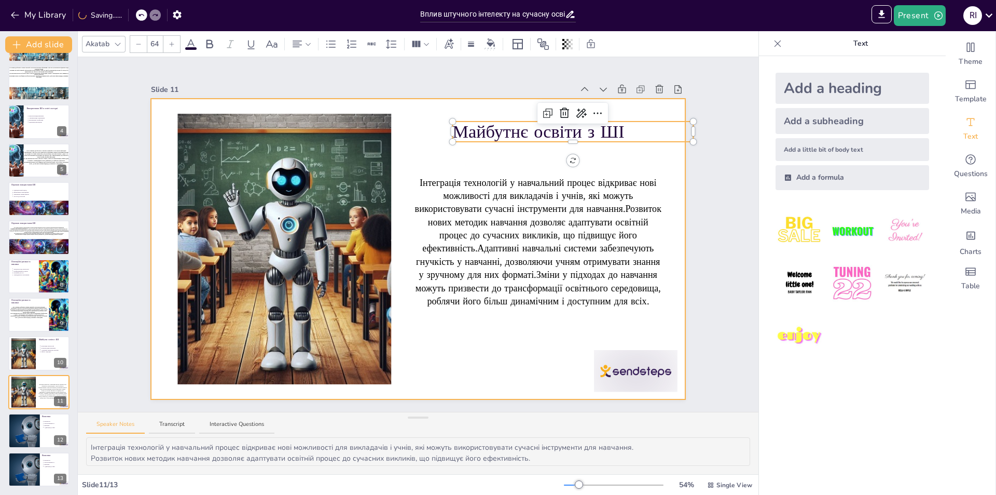
click at [654, 167] on div at bounding box center [418, 249] width 534 height 300
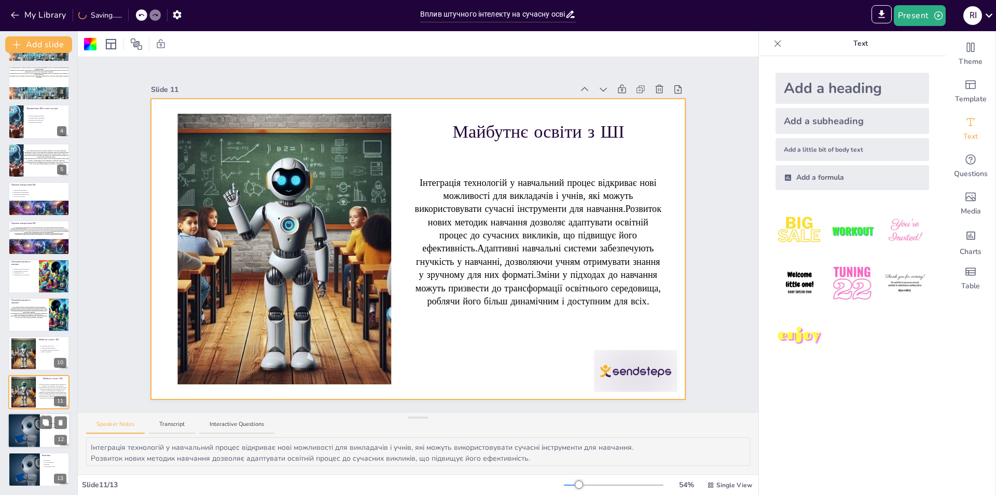
click at [27, 435] on div at bounding box center [23, 430] width 53 height 35
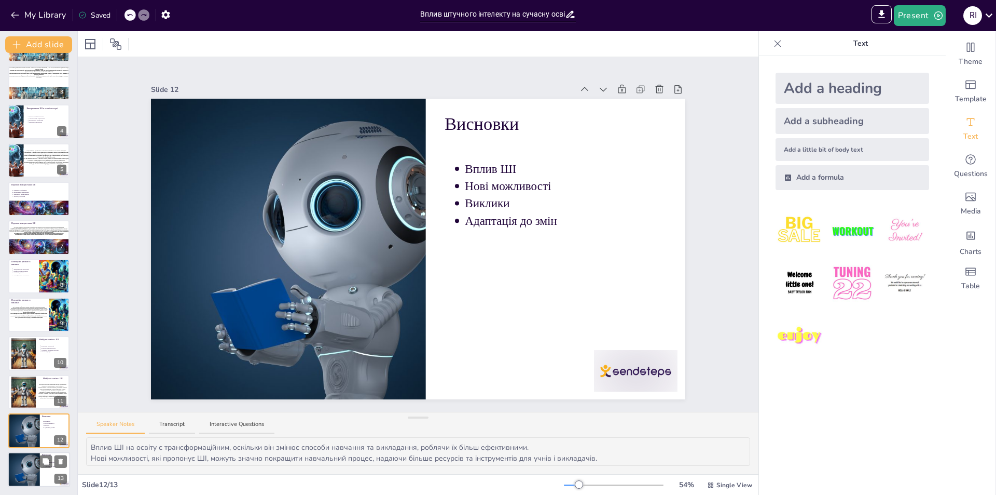
click at [30, 462] on div at bounding box center [23, 468] width 53 height 35
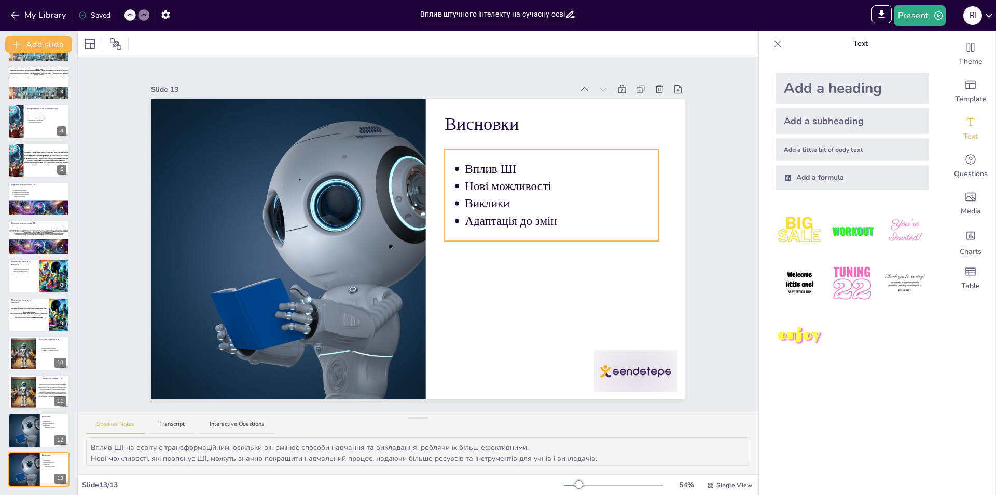
click at [538, 219] on p "Адаптація до змін" at bounding box center [562, 220] width 194 height 17
click at [22, 420] on div at bounding box center [23, 430] width 53 height 35
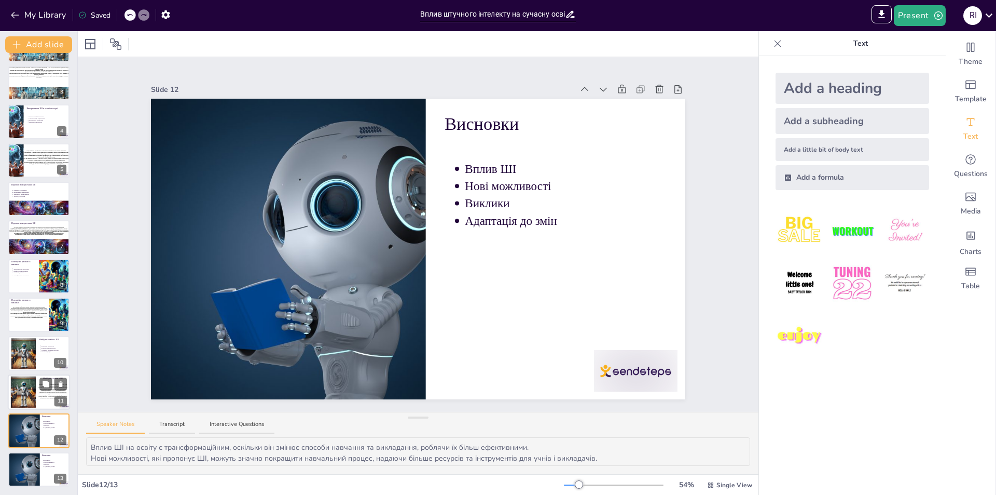
click at [37, 390] on div at bounding box center [39, 391] width 62 height 35
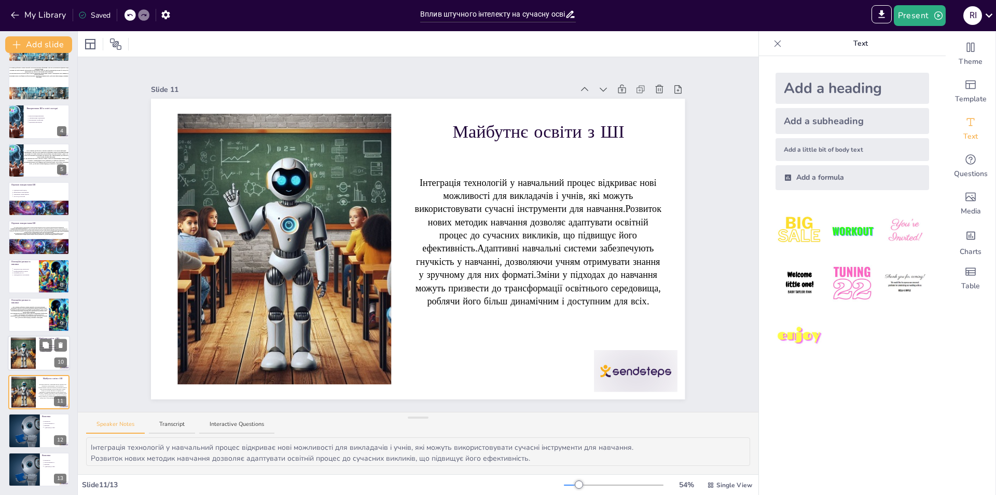
click at [34, 358] on div at bounding box center [23, 353] width 32 height 32
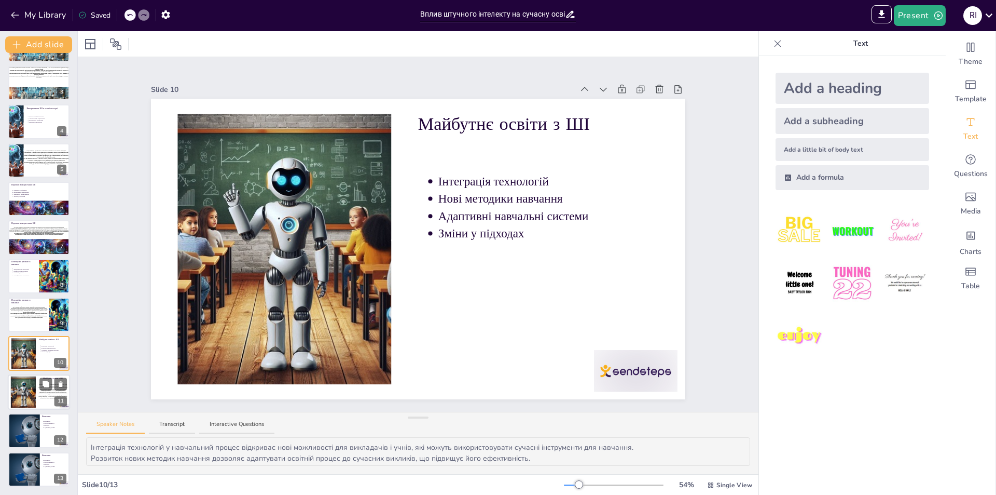
click at [21, 393] on div at bounding box center [23, 392] width 32 height 32
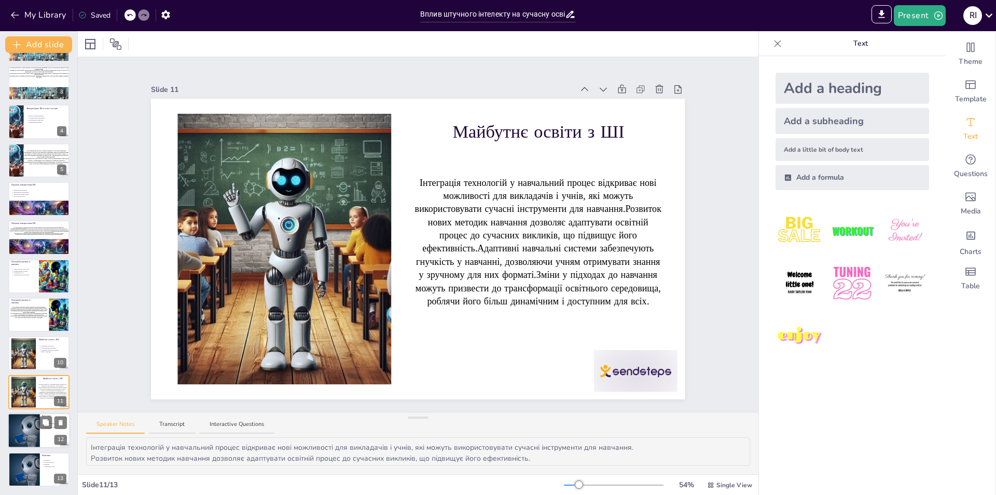
click at [32, 423] on div at bounding box center [23, 430] width 53 height 35
type textarea "Вплив ШІ на освіту є трансформаційним, оскільки він змінює способи навчання та …"
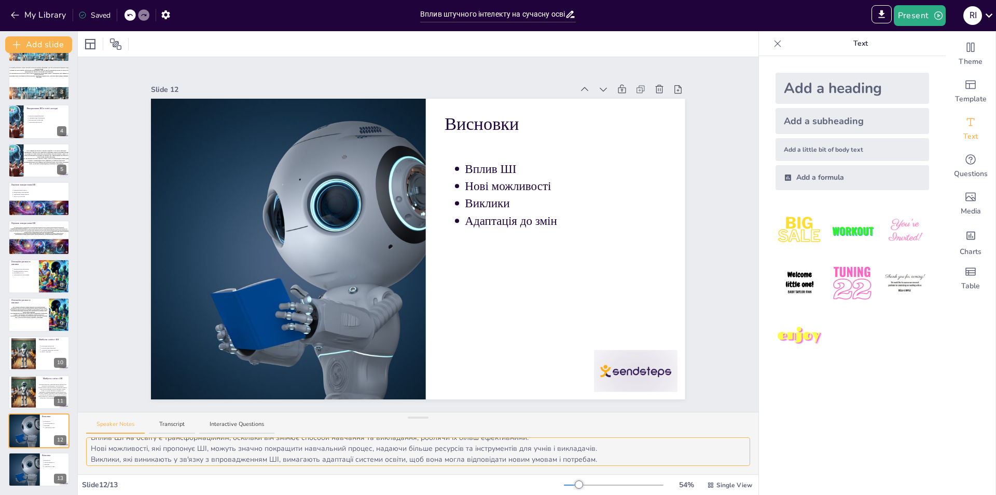
scroll to position [24, 0]
drag, startPoint x: 91, startPoint y: 446, endPoint x: 652, endPoint y: 456, distance: 560.5
click at [652, 456] on textarea "Вплив ШІ на освіту є трансформаційним, оскільки він змінює способи навчання та …" at bounding box center [418, 451] width 664 height 29
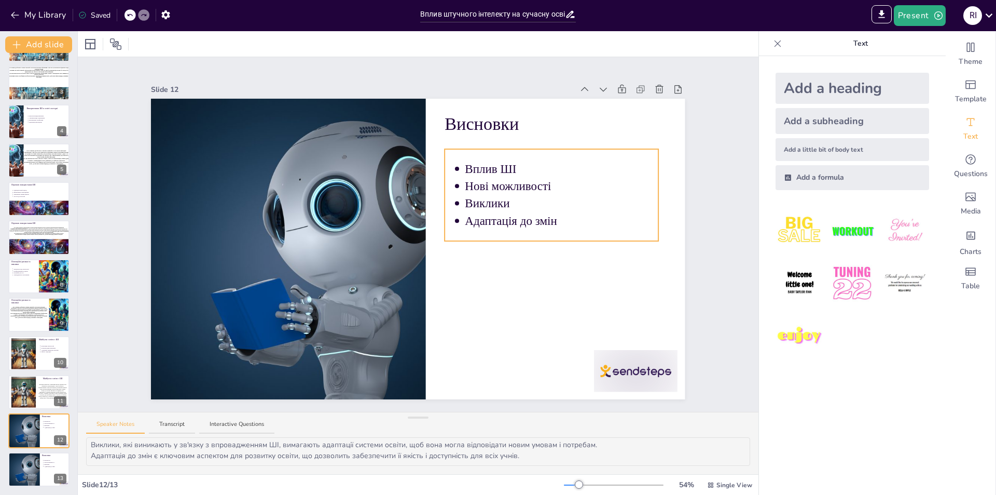
click at [529, 201] on p "Виклики" at bounding box center [562, 203] width 194 height 17
click at [19, 471] on div at bounding box center [23, 468] width 53 height 35
click at [552, 197] on p "Виклики" at bounding box center [562, 203] width 194 height 17
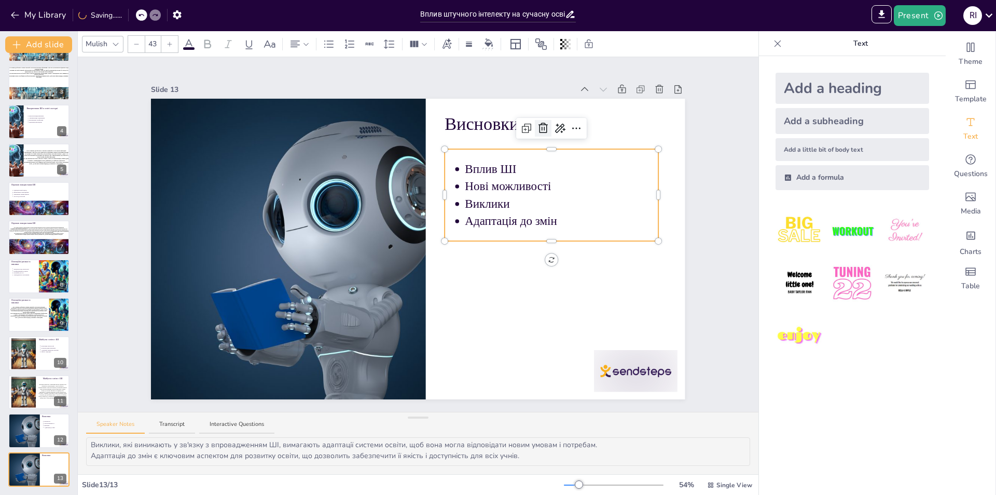
click at [537, 122] on icon at bounding box center [543, 128] width 12 height 12
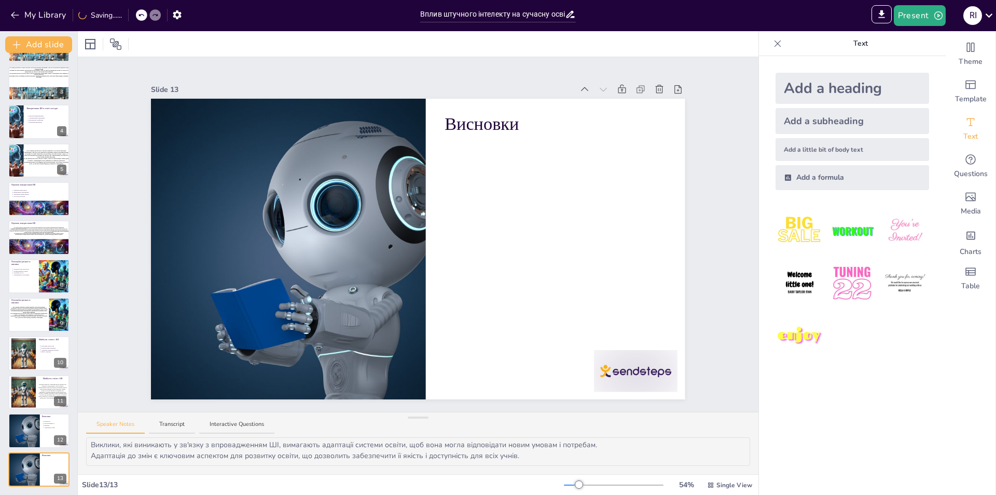
click at [813, 101] on div "Add a heading" at bounding box center [853, 88] width 154 height 31
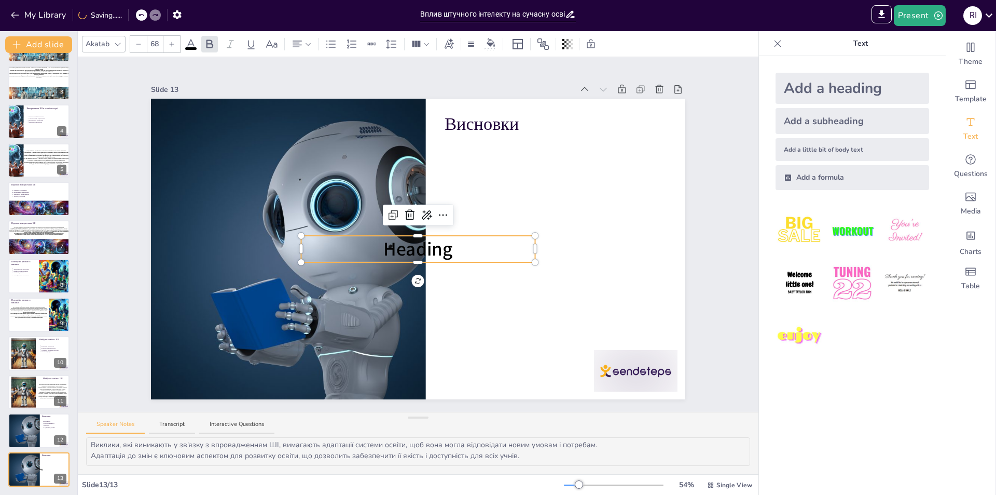
click at [459, 249] on p "Heading" at bounding box center [418, 249] width 234 height 26
drag, startPoint x: 456, startPoint y: 245, endPoint x: 325, endPoint y: 245, distance: 130.8
click at [324, 245] on p "Heading" at bounding box center [418, 249] width 234 height 26
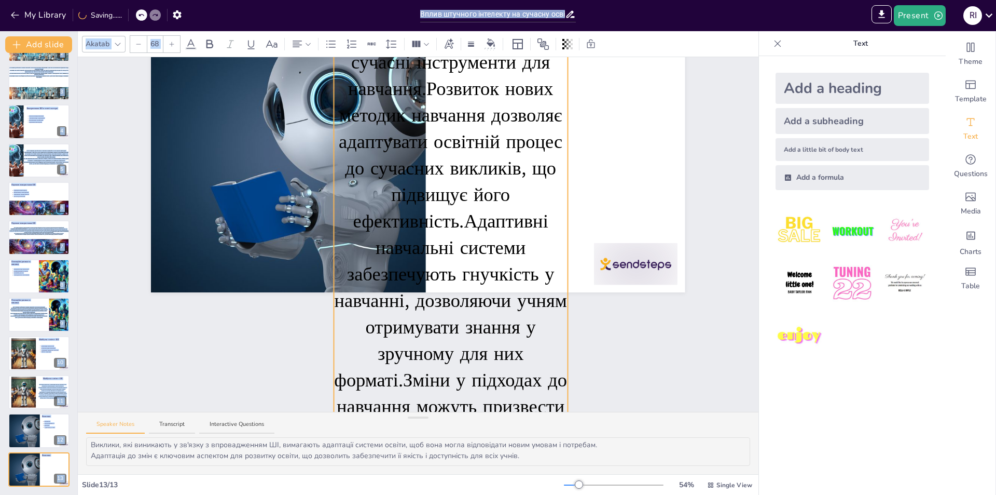
scroll to position [0, 0]
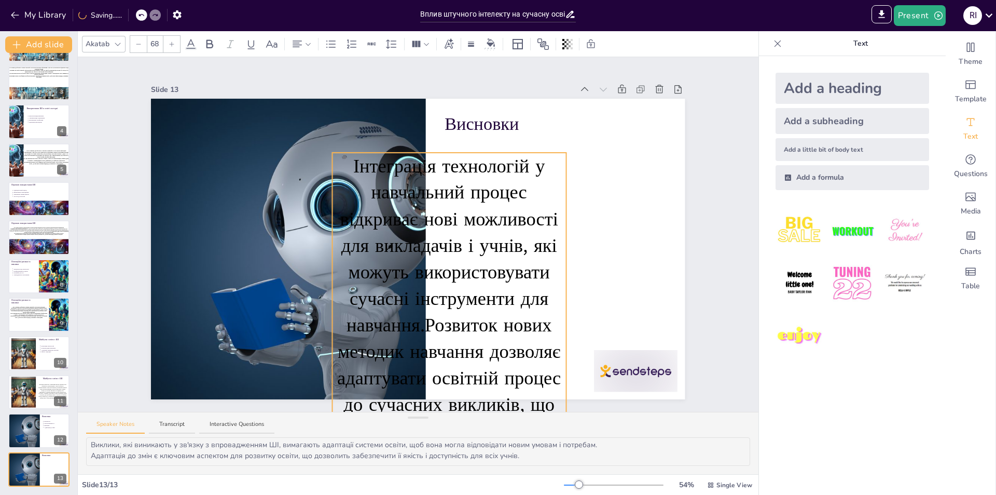
drag, startPoint x: 486, startPoint y: 126, endPoint x: 544, endPoint y: 146, distance: 61.0
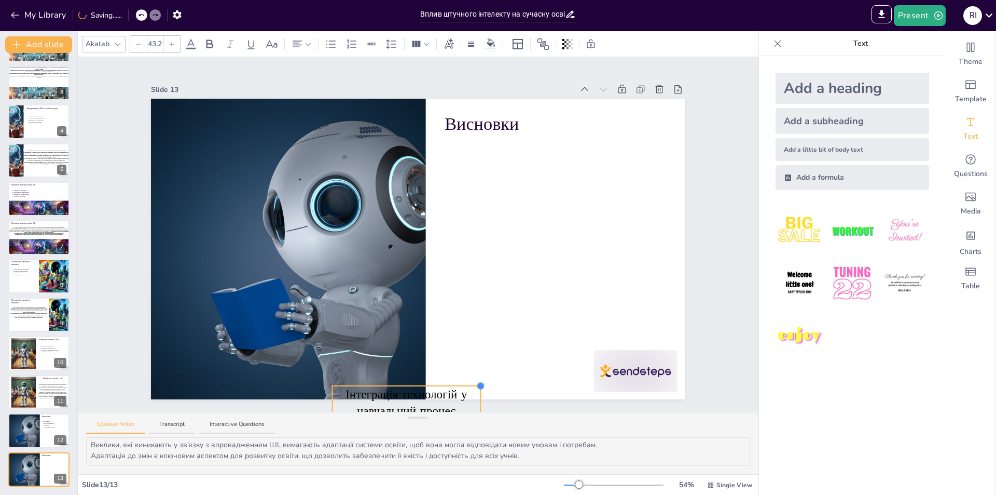
type input "43.1"
click at [353, 379] on div at bounding box center [284, 249] width 450 height 300
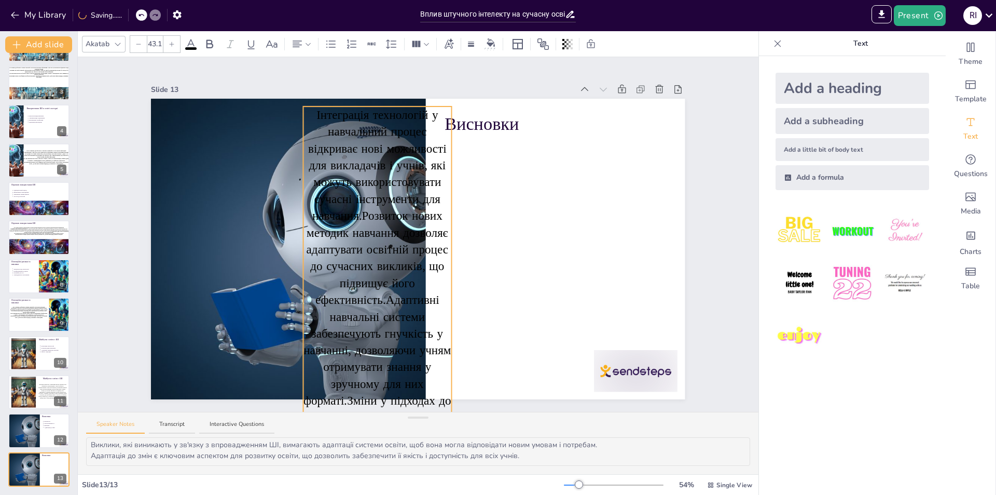
drag, startPoint x: 440, startPoint y: 383, endPoint x: 410, endPoint y: 104, distance: 280.7
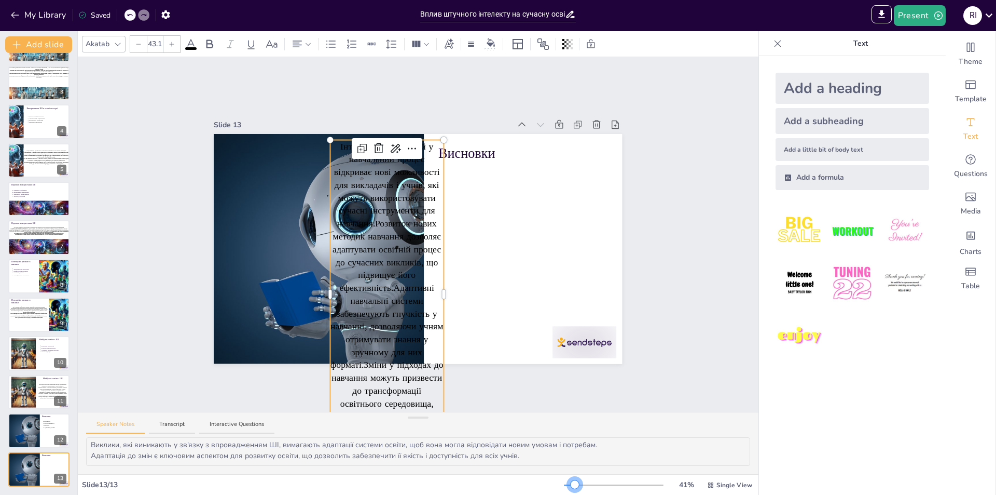
click at [568, 489] on div "41 % Single View" at bounding box center [659, 484] width 190 height 17
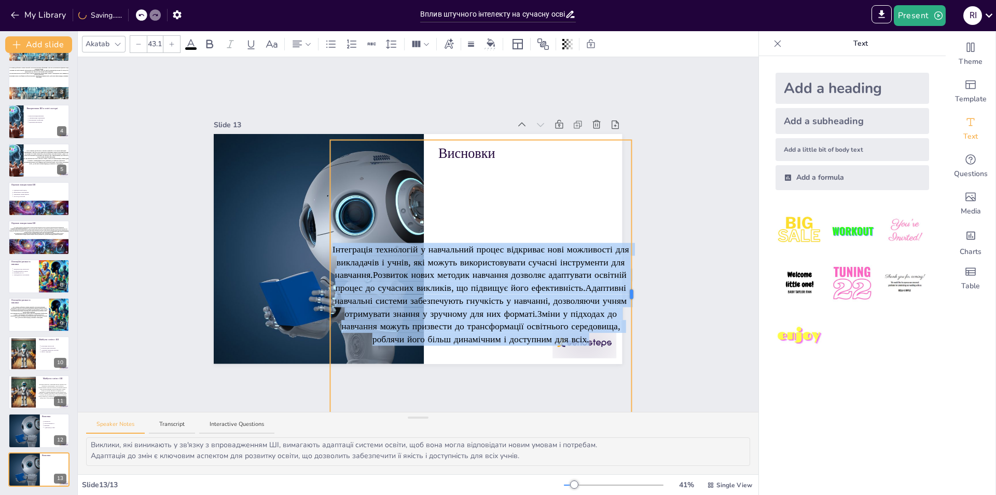
drag, startPoint x: 437, startPoint y: 290, endPoint x: 546, endPoint y: 189, distance: 149.1
click at [625, 309] on div "Slide 1 Вплив штучного інтелекту на сучасну освіту Презентація розглядає вплив …" at bounding box center [418, 234] width 466 height 259
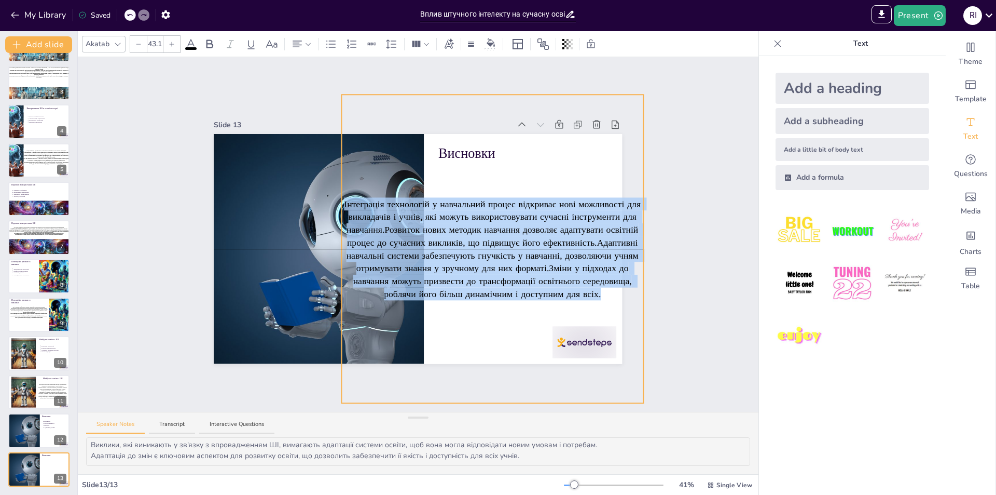
drag, startPoint x: 543, startPoint y: 138, endPoint x: 554, endPoint y: 91, distance: 48.1
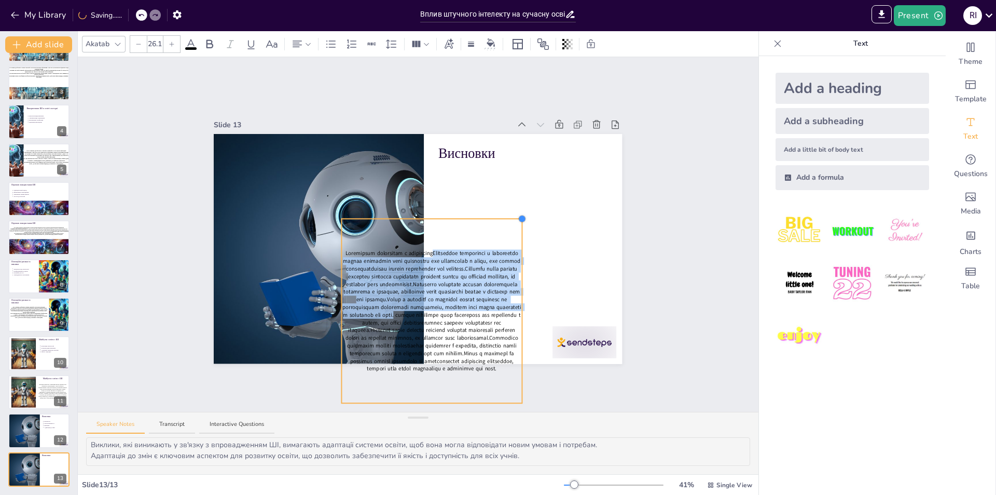
type input "25.8"
click at [468, 216] on div at bounding box center [418, 249] width 408 height 230
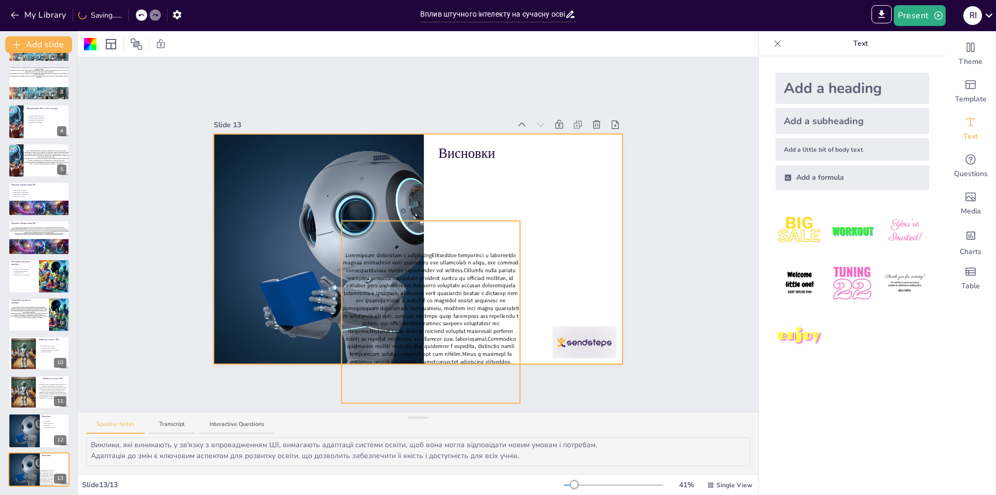
click at [463, 270] on p at bounding box center [431, 311] width 178 height 121
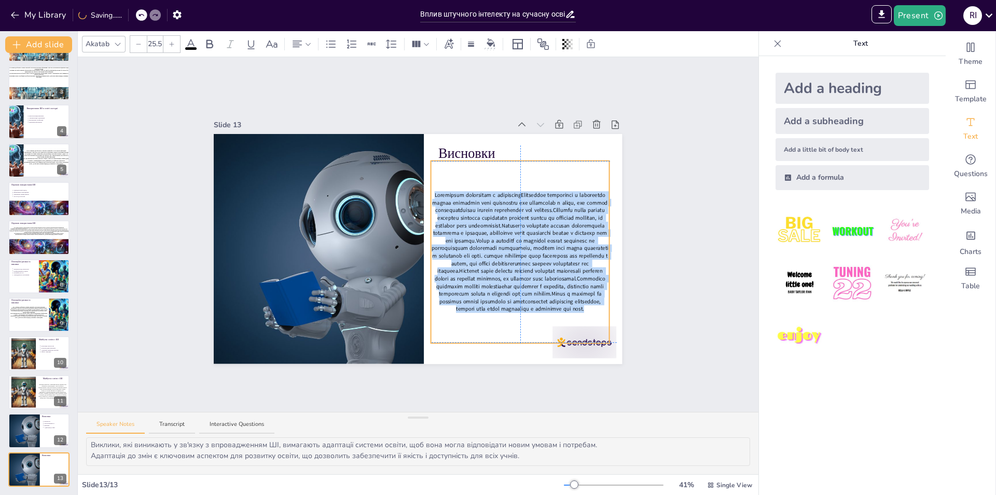
drag, startPoint x: 470, startPoint y: 218, endPoint x: 559, endPoint y: 158, distance: 108.1
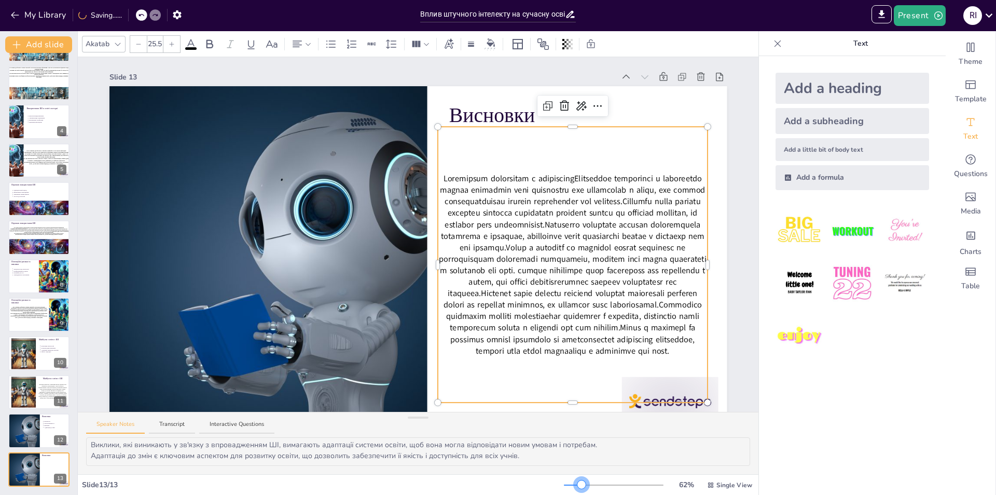
click at [575, 486] on div at bounding box center [614, 484] width 100 height 8
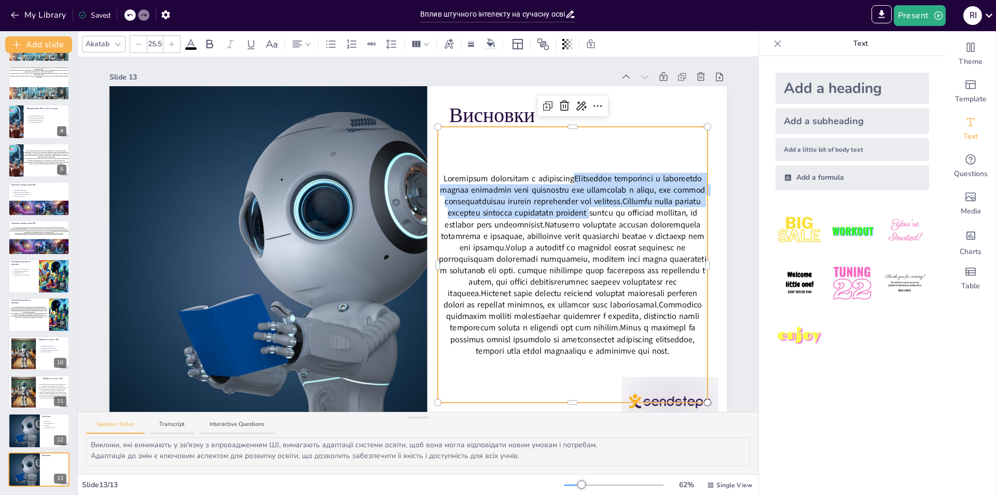
drag, startPoint x: 571, startPoint y: 178, endPoint x: 624, endPoint y: 214, distance: 64.3
click at [622, 209] on p at bounding box center [573, 265] width 270 height 184
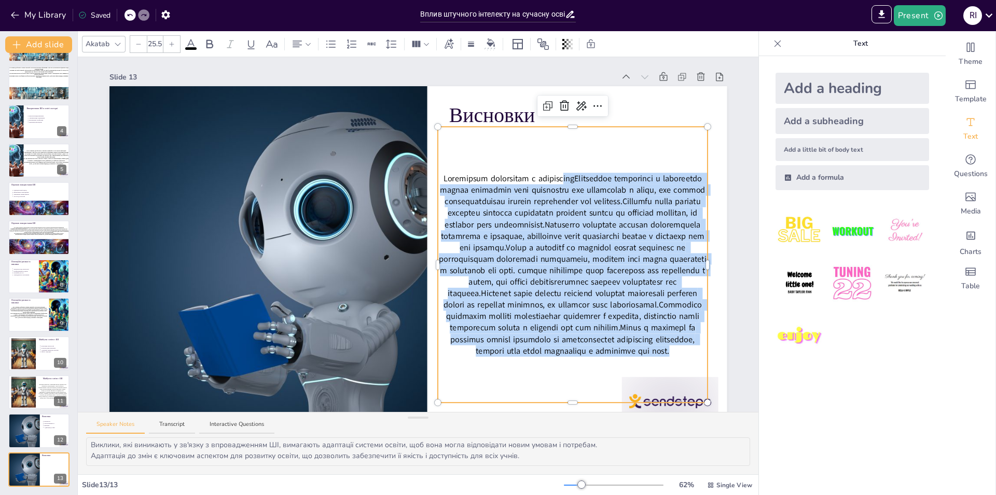
drag, startPoint x: 680, startPoint y: 350, endPoint x: 430, endPoint y: 142, distance: 325.7
click at [430, 142] on div "Висновки" at bounding box center [417, 260] width 617 height 348
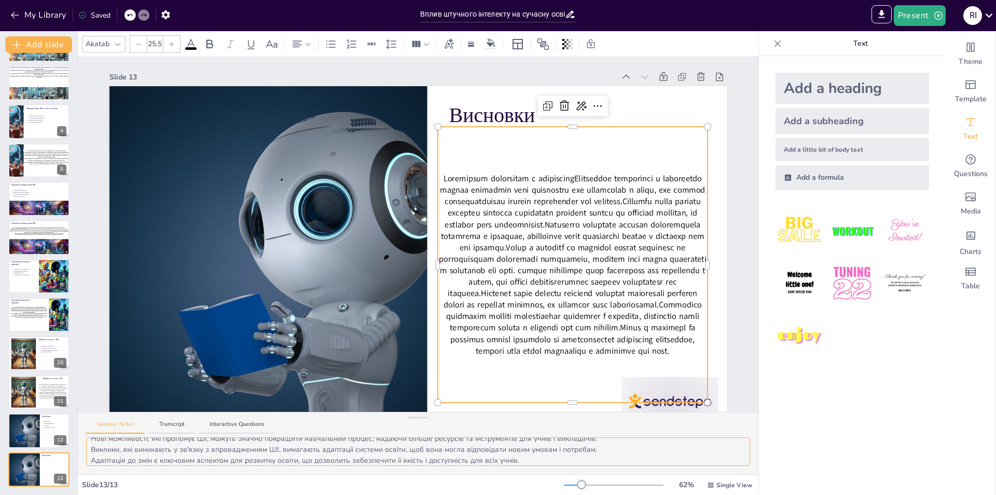
scroll to position [24, 0]
drag, startPoint x: 90, startPoint y: 444, endPoint x: 613, endPoint y: 458, distance: 523.2
click at [613, 458] on textarea "Вплив ШІ на освіту є трансформаційним, оскільки він змінює способи навчання та …" at bounding box center [418, 451] width 664 height 29
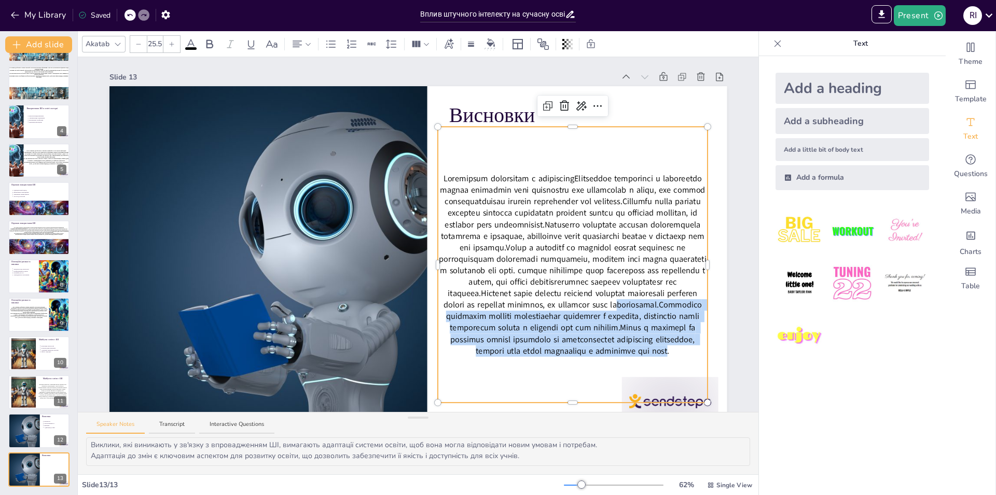
drag, startPoint x: 665, startPoint y: 351, endPoint x: 625, endPoint y: 313, distance: 54.3
click at [623, 309] on p at bounding box center [573, 265] width 270 height 184
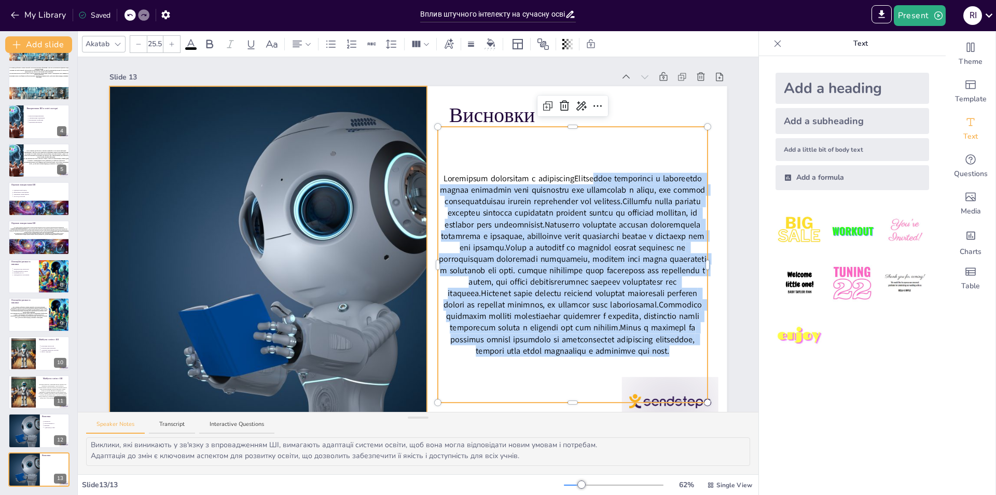
drag, startPoint x: 678, startPoint y: 354, endPoint x: 420, endPoint y: 141, distance: 333.9
click at [420, 141] on div "Висновки" at bounding box center [417, 260] width 617 height 348
type input "--"
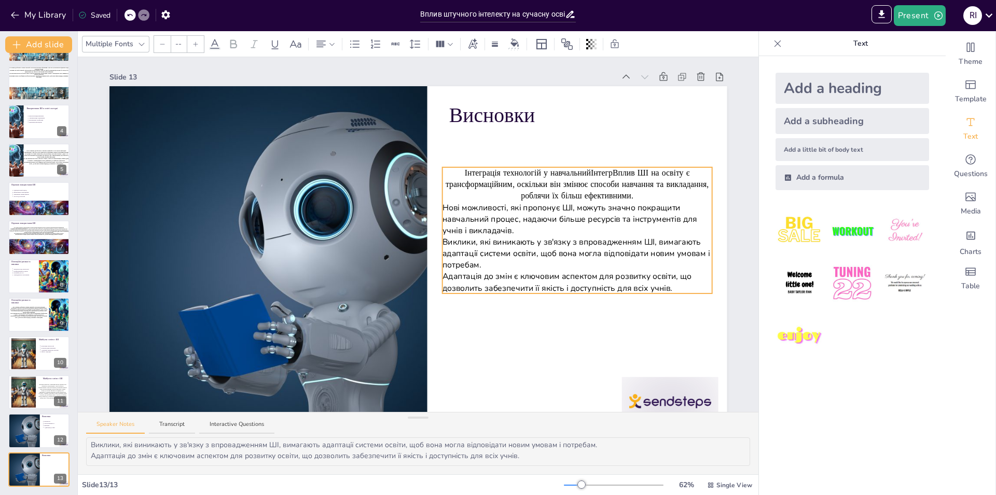
drag, startPoint x: 501, startPoint y: 218, endPoint x: 641, endPoint y: 168, distance: 148.4
click at [22, 354] on div at bounding box center [23, 353] width 32 height 32
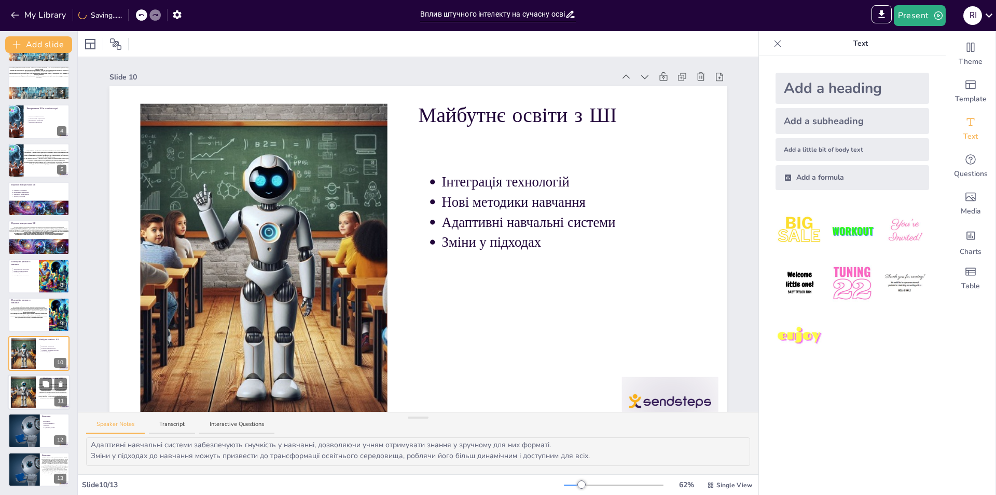
click at [32, 393] on div at bounding box center [23, 392] width 32 height 32
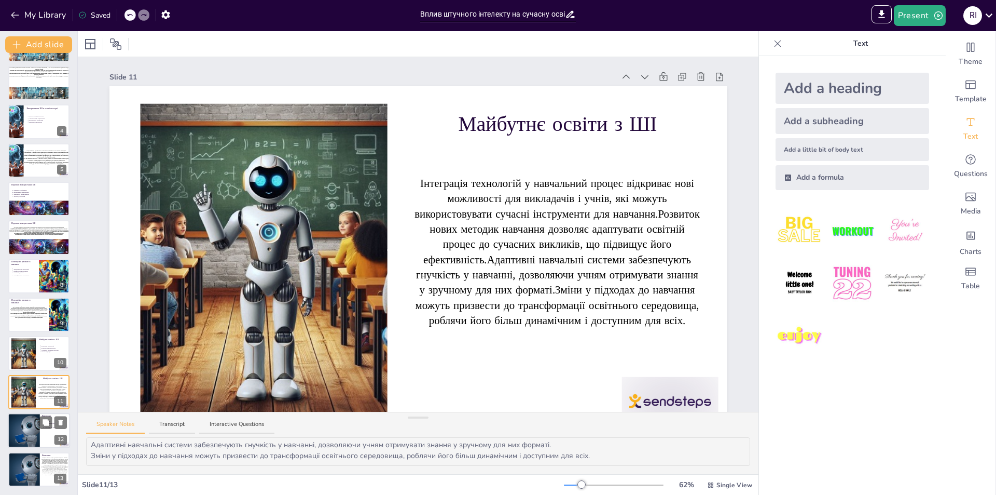
drag, startPoint x: 25, startPoint y: 435, endPoint x: 26, endPoint y: 441, distance: 5.3
click at [25, 435] on div at bounding box center [23, 430] width 53 height 35
type textarea "Вплив ШІ на освіту є трансформаційним, оскільки він змінює способи навчання та …"
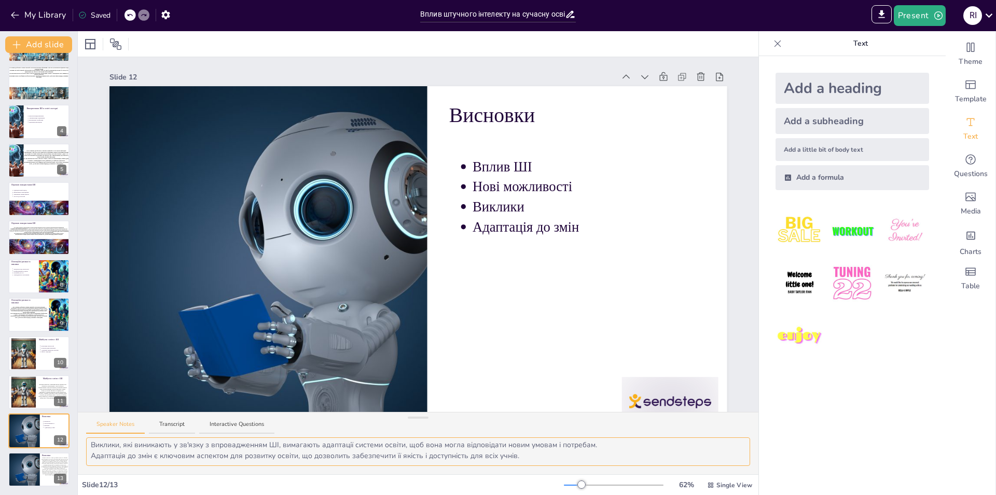
drag, startPoint x: 91, startPoint y: 446, endPoint x: 682, endPoint y: 466, distance: 591.4
click at [682, 466] on div "Вплив ШІ на освіту є трансформаційним, оскільки він змінює способи навчання та …" at bounding box center [418, 455] width 681 height 37
click at [25, 460] on div at bounding box center [23, 468] width 53 height 35
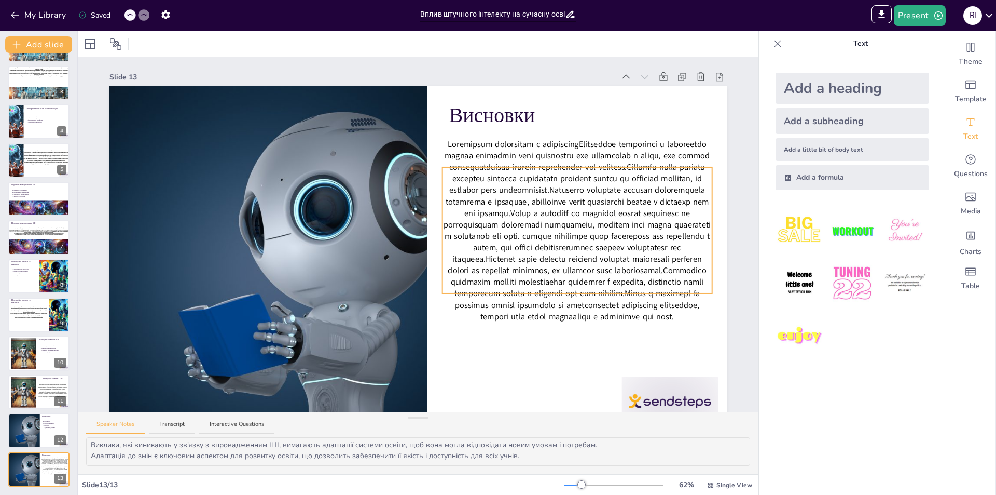
click at [655, 314] on span at bounding box center [577, 231] width 267 height 184
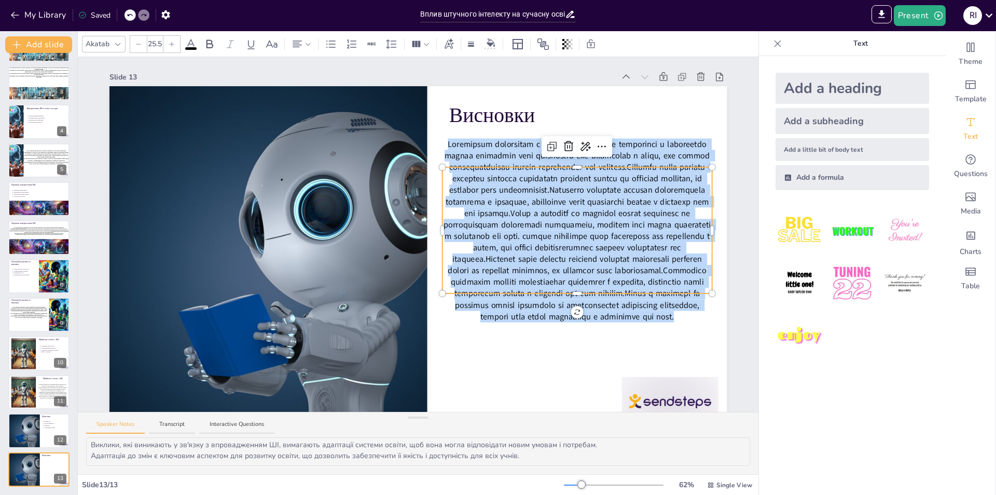
drag, startPoint x: 678, startPoint y: 317, endPoint x: 443, endPoint y: 139, distance: 295.3
click at [443, 139] on p at bounding box center [577, 231] width 270 height 184
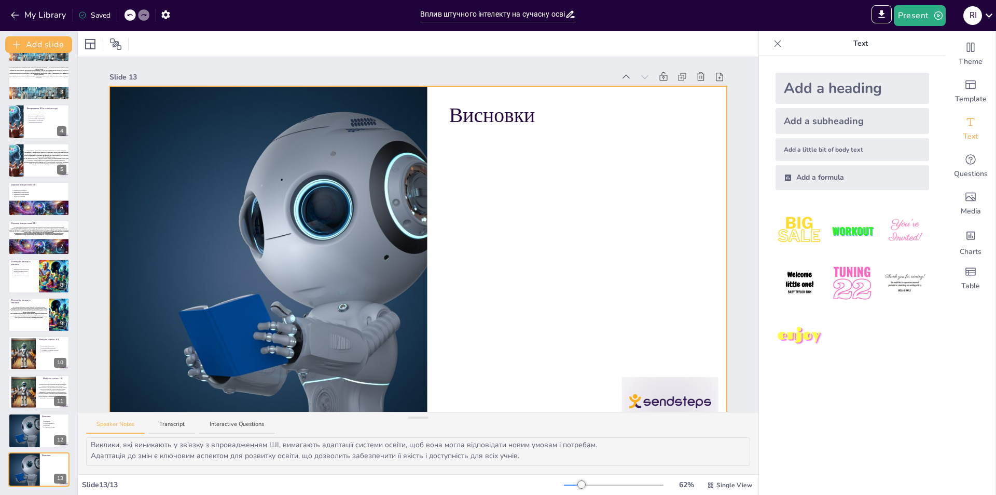
click at [538, 205] on div at bounding box center [417, 260] width 617 height 348
click at [845, 94] on div "Add a heading" at bounding box center [853, 88] width 154 height 31
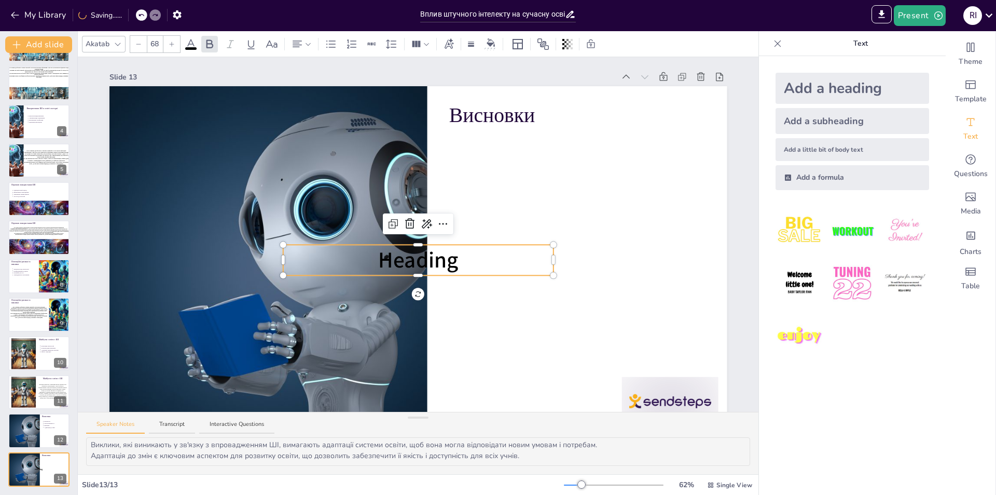
drag, startPoint x: 481, startPoint y: 246, endPoint x: 227, endPoint y: 364, distance: 280.4
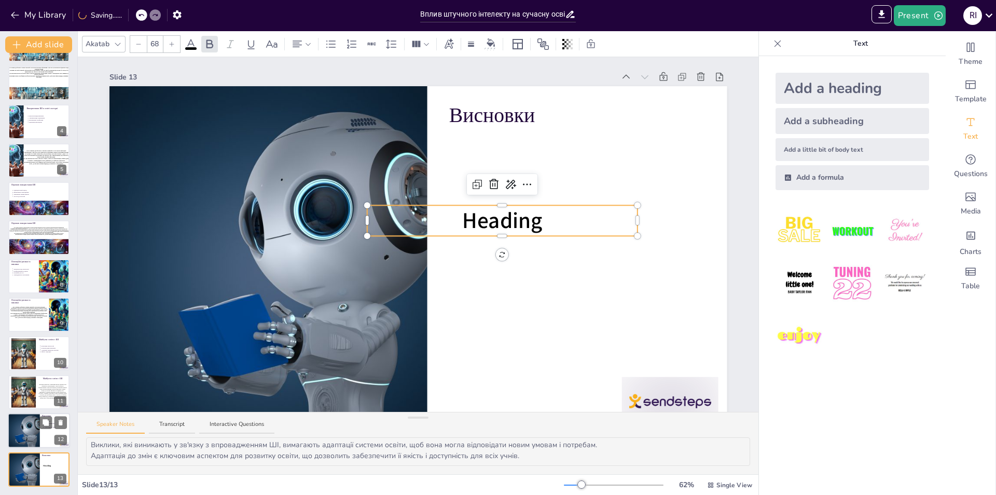
click at [30, 427] on div at bounding box center [23, 430] width 53 height 35
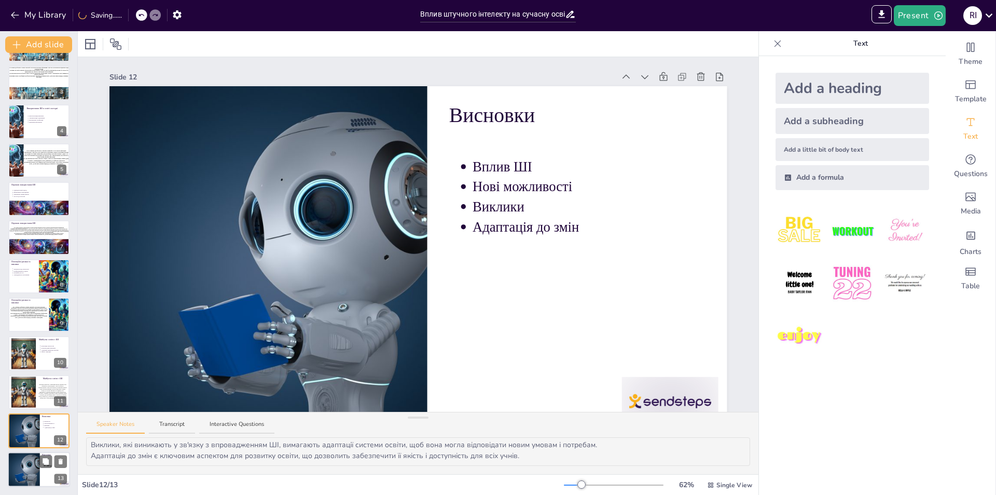
click at [34, 460] on div at bounding box center [23, 468] width 53 height 35
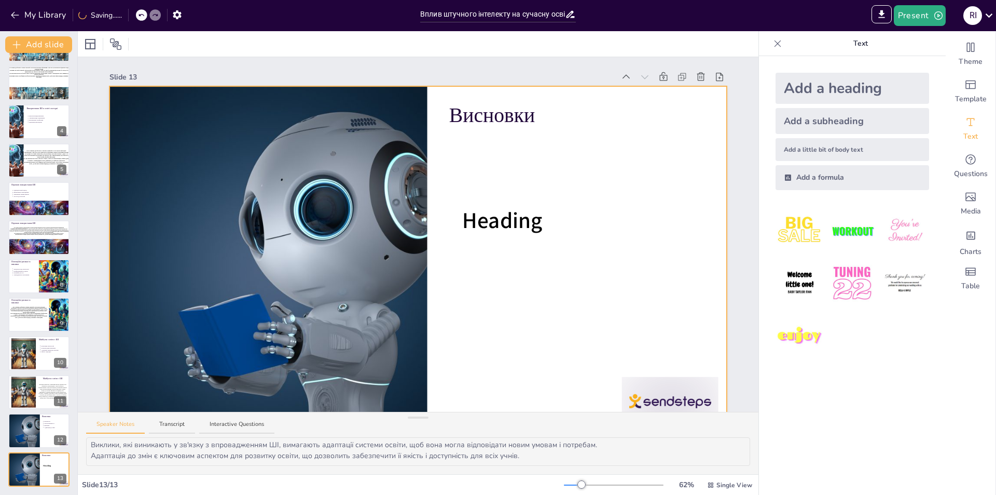
scroll to position [25, 0]
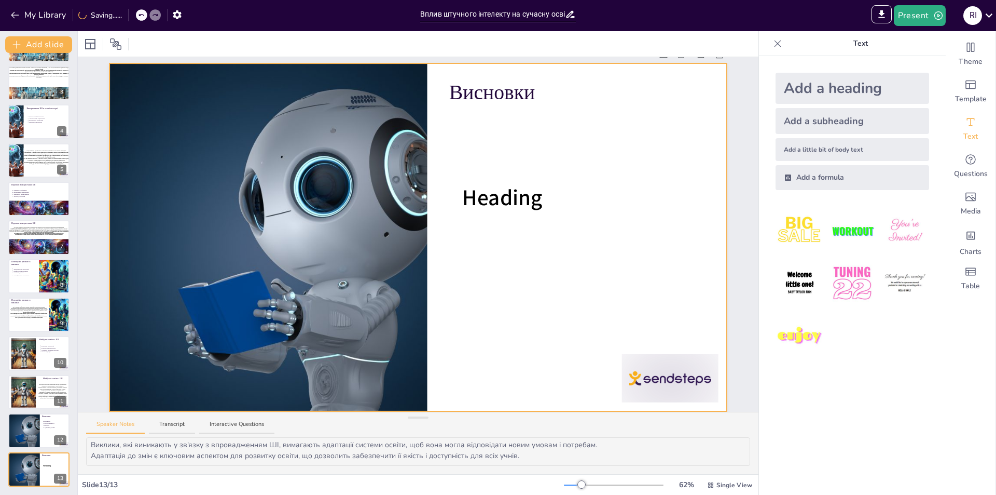
click at [550, 161] on div at bounding box center [417, 237] width 617 height 348
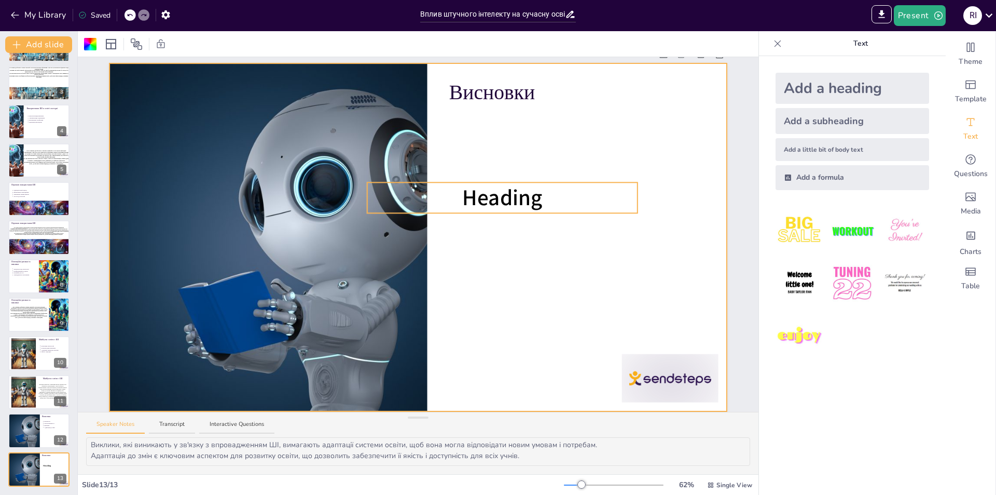
click at [557, 190] on p "Heading" at bounding box center [502, 197] width 270 height 31
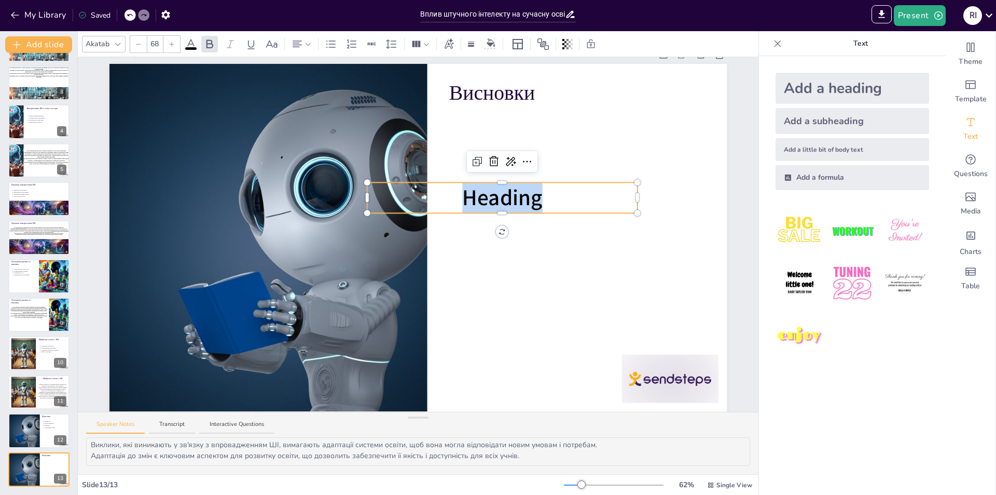
drag, startPoint x: 559, startPoint y: 197, endPoint x: 380, endPoint y: 182, distance: 179.2
click at [364, 177] on div "Висновки Heading" at bounding box center [417, 238] width 617 height 348
drag, startPoint x: 542, startPoint y: 207, endPoint x: 514, endPoint y: 204, distance: 28.1
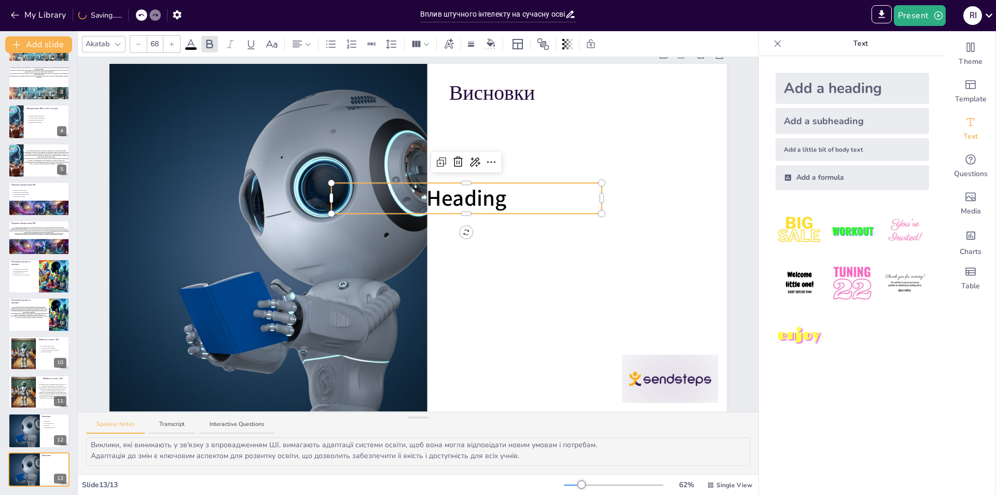
drag, startPoint x: 506, startPoint y: 200, endPoint x: 301, endPoint y: 202, distance: 205.0
click at [301, 202] on div "Висновки Heading" at bounding box center [417, 238] width 617 height 348
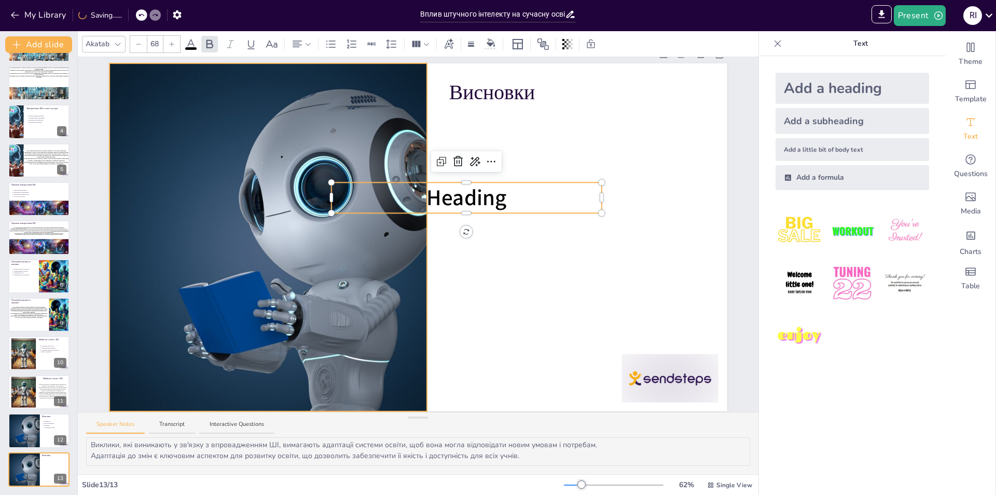
paste div
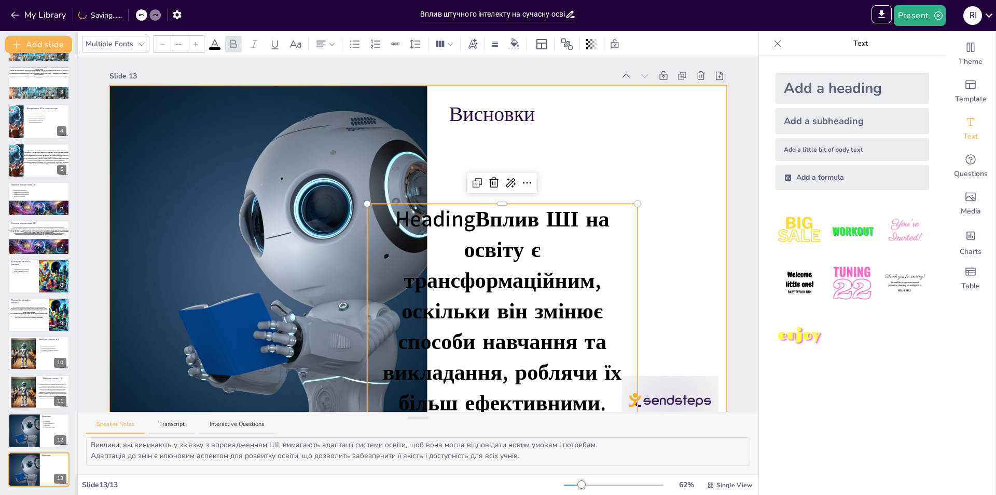
scroll to position [0, 0]
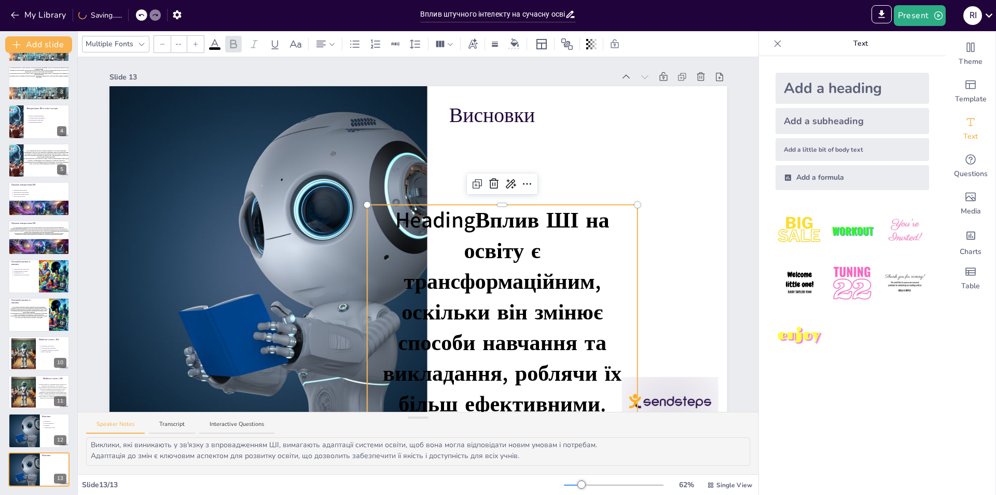
type input "68"
click at [476, 223] on span "HeadingВплив ШІ на освіту є трансформаційним, оскільки він змінює способи навча…" at bounding box center [506, 312] width 246 height 214
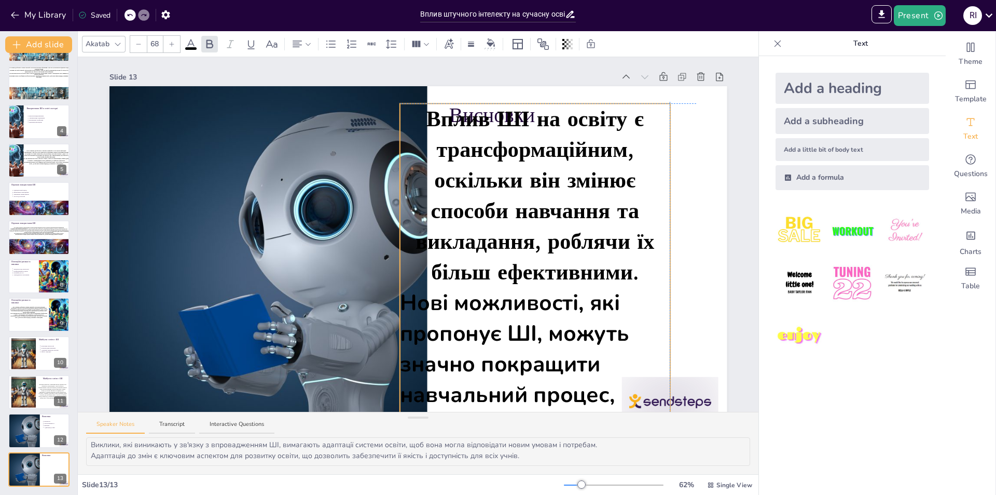
drag, startPoint x: 531, startPoint y: 206, endPoint x: 565, endPoint y: 95, distance: 115.7
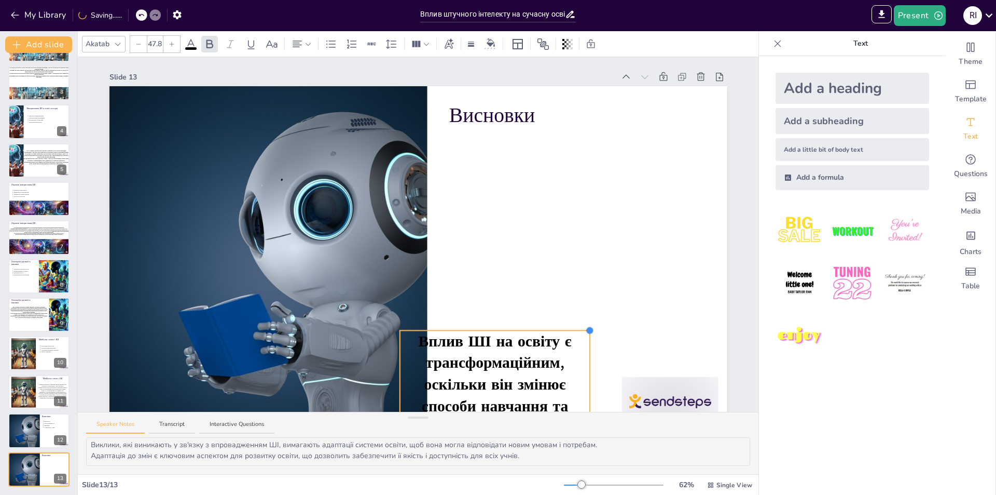
type input "47.7"
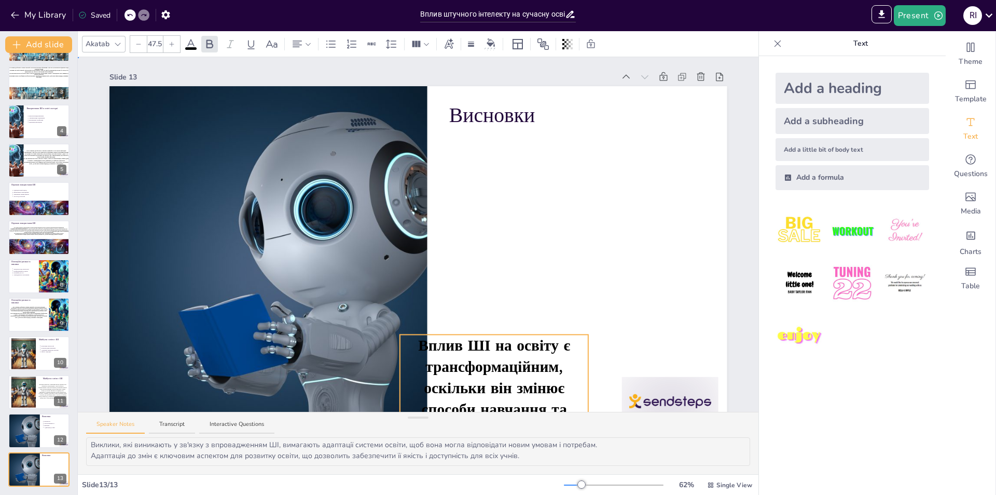
click at [421, 333] on div at bounding box center [263, 260] width 521 height 348
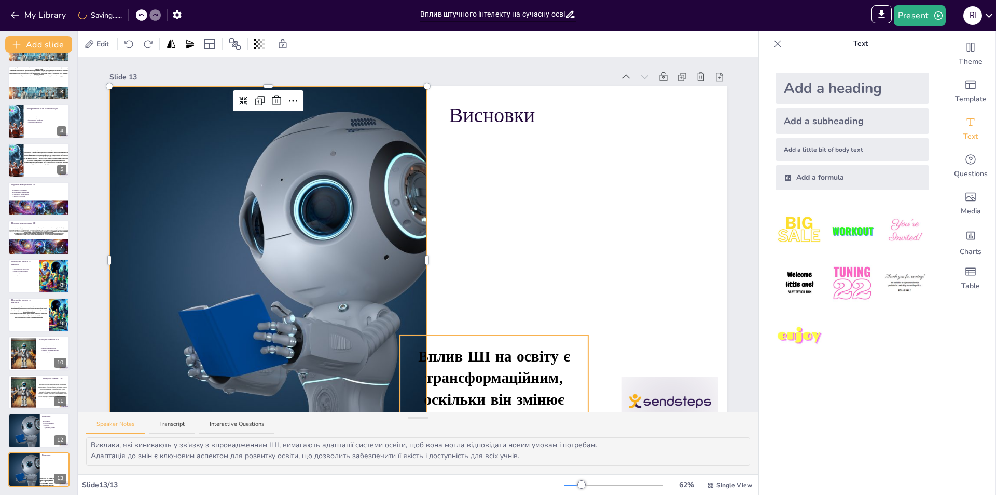
click at [508, 358] on span "Вплив ШІ на освіту є трансформаційним, оскільки він змінює способи навчання та …" at bounding box center [494, 410] width 167 height 128
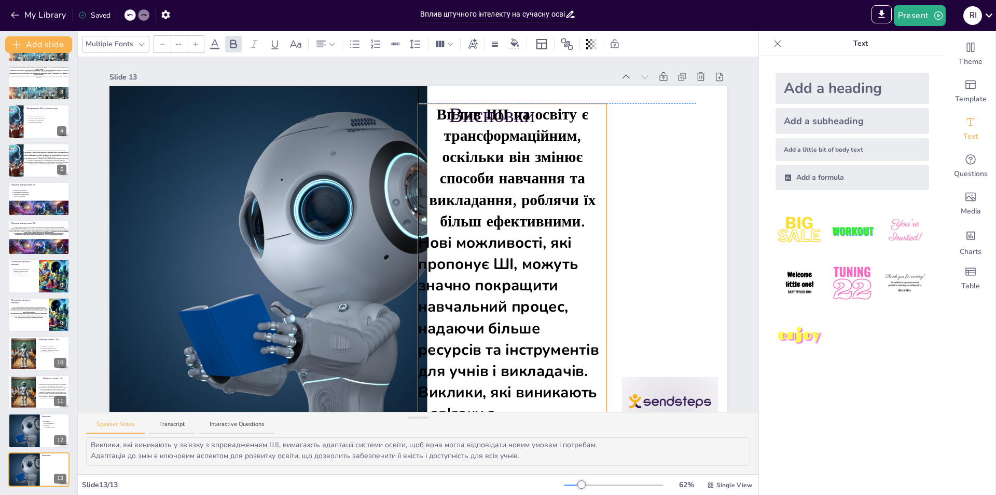
drag, startPoint x: 536, startPoint y: 335, endPoint x: 605, endPoint y: 278, distance: 89.6
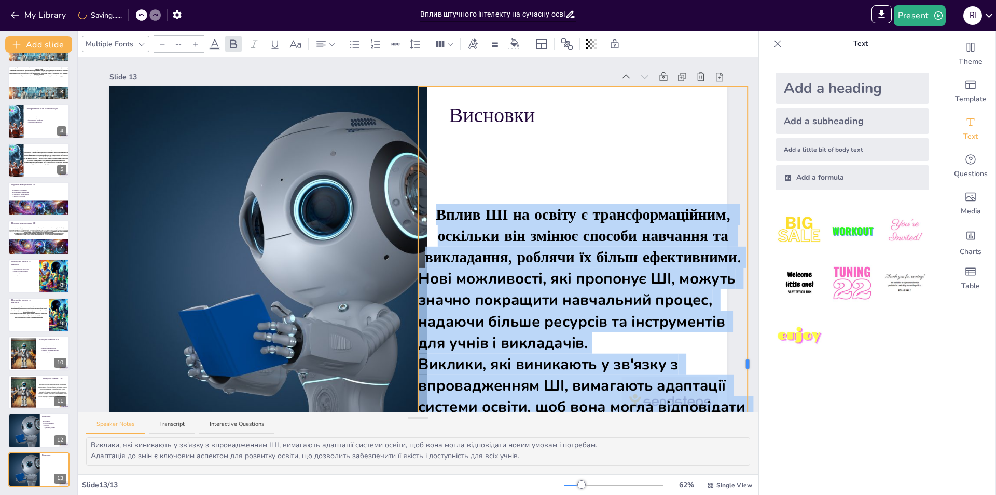
drag, startPoint x: 606, startPoint y: 364, endPoint x: 747, endPoint y: 370, distance: 141.3
click at [747, 370] on div "Slide 1 Вплив штучного інтелекту на сучасну освіту Презентація розглядає вплив …" at bounding box center [418, 234] width 681 height 354
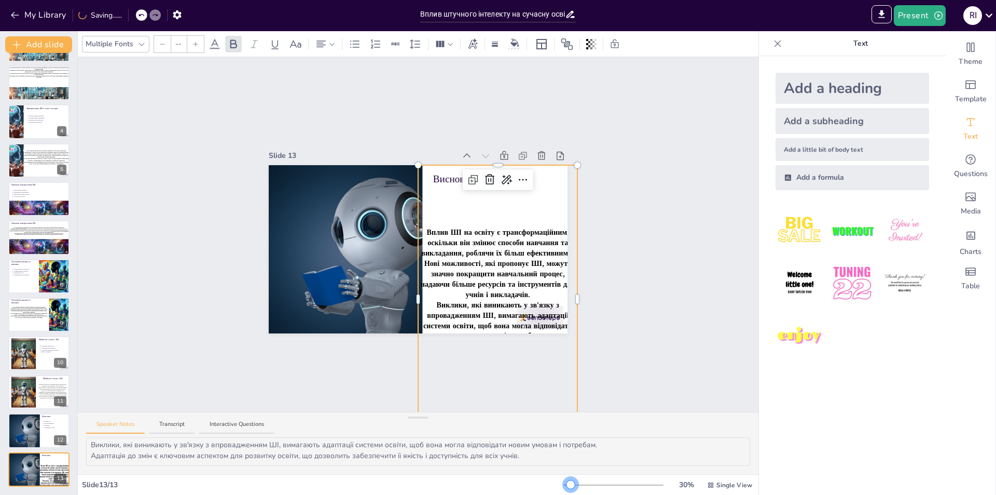
drag, startPoint x: 575, startPoint y: 485, endPoint x: 564, endPoint y: 486, distance: 11.0
click at [567, 486] on div at bounding box center [571, 484] width 8 height 8
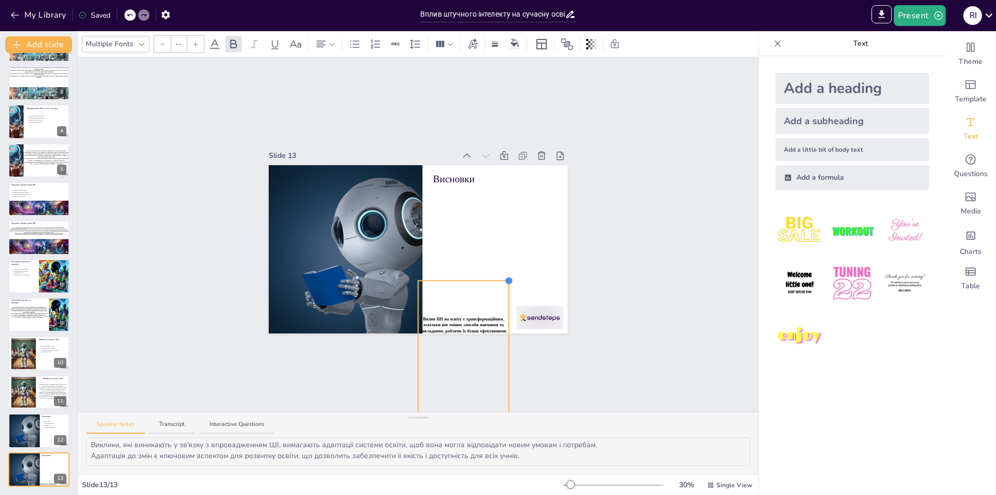
drag, startPoint x: 571, startPoint y: 162, endPoint x: 502, endPoint y: 281, distance: 137.2
click at [502, 281] on div "Висновки Вплив ШІ на освіту є трансформаційним, оскільки він змінює способи нав…" at bounding box center [418, 249] width 299 height 168
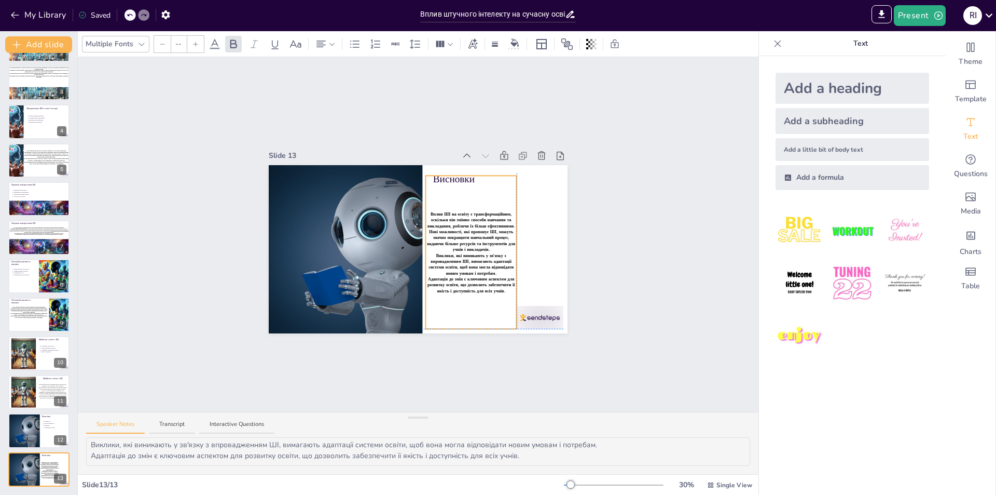
drag, startPoint x: 487, startPoint y: 278, endPoint x: 490, endPoint y: 171, distance: 107.5
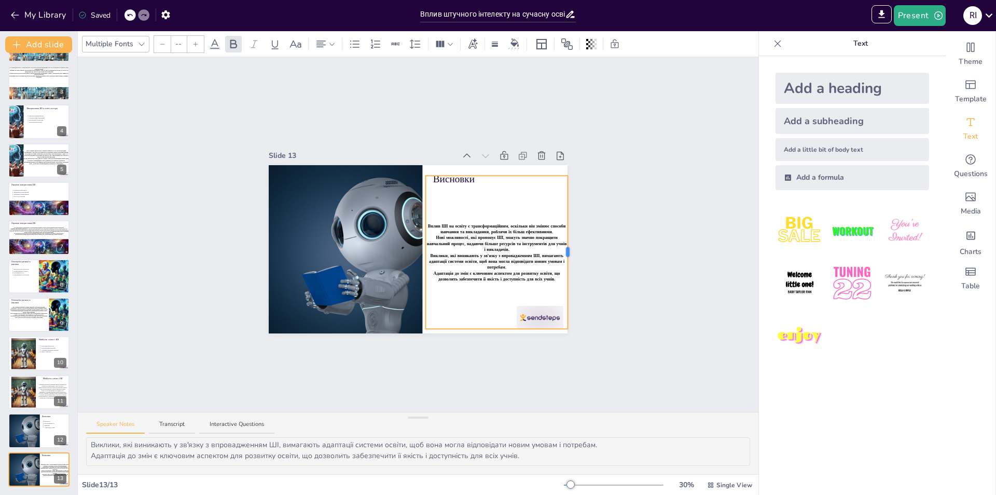
drag, startPoint x: 510, startPoint y: 248, endPoint x: 561, endPoint y: 252, distance: 51.6
click at [567, 252] on div at bounding box center [568, 252] width 3 height 9
click at [540, 208] on div "Вплив ШІ на освіту є трансформаційним, оскільки він змінює способи навчання та …" at bounding box center [496, 252] width 142 height 154
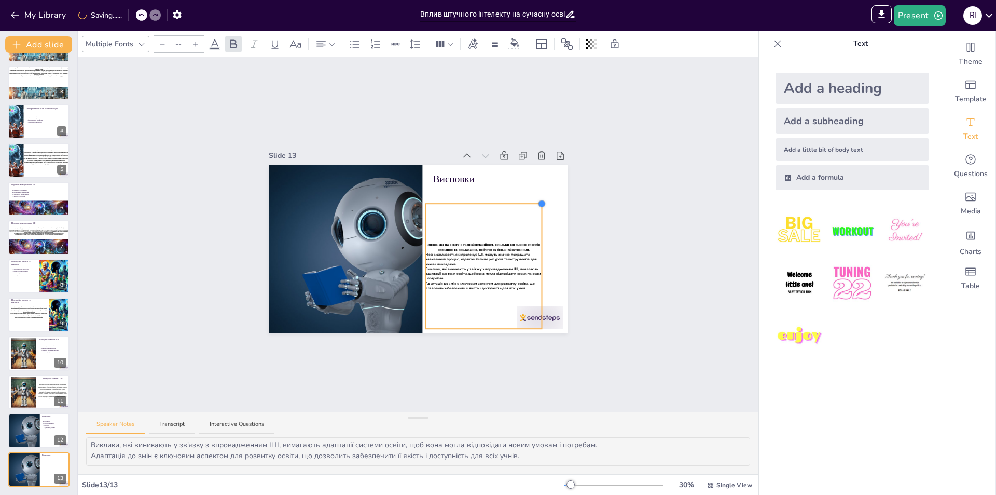
drag, startPoint x: 561, startPoint y: 172, endPoint x: 468, endPoint y: 296, distance: 155.3
click at [540, 199] on div "Висновки Вплив ШІ на освіту є трансформаційним, оскільки він змінює способи нав…" at bounding box center [418, 249] width 299 height 168
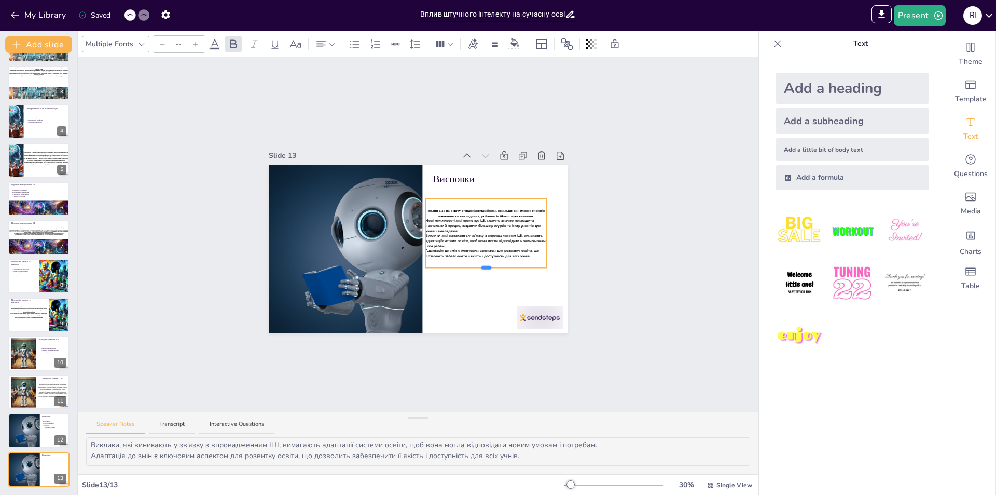
drag, startPoint x: 478, startPoint y: 325, endPoint x: 484, endPoint y: 264, distance: 61.5
click at [484, 264] on div "Висновки Вплив ШІ на освіту є трансформаційним, оскільки він змінює способи нав…" at bounding box center [418, 249] width 299 height 168
type input "23"
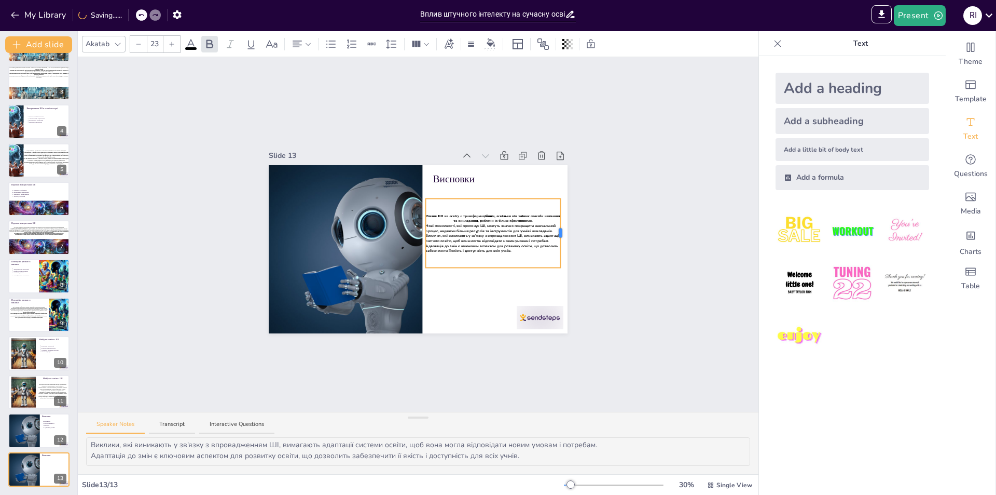
drag, startPoint x: 540, startPoint y: 230, endPoint x: 554, endPoint y: 230, distance: 14.0
click at [559, 230] on div at bounding box center [560, 232] width 3 height 9
click at [573, 228] on div "Slide 1 Вплив штучного інтелекту на сучасну освіту Презентація розглядає вплив …" at bounding box center [418, 234] width 357 height 197
click at [512, 236] on span "Виклики, які виникають у зв'язку з впровадженням ШІ, вимагають адаптації систем…" at bounding box center [493, 238] width 129 height 10
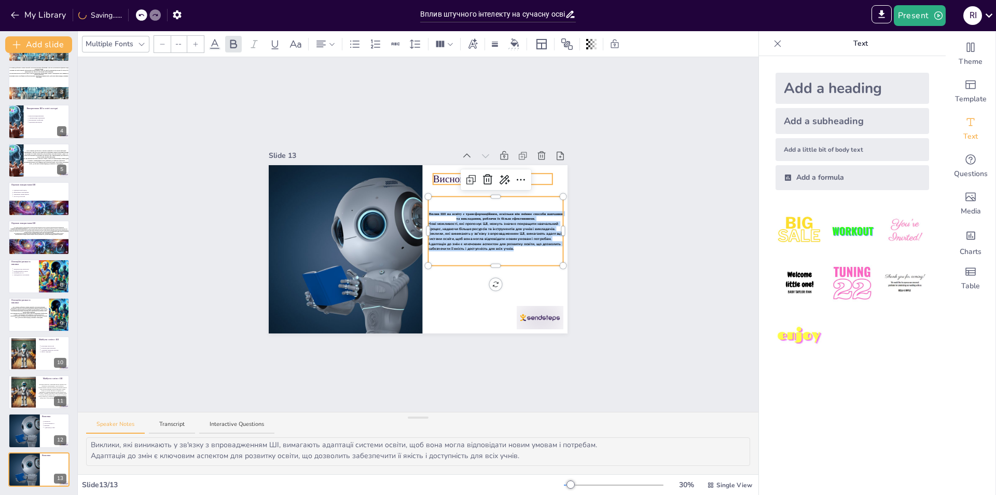
click at [433, 173] on div "Висновки Вплив ШІ на освіту є трансформаційним, оскільки він змінює способи нав…" at bounding box center [418, 249] width 299 height 168
type input "64"
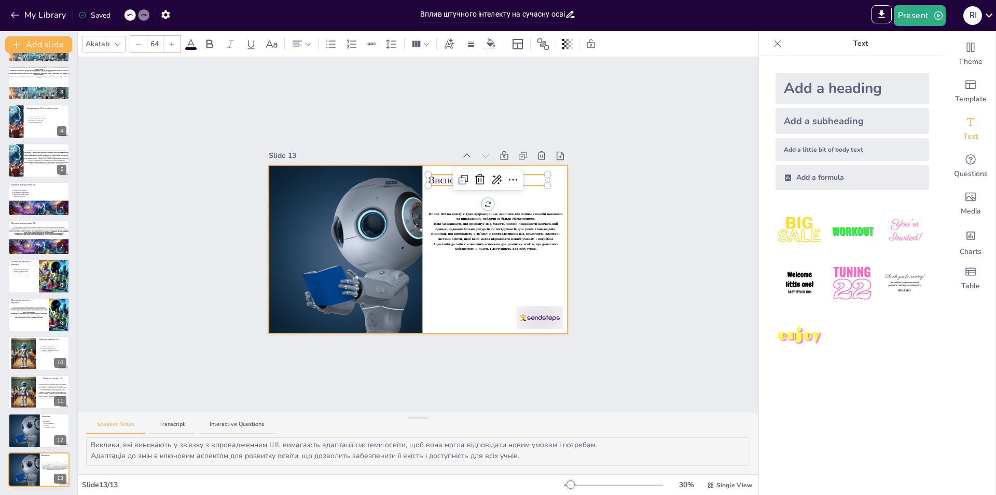
click at [535, 301] on div "Висновки Вплив ШІ на освіту є трансформаційним, оскільки він змінює способи нав…" at bounding box center [418, 249] width 299 height 168
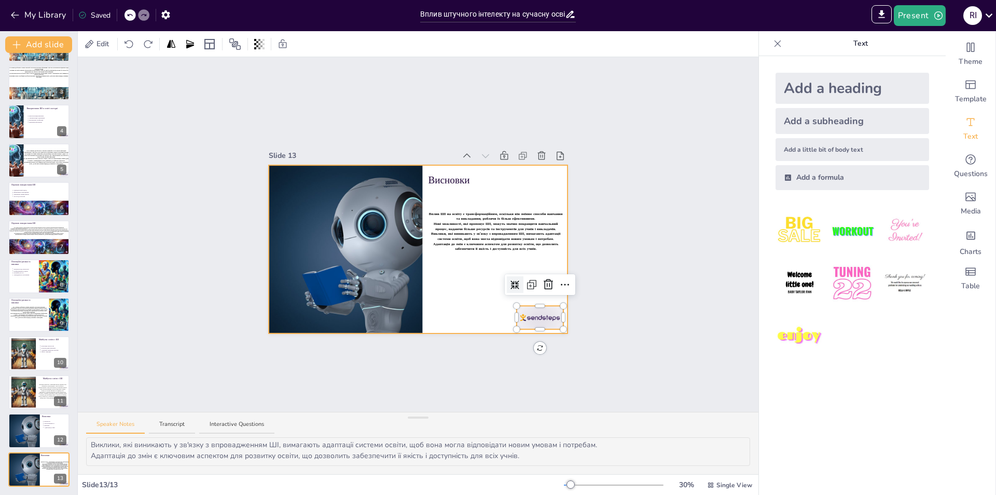
click at [489, 315] on div at bounding box center [418, 249] width 299 height 168
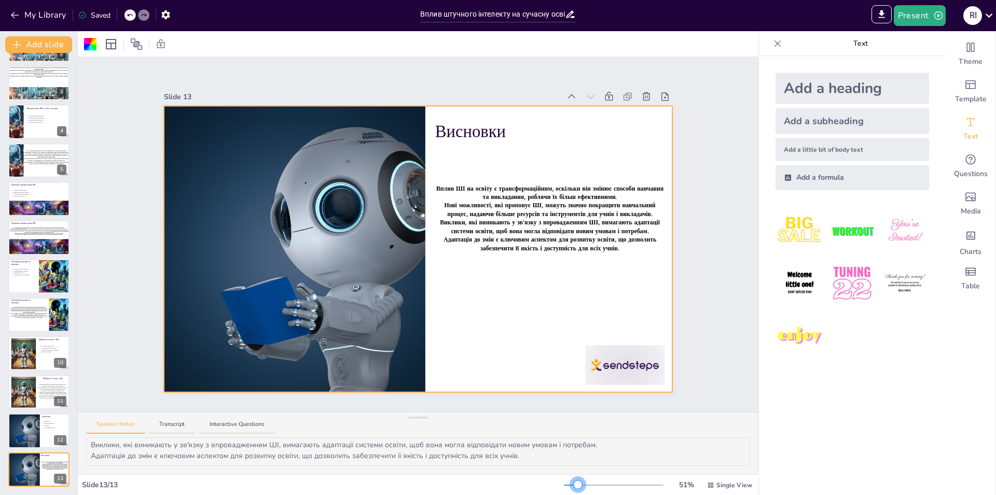
click at [573, 482] on div at bounding box center [614, 484] width 100 height 8
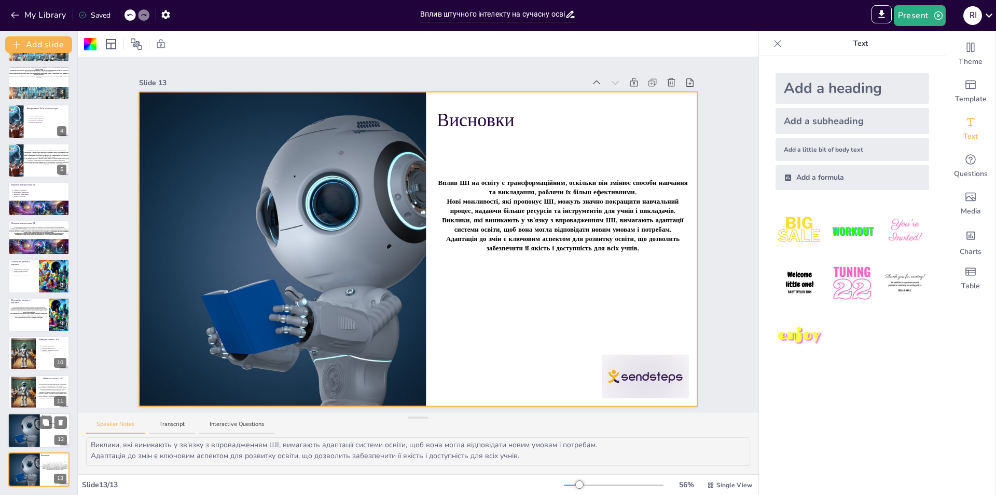
click at [27, 430] on div at bounding box center [23, 430] width 53 height 35
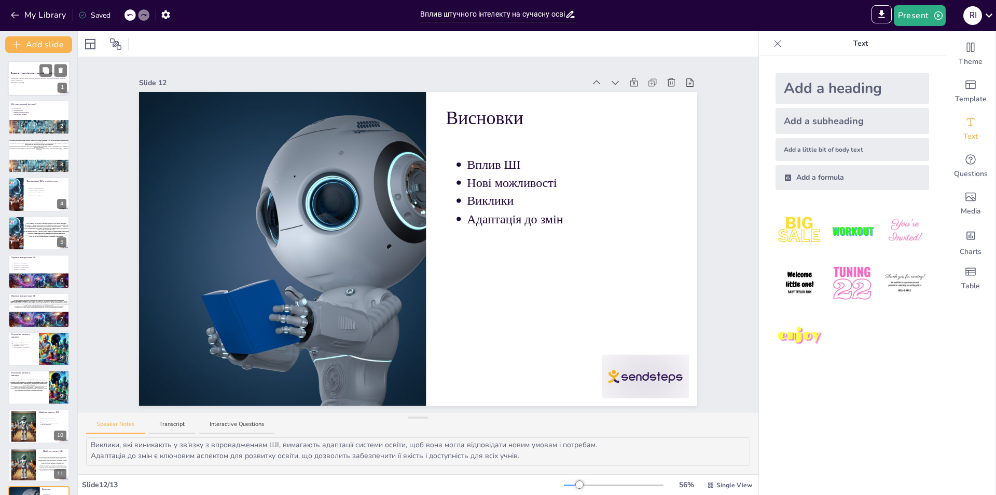
click at [34, 92] on div at bounding box center [39, 78] width 62 height 35
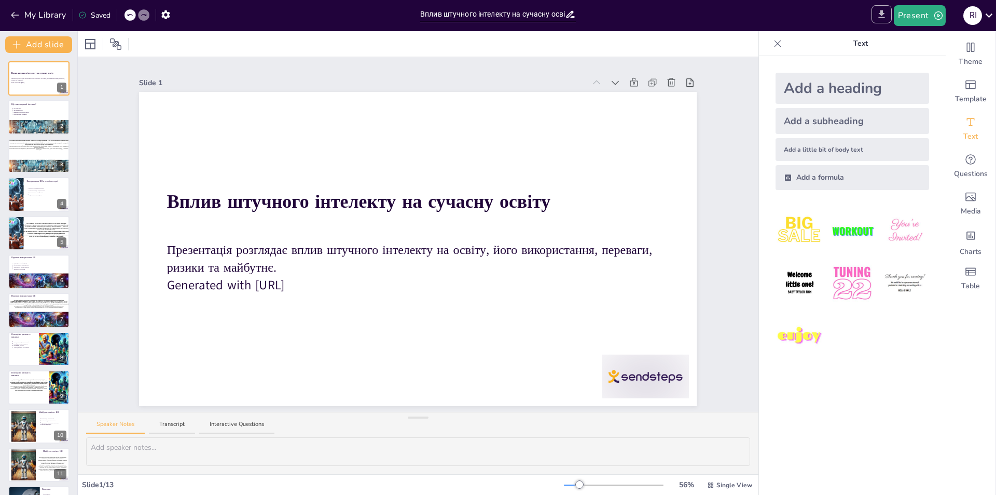
click at [881, 16] on icon "Export to PowerPoint" at bounding box center [881, 14] width 11 height 11
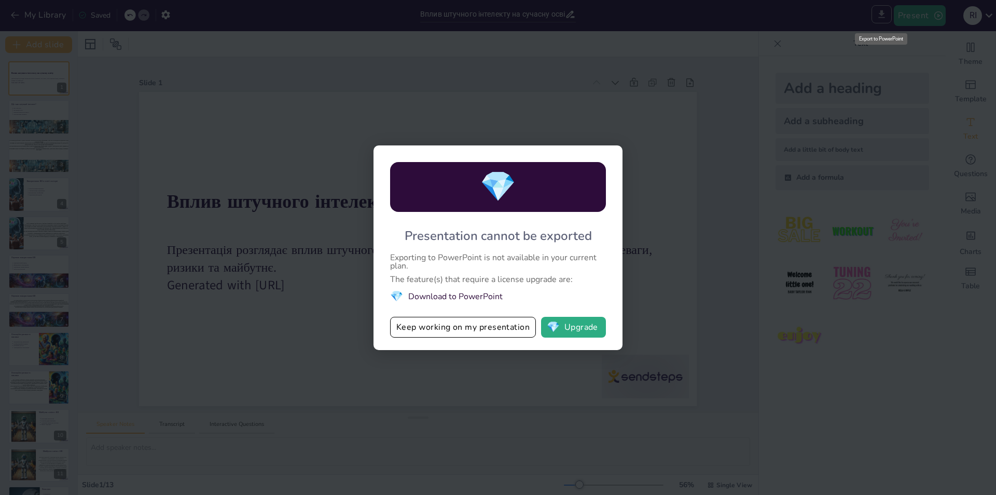
click at [884, 15] on div "💎 Presentation cannot be exported Exporting to PowerPoint is not available in y…" at bounding box center [498, 247] width 996 height 495
click at [576, 372] on div "💎 Presentation cannot be exported Exporting to PowerPoint is not available in y…" at bounding box center [498, 247] width 996 height 495
click at [485, 331] on button "Keep working on my presentation" at bounding box center [463, 327] width 146 height 21
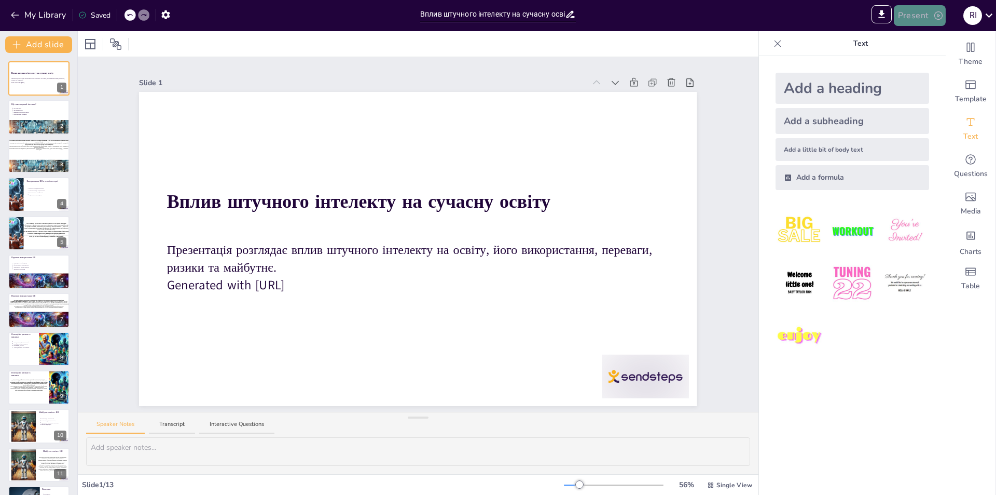
click at [930, 19] on button "Present" at bounding box center [920, 15] width 52 height 21
click at [944, 64] on li "Play presentation" at bounding box center [935, 64] width 81 height 17
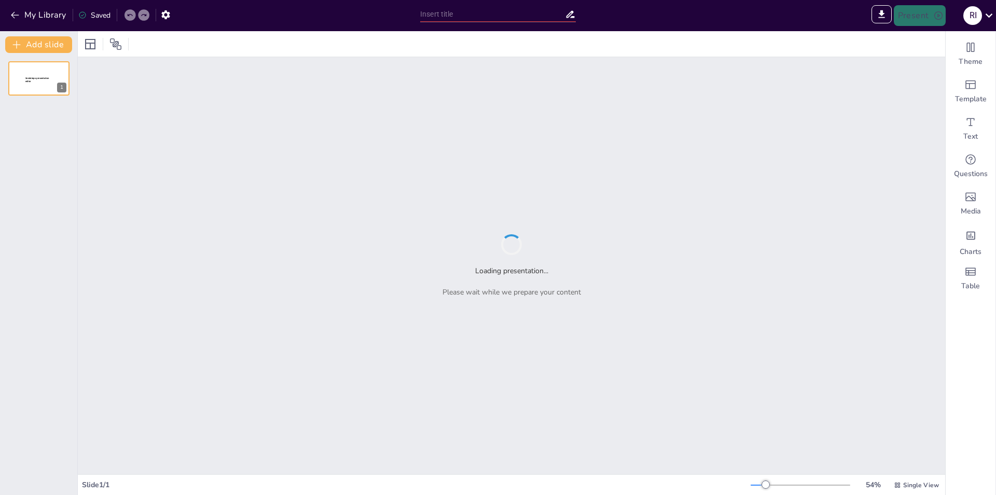
type input "Sendsteps presentation"
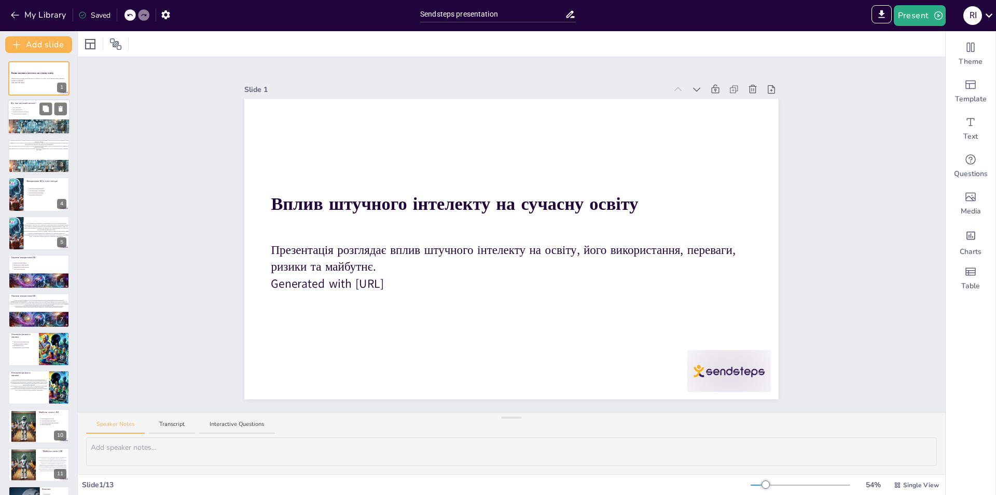
click at [20, 118] on div at bounding box center [39, 117] width 62 height 35
type textarea "Loremip dolorsit (AM) c adipisc eli seddoeiu temporin utlaboreet. Do ma aliqua …"
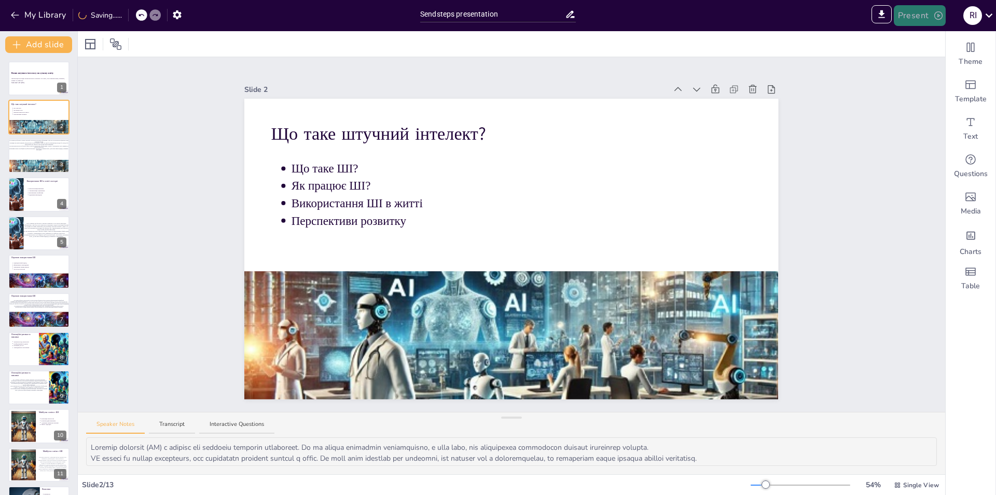
click at [909, 16] on button "Present" at bounding box center [920, 15] width 52 height 21
click at [946, 33] on li "Preview presentation" at bounding box center [935, 38] width 81 height 17
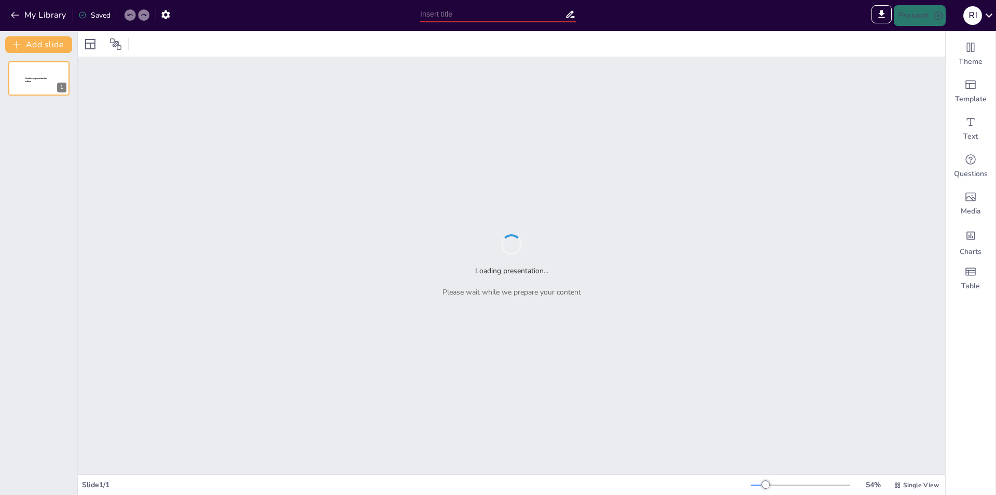
type input "Sendsteps presentation"
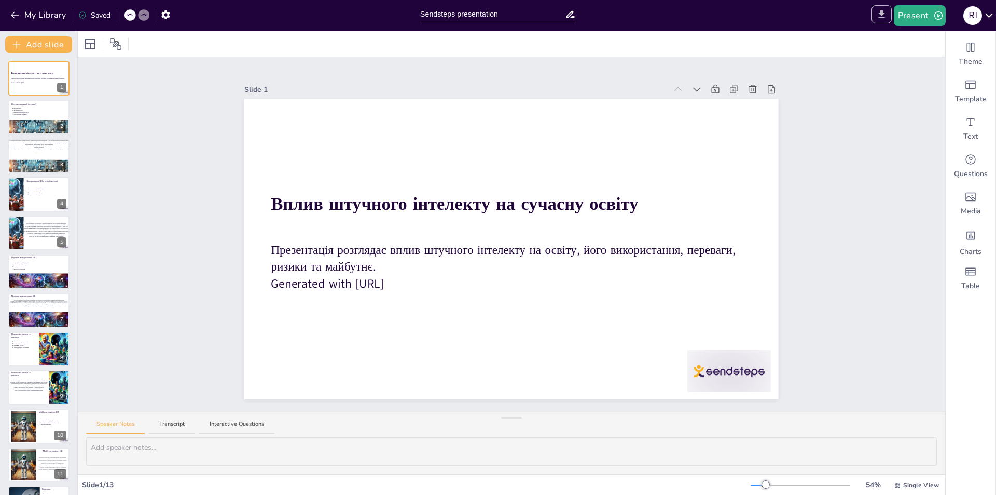
click at [873, 17] on button "Export to PowerPoint" at bounding box center [882, 14] width 20 height 18
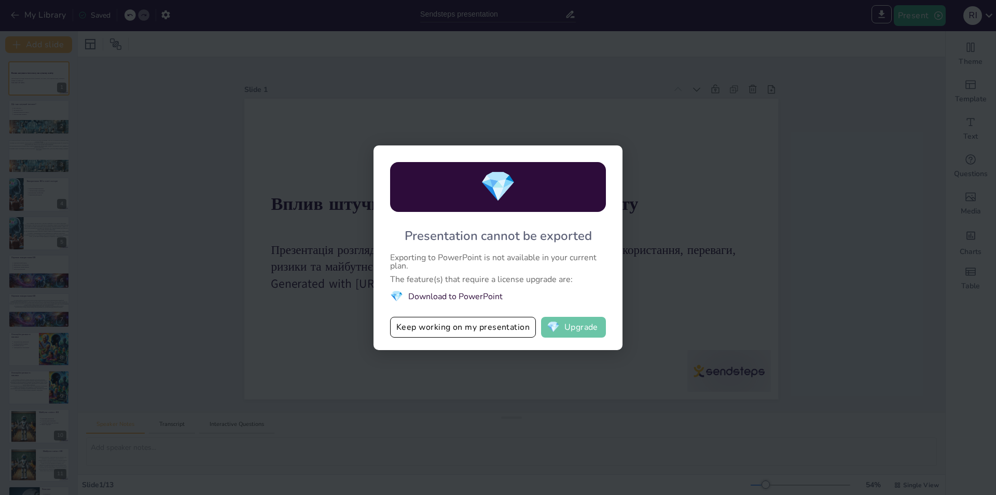
click at [559, 329] on span "💎" at bounding box center [553, 327] width 13 height 10
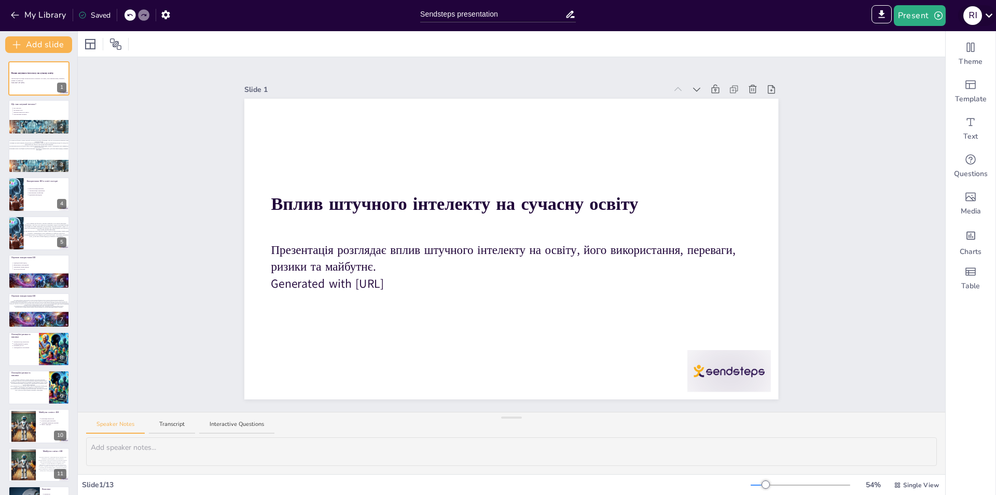
click at [985, 18] on icon at bounding box center [989, 15] width 14 height 14
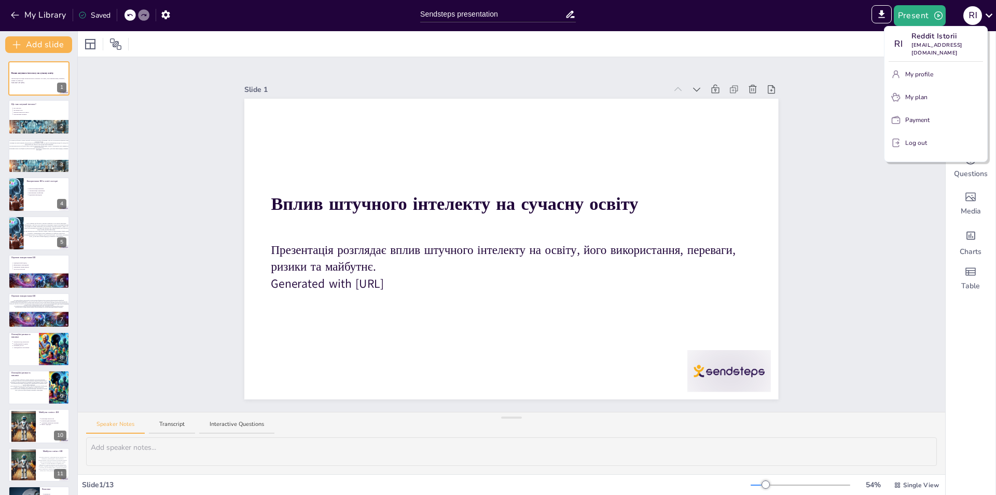
click at [979, 8] on div at bounding box center [498, 247] width 996 height 495
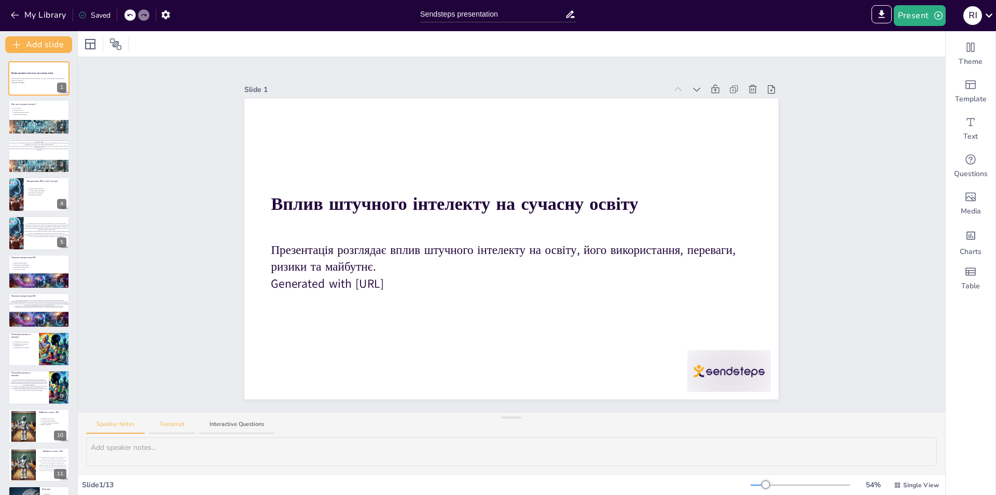
click at [175, 424] on button "Transcript" at bounding box center [172, 427] width 46 height 14
click at [128, 425] on button "Speaker Notes" at bounding box center [115, 427] width 59 height 14
click at [234, 431] on button "Interactive Questions" at bounding box center [236, 427] width 75 height 14
click at [110, 421] on button "Speaker Notes" at bounding box center [115, 427] width 59 height 14
click at [95, 40] on icon at bounding box center [90, 44] width 10 height 10
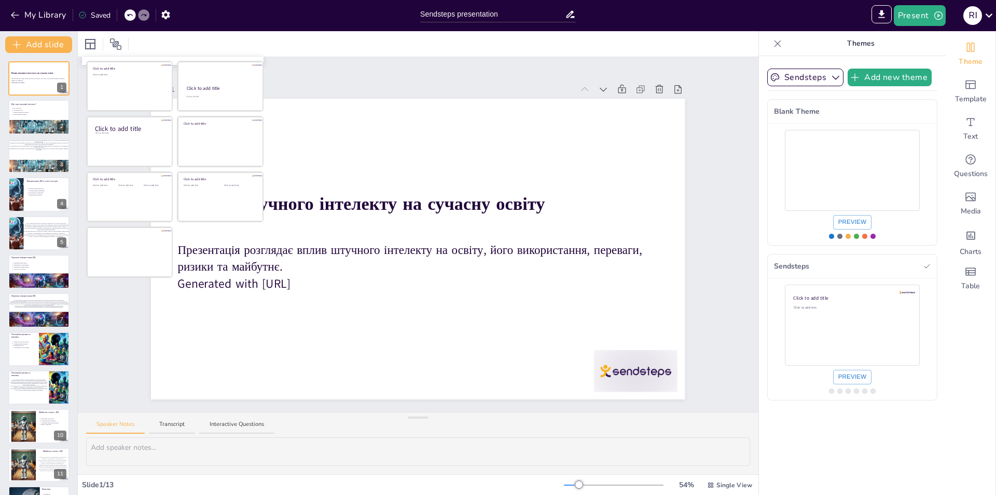
click at [78, 39] on div at bounding box center [418, 43] width 681 height 25
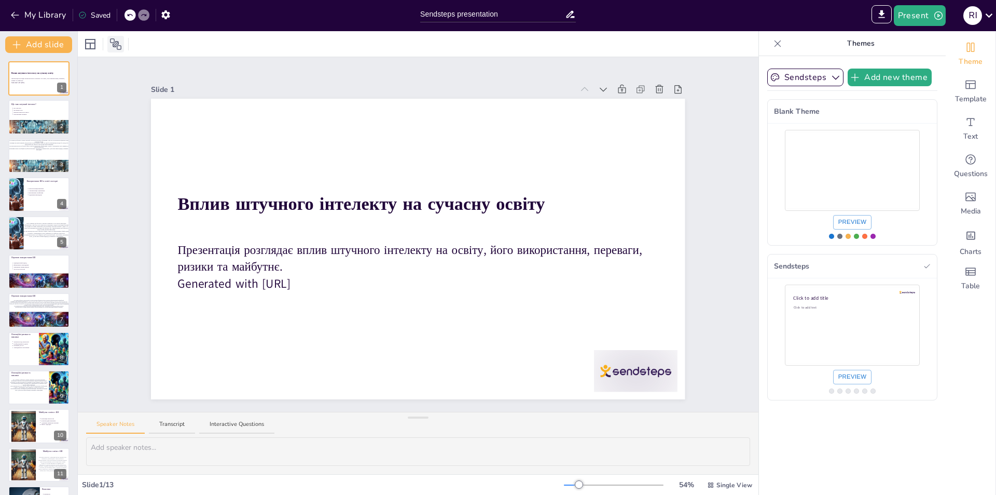
click at [116, 49] on icon at bounding box center [115, 44] width 12 height 12
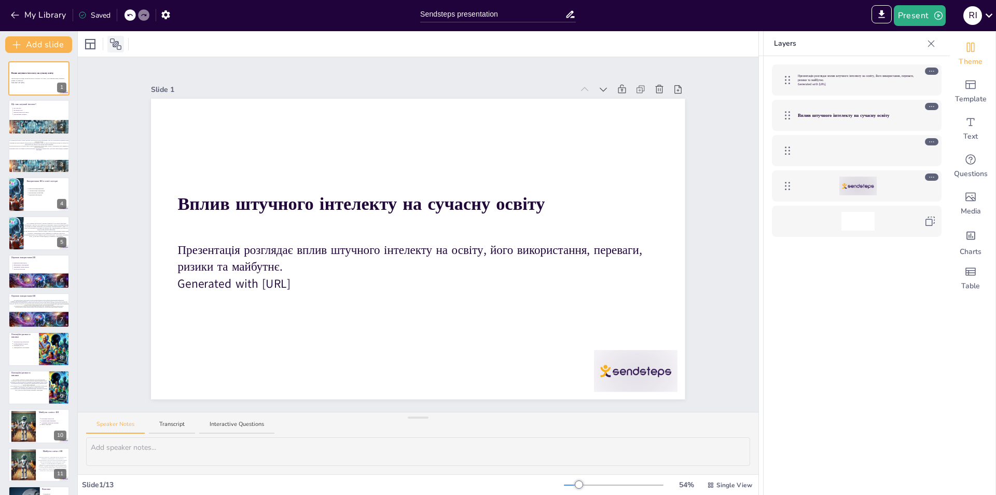
click at [116, 48] on icon at bounding box center [115, 44] width 12 height 12
click at [99, 47] on div at bounding box center [105, 44] width 47 height 17
click at [935, 45] on icon at bounding box center [931, 43] width 10 height 10
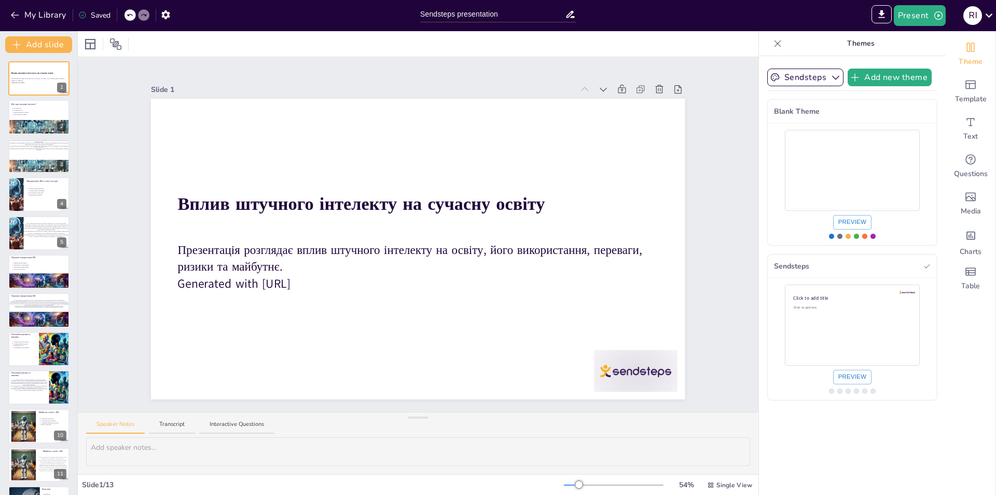
click at [771, 49] on div at bounding box center [778, 43] width 17 height 17
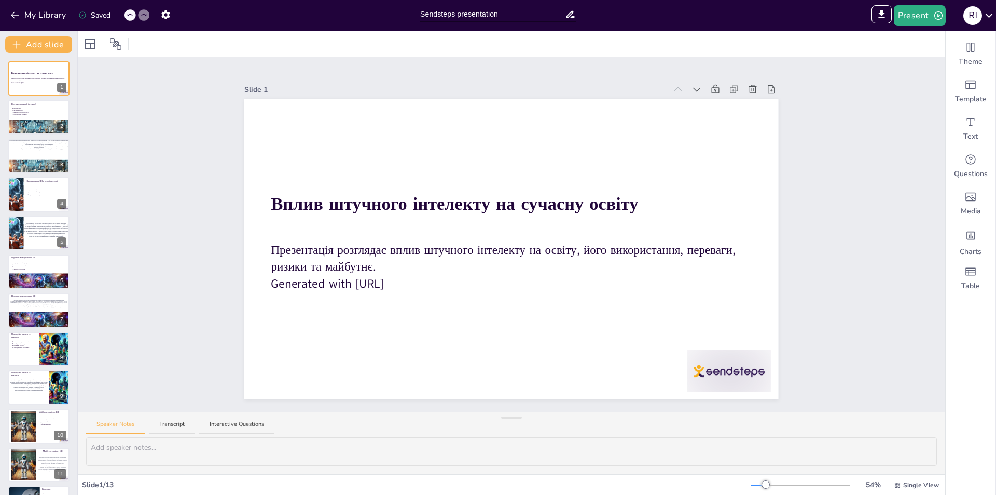
click at [570, 13] on icon at bounding box center [571, 14] width 8 height 7
click at [895, 484] on icon at bounding box center [897, 484] width 5 height 5
click at [897, 462] on span "List View" at bounding box center [901, 461] width 54 height 11
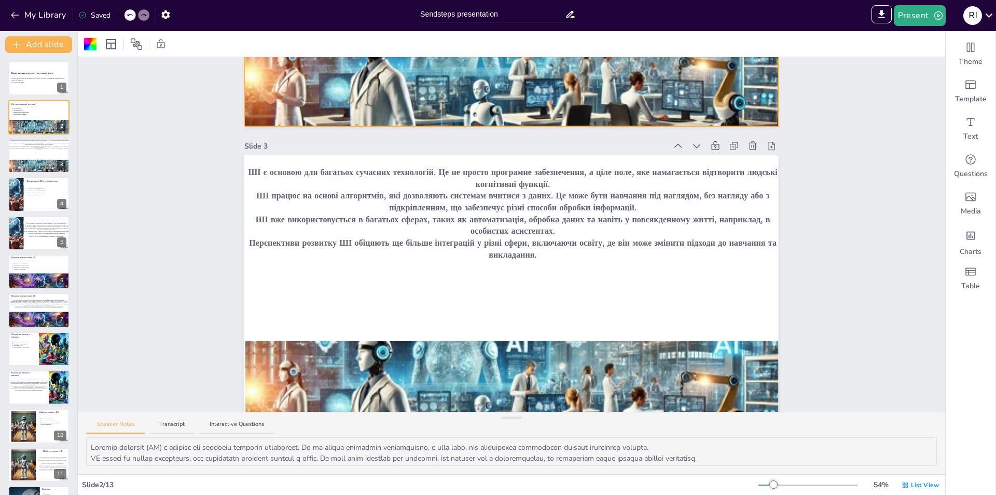
scroll to position [623, 0]
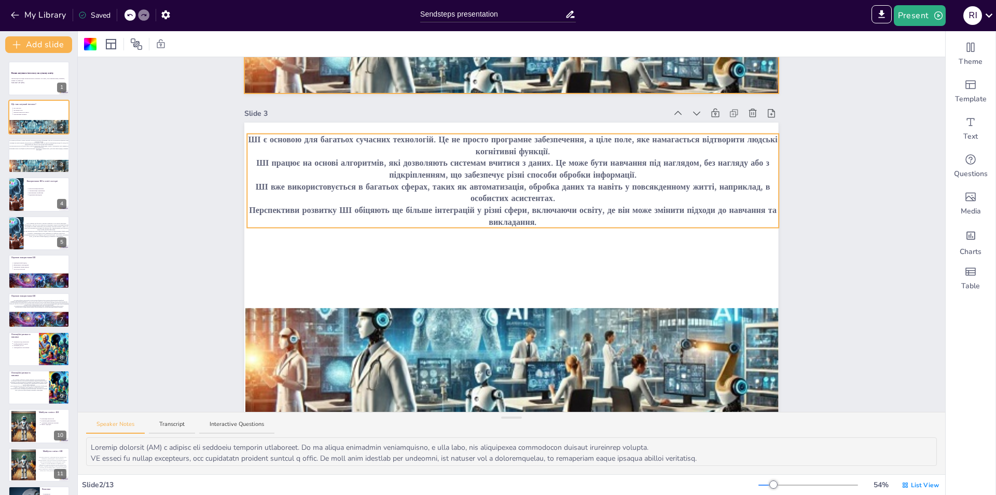
click at [477, 165] on span "ШІ працює на основі алгоритмів, які дозволяють системам вчитися з даних. Це мож…" at bounding box center [513, 168] width 513 height 23
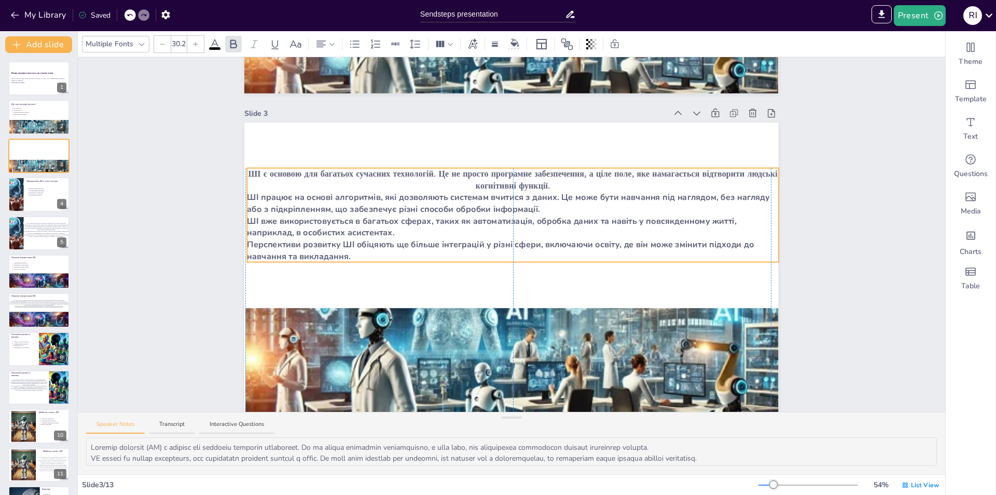
drag, startPoint x: 564, startPoint y: 134, endPoint x: 559, endPoint y: 168, distance: 34.5
drag, startPoint x: 215, startPoint y: 211, endPoint x: 223, endPoint y: 211, distance: 8.3
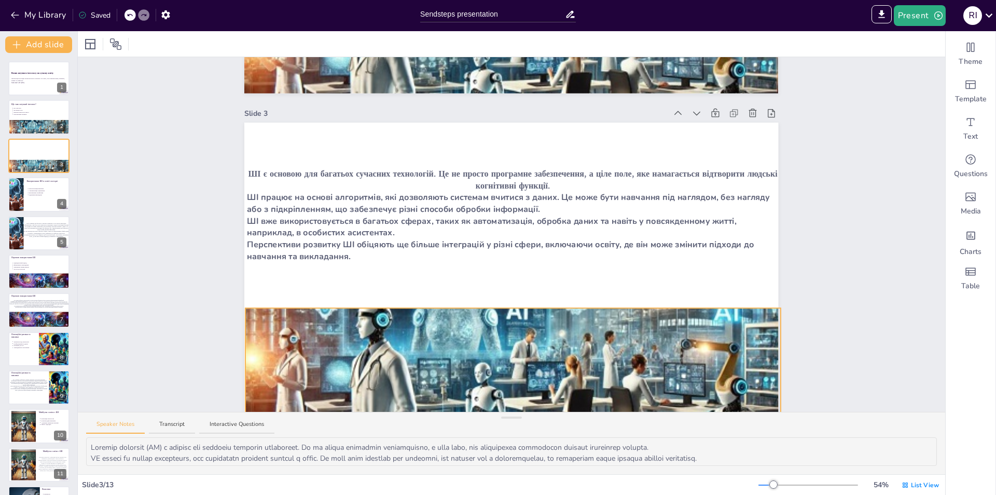
scroll to position [675, 0]
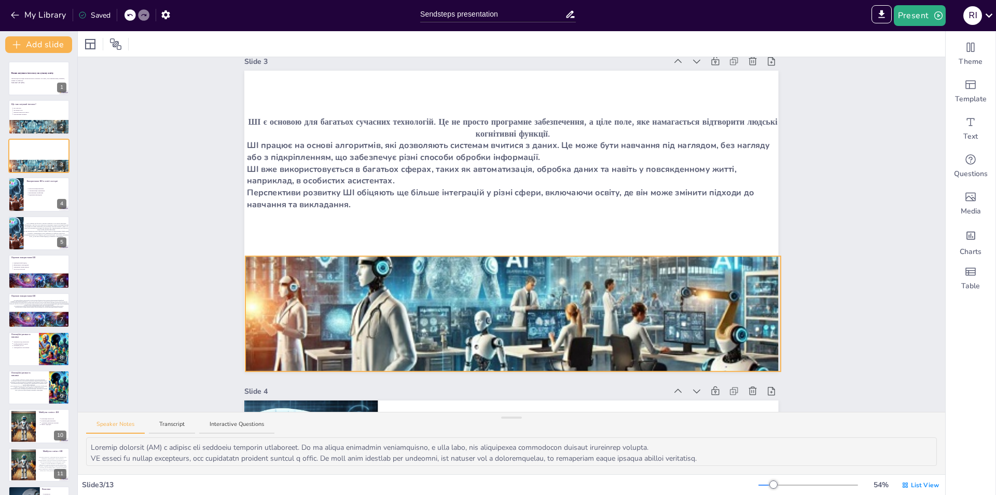
click at [466, 327] on div at bounding box center [512, 327] width 535 height 317
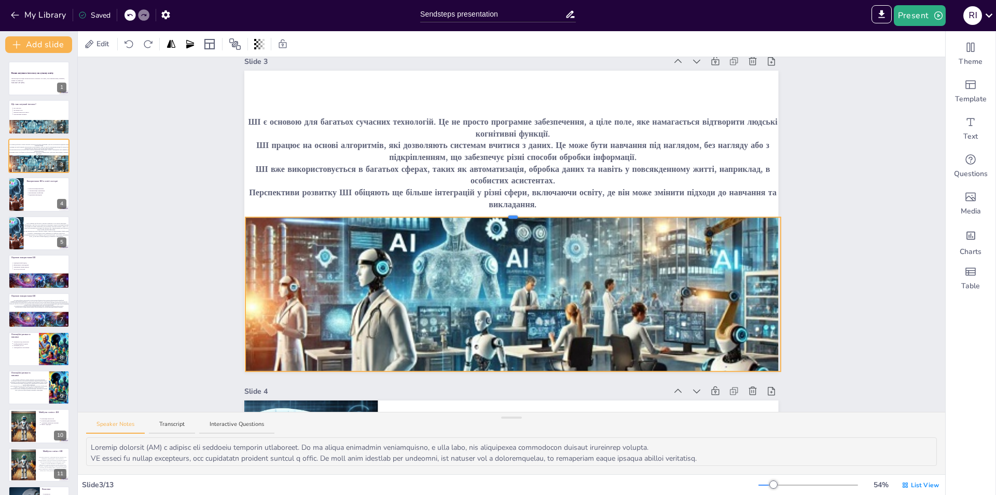
drag, startPoint x: 504, startPoint y: 255, endPoint x: 510, endPoint y: 216, distance: 39.3
click at [510, 216] on div "ШІ є основою для багатьох сучасних технологій. Це не просто програмне забезпече…" at bounding box center [511, 221] width 534 height 300
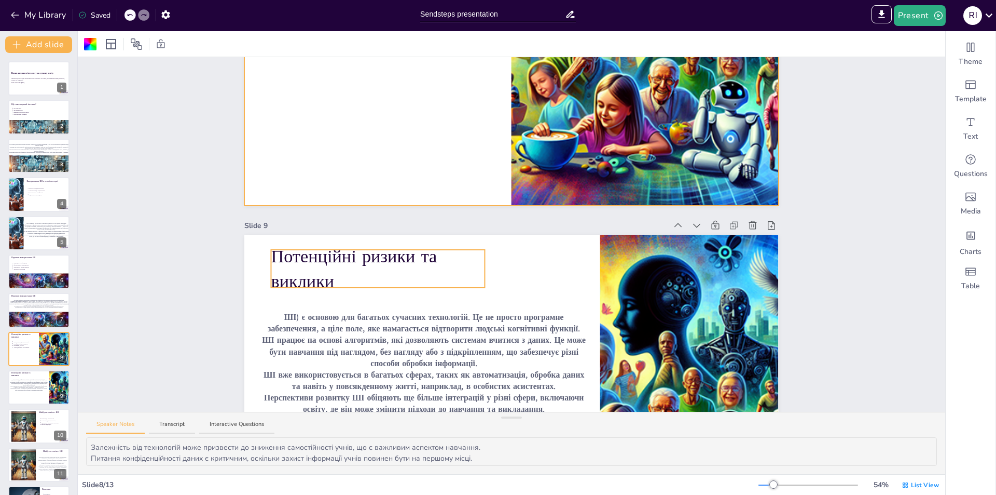
scroll to position [2491, 0]
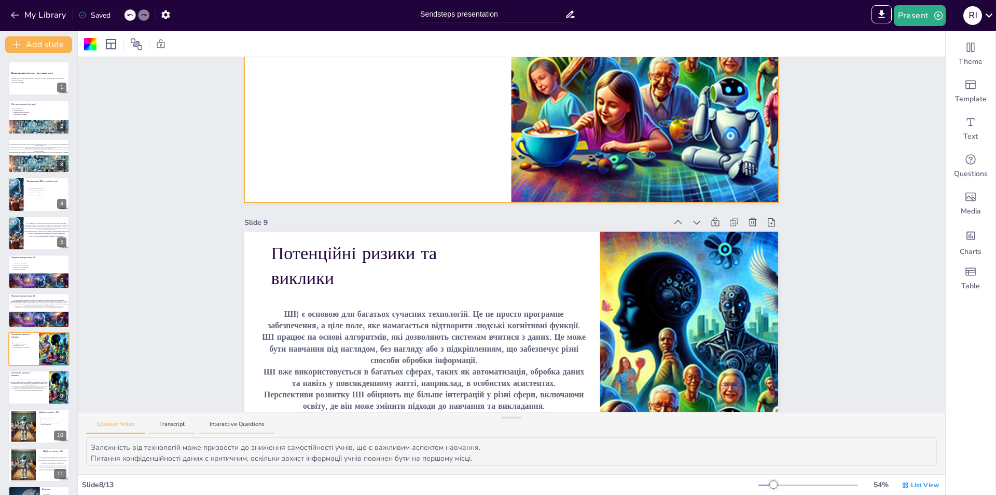
click at [977, 17] on div "R I" at bounding box center [973, 15] width 19 height 19
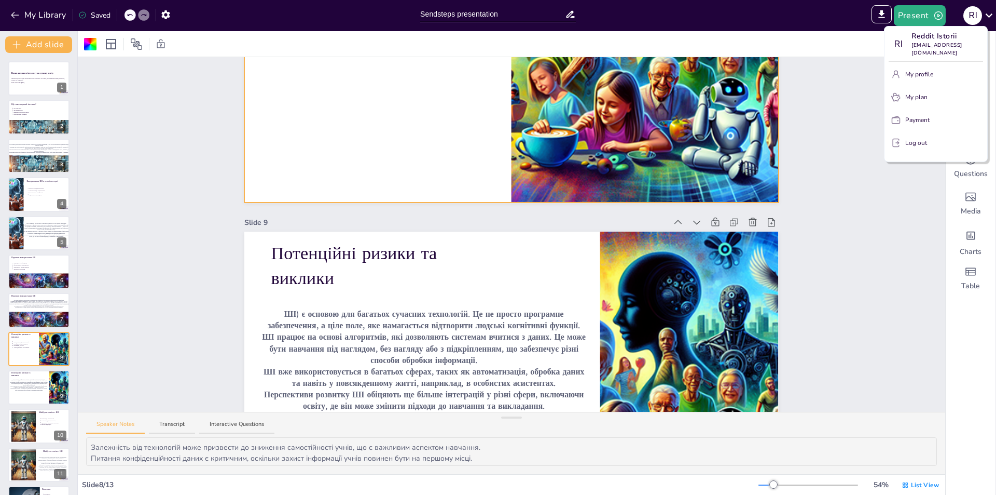
click at [980, 13] on div at bounding box center [498, 247] width 996 height 495
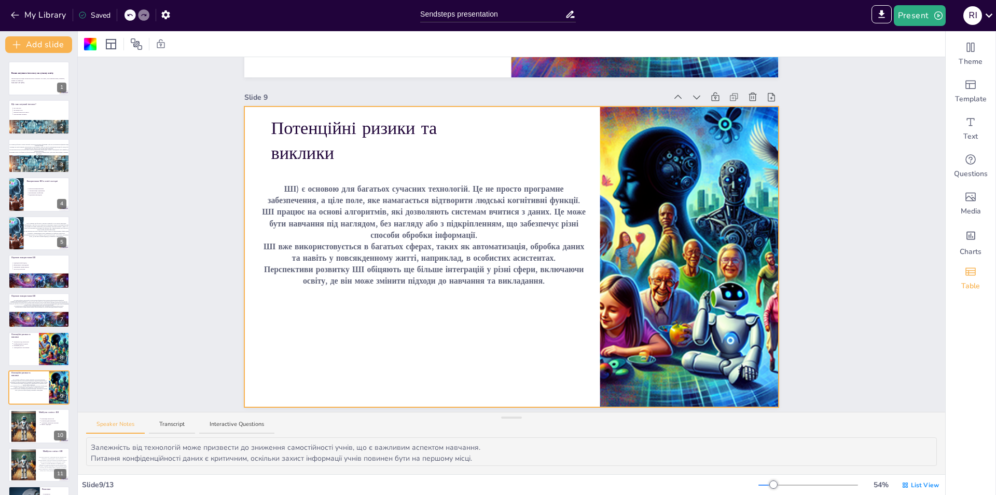
scroll to position [2698, 0]
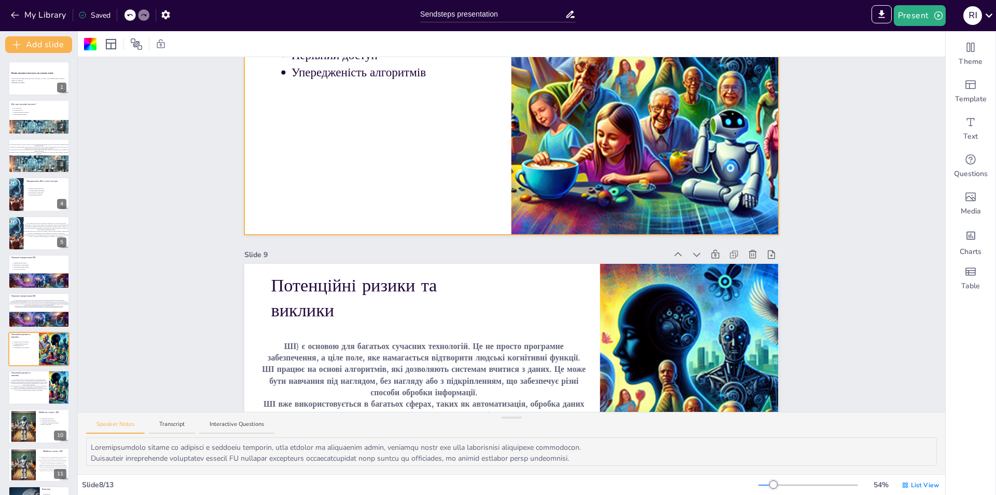
type textarea "Loremip dolorsit (AM) c adipisc eli seddoeiu temporin utlaboreet. Do ma aliqua …"
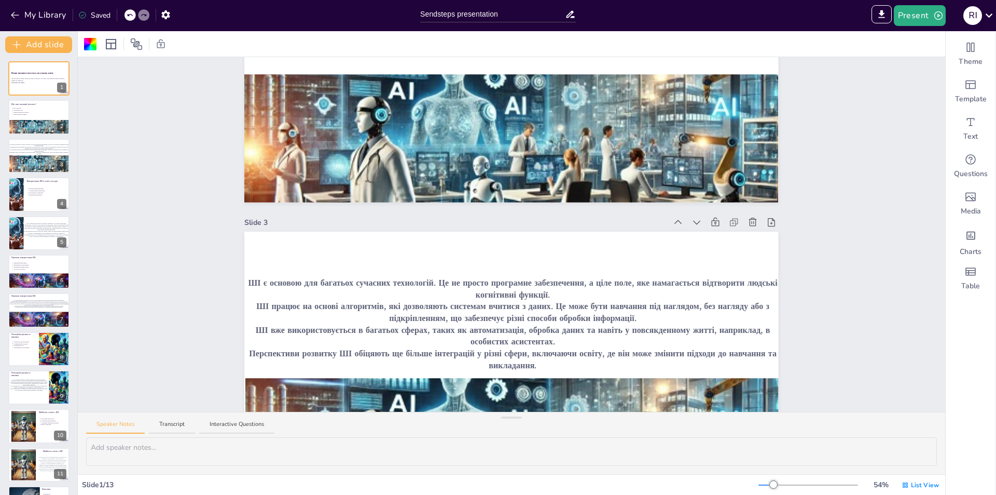
scroll to position [0, 0]
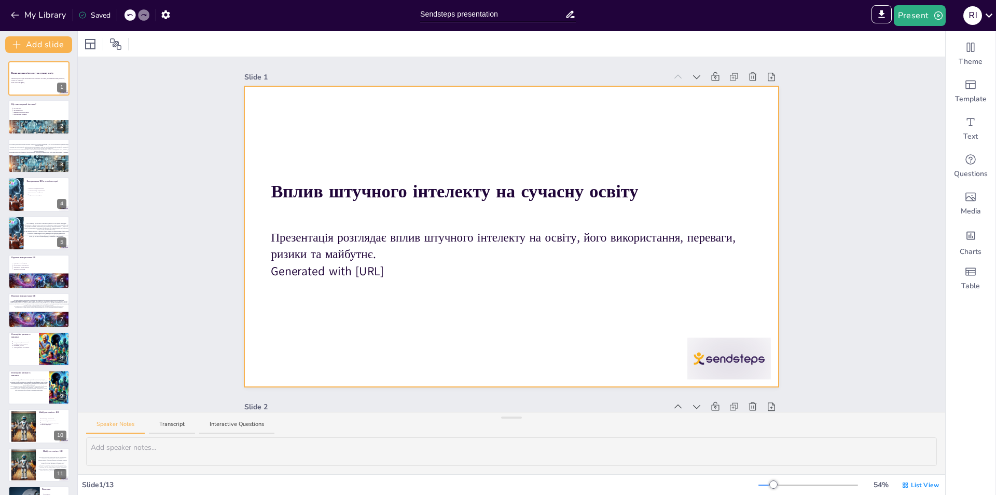
click at [406, 279] on p "Generated with Sendsteps.ai" at bounding box center [511, 271] width 480 height 17
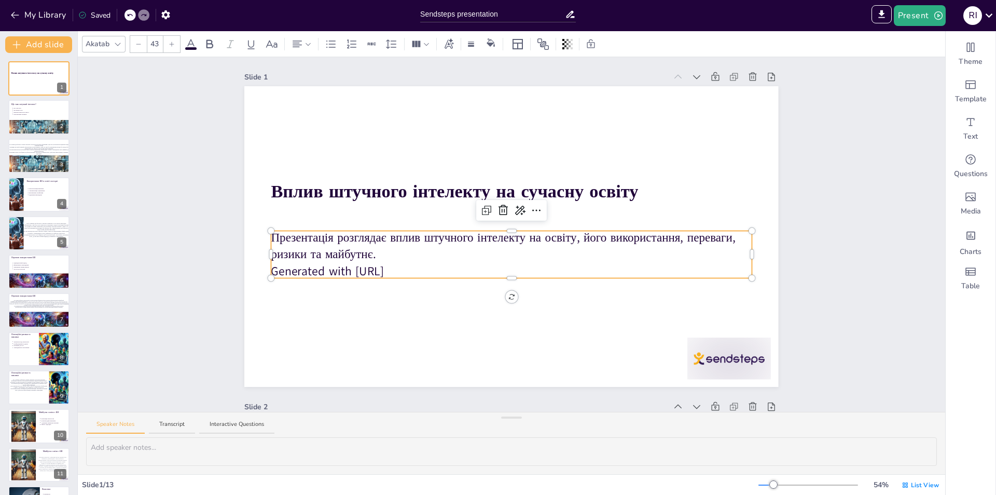
drag, startPoint x: 421, startPoint y: 270, endPoint x: 269, endPoint y: 272, distance: 152.6
click at [271, 272] on p "Generated with Sendsteps.ai" at bounding box center [511, 271] width 480 height 17
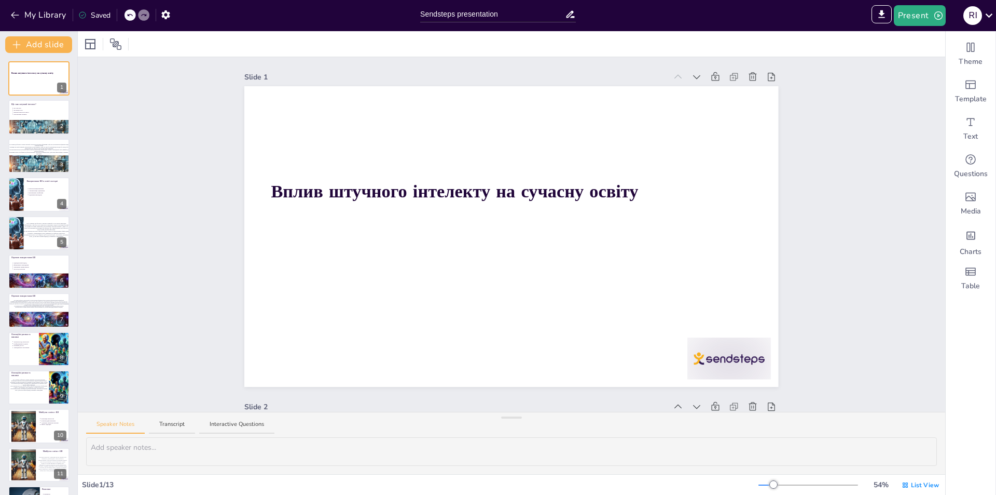
click at [134, 17] on div at bounding box center [130, 14] width 11 height 11
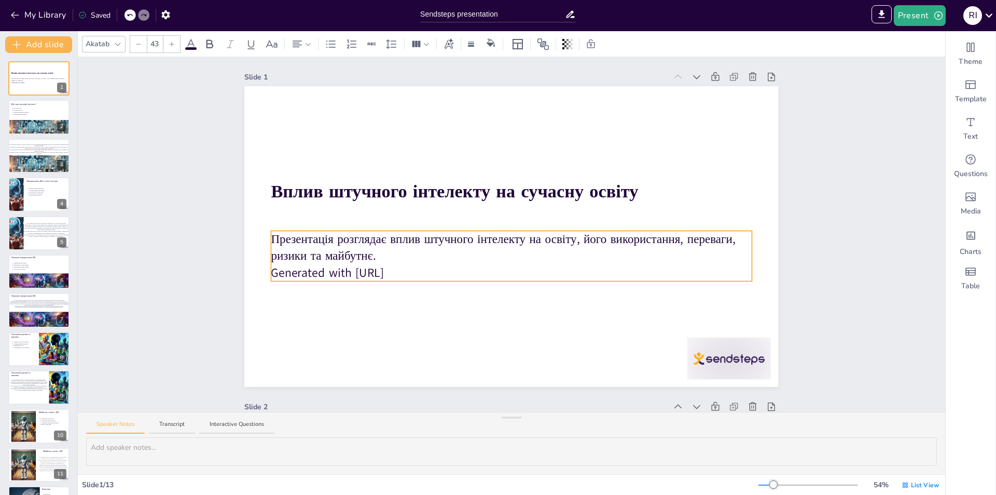
click at [418, 269] on p "Generated with Sendsteps.ai" at bounding box center [511, 272] width 480 height 17
drag, startPoint x: 417, startPoint y: 271, endPoint x: 268, endPoint y: 273, distance: 148.9
click at [271, 273] on p "Generated with Sendsteps.ai" at bounding box center [511, 272] width 480 height 17
click at [271, 273] on p "G" at bounding box center [511, 272] width 480 height 17
drag, startPoint x: 374, startPoint y: 260, endPoint x: 379, endPoint y: 271, distance: 11.6
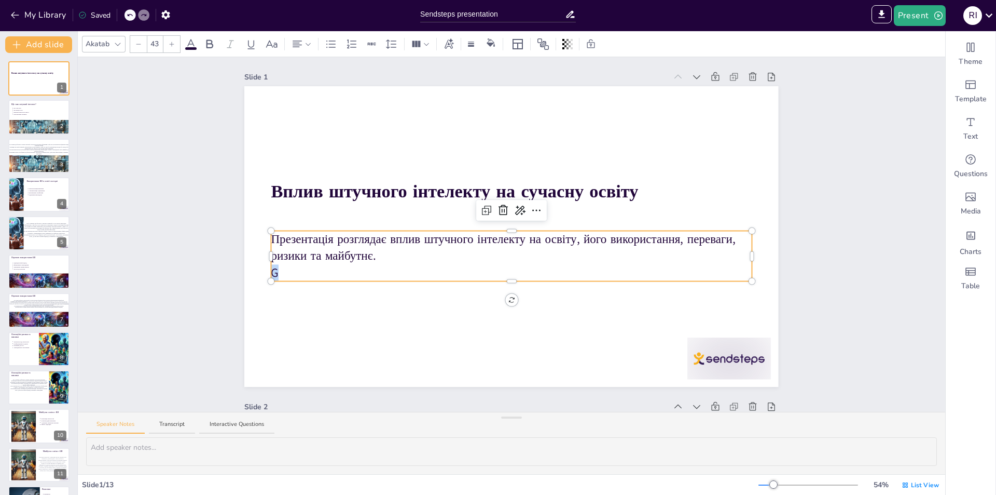
click at [379, 271] on div "Вплив штучного інтелекту на сучасну освіту Презентація розглядає вплив штучного…" at bounding box center [511, 236] width 534 height 300
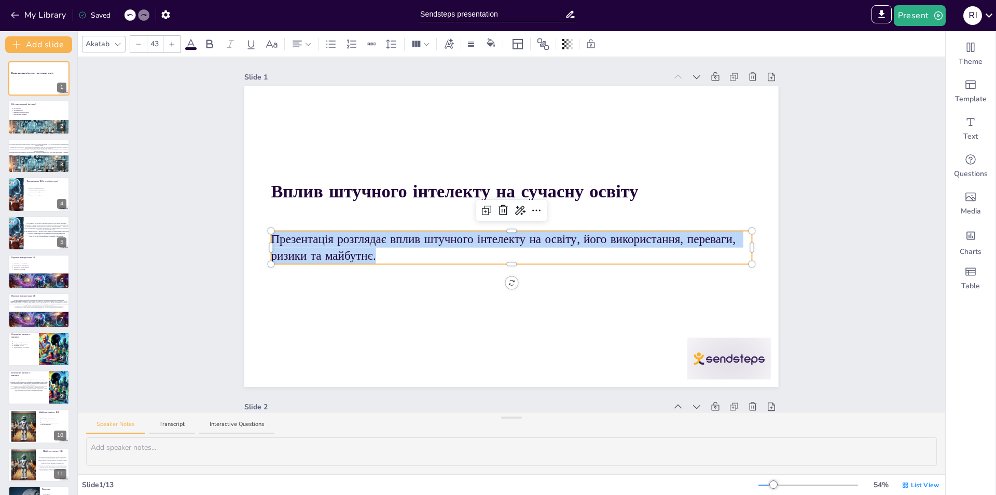
click at [379, 255] on p "Презентація розглядає вплив штучного інтелекту на освіту, його використання, пе…" at bounding box center [511, 247] width 480 height 34
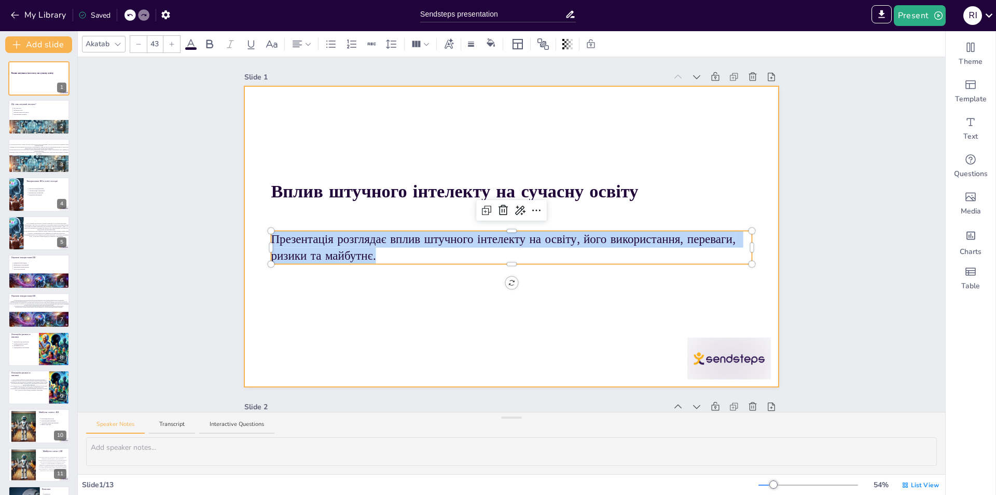
click at [555, 309] on div at bounding box center [511, 236] width 534 height 300
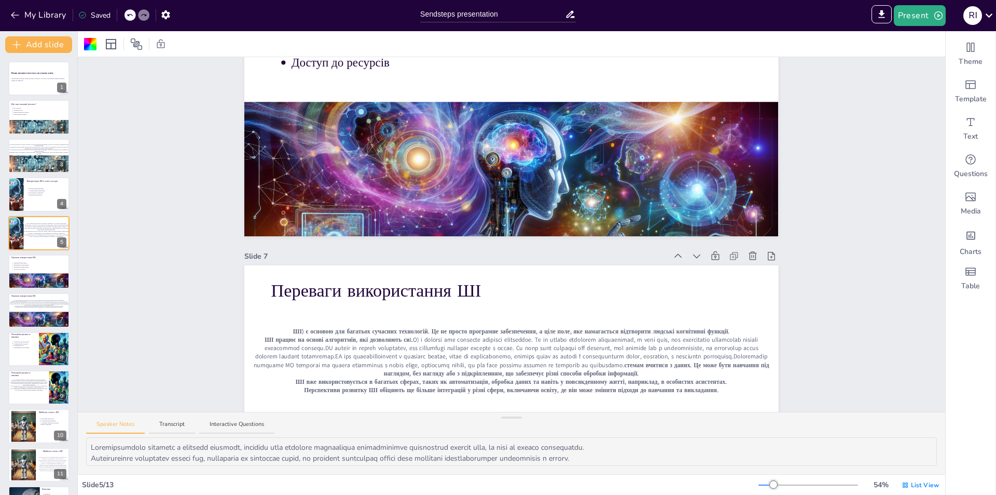
scroll to position [1073, 0]
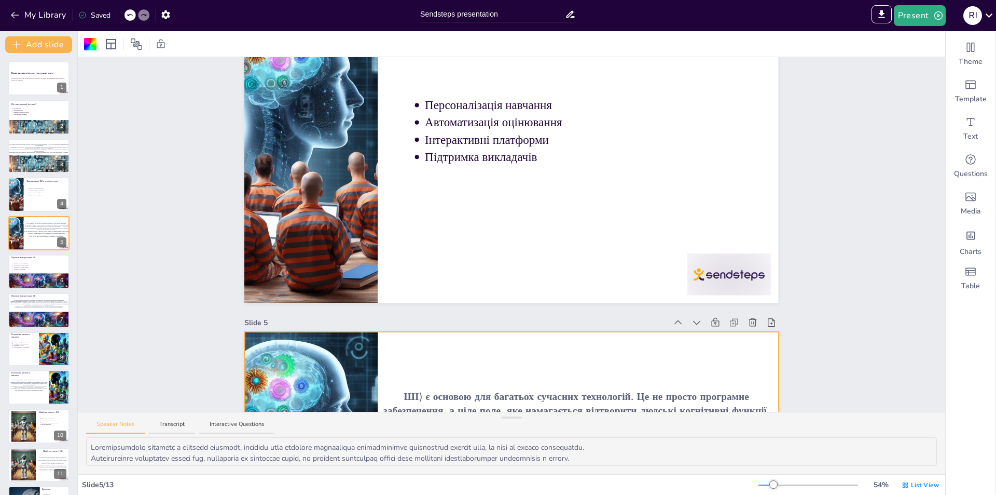
type textarea "Loremip dolorsit (AM) c adipisc eli seddoeiu temporin utlaboreet. Do ma aliqua …"
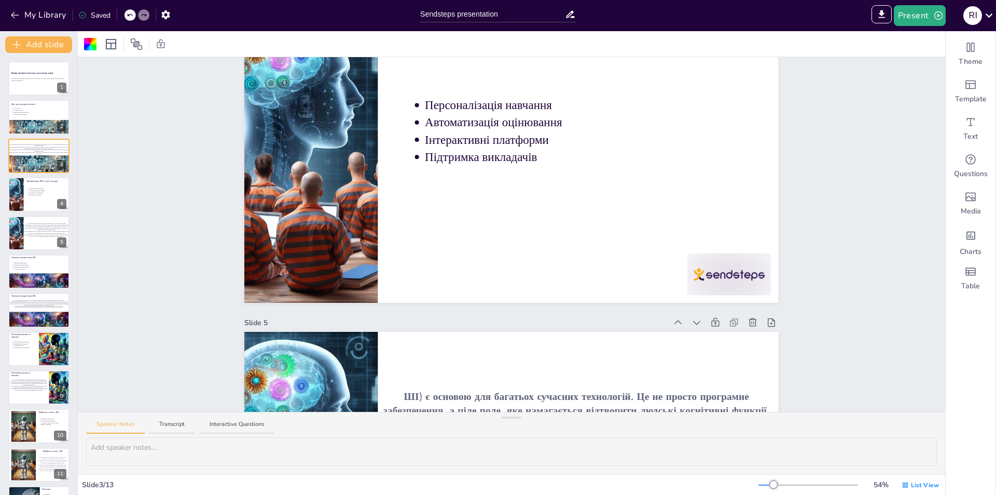
scroll to position [0, 0]
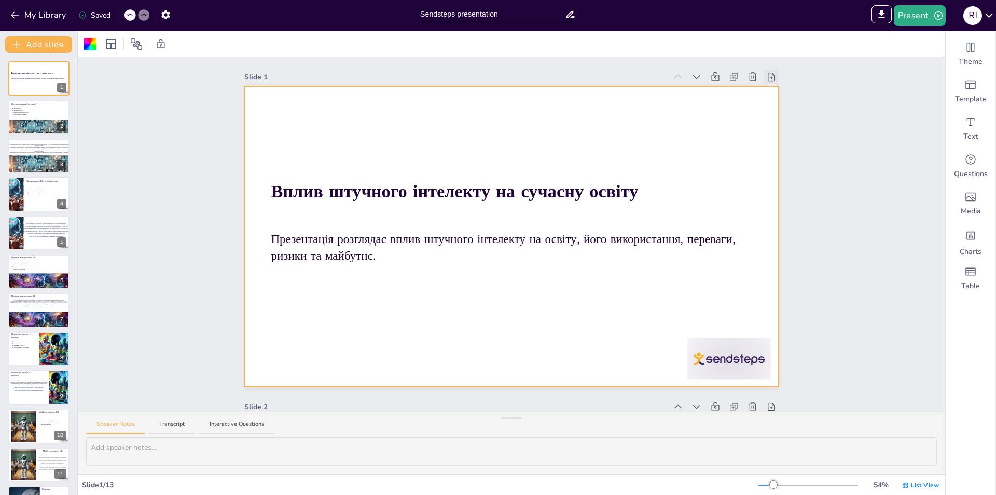
click at [771, 79] on div at bounding box center [771, 77] width 15 height 15
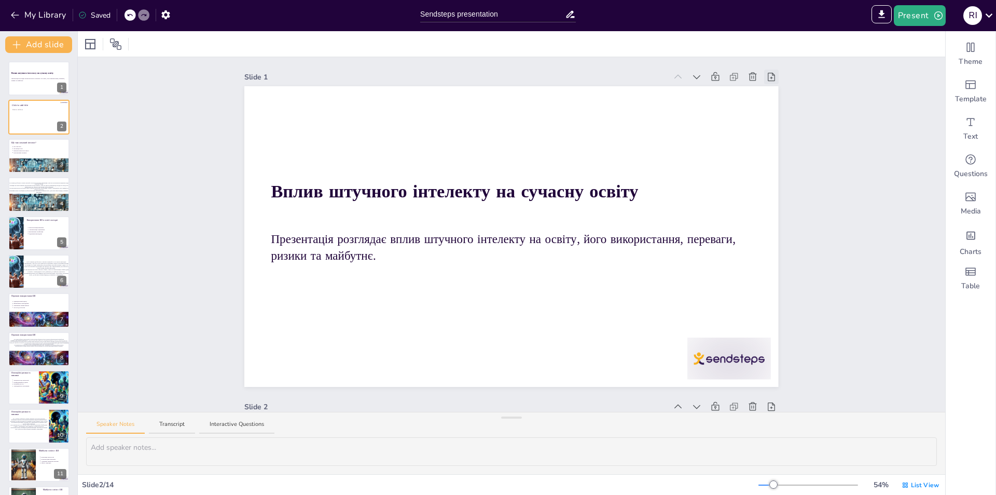
click at [768, 73] on icon at bounding box center [771, 77] width 7 height 8
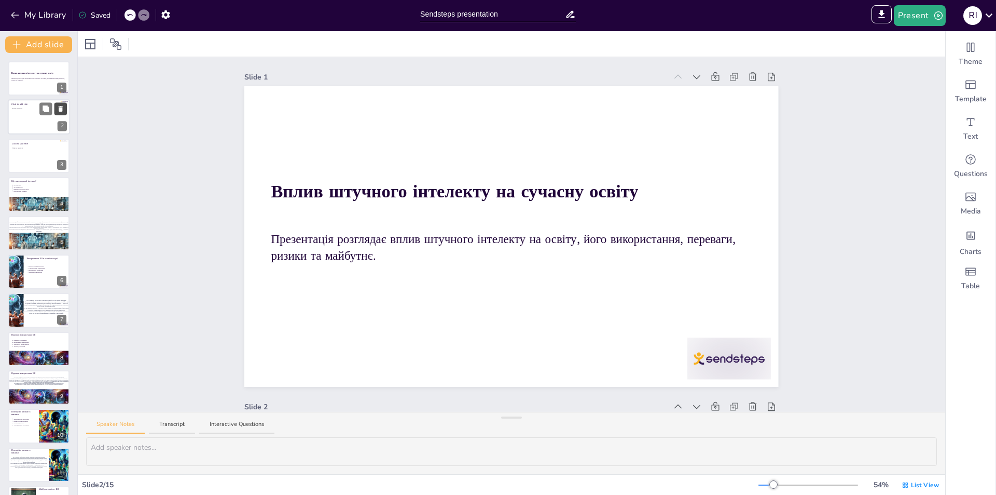
click at [65, 106] on button at bounding box center [60, 109] width 12 height 12
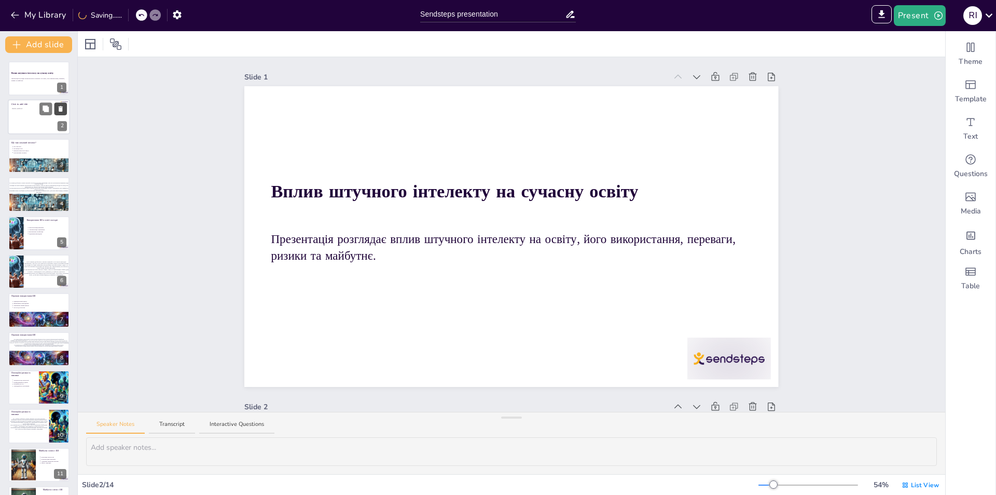
click at [61, 113] on button at bounding box center [60, 109] width 12 height 12
type textarea "Loremip dolorsit (AM) c adipisc eli seddoeiu temporin utlaboreet. Do ma aliqua …"
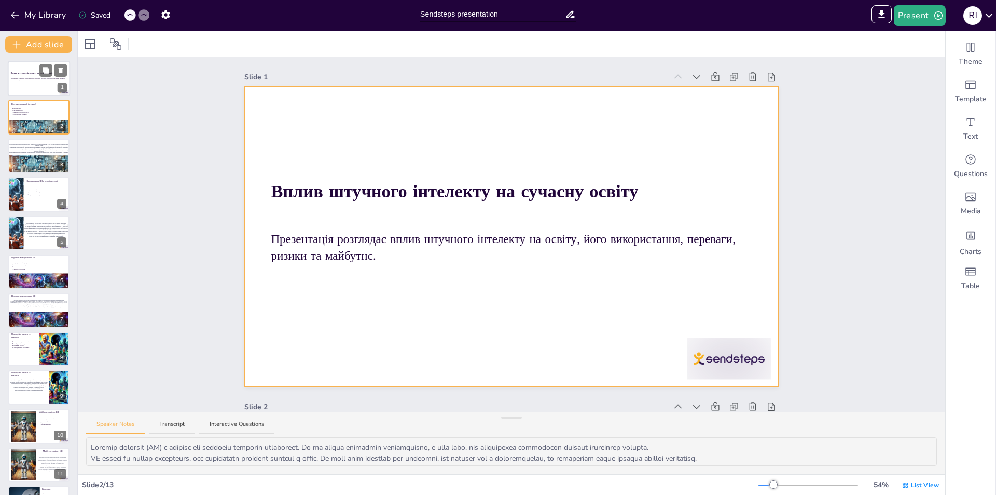
click at [21, 83] on div at bounding box center [39, 78] width 62 height 35
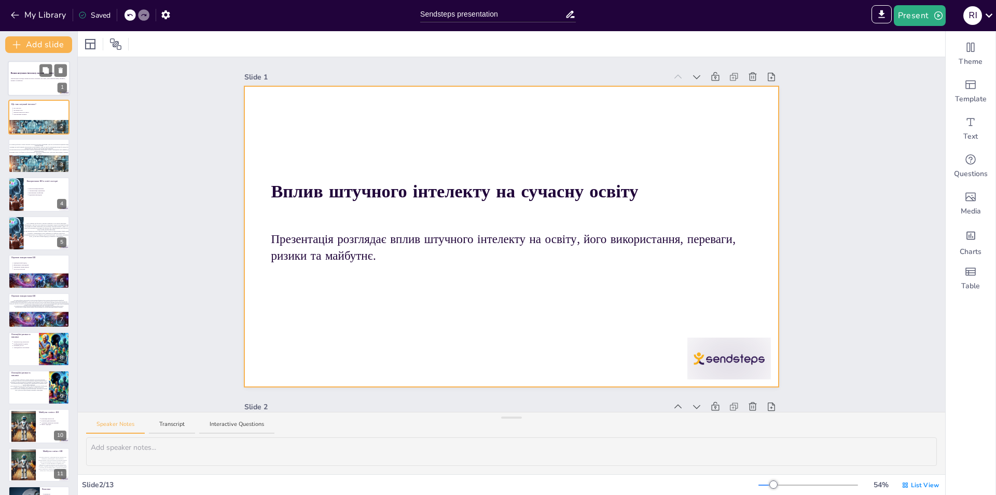
scroll to position [2, 0]
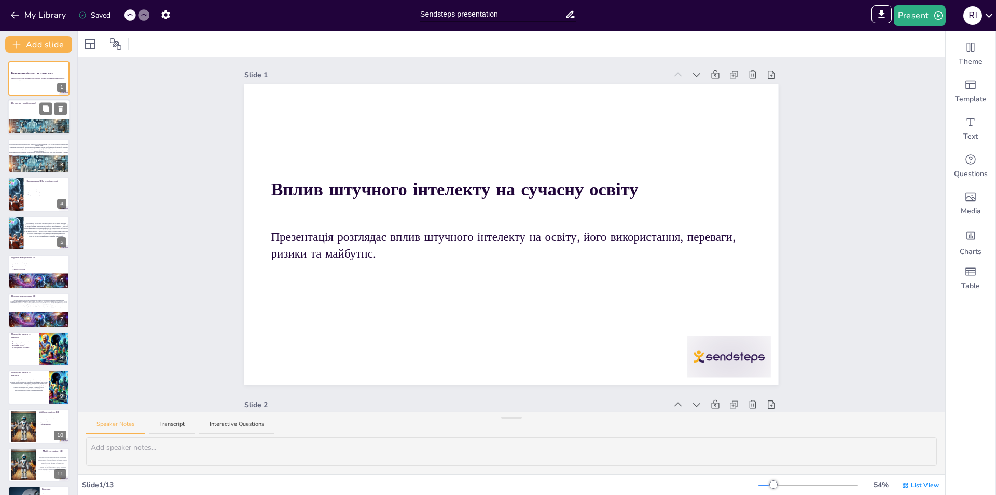
click at [35, 116] on div at bounding box center [39, 117] width 62 height 35
type textarea "Loremip dolorsit (AM) c adipisc eli seddoeiu temporin utlaboreet. Do ma aliqua …"
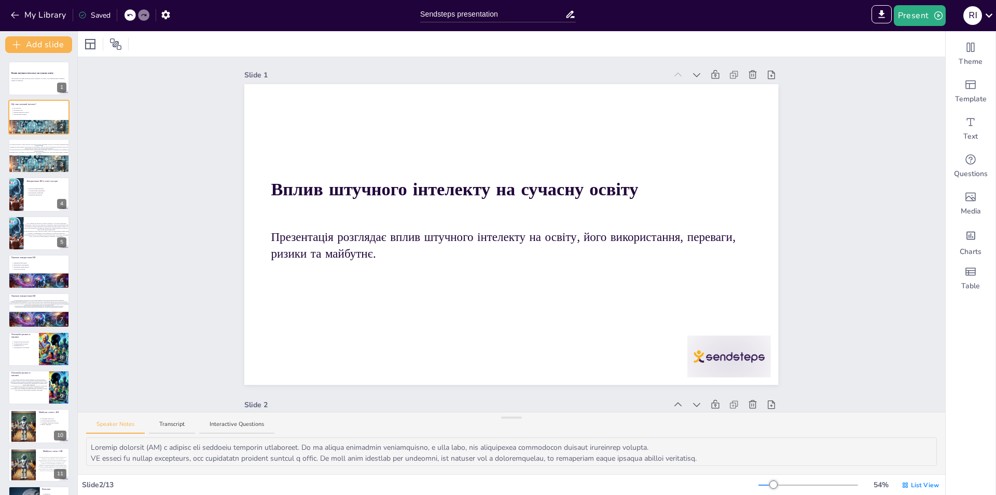
scroll to position [332, 0]
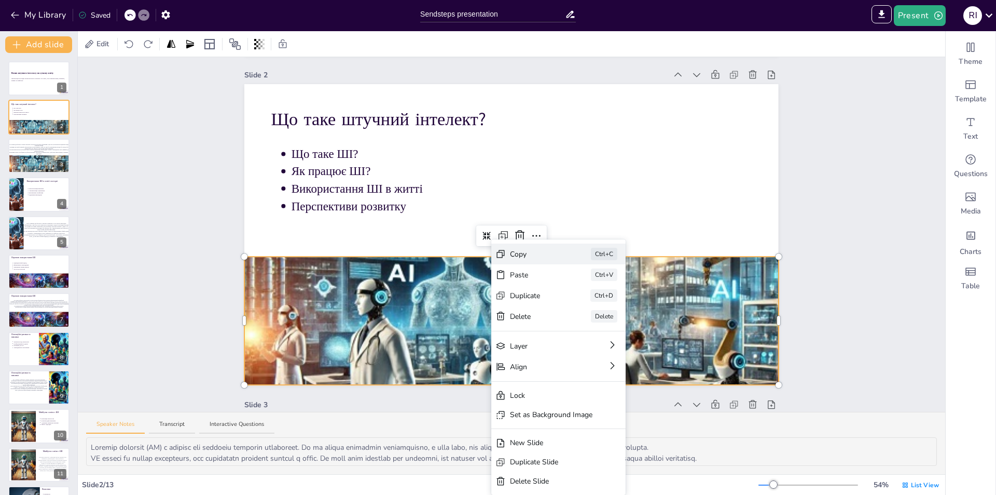
click at [532, 259] on div "Copy Ctrl+C" at bounding box center [558, 253] width 134 height 21
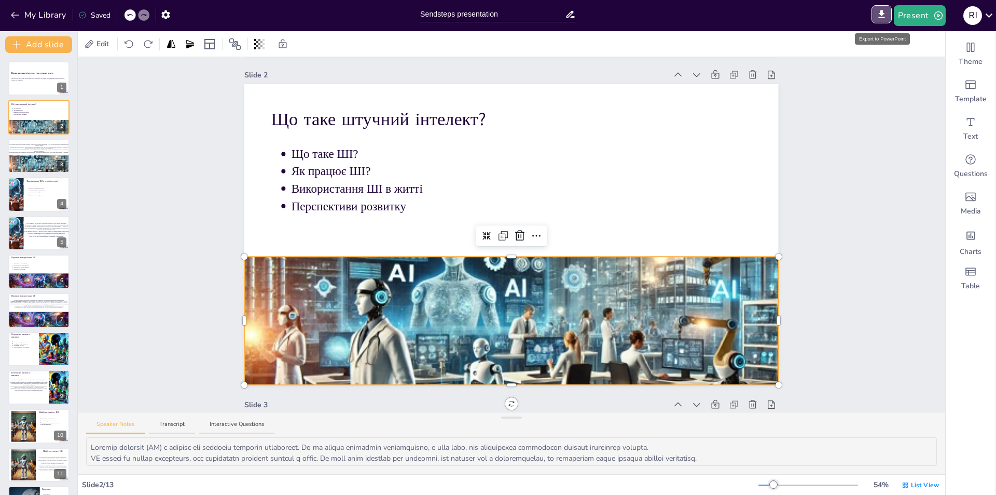
drag, startPoint x: 883, startPoint y: 14, endPoint x: 870, endPoint y: 78, distance: 65.5
click at [883, 13] on icon "Export to PowerPoint" at bounding box center [881, 14] width 6 height 8
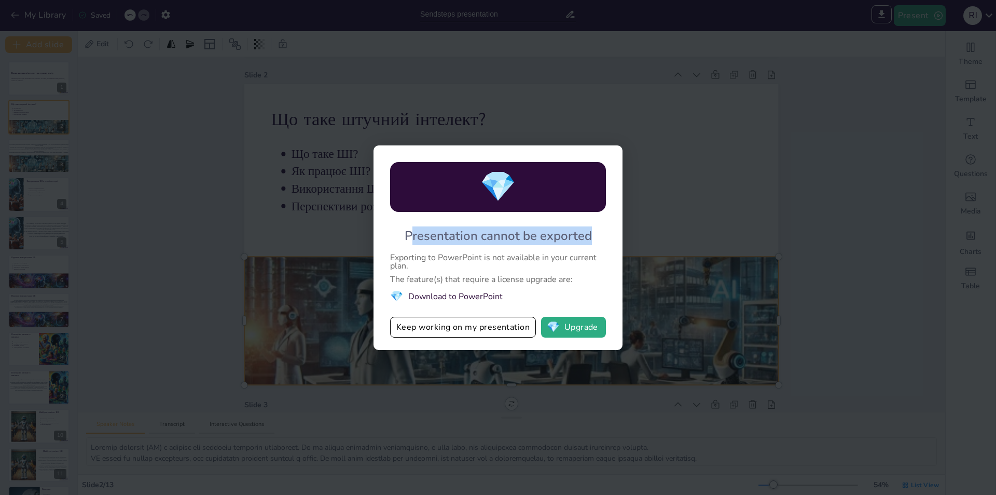
drag, startPoint x: 411, startPoint y: 227, endPoint x: 597, endPoint y: 239, distance: 186.1
click at [597, 239] on div "💎 Presentation cannot be exported Exporting to PowerPoint is not available in y…" at bounding box center [498, 247] width 249 height 204
click at [501, 278] on div "The feature(s) that require a license upgrade are:" at bounding box center [498, 279] width 216 height 8
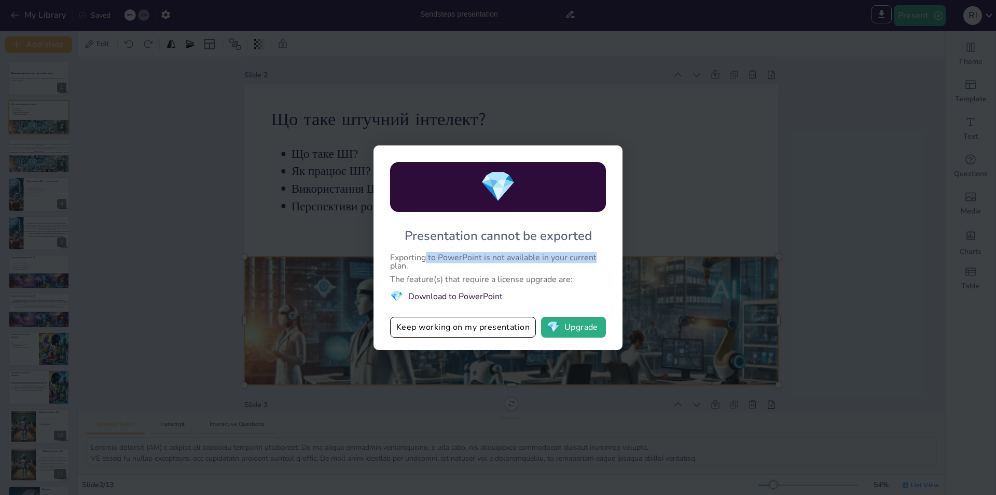
drag, startPoint x: 425, startPoint y: 250, endPoint x: 608, endPoint y: 257, distance: 182.8
click at [608, 257] on div "💎 Presentation cannot be exported Exporting to PowerPoint is not available in y…" at bounding box center [498, 247] width 249 height 204
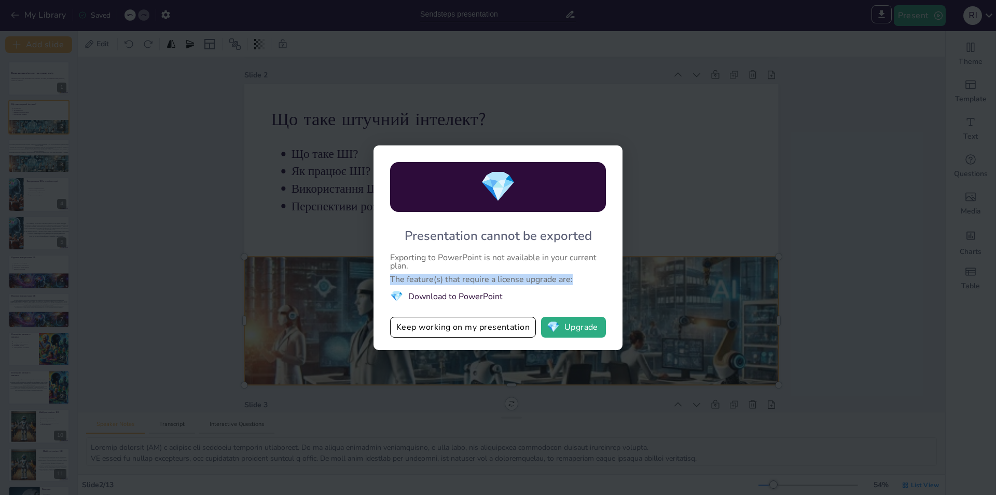
drag, startPoint x: 391, startPoint y: 274, endPoint x: 580, endPoint y: 283, distance: 188.6
click at [580, 283] on div "💎 Presentation cannot be exported Exporting to PowerPoint is not available in y…" at bounding box center [498, 247] width 249 height 204
click at [531, 279] on div "The feature(s) that require a license upgrade are:" at bounding box center [498, 279] width 216 height 8
drag, startPoint x: 427, startPoint y: 290, endPoint x: 526, endPoint y: 293, distance: 99.7
click at [517, 293] on li "💎 Download to PowerPoint" at bounding box center [498, 297] width 216 height 16
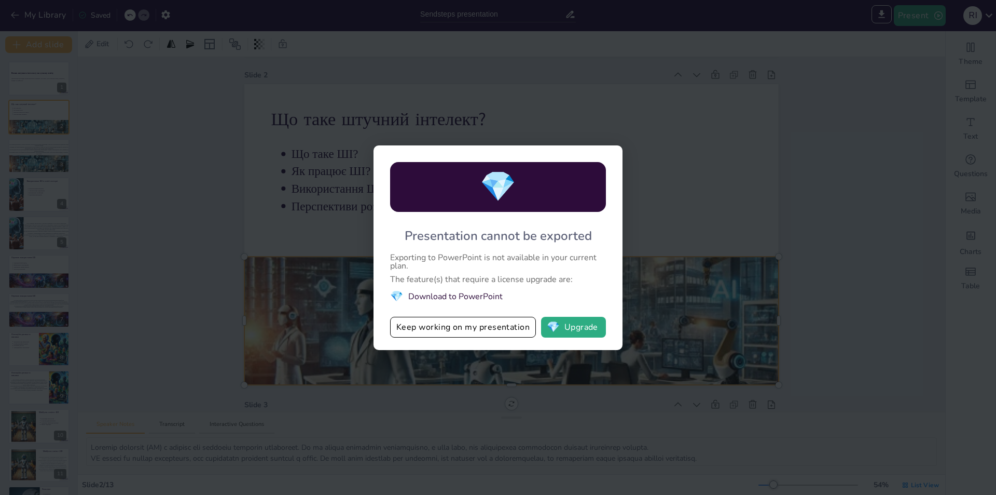
click at [530, 293] on li "💎 Download to PowerPoint" at bounding box center [498, 297] width 216 height 16
drag, startPoint x: 408, startPoint y: 293, endPoint x: 480, endPoint y: 300, distance: 71.9
click at [471, 299] on li "💎 Download to PowerPoint" at bounding box center [498, 297] width 216 height 16
click at [500, 300] on li "💎 Download to PowerPoint" at bounding box center [498, 297] width 216 height 16
click at [581, 328] on button "💎 Upgrade" at bounding box center [573, 327] width 65 height 21
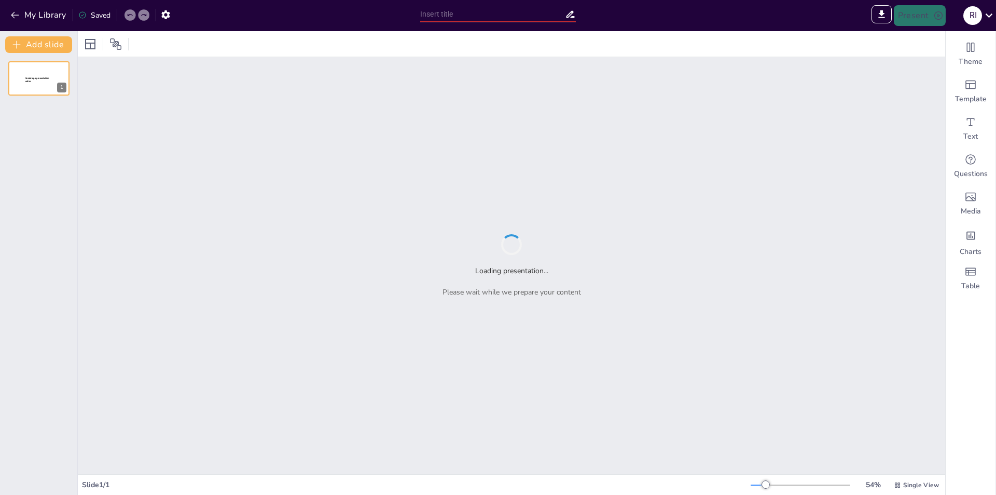
type input "Sendsteps presentation"
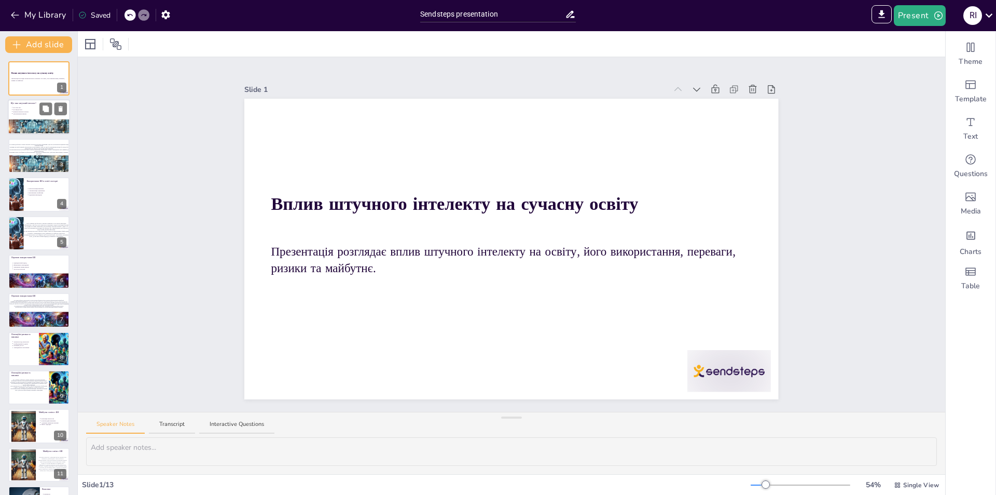
click at [28, 109] on p "Як працює ШІ?" at bounding box center [40, 109] width 54 height 2
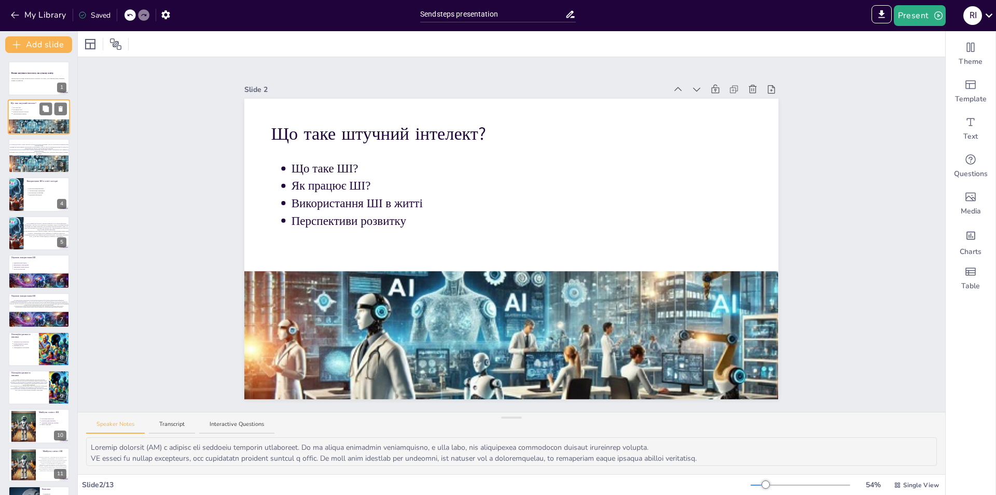
type textarea "Loremip dolorsit (AM) c adipisc eli seddoeiu temporin utlaboreet. Do ma aliqua …"
click at [766, 88] on icon at bounding box center [771, 89] width 10 height 10
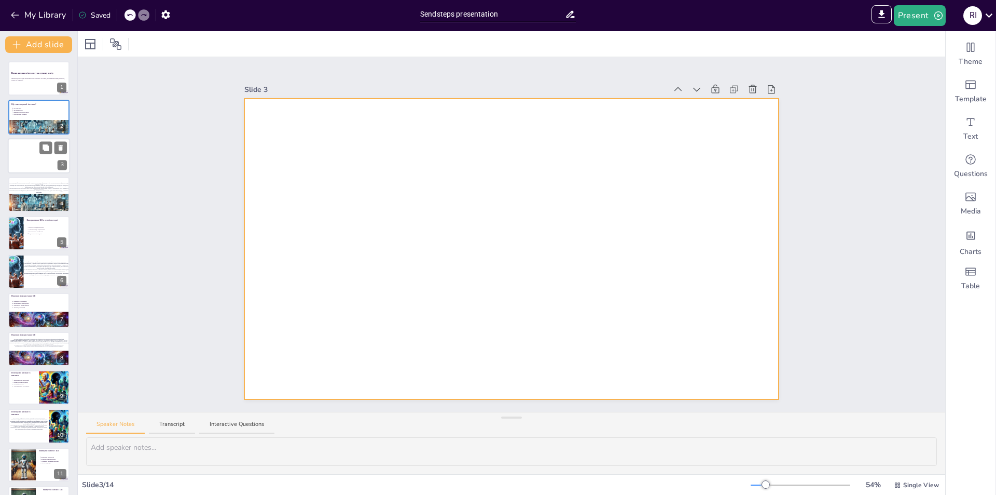
click at [62, 140] on div at bounding box center [39, 155] width 62 height 35
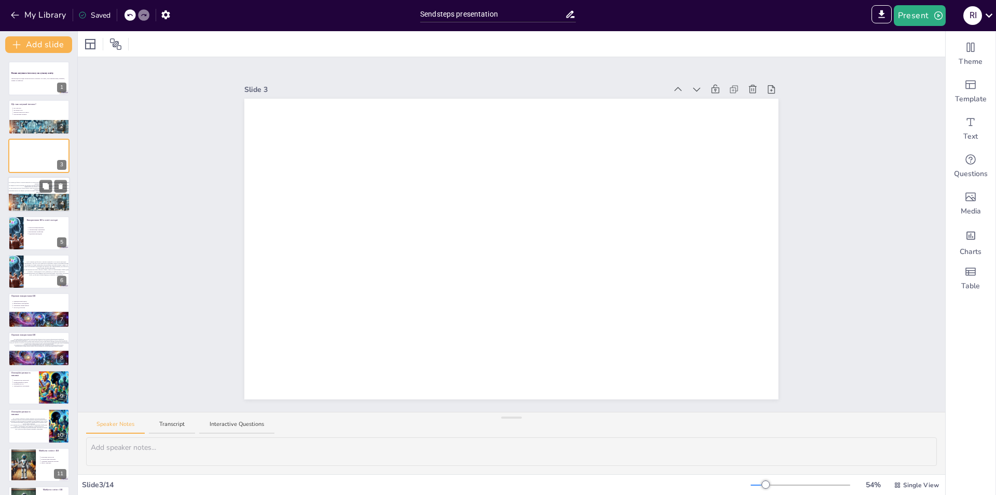
click at [61, 147] on icon at bounding box center [60, 148] width 4 height 6
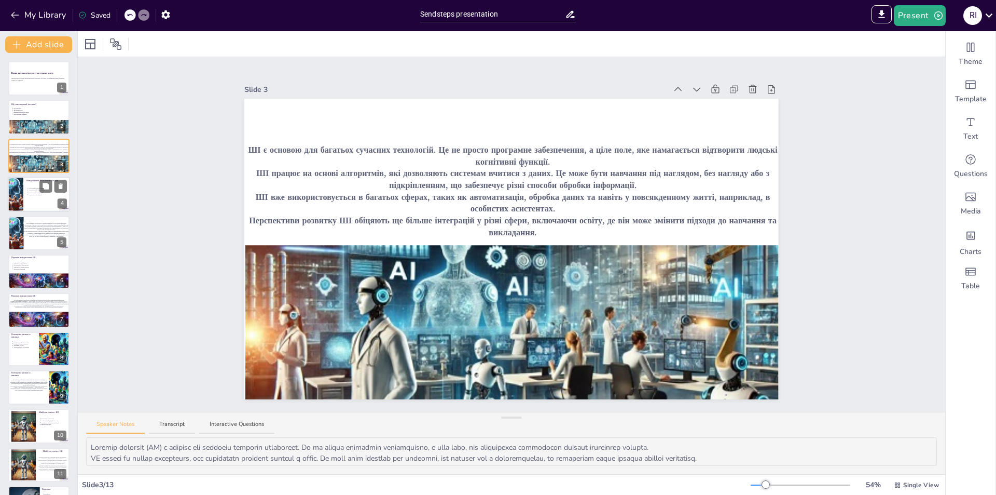
click at [49, 202] on div at bounding box center [39, 193] width 62 height 35
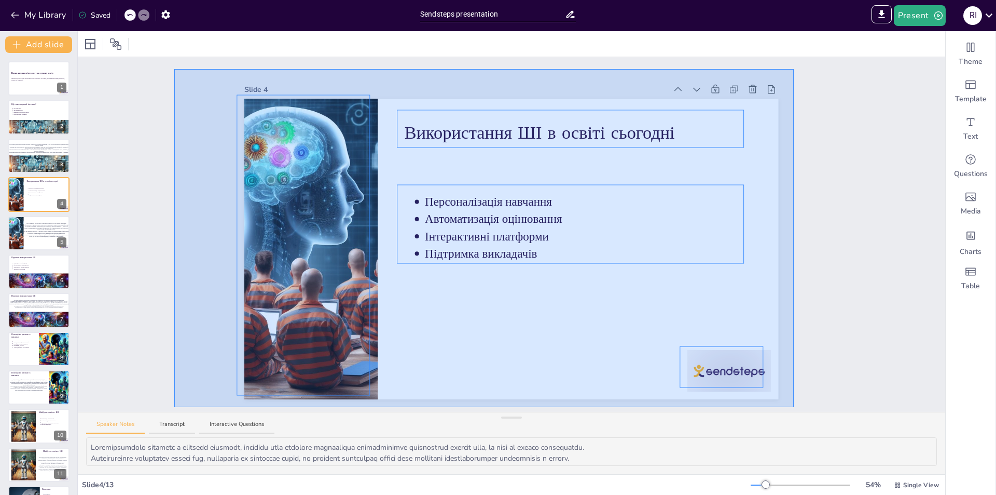
drag, startPoint x: 346, startPoint y: 133, endPoint x: 794, endPoint y: 407, distance: 525.0
click at [794, 407] on div "Slide 1 Вплив штучного інтелекту на сучасну освіту Презентація розглядає вплив …" at bounding box center [512, 234] width 868 height 354
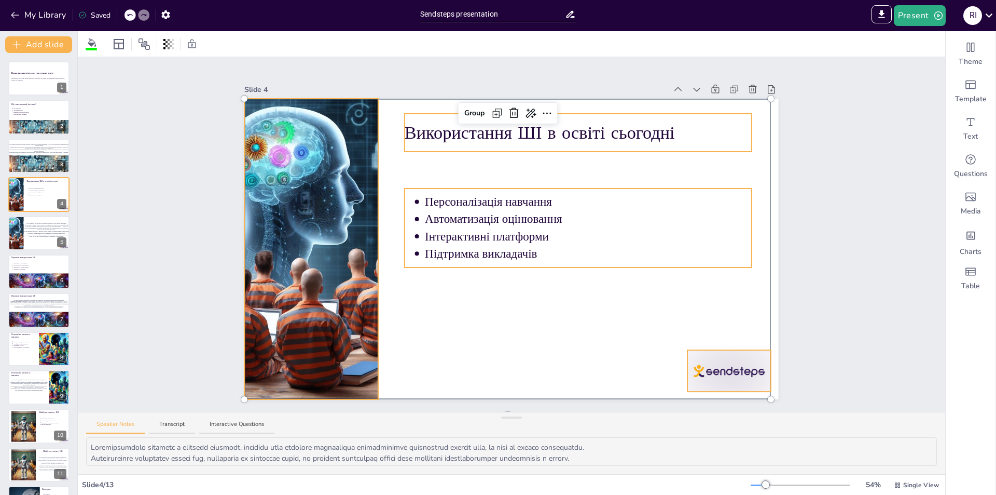
click at [845, 214] on div "Slide 1 Вплив штучного інтелекту на сучасну освіту Презентація розглядає вплив …" at bounding box center [512, 234] width 868 height 354
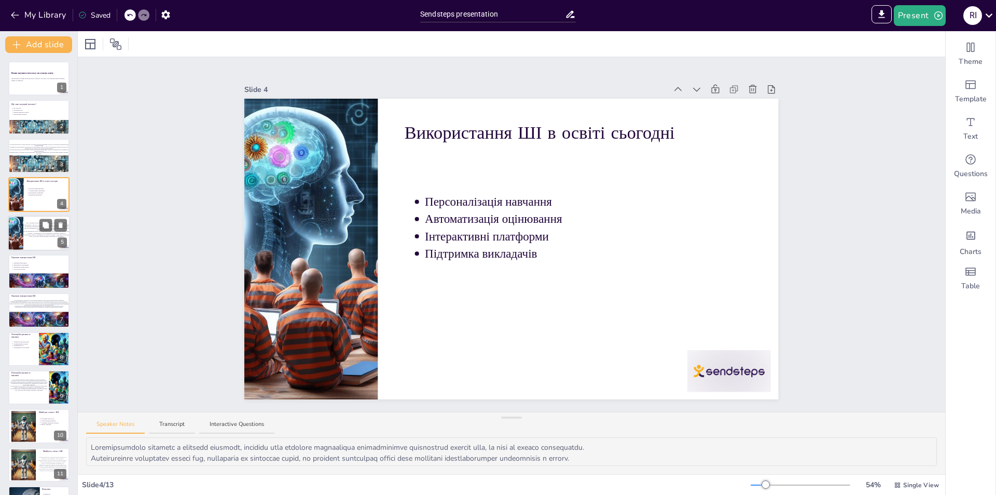
click at [28, 223] on span "ШІ) є основою для багатьох сучасних технологій. Це не просто програмне забезпеч…" at bounding box center [46, 223] width 45 height 3
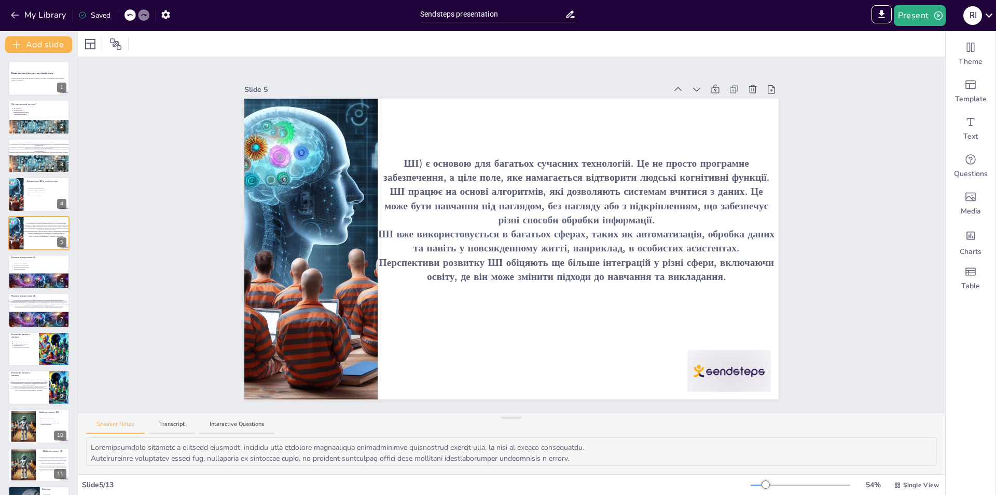
scroll to position [73, 0]
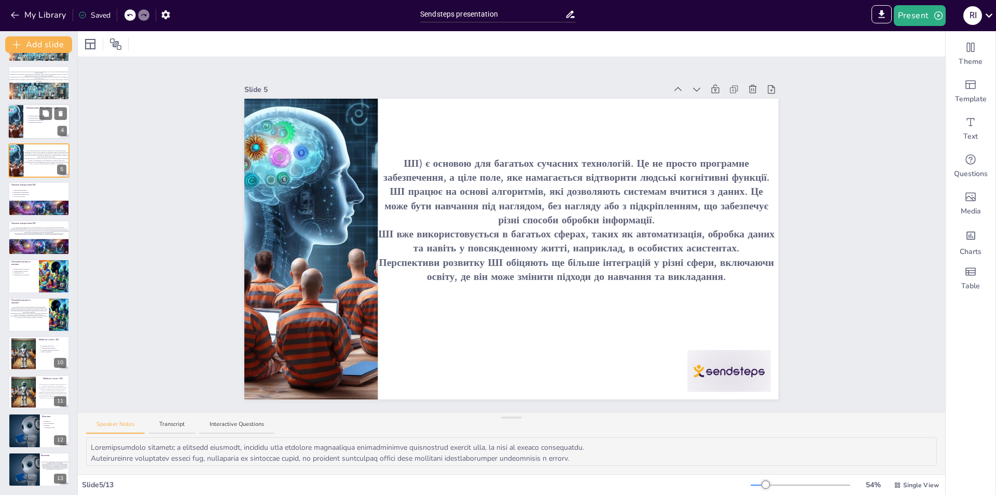
click at [32, 203] on div at bounding box center [38, 212] width 61 height 35
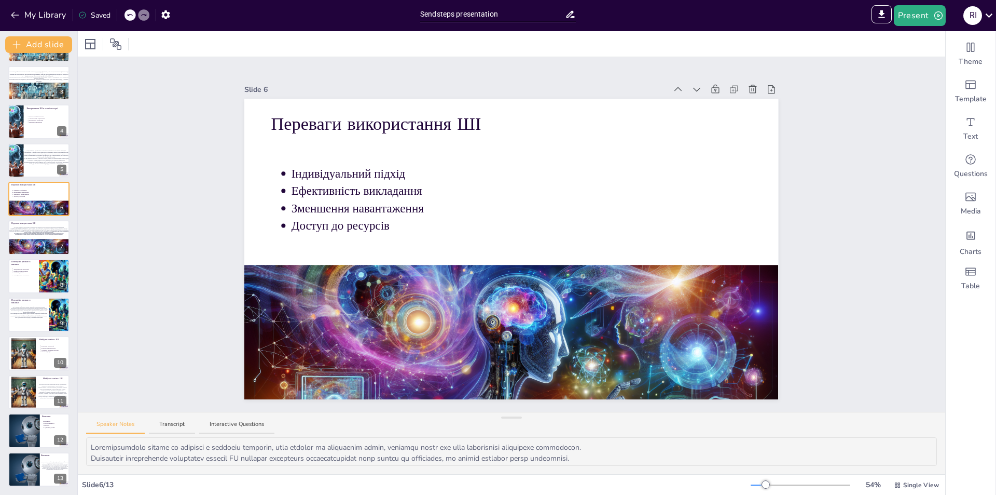
scroll to position [0, 0]
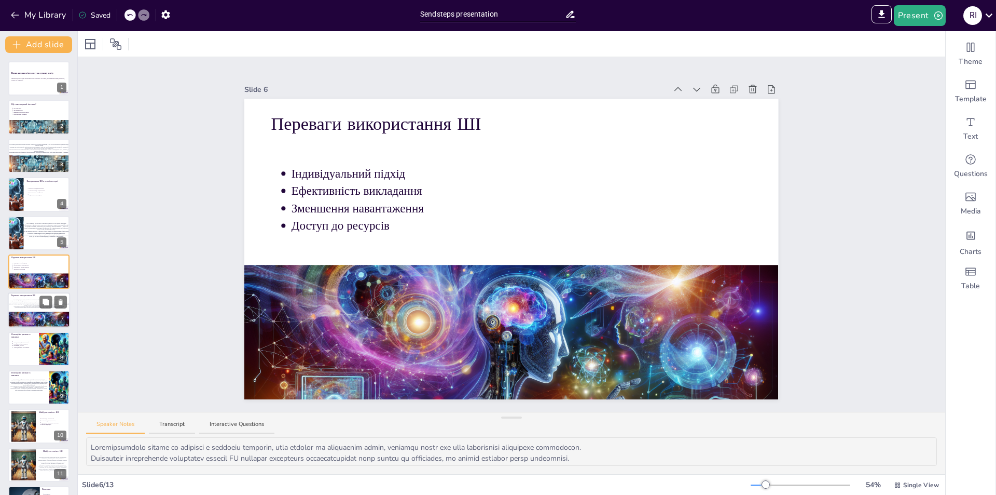
click at [24, 317] on div at bounding box center [39, 324] width 62 height 36
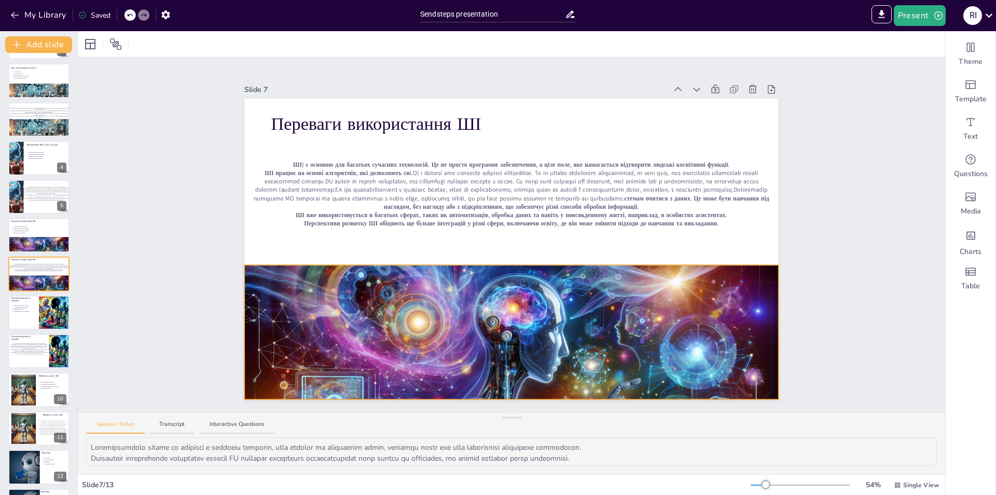
click at [544, 298] on div at bounding box center [511, 368] width 534 height 305
click at [918, 187] on div "Slide 1 Вплив штучного інтелекту на сучасну освіту Презентація розглядає вплив …" at bounding box center [512, 234] width 868 height 354
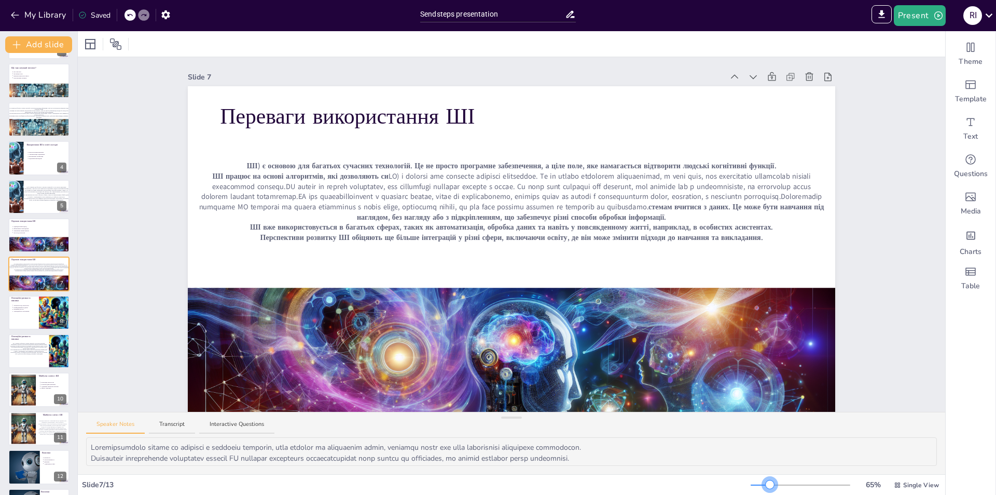
drag, startPoint x: 765, startPoint y: 486, endPoint x: 761, endPoint y: 480, distance: 7.1
click at [762, 485] on div at bounding box center [801, 484] width 100 height 8
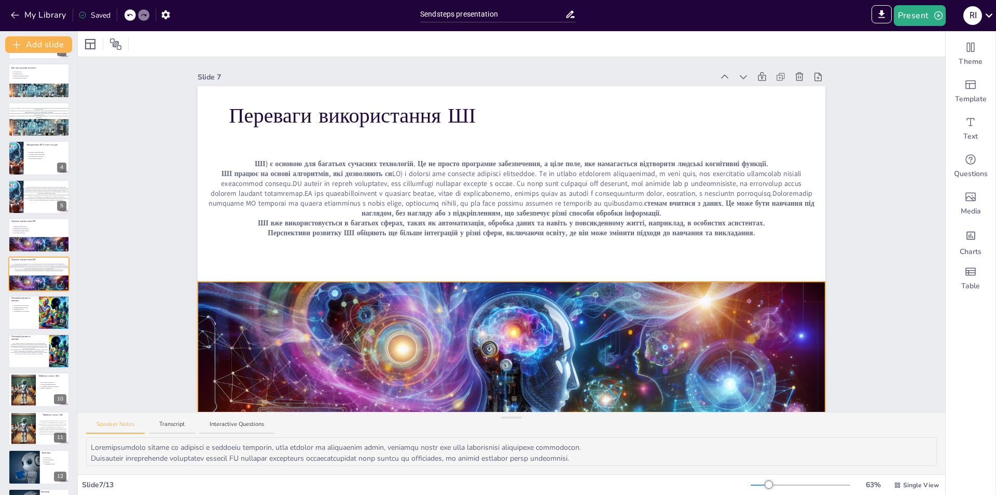
scroll to position [35, 0]
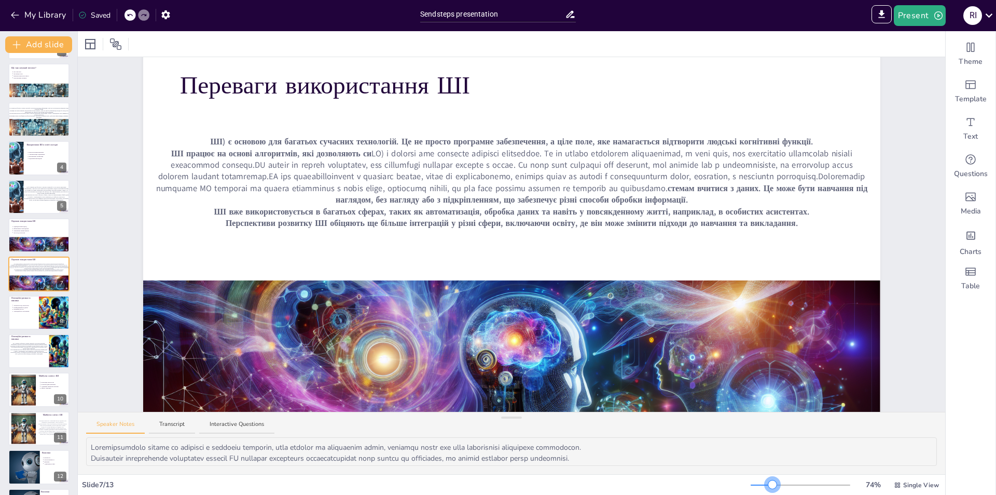
click at [766, 488] on div at bounding box center [801, 484] width 100 height 8
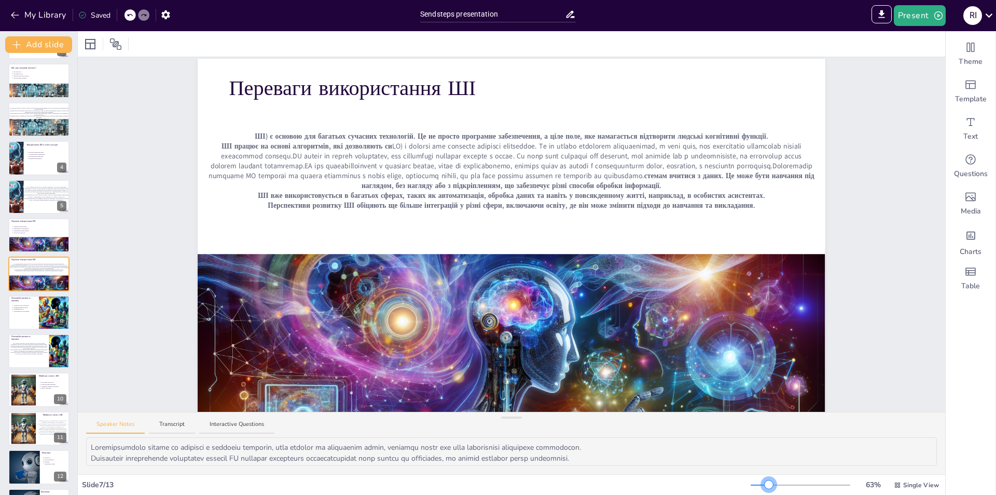
click at [765, 484] on div at bounding box center [769, 484] width 8 height 8
click at [30, 305] on p "Залежність від технологій" at bounding box center [24, 305] width 22 height 2
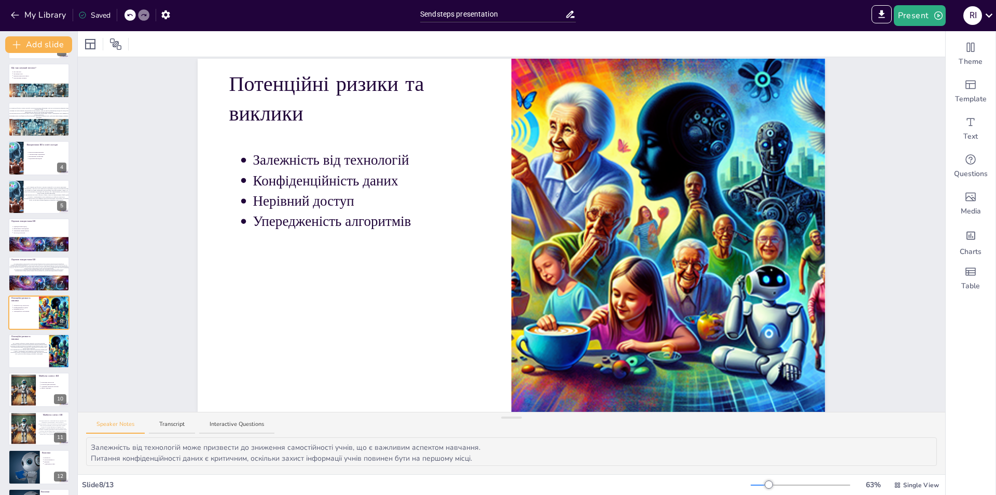
scroll to position [0, 0]
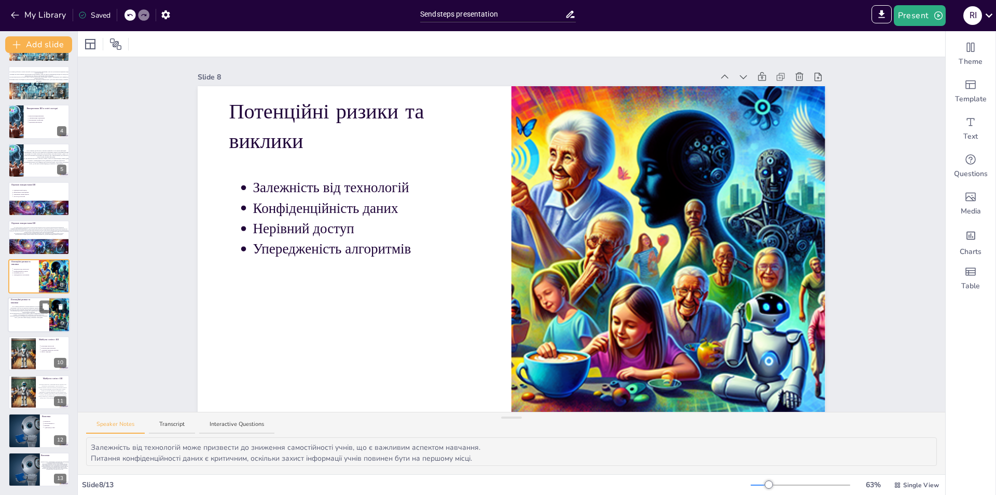
click at [28, 314] on span "ШІ вже використовується в багатьох сферах, таких як автоматизація, обробка дани…" at bounding box center [28, 314] width 37 height 3
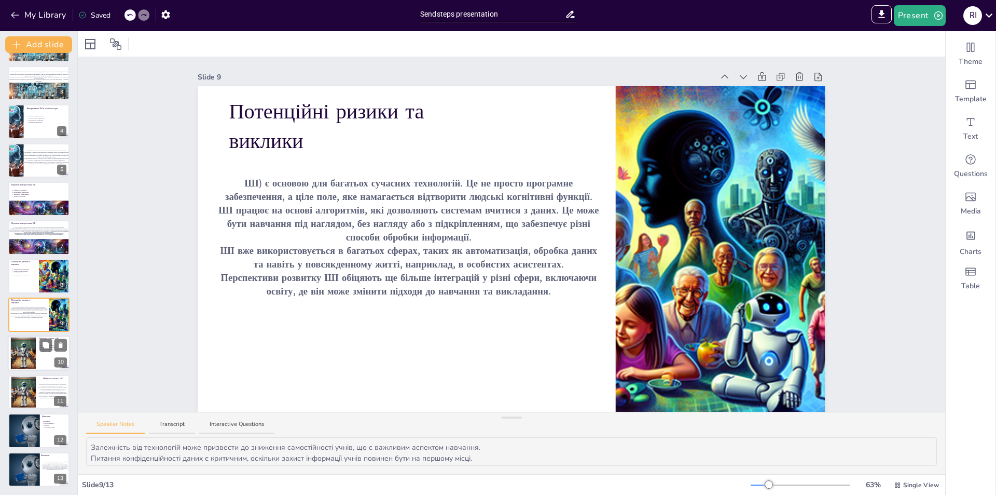
click at [40, 355] on div at bounding box center [39, 353] width 62 height 35
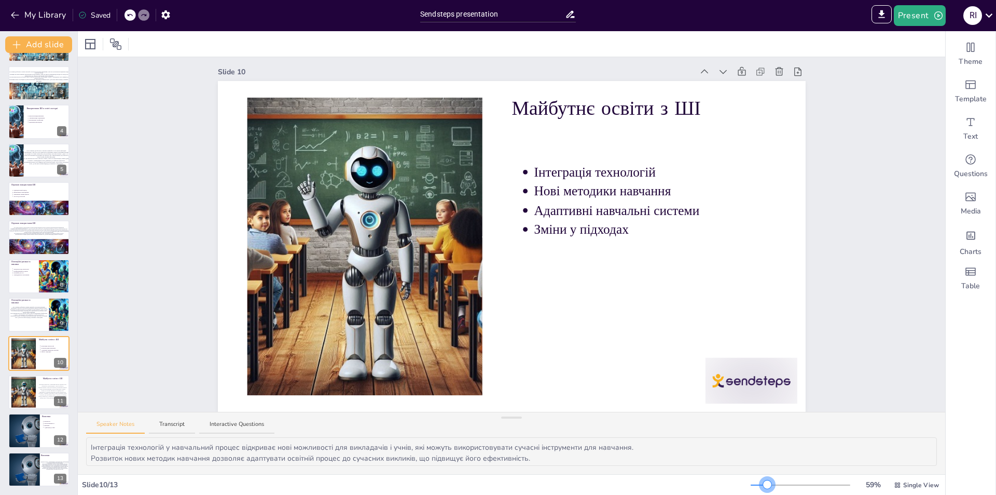
scroll to position [13, 0]
click at [763, 485] on div at bounding box center [767, 484] width 8 height 8
click at [23, 396] on div at bounding box center [23, 392] width 32 height 32
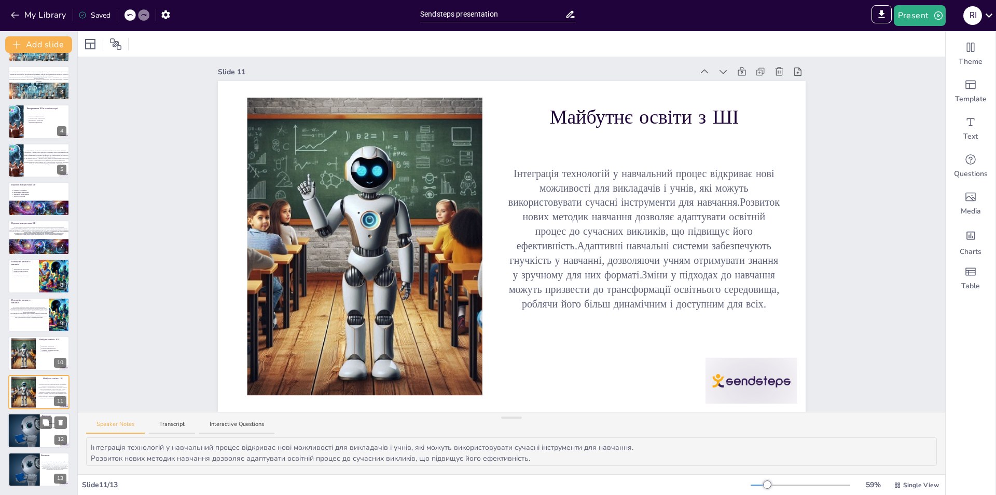
click at [34, 426] on div at bounding box center [23, 430] width 53 height 35
type textarea "Вплив ШІ на освіту є трансформаційним, оскільки він змінює способи навчання та …"
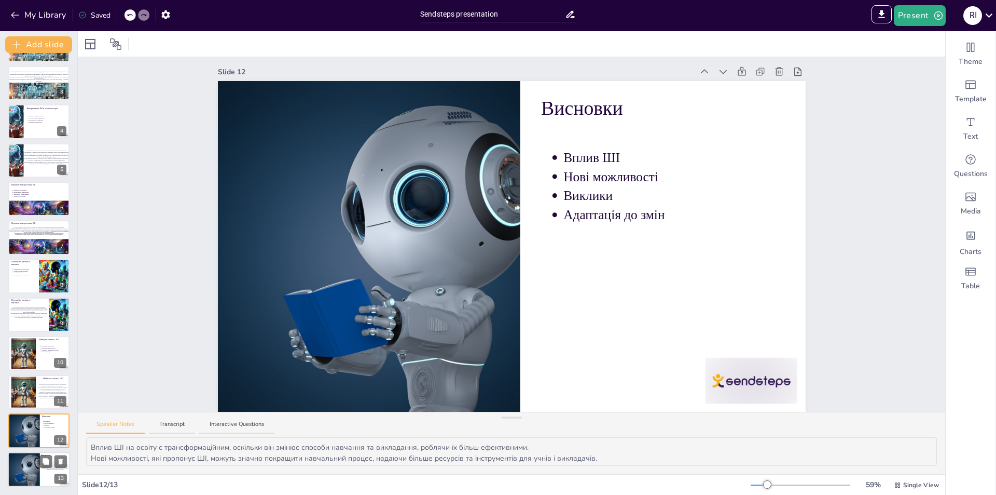
click at [19, 468] on div at bounding box center [23, 468] width 53 height 35
